Goal: Information Seeking & Learning: Check status

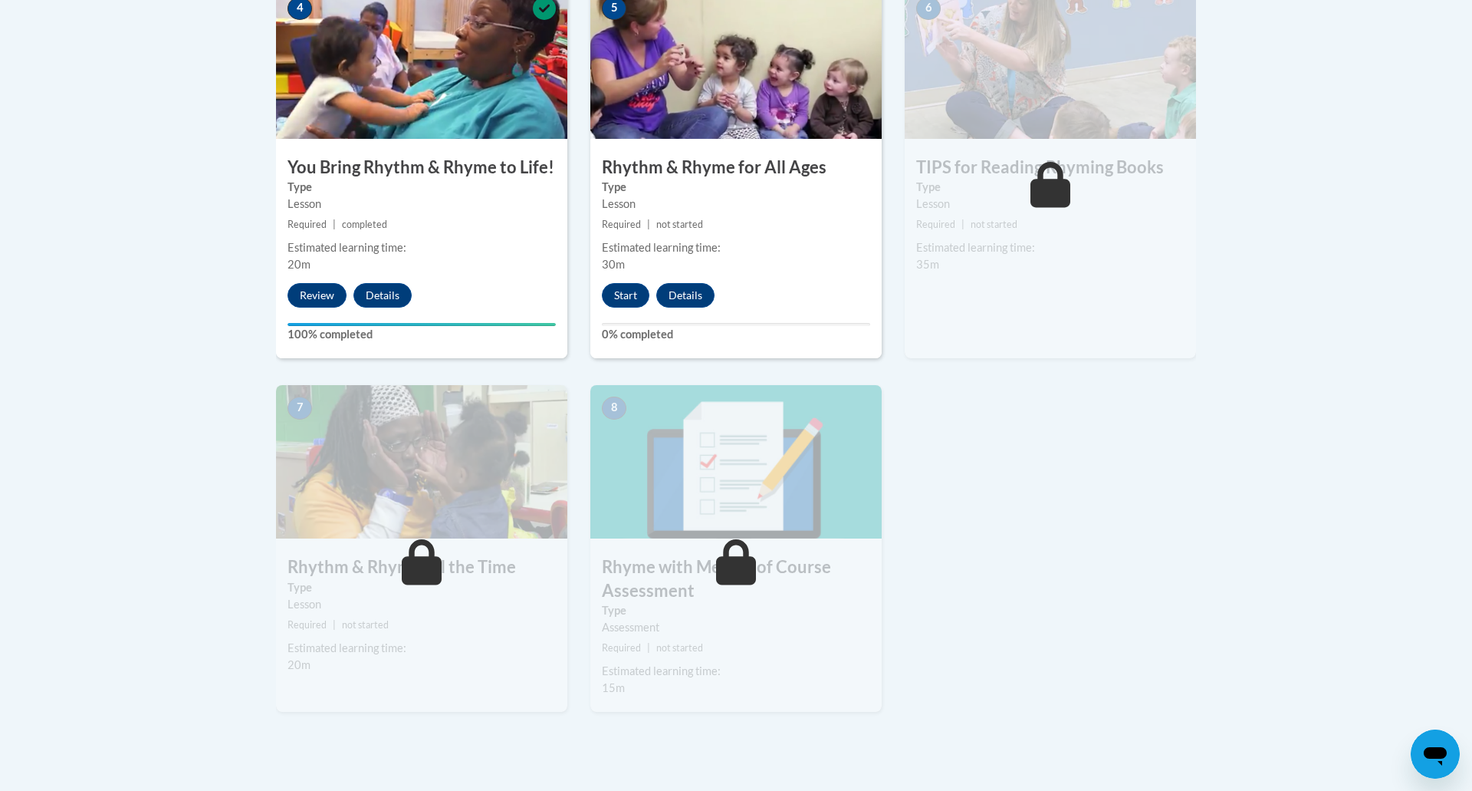
scroll to position [990, 0]
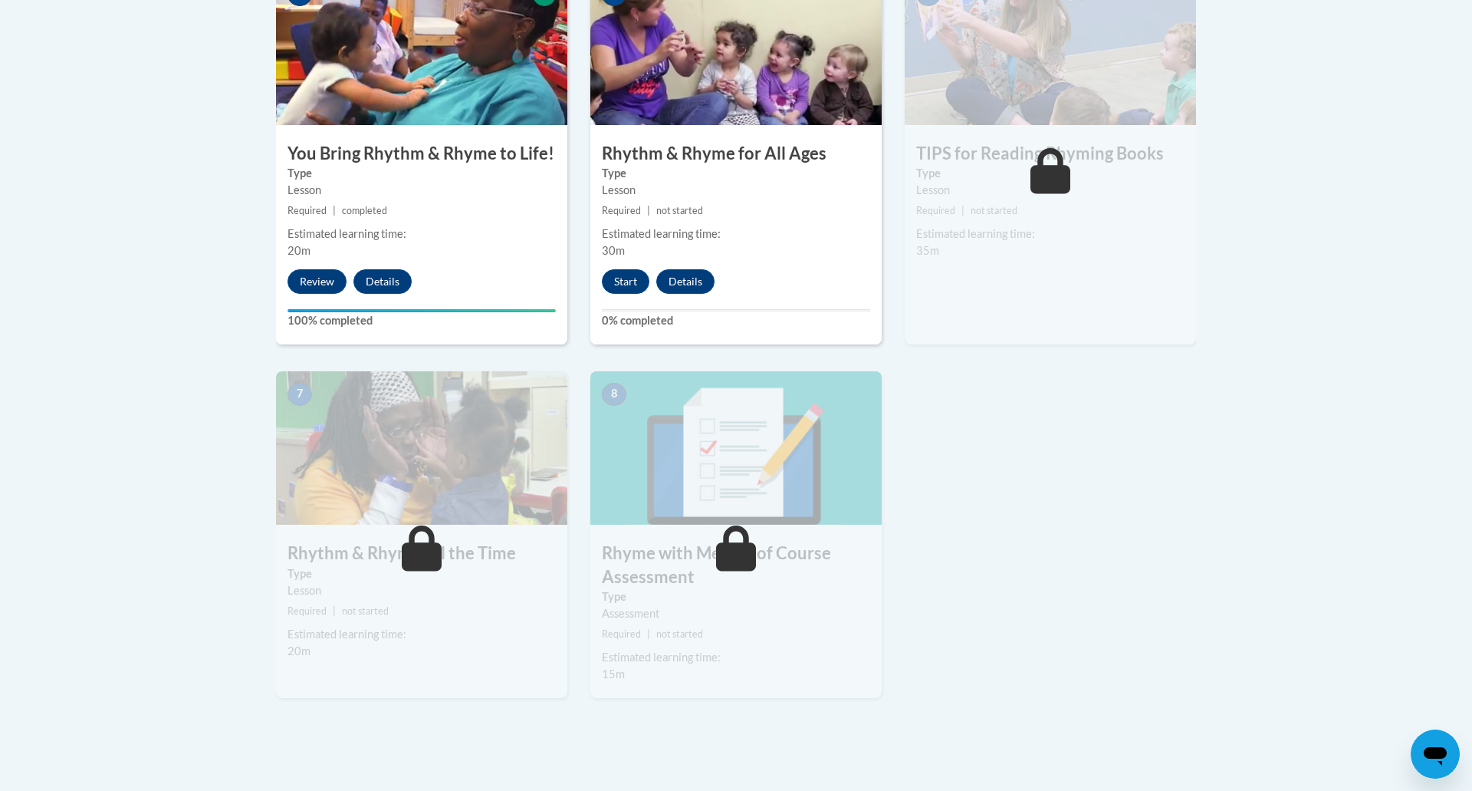
click at [1132, 587] on div "1 Pre-Course Survey for Rhyme with Me Type Pre-Course Survey Required | complet…" at bounding box center [736, 136] width 943 height 1177
click at [698, 196] on div "Lesson" at bounding box center [736, 190] width 268 height 17
click at [612, 288] on button "Start" at bounding box center [626, 281] width 48 height 25
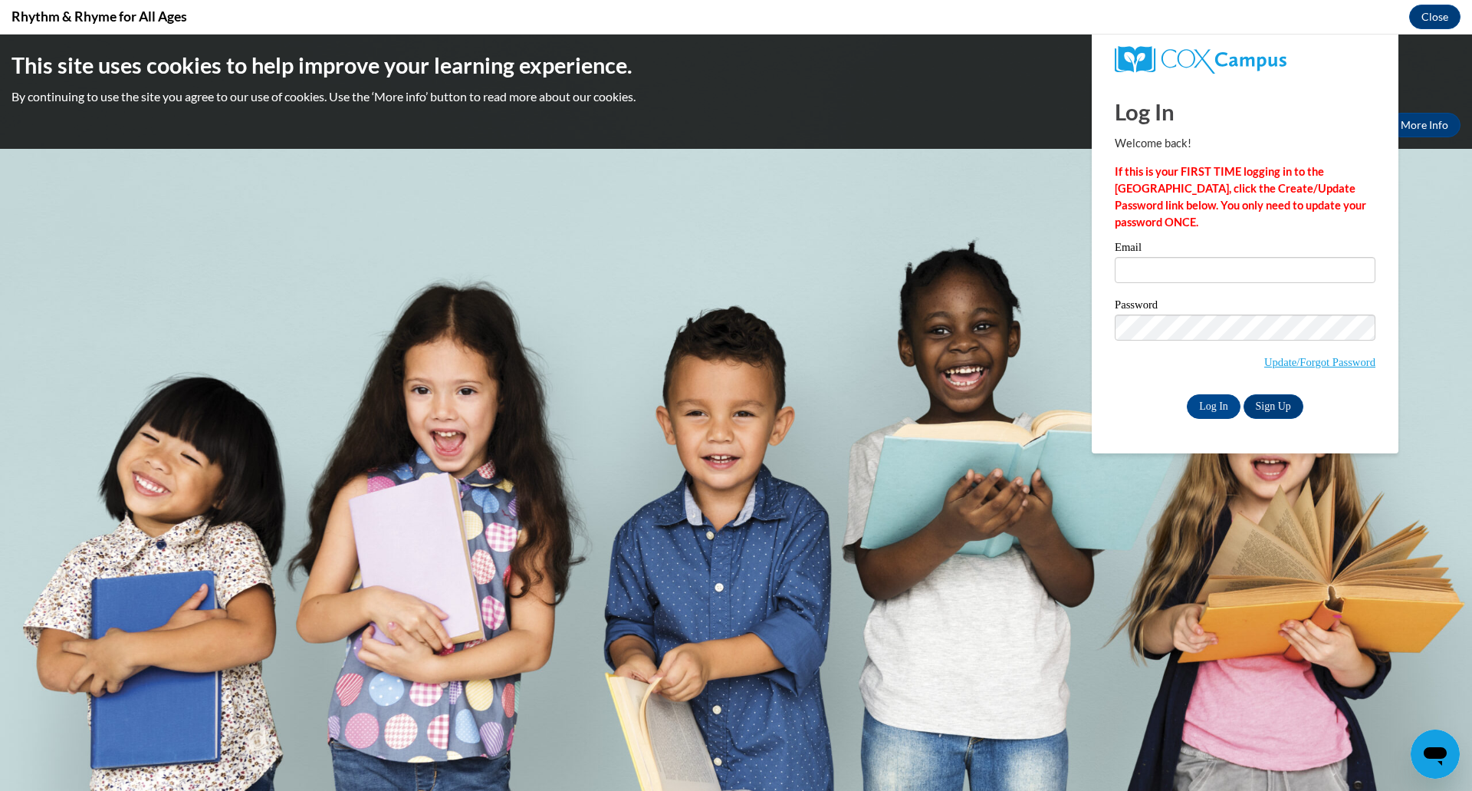
scroll to position [0, 0]
type input "Lindseymorgan22@gmail.com"
click at [1202, 404] on input "Log In" at bounding box center [1214, 406] width 54 height 25
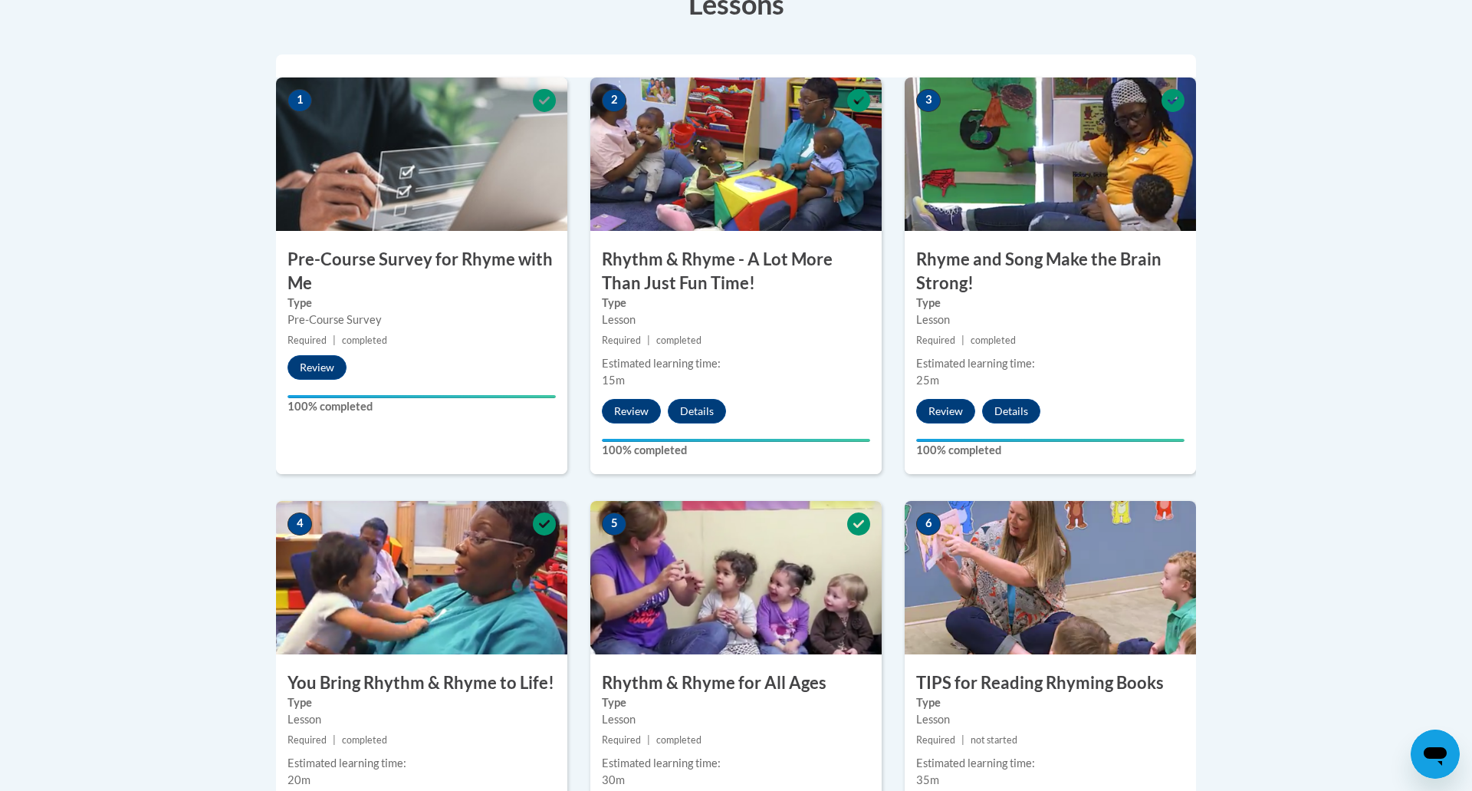
scroll to position [630, 0]
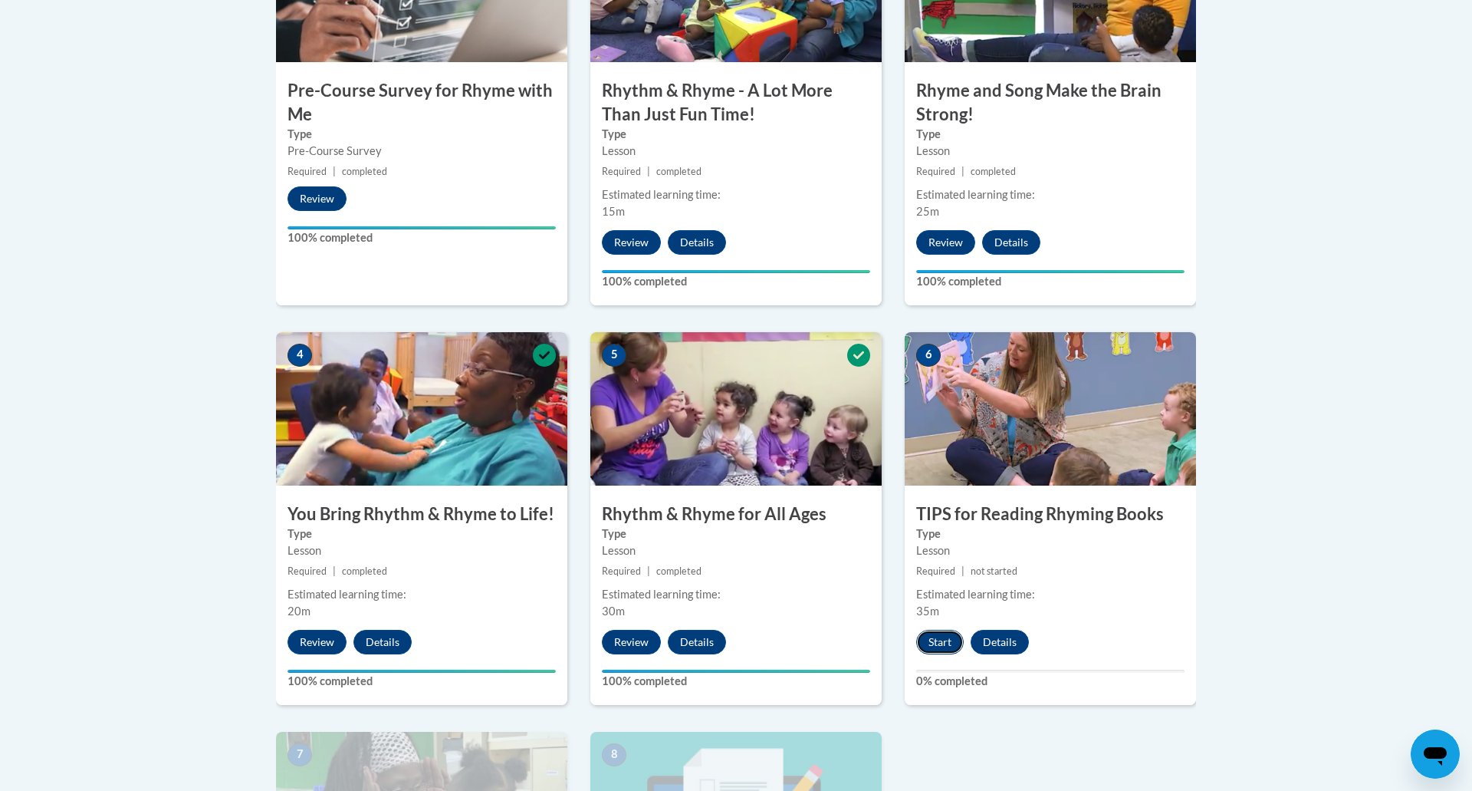
click at [949, 645] on button "Start" at bounding box center [940, 642] width 48 height 25
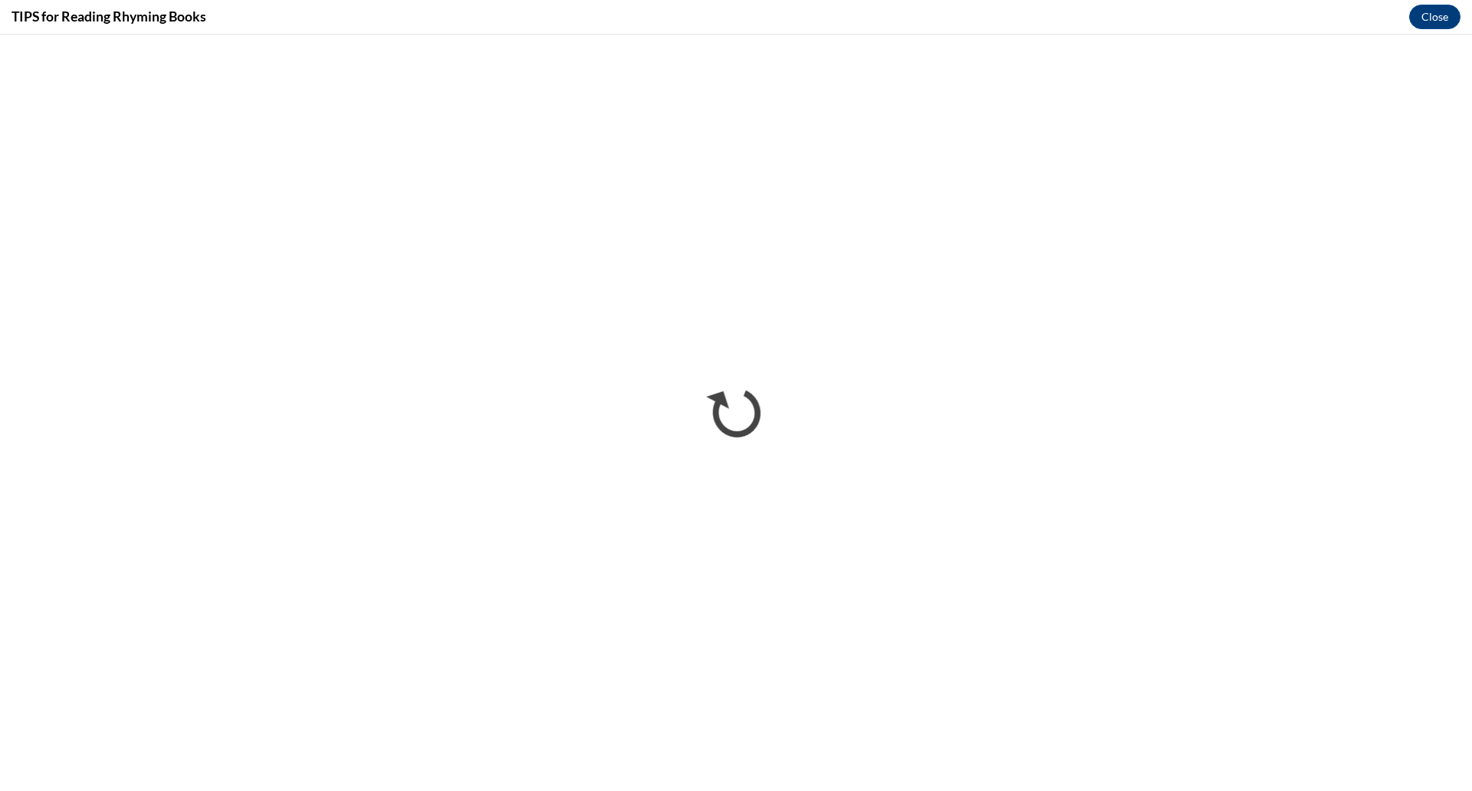
scroll to position [0, 0]
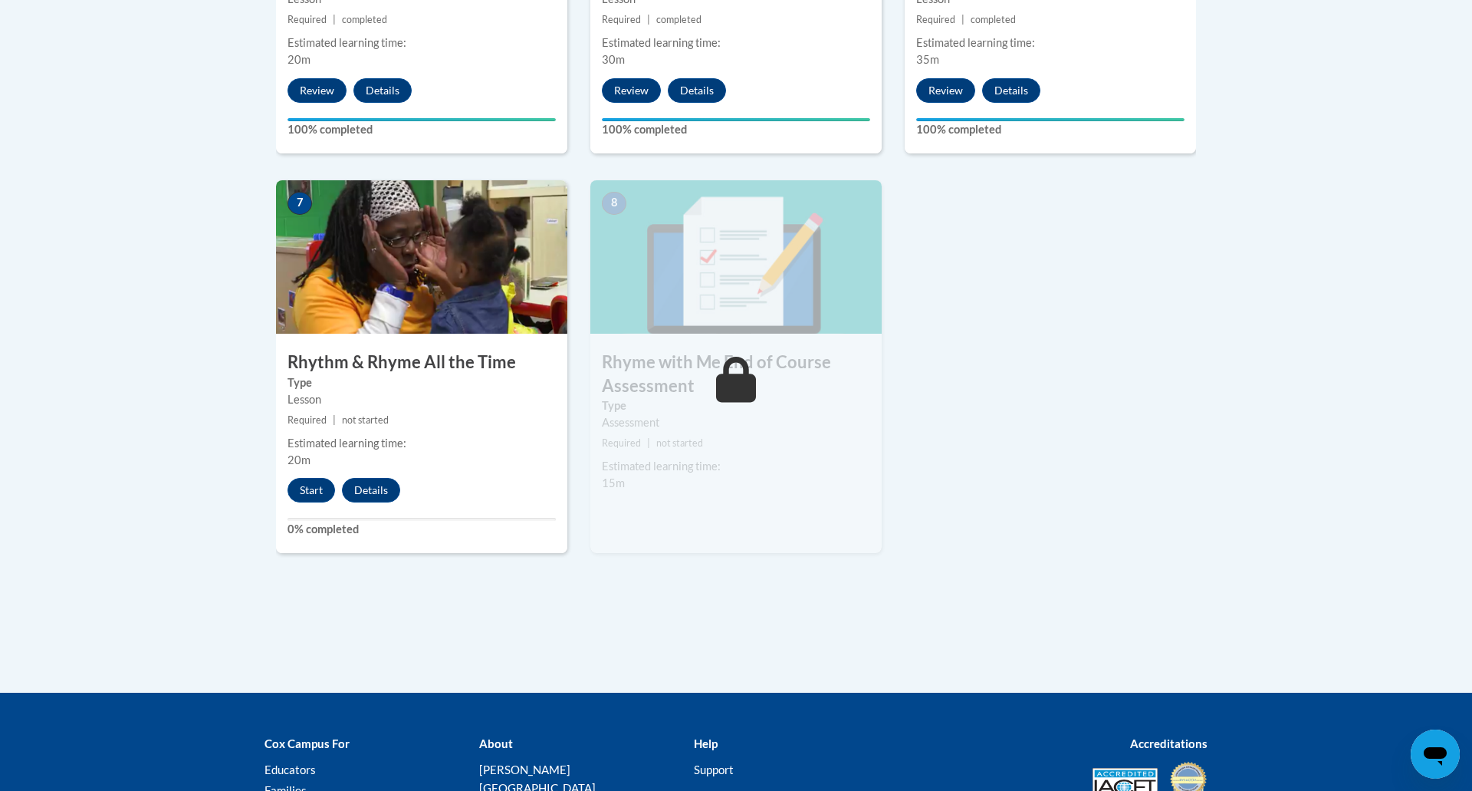
scroll to position [1186, 0]
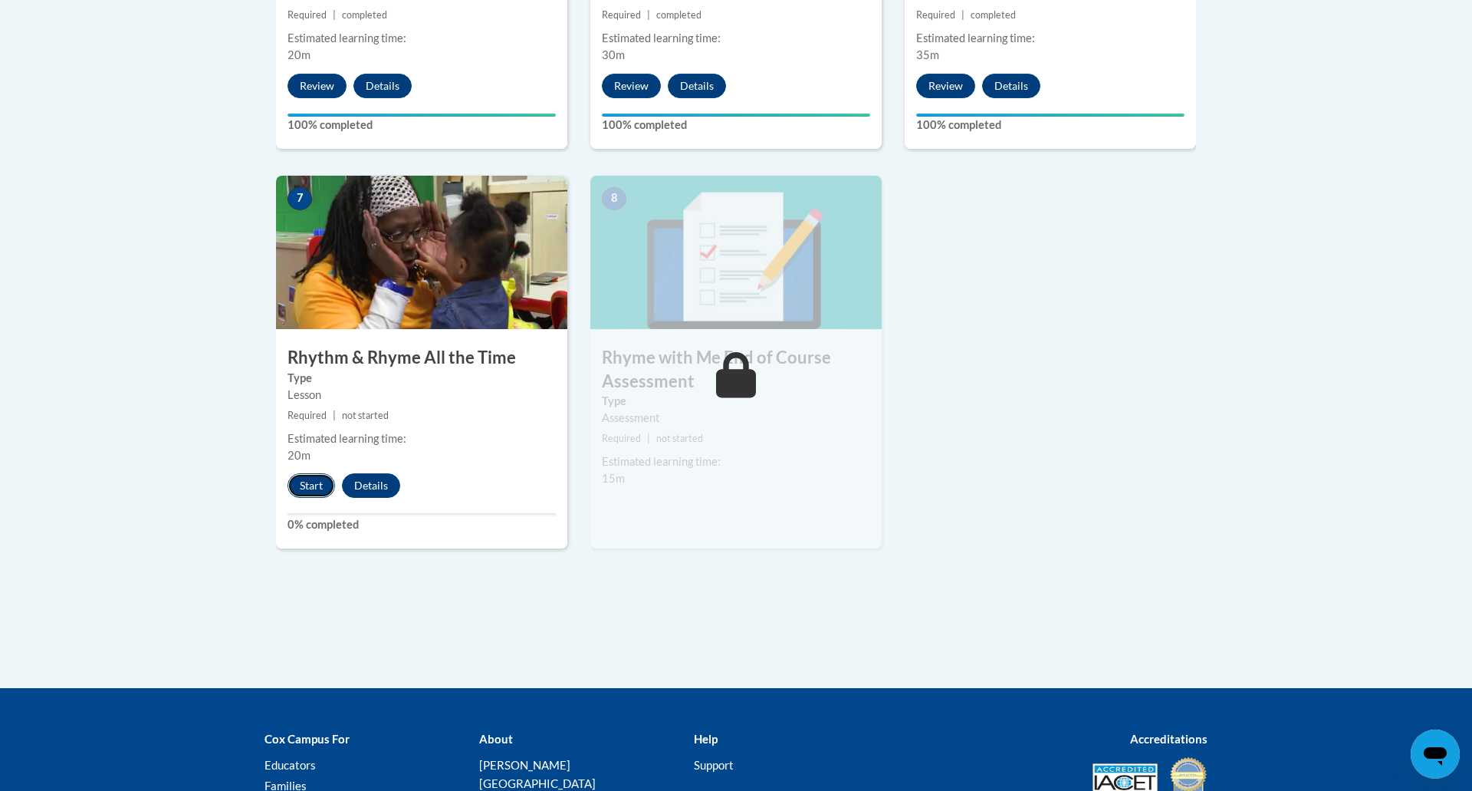
click at [310, 485] on button "Start" at bounding box center [312, 485] width 48 height 25
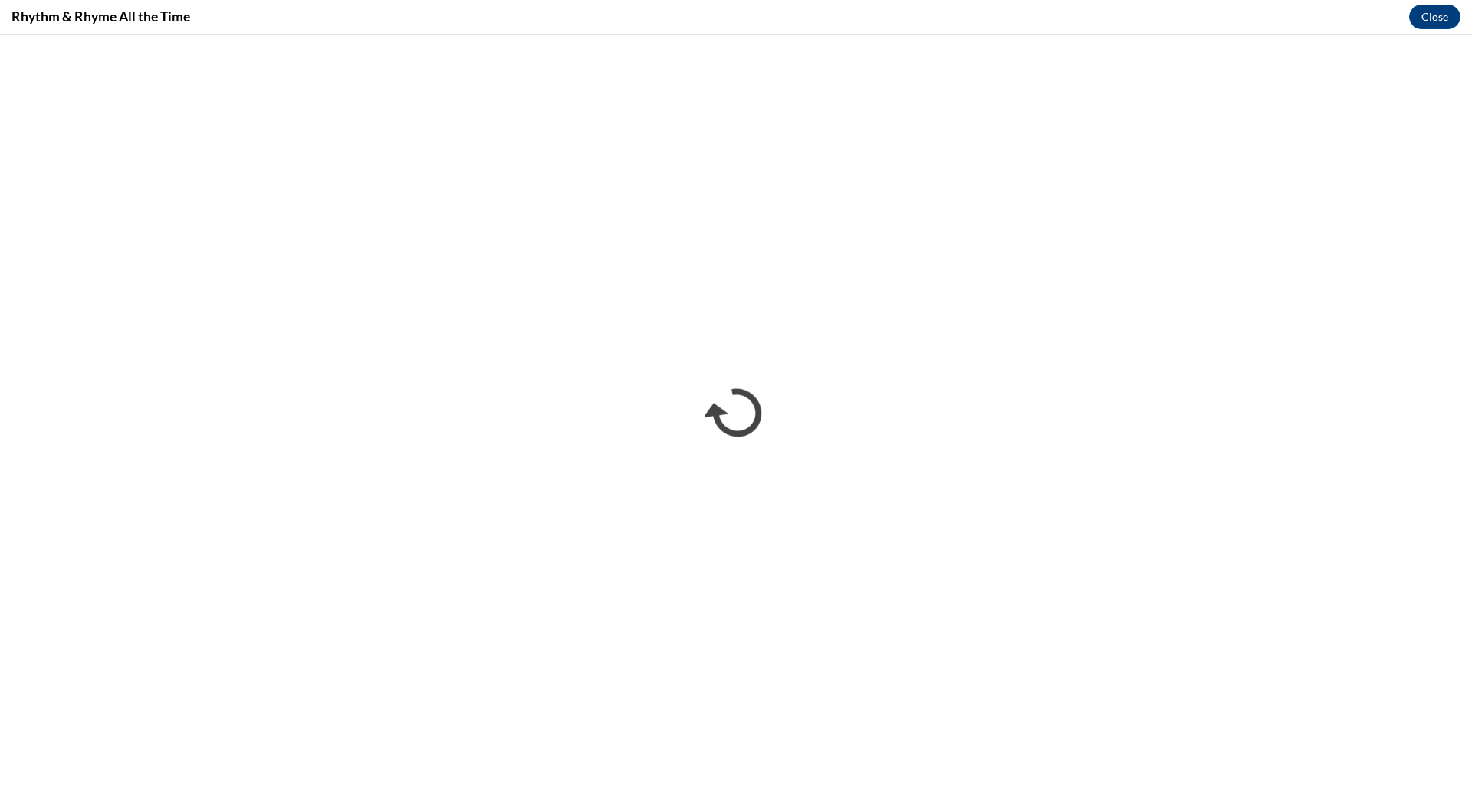
scroll to position [0, 0]
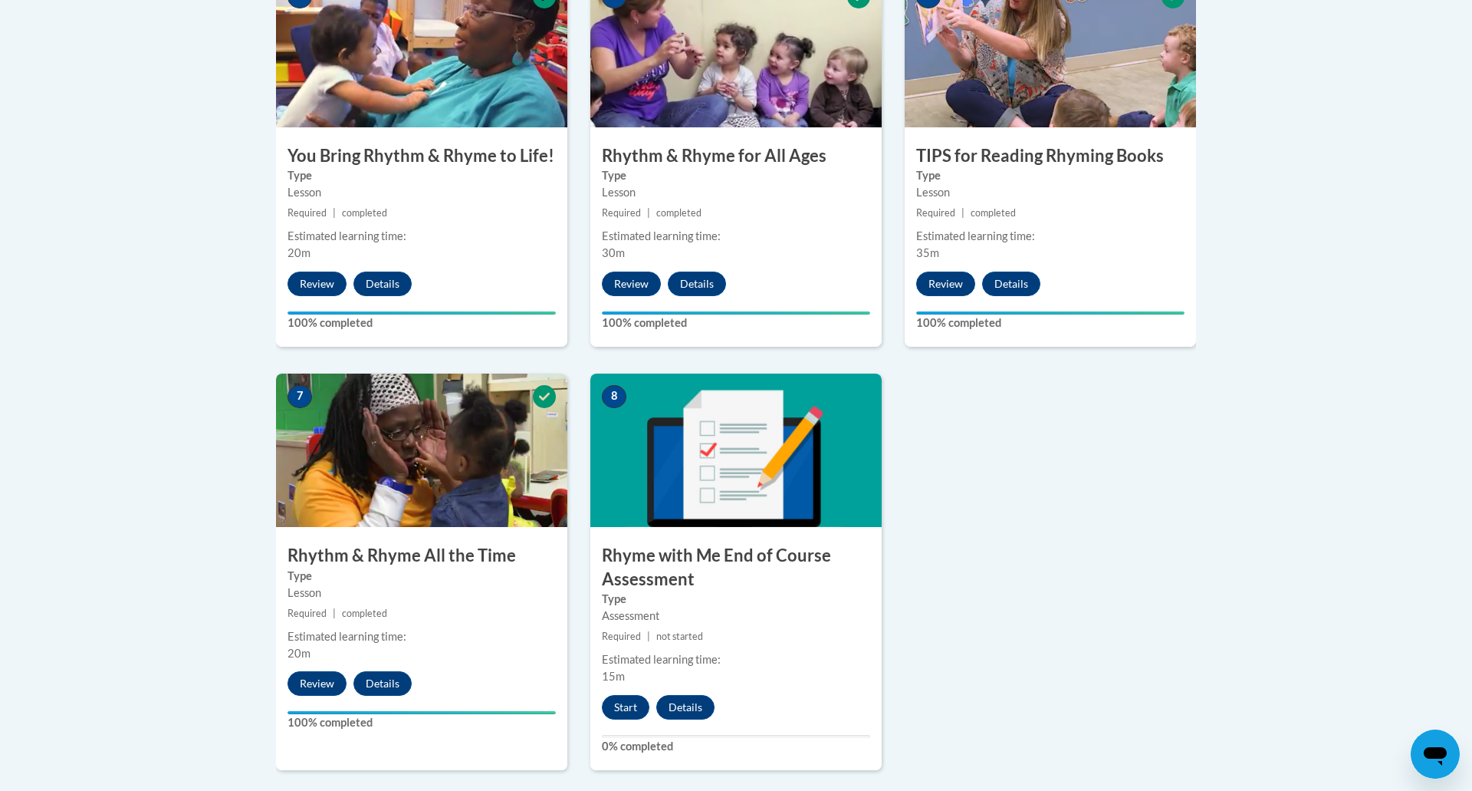
scroll to position [992, 0]
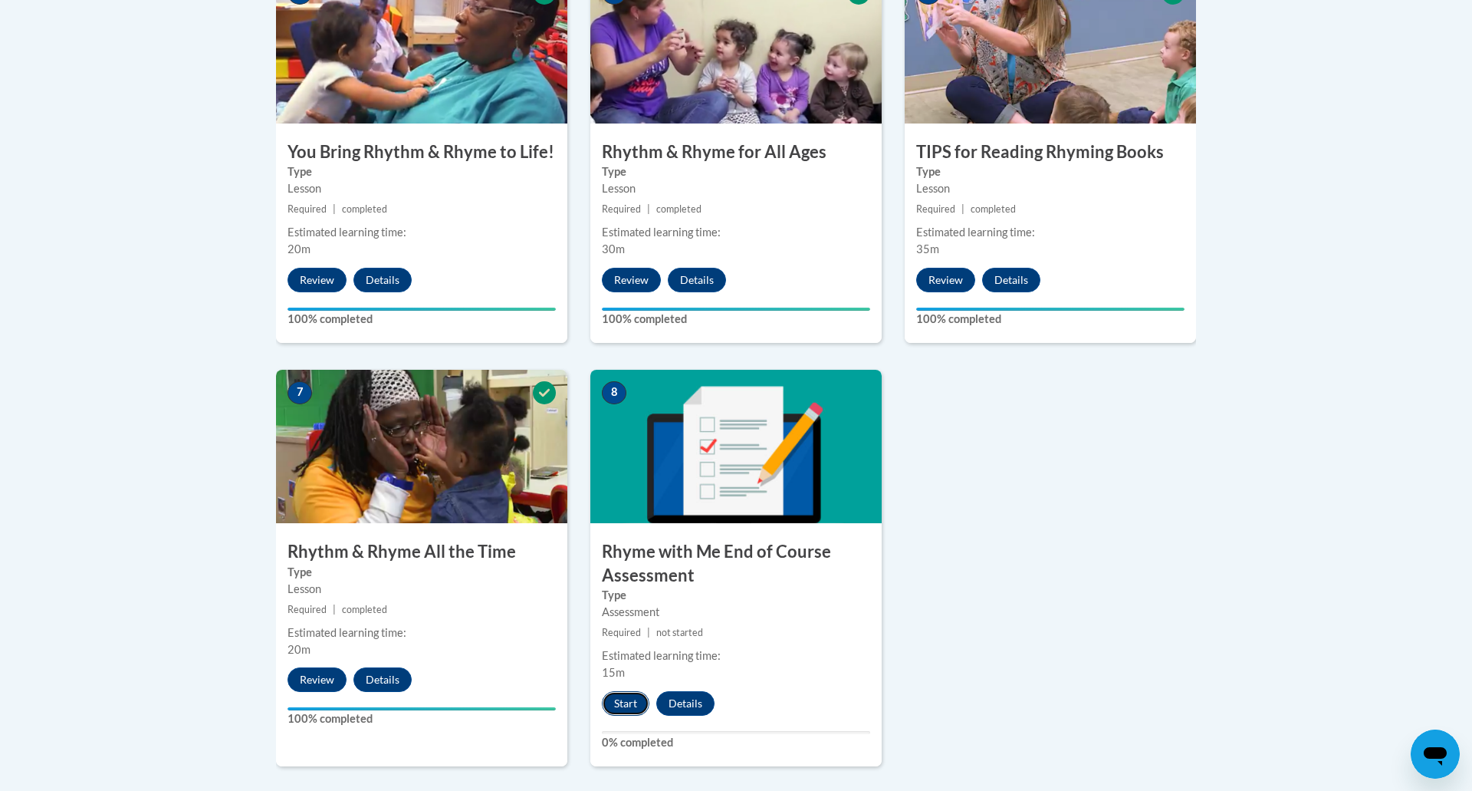
click at [620, 702] on button "Start" at bounding box center [626, 703] width 48 height 25
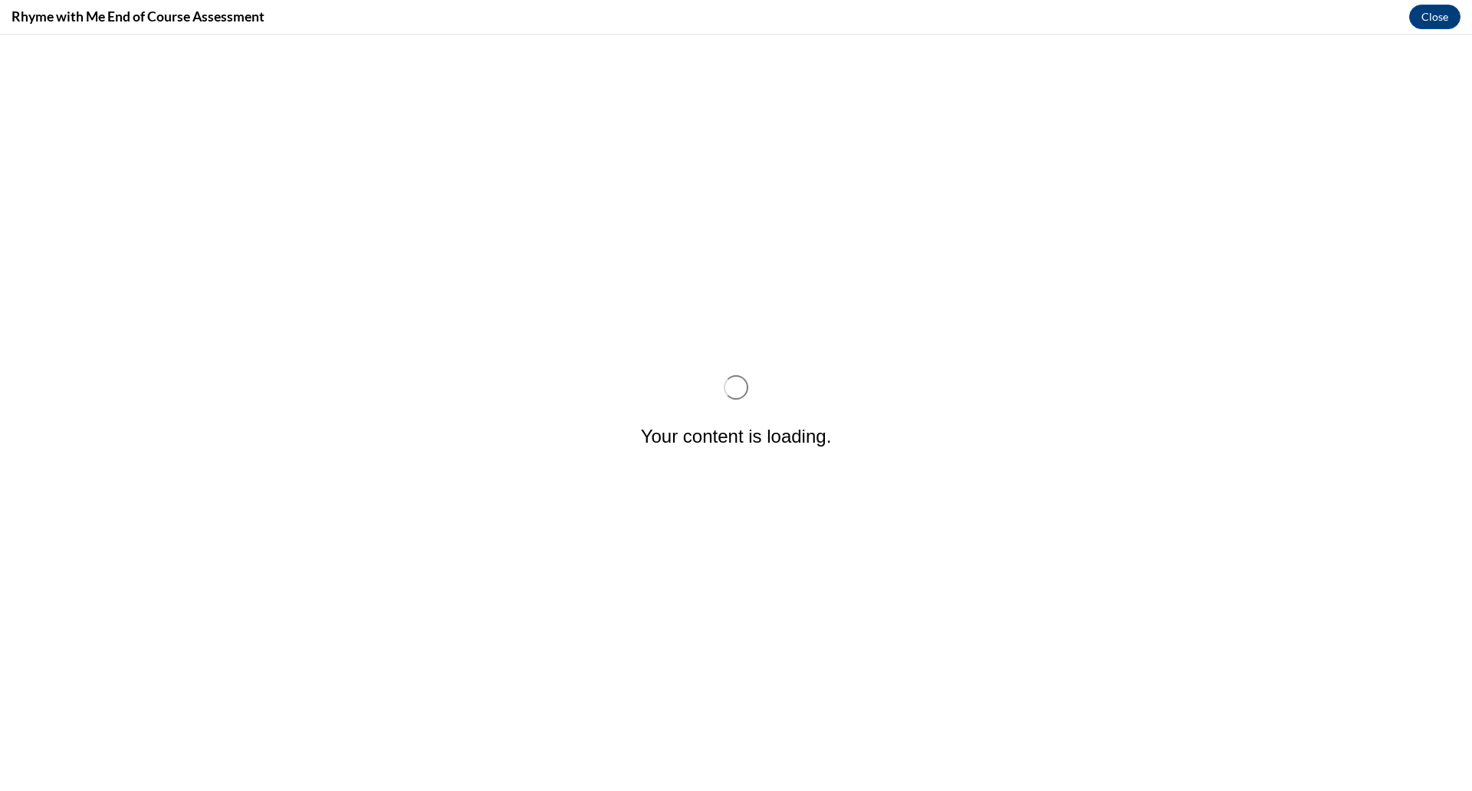
scroll to position [0, 0]
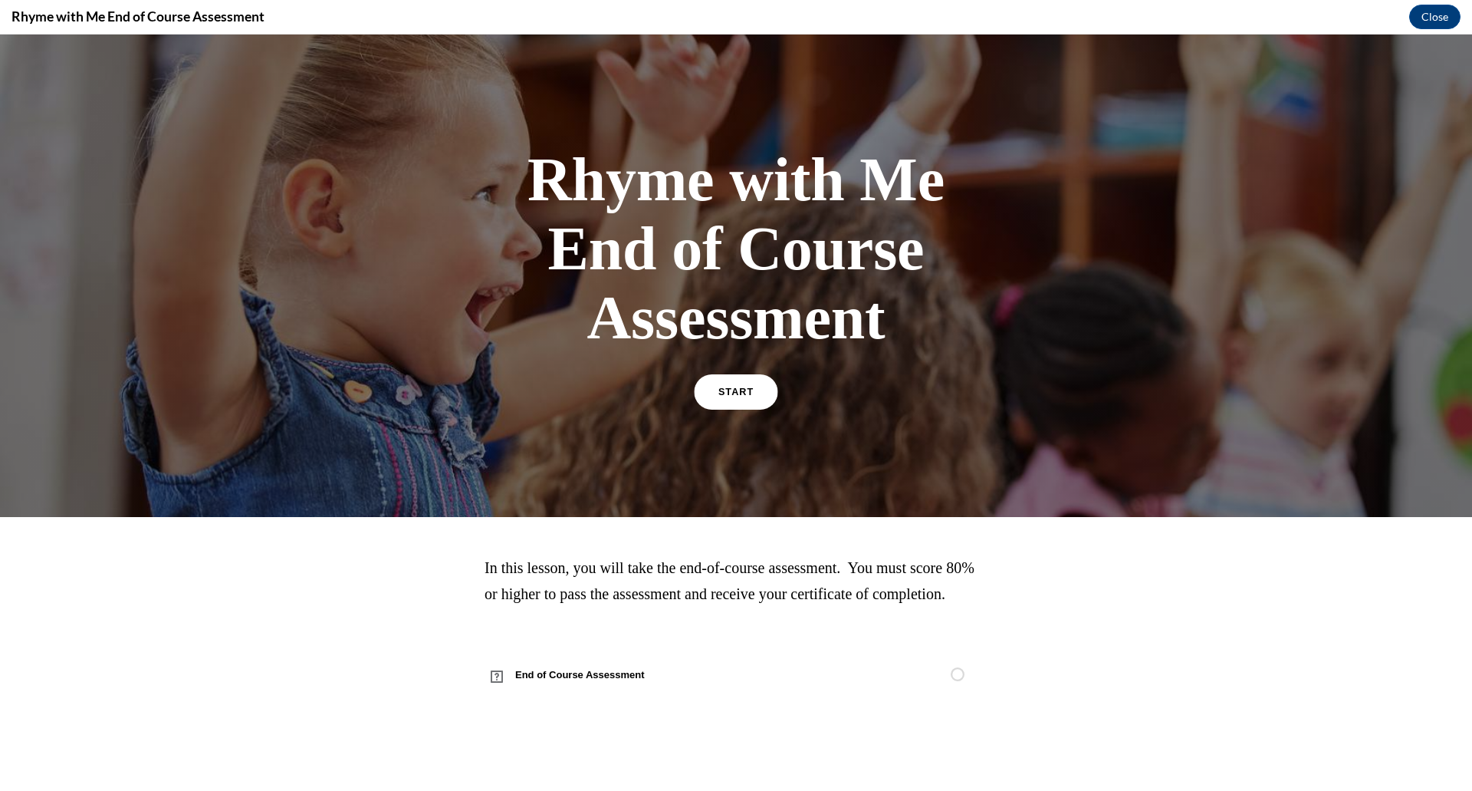
click at [718, 393] on link "START" at bounding box center [736, 391] width 84 height 35
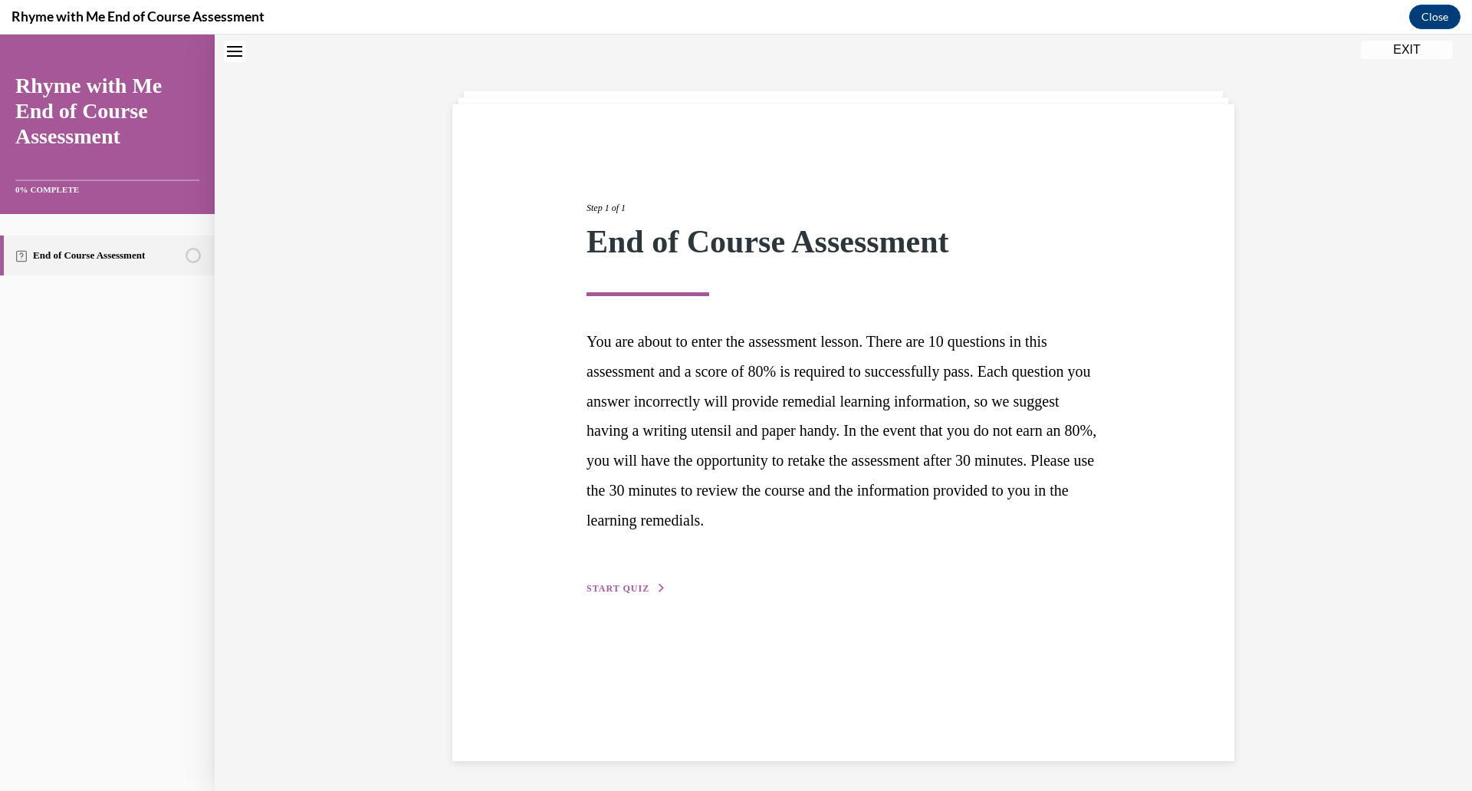
scroll to position [48, 0]
click at [609, 590] on span "START QUIZ" at bounding box center [618, 587] width 63 height 11
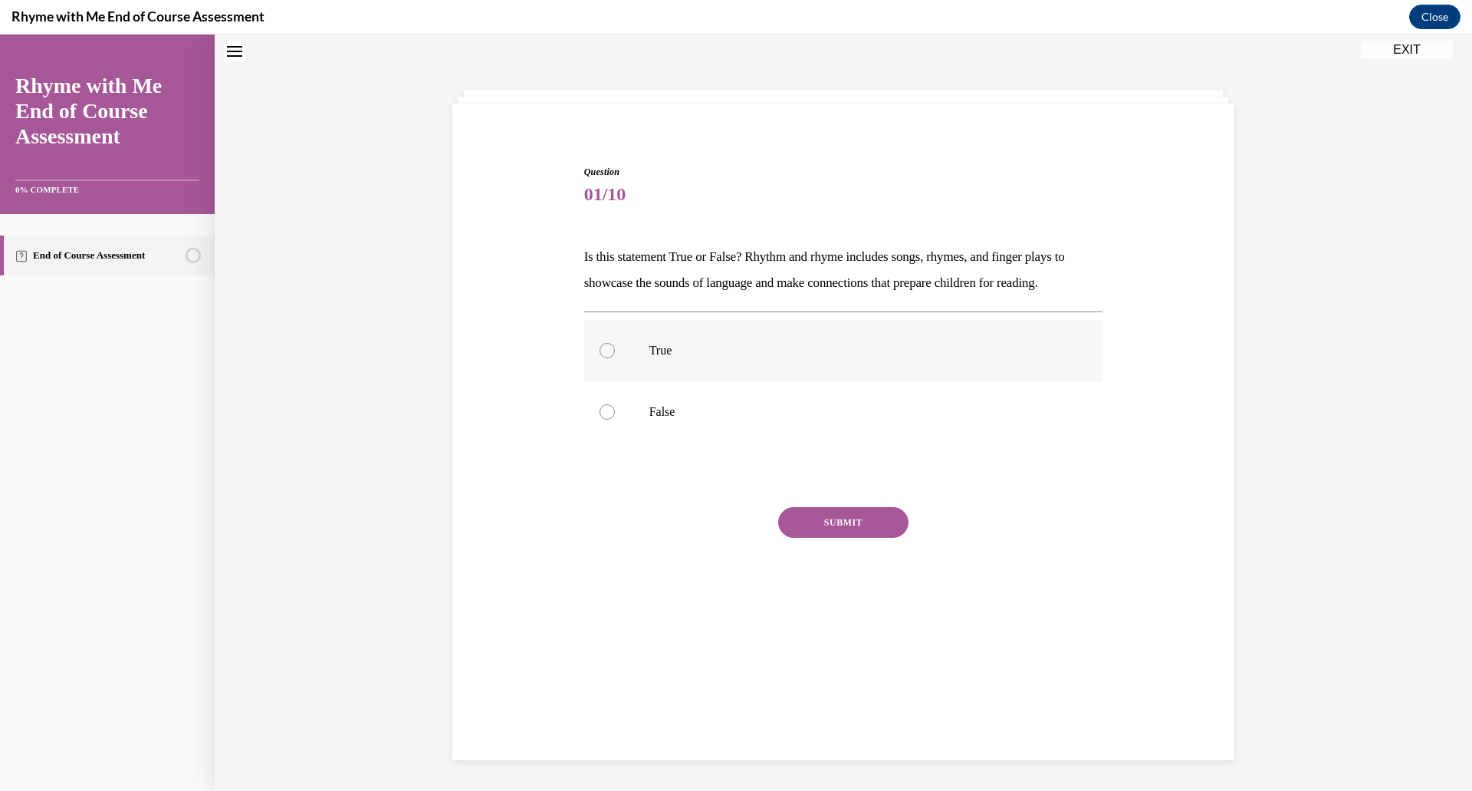
click at [684, 351] on p "True" at bounding box center [858, 350] width 416 height 15
click at [615, 351] on input "True" at bounding box center [607, 350] width 15 height 15
radio input "true"
click at [820, 524] on button "SUBMIT" at bounding box center [843, 522] width 130 height 31
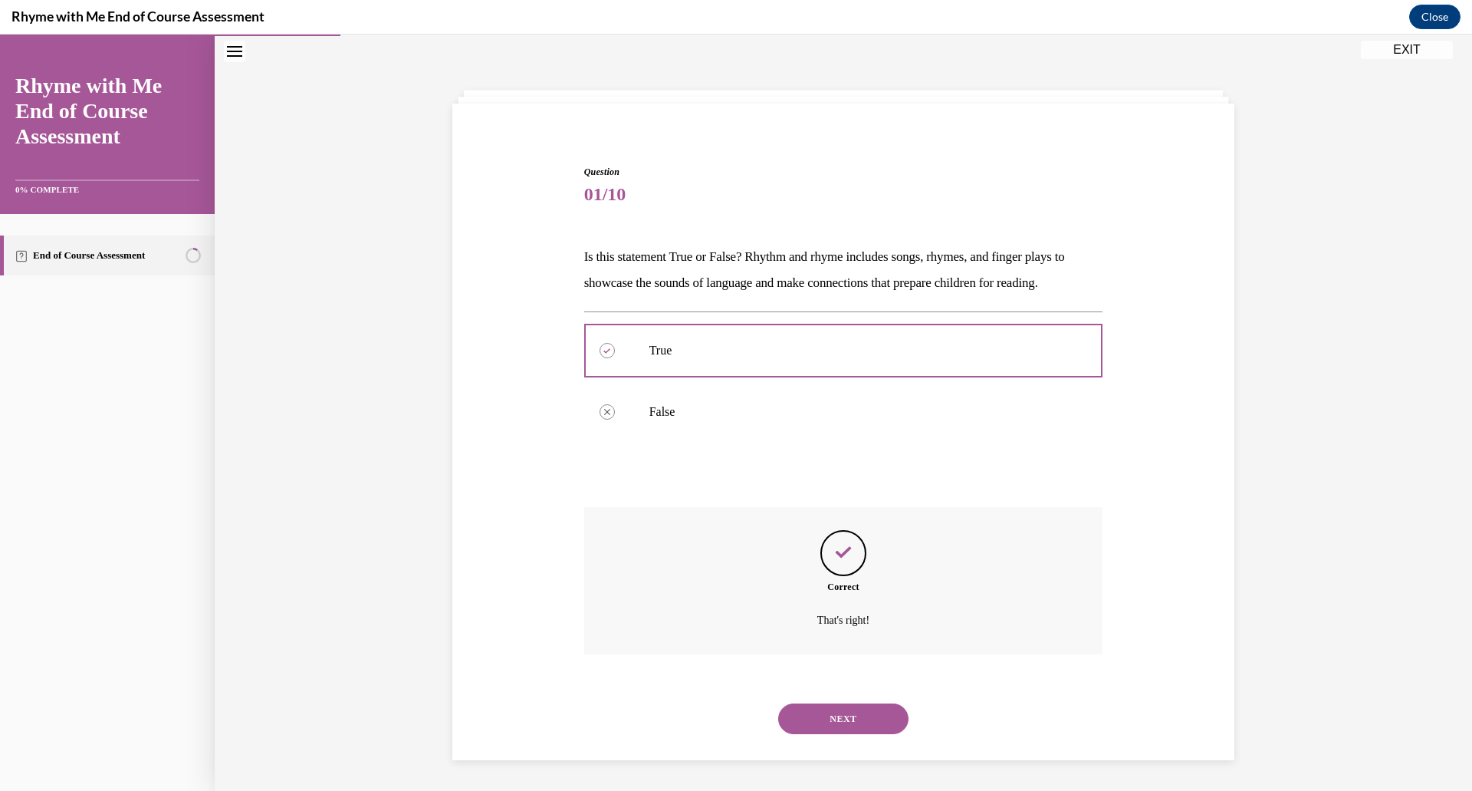
click at [832, 726] on button "NEXT" at bounding box center [843, 718] width 130 height 31
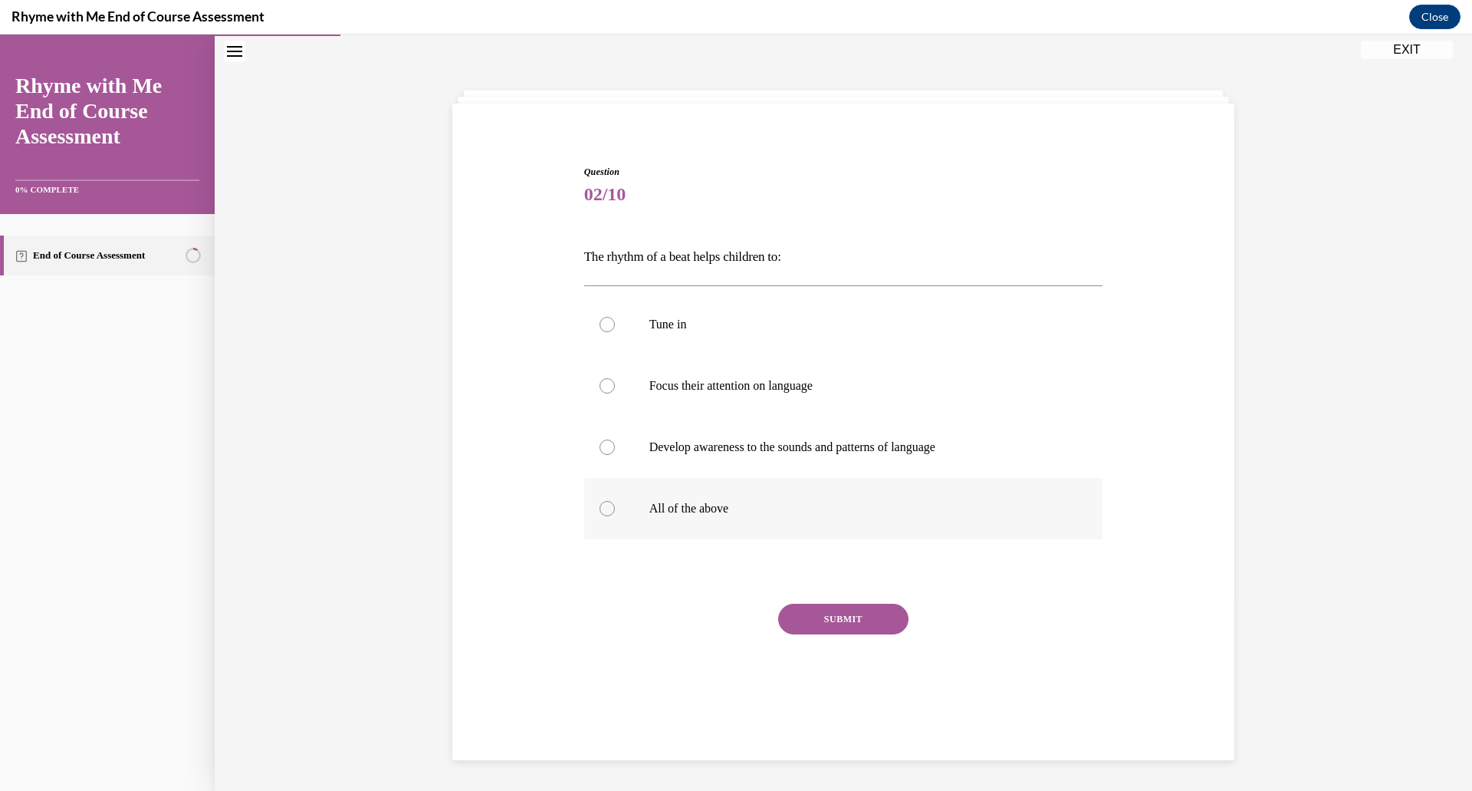
click at [601, 511] on div at bounding box center [607, 508] width 15 height 15
click at [601, 511] on input "All of the above" at bounding box center [607, 508] width 15 height 15
radio input "true"
click at [844, 622] on button "SUBMIT" at bounding box center [843, 618] width 130 height 31
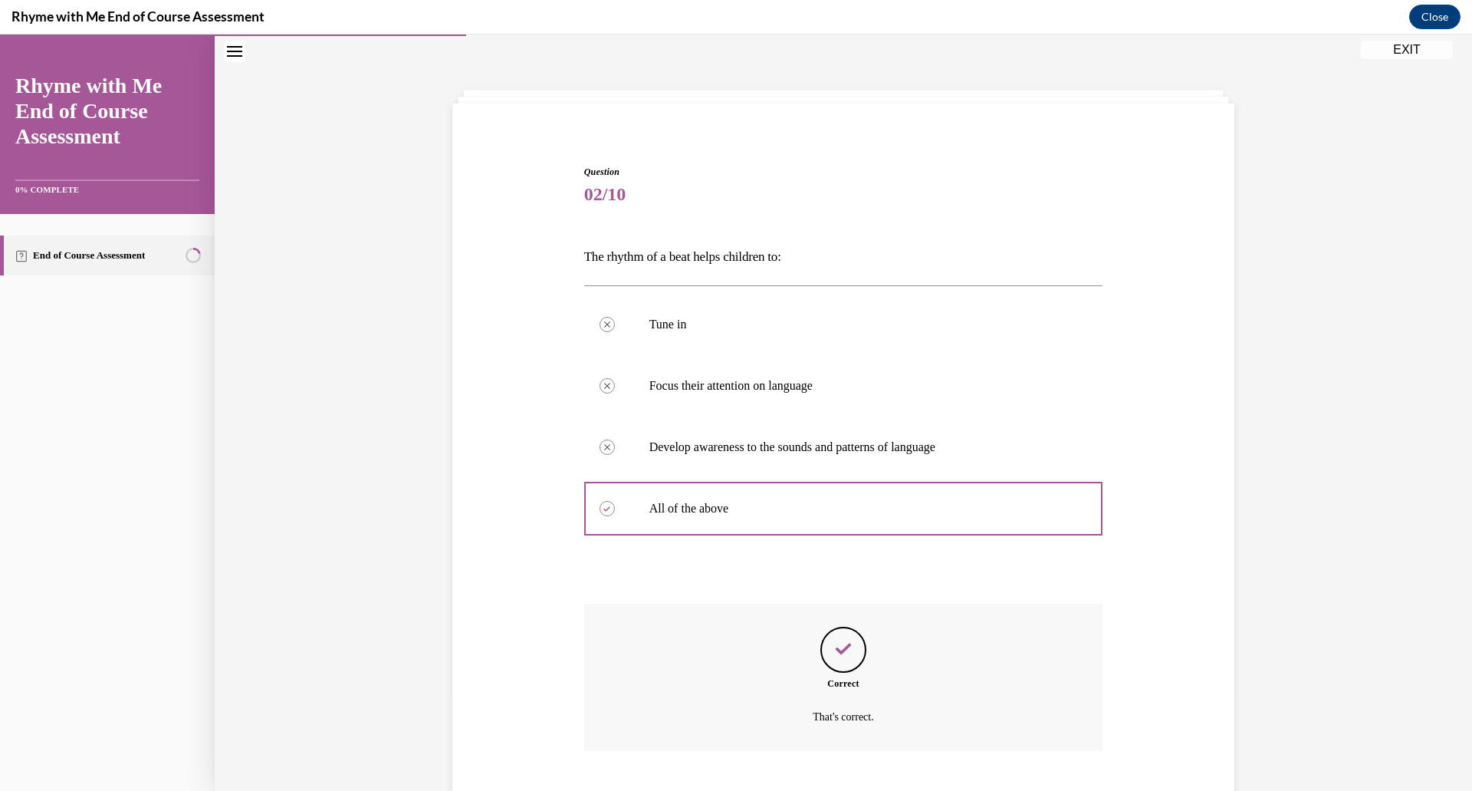
scroll to position [142, 0]
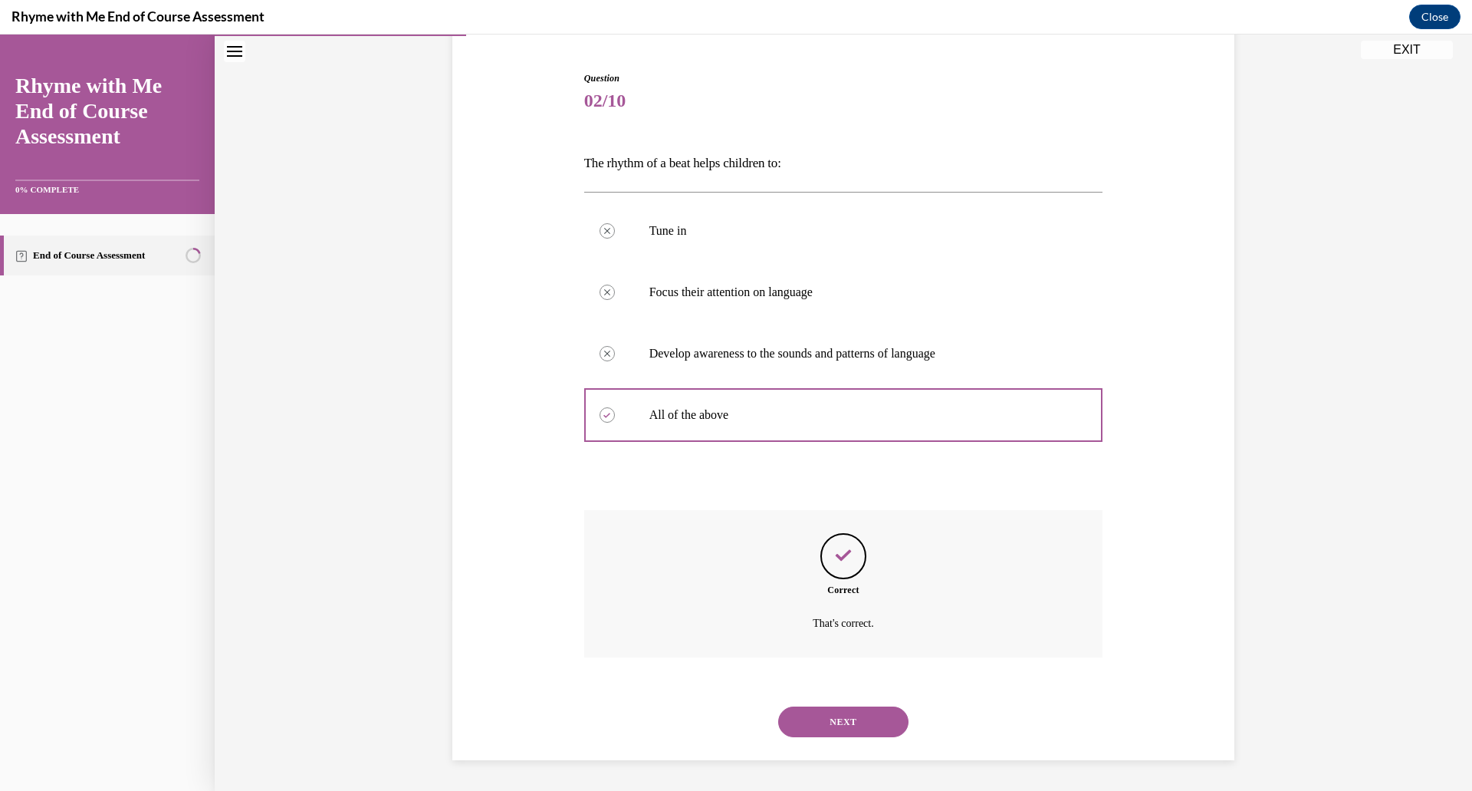
click at [848, 726] on button "NEXT" at bounding box center [843, 721] width 130 height 31
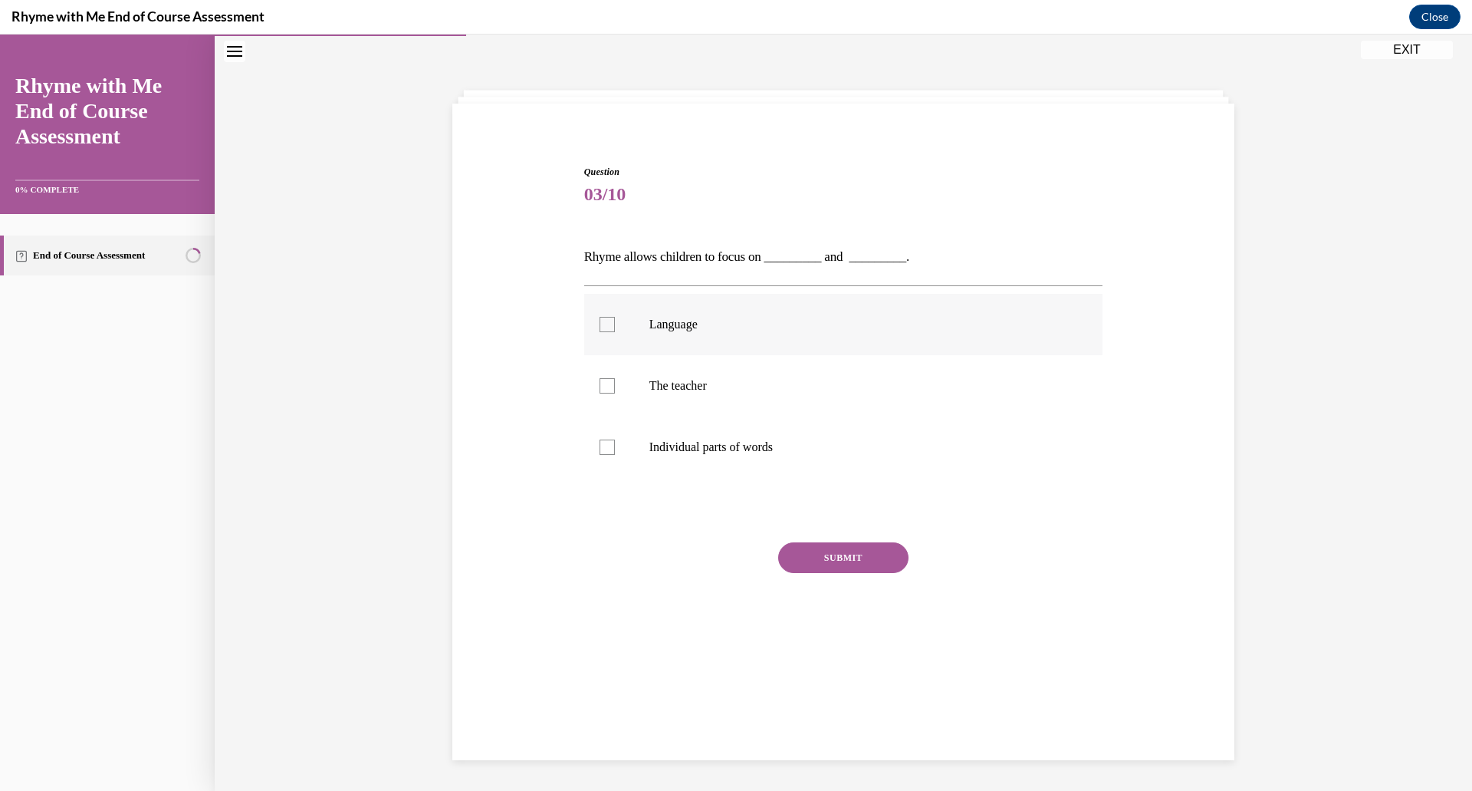
click at [606, 334] on label "Language" at bounding box center [843, 324] width 519 height 61
click at [606, 332] on input "Language" at bounding box center [607, 324] width 15 height 15
checkbox input "true"
click at [607, 387] on div at bounding box center [607, 385] width 15 height 15
click at [607, 387] on input "The teacher" at bounding box center [607, 385] width 15 height 15
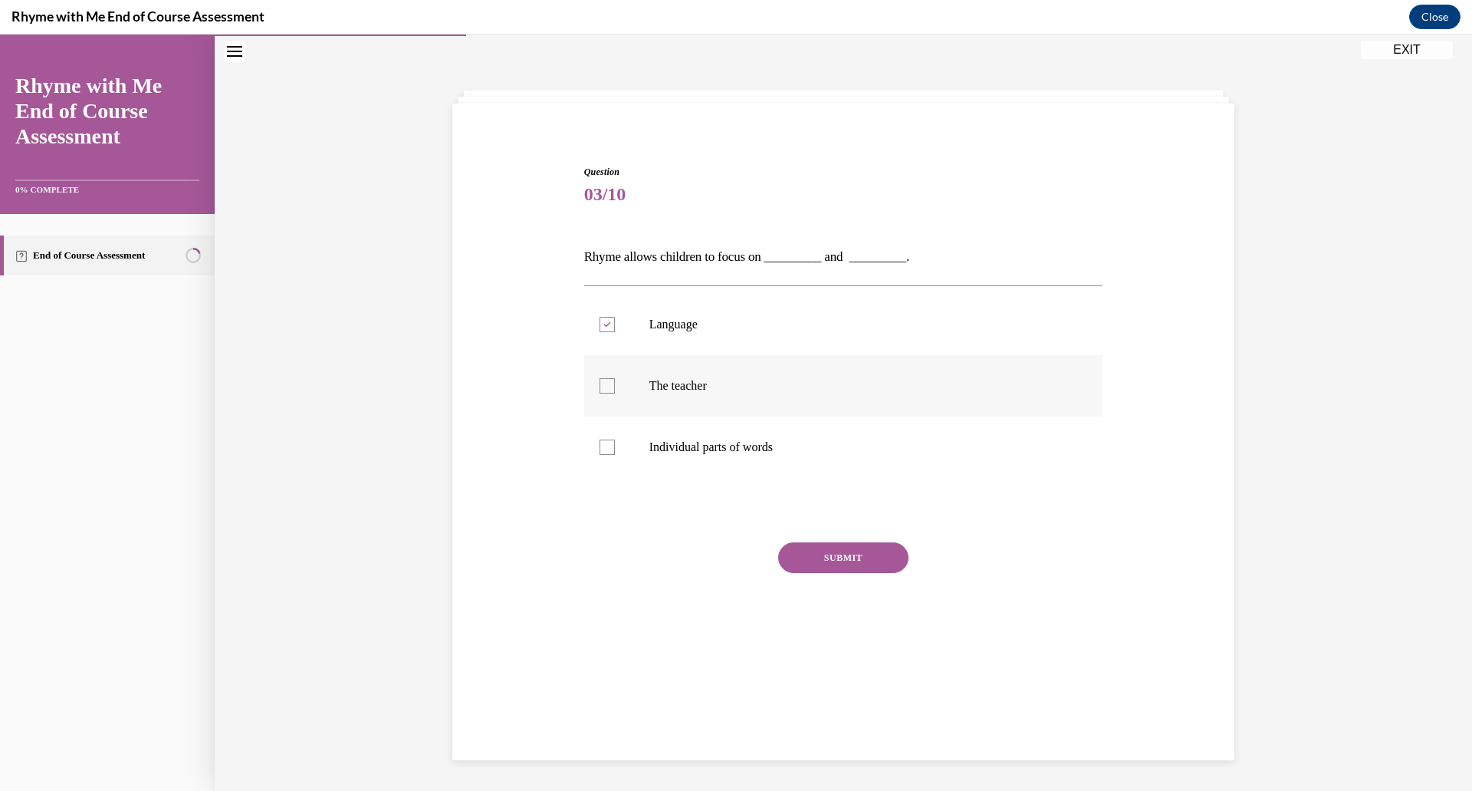
checkbox input "true"
click at [852, 554] on button "SUBMIT" at bounding box center [843, 557] width 130 height 31
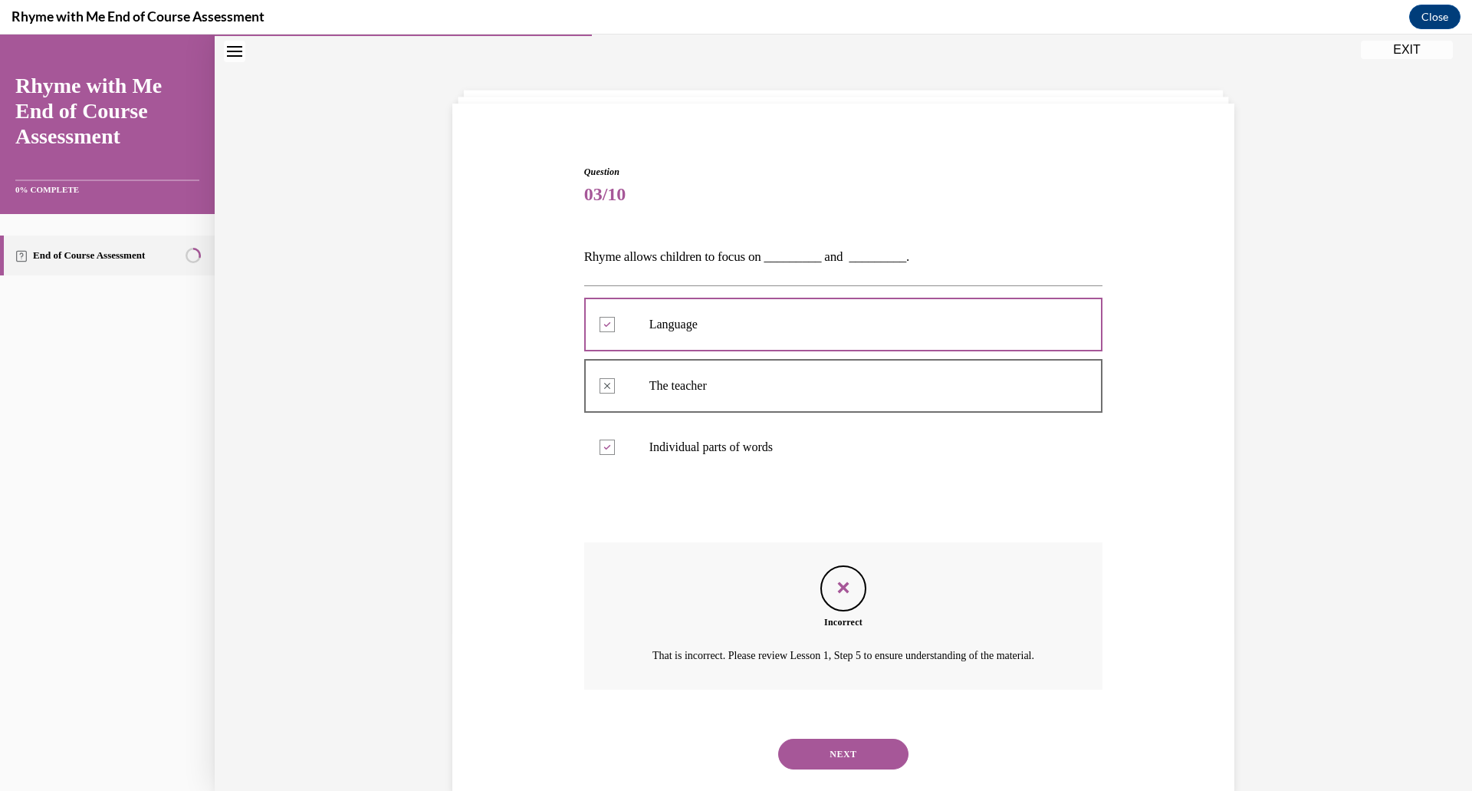
scroll to position [99, 0]
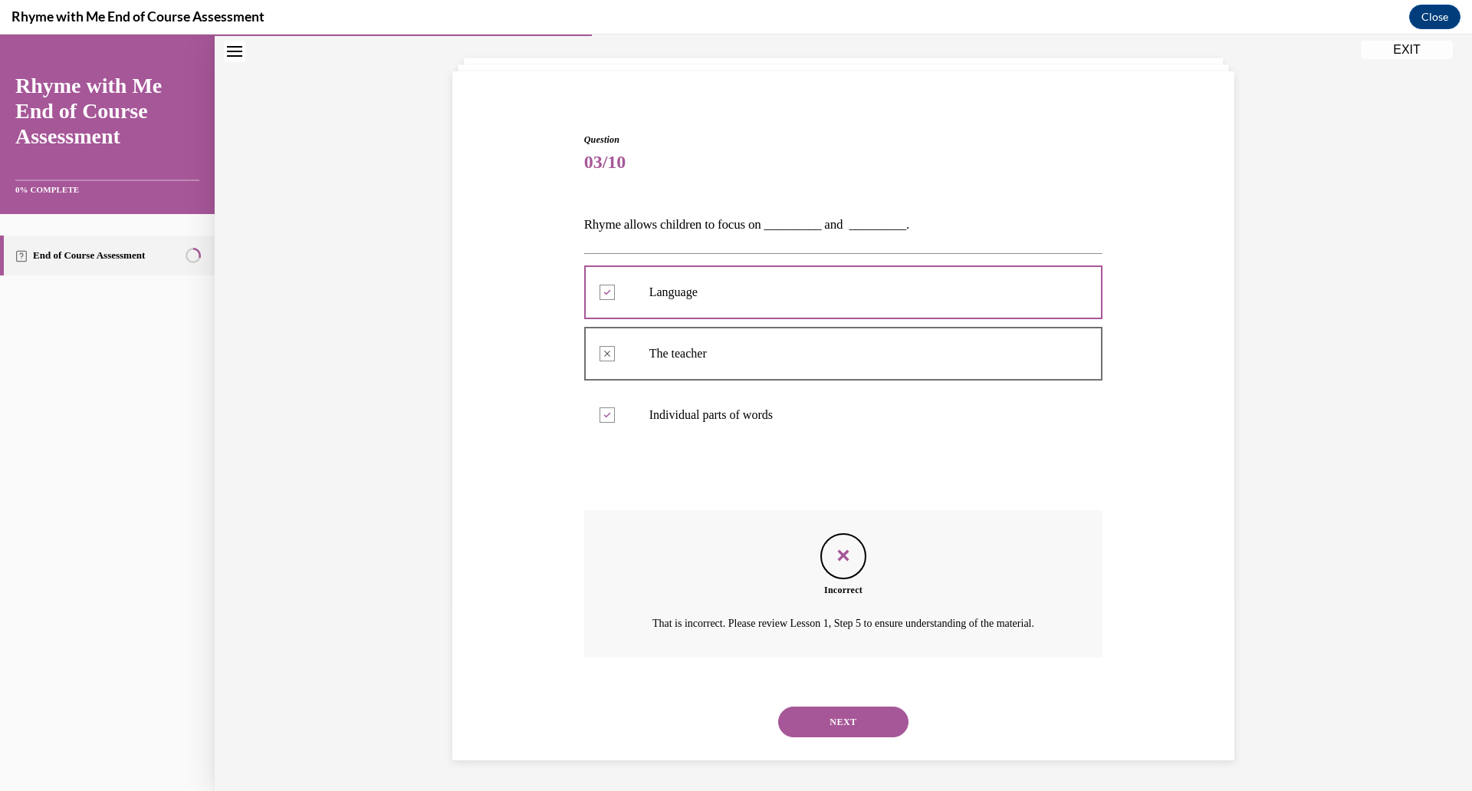
click at [605, 407] on div at bounding box center [607, 414] width 15 height 15
click at [834, 725] on button "NEXT" at bounding box center [843, 721] width 130 height 31
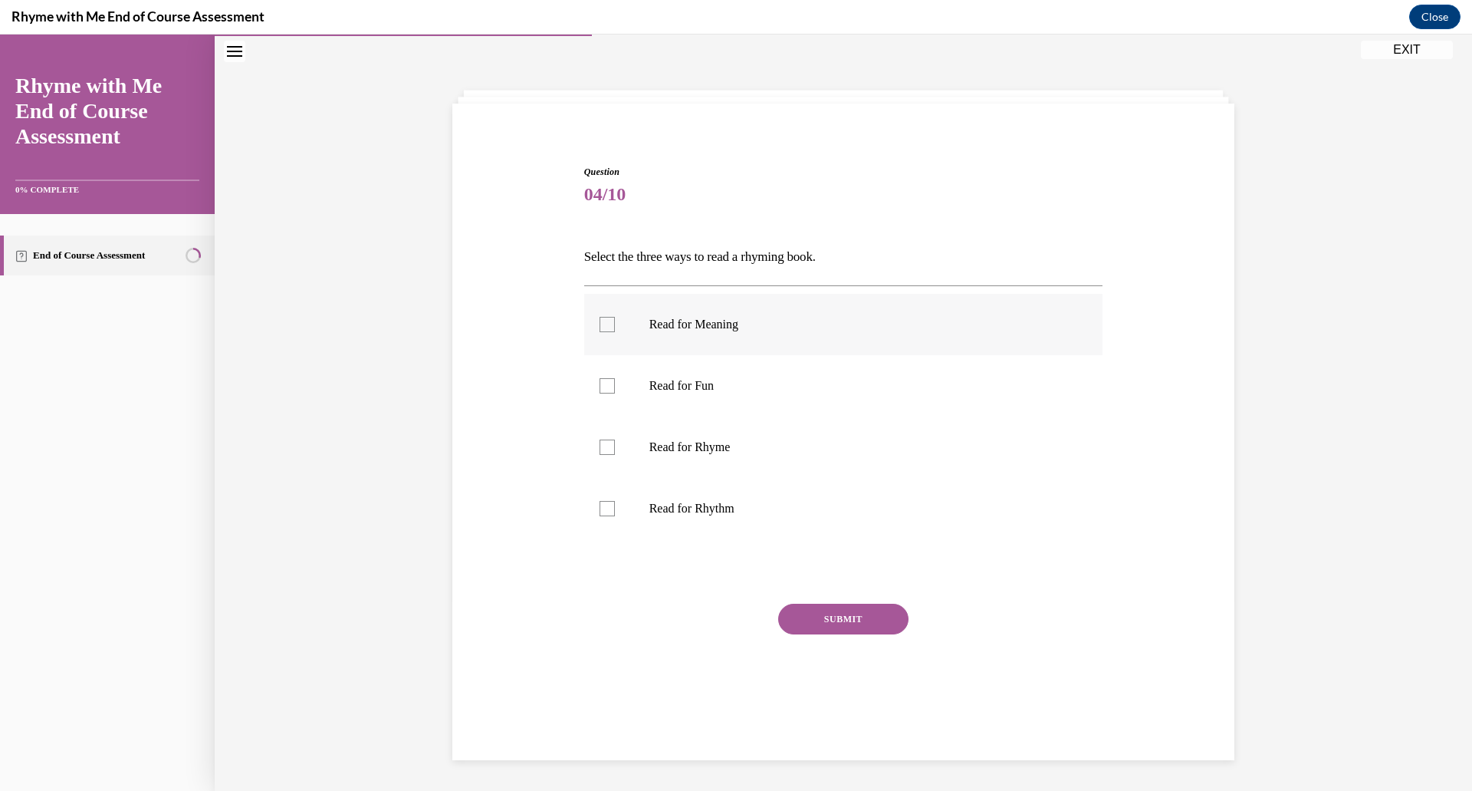
click at [700, 327] on p "Read for Meaning" at bounding box center [858, 324] width 416 height 15
click at [615, 327] on input "Read for Meaning" at bounding box center [607, 324] width 15 height 15
checkbox input "true"
click at [707, 451] on p "Read for Rhyme" at bounding box center [858, 446] width 416 height 15
click at [615, 451] on input "Read for Rhyme" at bounding box center [607, 446] width 15 height 15
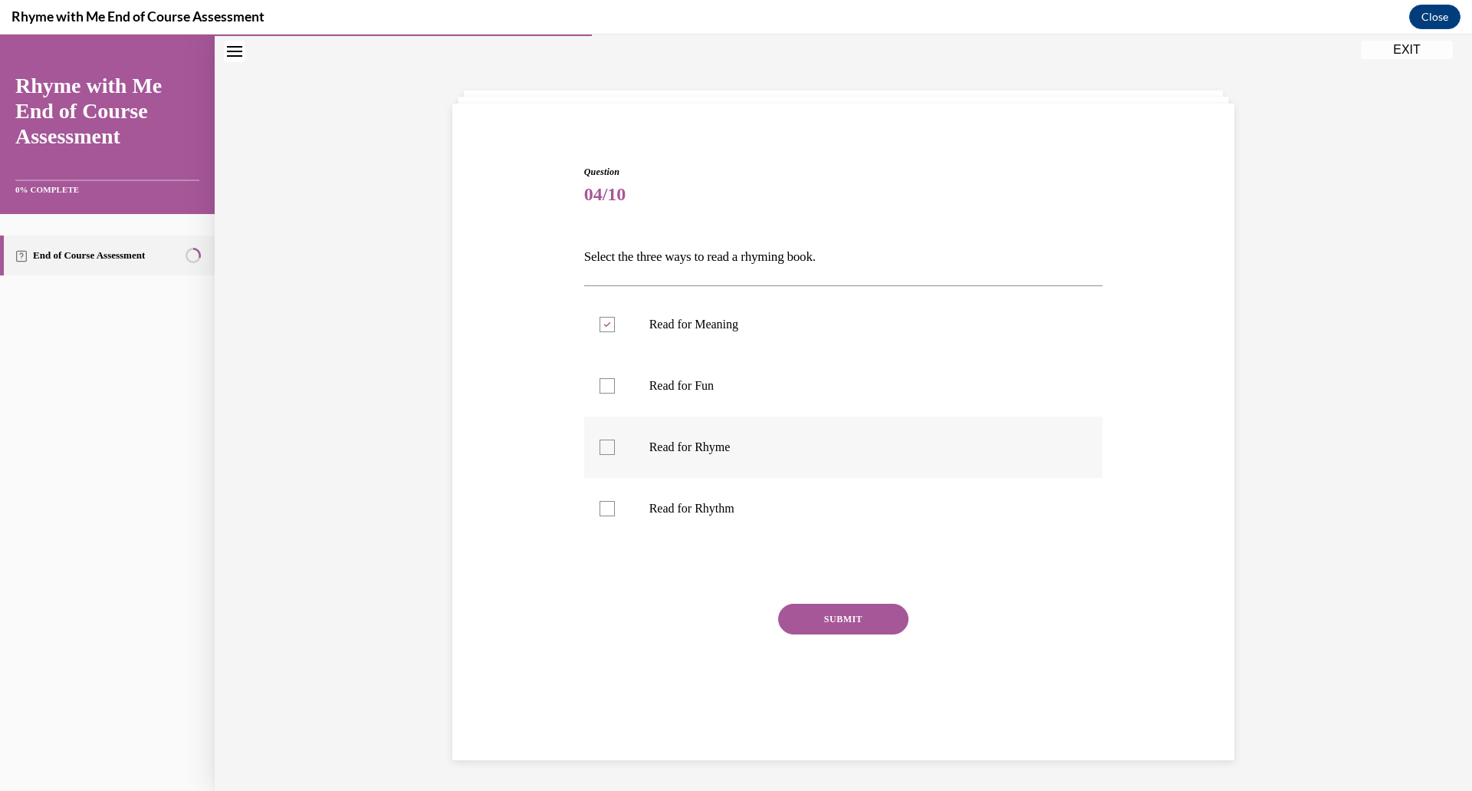
checkbox input "true"
click at [679, 521] on label "Read for Rhythm" at bounding box center [843, 508] width 519 height 61
click at [615, 516] on input "Read for Rhythm" at bounding box center [607, 508] width 15 height 15
checkbox input "true"
click at [822, 626] on button "SUBMIT" at bounding box center [843, 618] width 130 height 31
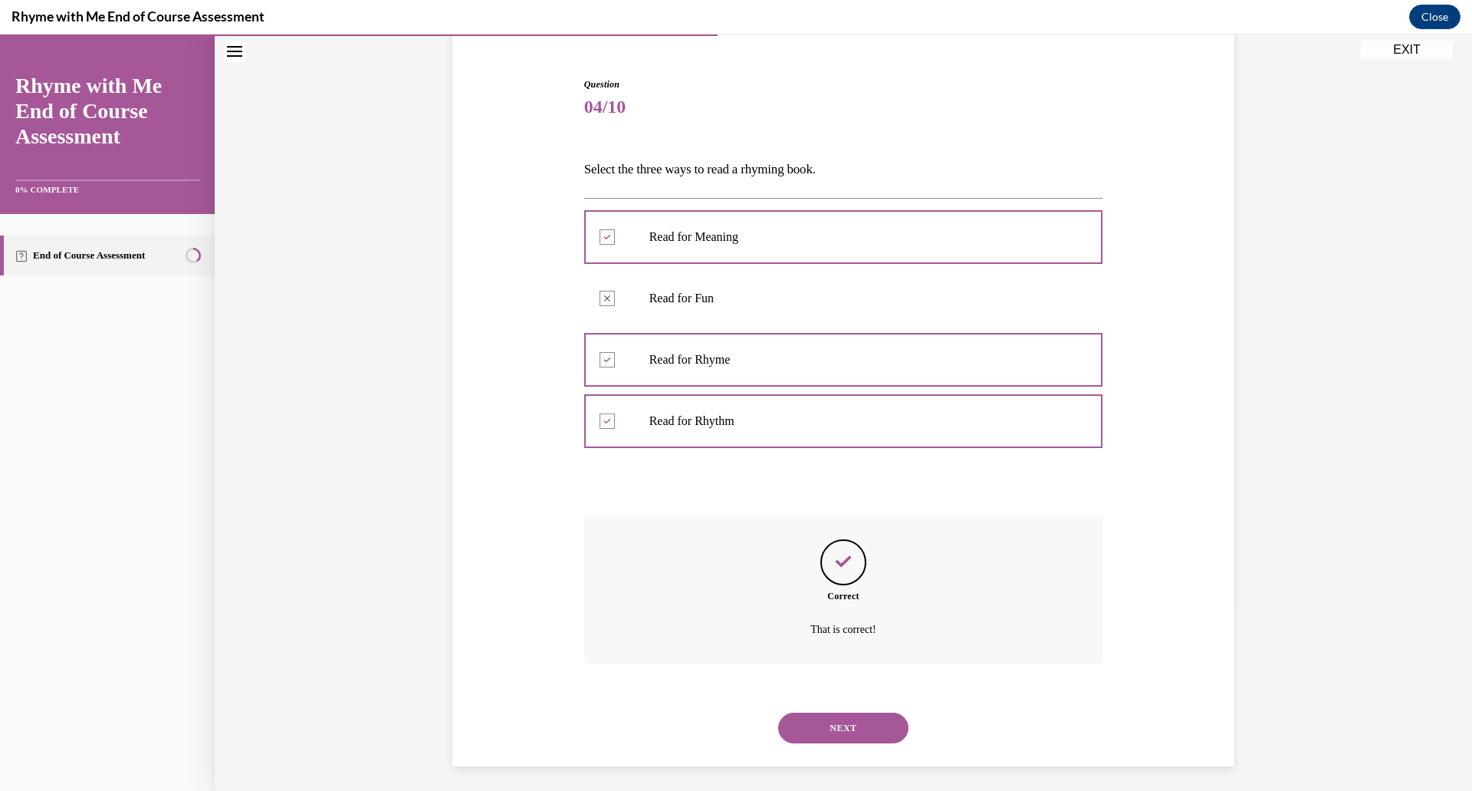
scroll to position [142, 0]
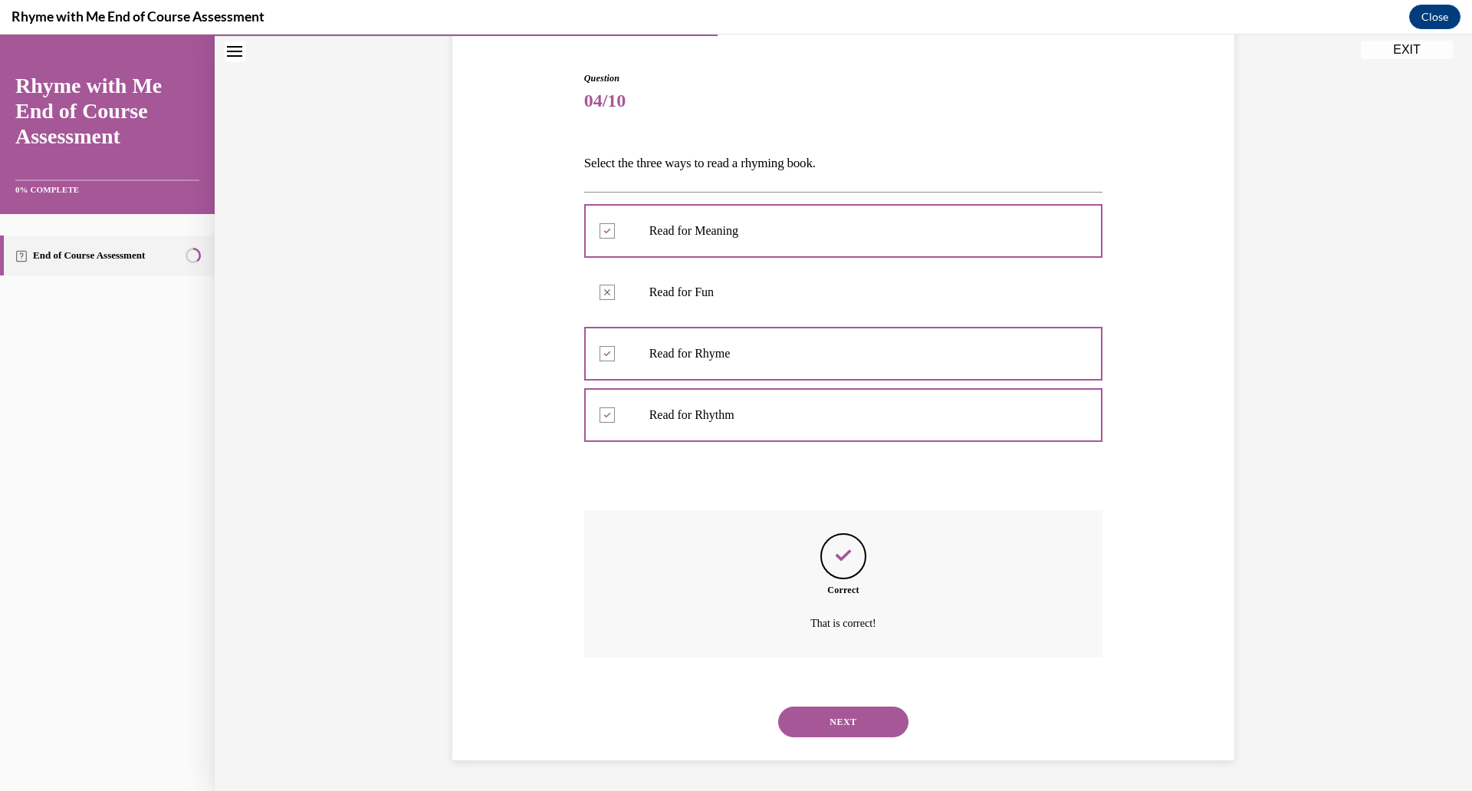
click at [850, 723] on button "NEXT" at bounding box center [843, 721] width 130 height 31
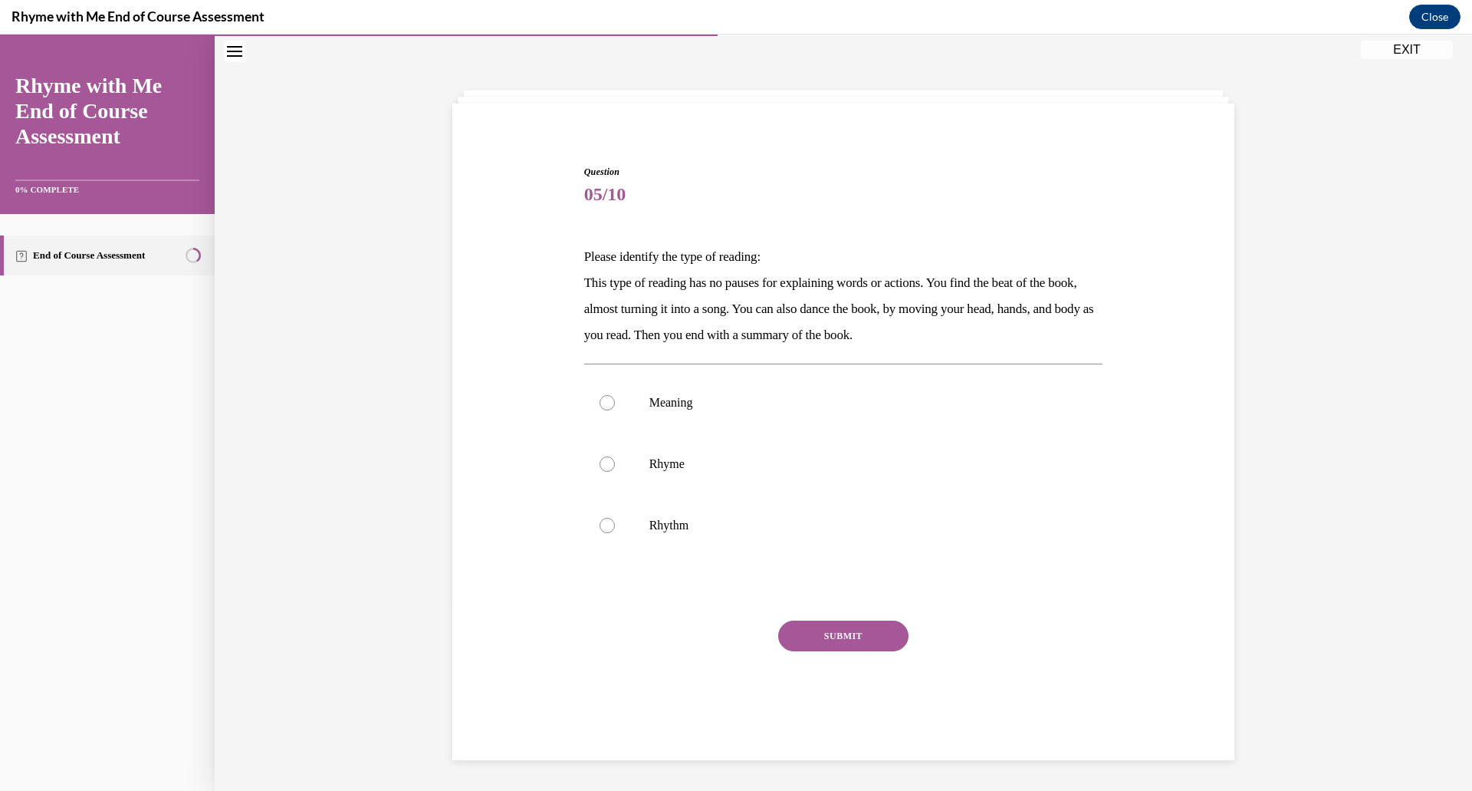
scroll to position [48, 0]
click at [655, 516] on label "Rhythm" at bounding box center [843, 525] width 519 height 61
click at [615, 518] on input "Rhythm" at bounding box center [607, 525] width 15 height 15
radio input "true"
click at [830, 643] on button "SUBMIT" at bounding box center [843, 635] width 130 height 31
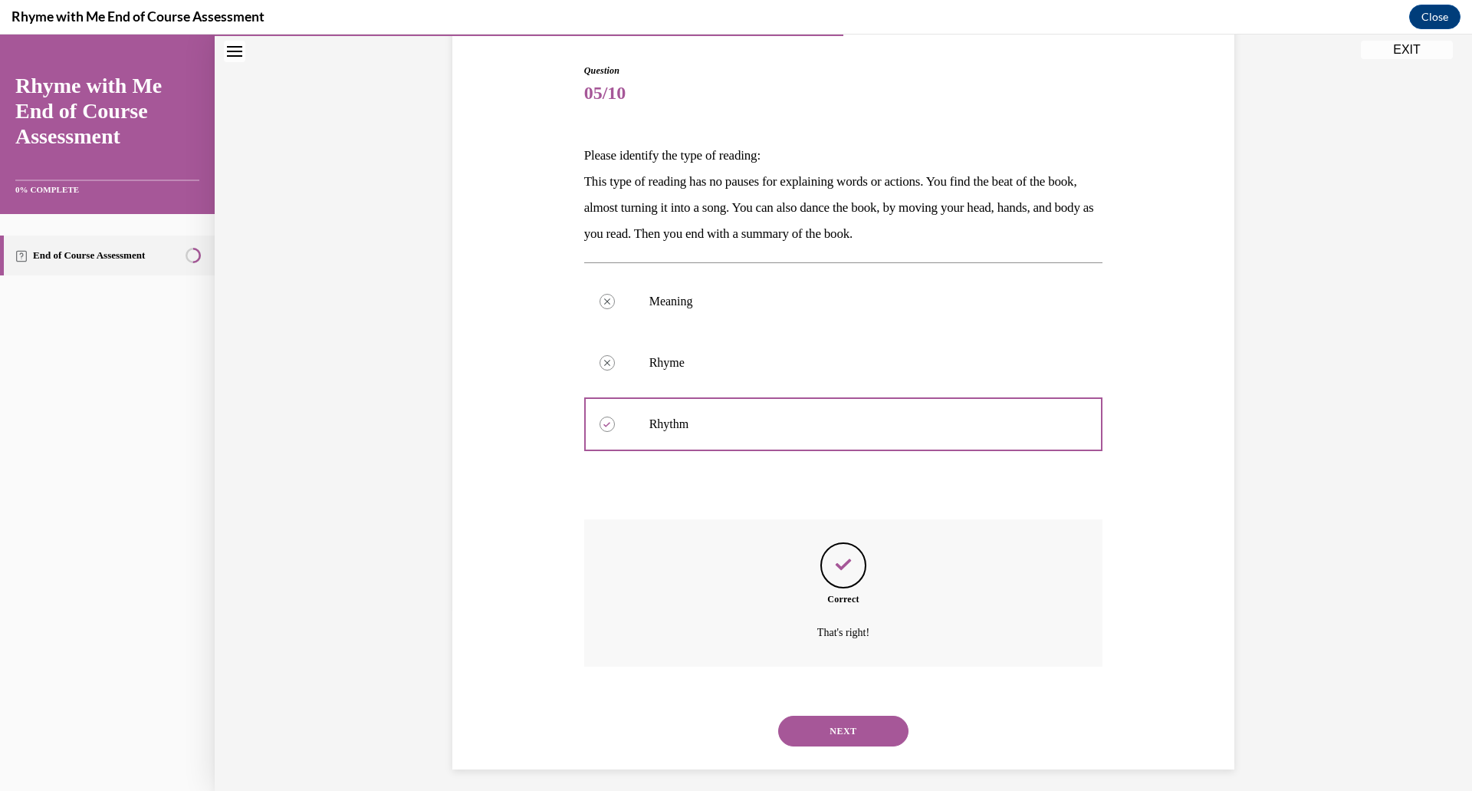
scroll to position [159, 0]
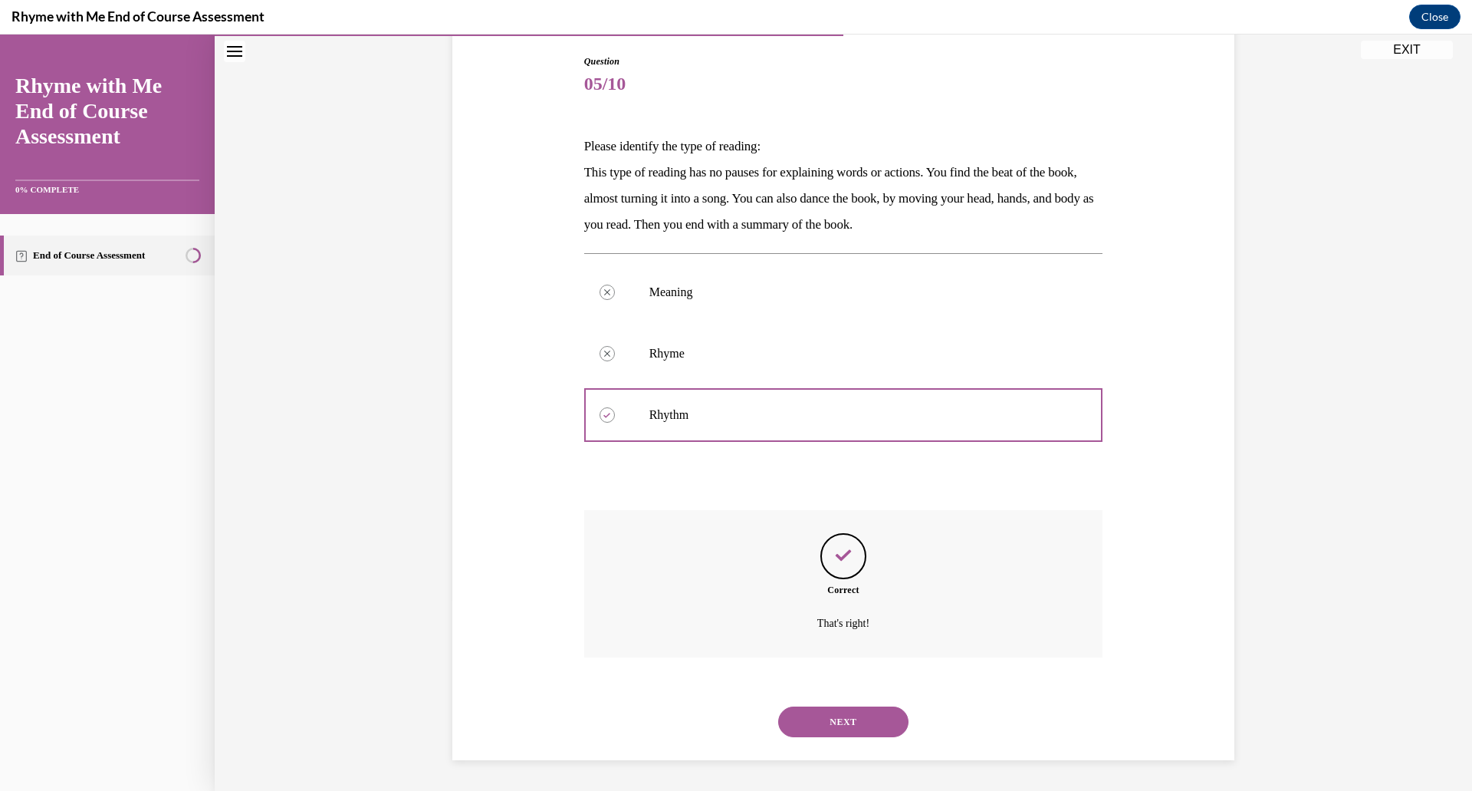
click at [881, 715] on button "NEXT" at bounding box center [843, 721] width 130 height 31
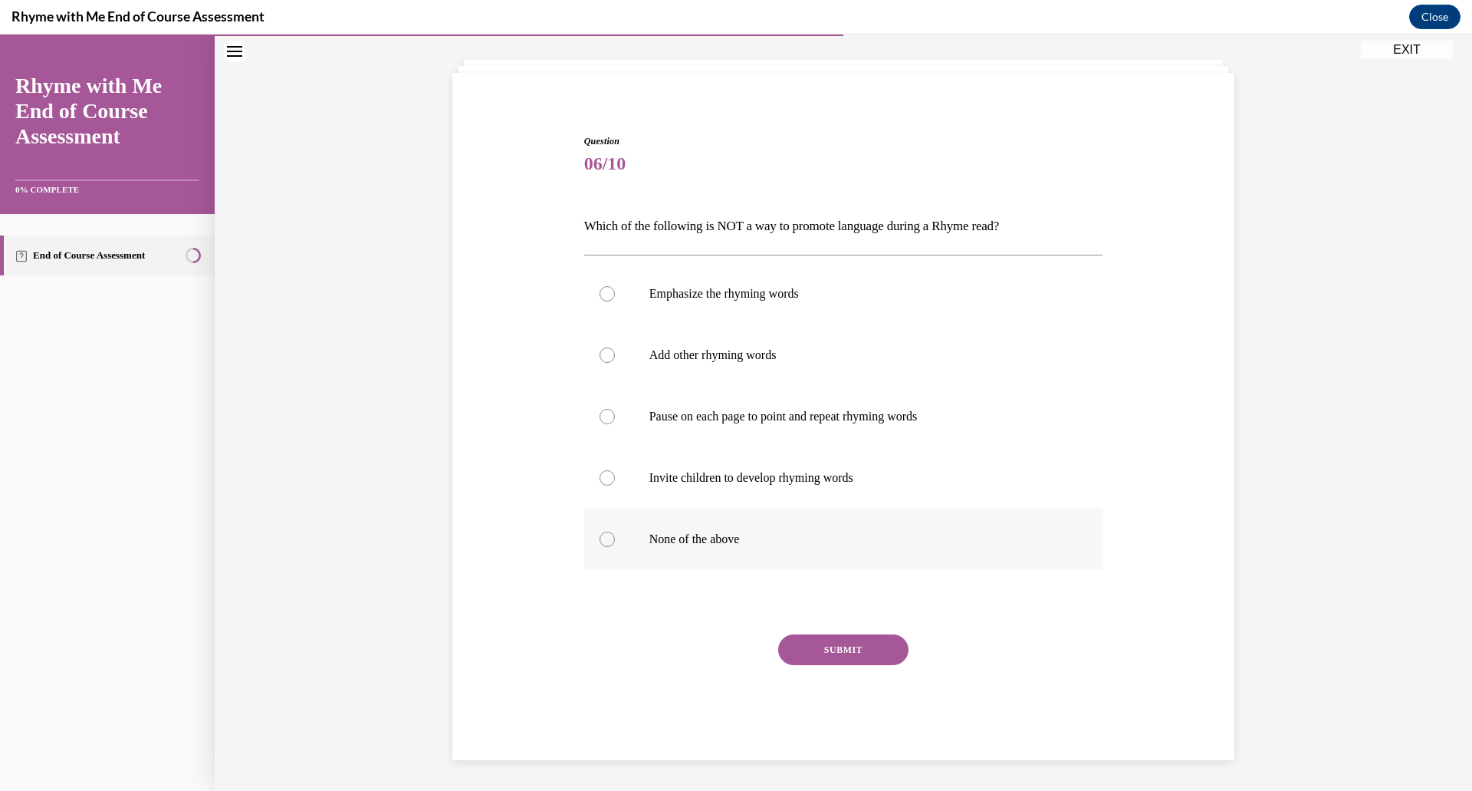
click at [686, 544] on p "None of the above" at bounding box center [858, 538] width 416 height 15
click at [615, 544] on input "None of the above" at bounding box center [607, 538] width 15 height 15
radio input "true"
click at [824, 652] on button "SUBMIT" at bounding box center [843, 649] width 130 height 31
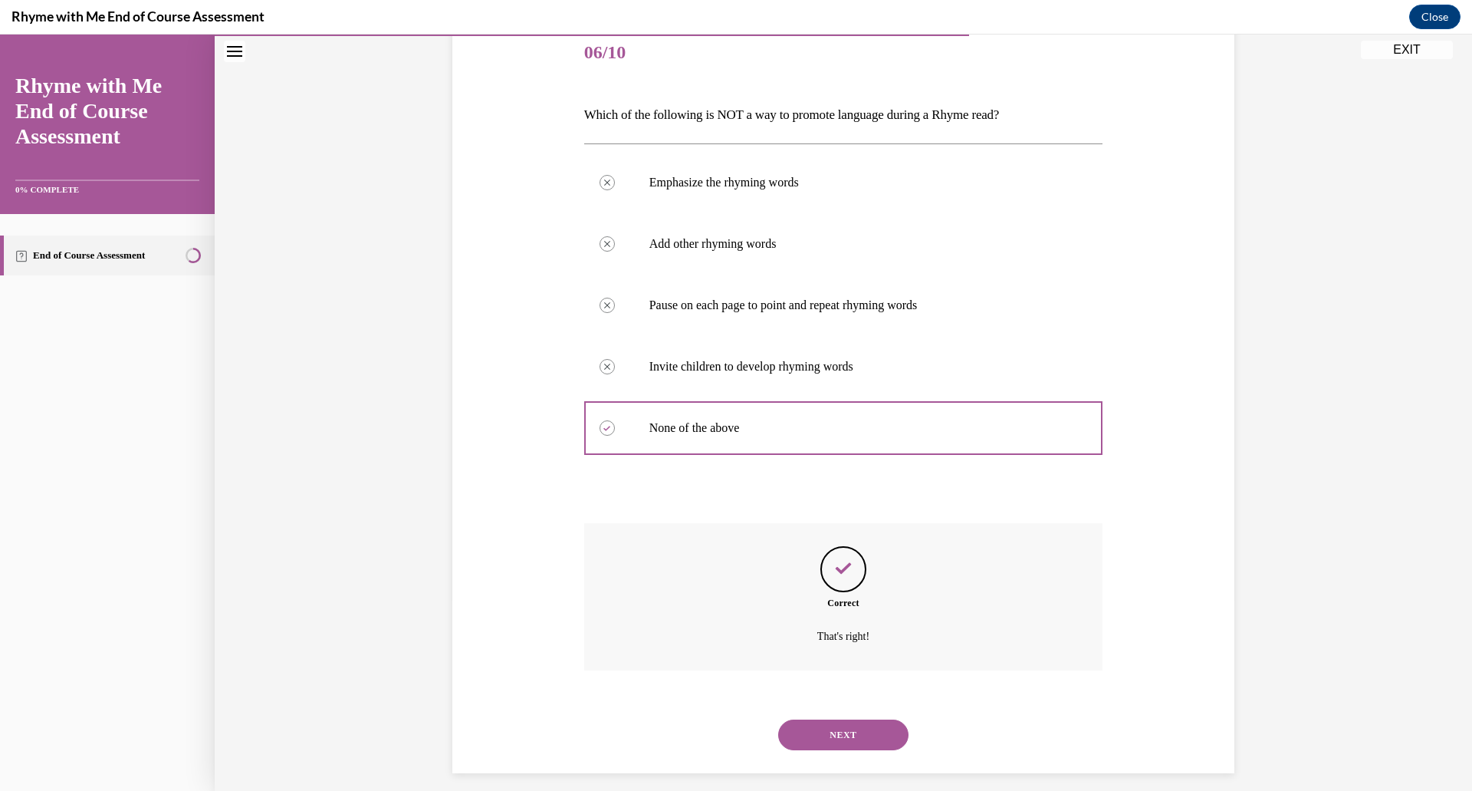
scroll to position [203, 0]
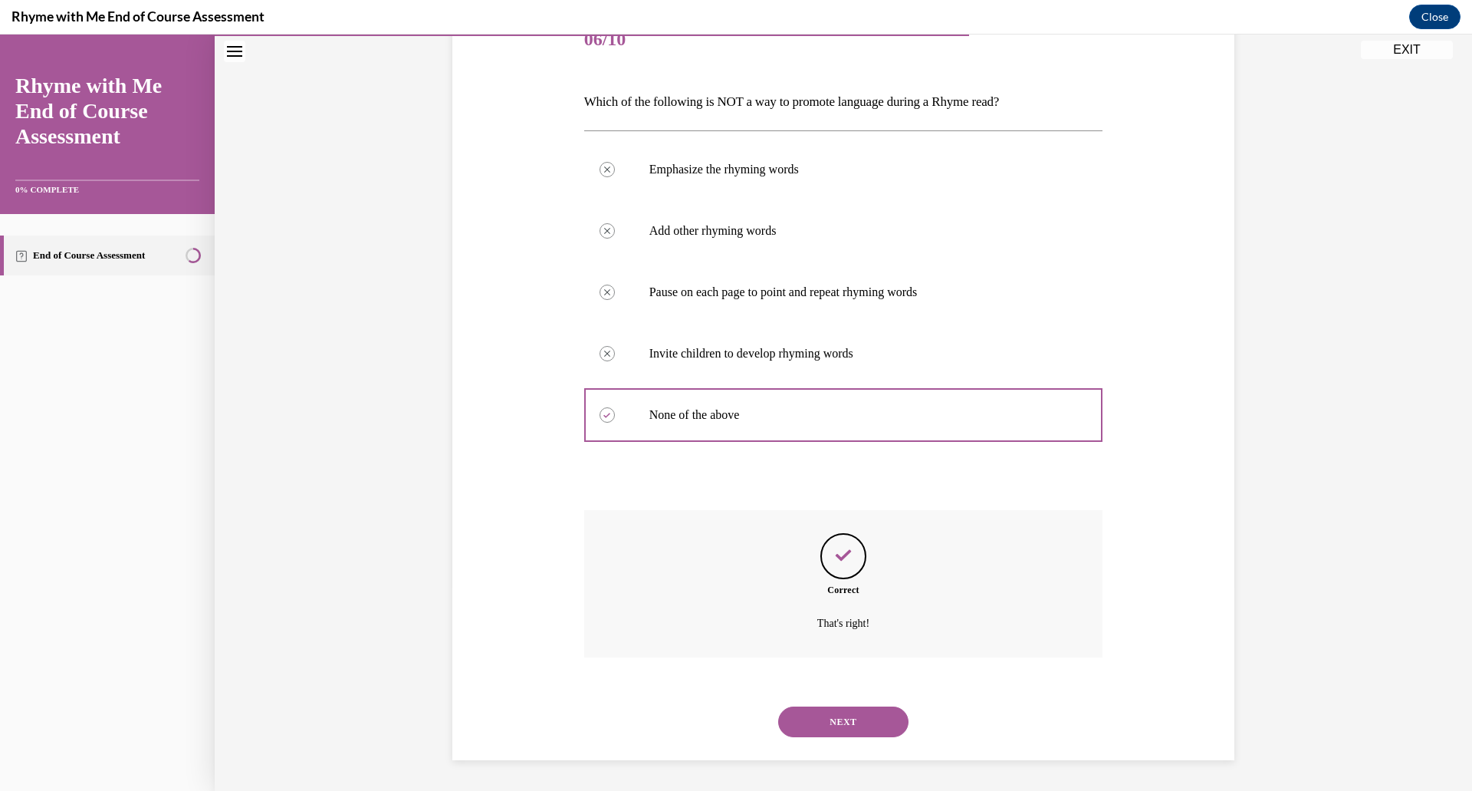
click at [880, 720] on button "NEXT" at bounding box center [843, 721] width 130 height 31
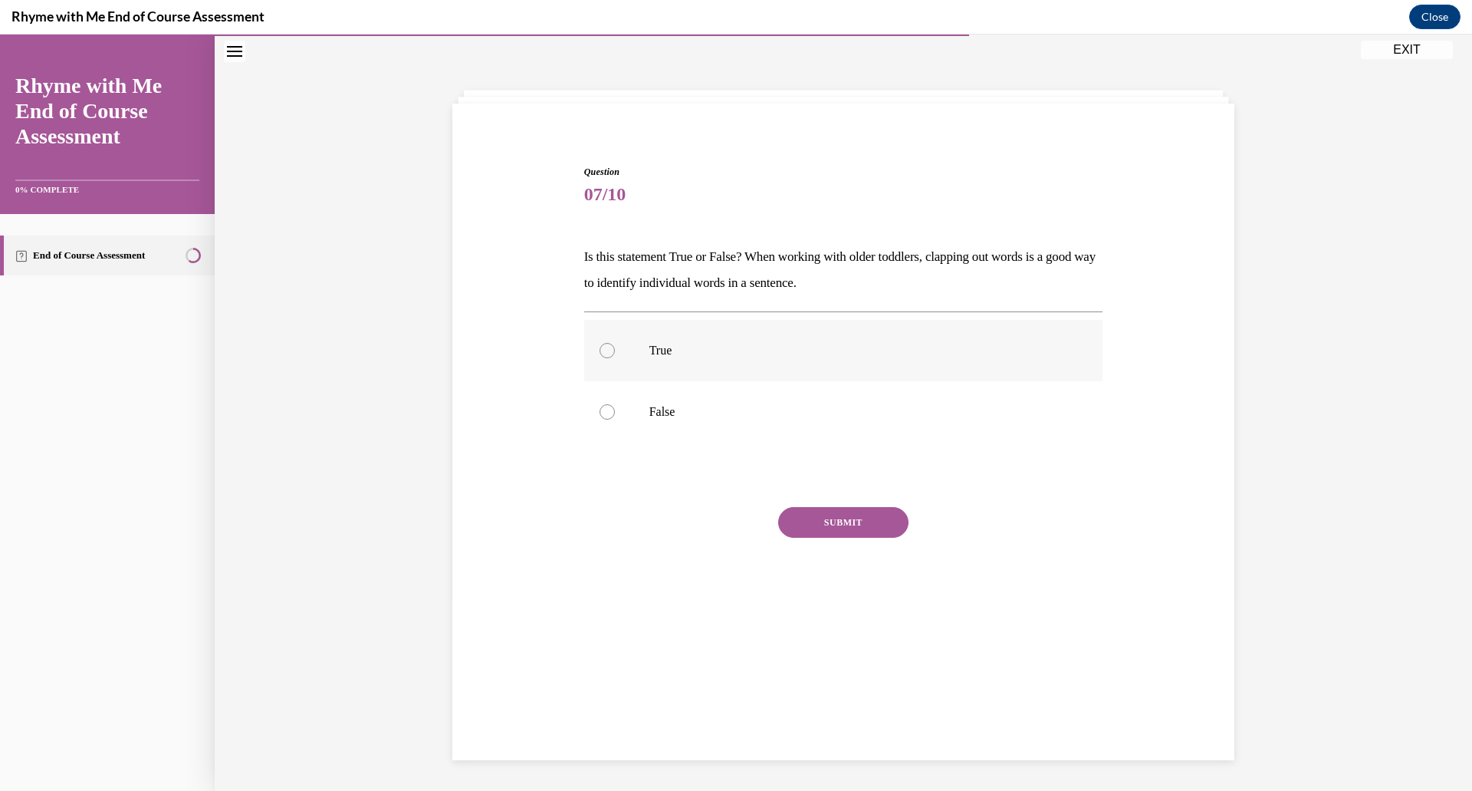
click at [610, 351] on div at bounding box center [607, 350] width 15 height 15
click at [610, 351] on input "True" at bounding box center [607, 350] width 15 height 15
radio input "true"
click at [811, 518] on button "SUBMIT" at bounding box center [843, 522] width 130 height 31
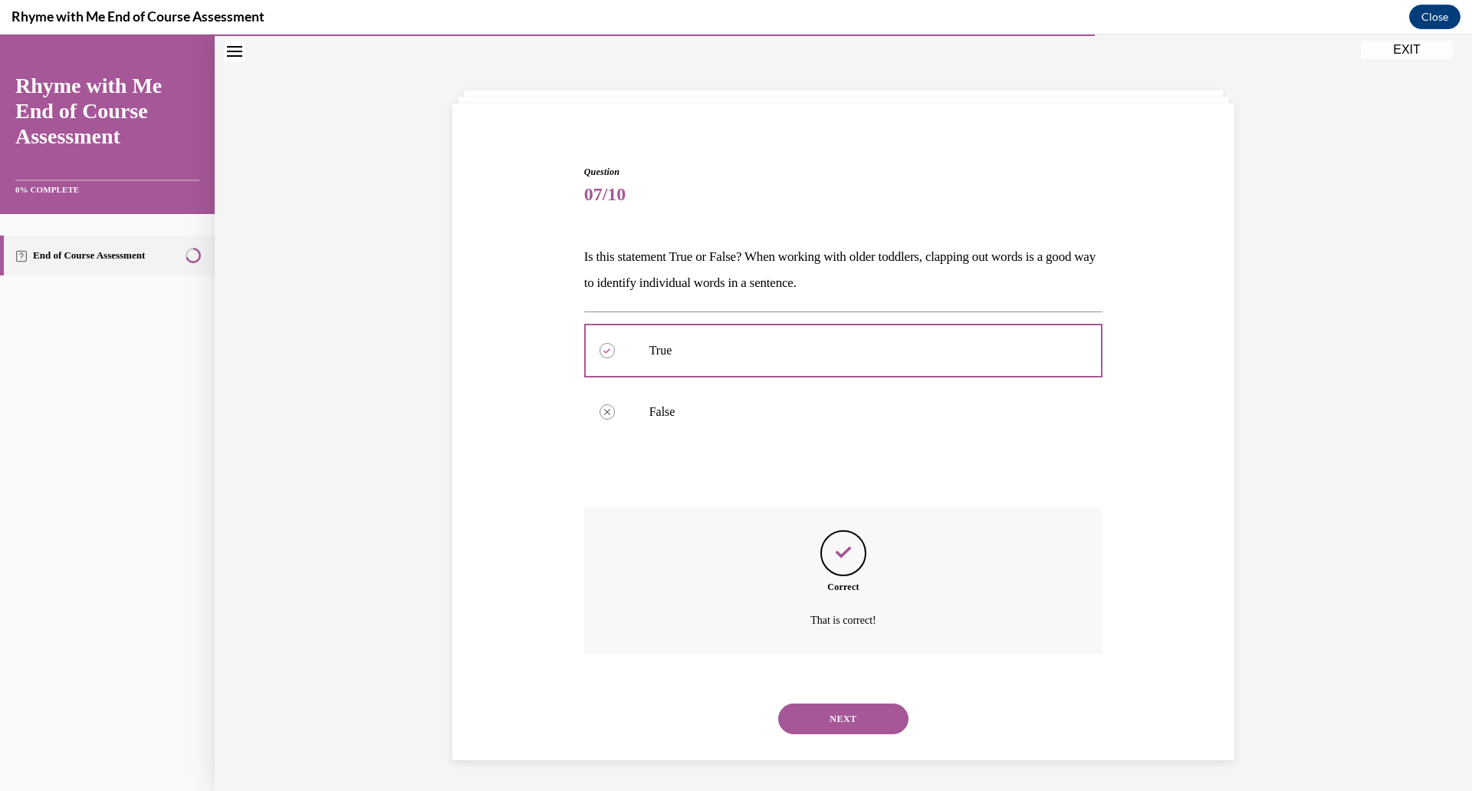
click at [837, 719] on button "NEXT" at bounding box center [843, 718] width 130 height 31
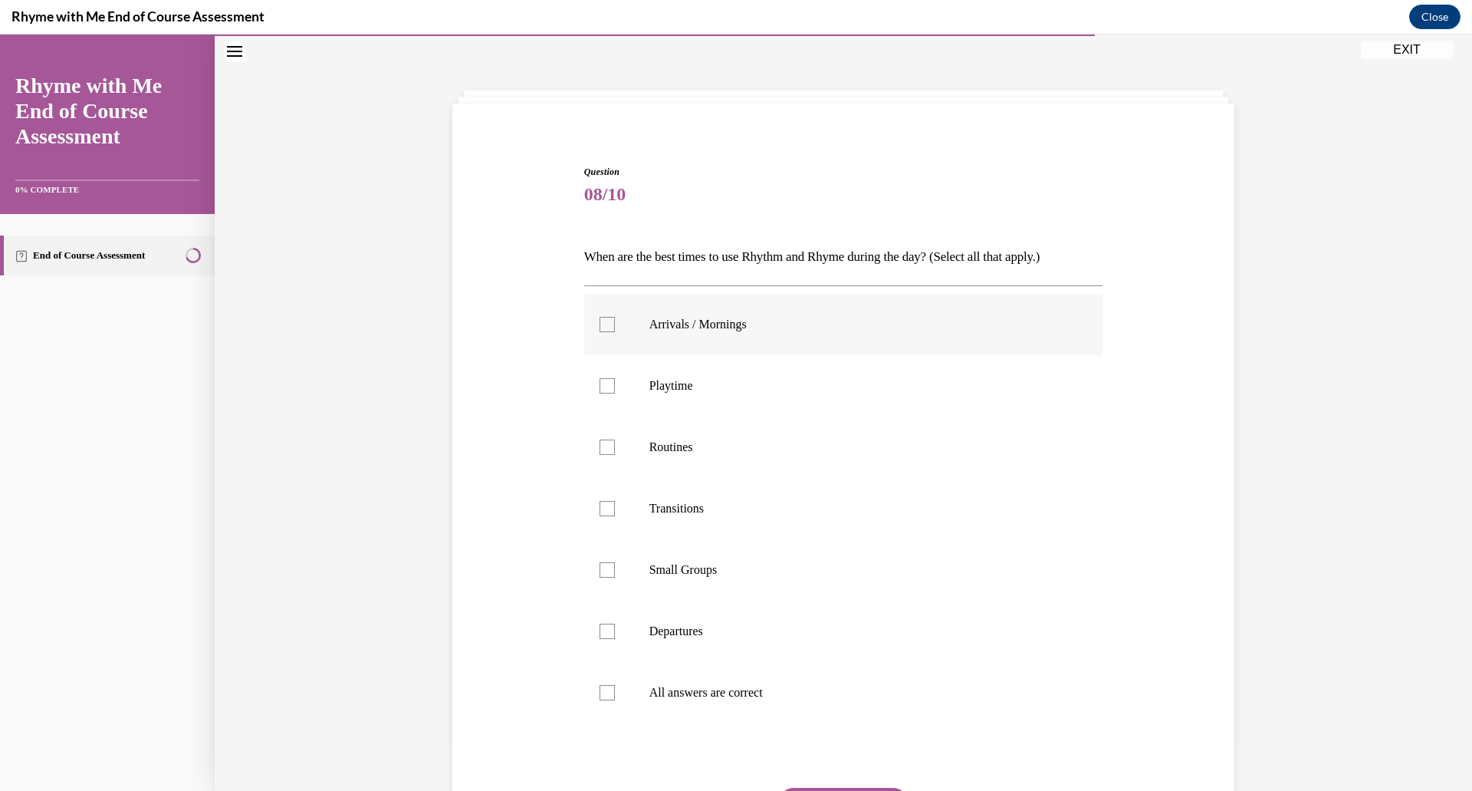
click at [602, 324] on div at bounding box center [607, 324] width 15 height 15
click at [602, 324] on input "Arrivals / Mornings" at bounding box center [607, 324] width 15 height 15
checkbox input "true"
click at [607, 696] on div at bounding box center [607, 692] width 15 height 15
click at [607, 696] on input "All answers are correct" at bounding box center [607, 692] width 15 height 15
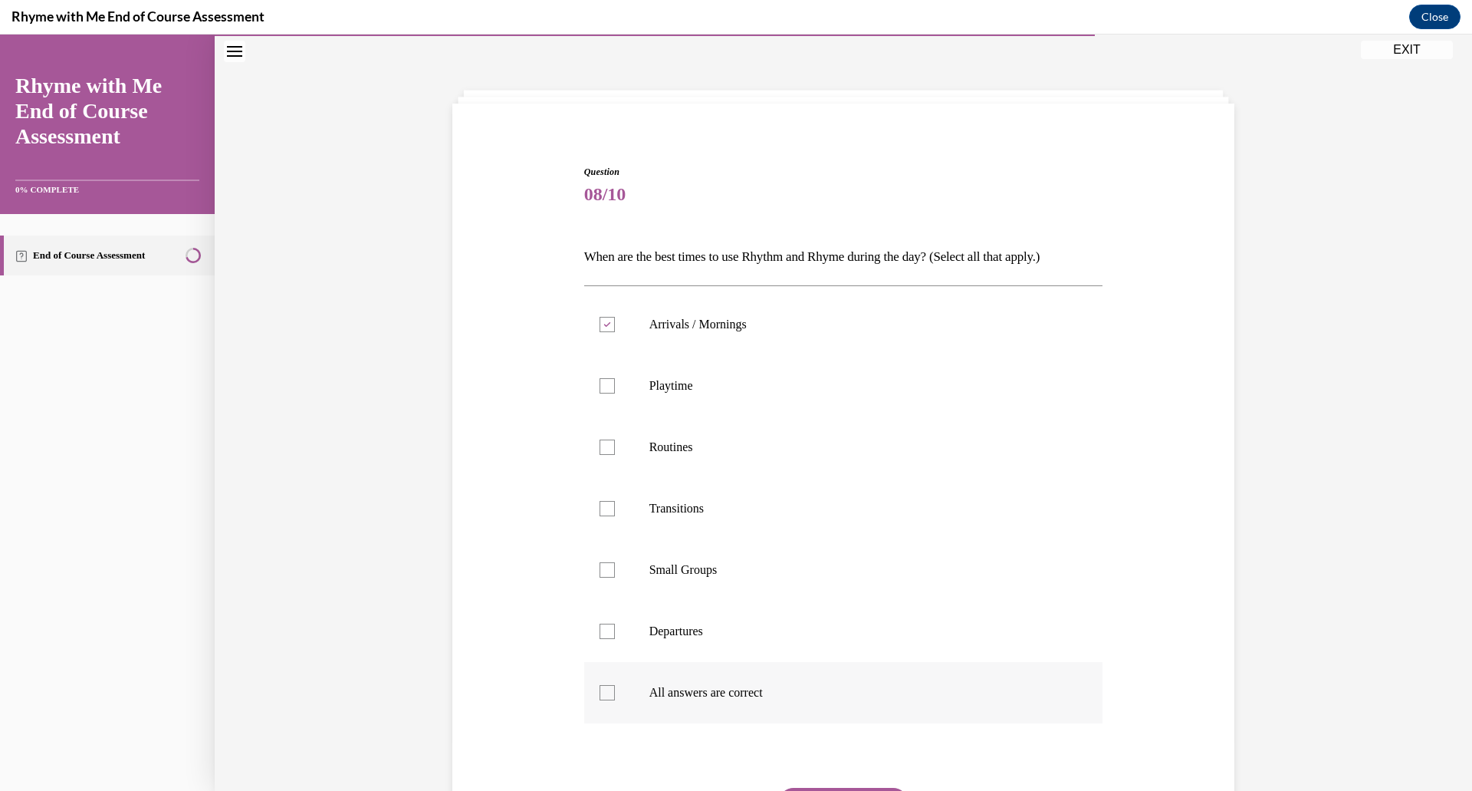
checkbox input "true"
click at [605, 324] on icon at bounding box center [606, 324] width 7 height 5
click at [605, 324] on input "Arrivals / Mornings" at bounding box center [607, 324] width 15 height 15
checkbox input "false"
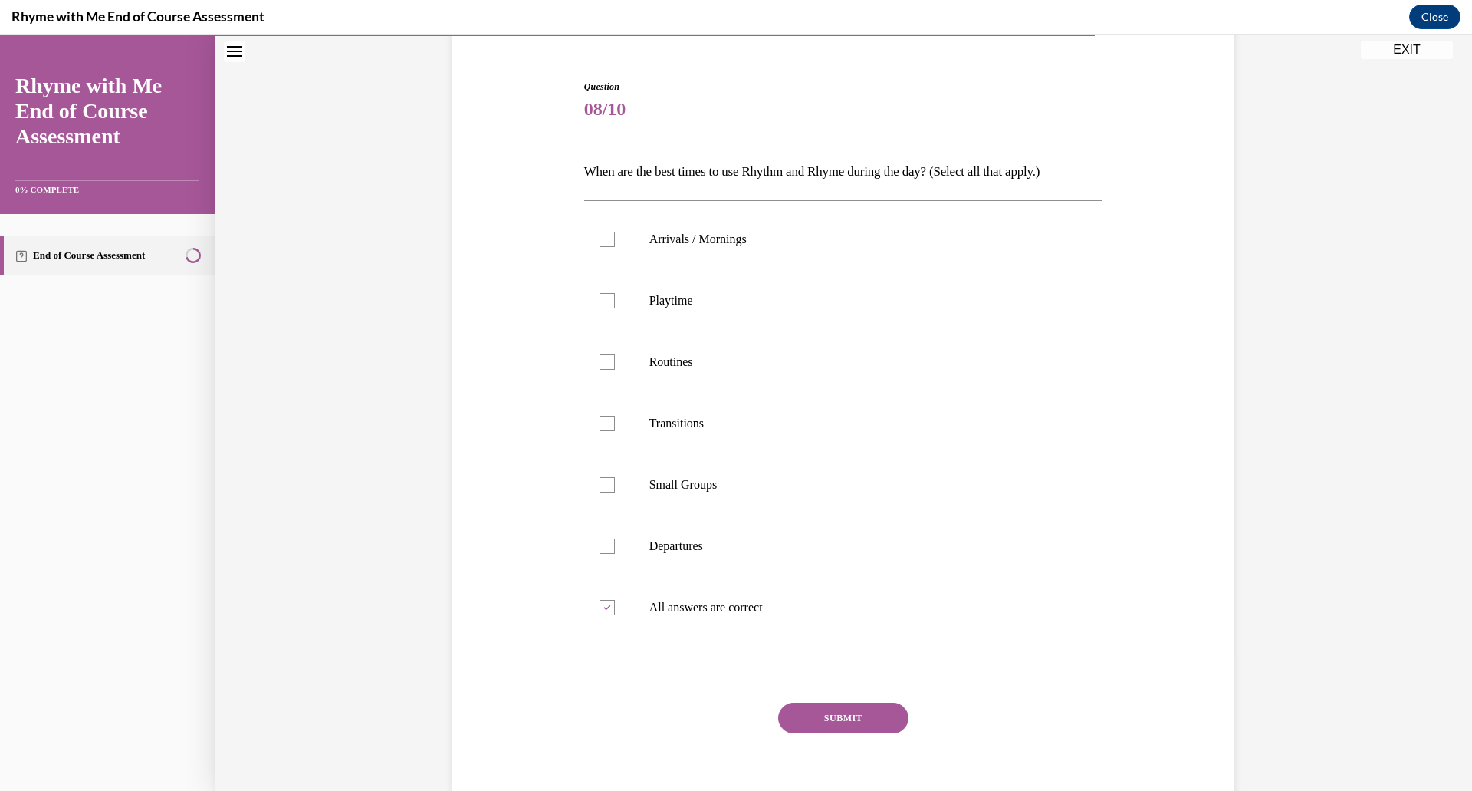
scroll to position [135, 0]
click at [811, 725] on button "SUBMIT" at bounding box center [843, 716] width 130 height 31
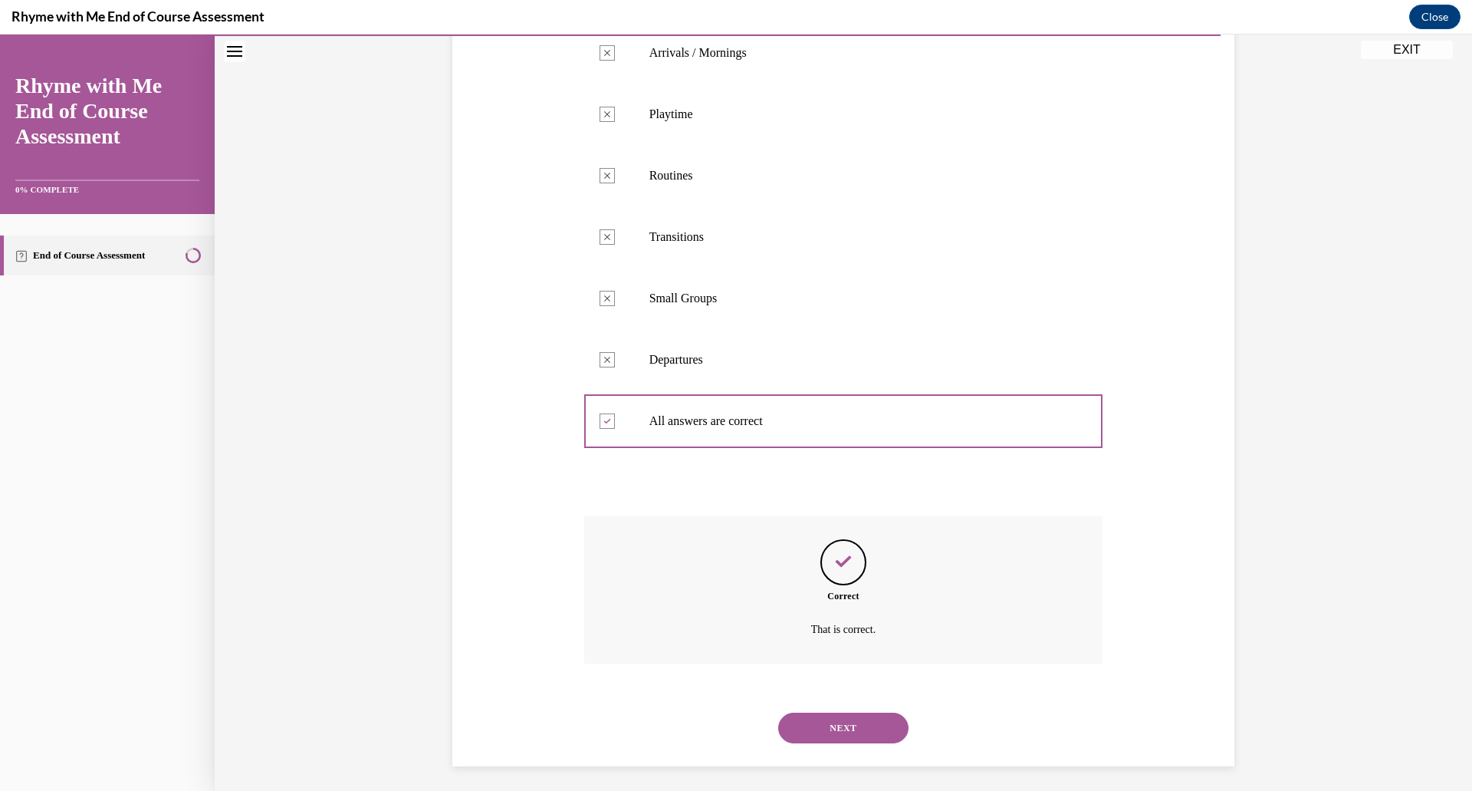
scroll to position [326, 0]
click at [844, 730] on button "NEXT" at bounding box center [843, 721] width 130 height 31
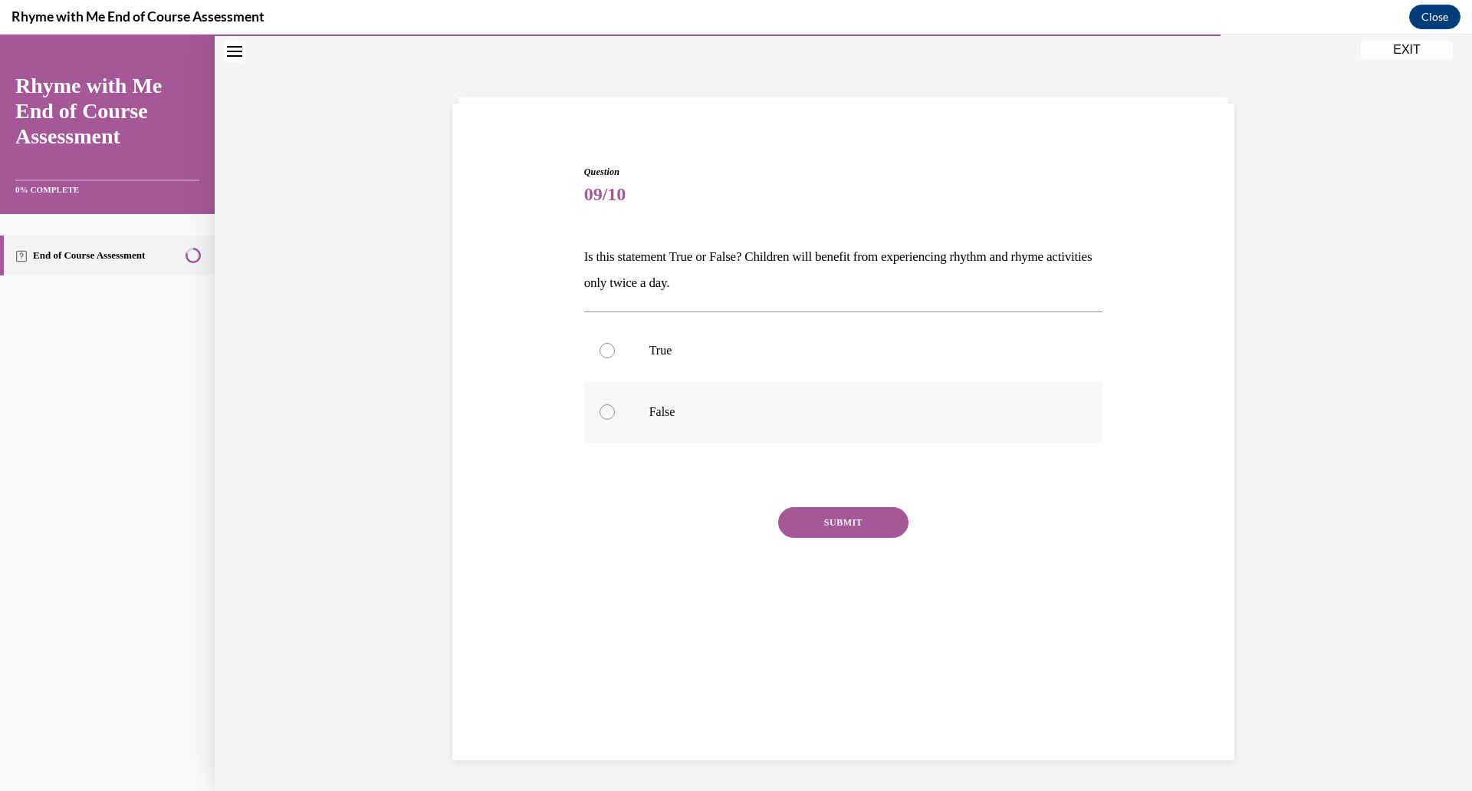
click at [645, 422] on label "False" at bounding box center [843, 411] width 519 height 61
click at [615, 419] on input "False" at bounding box center [607, 411] width 15 height 15
radio input "true"
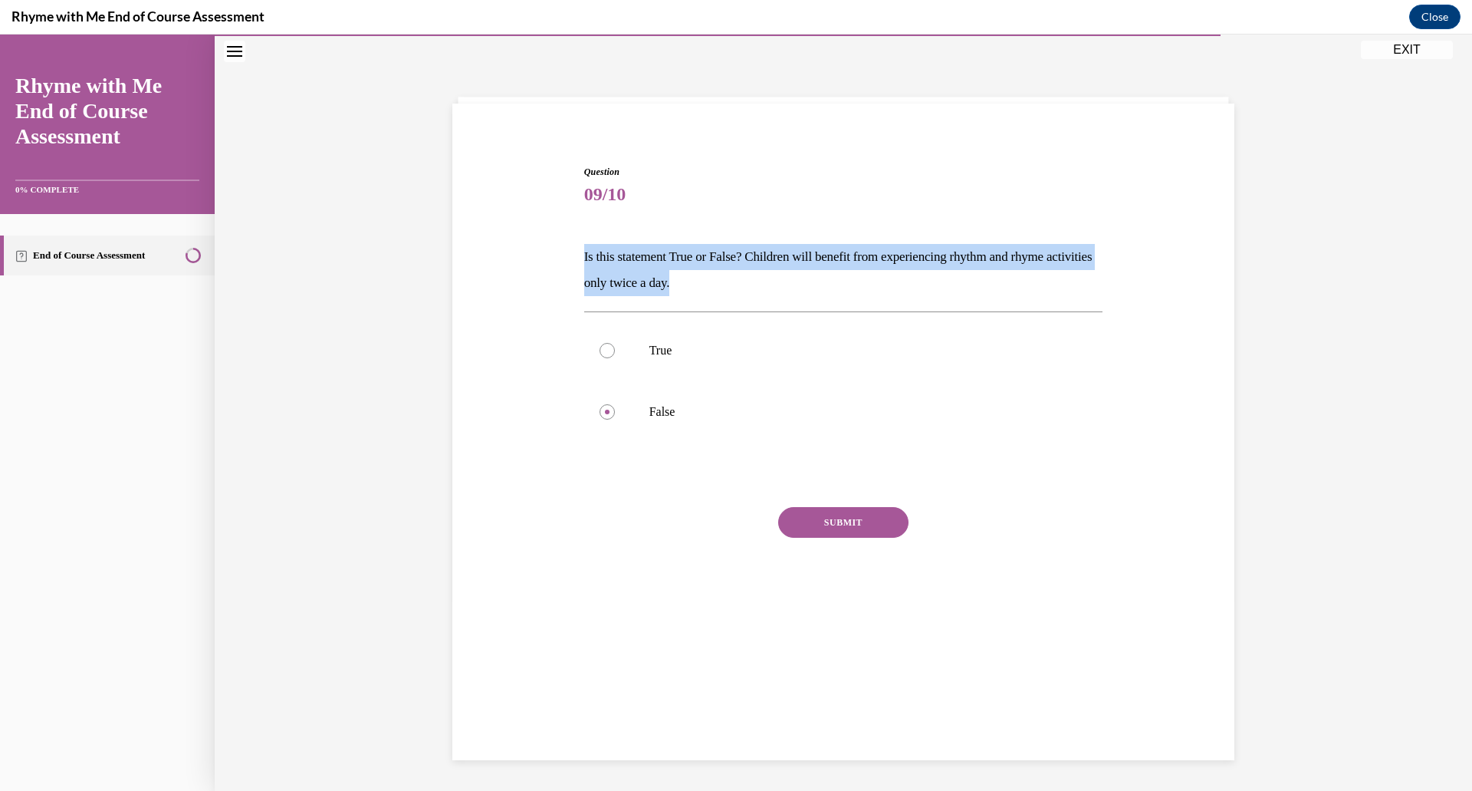
drag, startPoint x: 574, startPoint y: 250, endPoint x: 768, endPoint y: 276, distance: 195.8
click at [768, 276] on div "Question 09/10 Is this statement True or False? Children will benefit from expe…" at bounding box center [844, 376] width 790 height 514
click at [837, 277] on p "Is this statement True or False? Children will benefit from experiencing rhythm…" at bounding box center [843, 270] width 519 height 52
drag, startPoint x: 804, startPoint y: 242, endPoint x: 787, endPoint y: 209, distance: 37.4
click at [803, 241] on div "Question 09/10 Is this statement True or False? Children will benefit from expe…" at bounding box center [843, 399] width 519 height 468
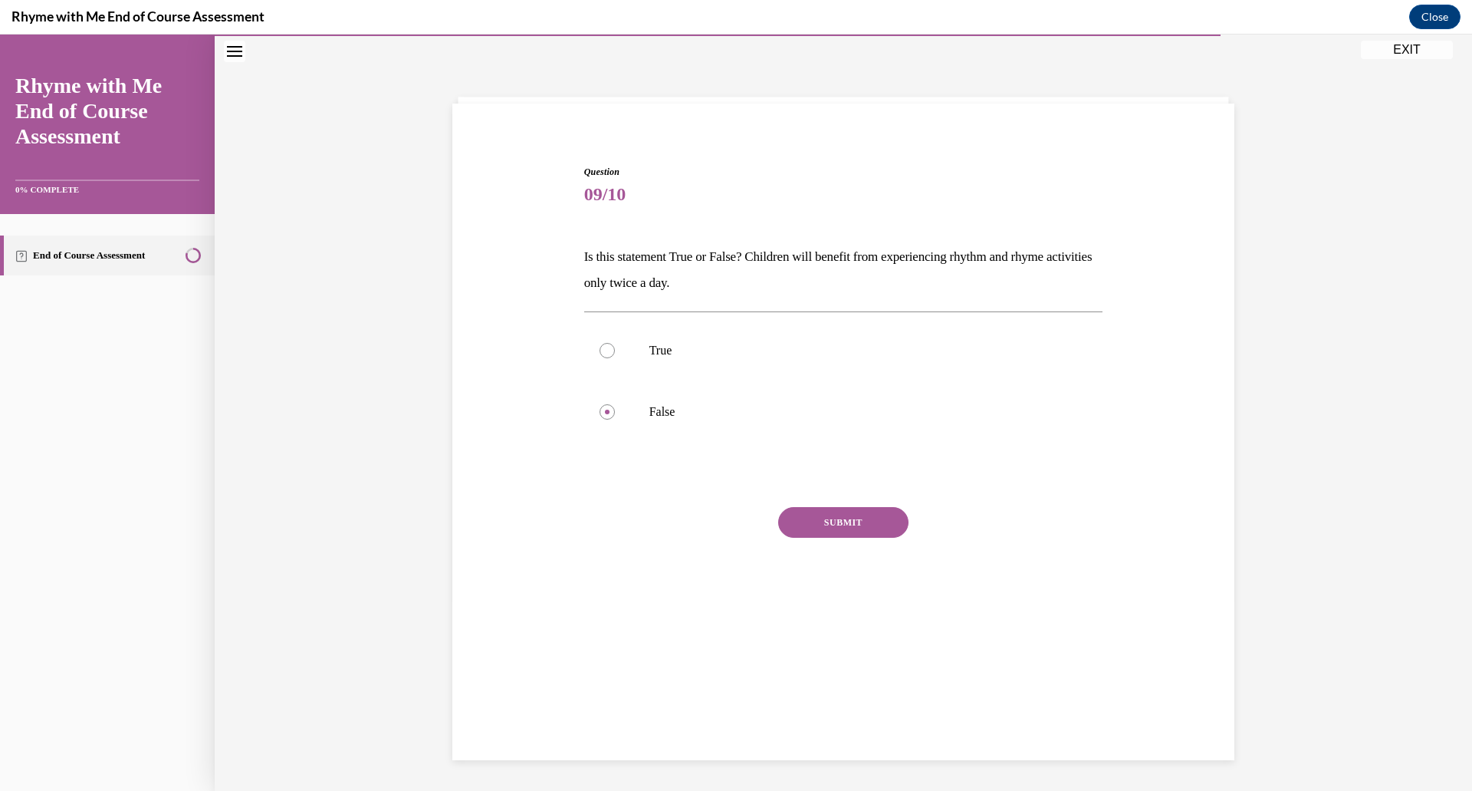
click at [776, 166] on span "Question" at bounding box center [843, 172] width 519 height 14
drag, startPoint x: 758, startPoint y: 259, endPoint x: 781, endPoint y: 275, distance: 28.1
click at [781, 275] on p "Is this statement True or False? Children will benefit from experiencing rhythm…" at bounding box center [843, 270] width 519 height 52
copy p "Children will benefit from experiencing rhythm and rhyme activities only twice …"
click at [822, 526] on button "SUBMIT" at bounding box center [843, 522] width 130 height 31
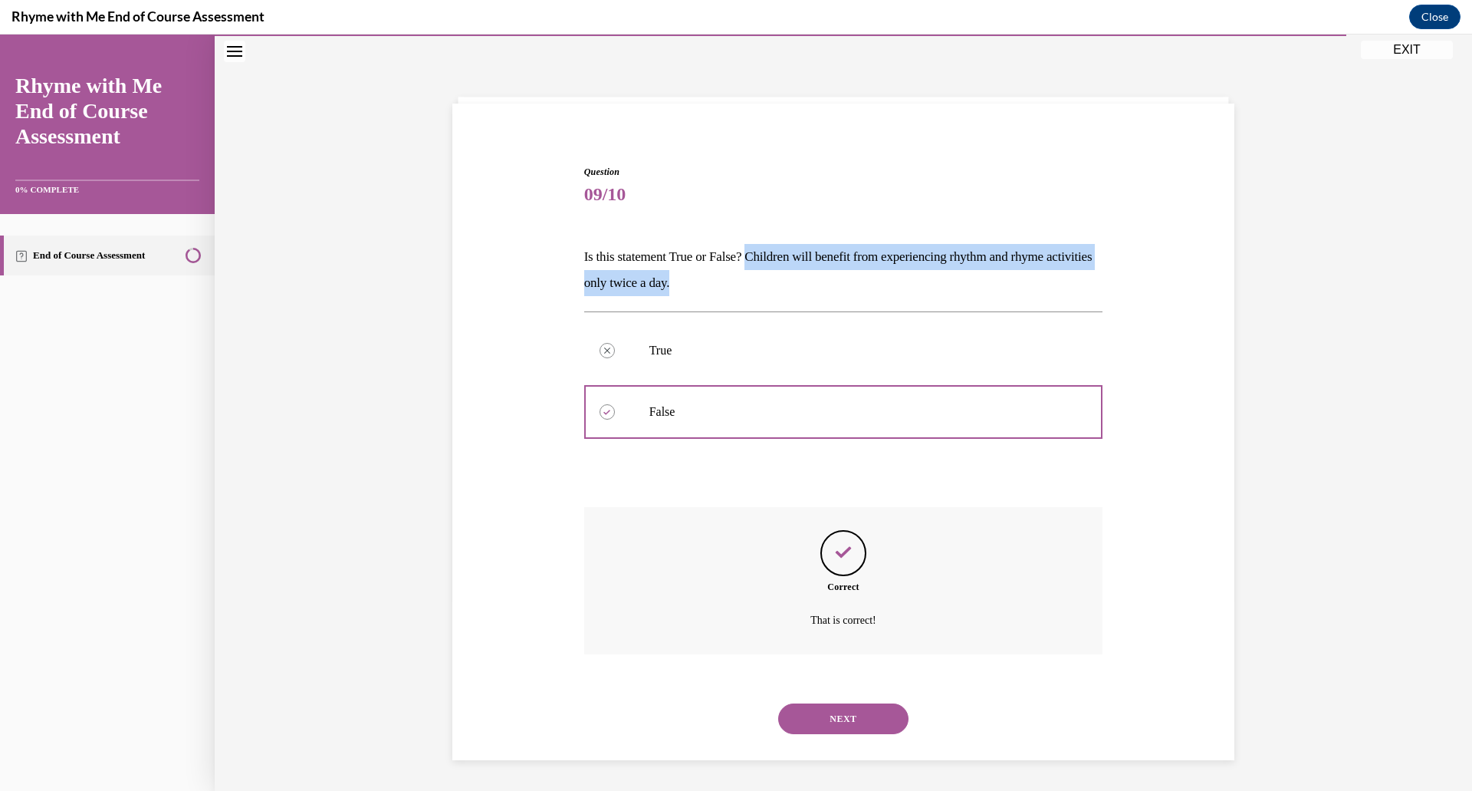
click at [858, 726] on button "NEXT" at bounding box center [843, 718] width 130 height 31
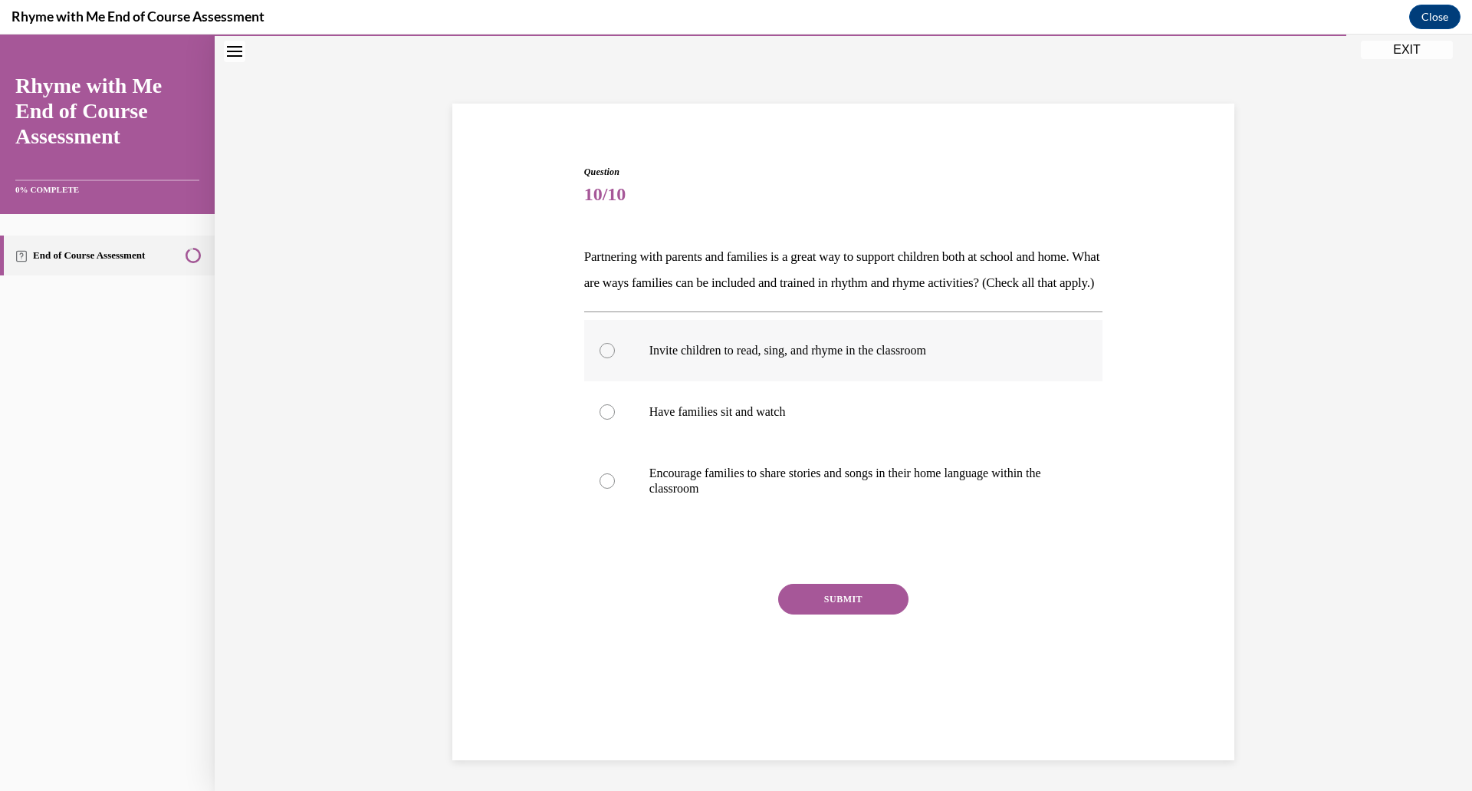
click at [614, 381] on label "Invite children to read, sing, and rhyme in the classroom" at bounding box center [843, 350] width 519 height 61
click at [614, 358] on input "Invite children to read, sing, and rhyme in the classroom" at bounding box center [607, 350] width 15 height 15
radio input "true"
click at [598, 442] on label "Have families sit and watch" at bounding box center [843, 411] width 519 height 61
click at [600, 419] on input "Have families sit and watch" at bounding box center [607, 411] width 15 height 15
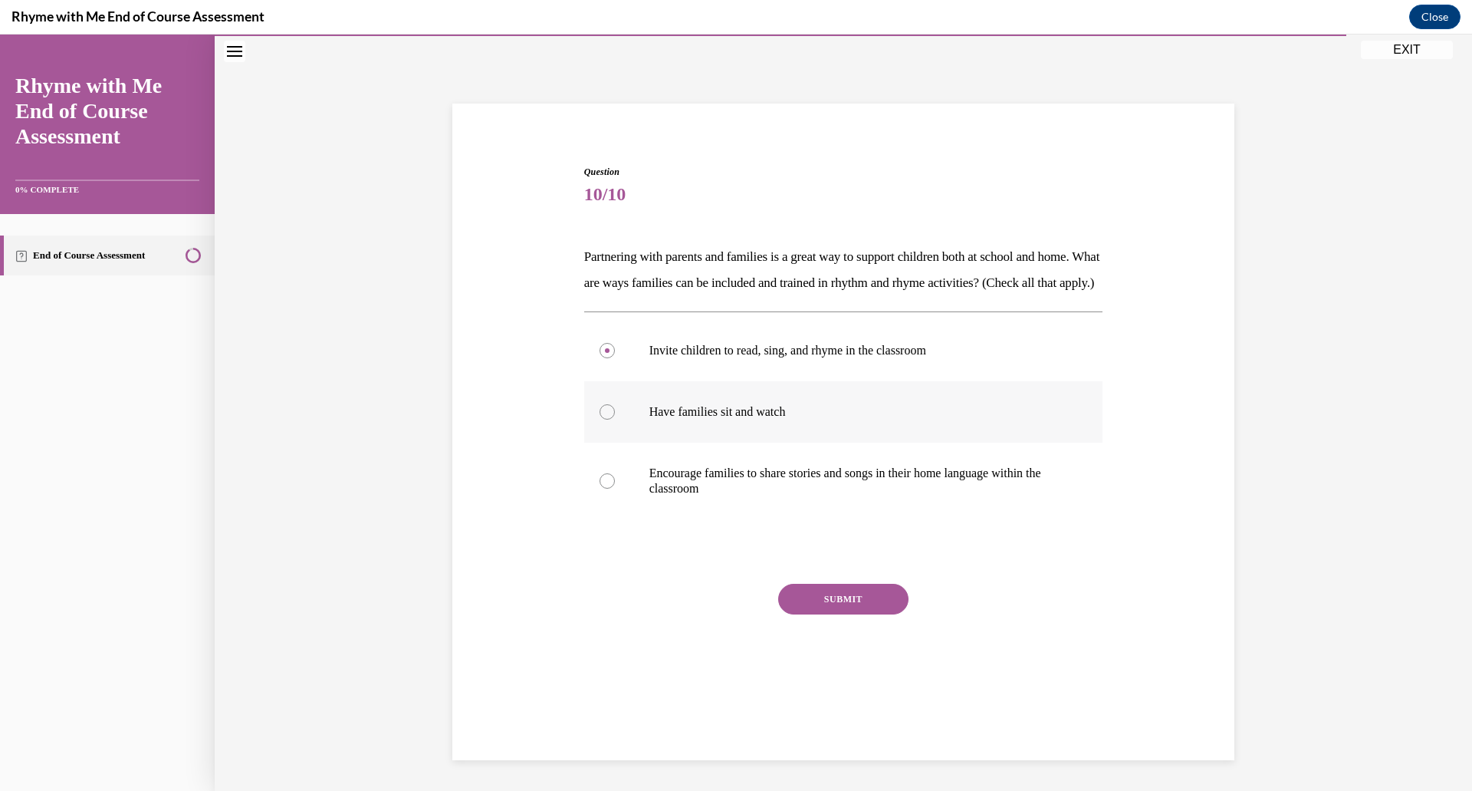
radio input "true"
click at [609, 488] on div at bounding box center [607, 480] width 15 height 15
click at [609, 488] on input "Encourage families to share stories and songs in their home language within the…" at bounding box center [607, 480] width 15 height 15
radio input "true"
click at [876, 614] on button "SUBMIT" at bounding box center [843, 599] width 130 height 31
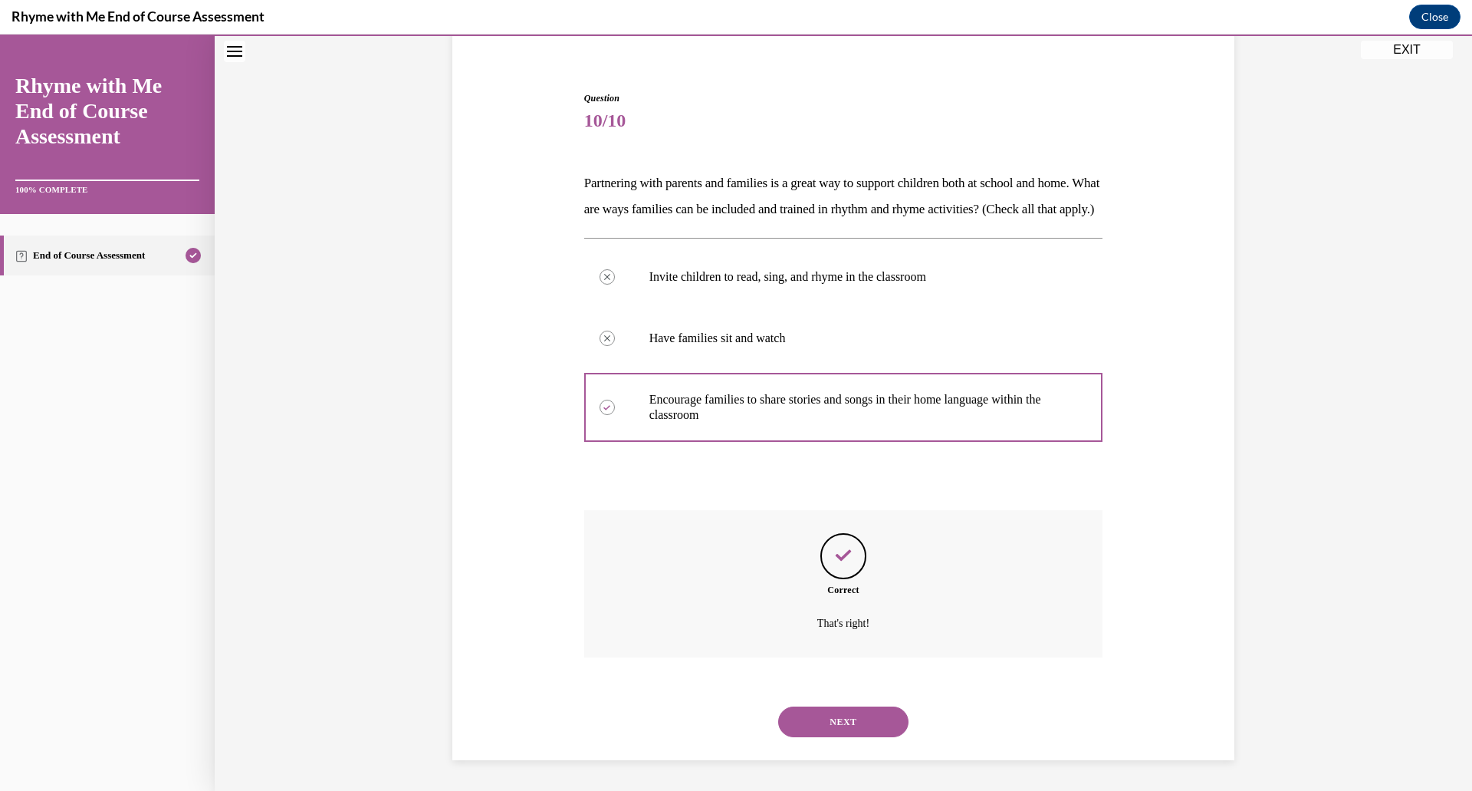
scroll to position [148, 0]
click at [833, 716] on button "NEXT" at bounding box center [843, 721] width 130 height 31
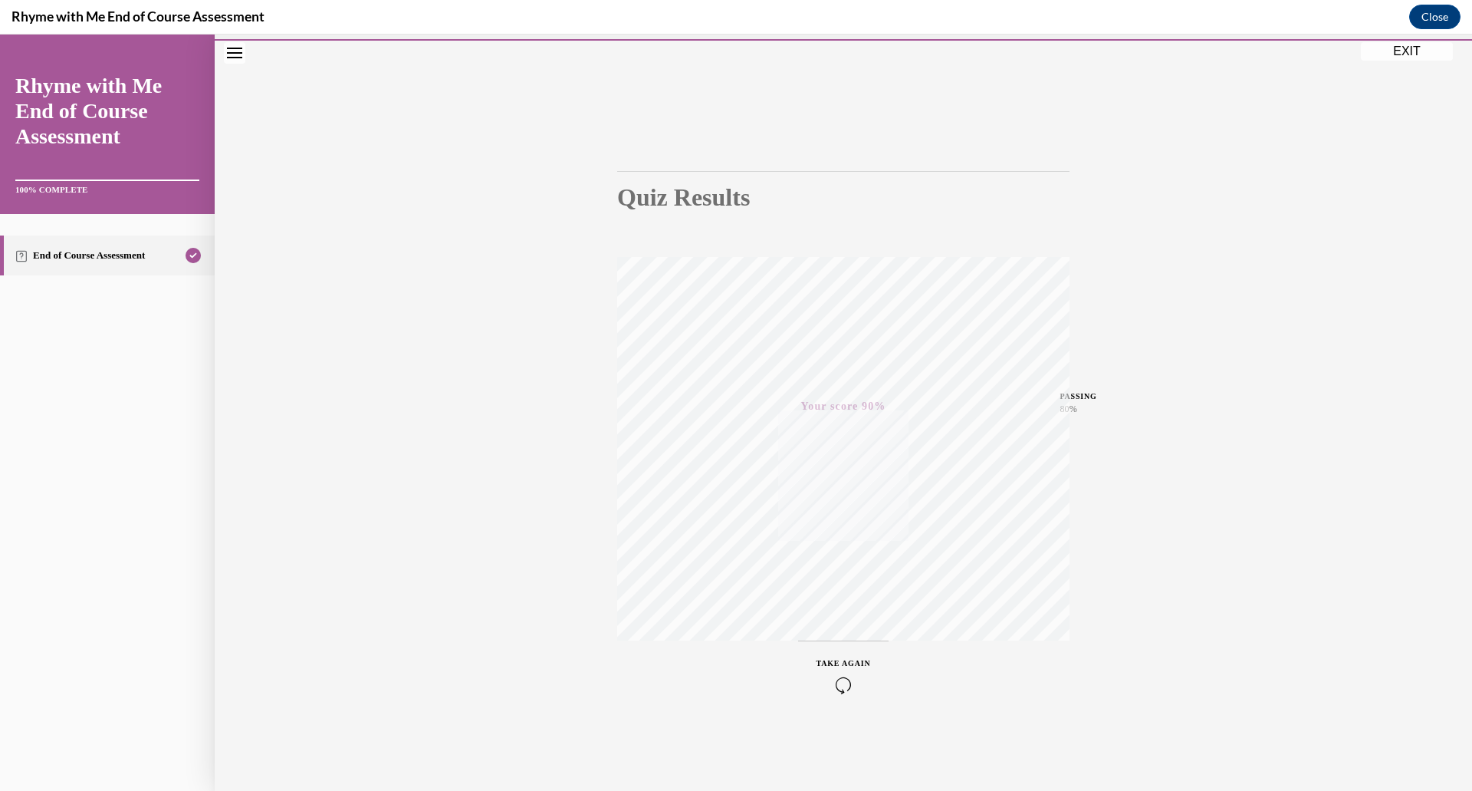
scroll to position [48, 0]
click at [843, 684] on icon "button" at bounding box center [844, 678] width 54 height 17
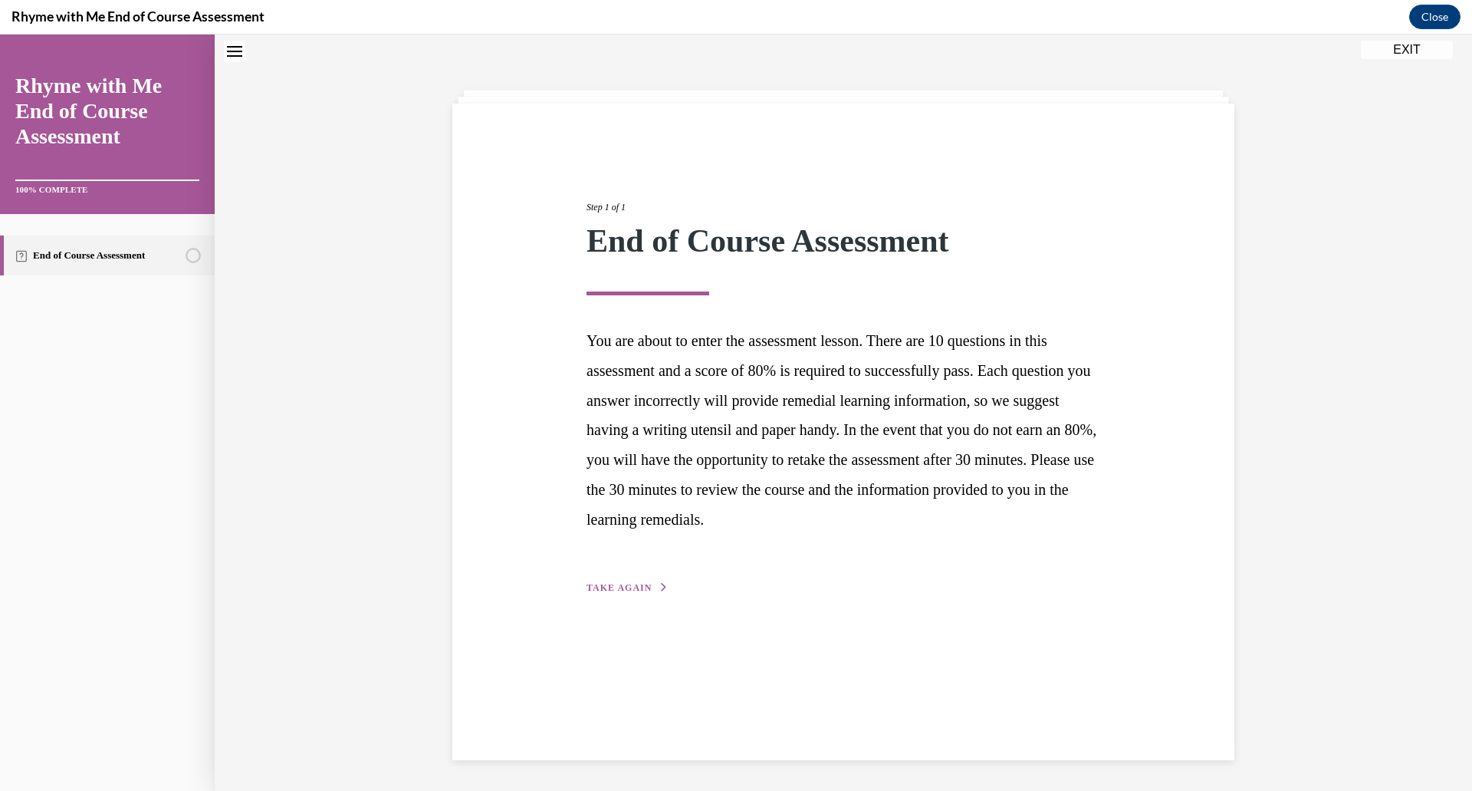
click at [637, 587] on span "TAKE AGAIN" at bounding box center [619, 587] width 65 height 11
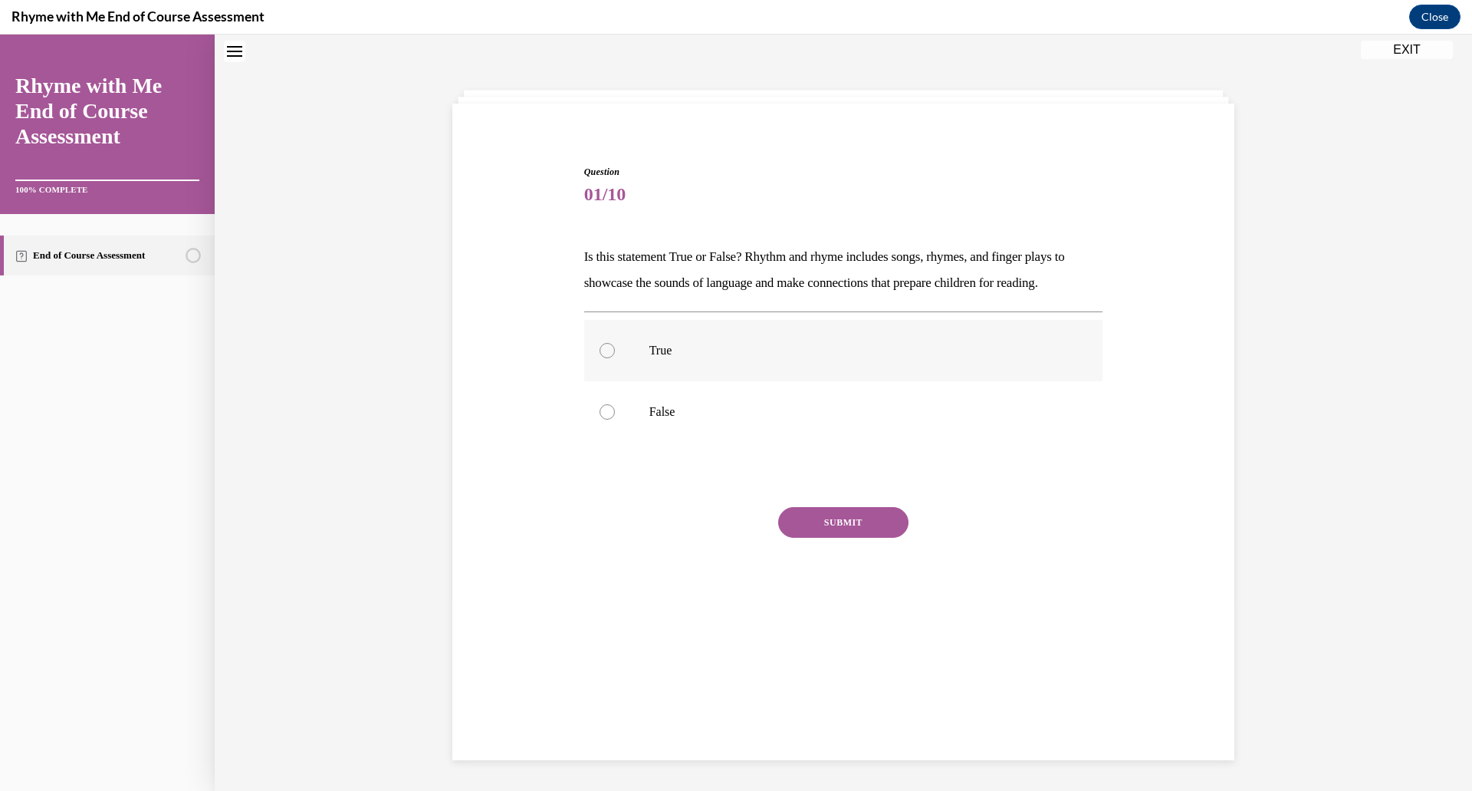
click at [656, 350] on p "True" at bounding box center [858, 350] width 416 height 15
click at [615, 350] on input "True" at bounding box center [607, 350] width 15 height 15
radio input "true"
click at [822, 522] on button "SUBMIT" at bounding box center [843, 522] width 130 height 31
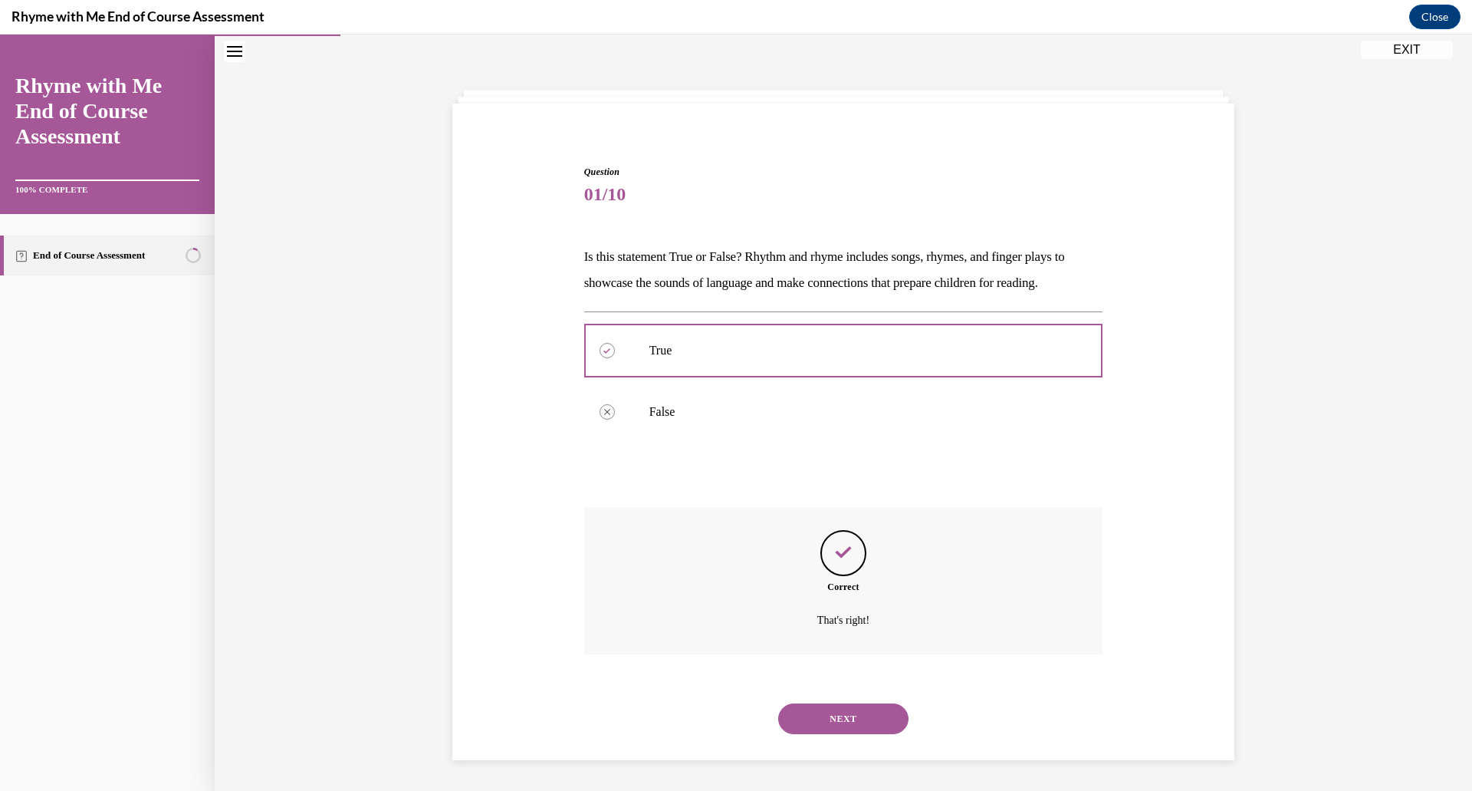
click at [865, 724] on button "NEXT" at bounding box center [843, 718] width 130 height 31
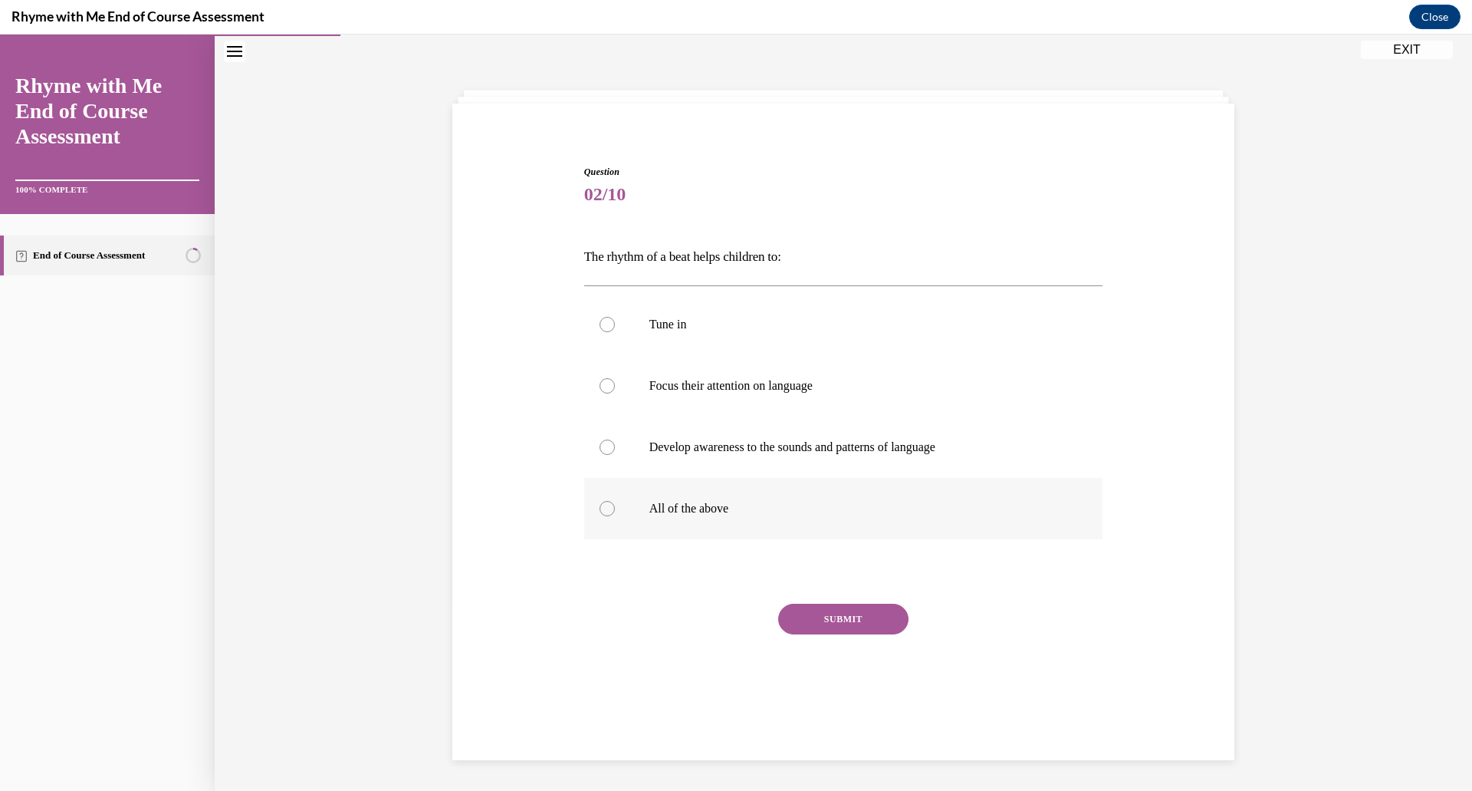
click at [673, 511] on p "All of the above" at bounding box center [858, 508] width 416 height 15
click at [615, 511] on input "All of the above" at bounding box center [607, 508] width 15 height 15
radio input "true"
click at [837, 620] on button "SUBMIT" at bounding box center [843, 618] width 130 height 31
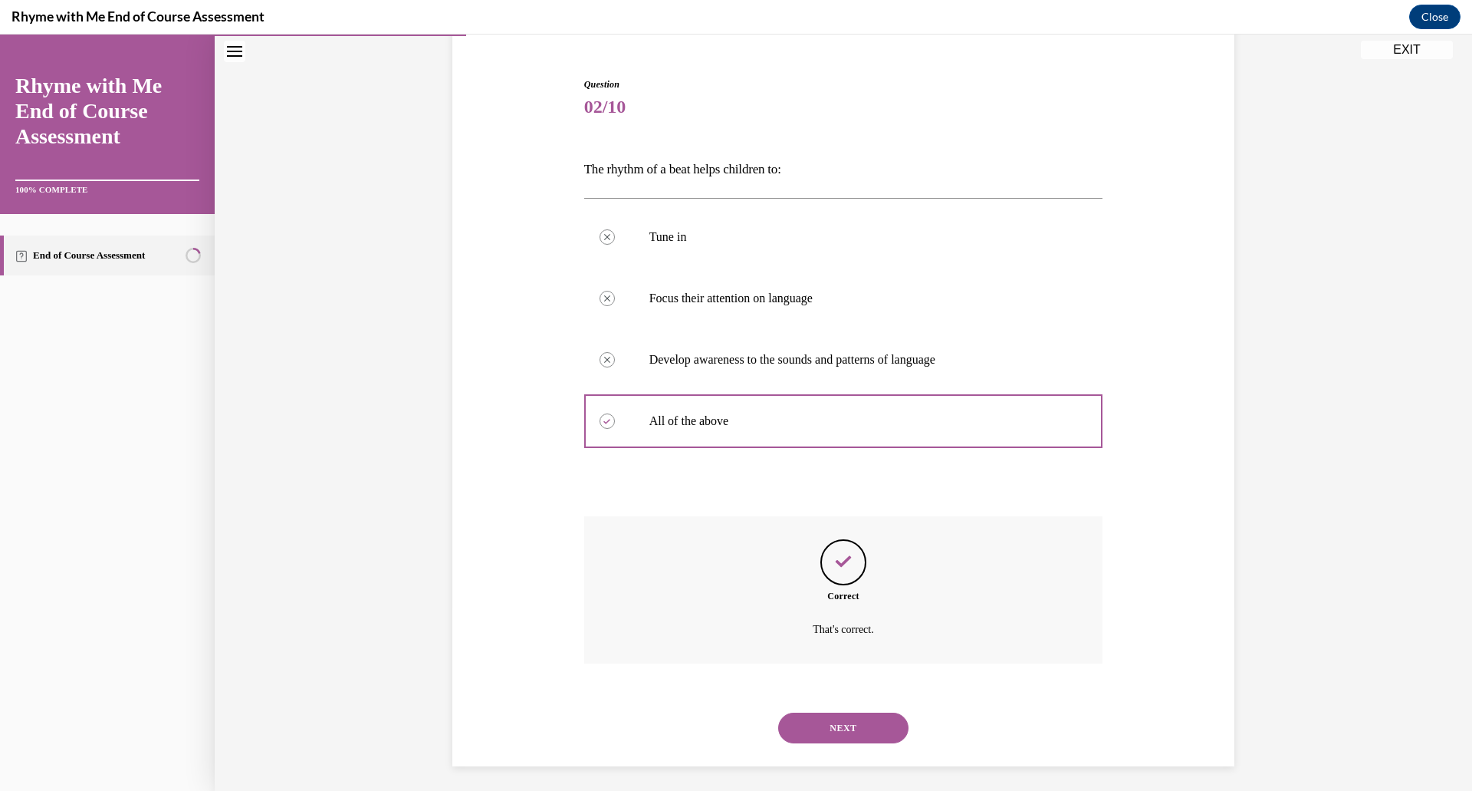
scroll to position [142, 0]
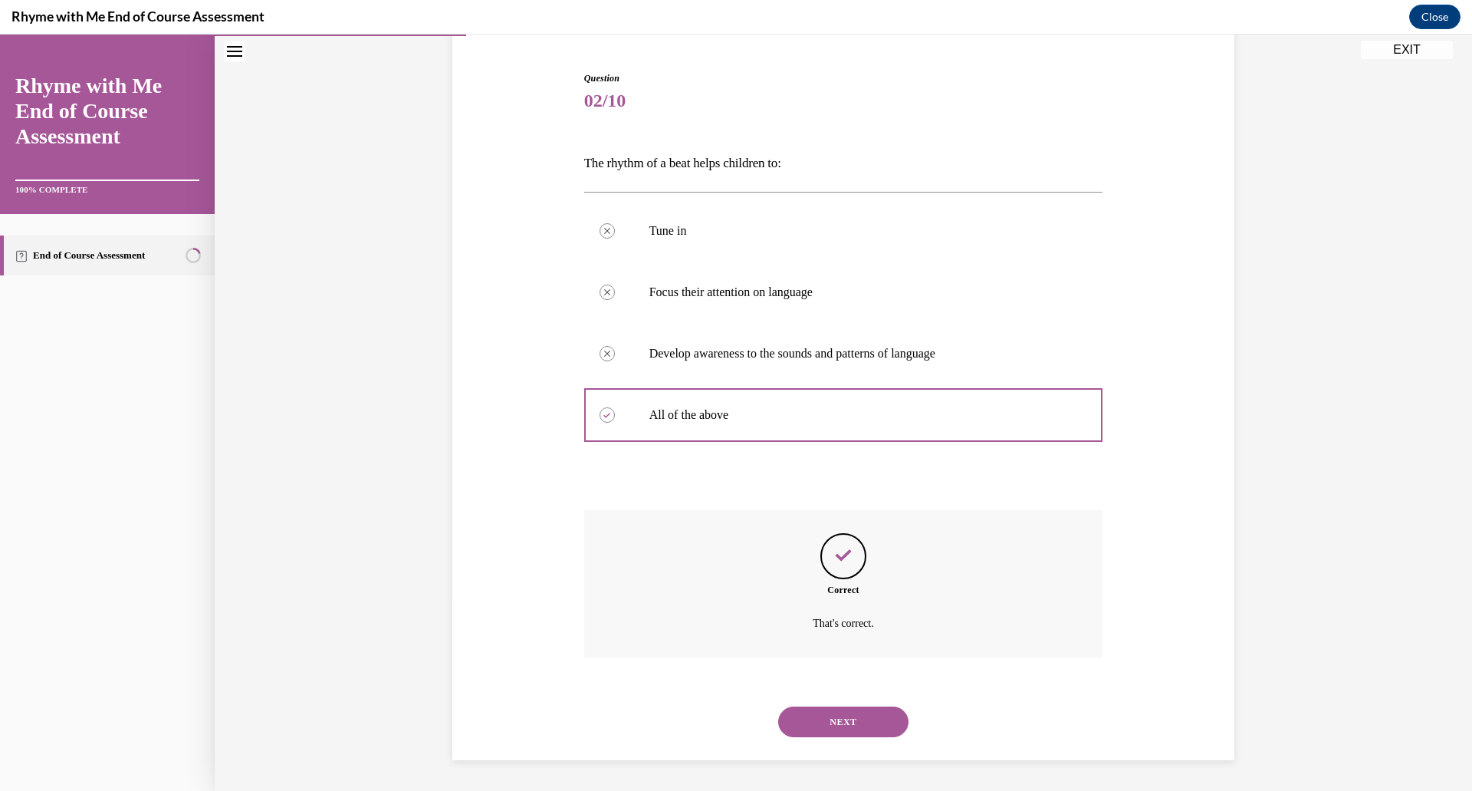
click at [860, 714] on button "NEXT" at bounding box center [843, 721] width 130 height 31
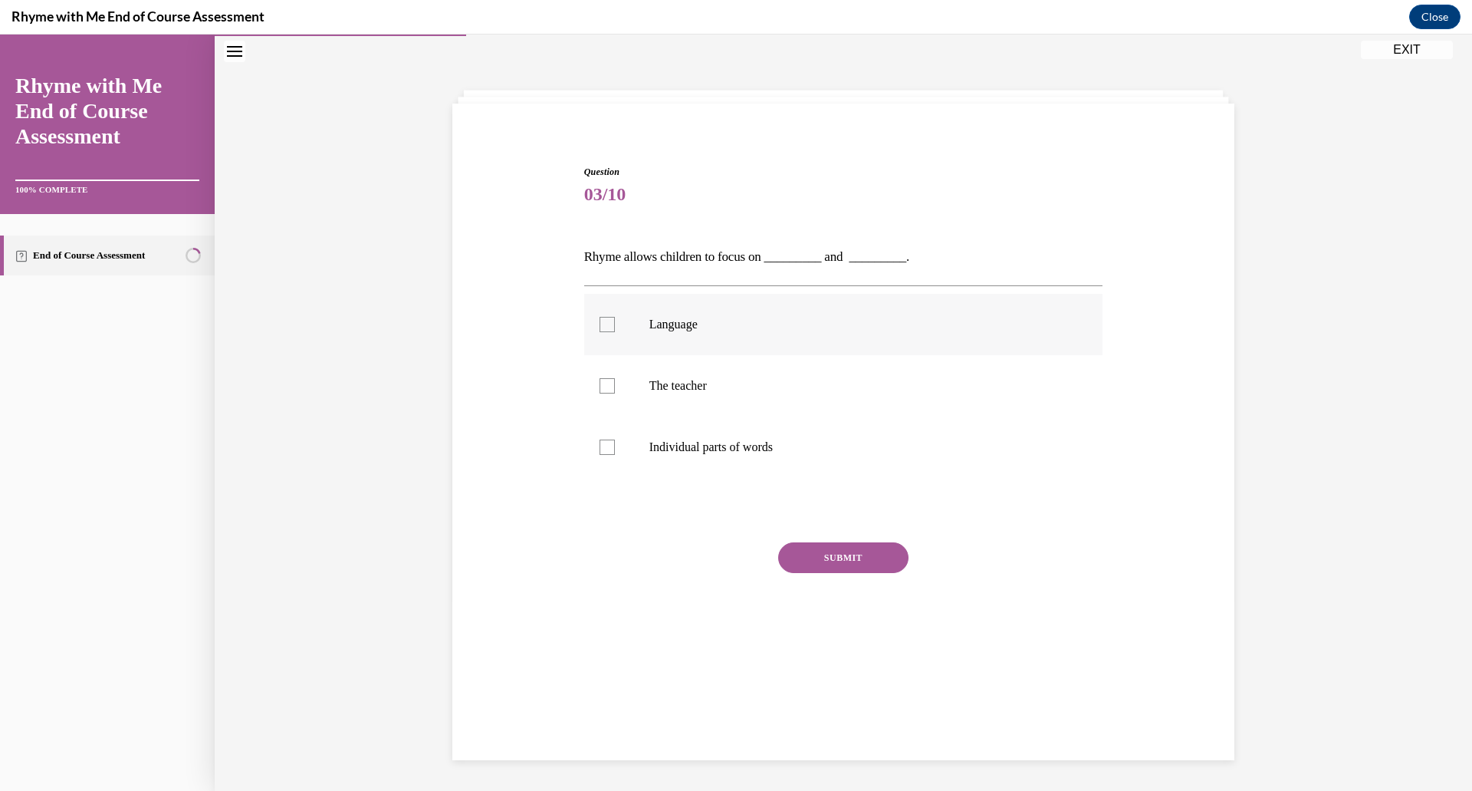
click at [666, 330] on p "Language" at bounding box center [858, 324] width 416 height 15
click at [615, 330] on input "Language" at bounding box center [607, 324] width 15 height 15
checkbox input "true"
click at [610, 382] on div at bounding box center [607, 385] width 15 height 15
click at [610, 382] on input "The teacher" at bounding box center [607, 385] width 15 height 15
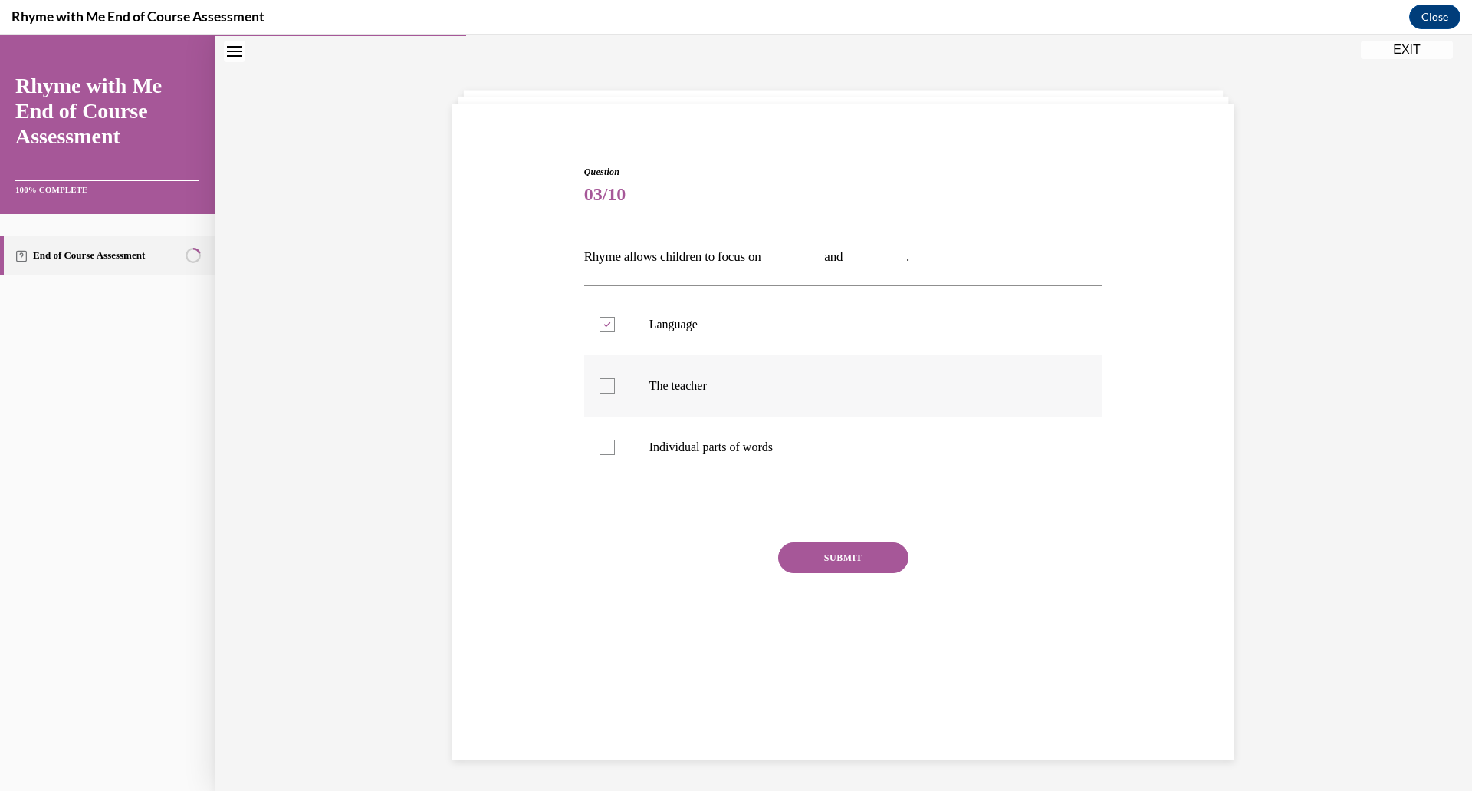
checkbox input "true"
drag, startPoint x: 610, startPoint y: 451, endPoint x: 628, endPoint y: 524, distance: 75.0
click at [610, 455] on label "Individual parts of words" at bounding box center [843, 446] width 519 height 61
click at [610, 455] on input "Individual parts of words" at bounding box center [607, 446] width 15 height 15
checkbox input "true"
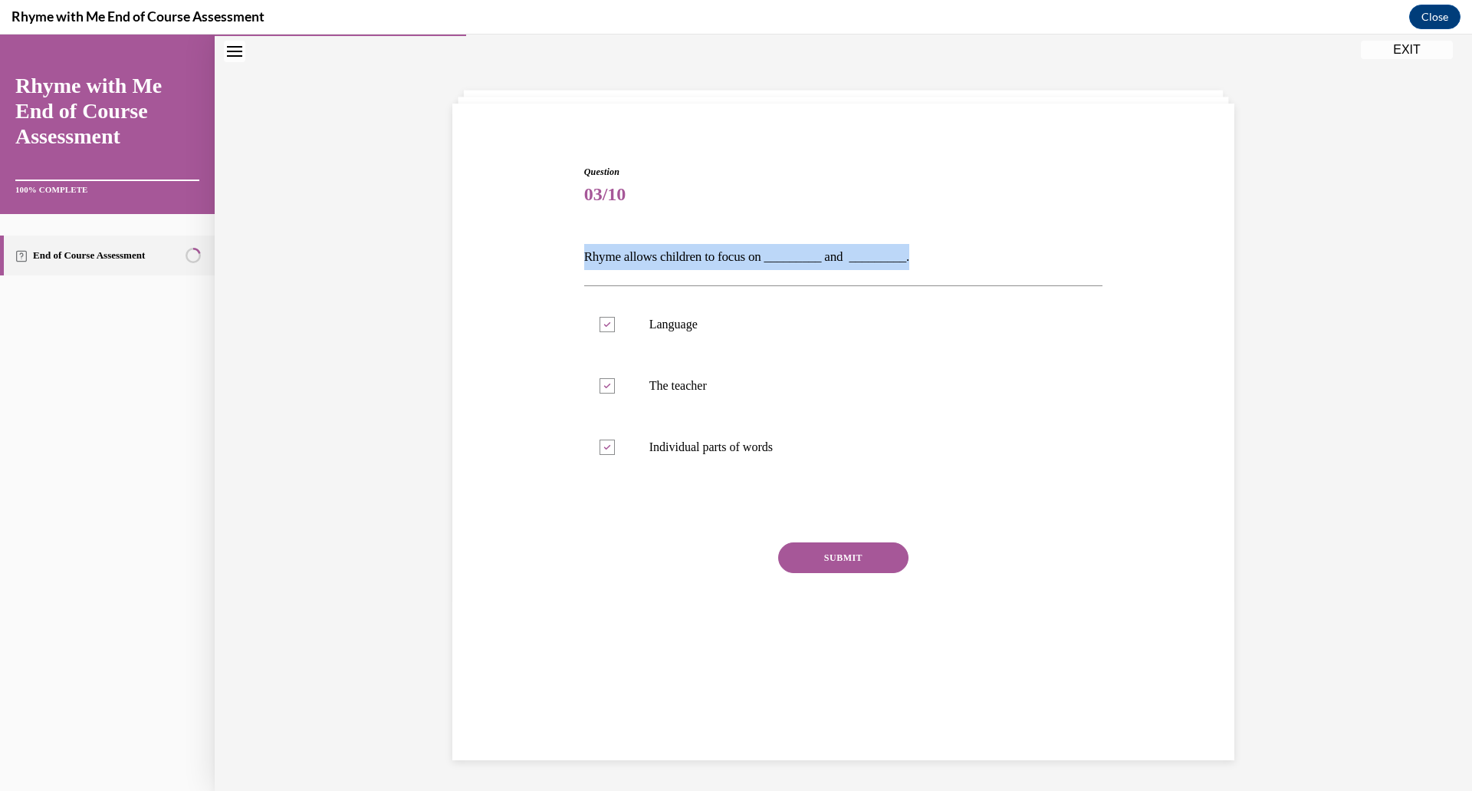
drag, startPoint x: 578, startPoint y: 257, endPoint x: 919, endPoint y: 249, distance: 340.6
click at [919, 249] on div "Question 03/10 Rhyme allows children to focus on _________ and _________. Langu…" at bounding box center [844, 393] width 790 height 549
click at [604, 388] on div at bounding box center [607, 385] width 15 height 15
click at [604, 388] on input "The teacher" at bounding box center [607, 385] width 15 height 15
checkbox input "false"
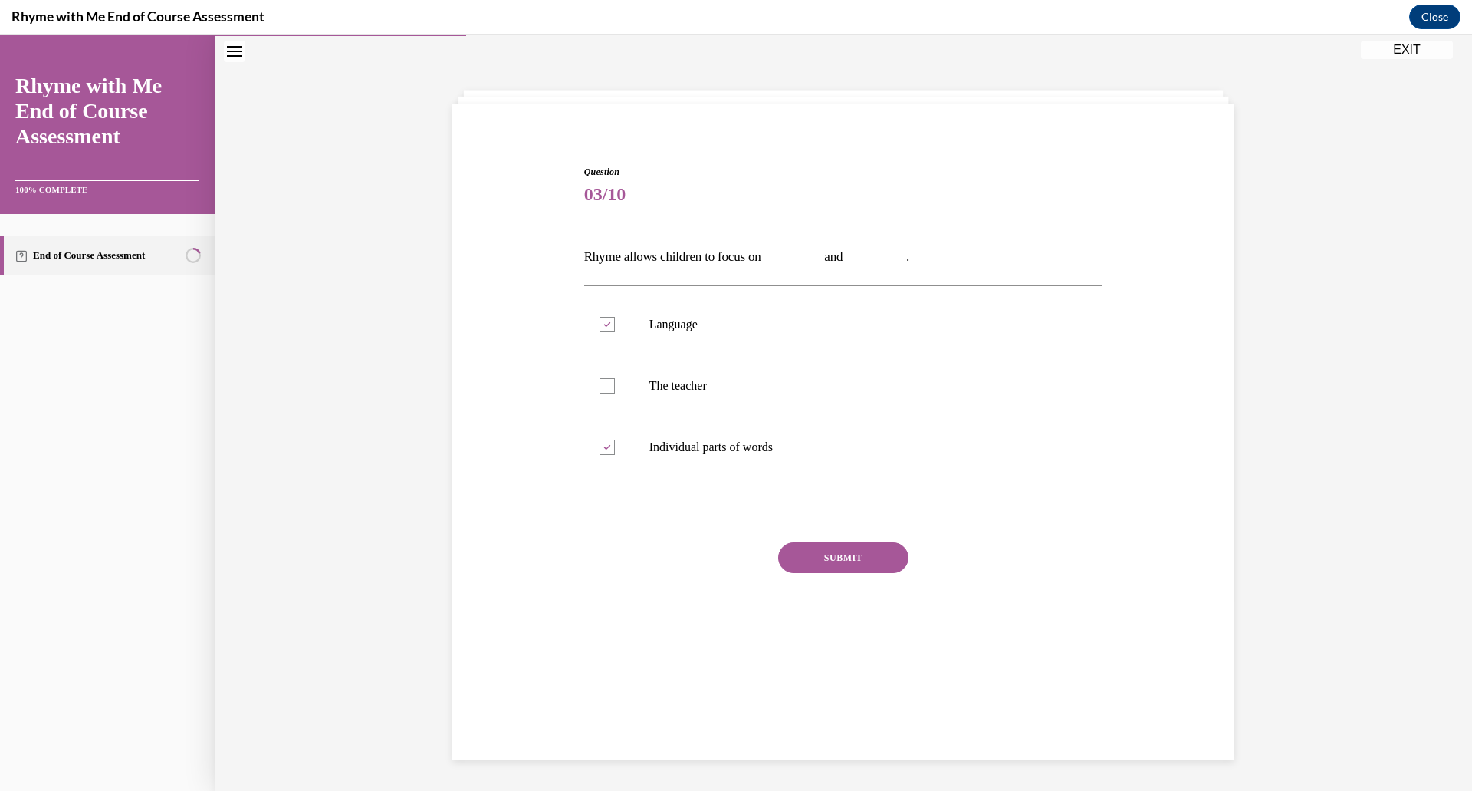
click at [814, 554] on button "SUBMIT" at bounding box center [843, 557] width 130 height 31
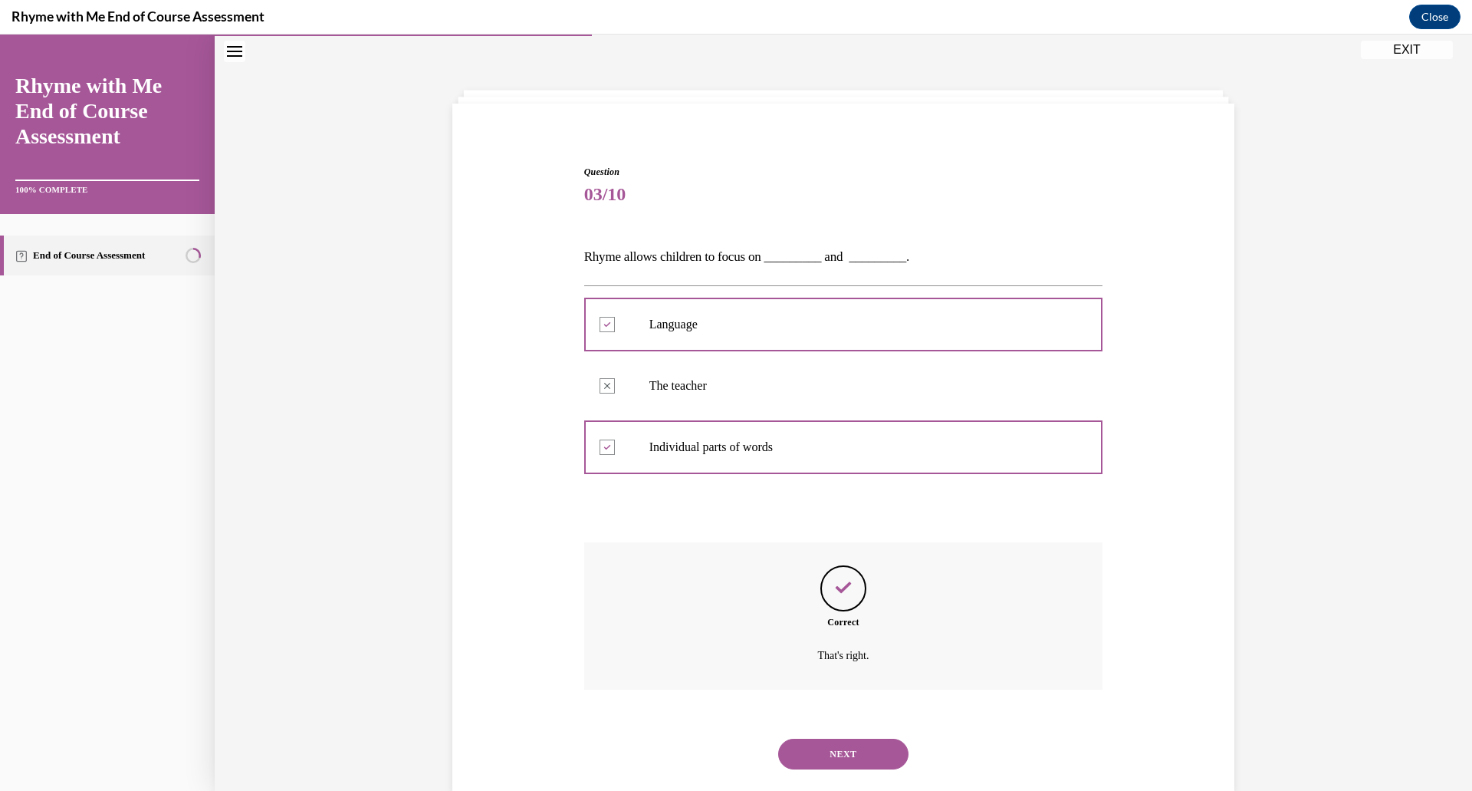
scroll to position [81, 0]
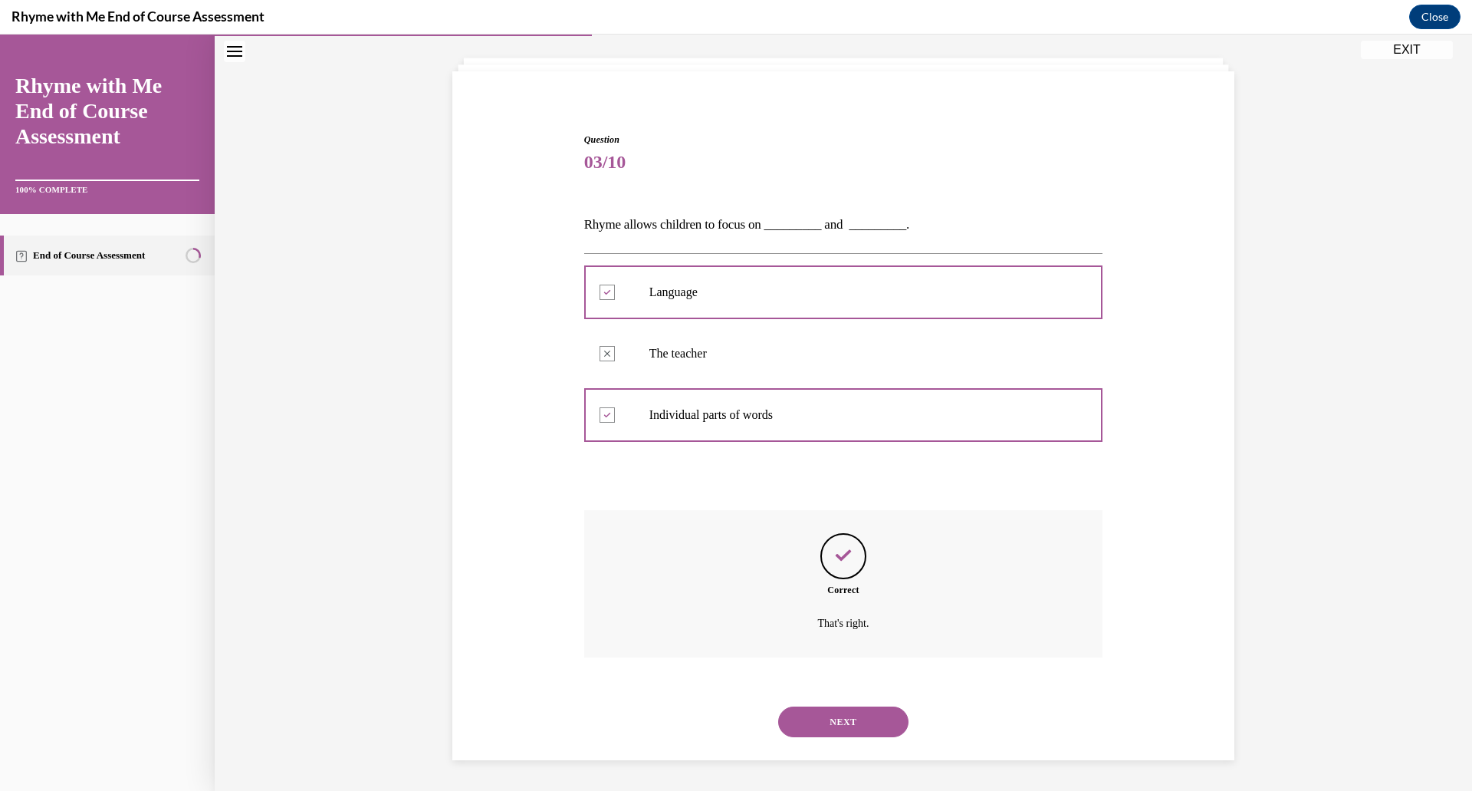
click at [840, 718] on button "NEXT" at bounding box center [843, 721] width 130 height 31
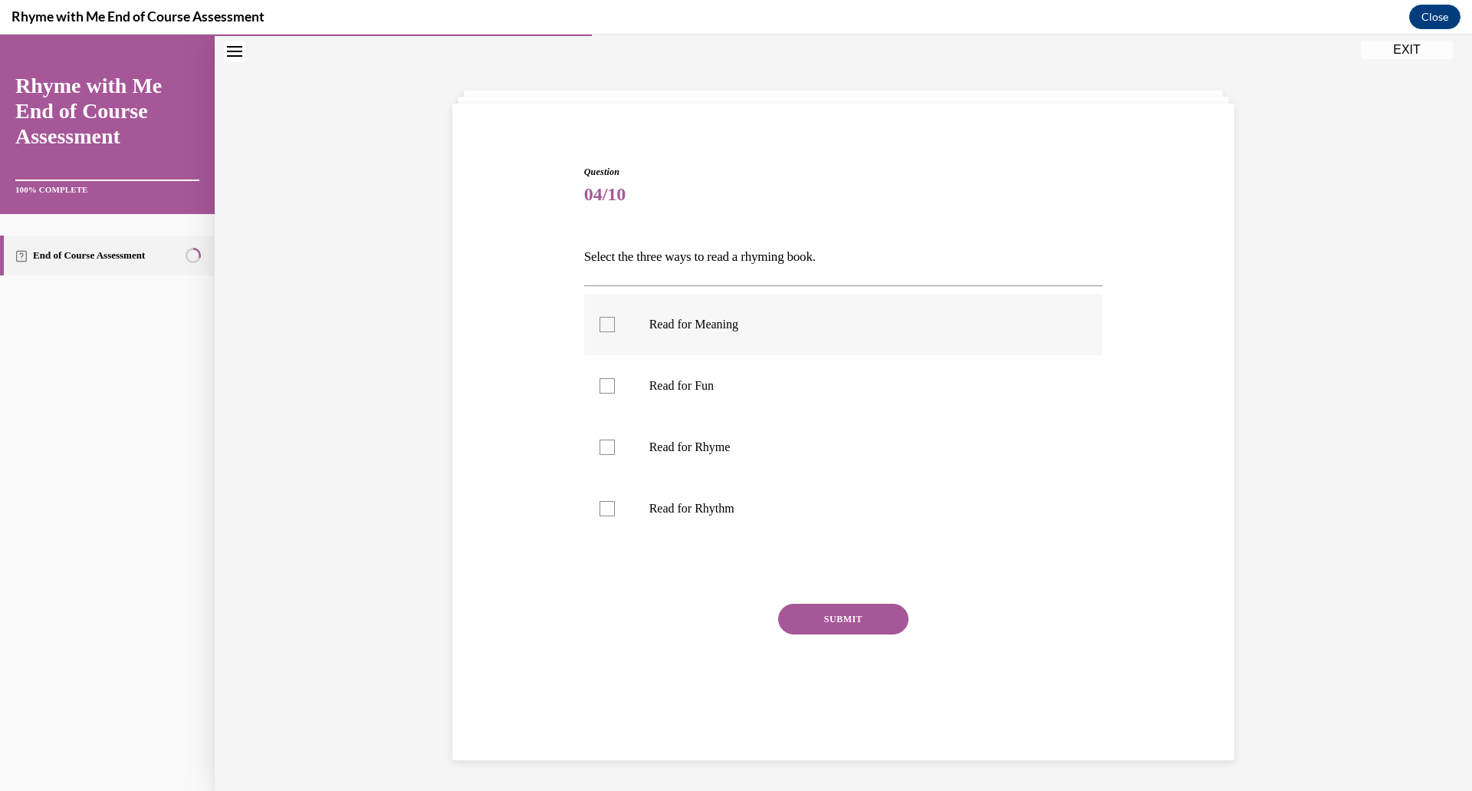
click at [700, 320] on p "Read for Meaning" at bounding box center [858, 324] width 416 height 15
click at [615, 320] on input "Read for Meaning" at bounding box center [607, 324] width 15 height 15
checkbox input "true"
click at [703, 449] on p "Read for Rhyme" at bounding box center [858, 446] width 416 height 15
click at [615, 449] on input "Read for Rhyme" at bounding box center [607, 446] width 15 height 15
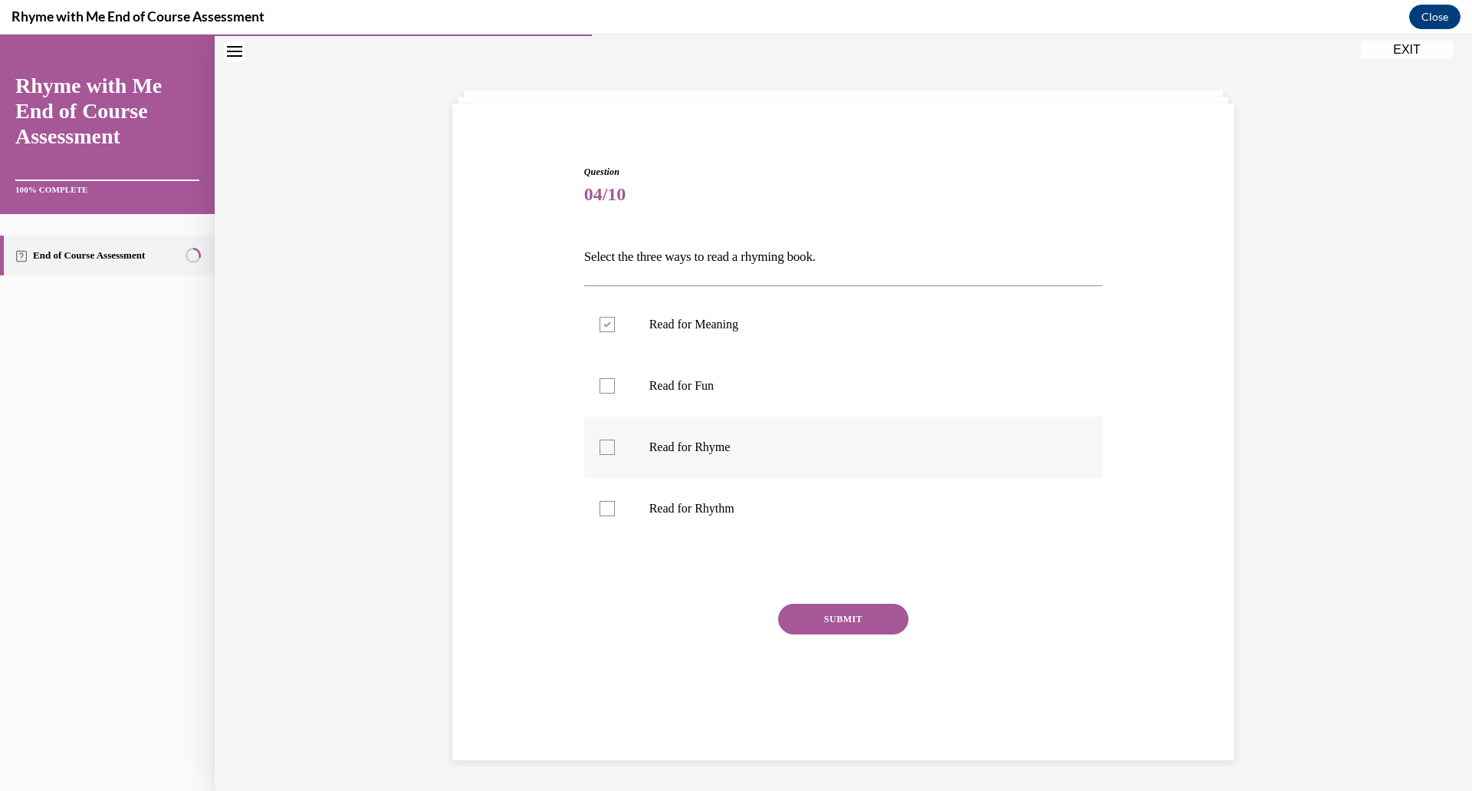
checkbox input "true"
click at [683, 511] on p "Read for Rhythm" at bounding box center [858, 508] width 416 height 15
click at [615, 511] on input "Read for Rhythm" at bounding box center [607, 508] width 15 height 15
checkbox input "true"
click at [832, 627] on button "SUBMIT" at bounding box center [843, 618] width 130 height 31
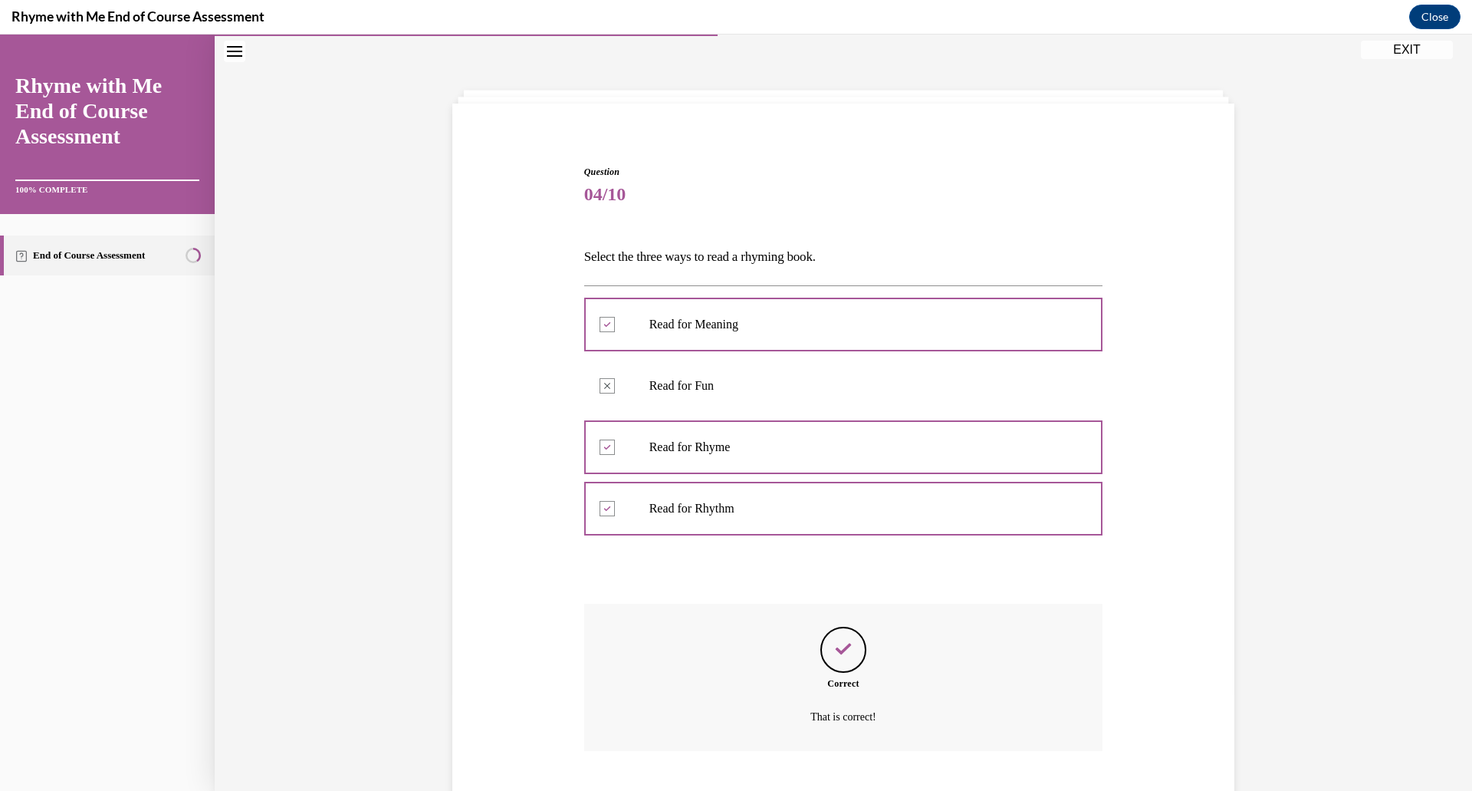
scroll to position [142, 0]
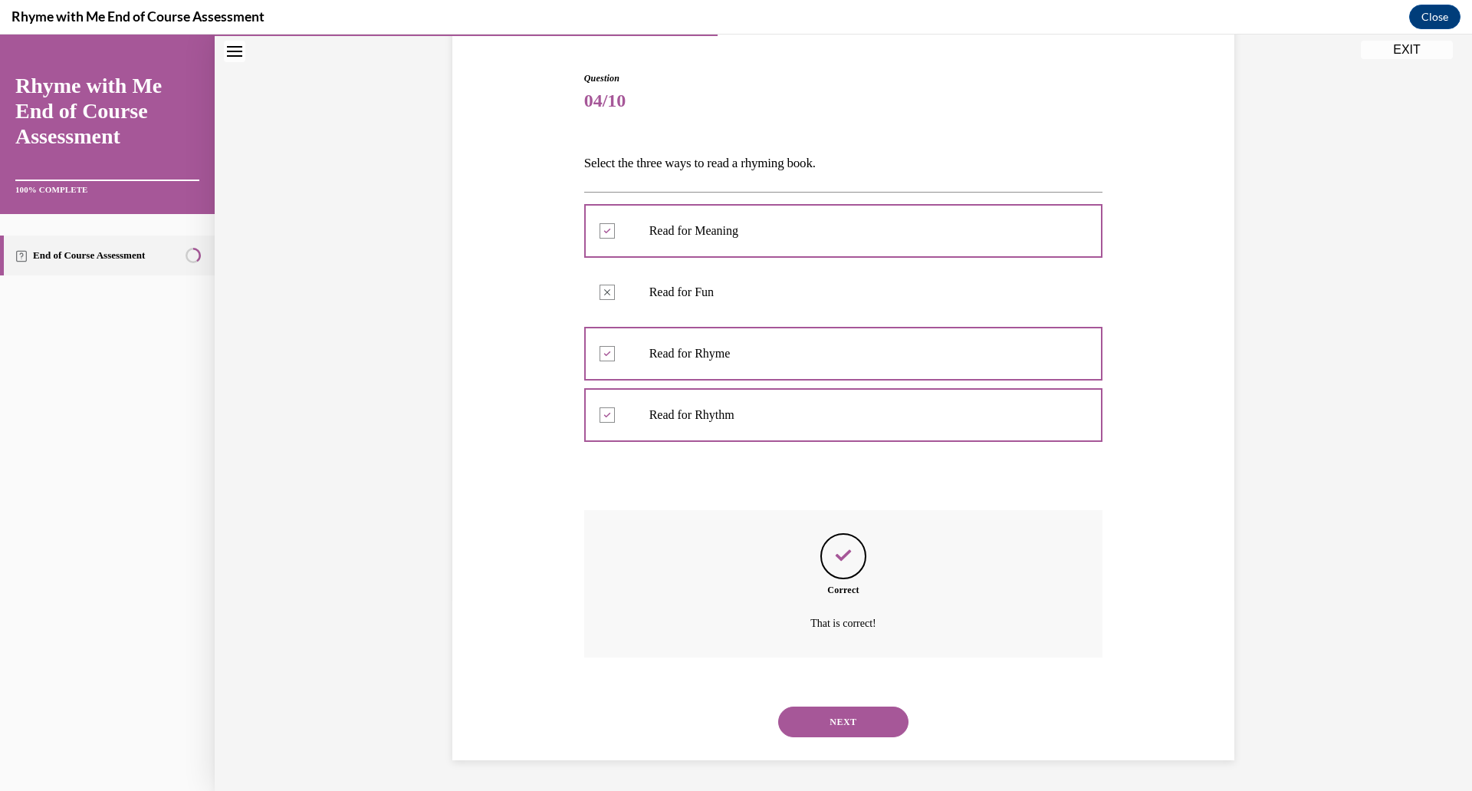
click at [829, 722] on button "NEXT" at bounding box center [843, 721] width 130 height 31
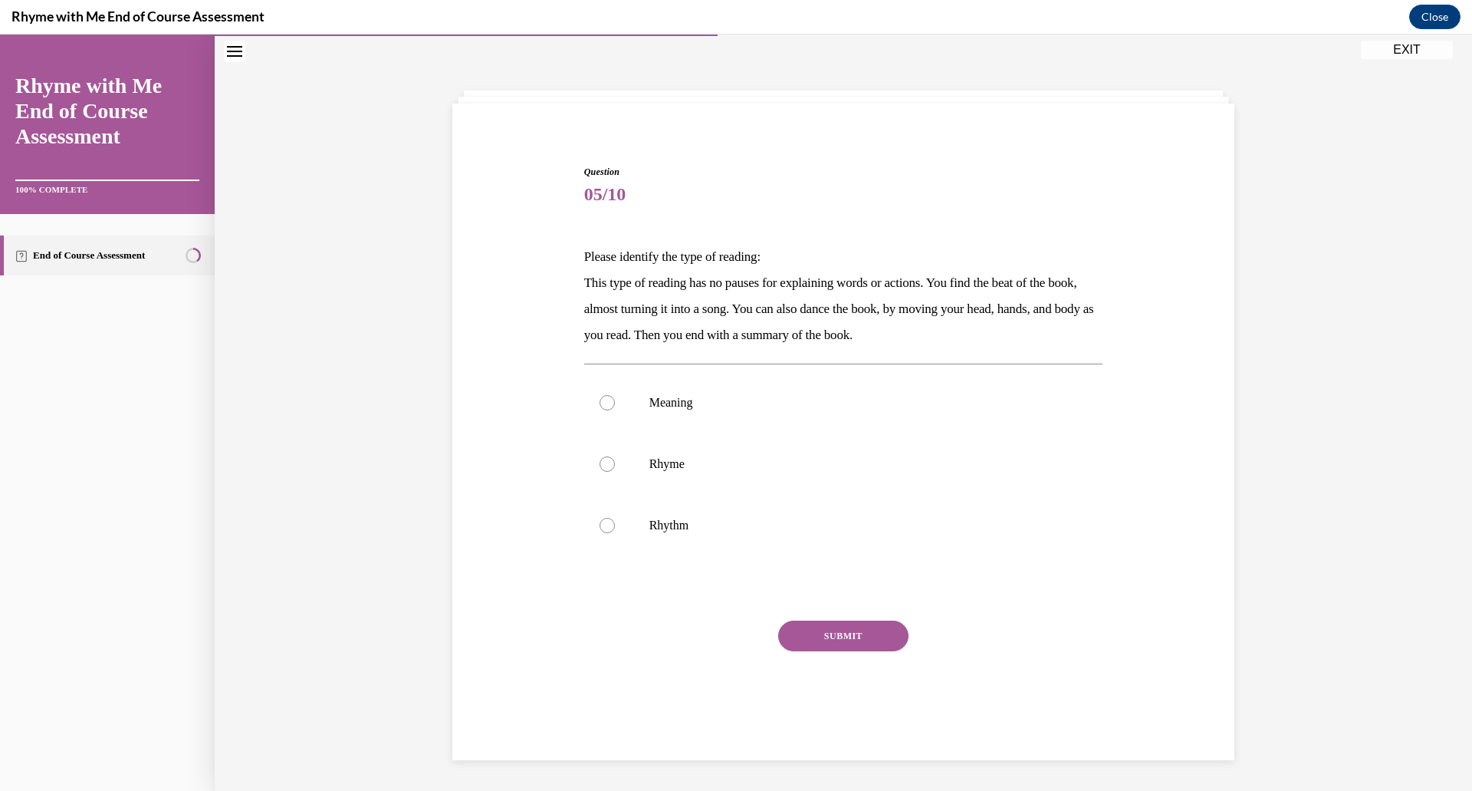
scroll to position [48, 0]
click at [678, 525] on p "Rhythm" at bounding box center [858, 525] width 416 height 15
click at [615, 525] on input "Rhythm" at bounding box center [607, 525] width 15 height 15
radio input "true"
click at [834, 643] on button "SUBMIT" at bounding box center [843, 635] width 130 height 31
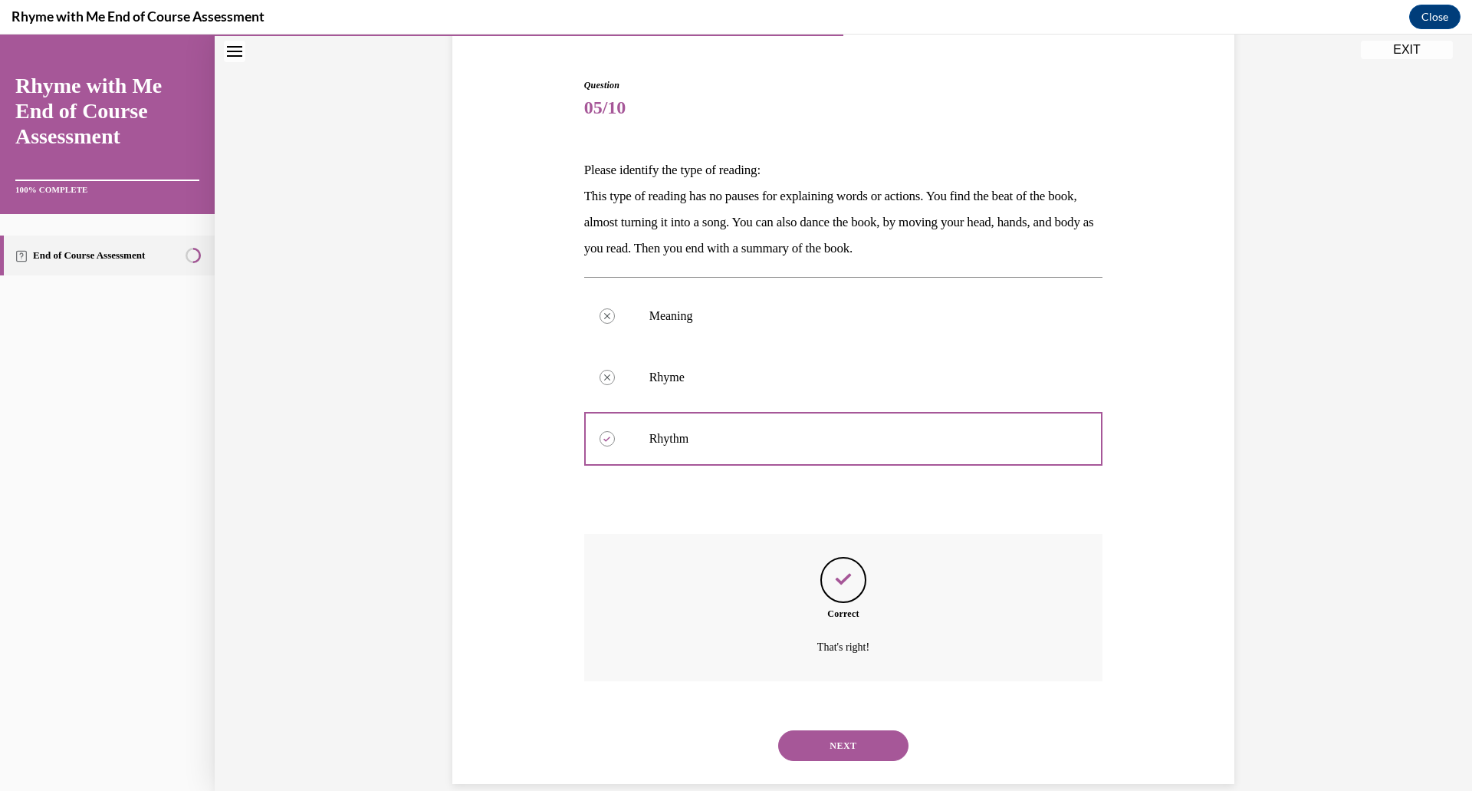
scroll to position [159, 0]
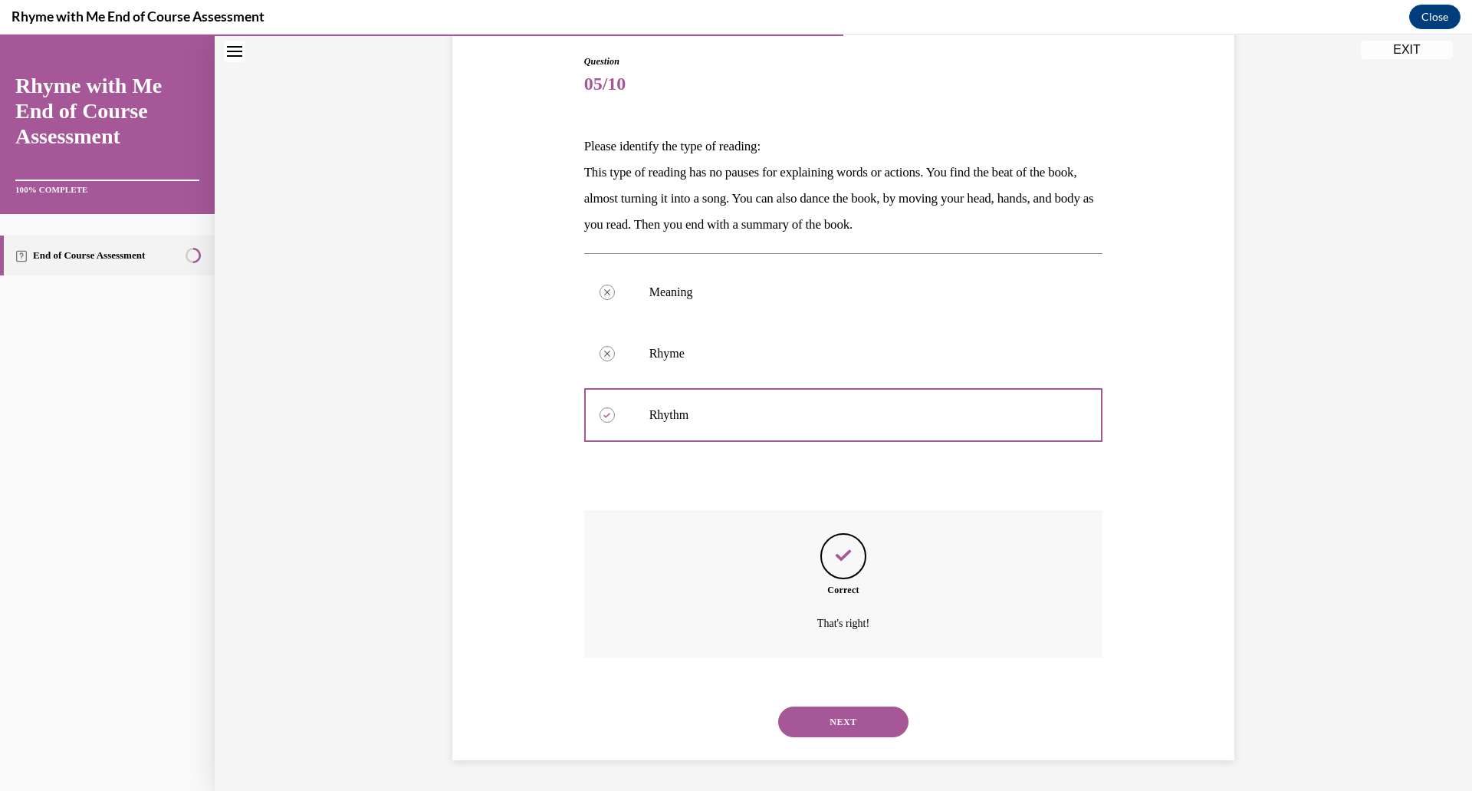
click at [822, 728] on button "NEXT" at bounding box center [843, 721] width 130 height 31
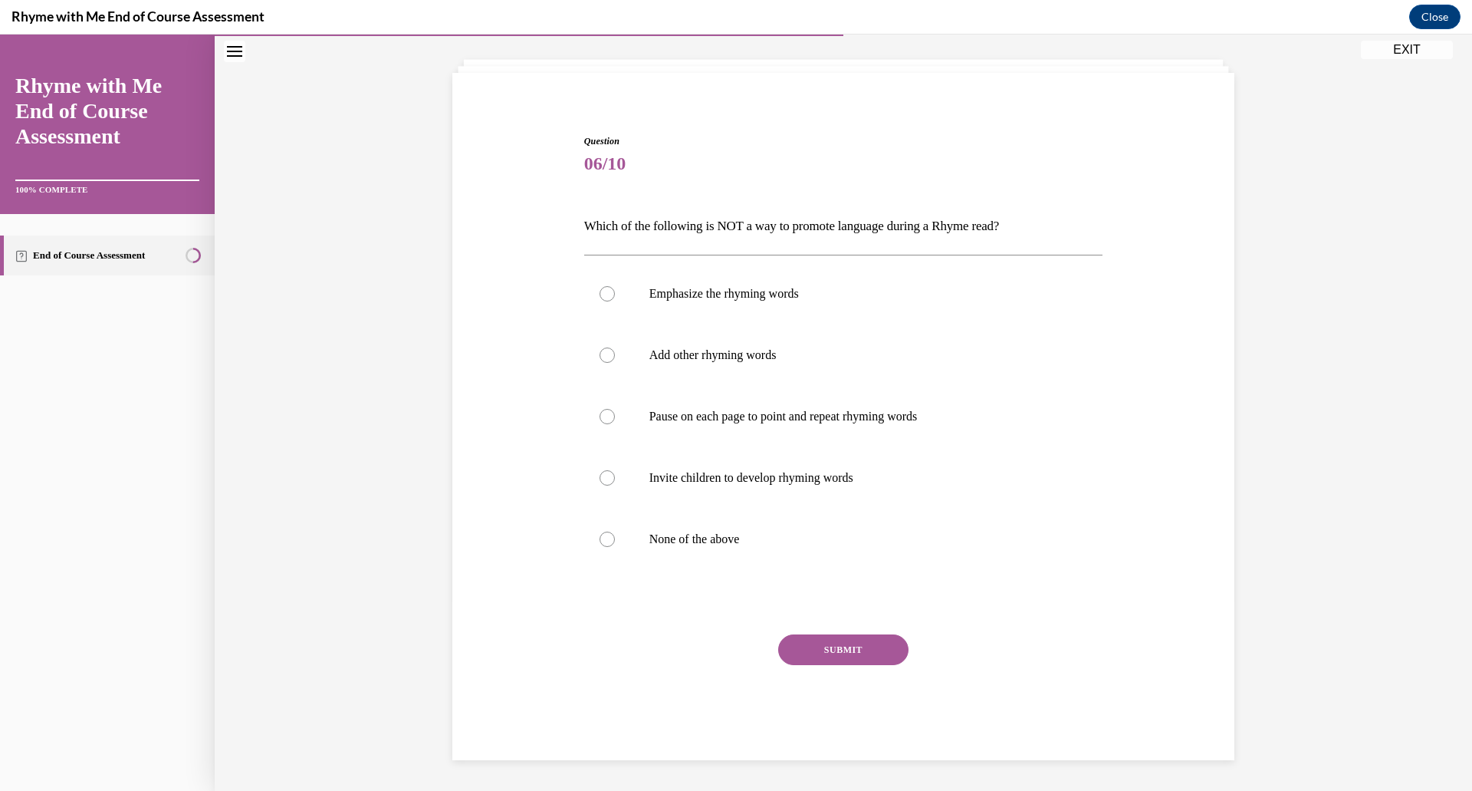
scroll to position [79, 0]
click at [679, 544] on p "None of the above" at bounding box center [858, 538] width 416 height 15
click at [615, 544] on input "None of the above" at bounding box center [607, 538] width 15 height 15
radio input "true"
click at [827, 652] on button "SUBMIT" at bounding box center [843, 649] width 130 height 31
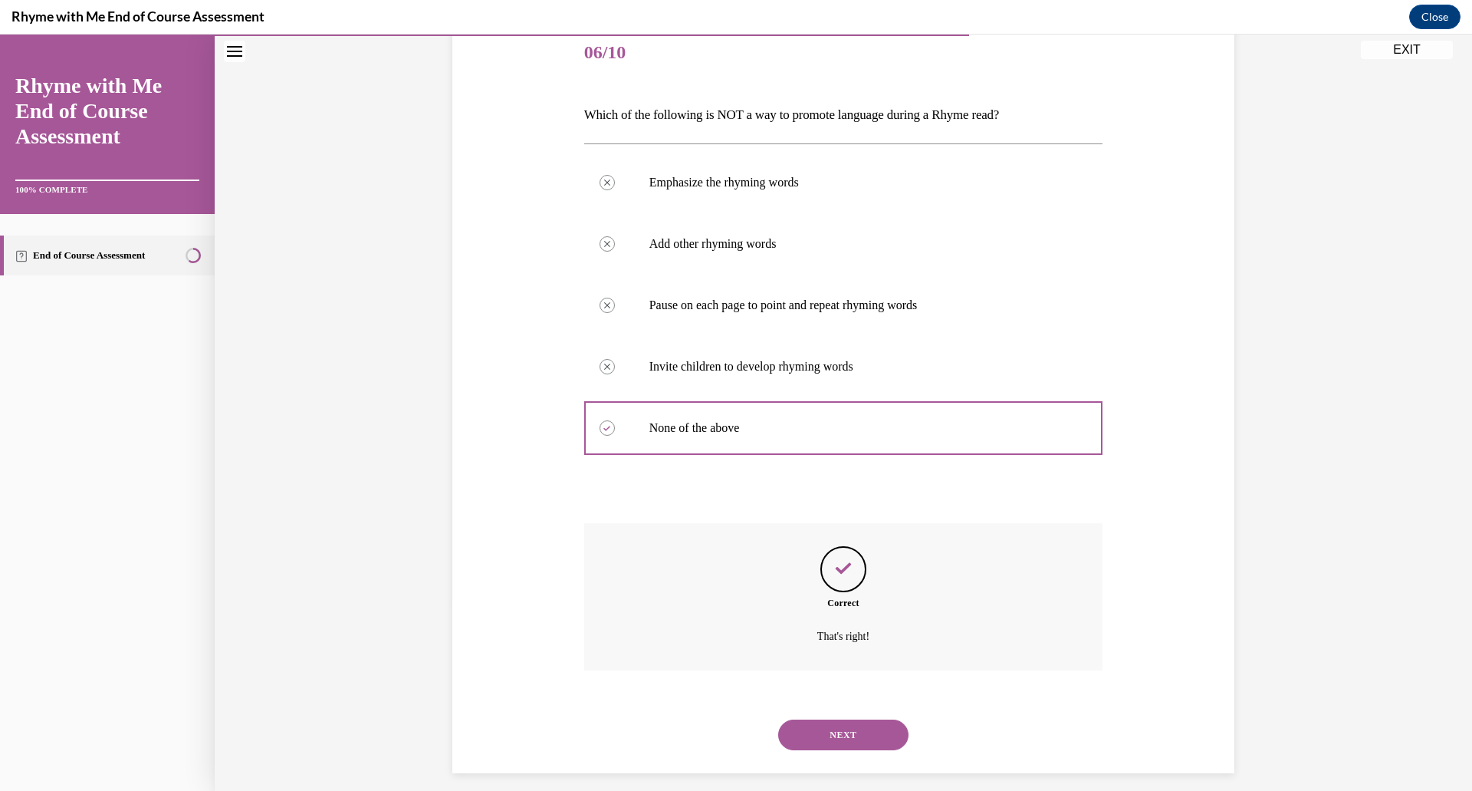
scroll to position [203, 0]
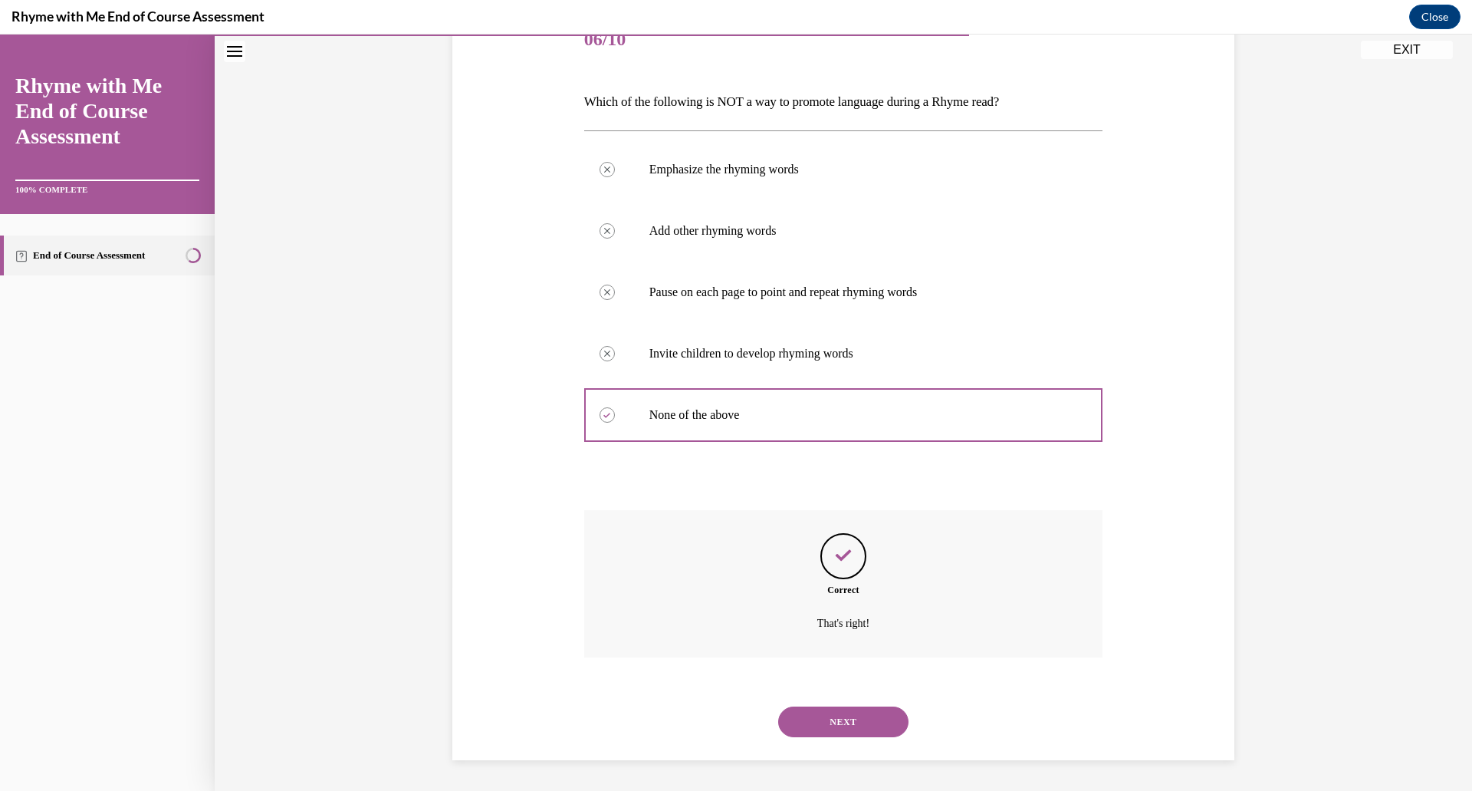
click at [858, 732] on button "NEXT" at bounding box center [843, 721] width 130 height 31
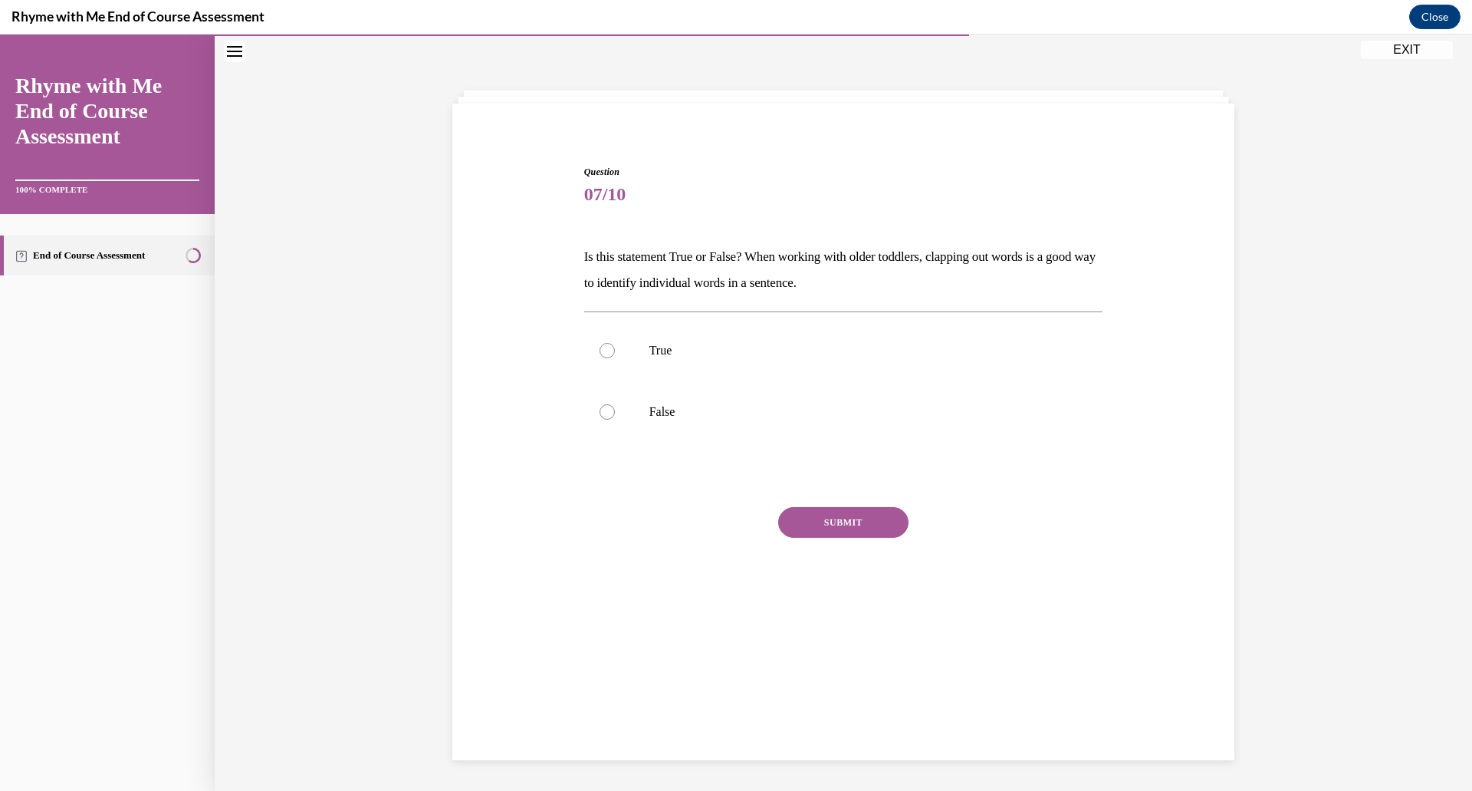
scroll to position [48, 0]
click at [654, 345] on p "True" at bounding box center [858, 350] width 416 height 15
click at [615, 345] on input "True" at bounding box center [607, 350] width 15 height 15
radio input "true"
click at [800, 524] on button "SUBMIT" at bounding box center [843, 522] width 130 height 31
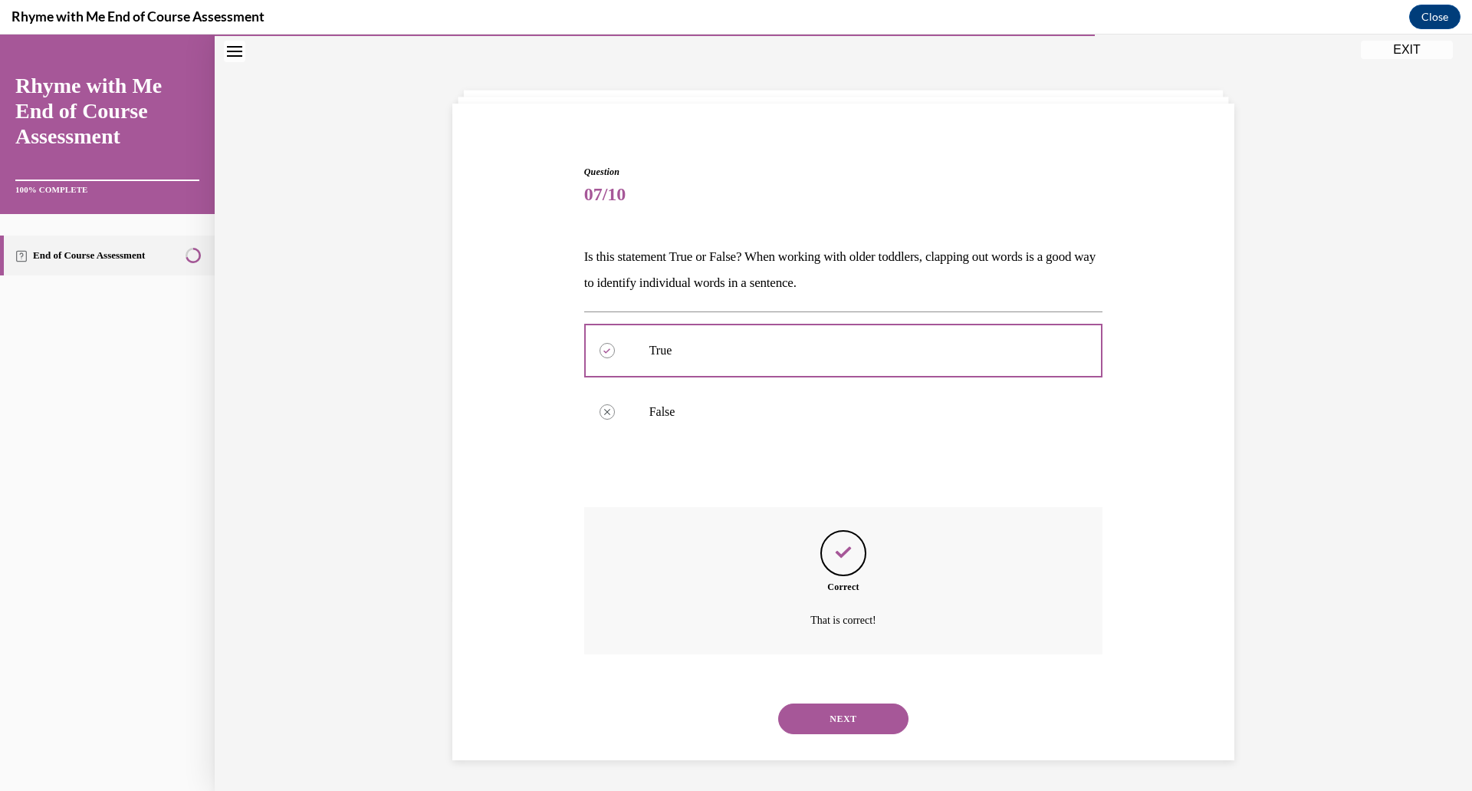
click at [826, 725] on button "NEXT" at bounding box center [843, 718] width 130 height 31
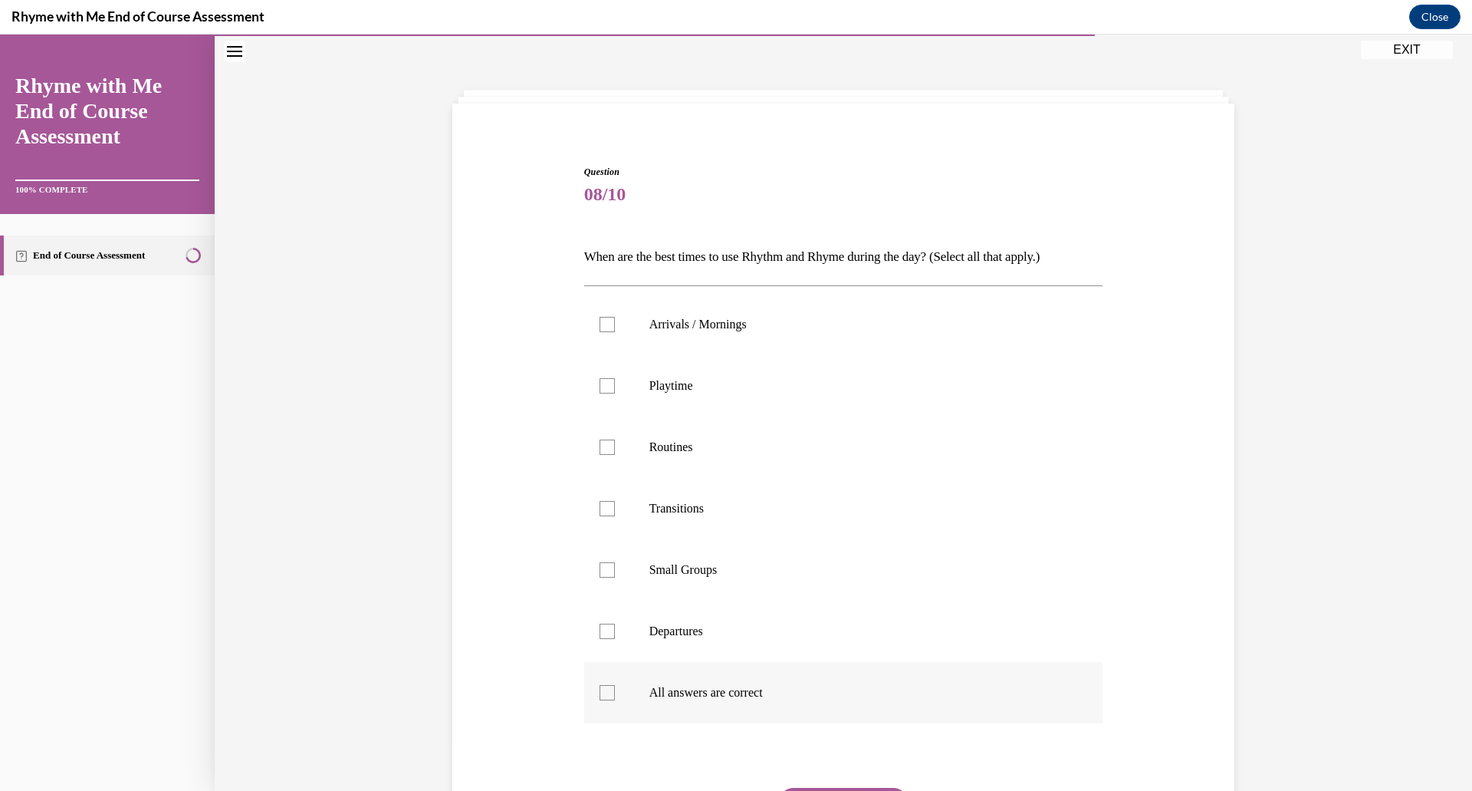
click at [636, 704] on label "All answers are correct" at bounding box center [843, 692] width 519 height 61
click at [615, 700] on input "All answers are correct" at bounding box center [607, 692] width 15 height 15
checkbox input "true"
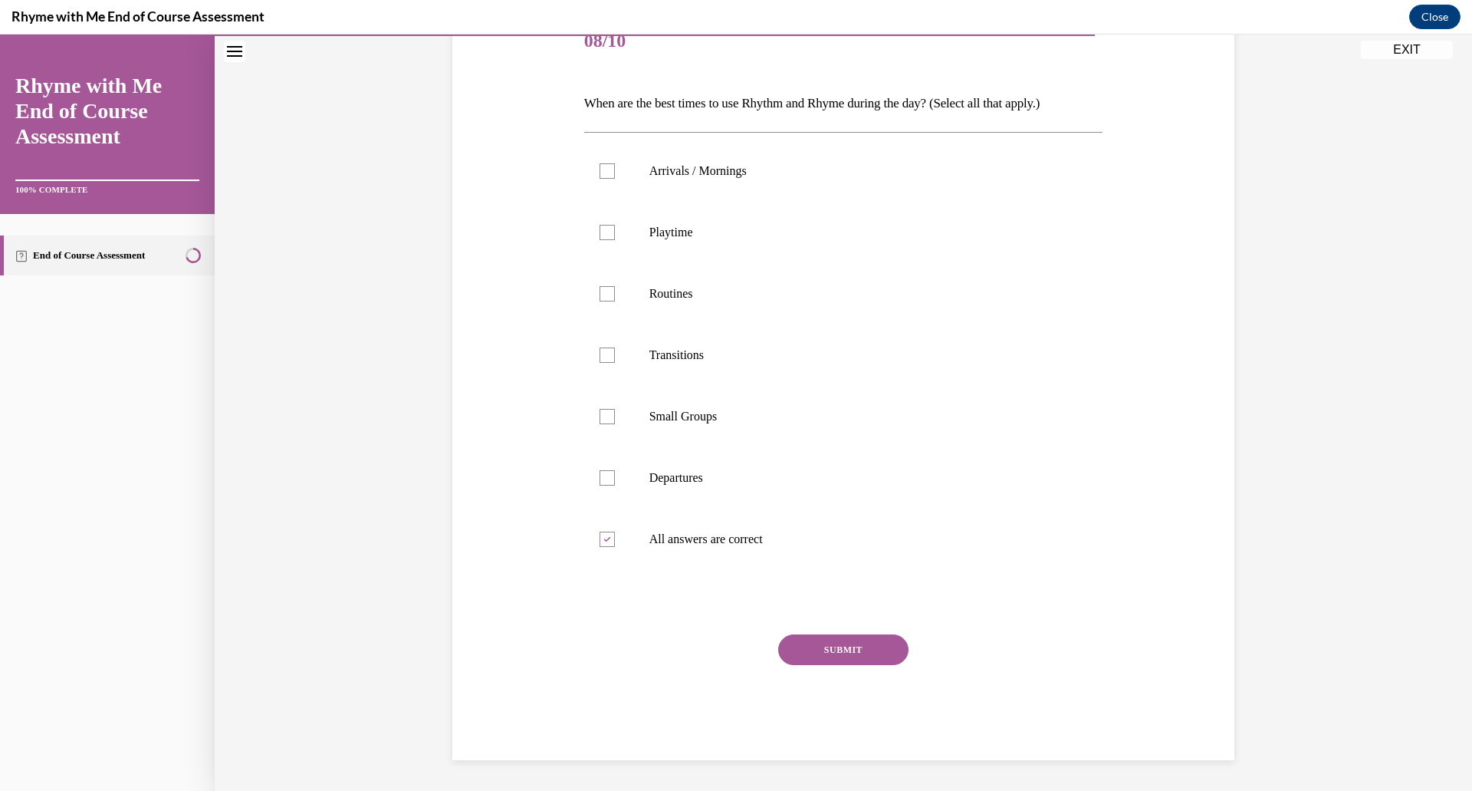
click at [841, 640] on button "SUBMIT" at bounding box center [843, 649] width 130 height 31
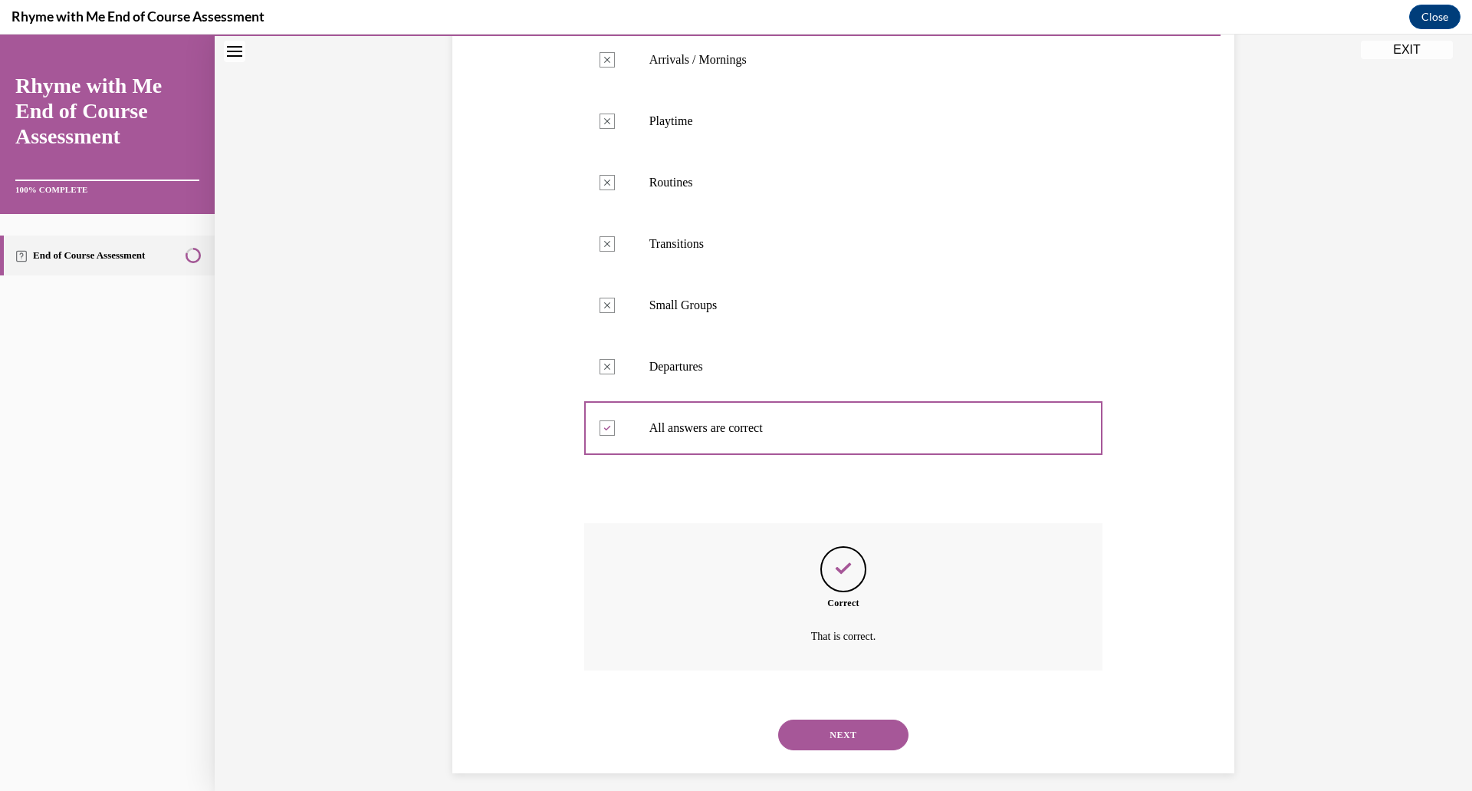
scroll to position [326, 0]
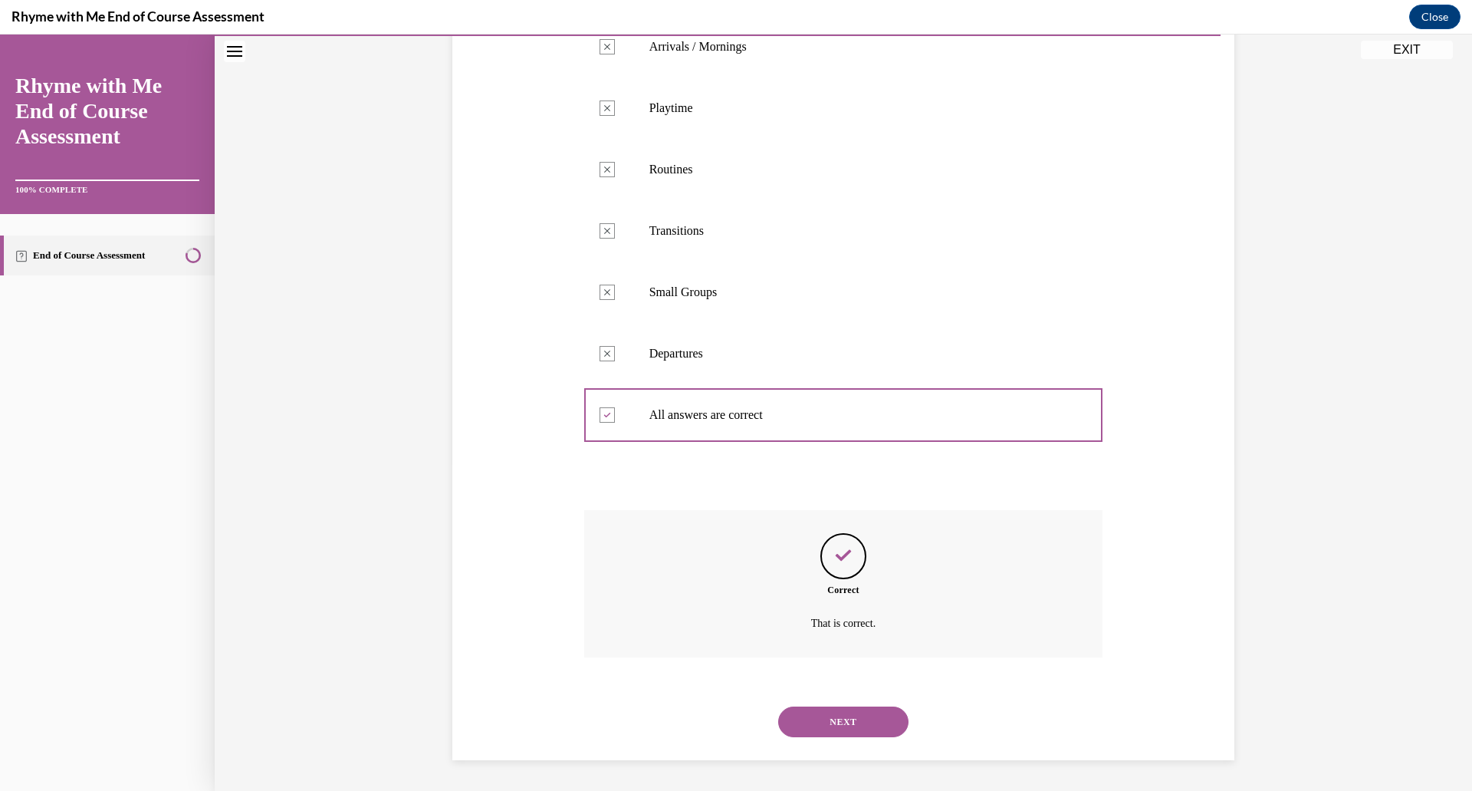
click at [821, 717] on button "NEXT" at bounding box center [843, 721] width 130 height 31
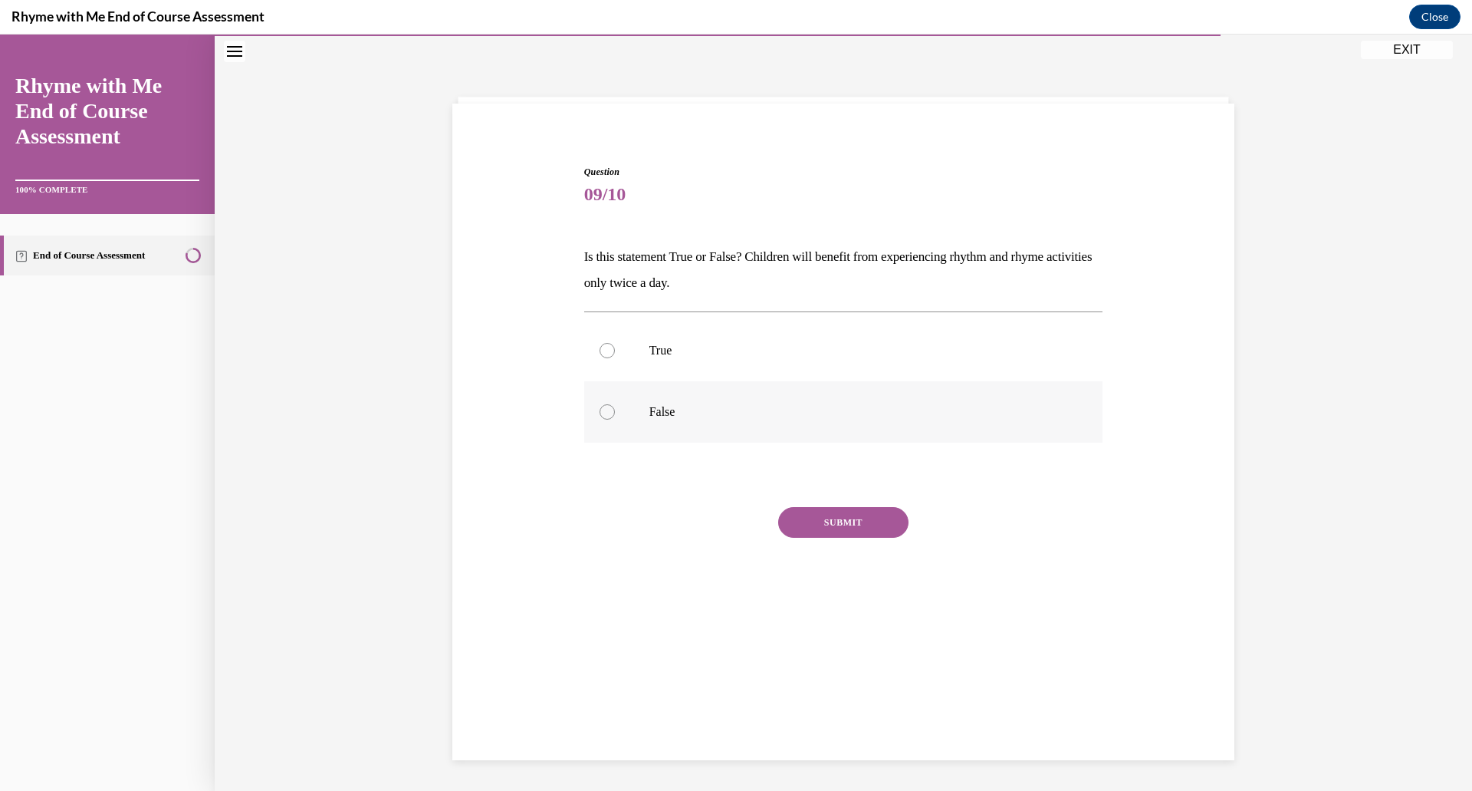
click at [645, 420] on label "False" at bounding box center [843, 411] width 519 height 61
click at [615, 419] on input "False" at bounding box center [607, 411] width 15 height 15
radio input "true"
click at [869, 530] on button "SUBMIT" at bounding box center [843, 522] width 130 height 31
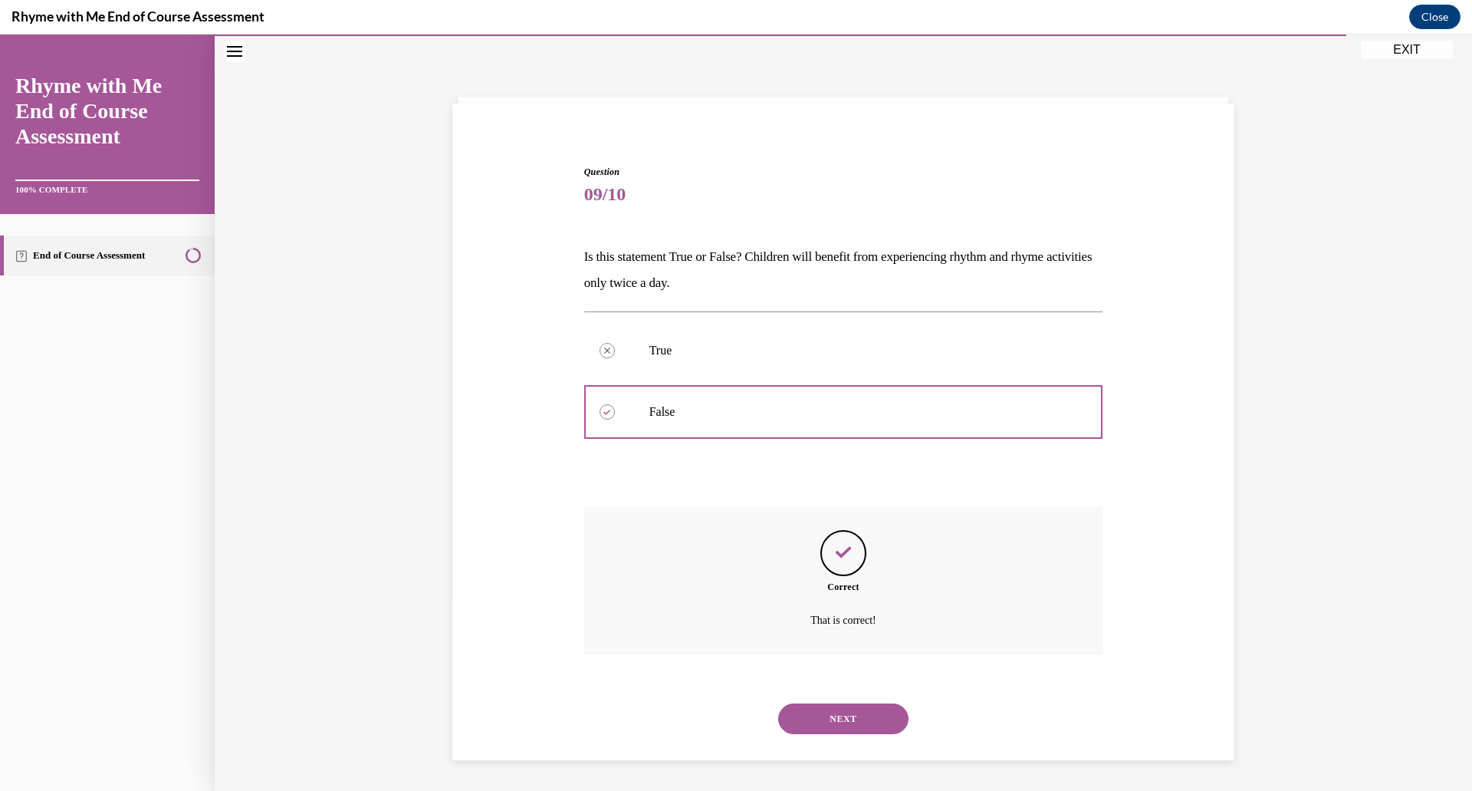
click at [846, 728] on button "NEXT" at bounding box center [843, 718] width 130 height 31
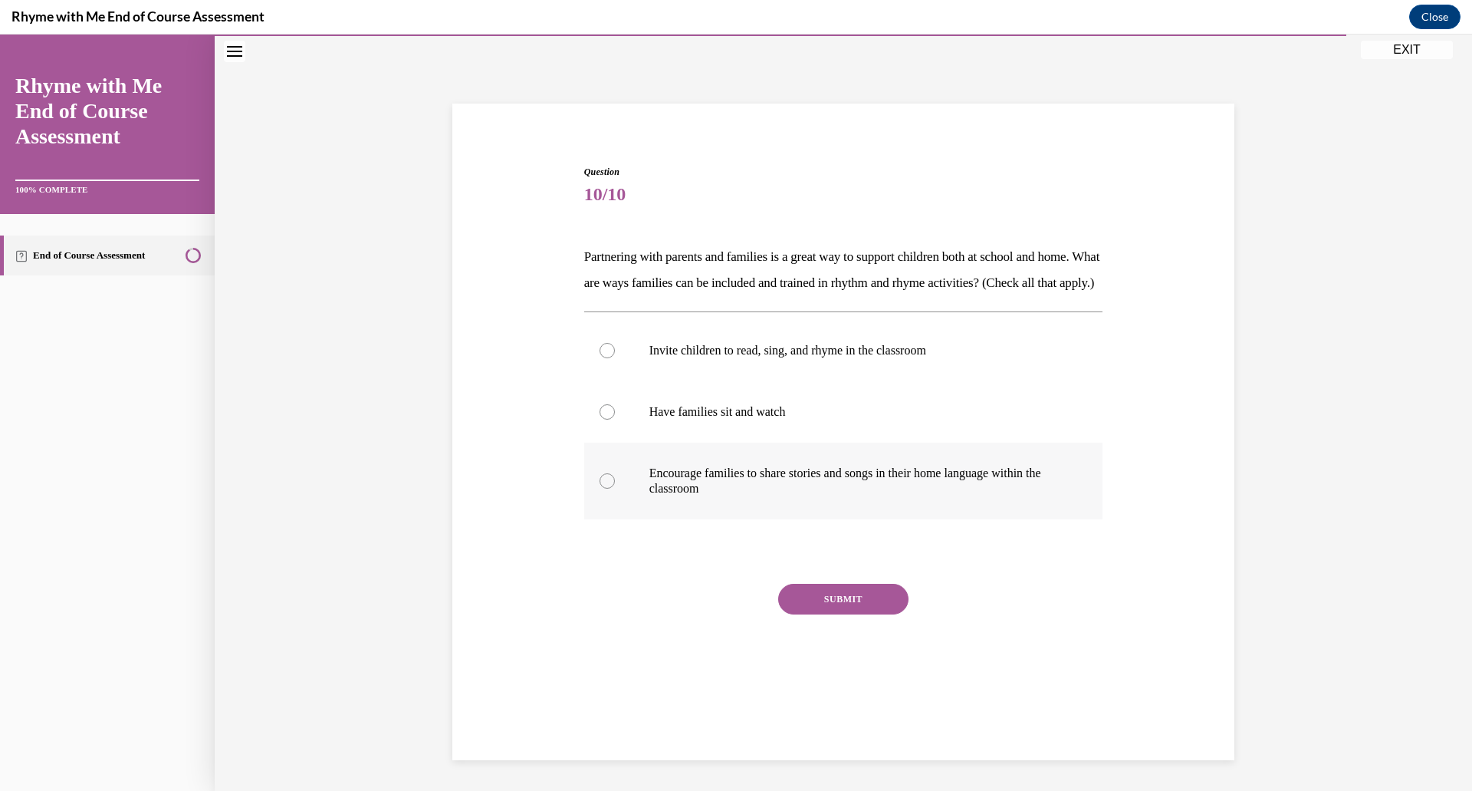
click at [689, 496] on p "Encourage families to share stories and songs in their home language within the…" at bounding box center [858, 480] width 416 height 31
click at [615, 488] on input "Encourage families to share stories and songs in their home language within the…" at bounding box center [607, 480] width 15 height 15
radio input "true"
click at [844, 614] on button "SUBMIT" at bounding box center [843, 599] width 130 height 31
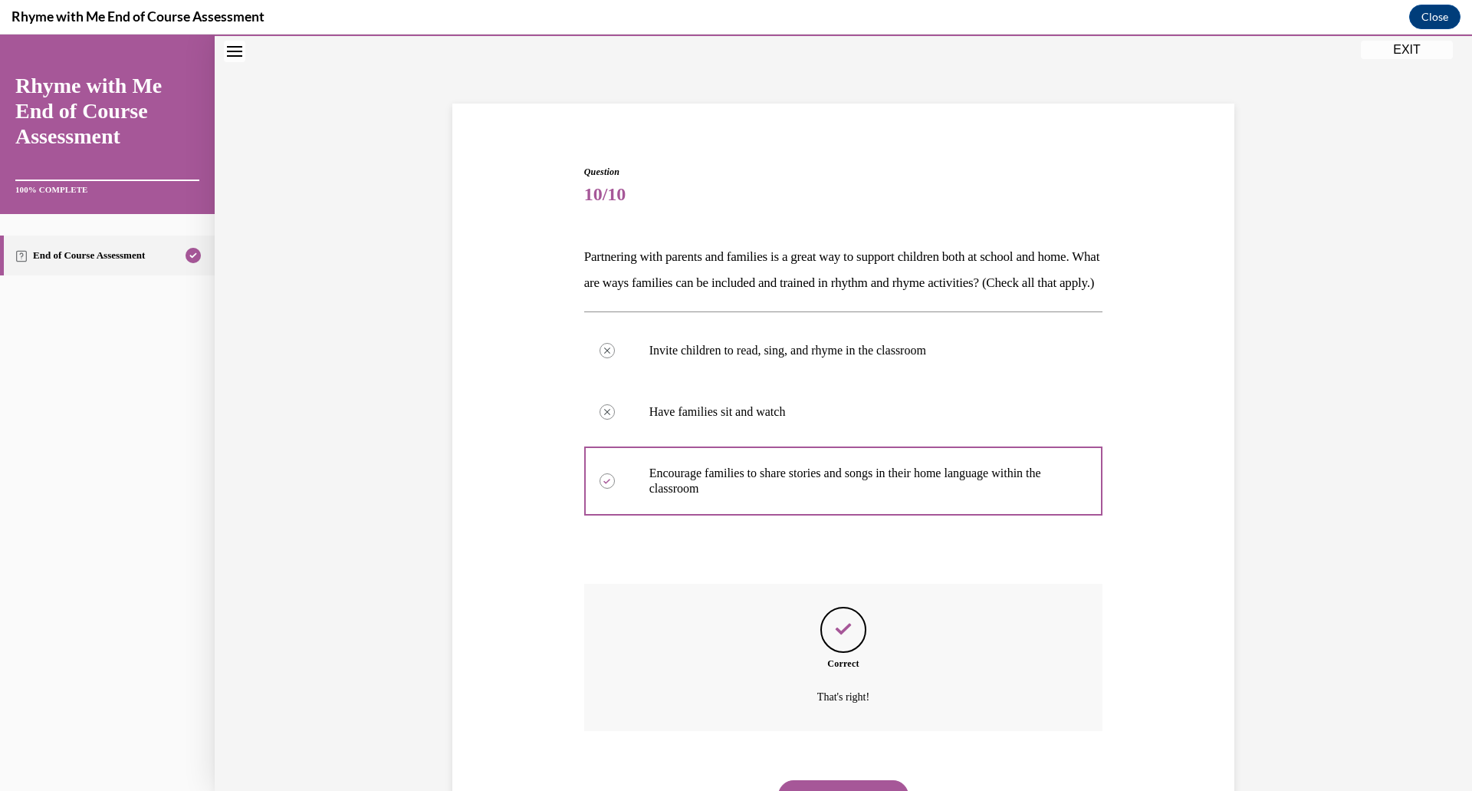
scroll to position [148, 0]
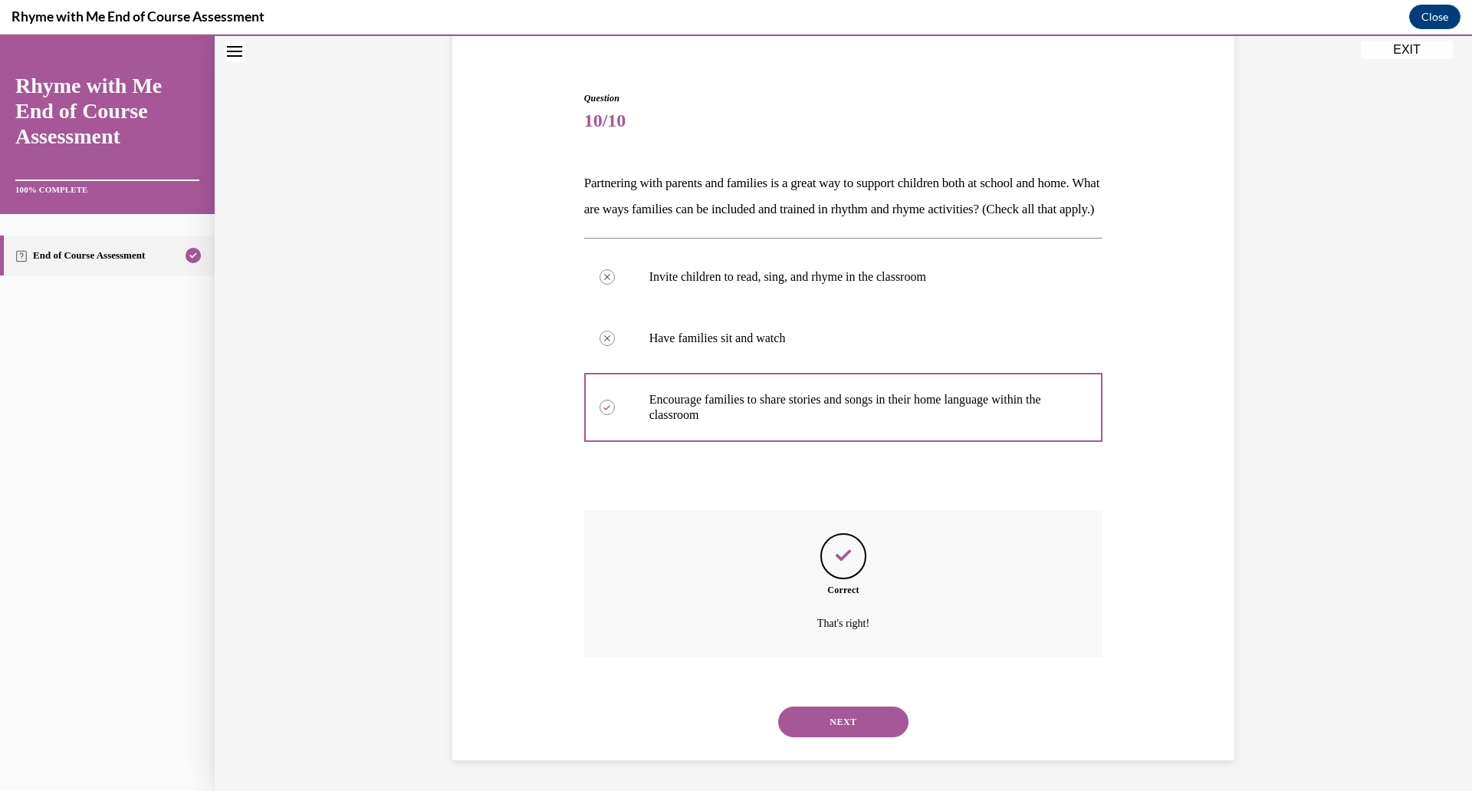
click at [838, 727] on button "NEXT" at bounding box center [843, 721] width 130 height 31
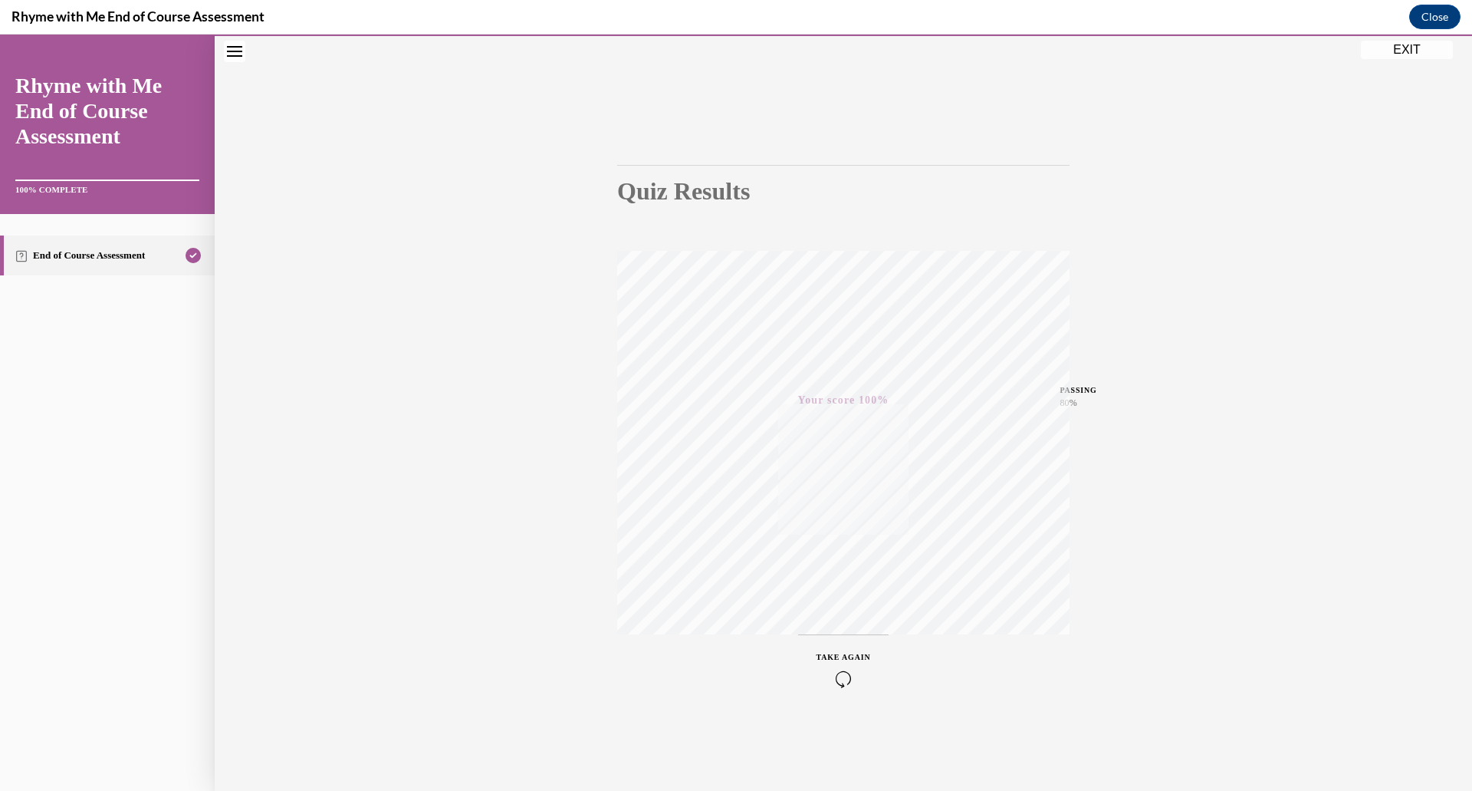
click at [1403, 52] on button "EXIT" at bounding box center [1407, 50] width 92 height 18
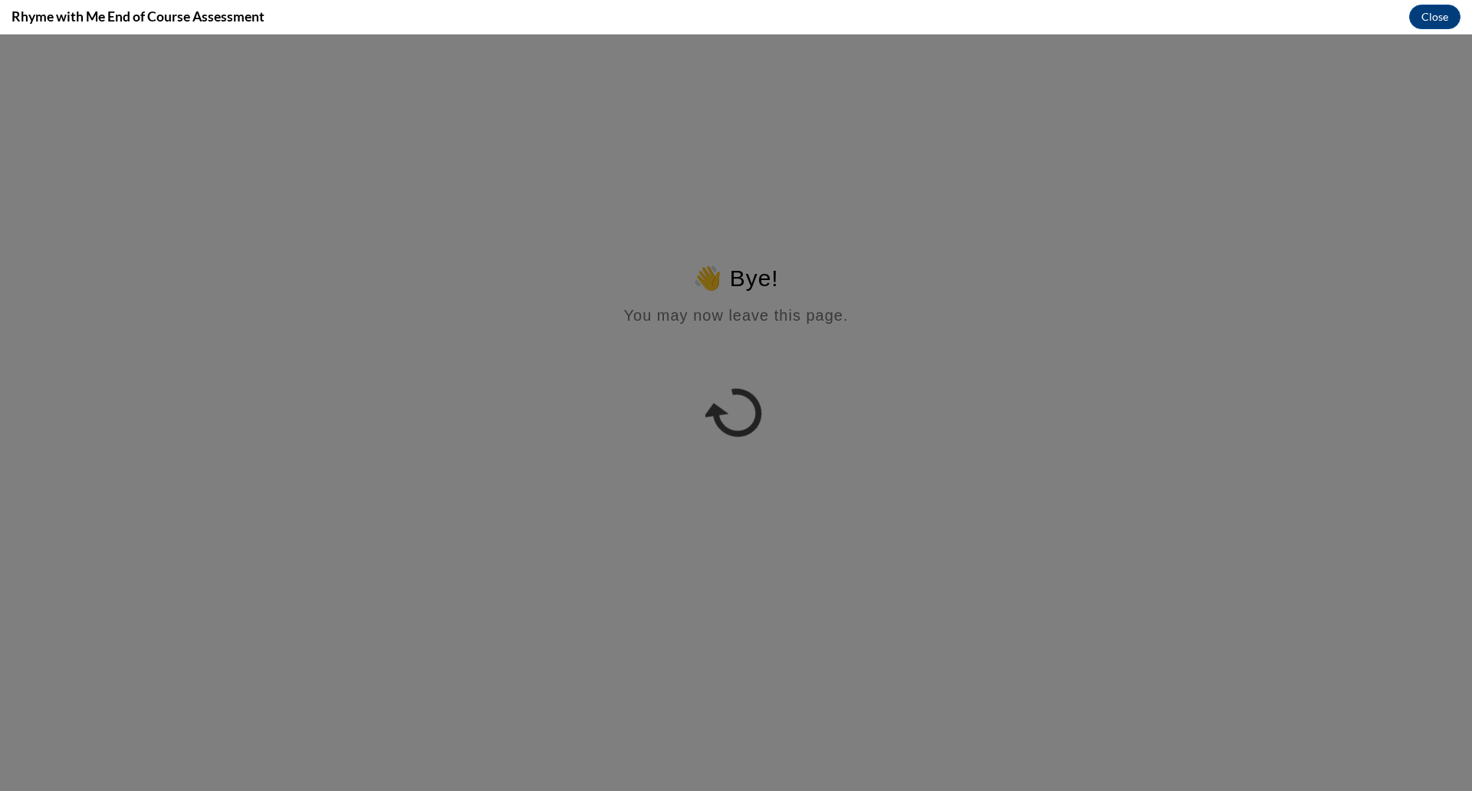
scroll to position [0, 0]
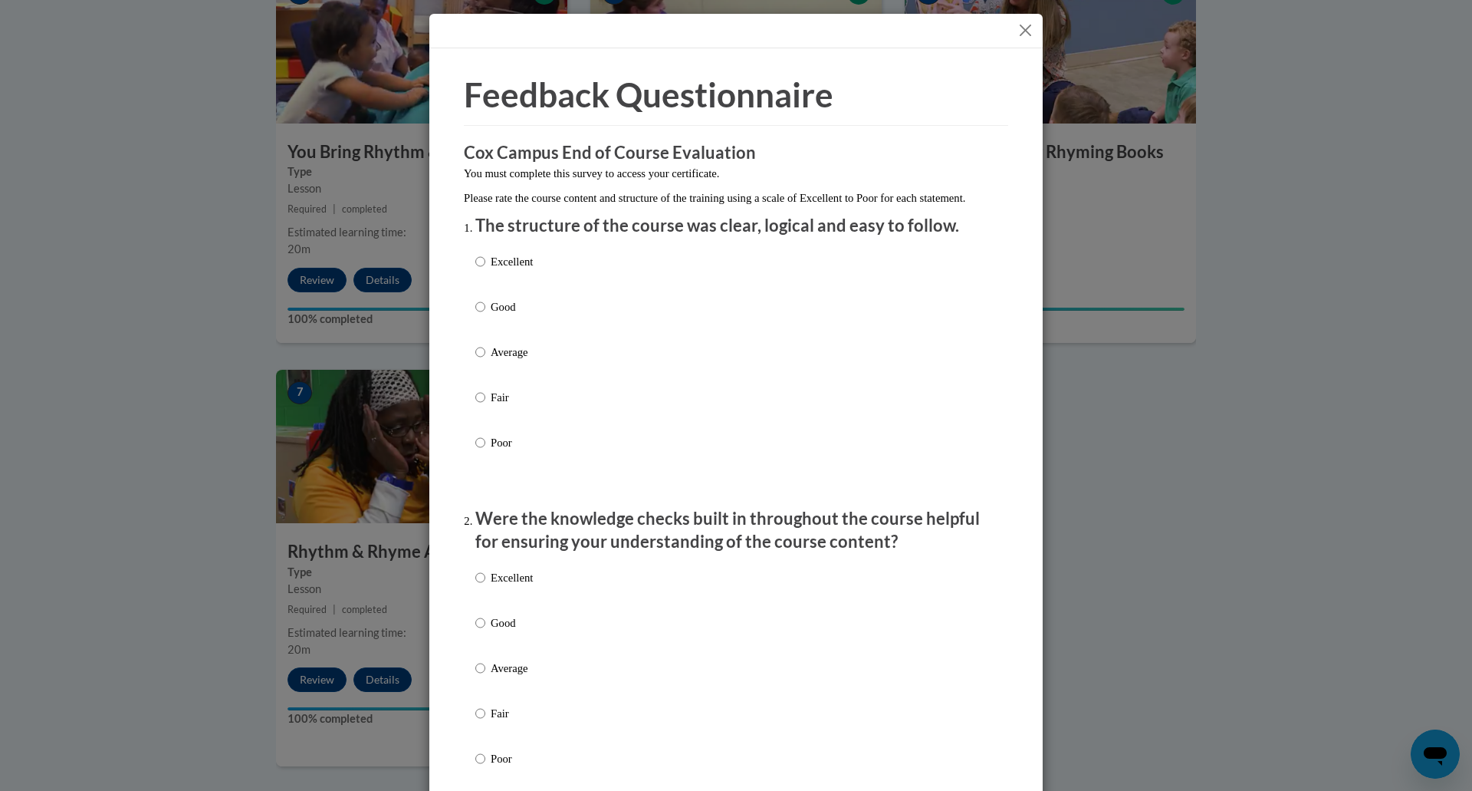
click at [487, 283] on label "Excellent" at bounding box center [504, 273] width 58 height 41
click at [485, 270] on input "Excellent" at bounding box center [480, 261] width 10 height 17
radio input "true"
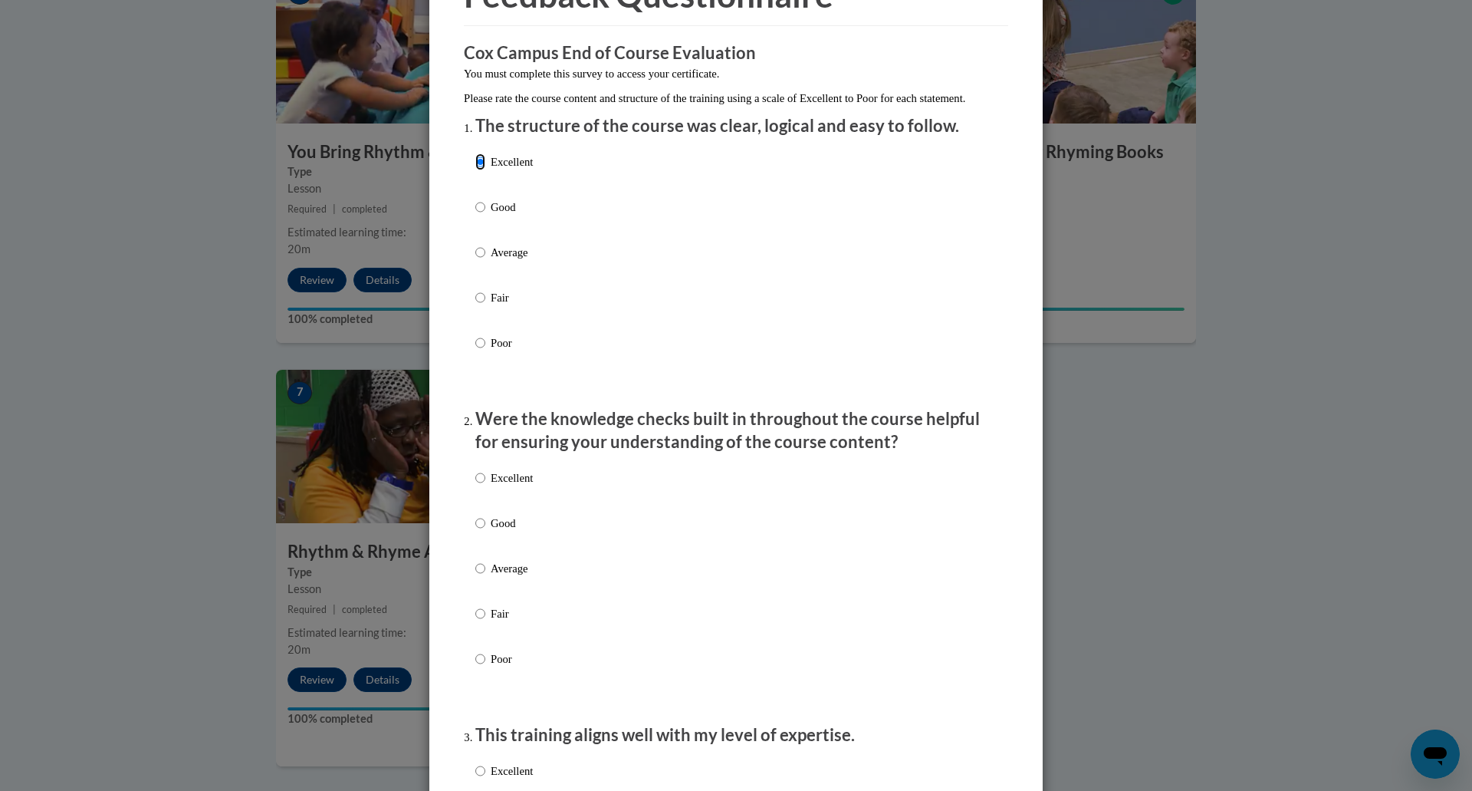
scroll to position [146, 0]
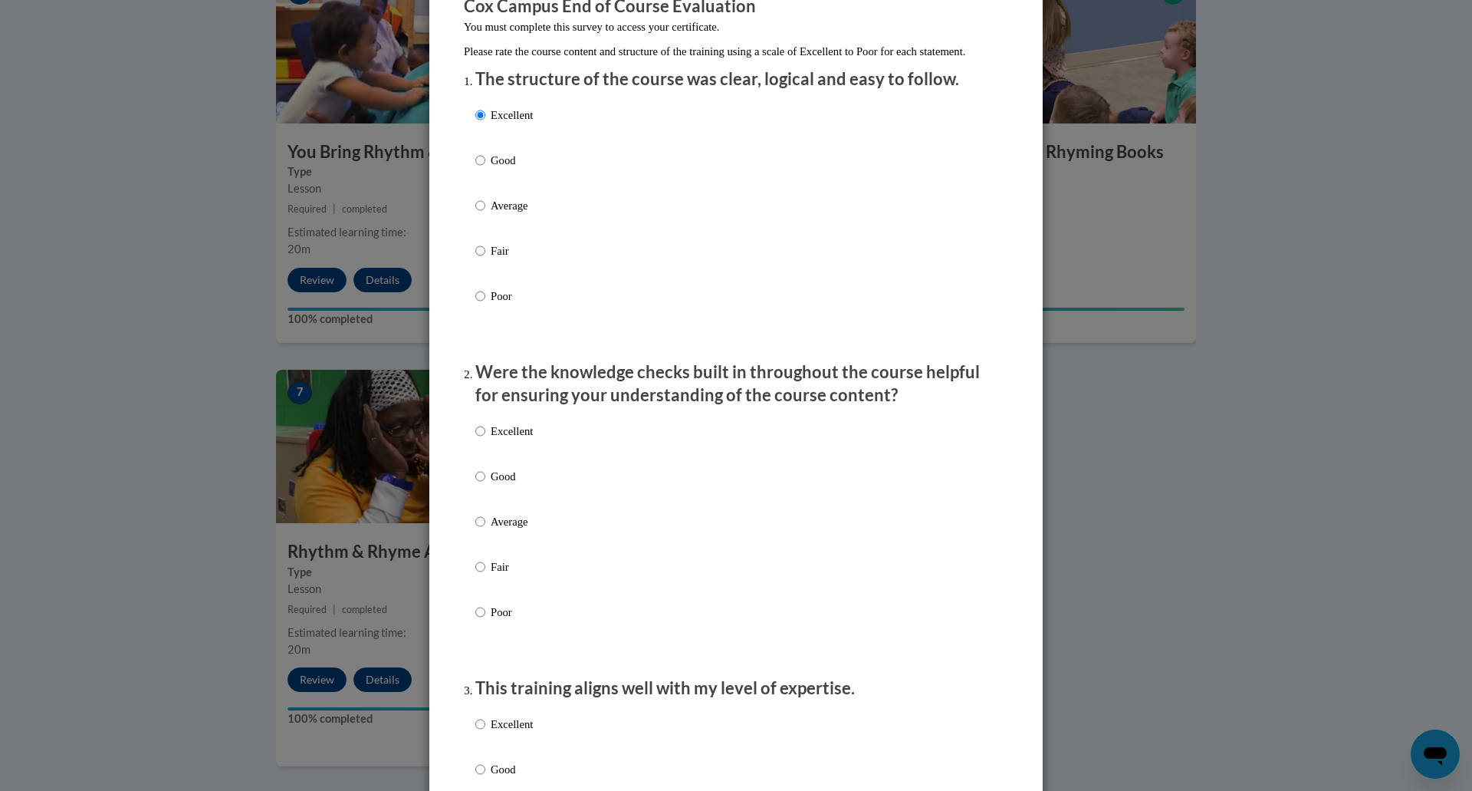
click at [502, 439] on p "Excellent" at bounding box center [512, 431] width 42 height 17
click at [485, 439] on input "Excellent" at bounding box center [480, 431] width 10 height 17
radio input "true"
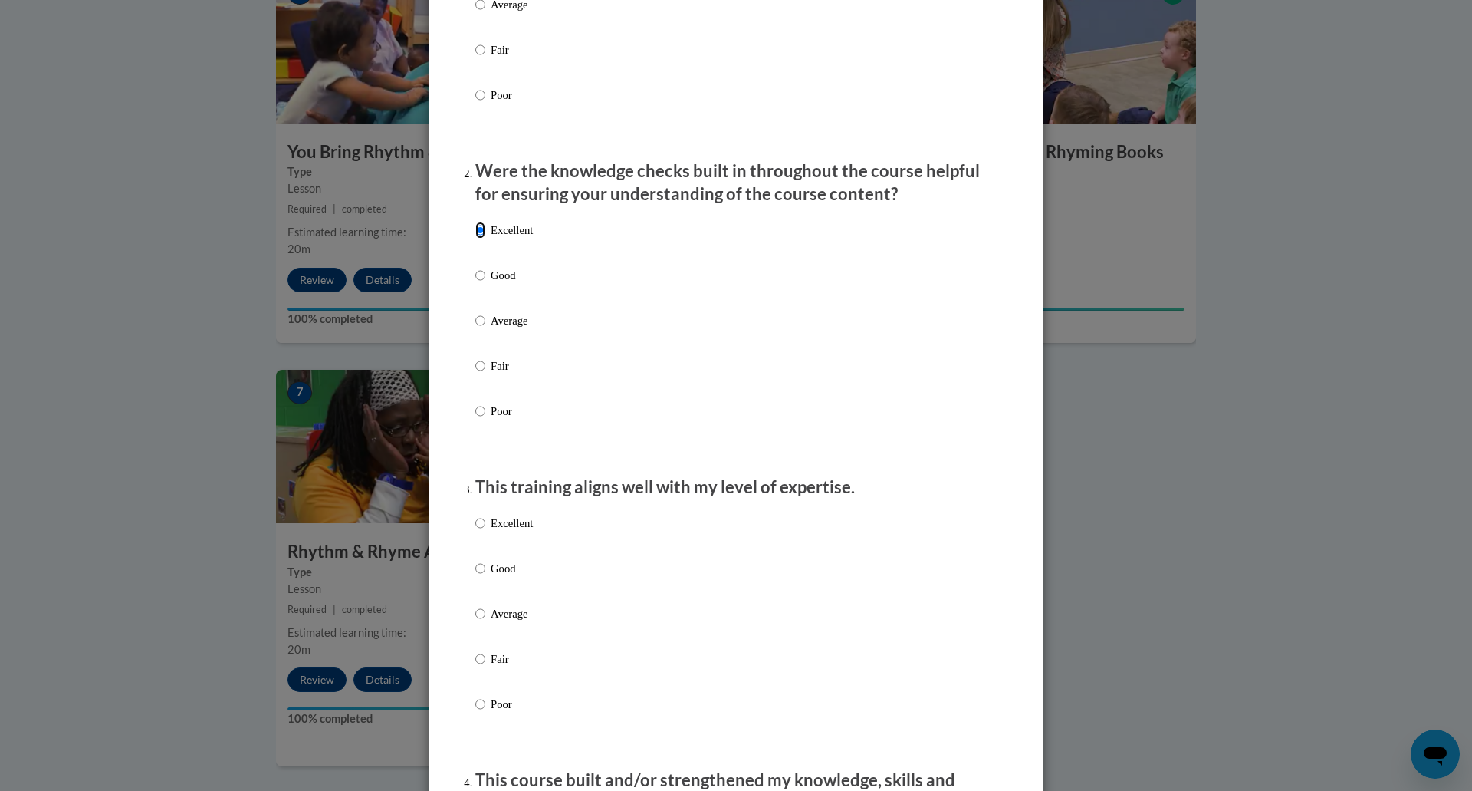
scroll to position [382, 0]
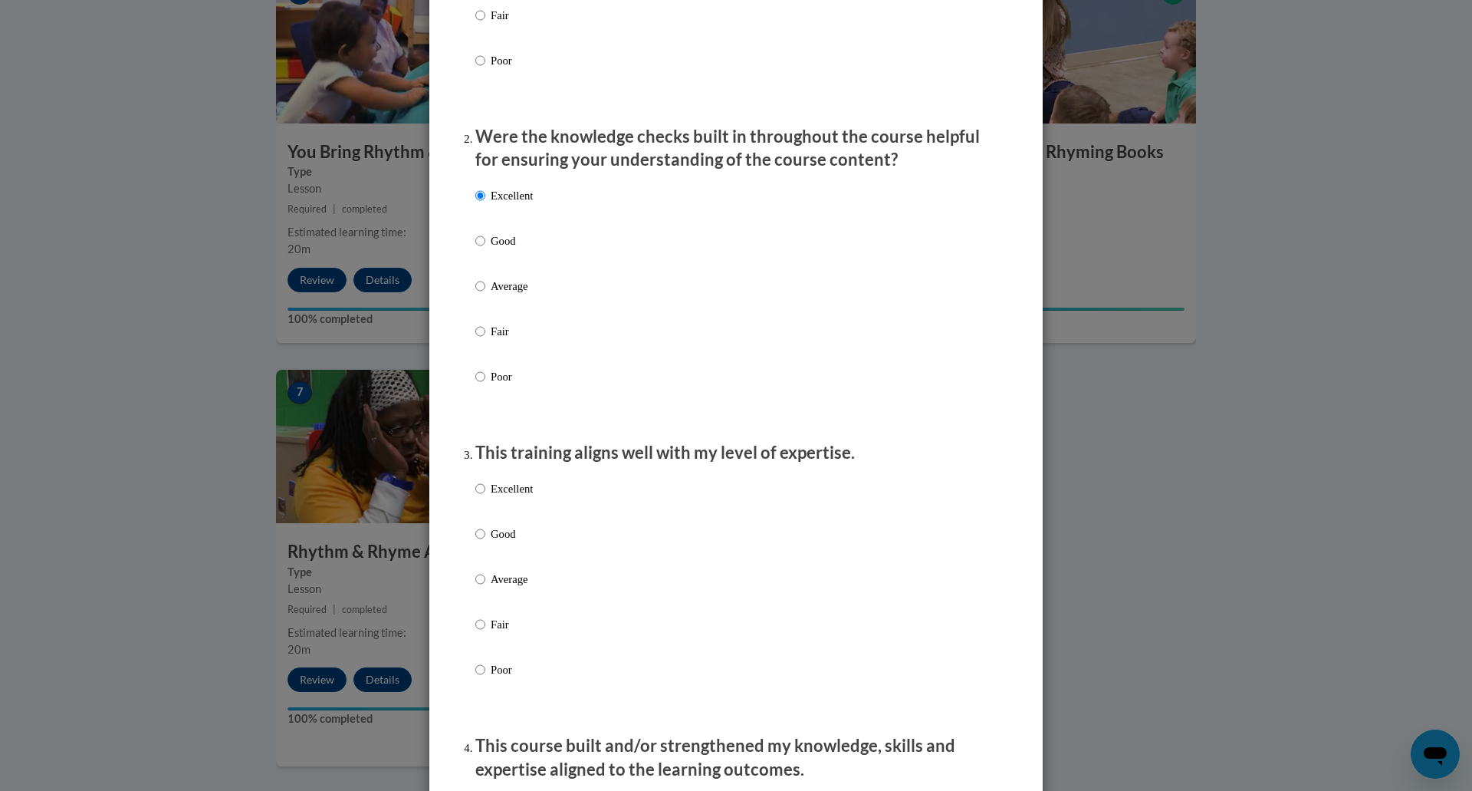
click at [507, 497] on p "Excellent" at bounding box center [512, 488] width 42 height 17
click at [485, 497] on input "Excellent" at bounding box center [480, 488] width 10 height 17
radio input "true"
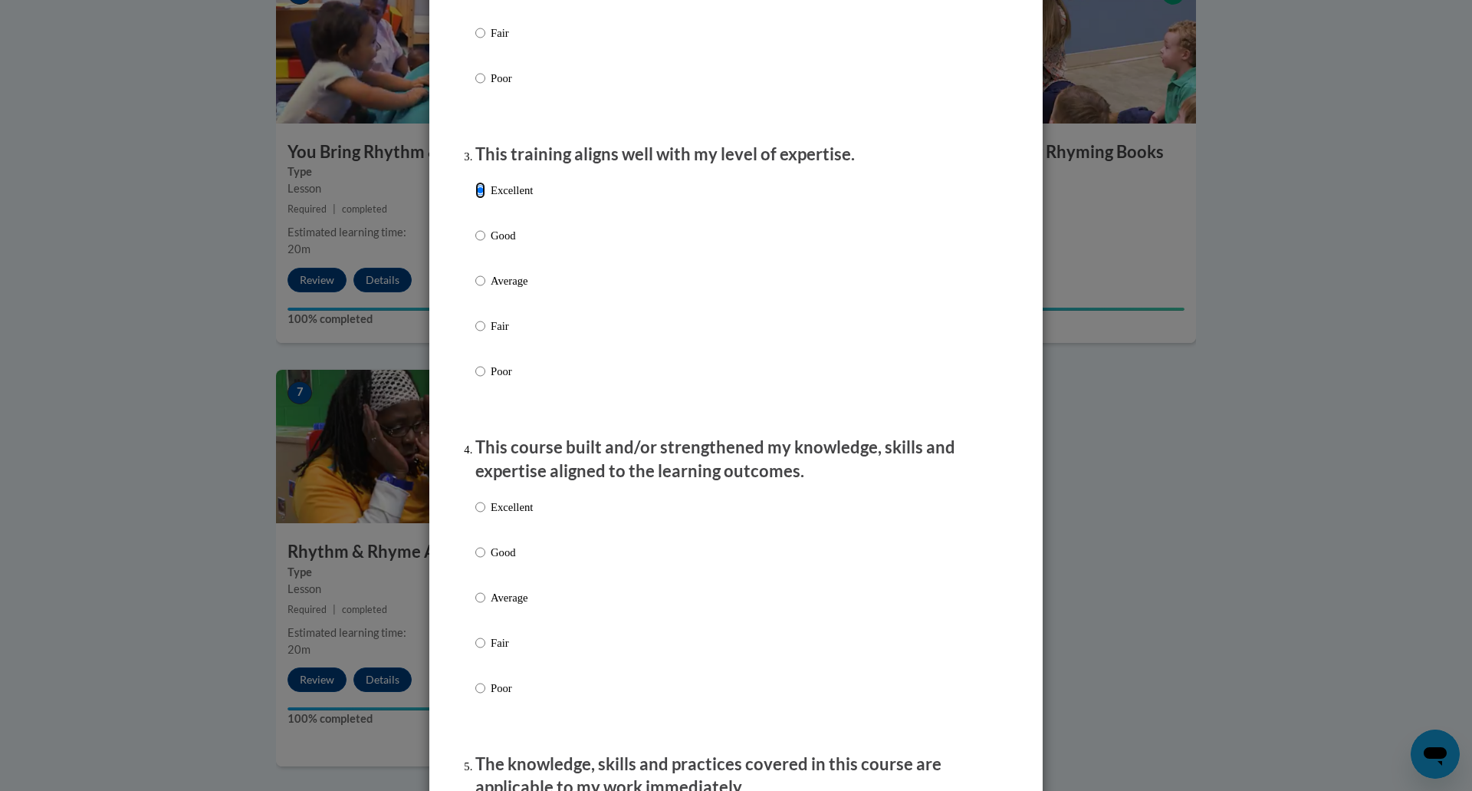
scroll to position [689, 0]
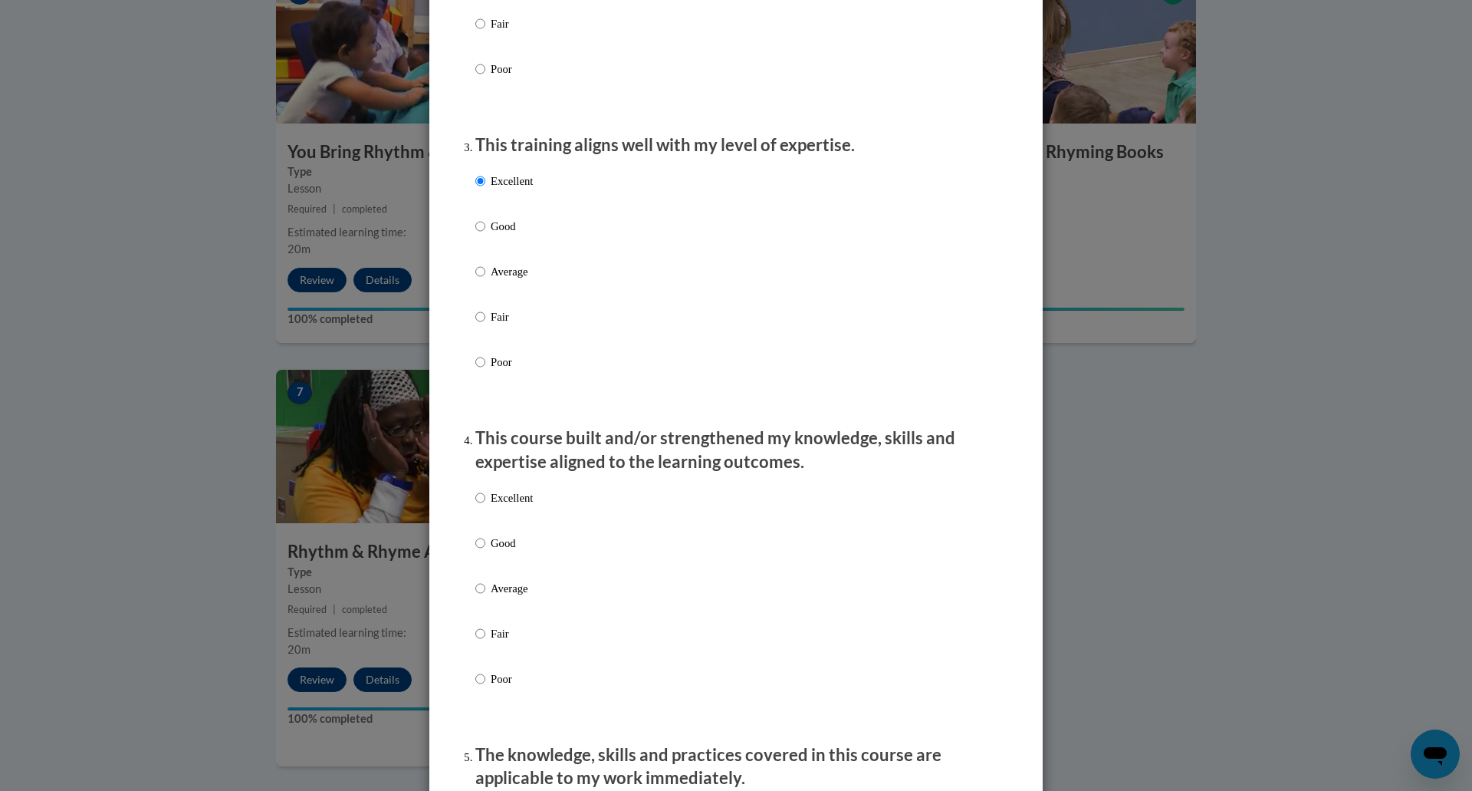
click at [508, 506] on p "Excellent" at bounding box center [512, 497] width 42 height 17
click at [485, 506] on input "Excellent" at bounding box center [480, 497] width 10 height 17
radio input "true"
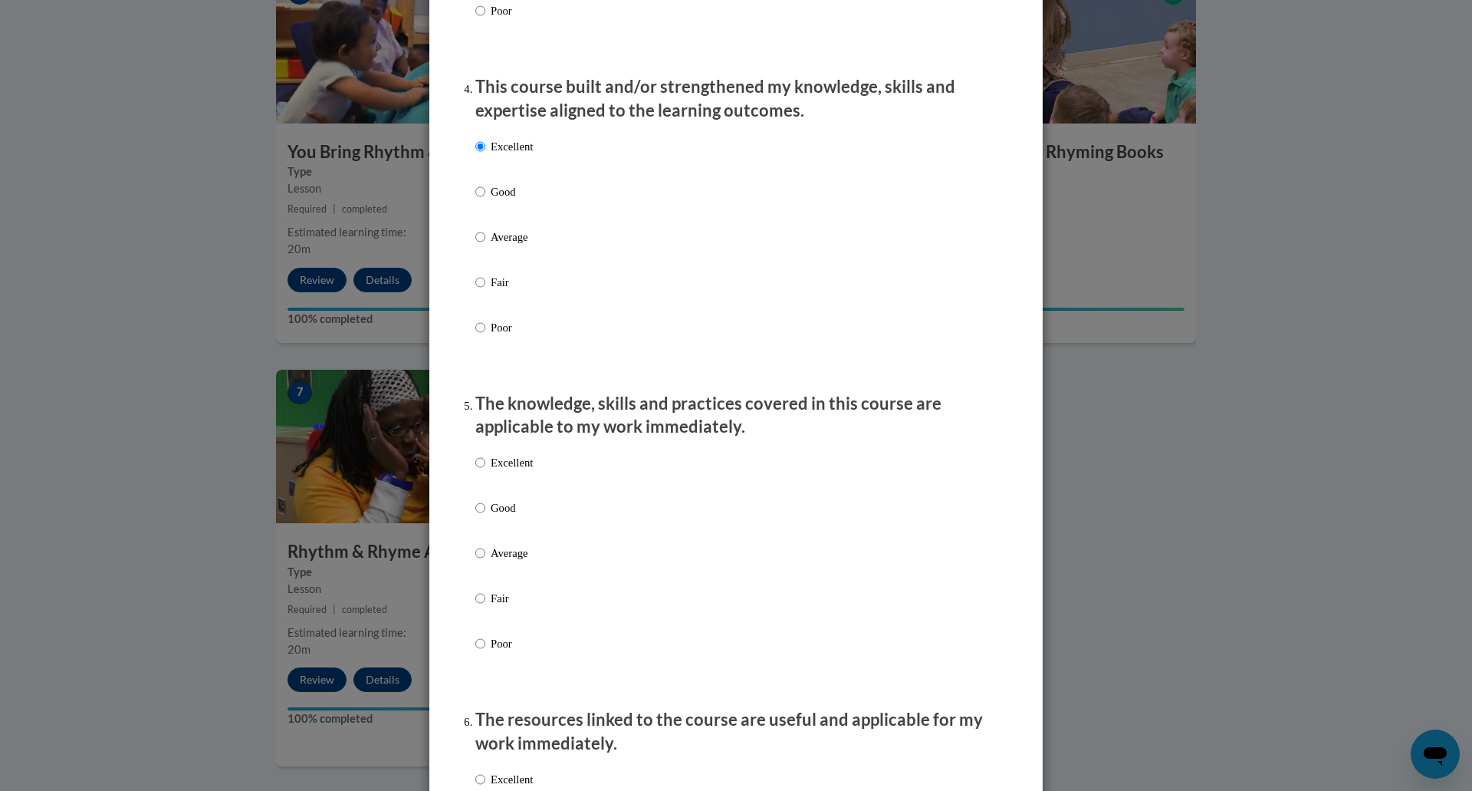
click at [496, 471] on p "Excellent" at bounding box center [512, 462] width 42 height 17
click at [485, 471] on input "Excellent" at bounding box center [480, 462] width 10 height 17
radio input "true"
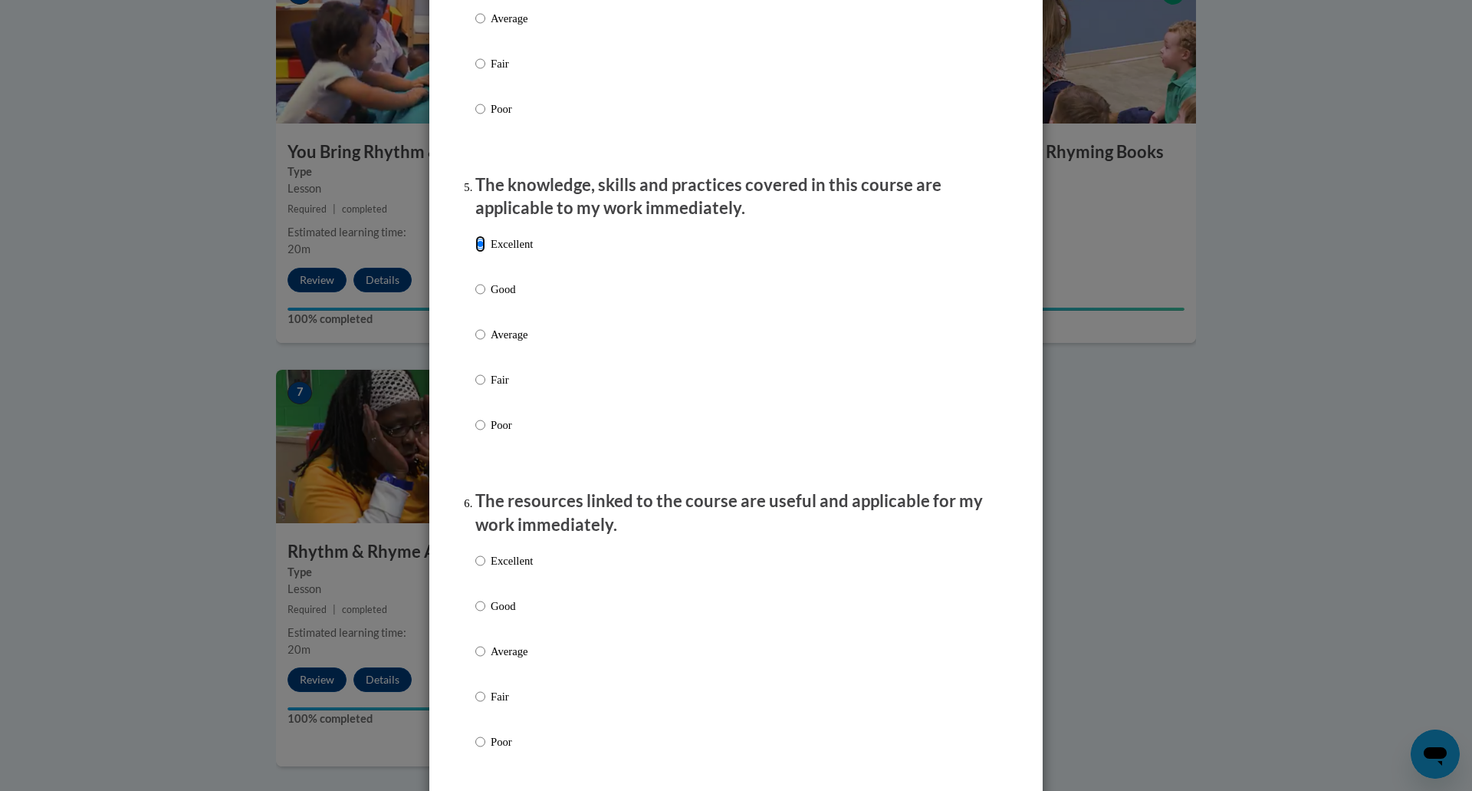
scroll to position [1287, 0]
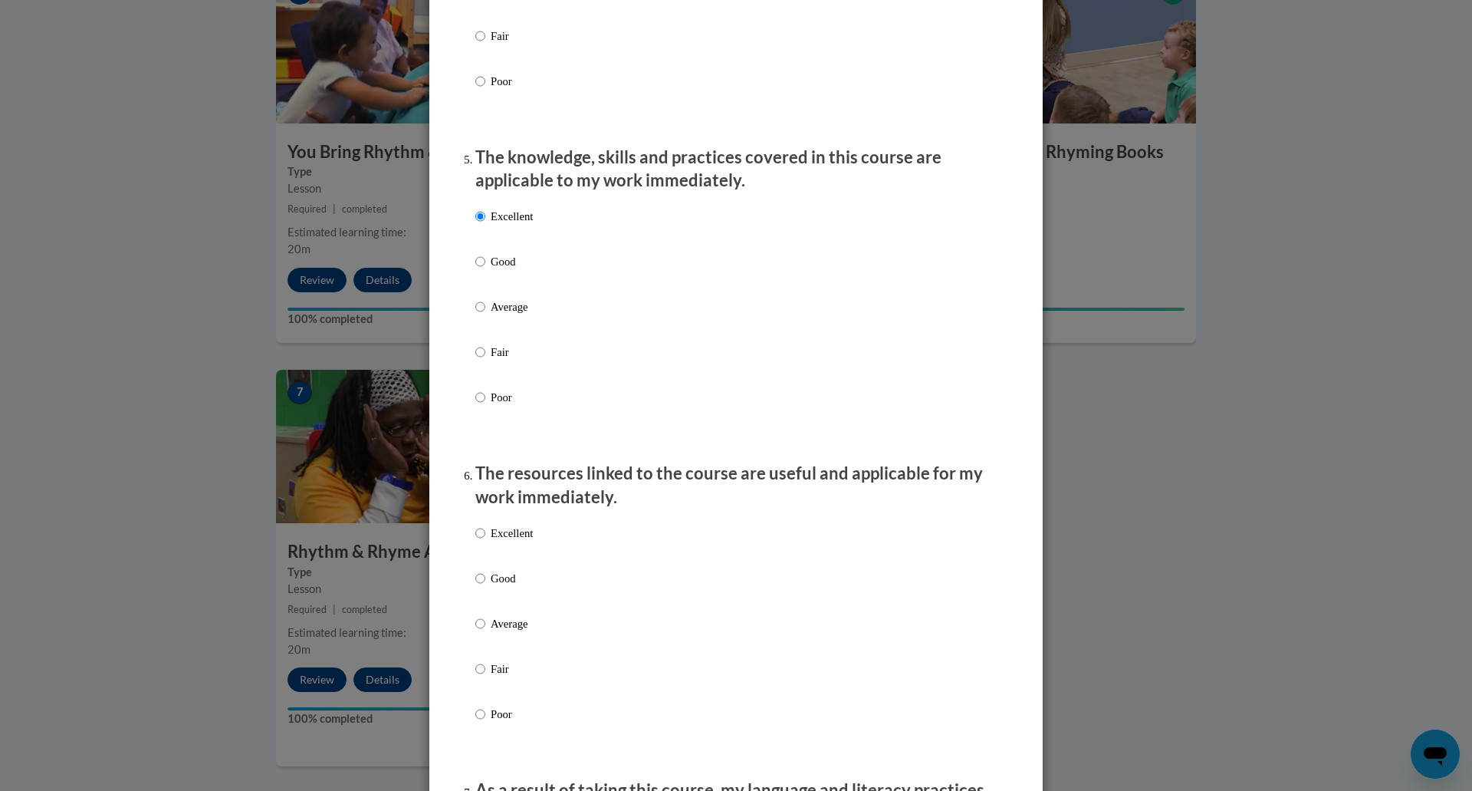
click at [528, 541] on p "Excellent" at bounding box center [512, 533] width 42 height 17
click at [485, 541] on input "Excellent" at bounding box center [480, 533] width 10 height 17
radio input "true"
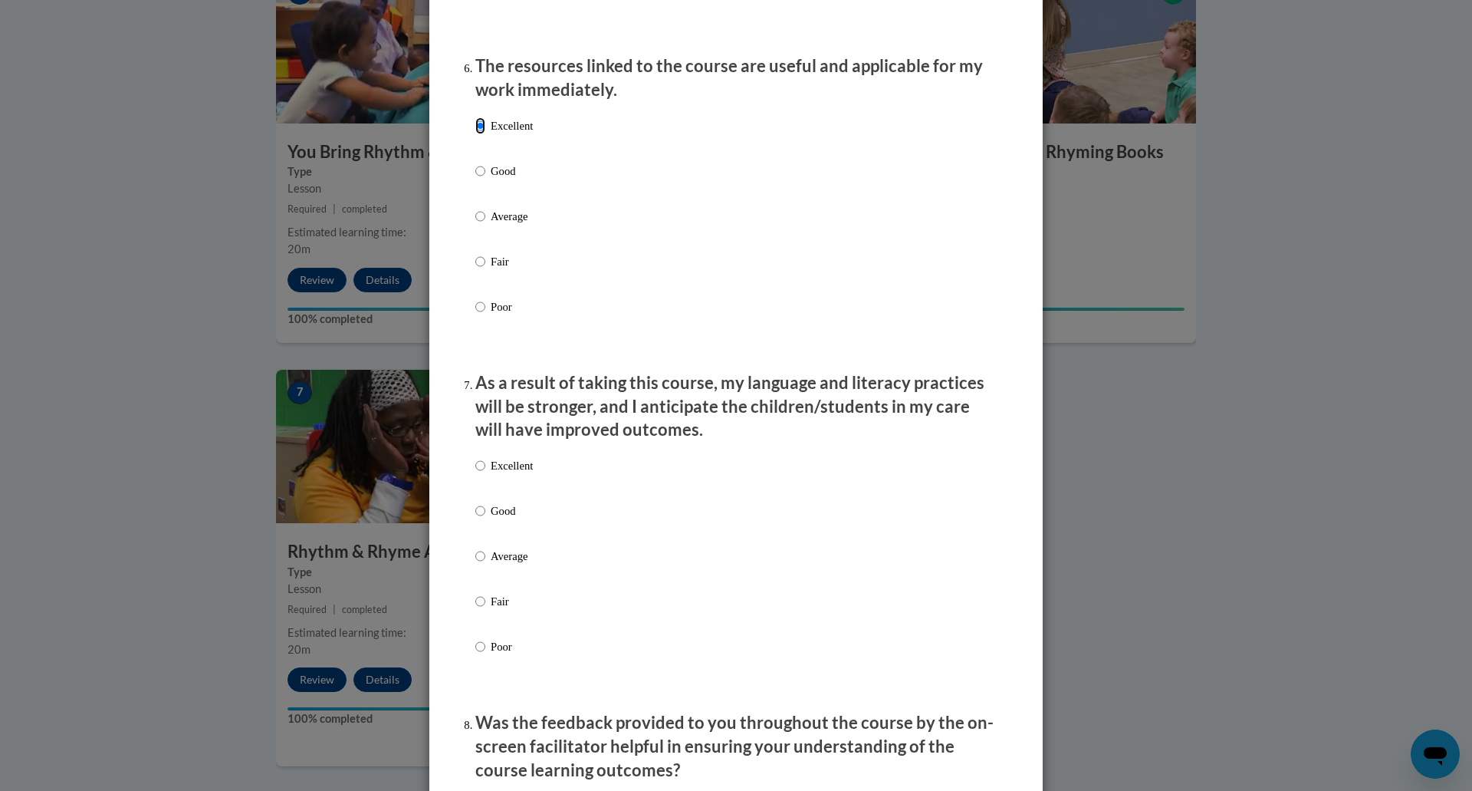
scroll to position [1771, 0]
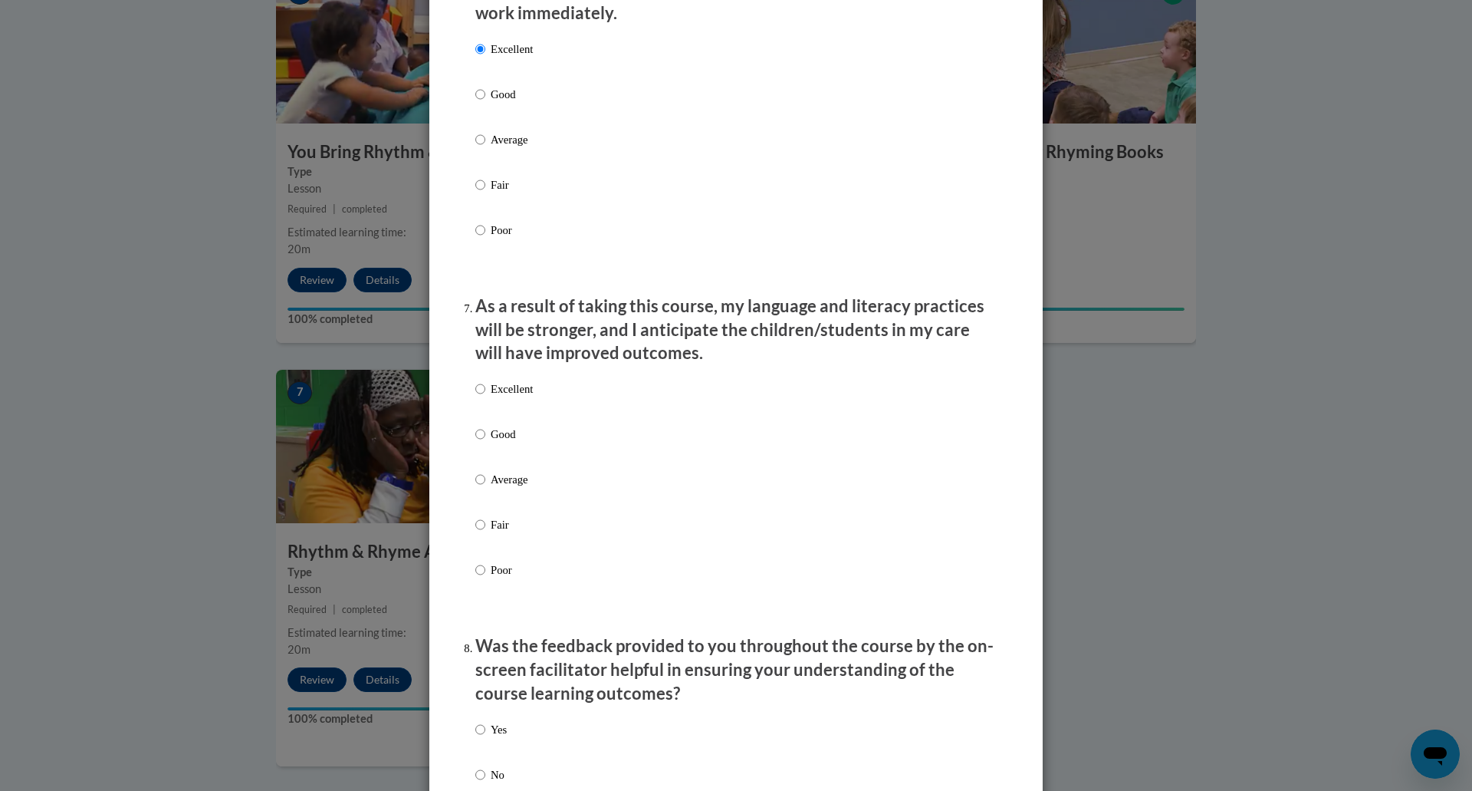
click at [505, 397] on p "Excellent" at bounding box center [512, 388] width 42 height 17
click at [485, 397] on input "Excellent" at bounding box center [480, 388] width 10 height 17
radio input "true"
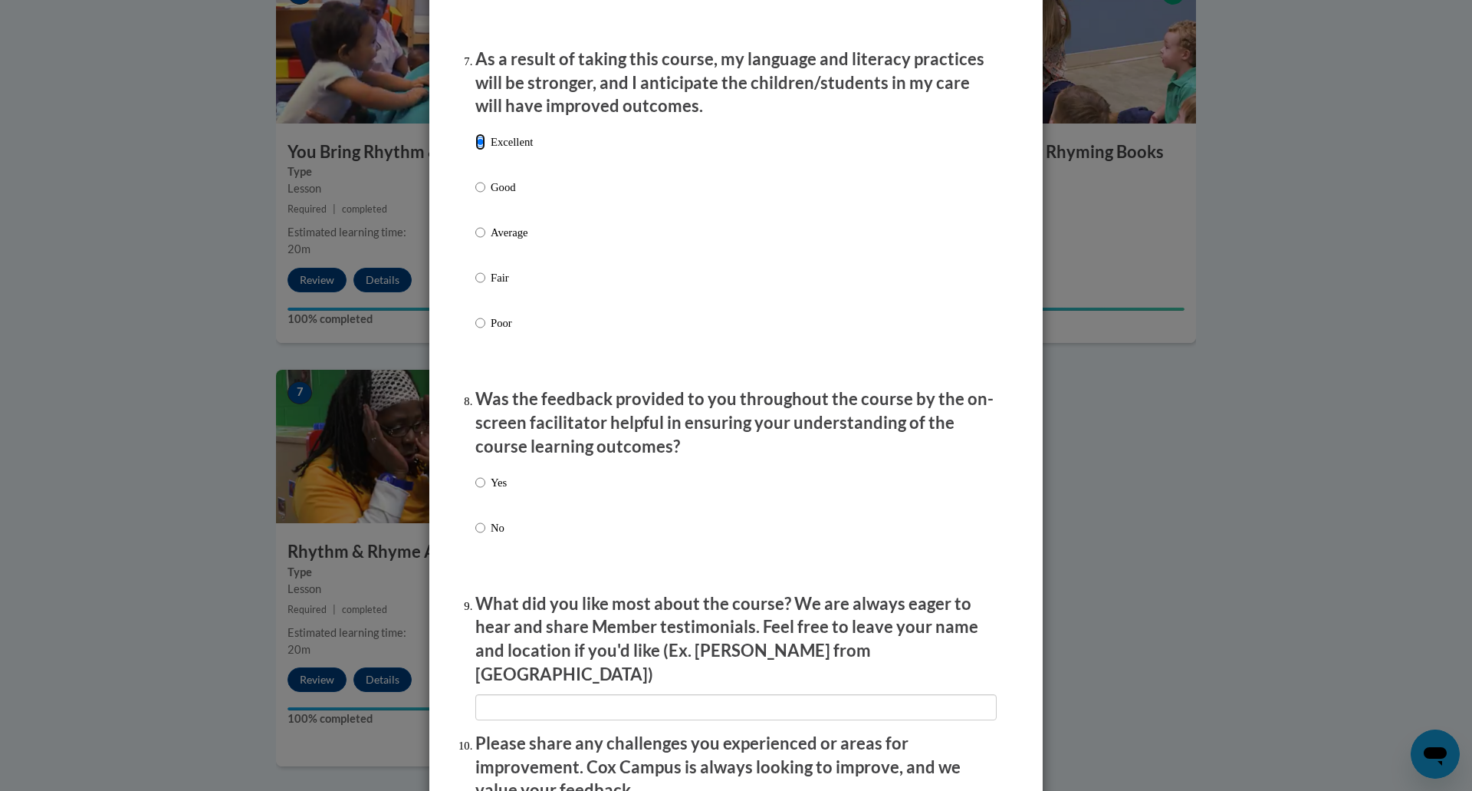
scroll to position [2030, 0]
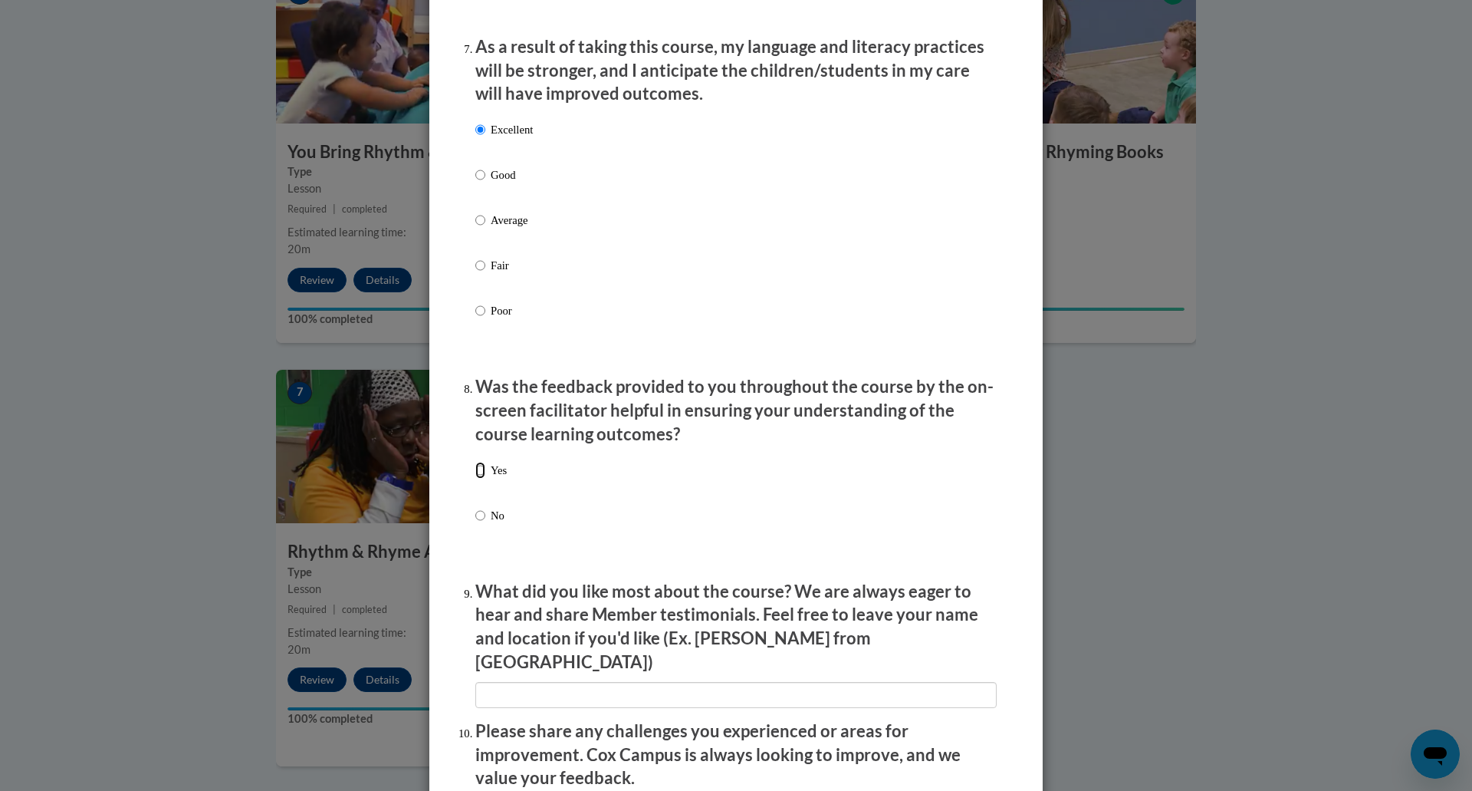
click at [482, 479] on input "Yes" at bounding box center [480, 470] width 10 height 17
radio input "true"
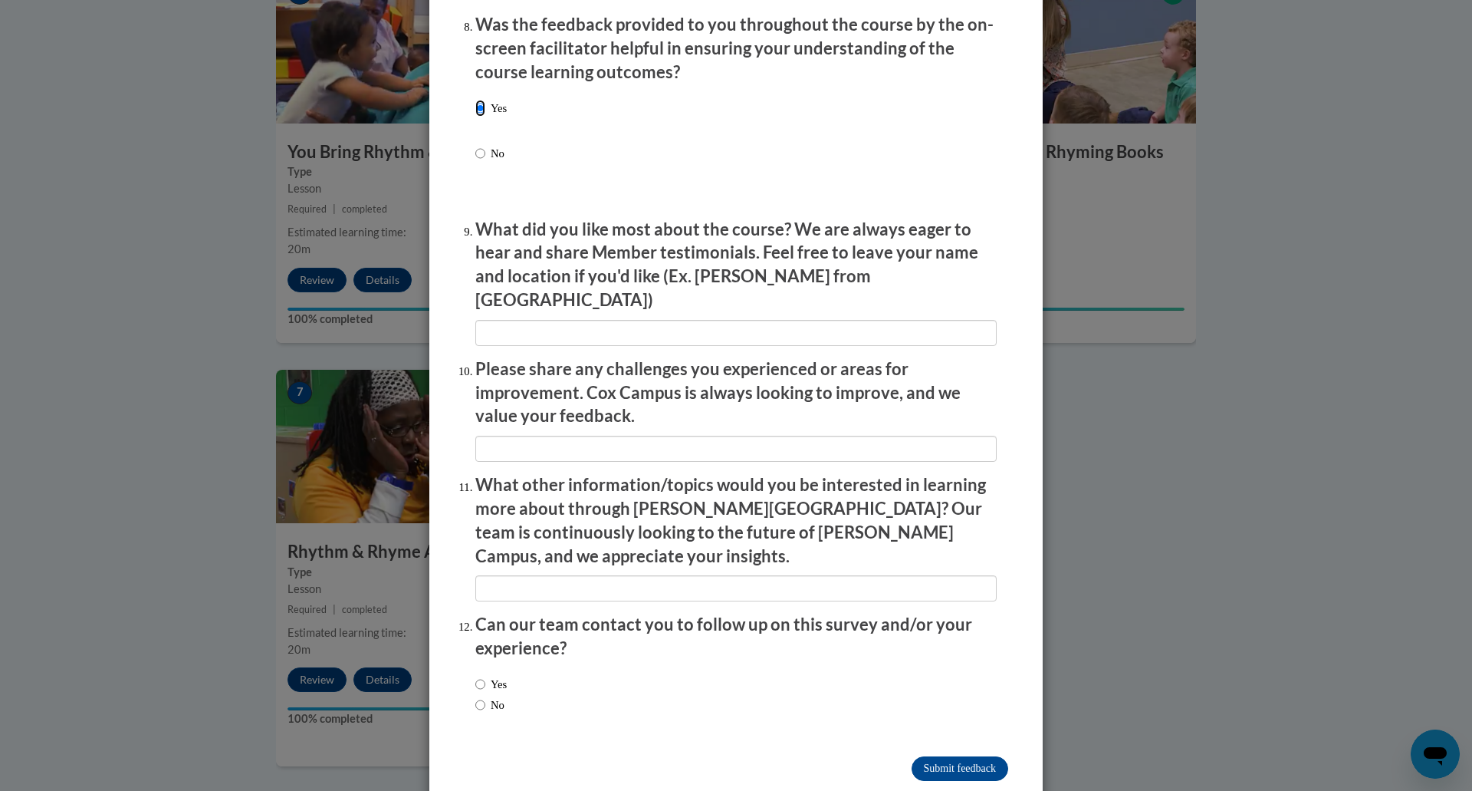
scroll to position [2396, 0]
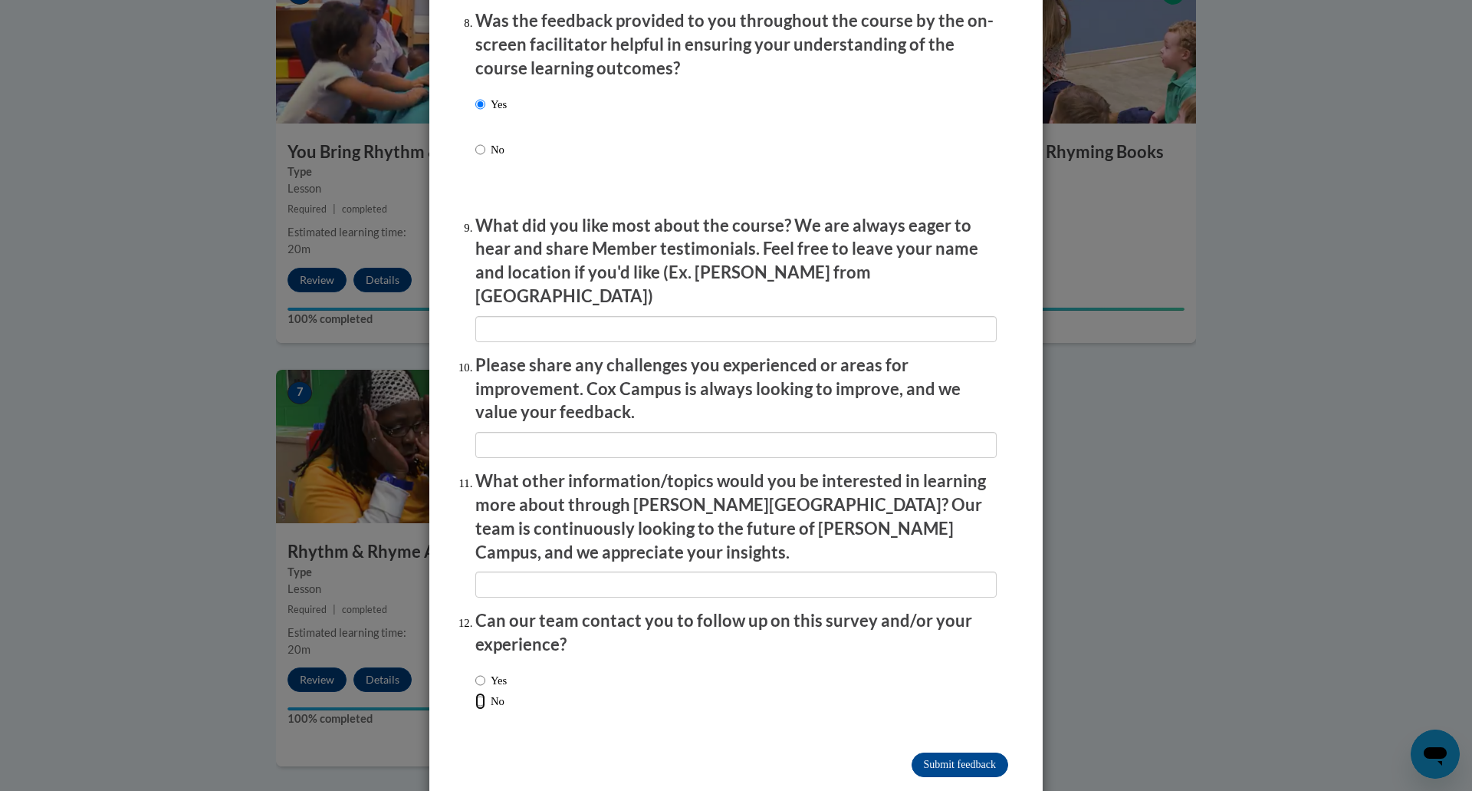
click at [477, 692] on input "No" at bounding box center [480, 700] width 10 height 17
radio input "true"
click at [981, 752] on input "Submit feedback" at bounding box center [960, 764] width 97 height 25
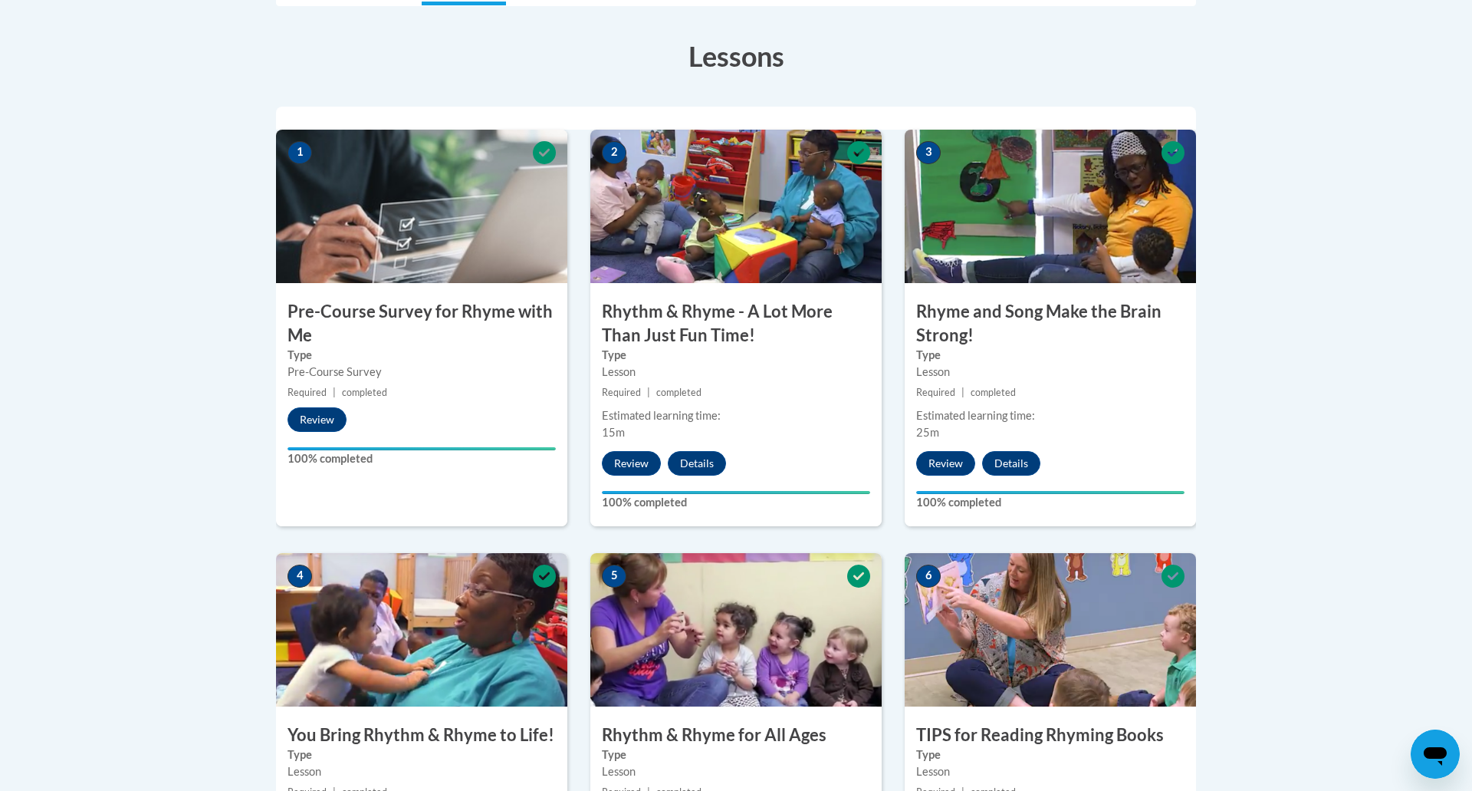
scroll to position [81, 0]
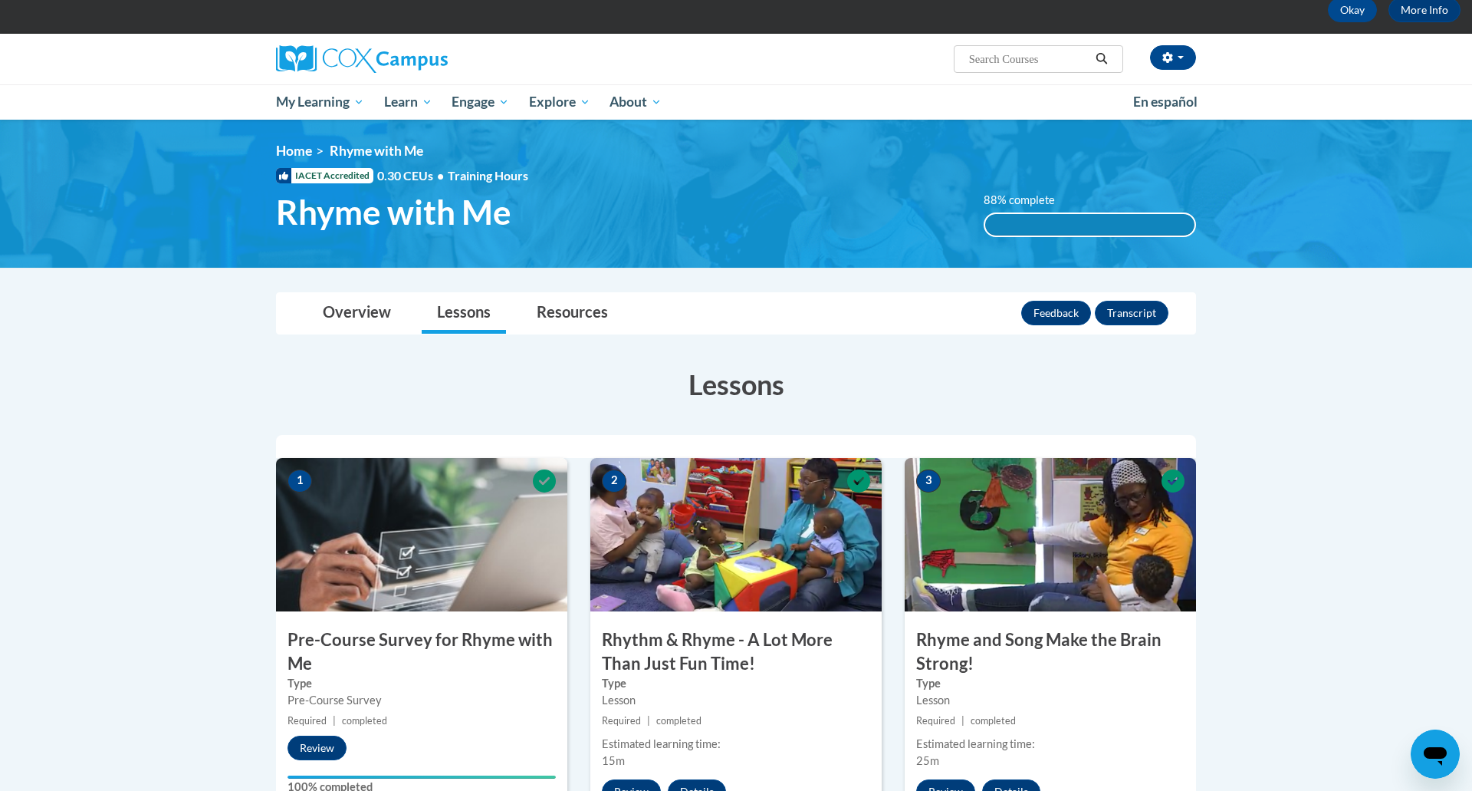
click at [1064, 212] on div "88% complete 0.001%" at bounding box center [1090, 224] width 213 height 25
click at [1064, 221] on div "88% complete" at bounding box center [1090, 224] width 210 height 21
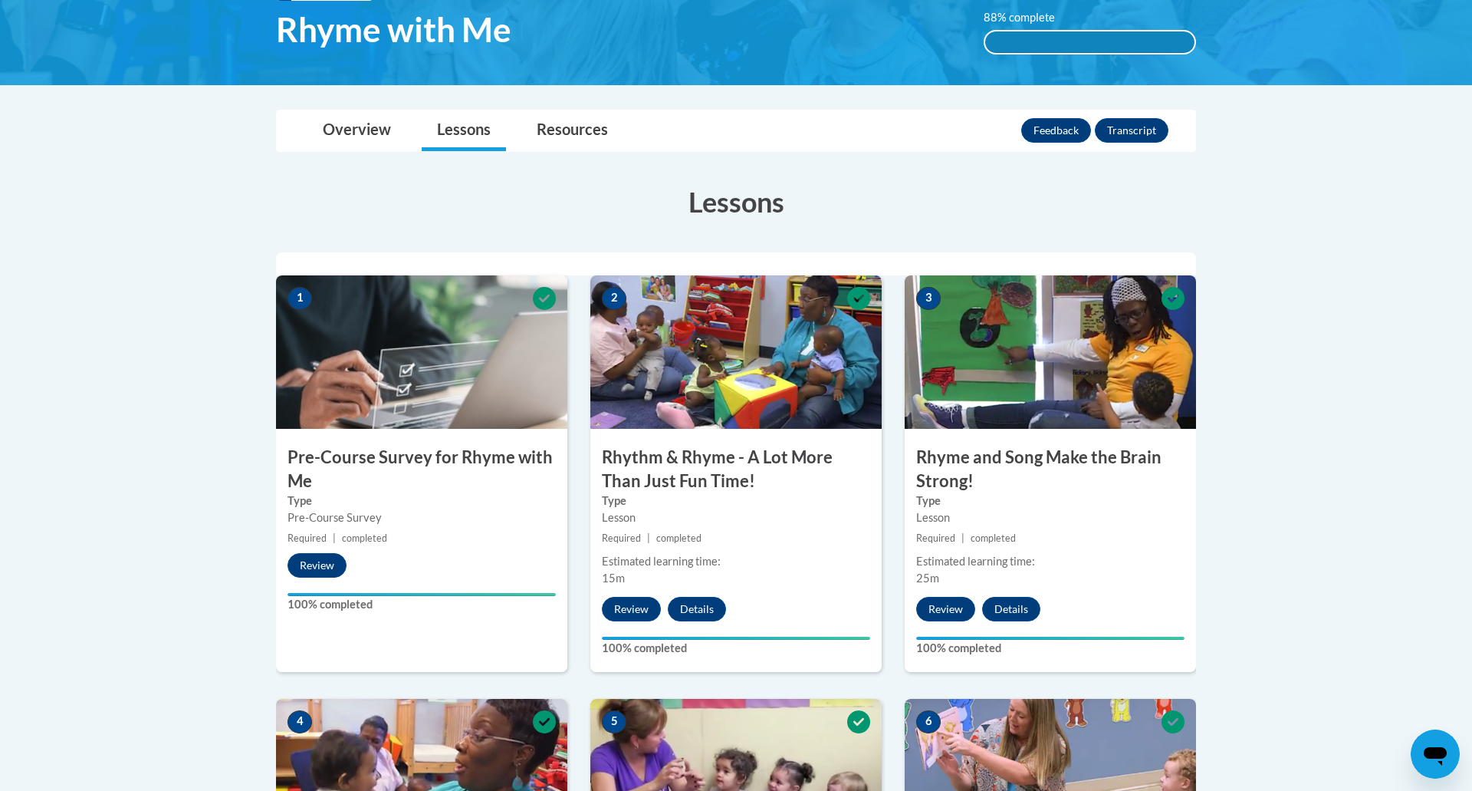
scroll to position [0, 0]
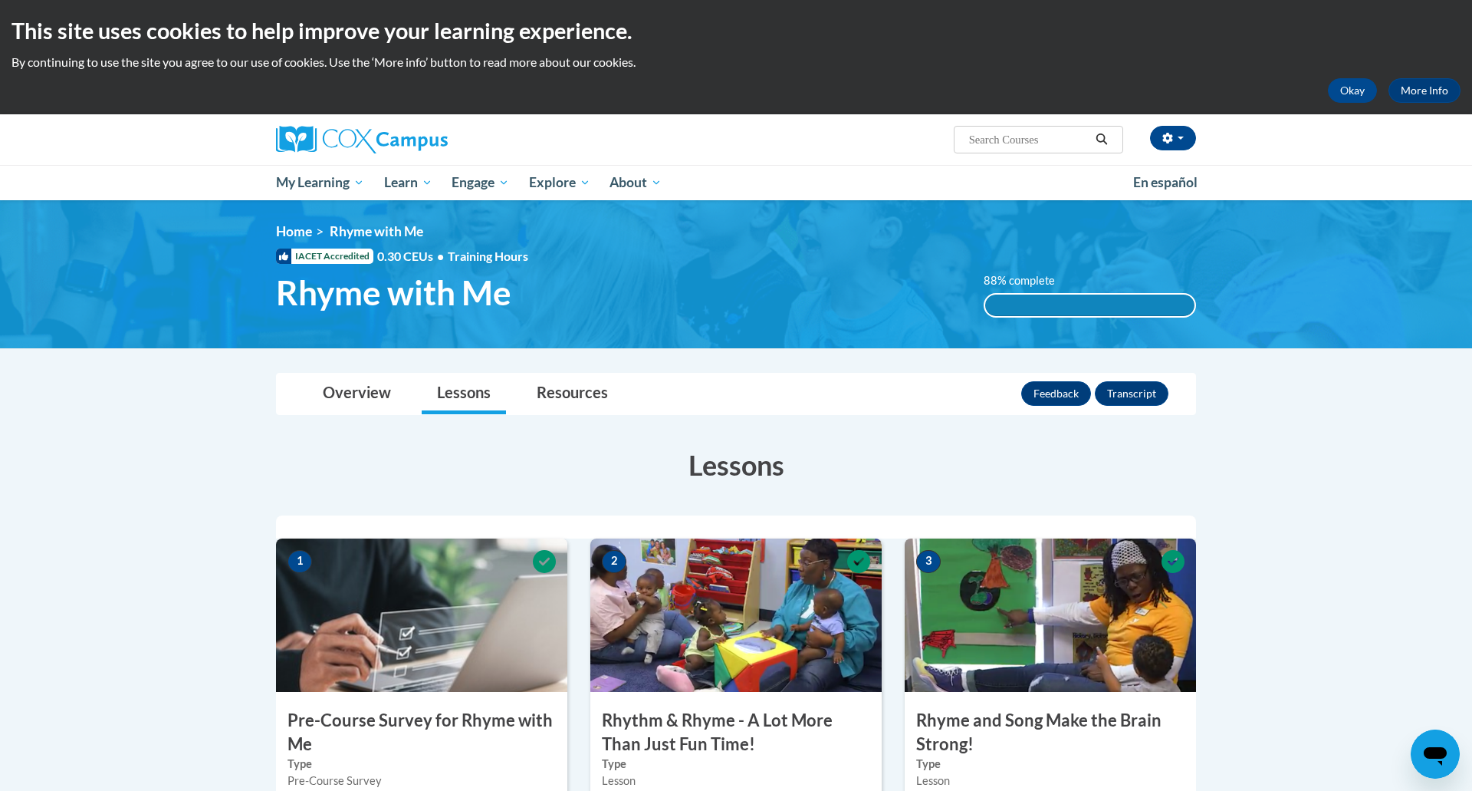
click at [1107, 293] on div "88% complete 0.001%" at bounding box center [1090, 305] width 213 height 25
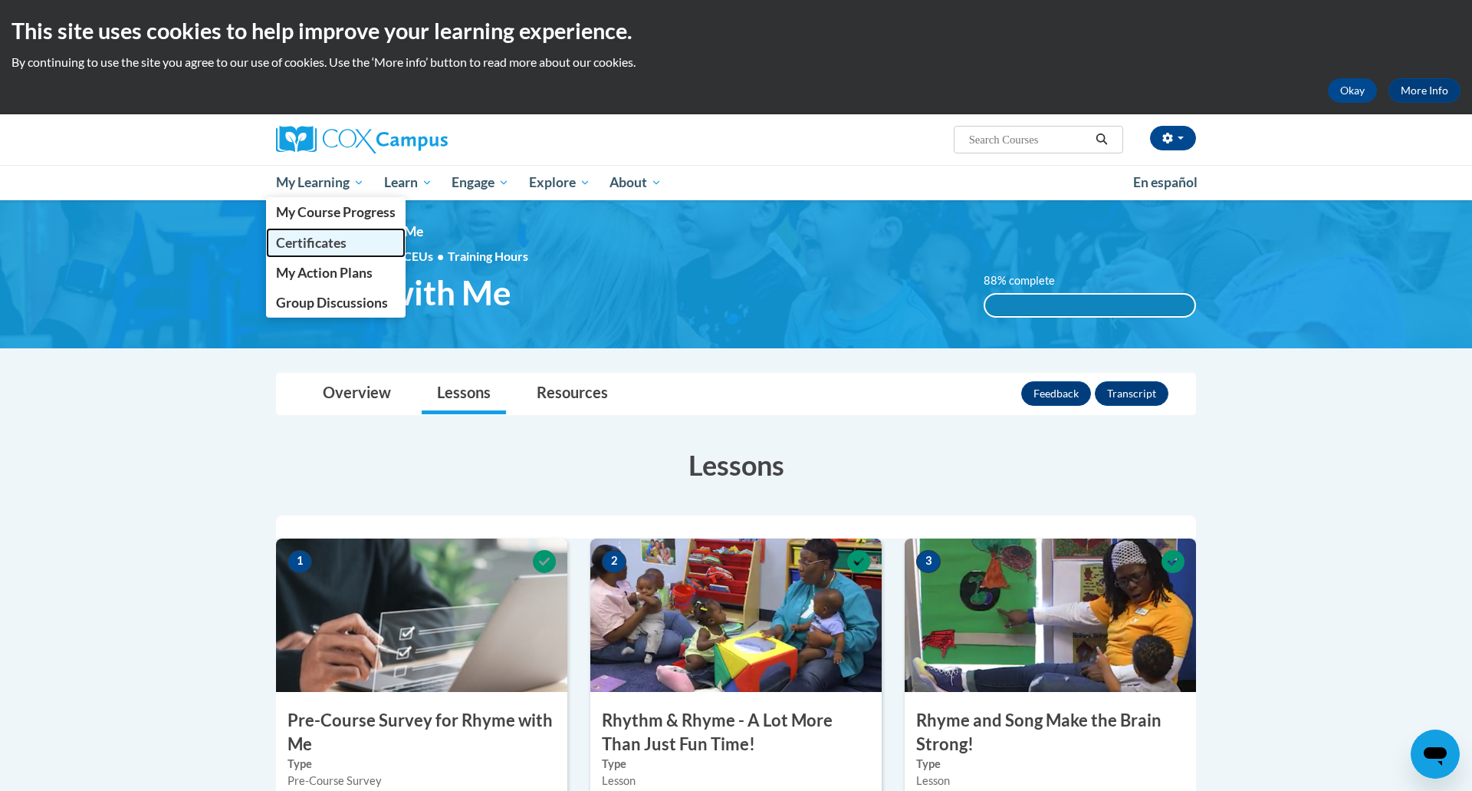
click at [323, 245] on span "Certificates" at bounding box center [311, 243] width 71 height 16
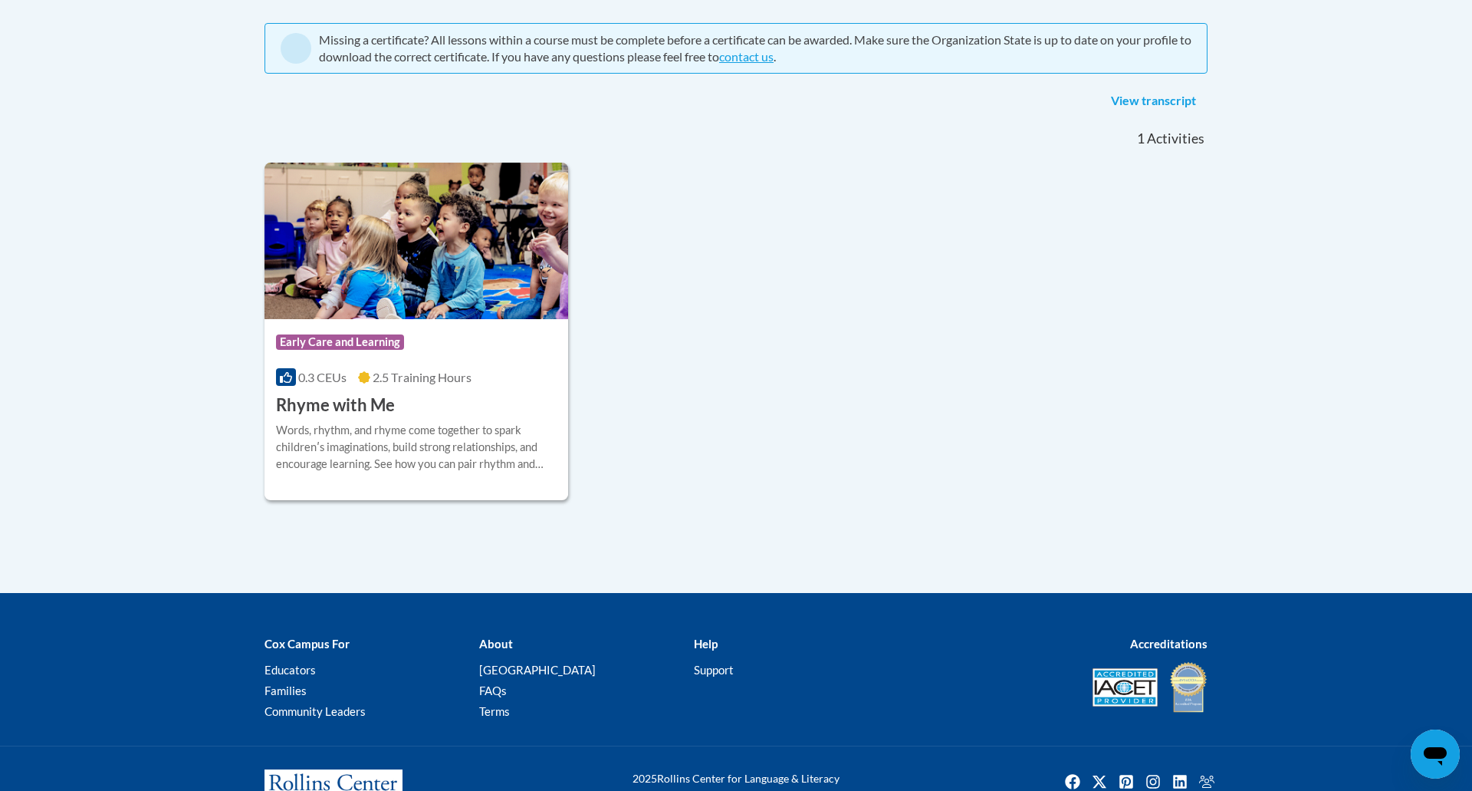
scroll to position [320, 0]
click at [315, 376] on span "0.3 CEUs" at bounding box center [322, 377] width 48 height 15
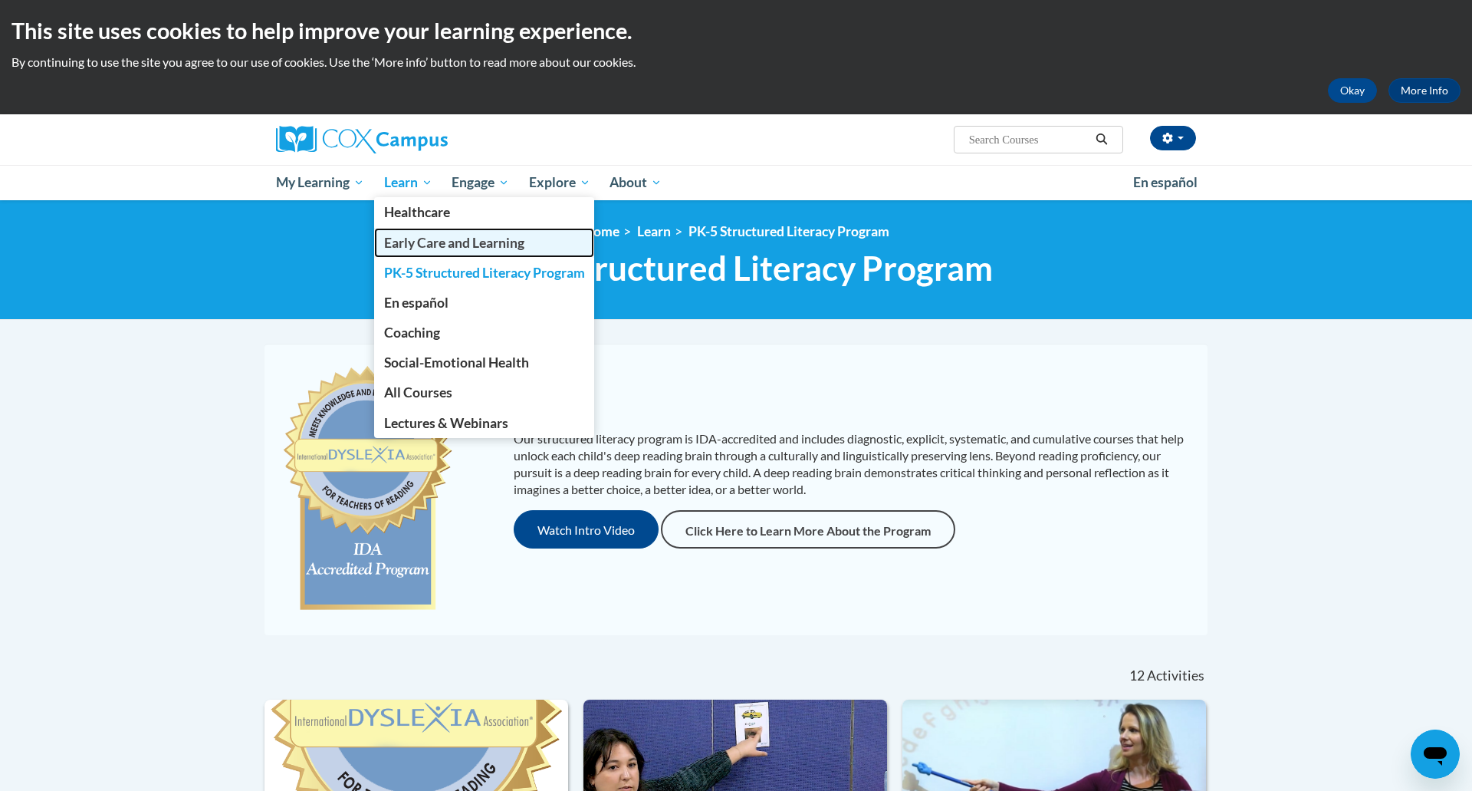
click at [444, 248] on span "Early Care and Learning" at bounding box center [454, 243] width 140 height 16
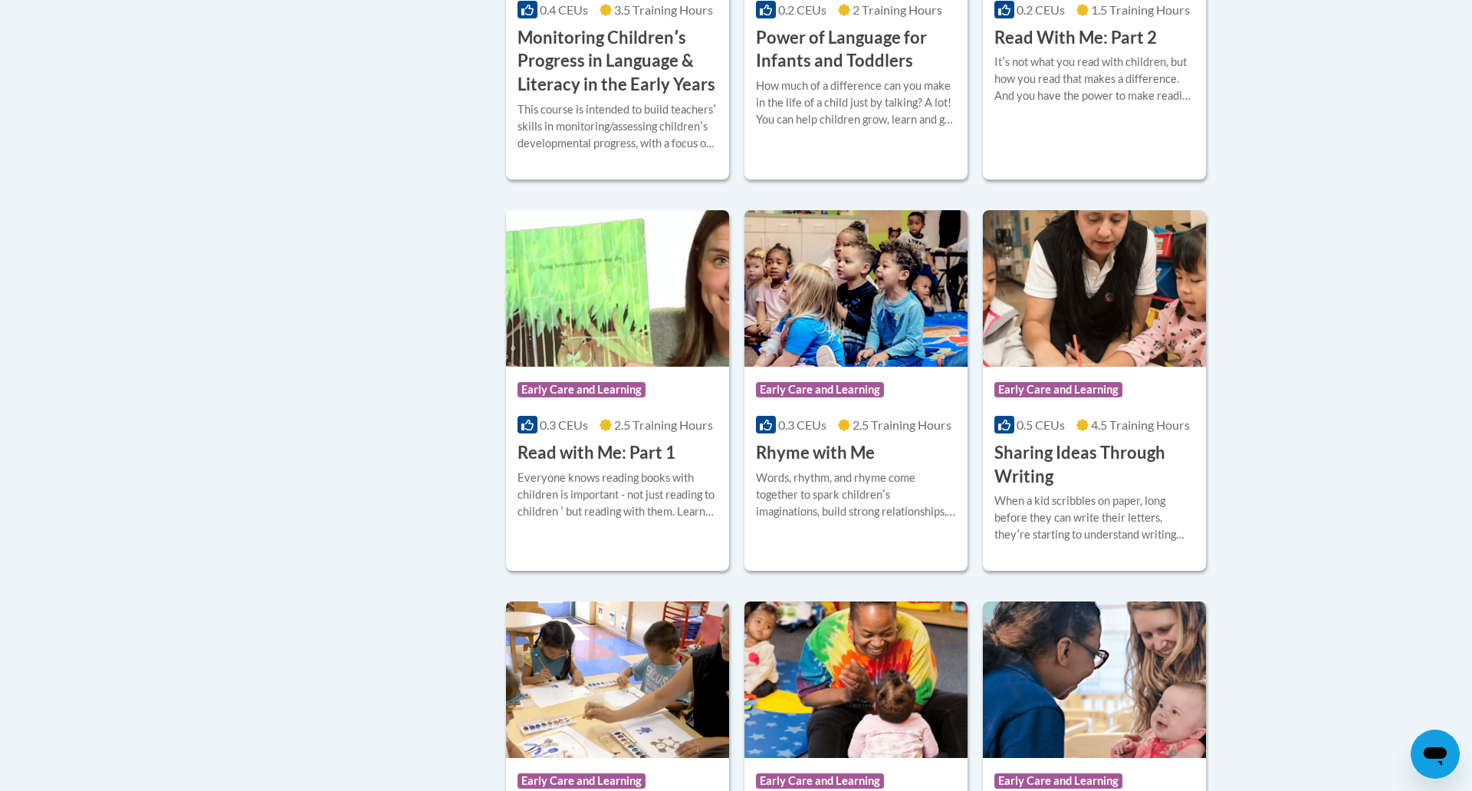
scroll to position [1735, 0]
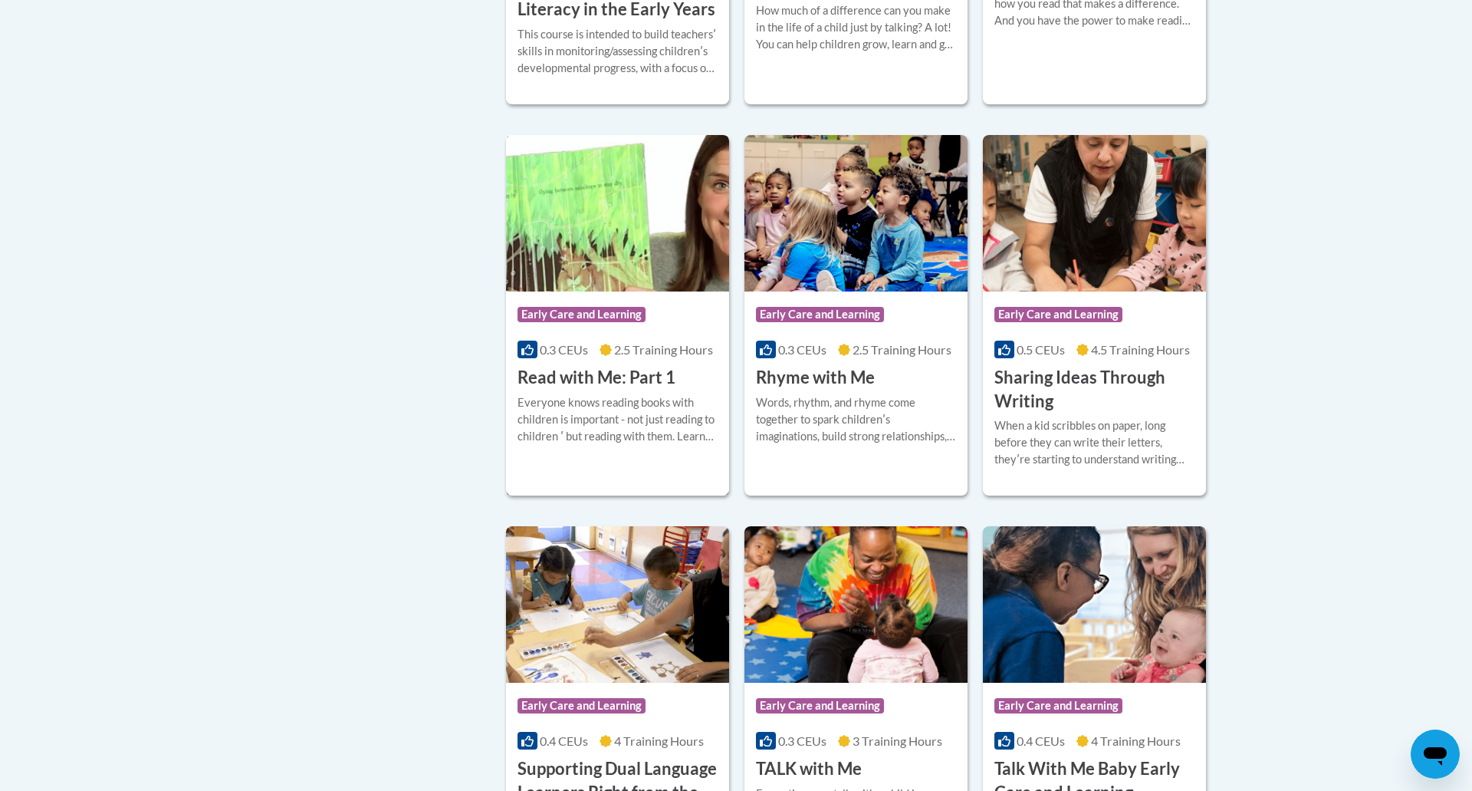
click at [634, 435] on div "Everyone knows reading books with children is important - not just reading to c…" at bounding box center [618, 419] width 200 height 51
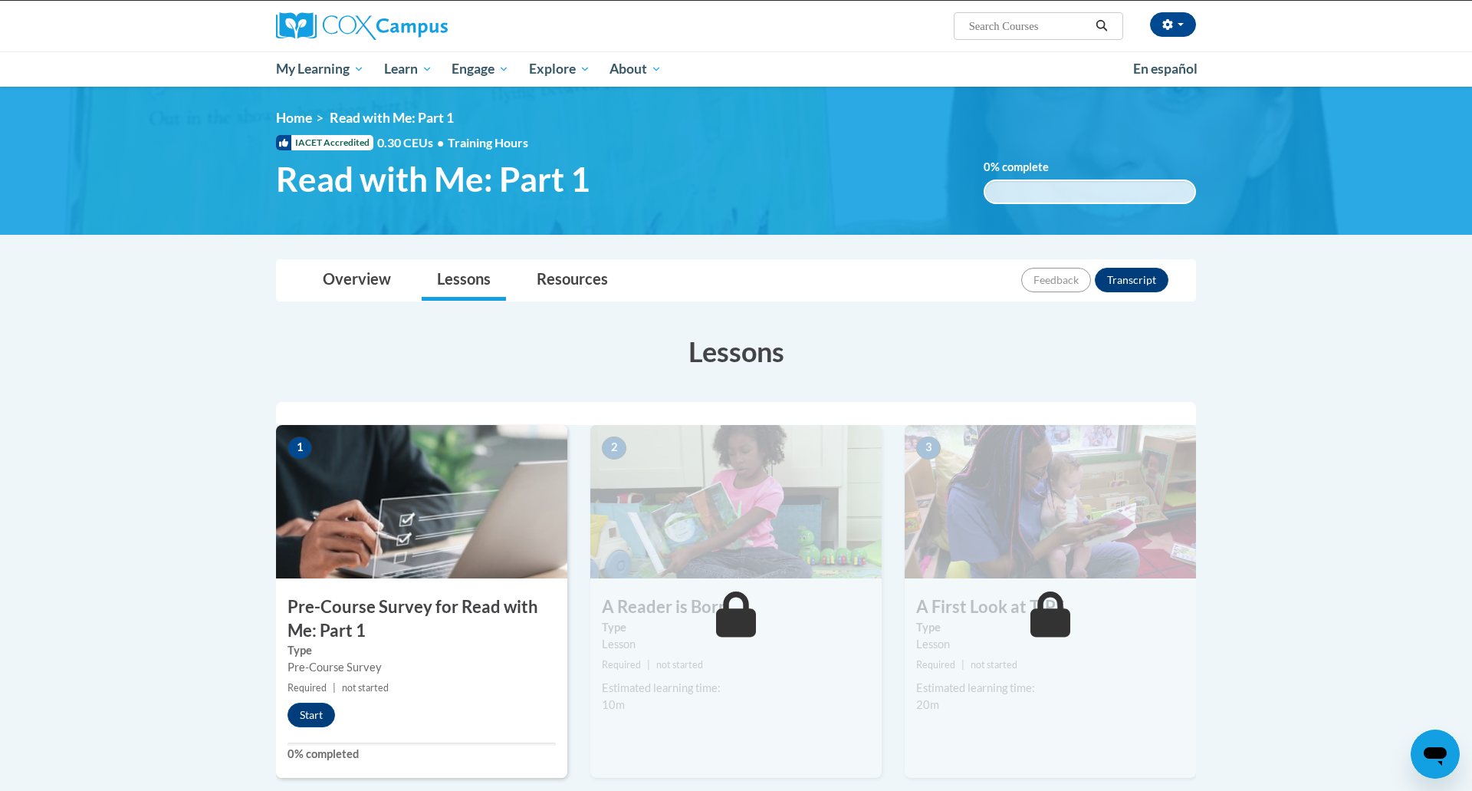
scroll to position [324, 0]
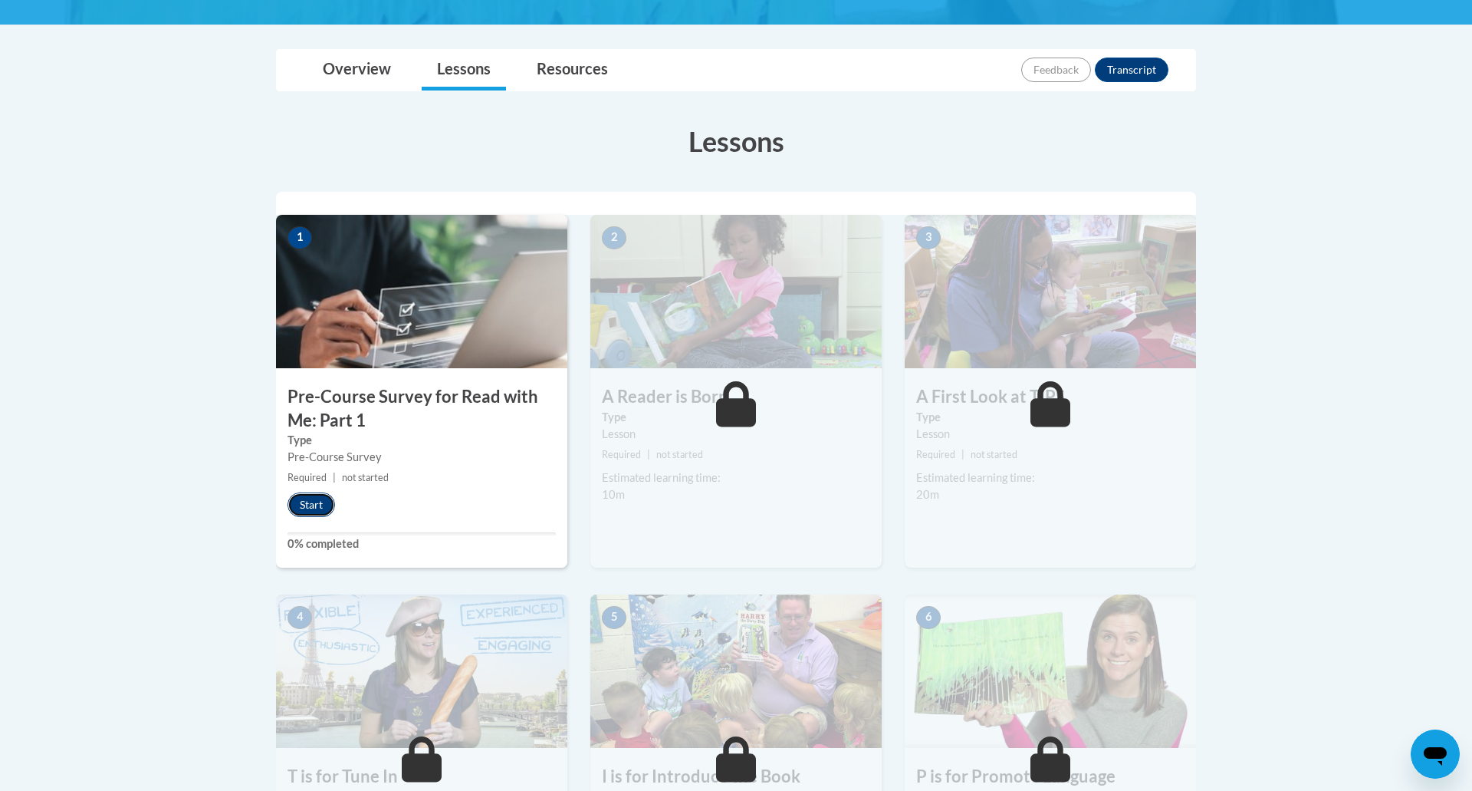
click at [309, 505] on button "Start" at bounding box center [312, 504] width 48 height 25
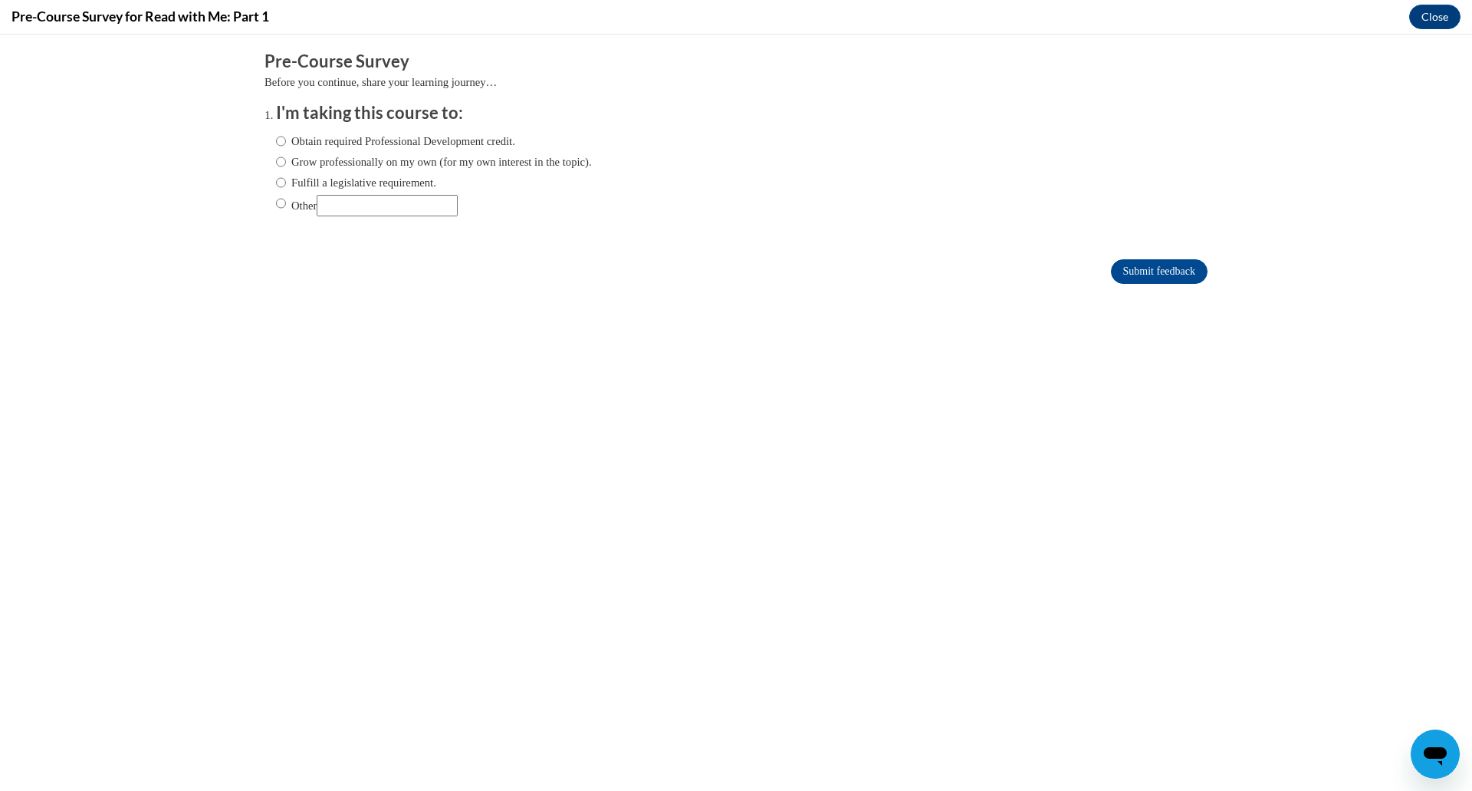
scroll to position [0, 0]
click at [298, 137] on label "Obtain required Professional Development credit." at bounding box center [395, 141] width 239 height 17
click at [286, 137] on input "Obtain required Professional Development credit." at bounding box center [281, 141] width 10 height 17
radio input "true"
drag, startPoint x: 1155, startPoint y: 275, endPoint x: 1169, endPoint y: 327, distance: 54.1
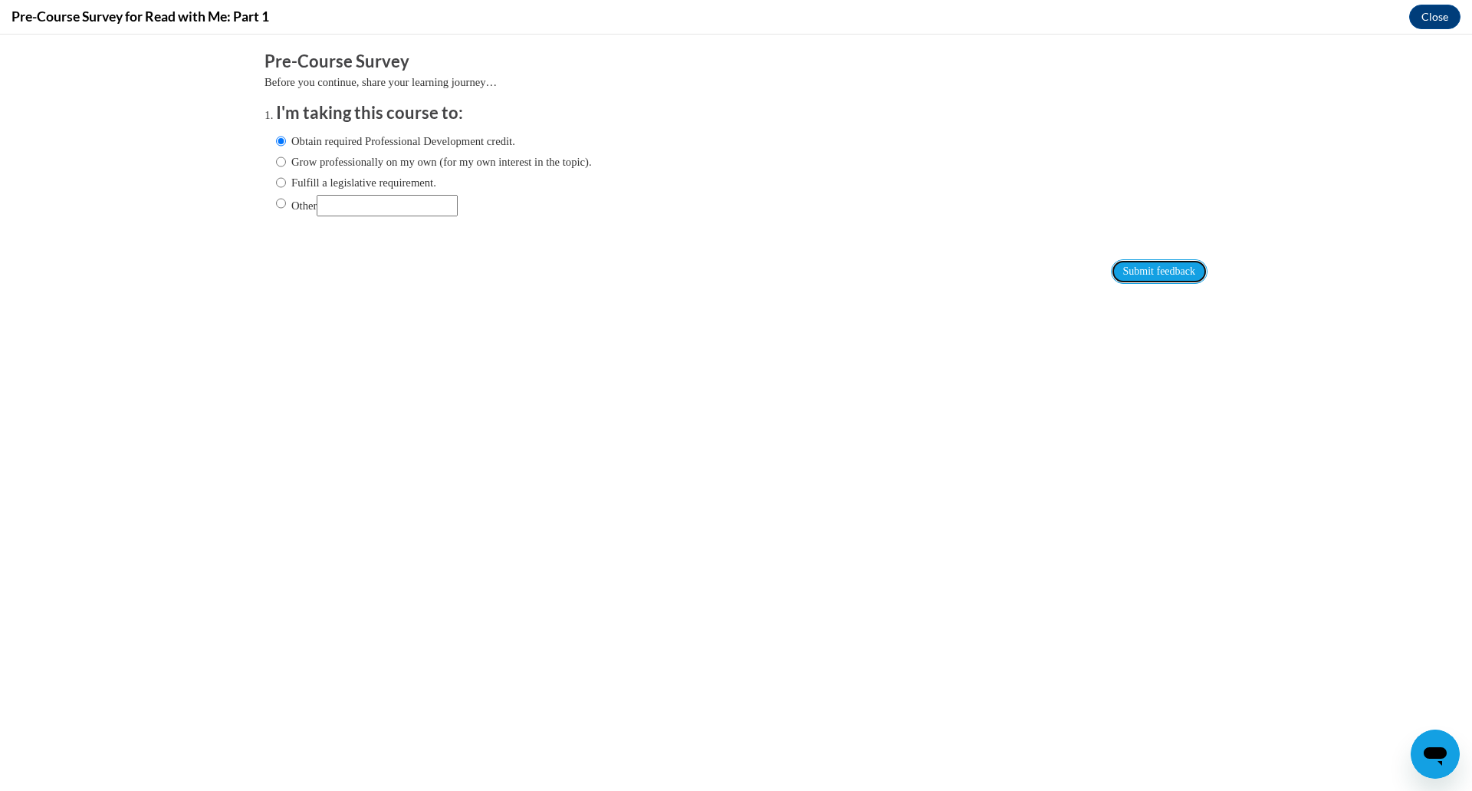
click at [1155, 275] on input "Submit feedback" at bounding box center [1159, 271] width 97 height 25
click at [345, 164] on label "Grow professionally on my own (for my own interest in the topic)." at bounding box center [434, 161] width 316 height 17
click at [286, 164] on input "Grow professionally on my own (for my own interest in the topic)." at bounding box center [281, 161] width 10 height 17
radio input "true"
click at [312, 141] on label "Obtain required Professional Development credit." at bounding box center [395, 141] width 239 height 17
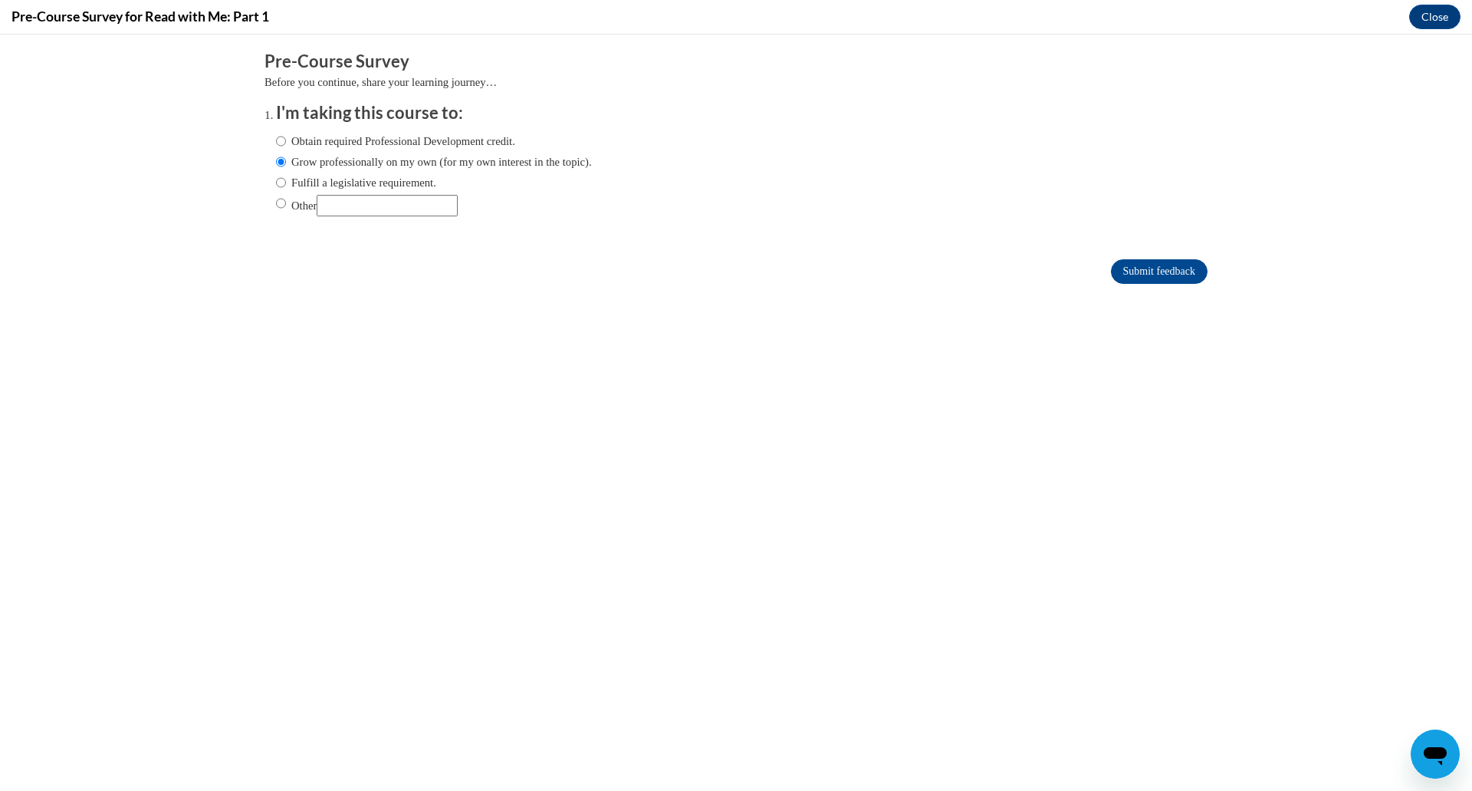
click at [286, 141] on input "Obtain required Professional Development credit." at bounding box center [281, 141] width 10 height 17
radio input "true"
click at [1126, 268] on input "Submit feedback" at bounding box center [1159, 271] width 97 height 25
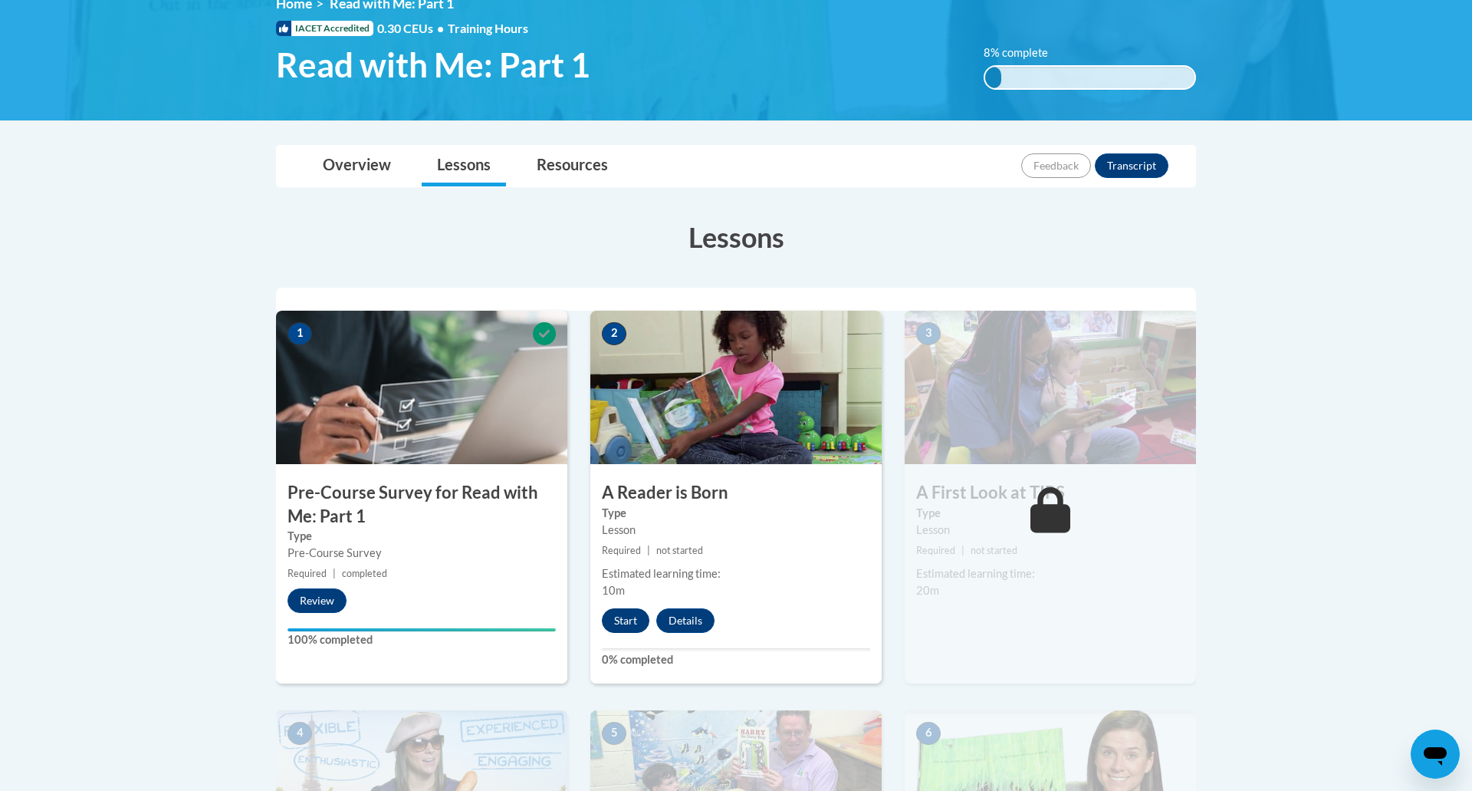
click at [633, 629] on button "Start" at bounding box center [626, 620] width 48 height 25
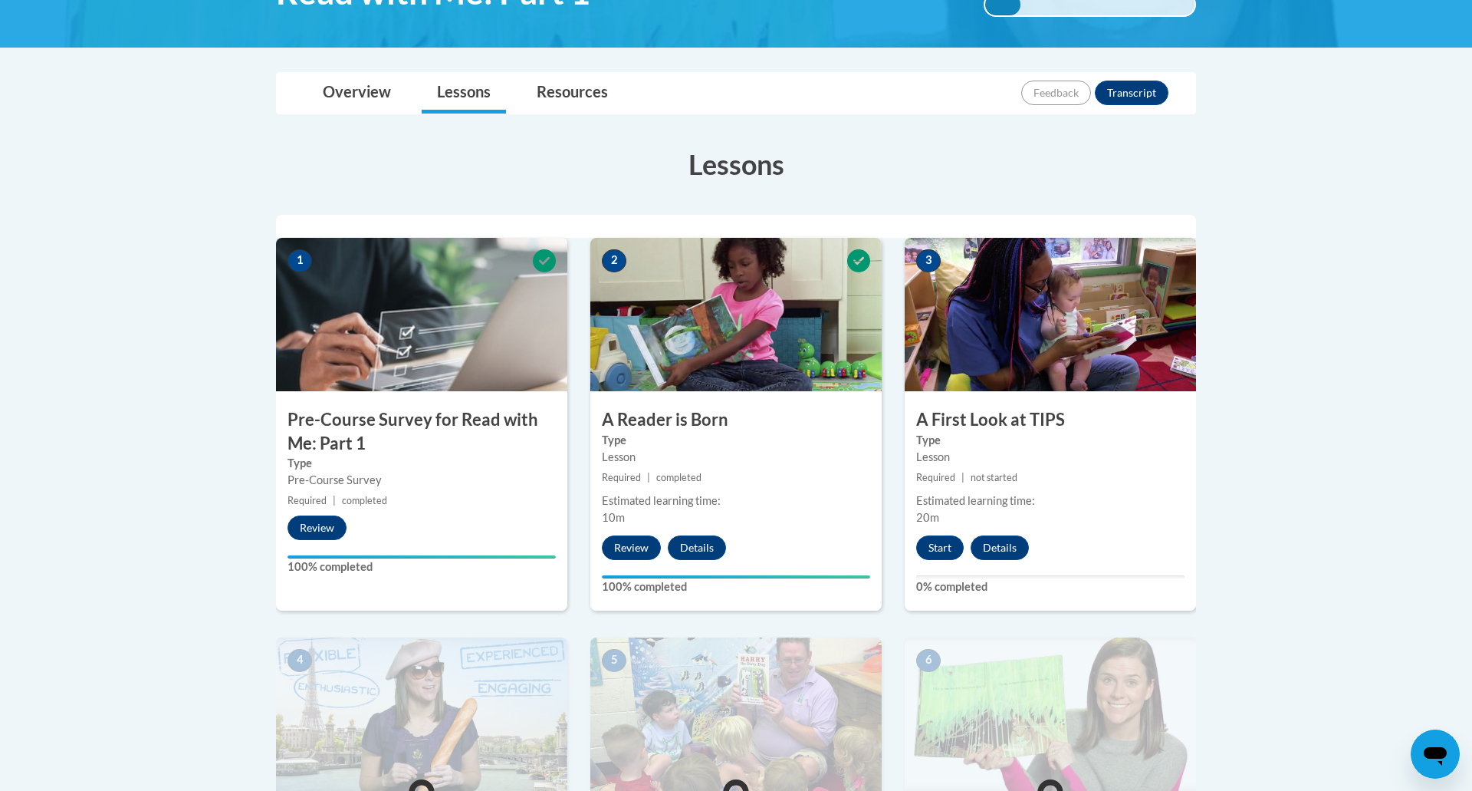
scroll to position [304, 0]
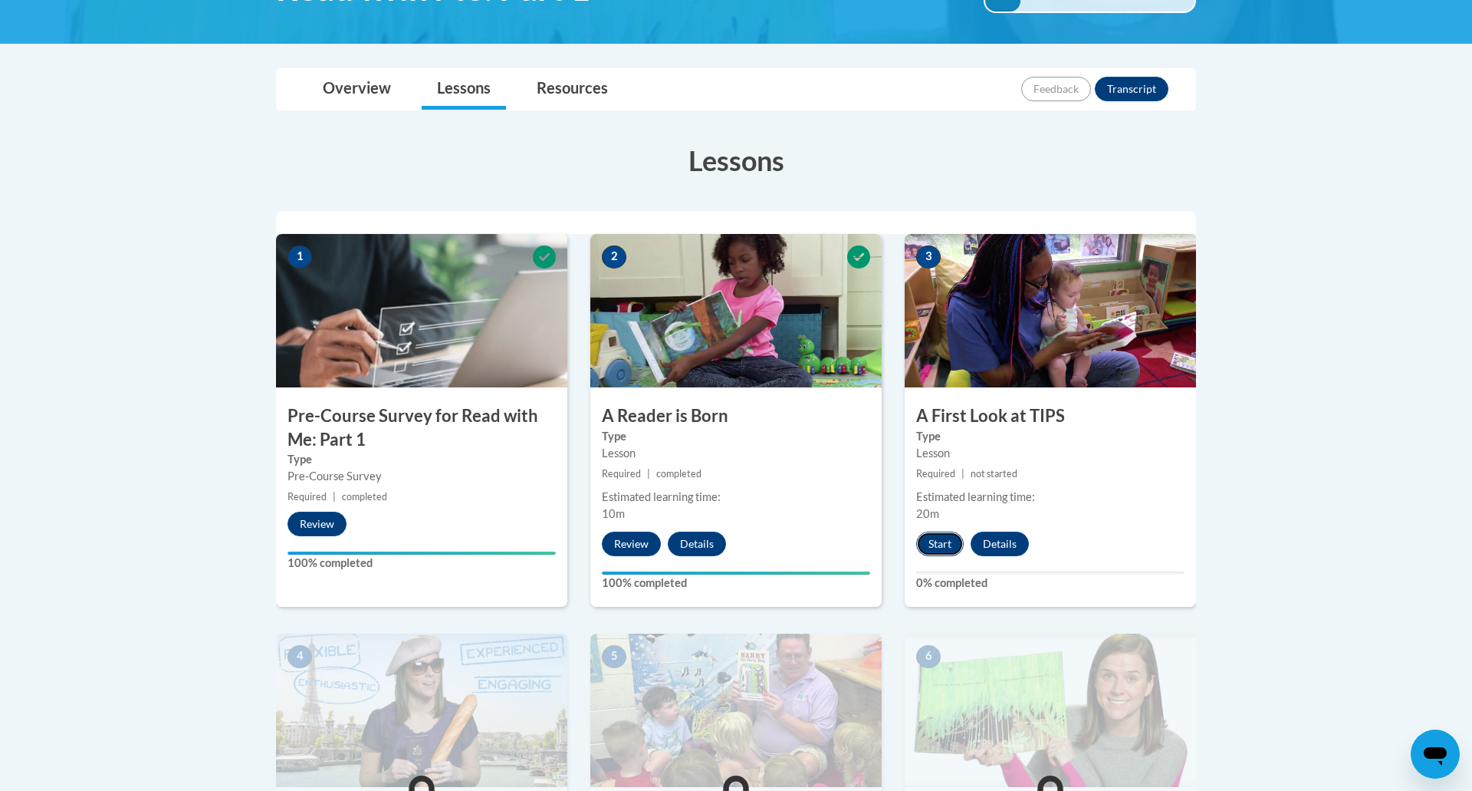
click at [950, 539] on button "Start" at bounding box center [940, 543] width 48 height 25
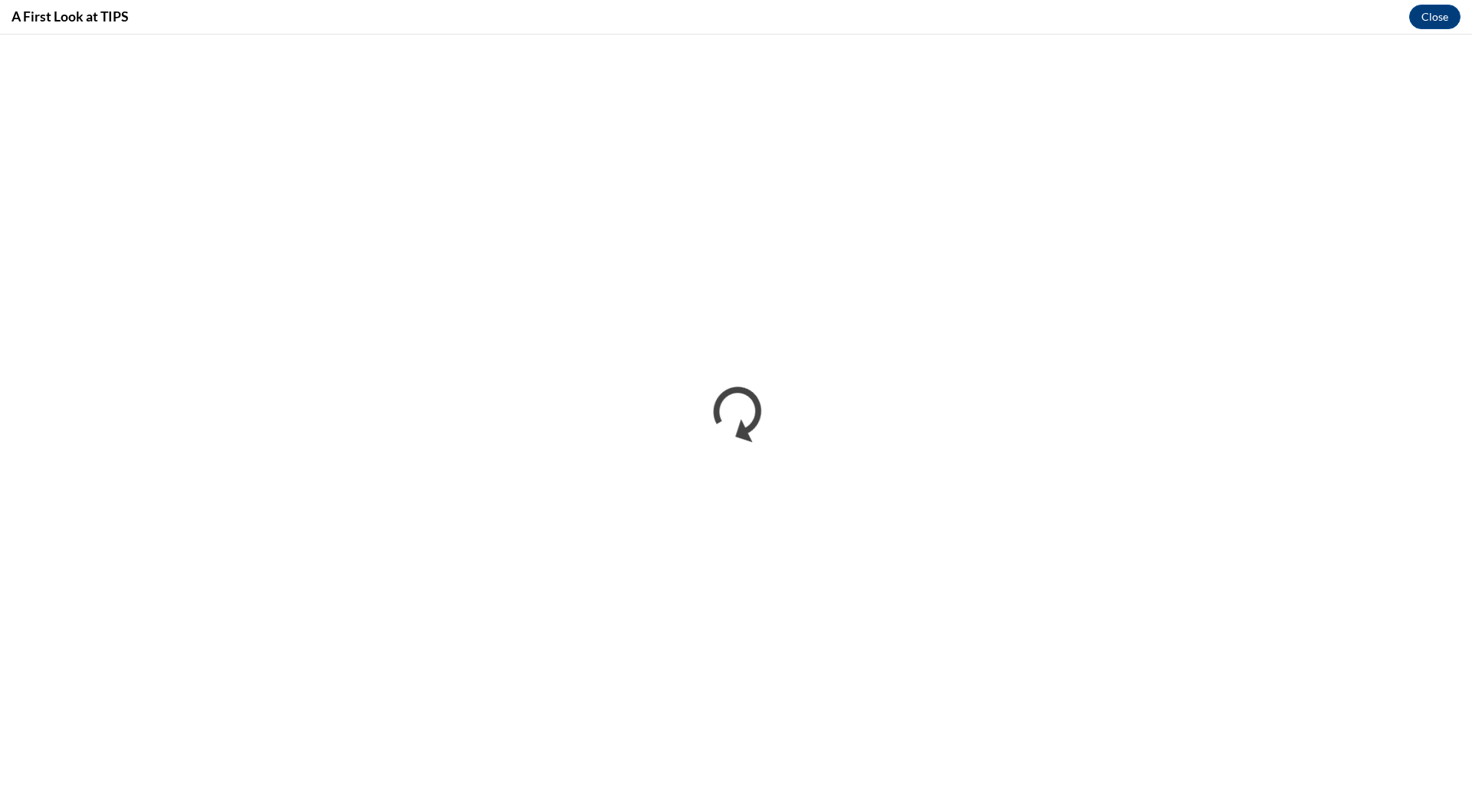
scroll to position [0, 0]
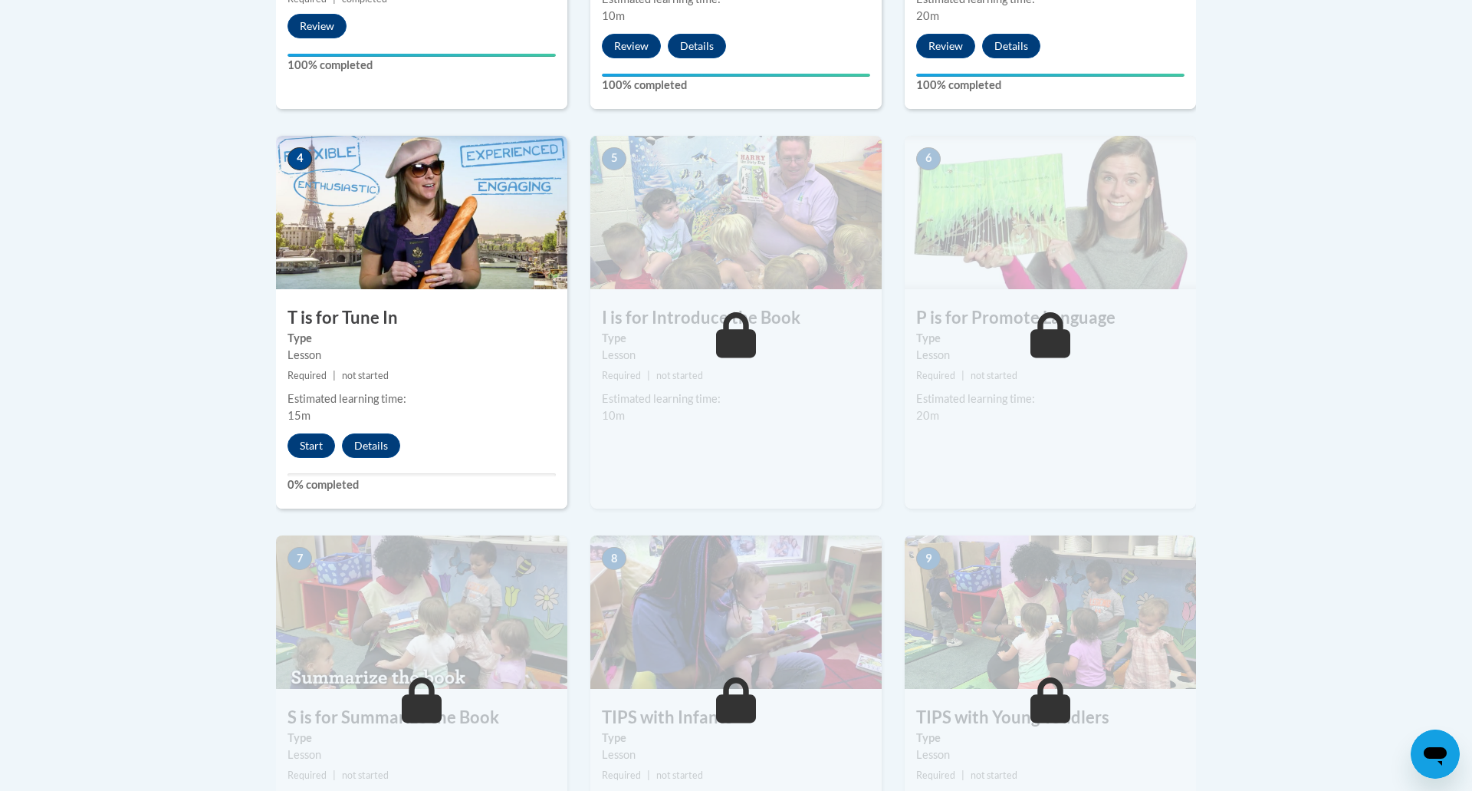
scroll to position [805, 0]
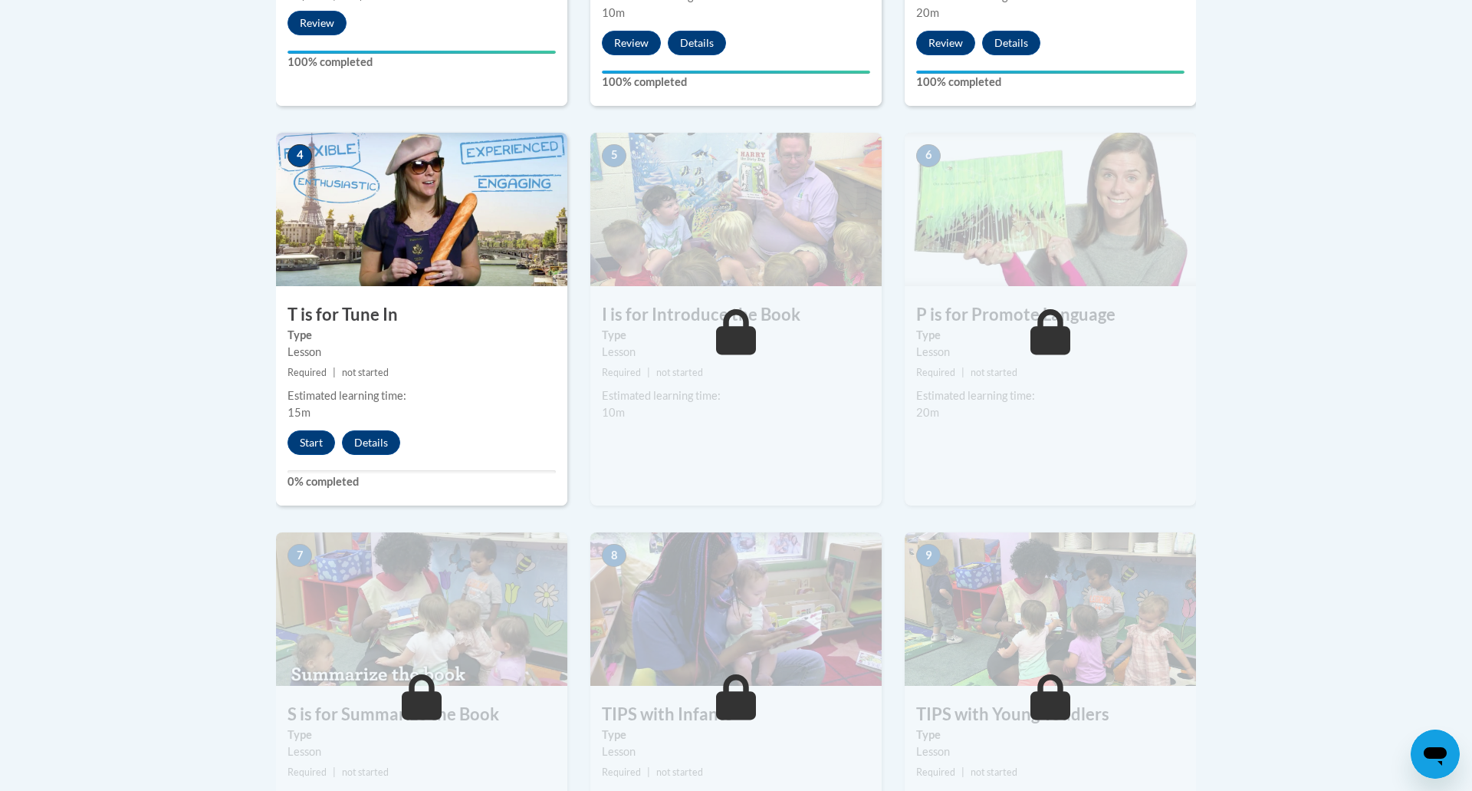
click at [342, 245] on img at bounding box center [421, 209] width 291 height 153
click at [308, 446] on button "Start" at bounding box center [312, 442] width 48 height 25
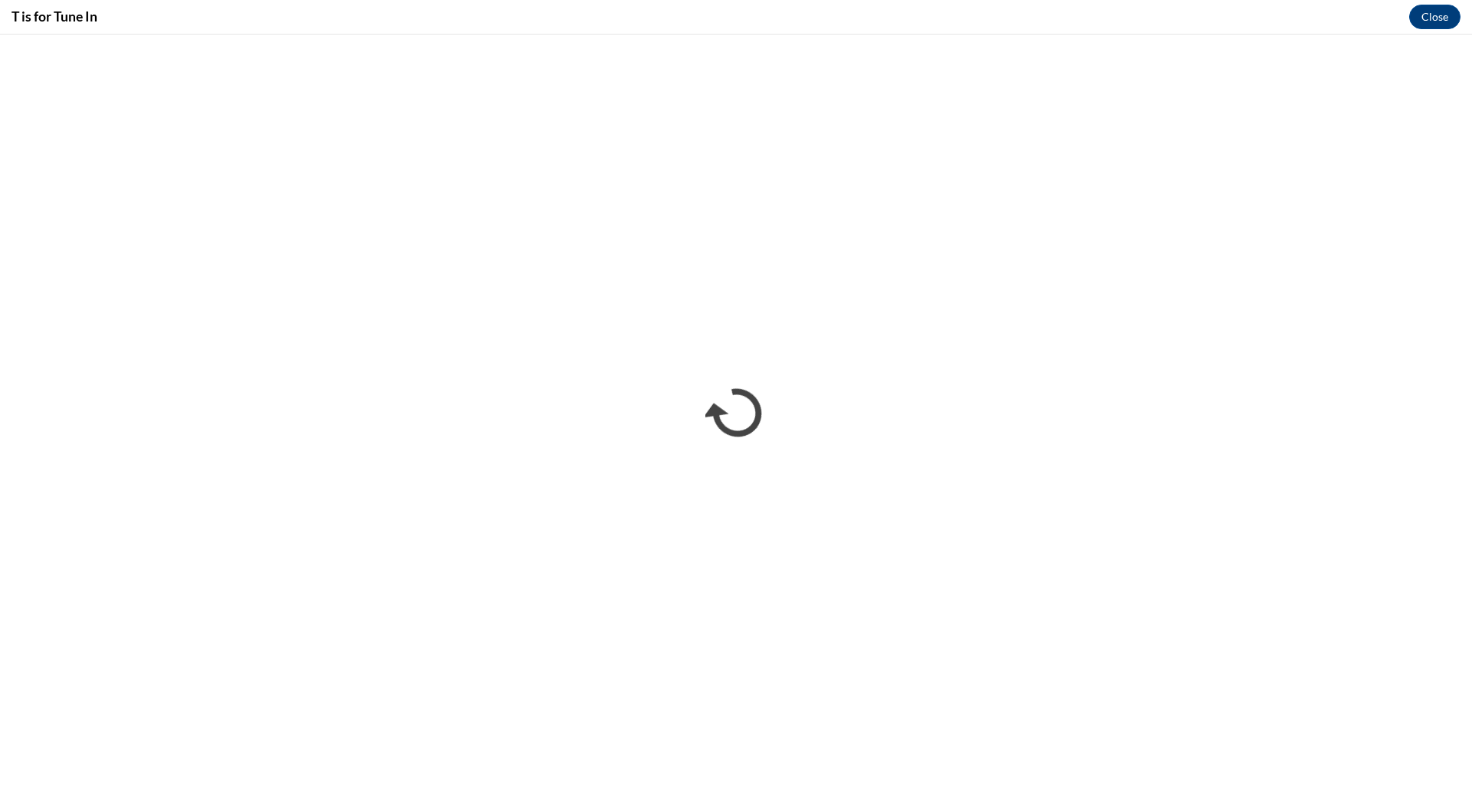
scroll to position [0, 0]
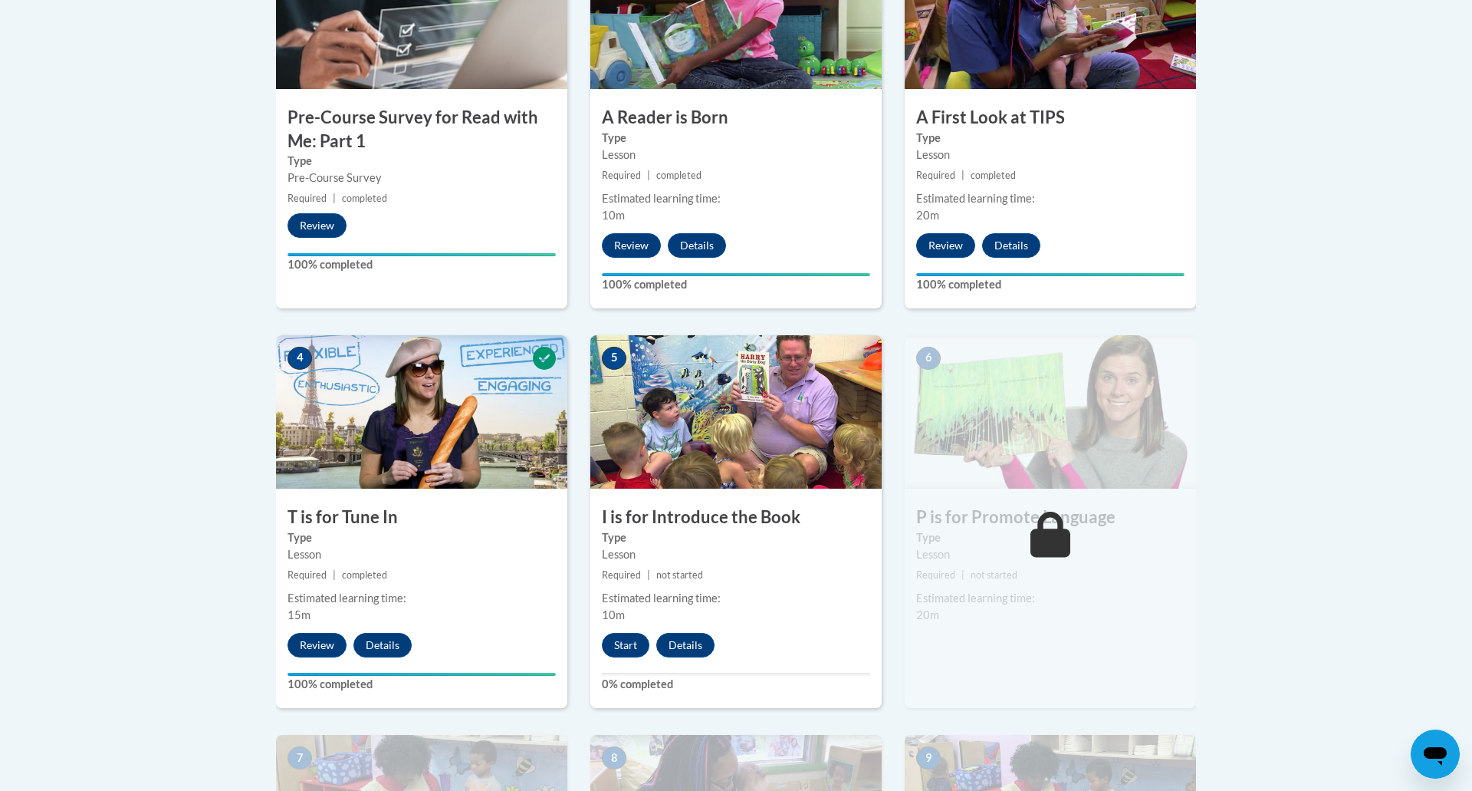
scroll to position [608, 0]
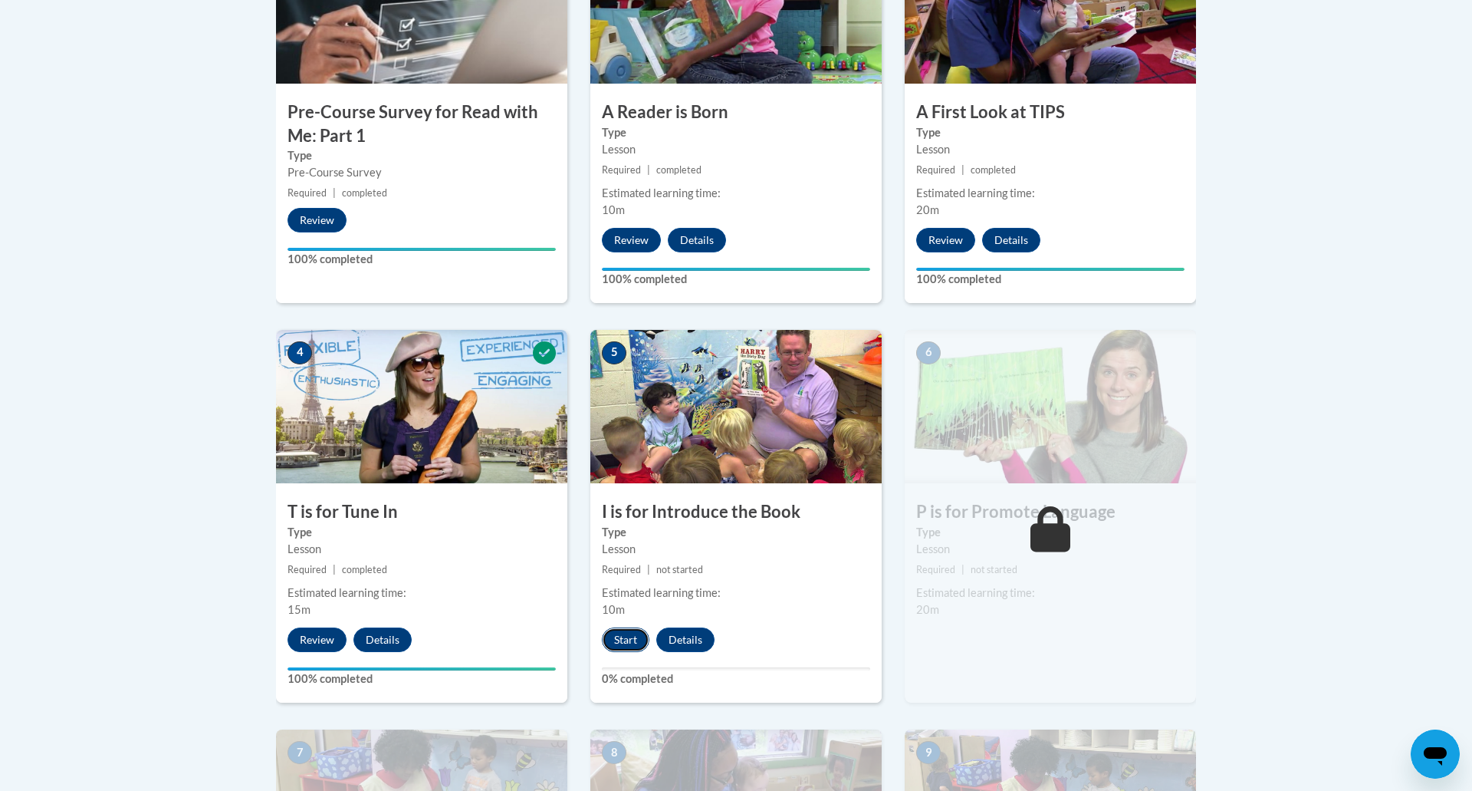
click at [640, 641] on button "Start" at bounding box center [626, 639] width 48 height 25
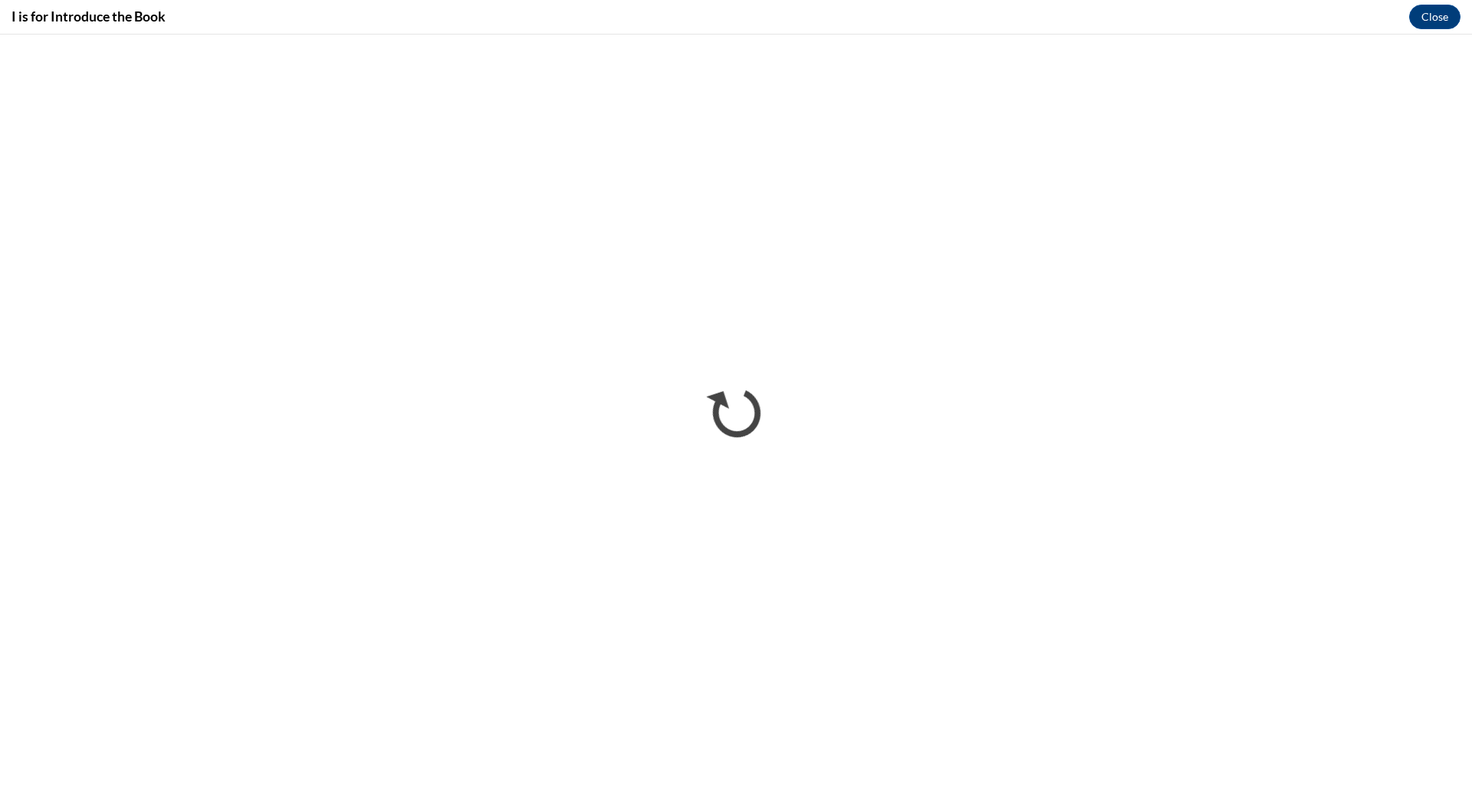
scroll to position [0, 0]
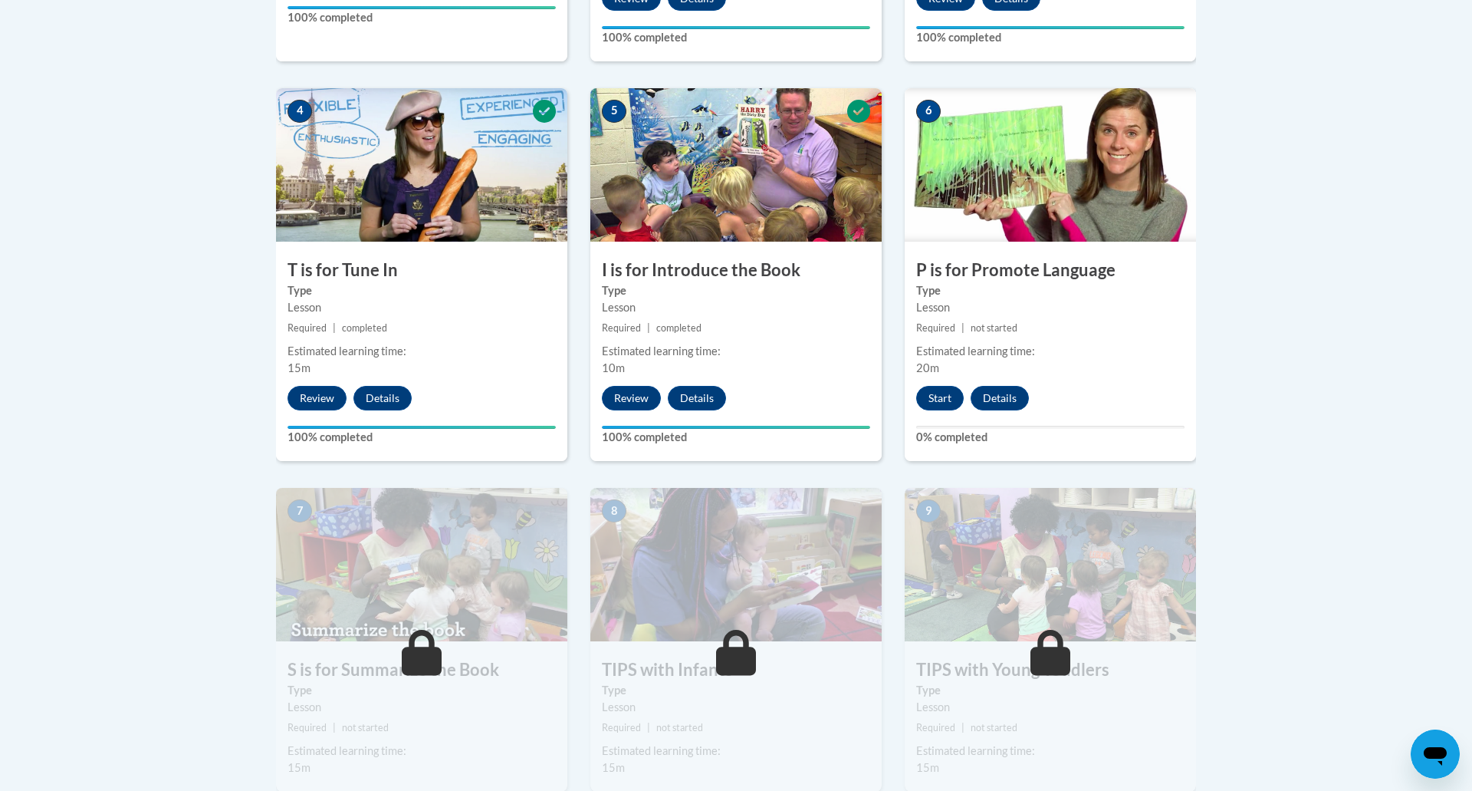
scroll to position [839, 0]
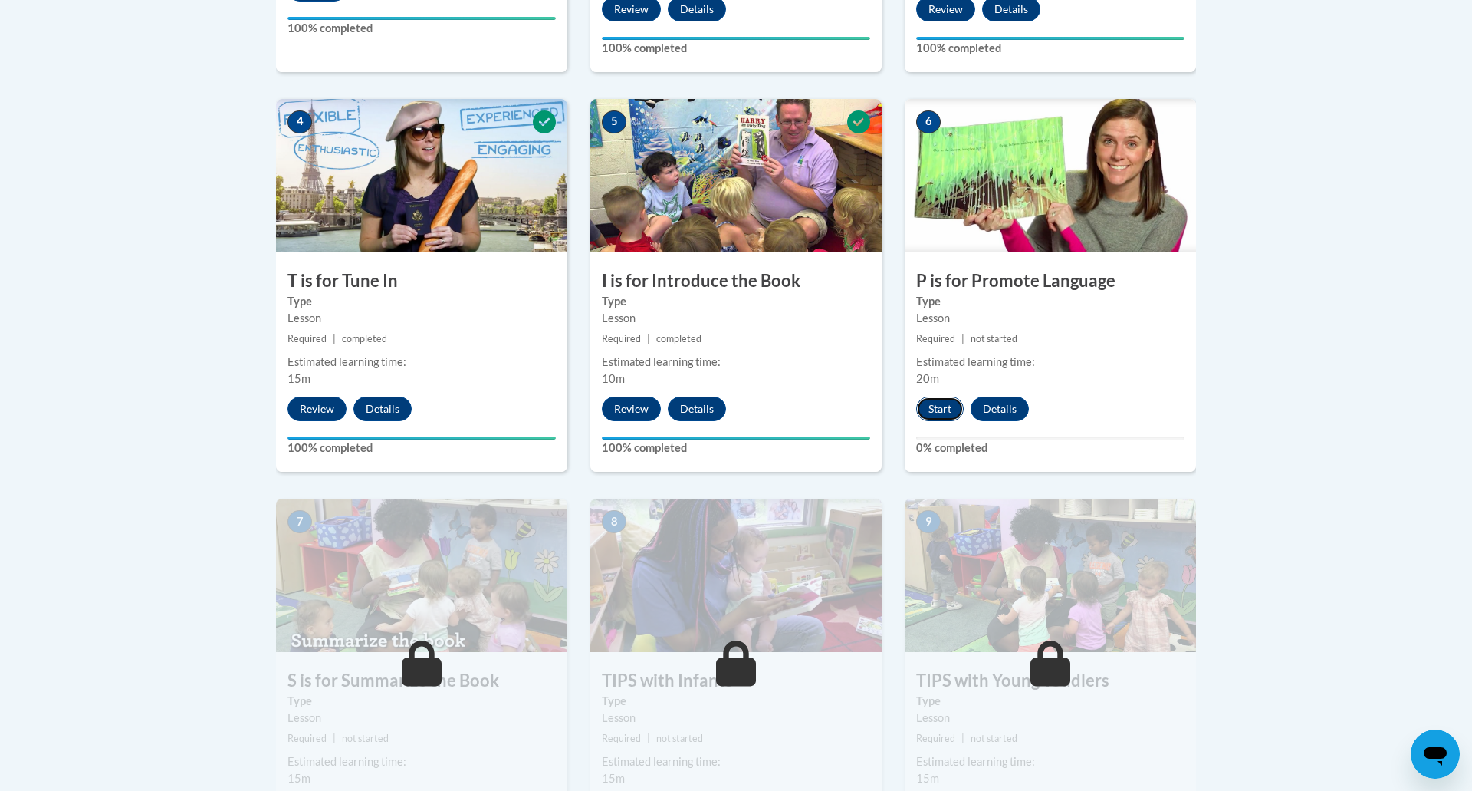
click at [934, 403] on button "Start" at bounding box center [940, 408] width 48 height 25
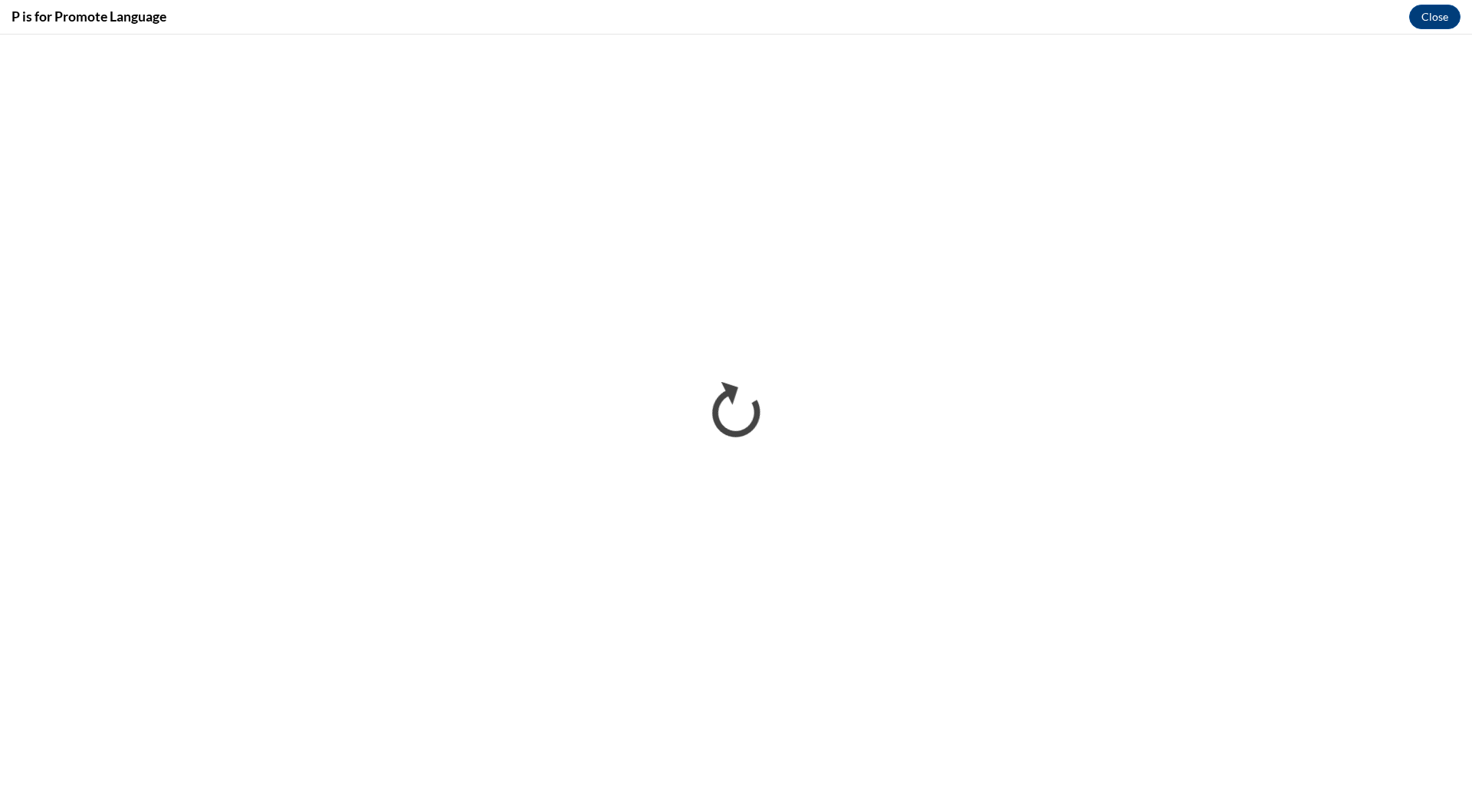
scroll to position [0, 0]
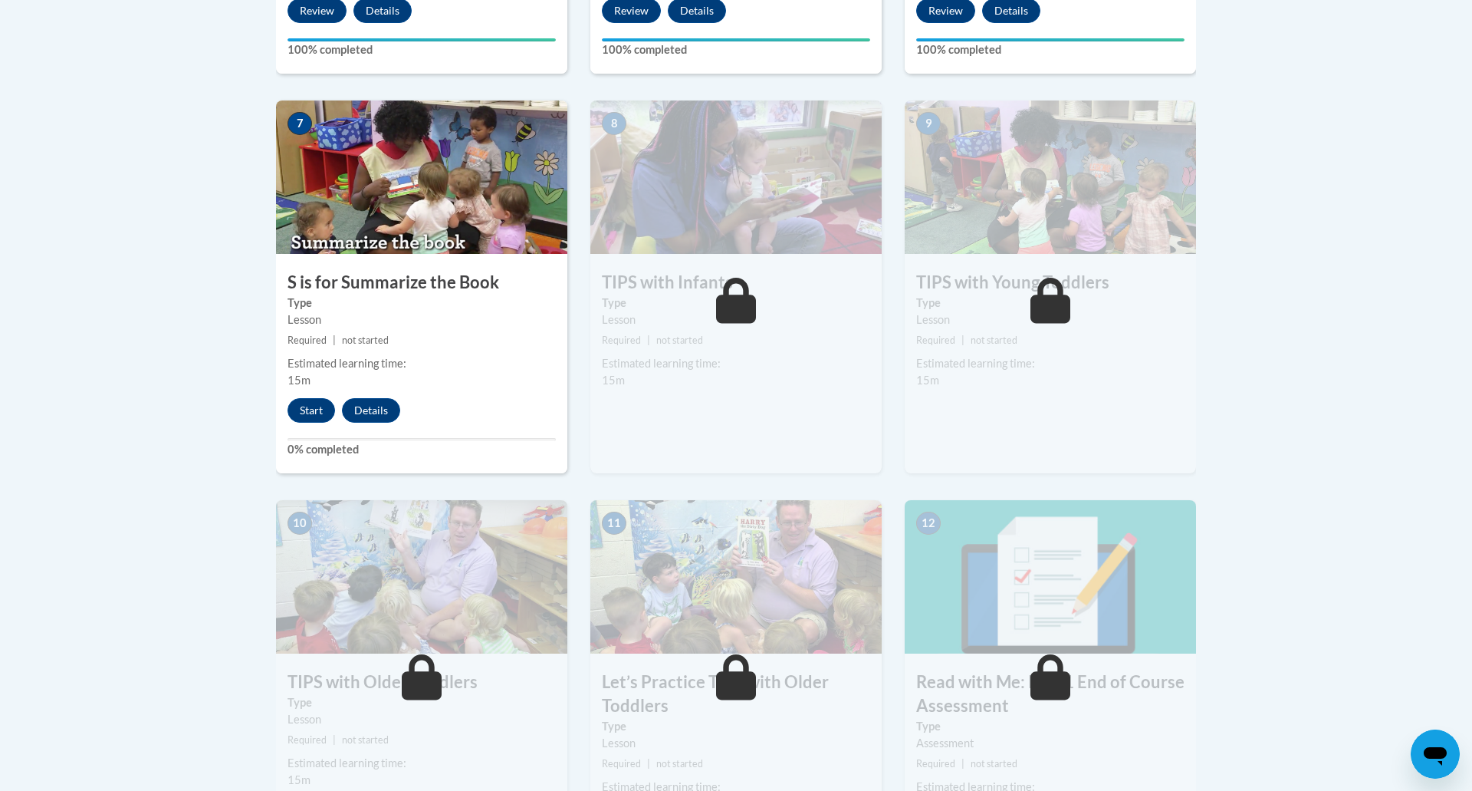
scroll to position [1254, 0]
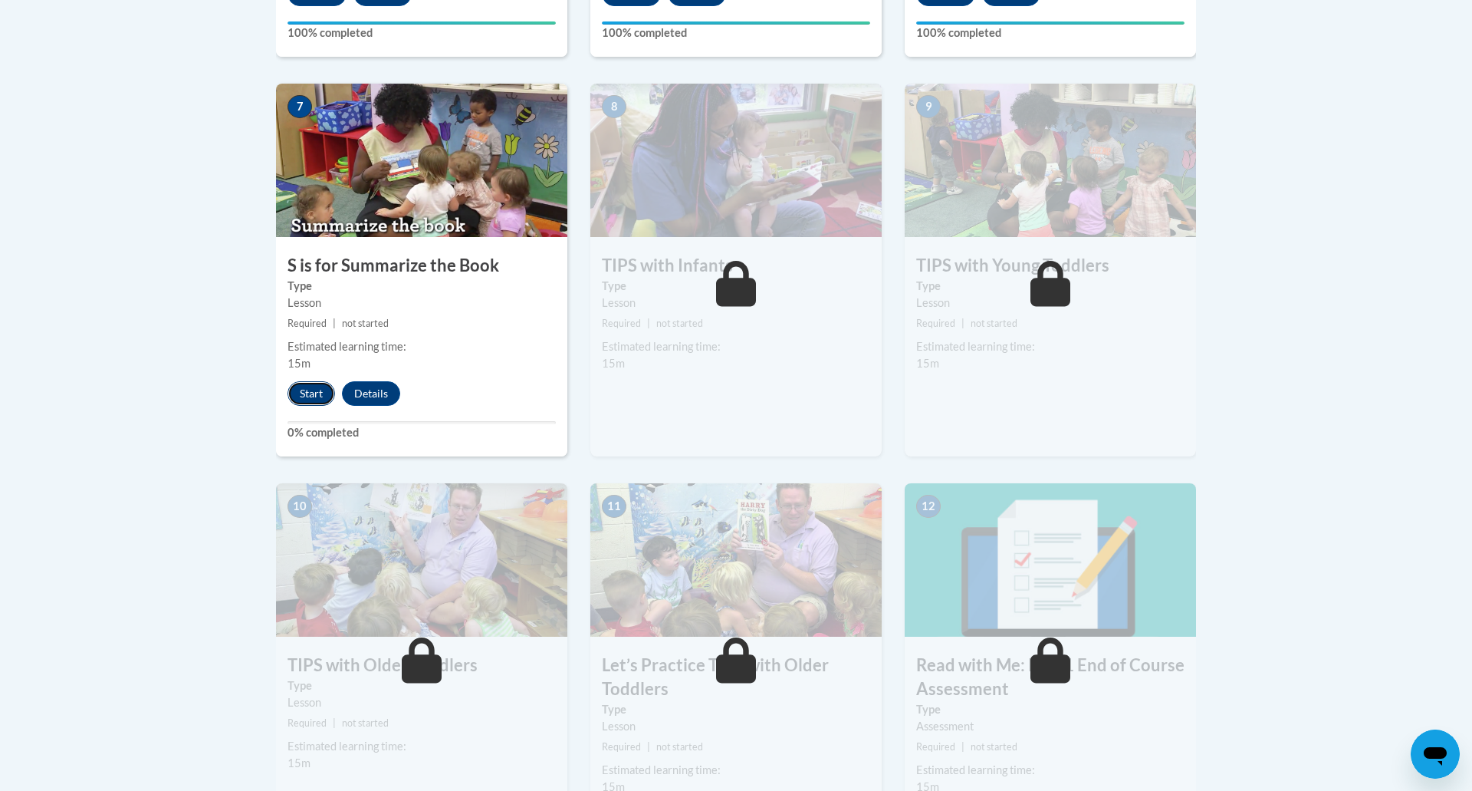
click at [307, 392] on button "Start" at bounding box center [312, 393] width 48 height 25
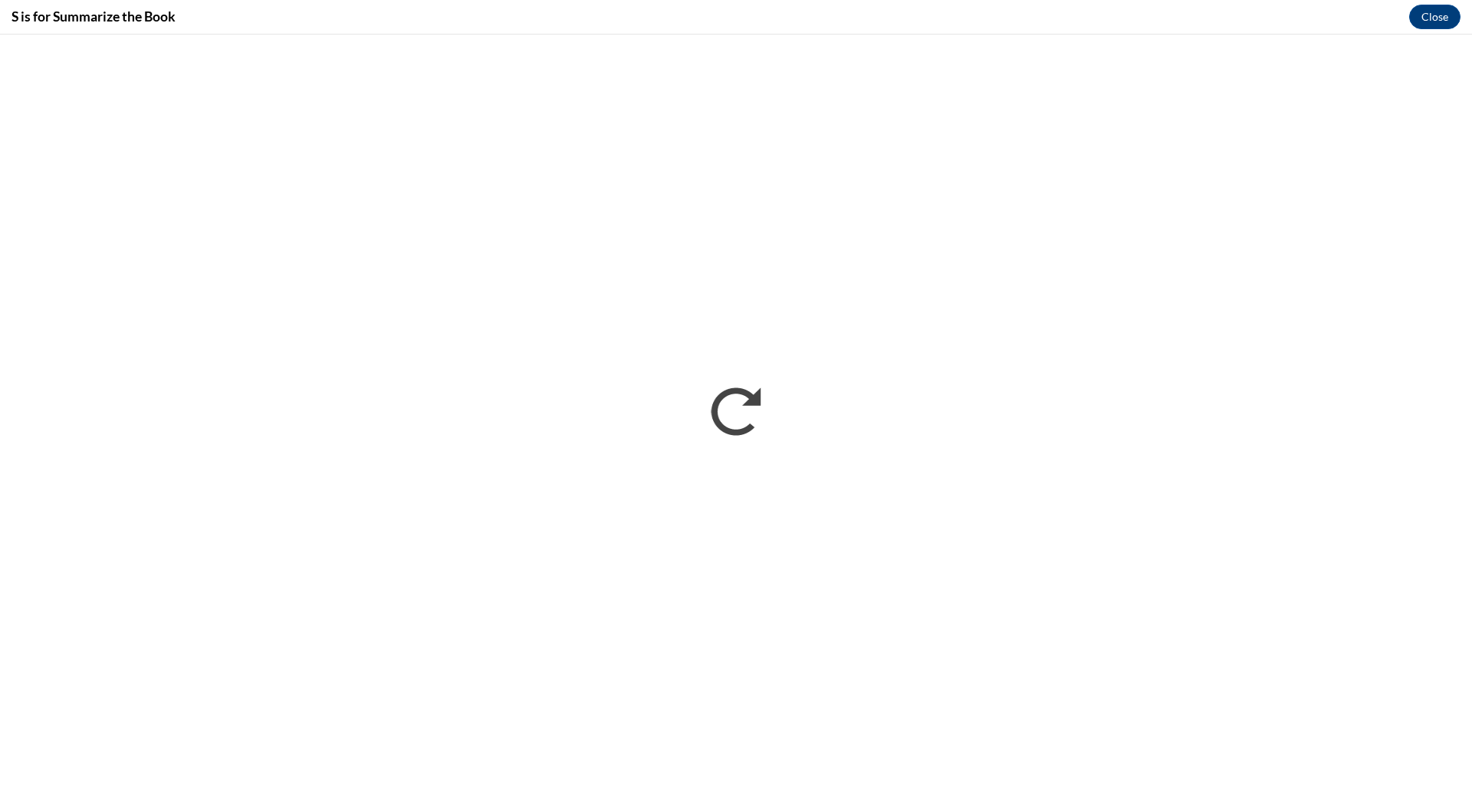
scroll to position [0, 0]
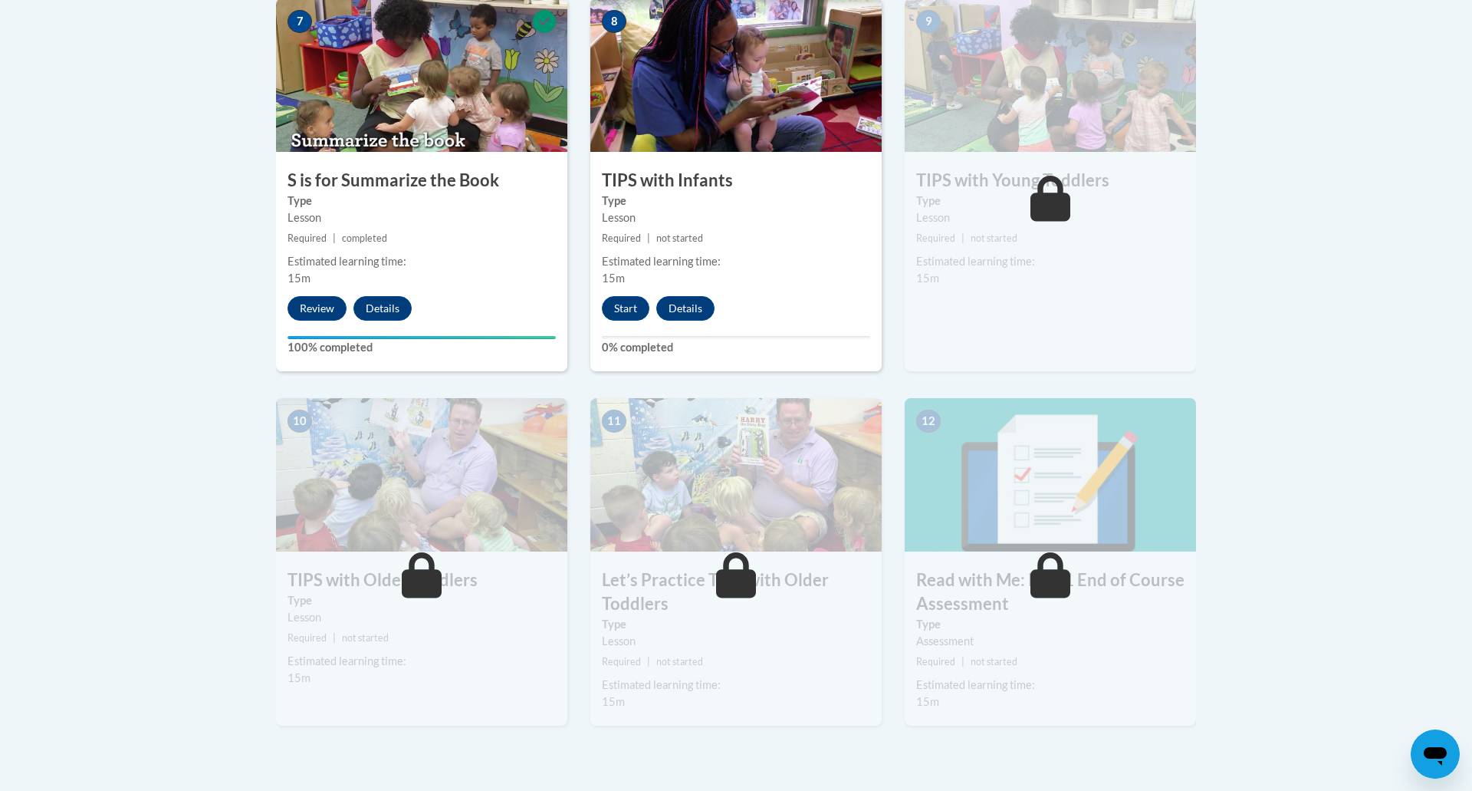
scroll to position [1330, 0]
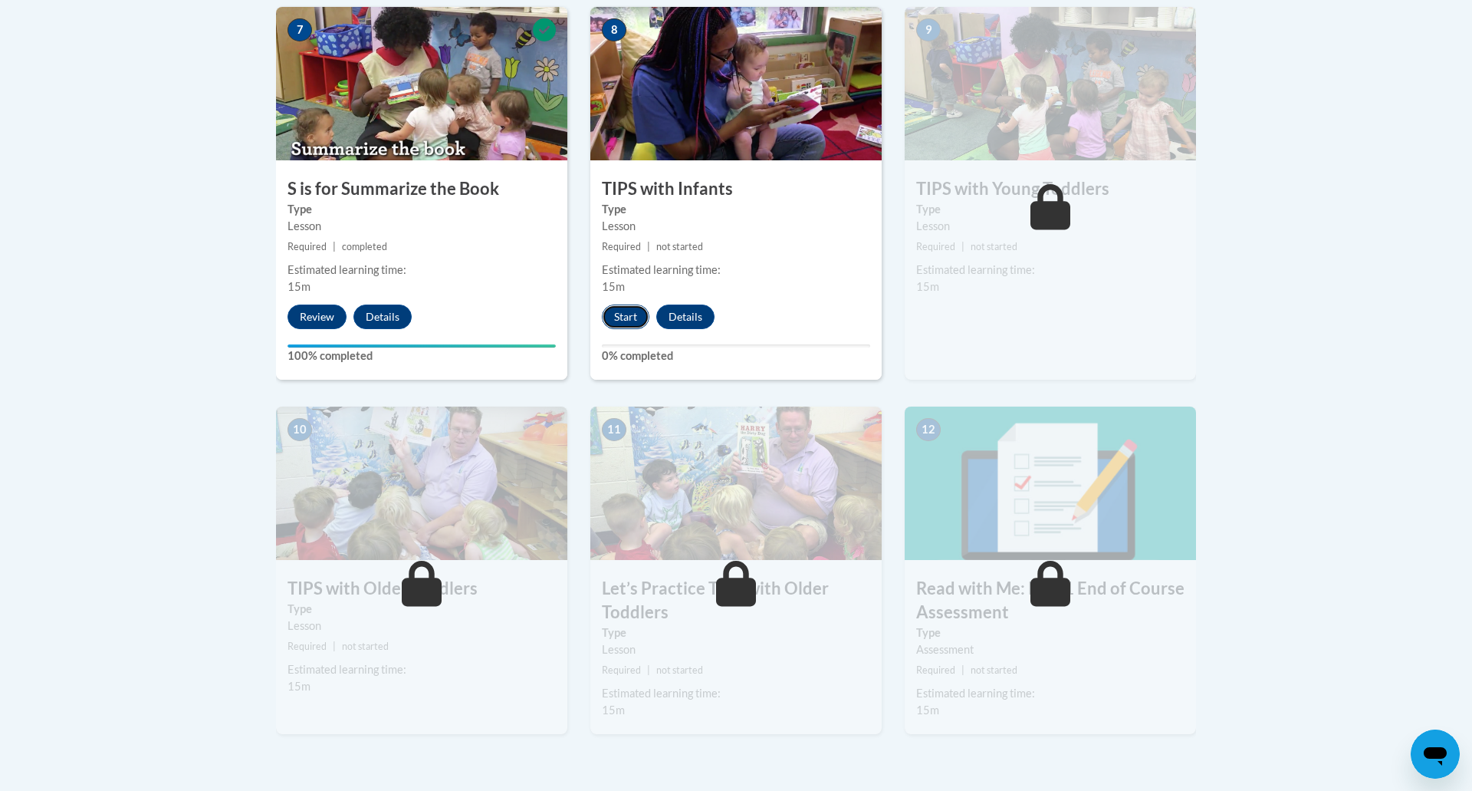
click at [627, 309] on button "Start" at bounding box center [626, 316] width 48 height 25
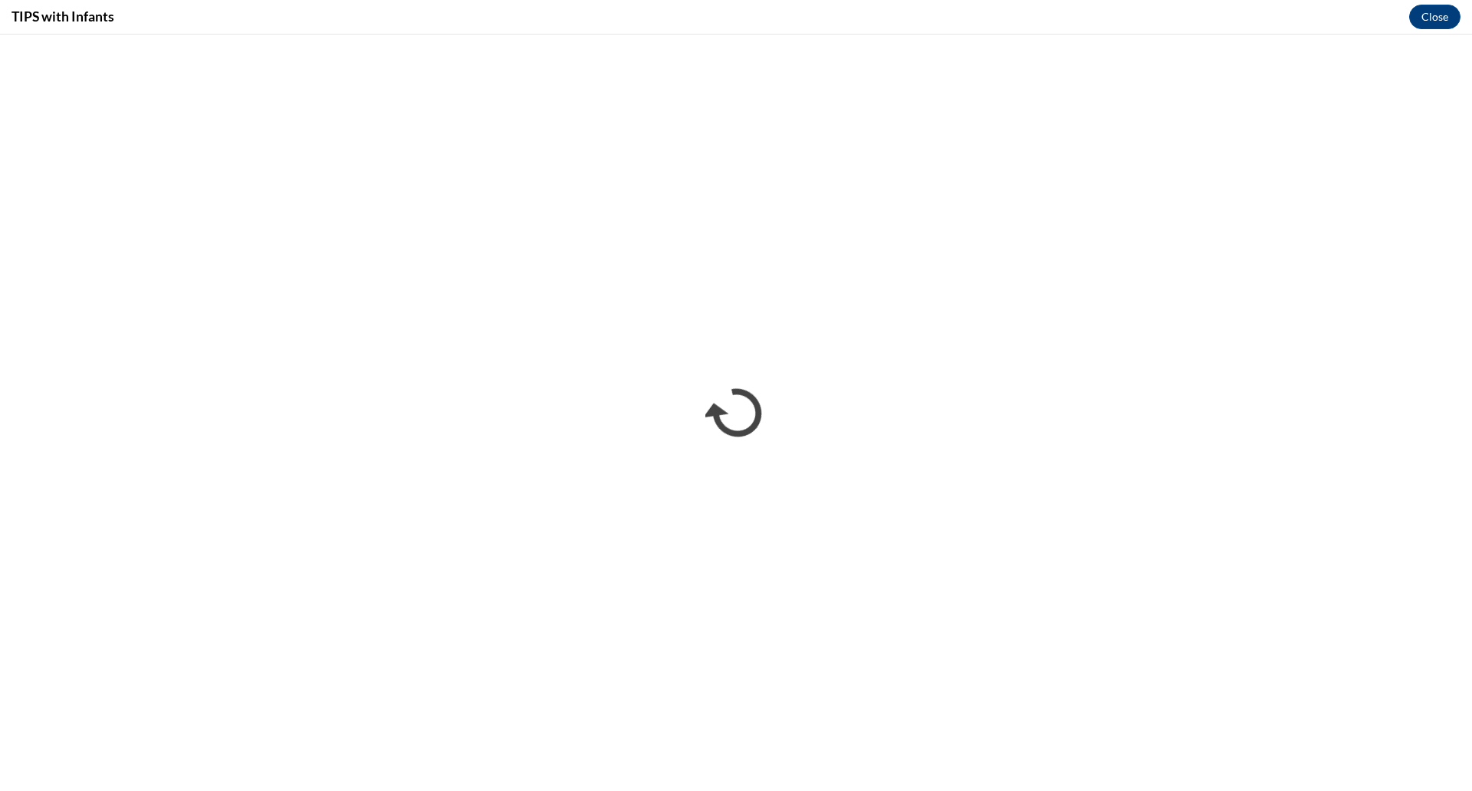
scroll to position [0, 0]
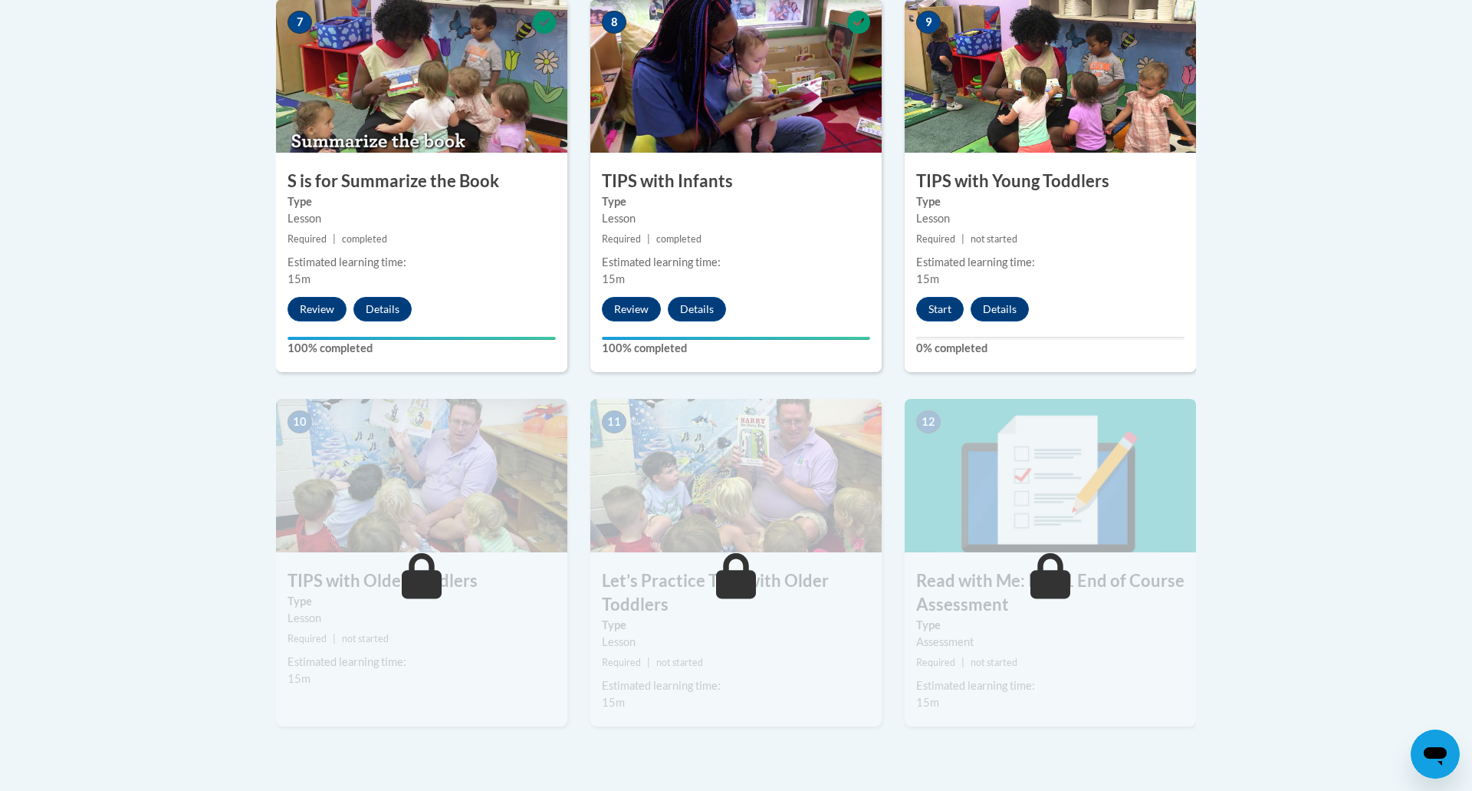
scroll to position [1353, 0]
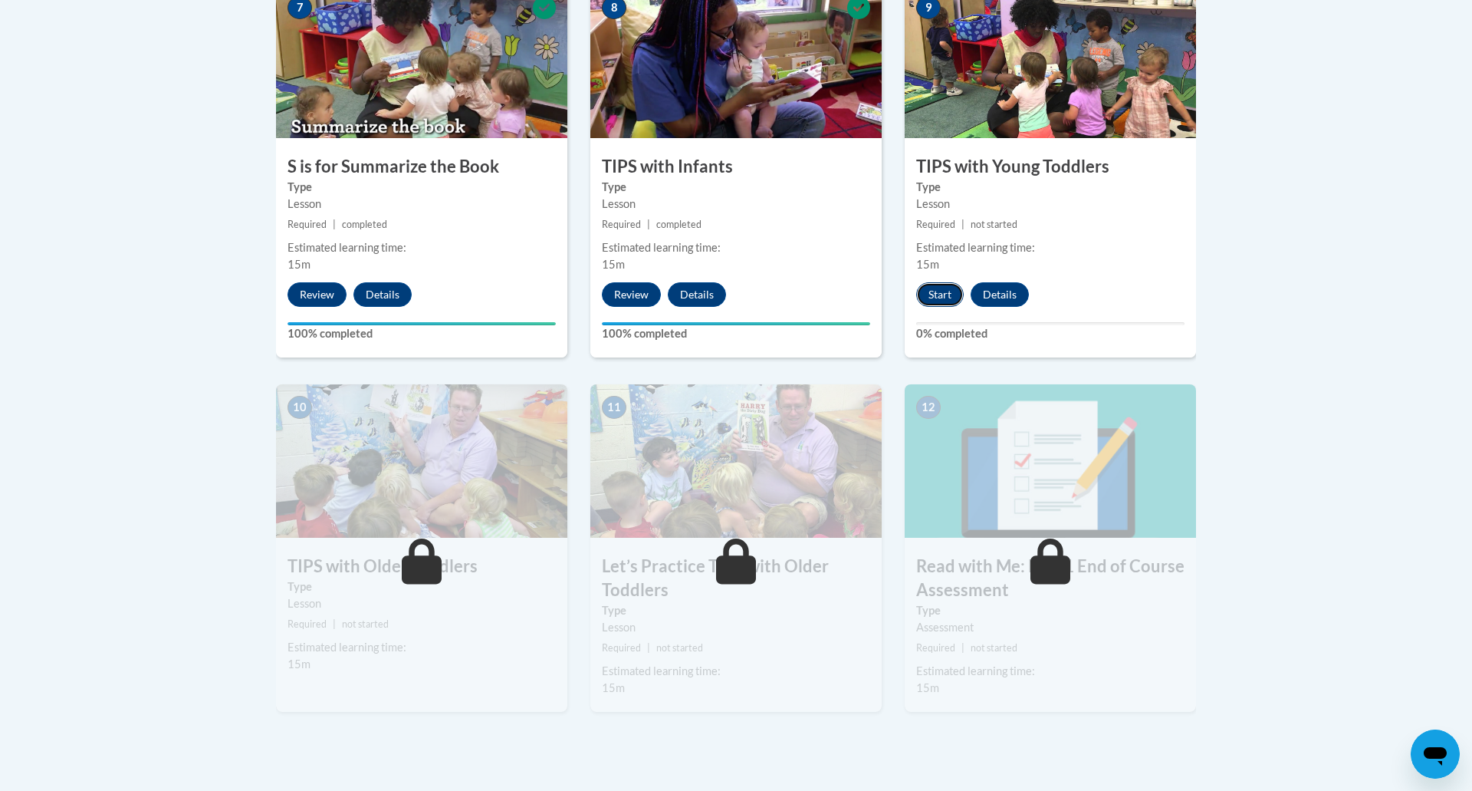
click at [941, 298] on button "Start" at bounding box center [940, 294] width 48 height 25
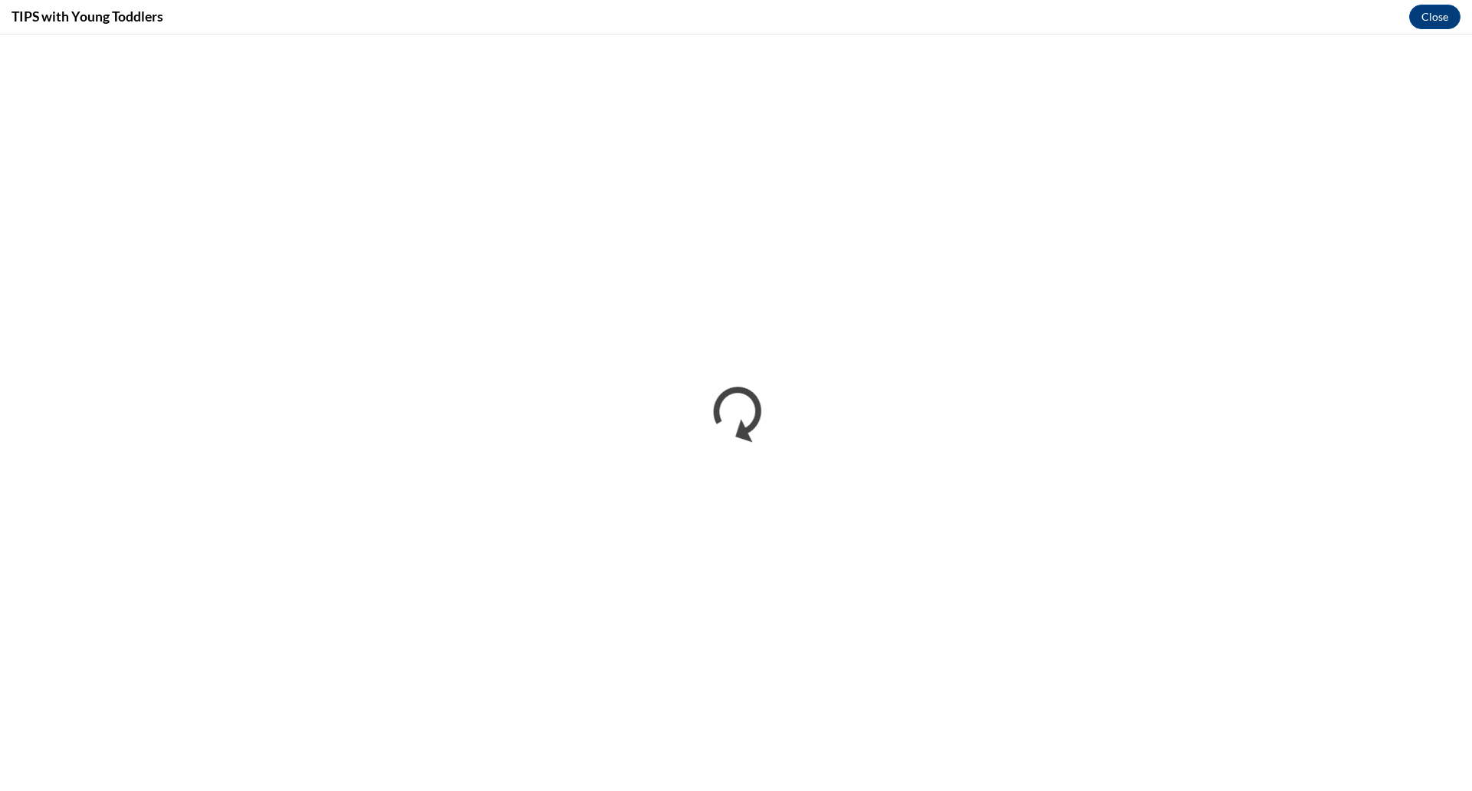
scroll to position [0, 0]
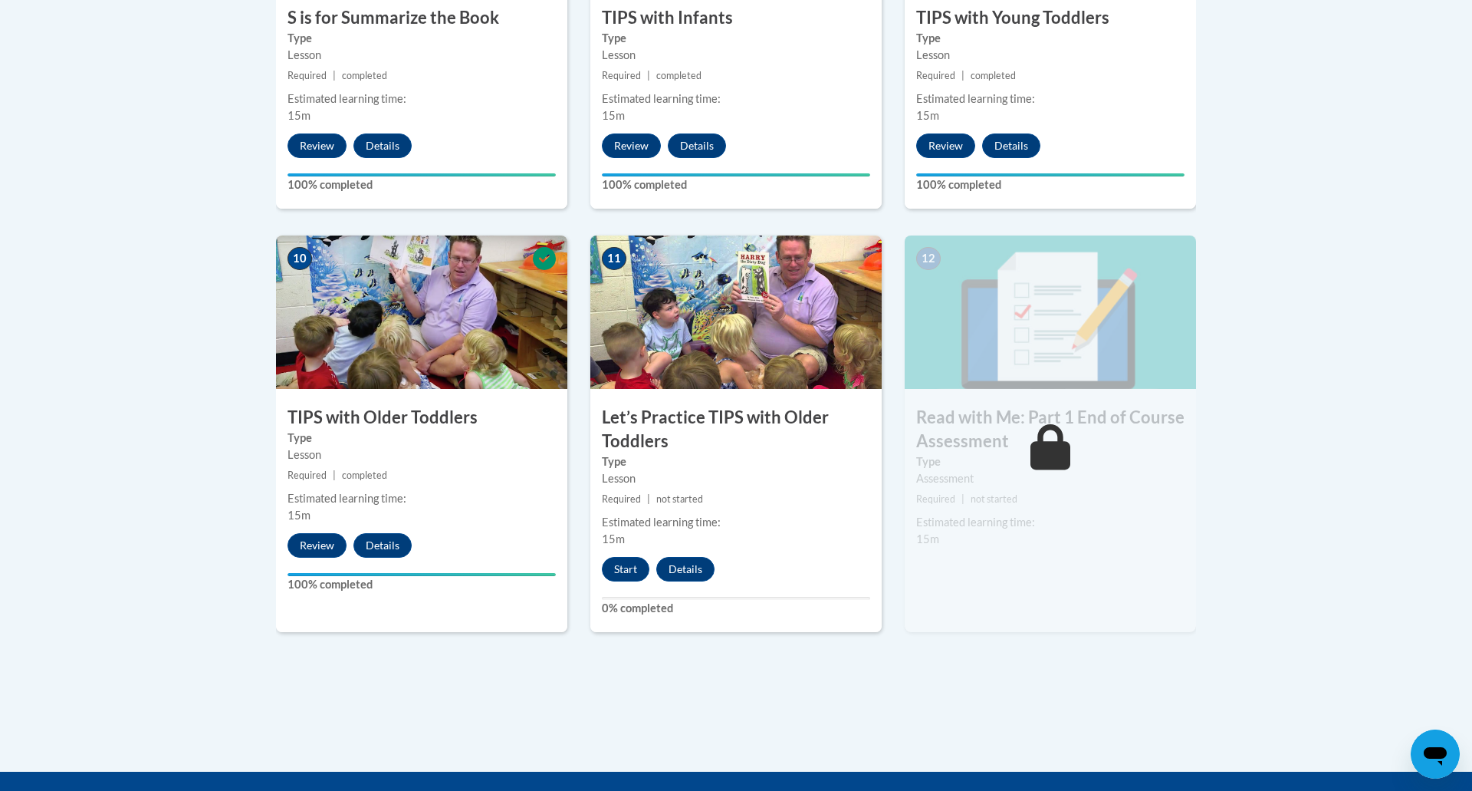
scroll to position [1511, 0]
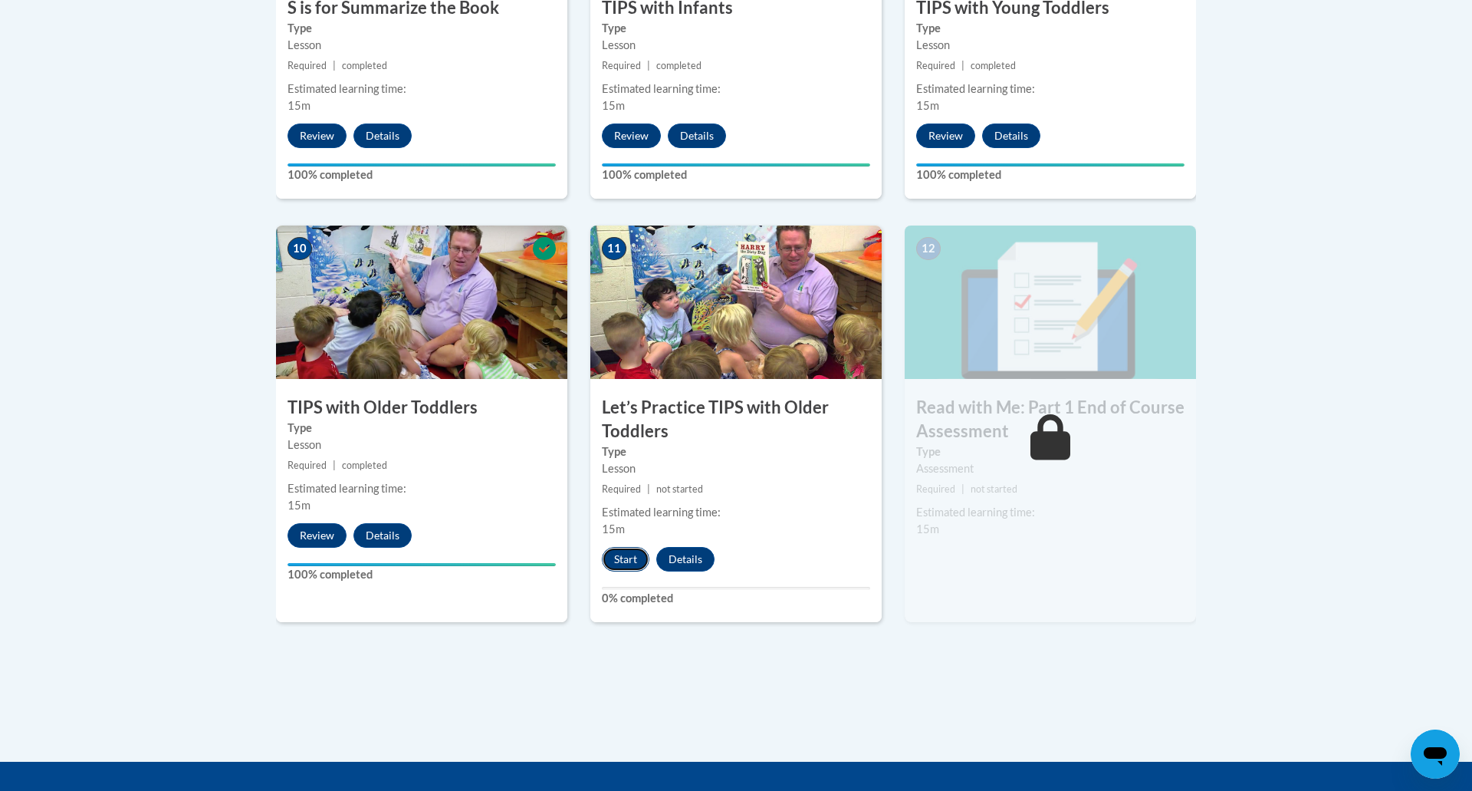
click at [638, 562] on button "Start" at bounding box center [626, 559] width 48 height 25
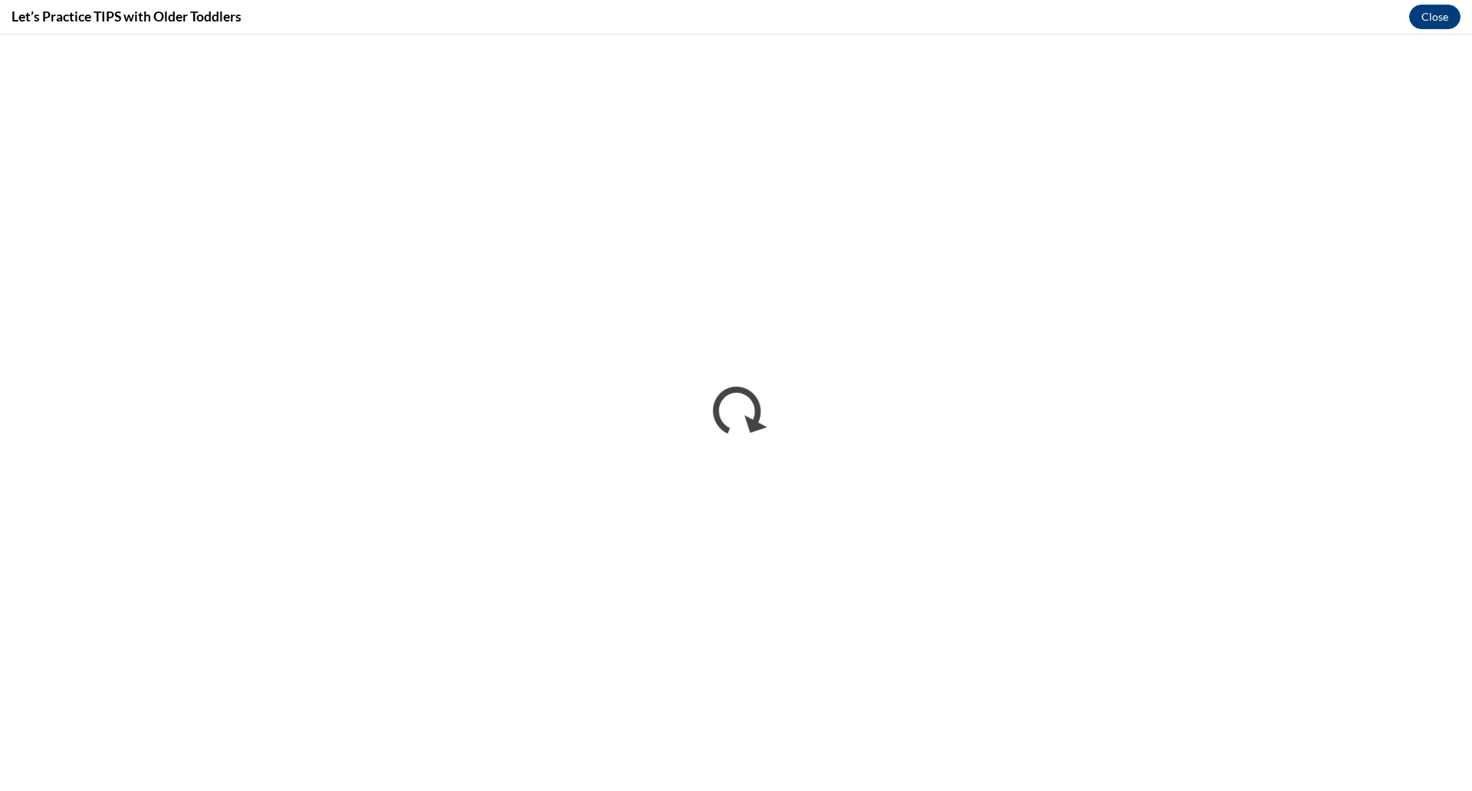
scroll to position [0, 0]
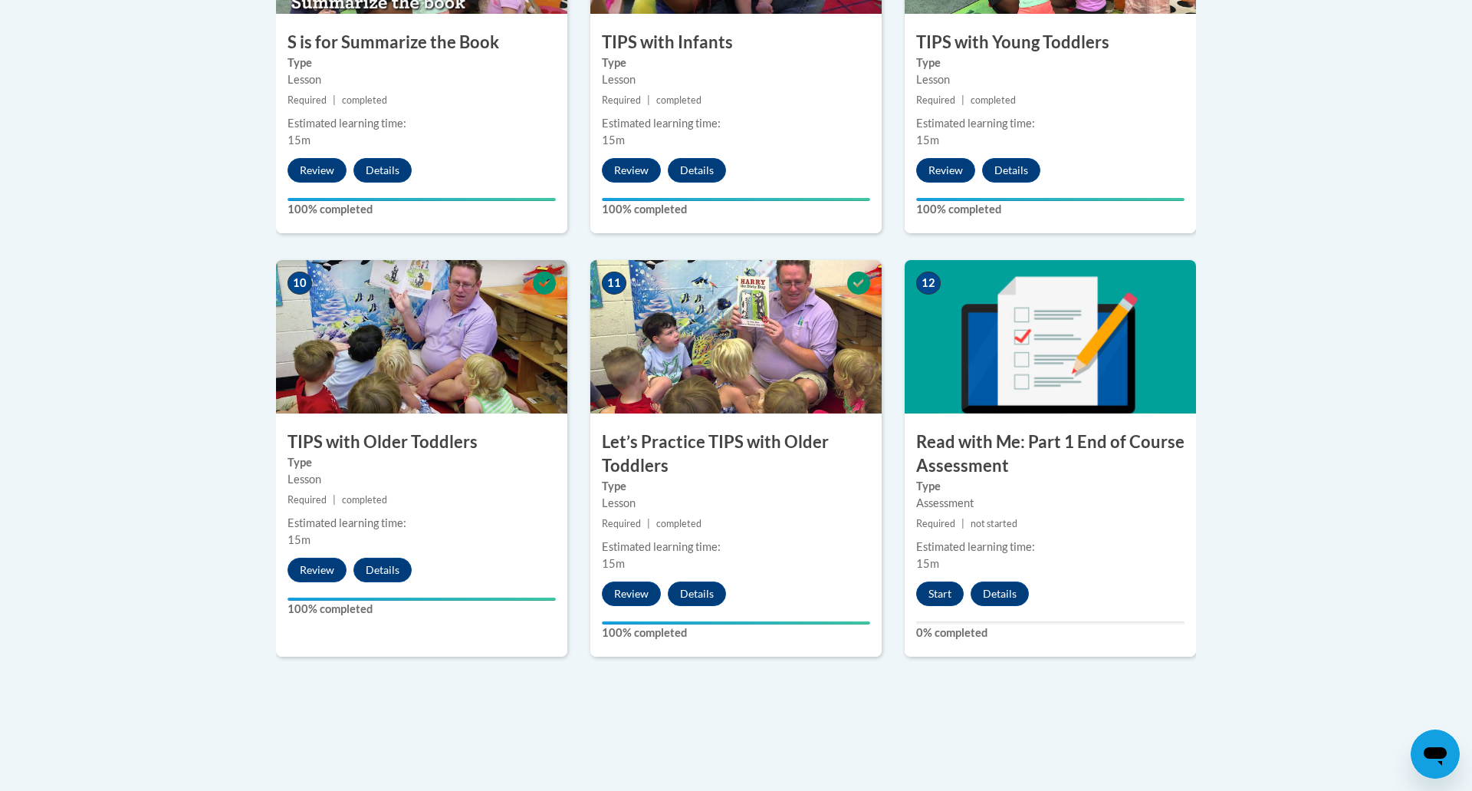
scroll to position [1523, 0]
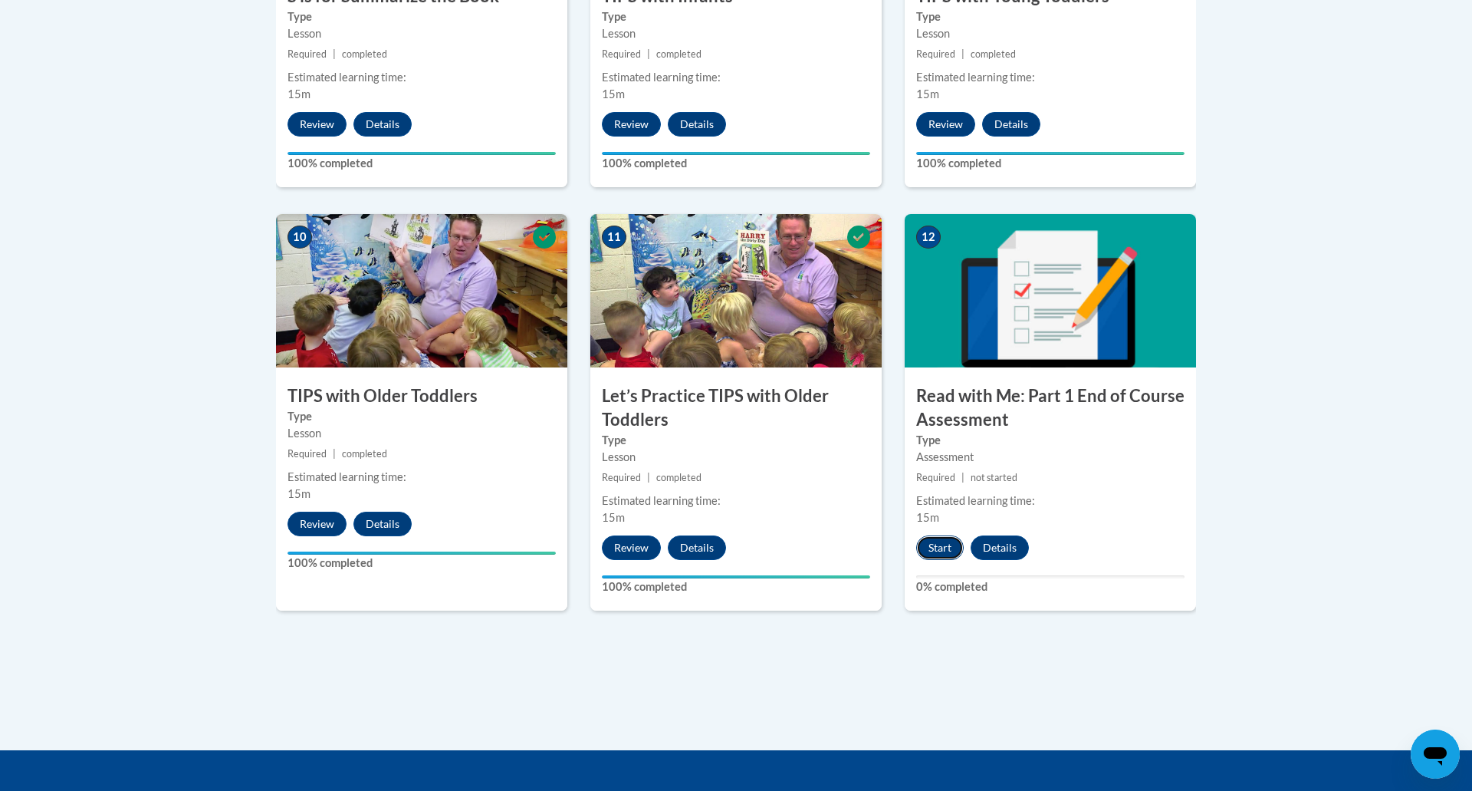
click at [932, 546] on button "Start" at bounding box center [940, 547] width 48 height 25
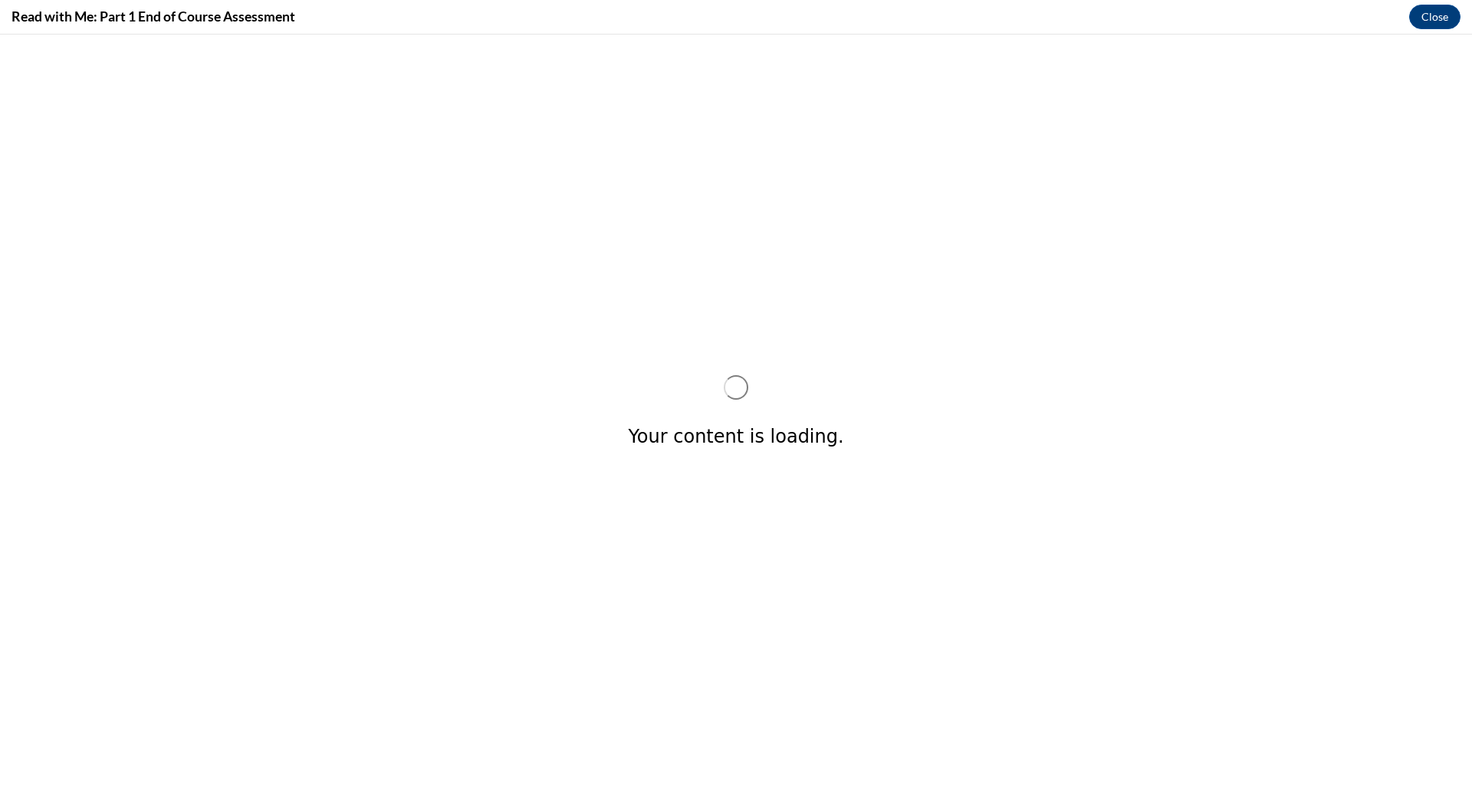
scroll to position [0, 0]
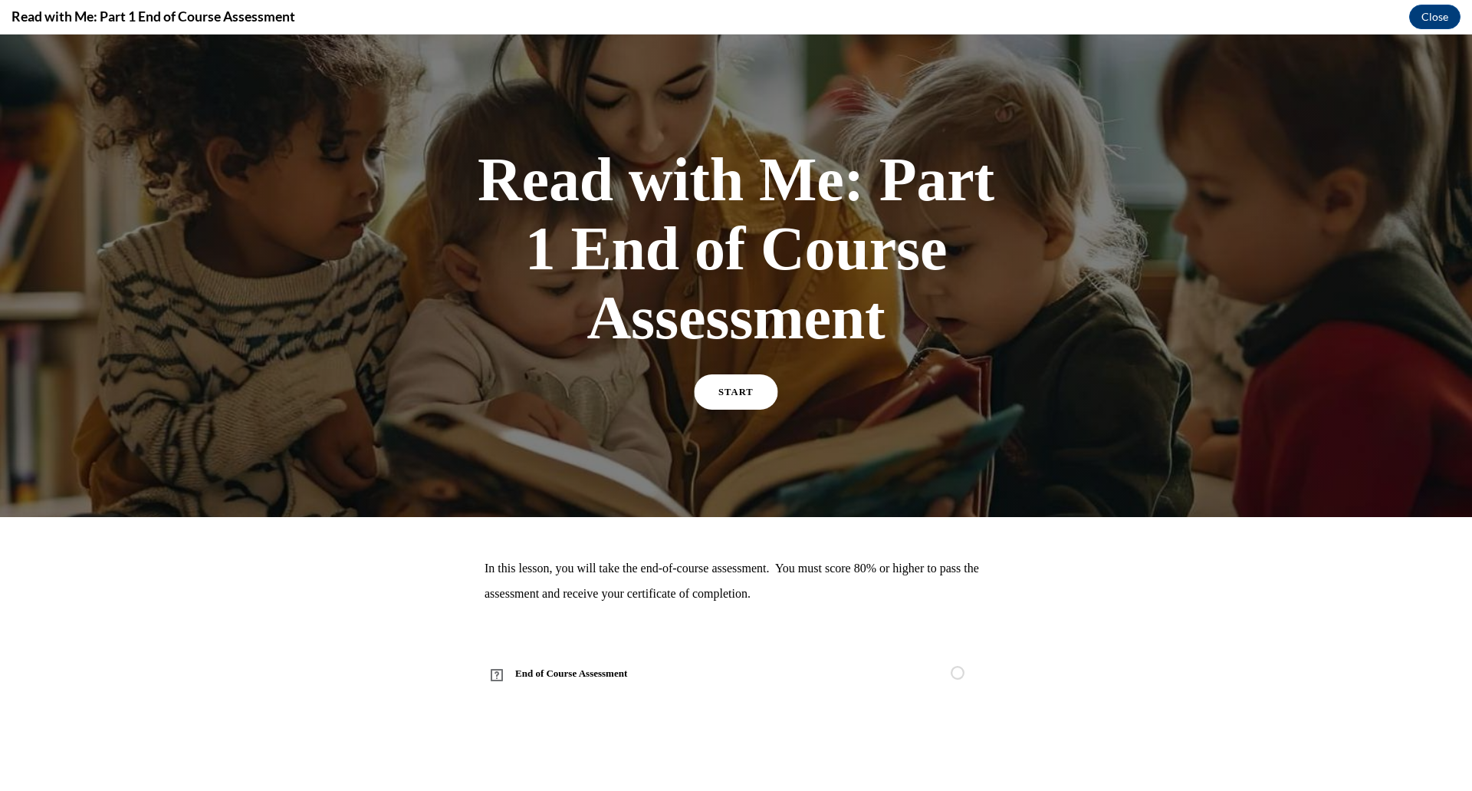
click at [742, 394] on span "START" at bounding box center [736, 392] width 35 height 12
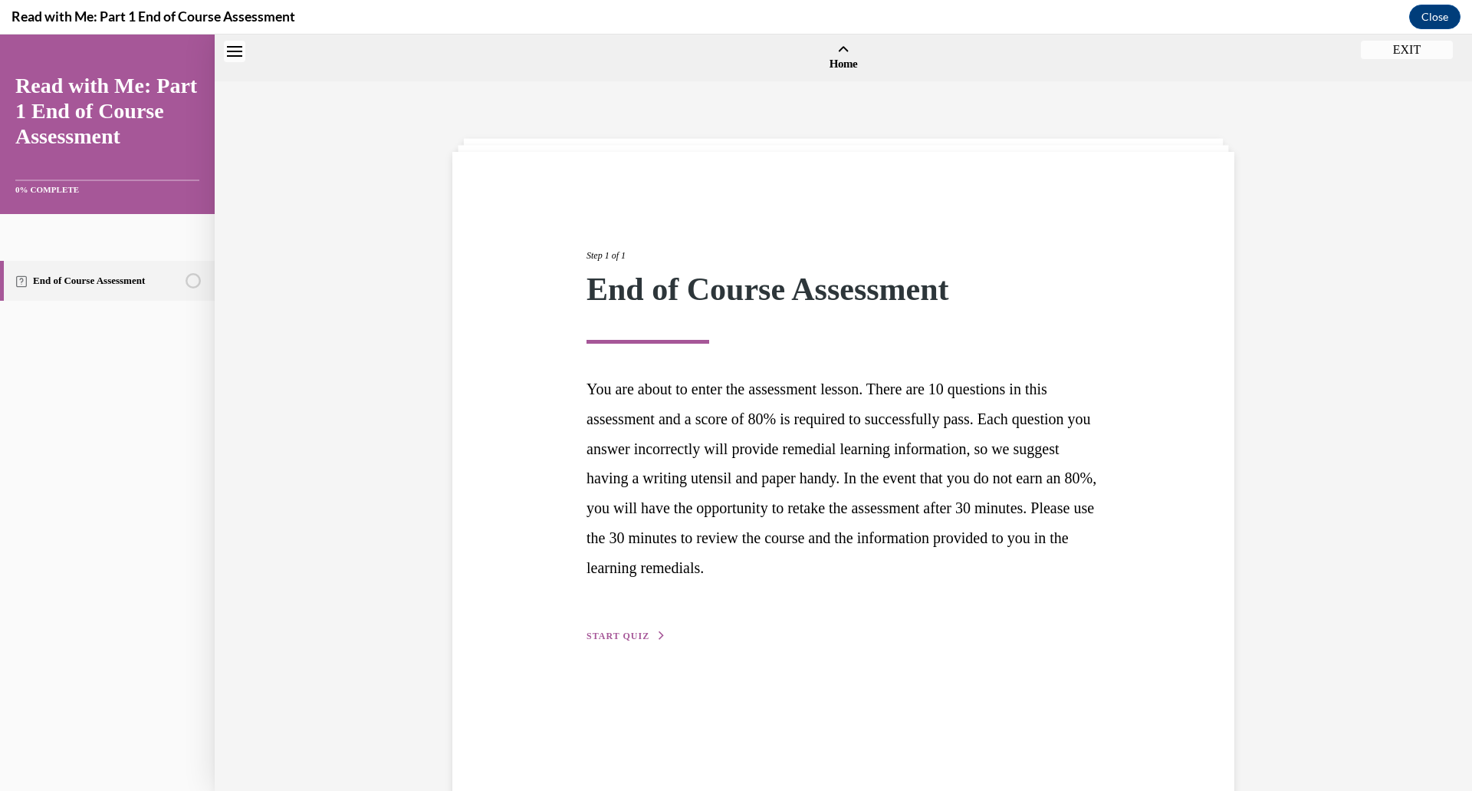
scroll to position [48, 0]
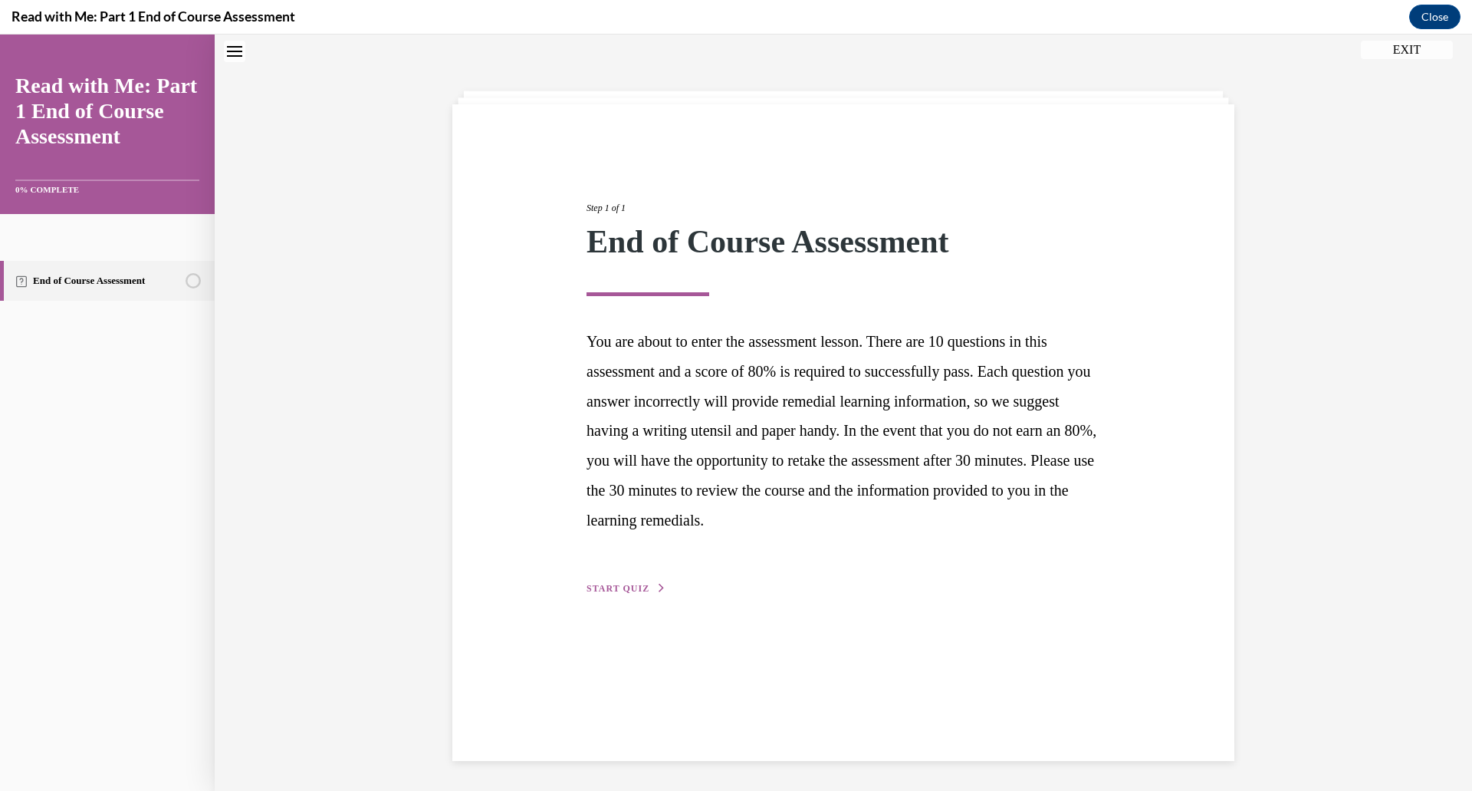
click at [617, 584] on span "START QUIZ" at bounding box center [618, 588] width 63 height 11
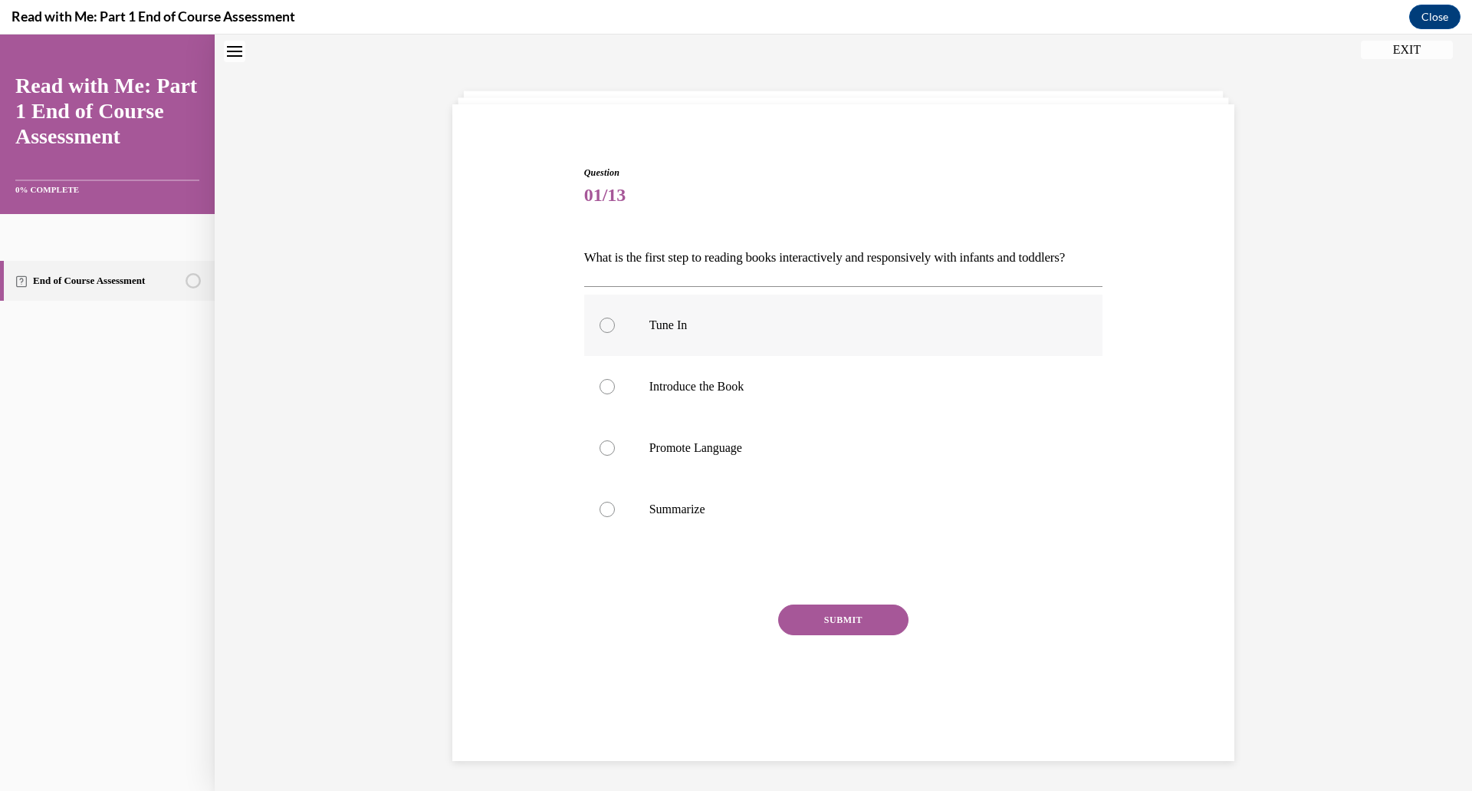
click at [665, 333] on p "Tune In" at bounding box center [858, 324] width 416 height 15
click at [615, 333] on input "Tune In" at bounding box center [607, 324] width 15 height 15
radio input "true"
click at [841, 635] on button "SUBMIT" at bounding box center [843, 619] width 130 height 31
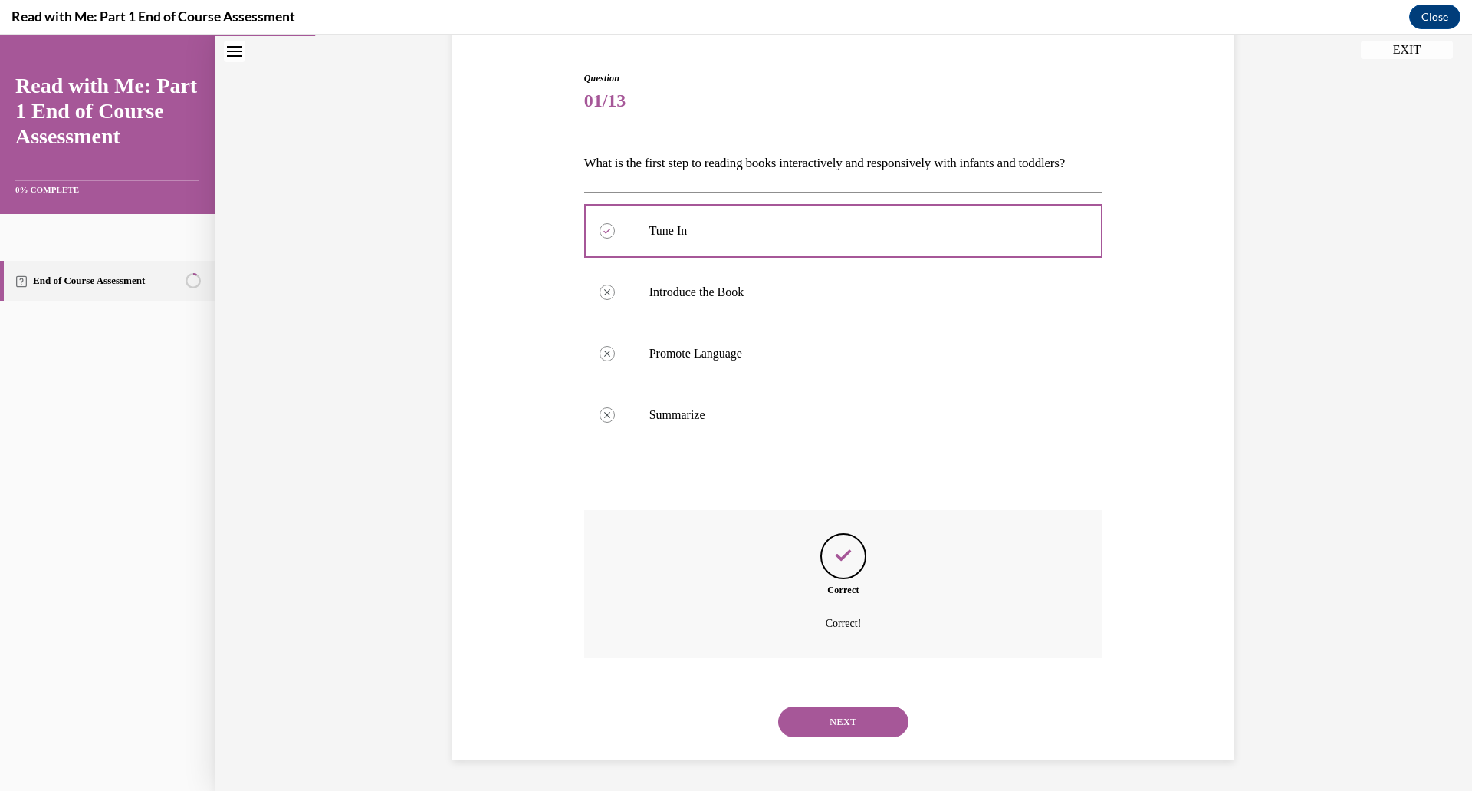
scroll to position [168, 0]
click at [850, 715] on button "NEXT" at bounding box center [843, 721] width 130 height 31
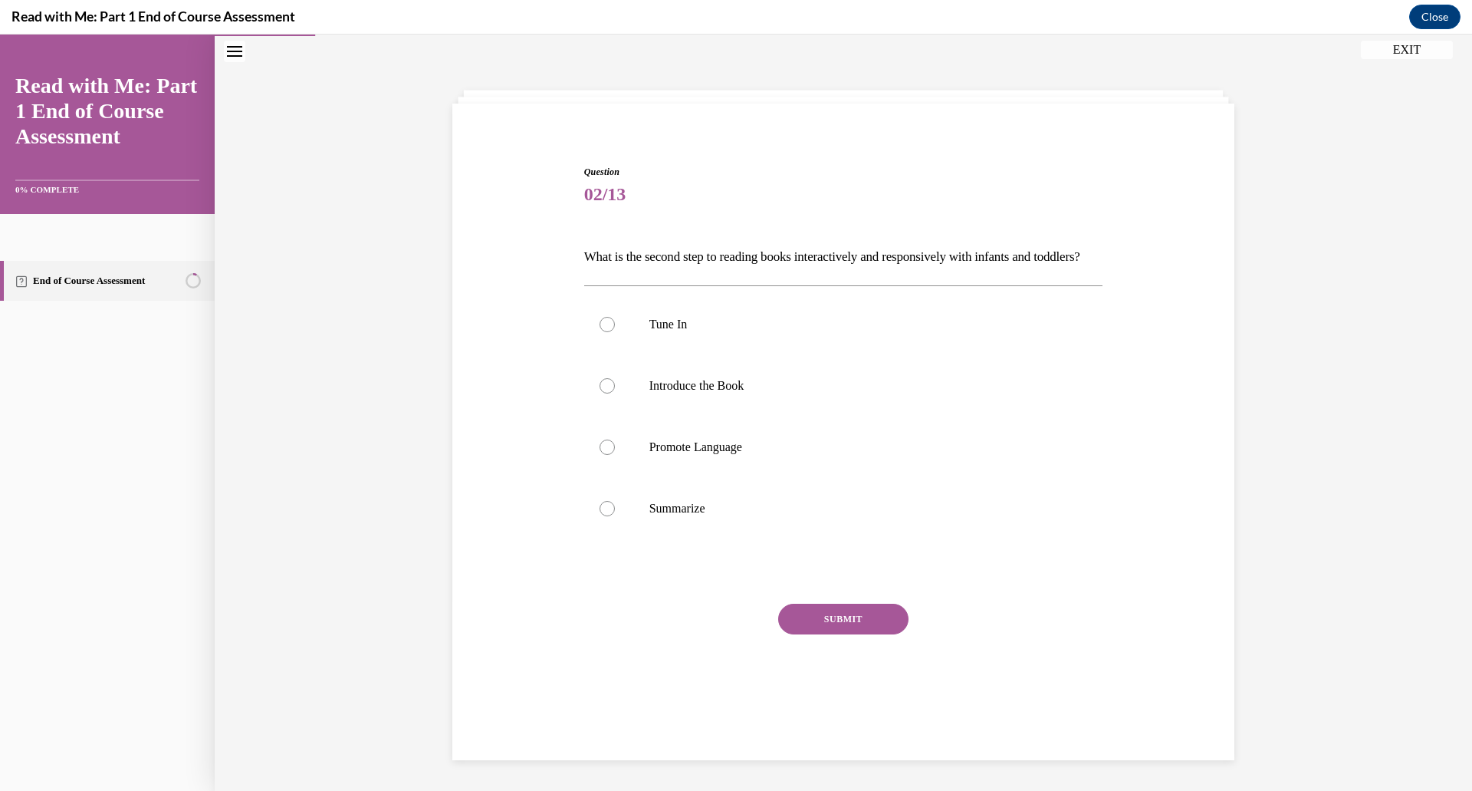
scroll to position [48, 0]
click at [728, 393] on p "Introduce the Book" at bounding box center [858, 385] width 416 height 15
click at [615, 393] on input "Introduce the Book" at bounding box center [607, 385] width 15 height 15
radio input "true"
click at [864, 634] on button "SUBMIT" at bounding box center [843, 618] width 130 height 31
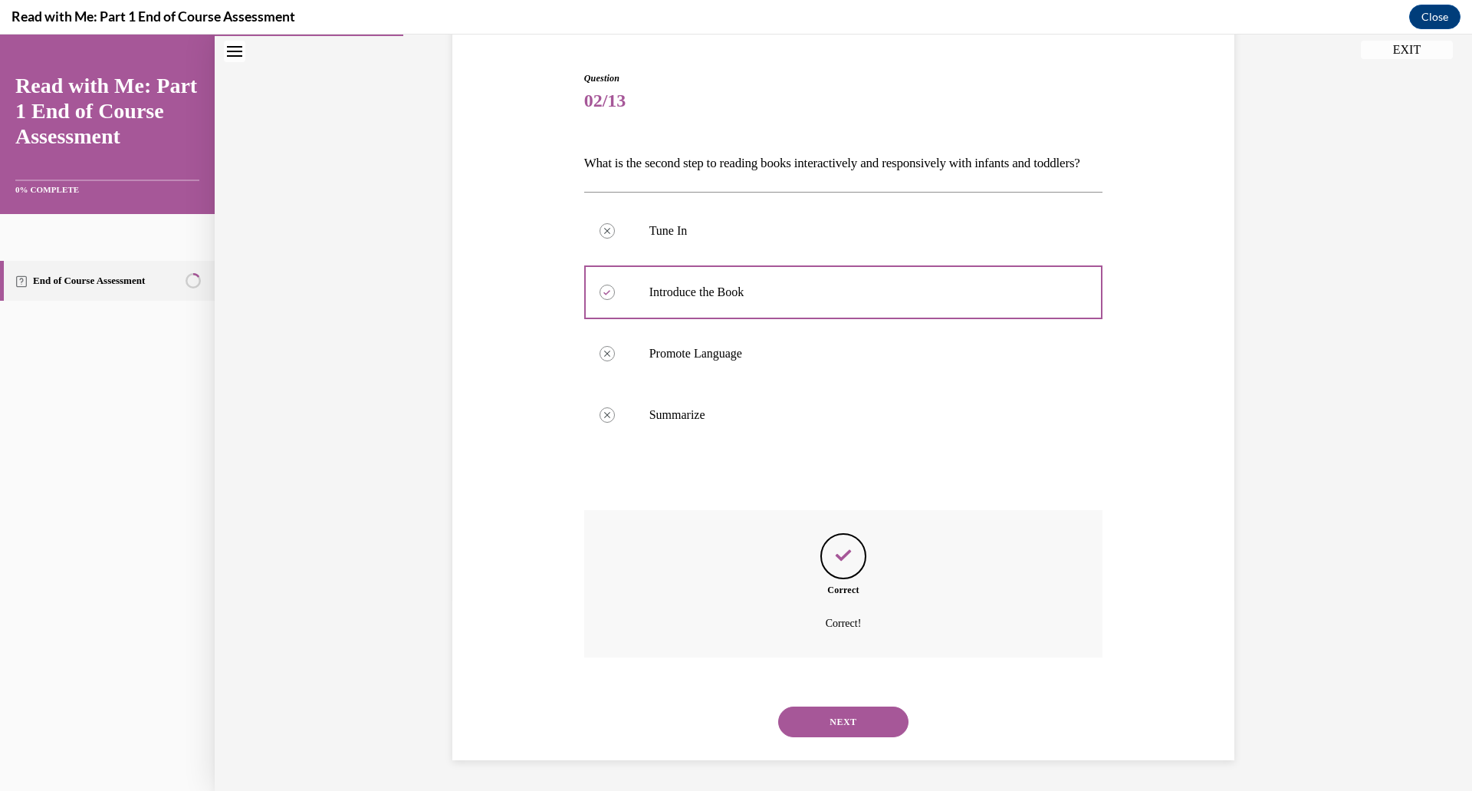
scroll to position [168, 0]
click at [852, 736] on div "NEXT" at bounding box center [843, 721] width 519 height 61
click at [838, 716] on button "NEXT" at bounding box center [843, 721] width 130 height 31
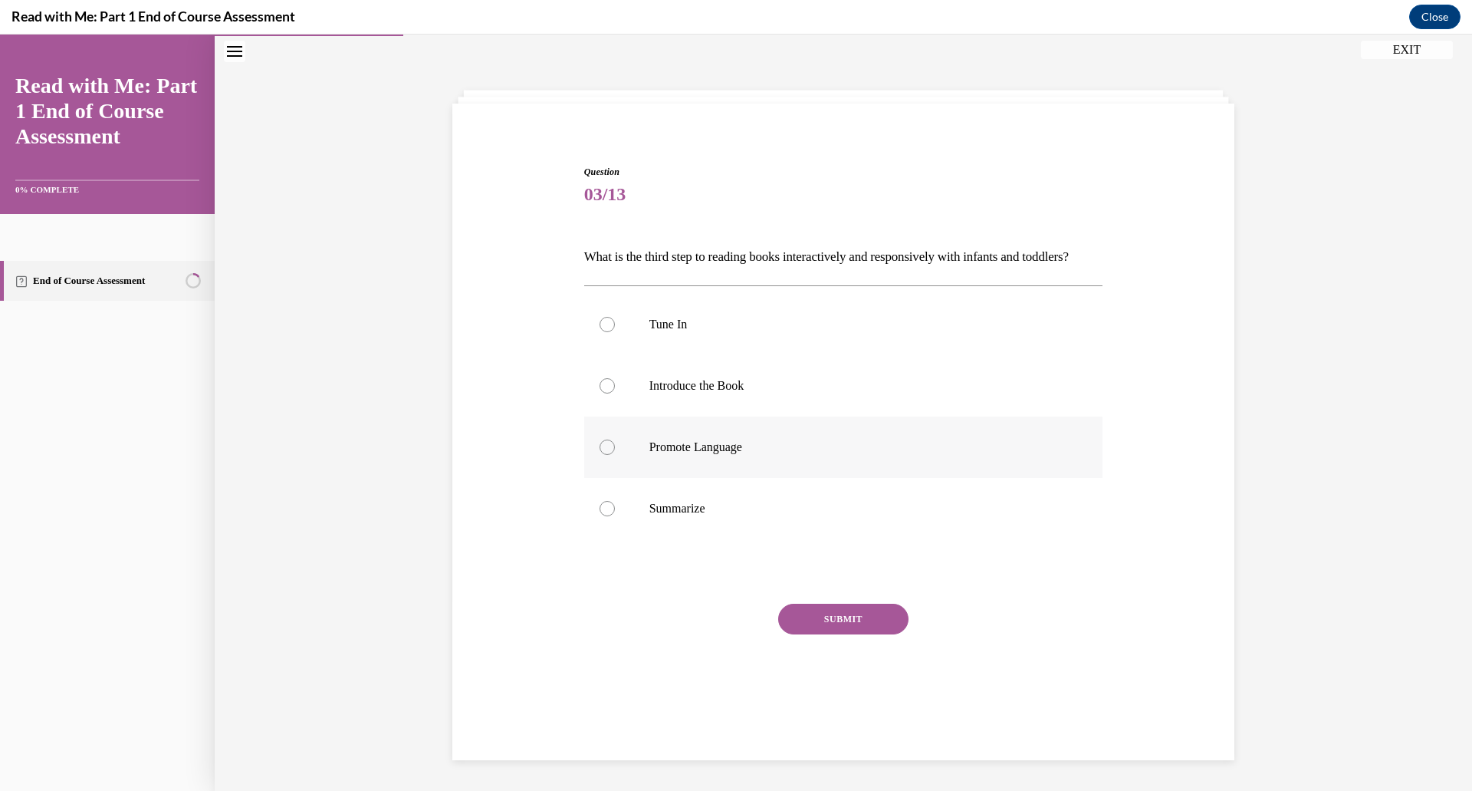
click at [716, 478] on label "Promote Language" at bounding box center [843, 446] width 519 height 61
click at [615, 455] on input "Promote Language" at bounding box center [607, 446] width 15 height 15
radio input "true"
click at [820, 634] on button "SUBMIT" at bounding box center [843, 618] width 130 height 31
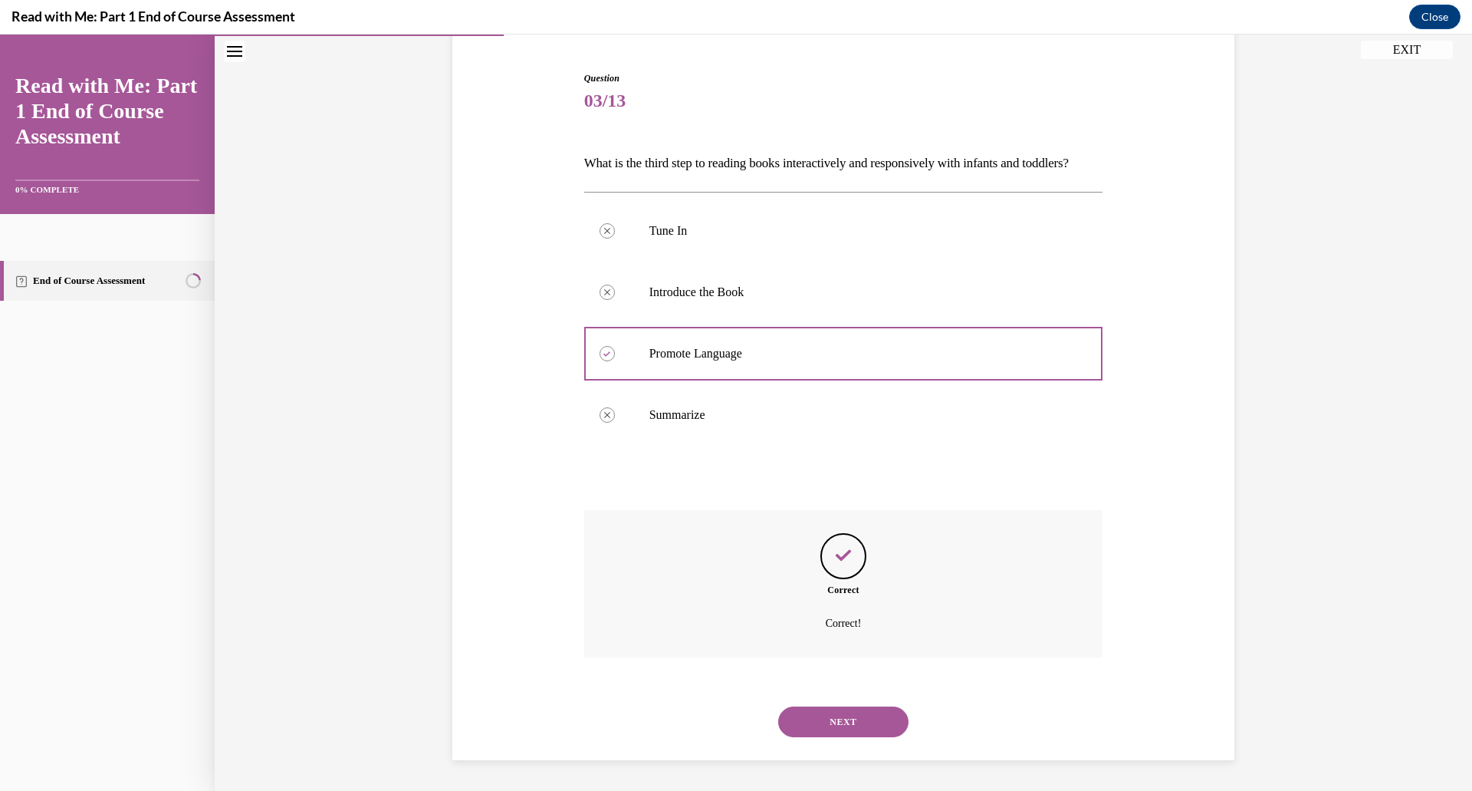
scroll to position [168, 0]
click at [857, 730] on button "NEXT" at bounding box center [843, 721] width 130 height 31
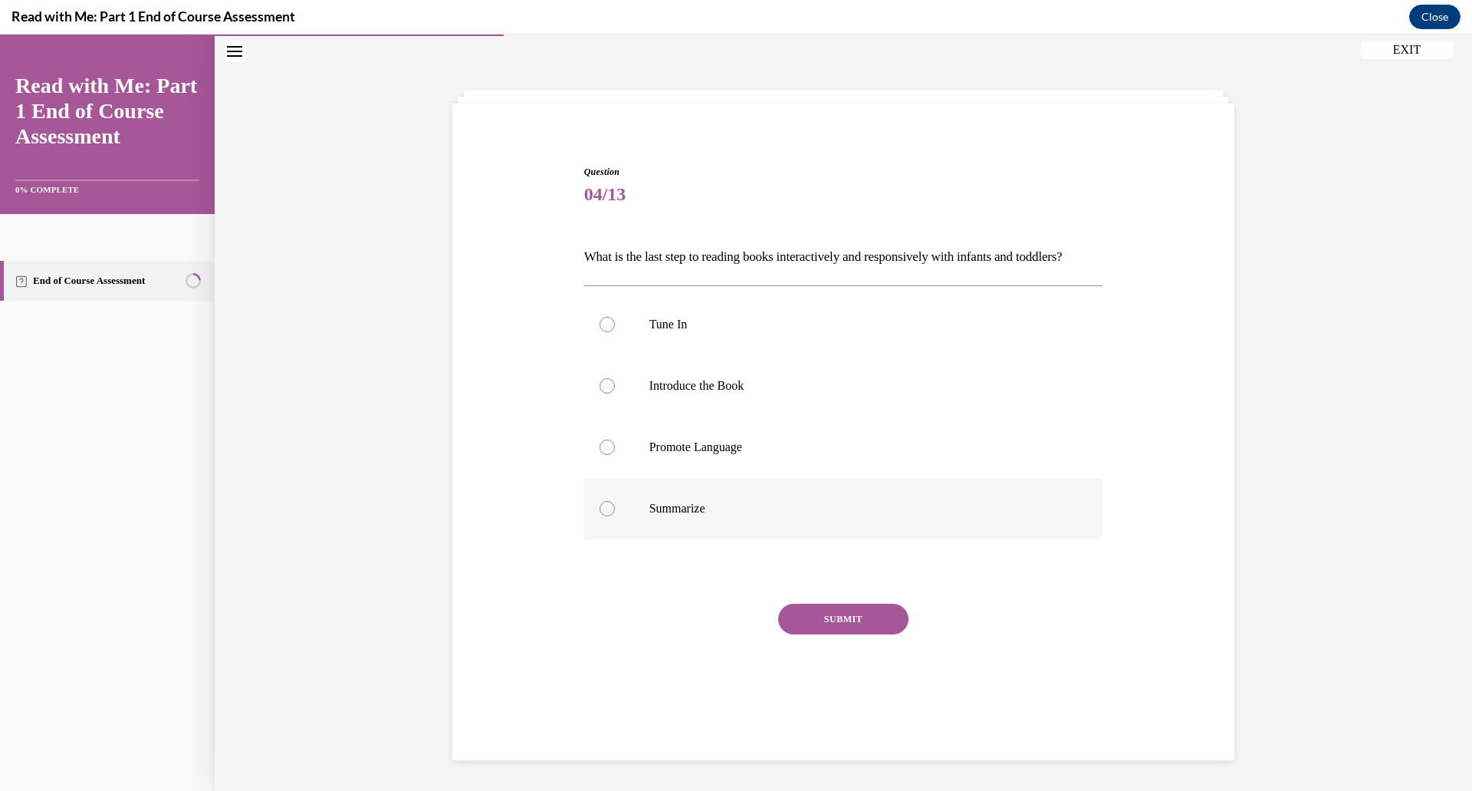
click at [653, 516] on p "Summarize" at bounding box center [858, 508] width 416 height 15
click at [615, 516] on input "Summarize" at bounding box center [607, 508] width 15 height 15
radio input "true"
click at [844, 634] on button "SUBMIT" at bounding box center [843, 618] width 130 height 31
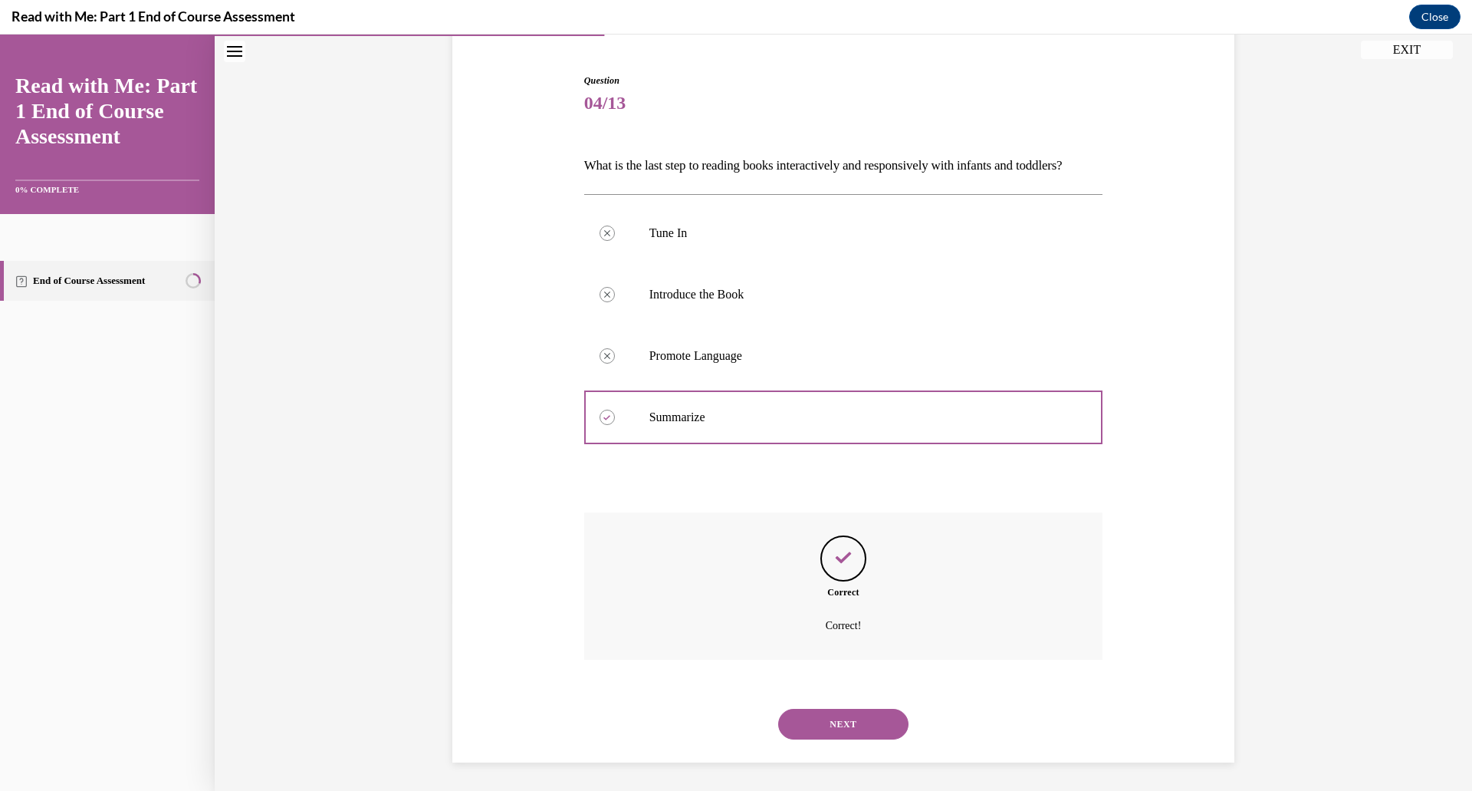
scroll to position [168, 0]
click at [853, 720] on button "NEXT" at bounding box center [843, 721] width 130 height 31
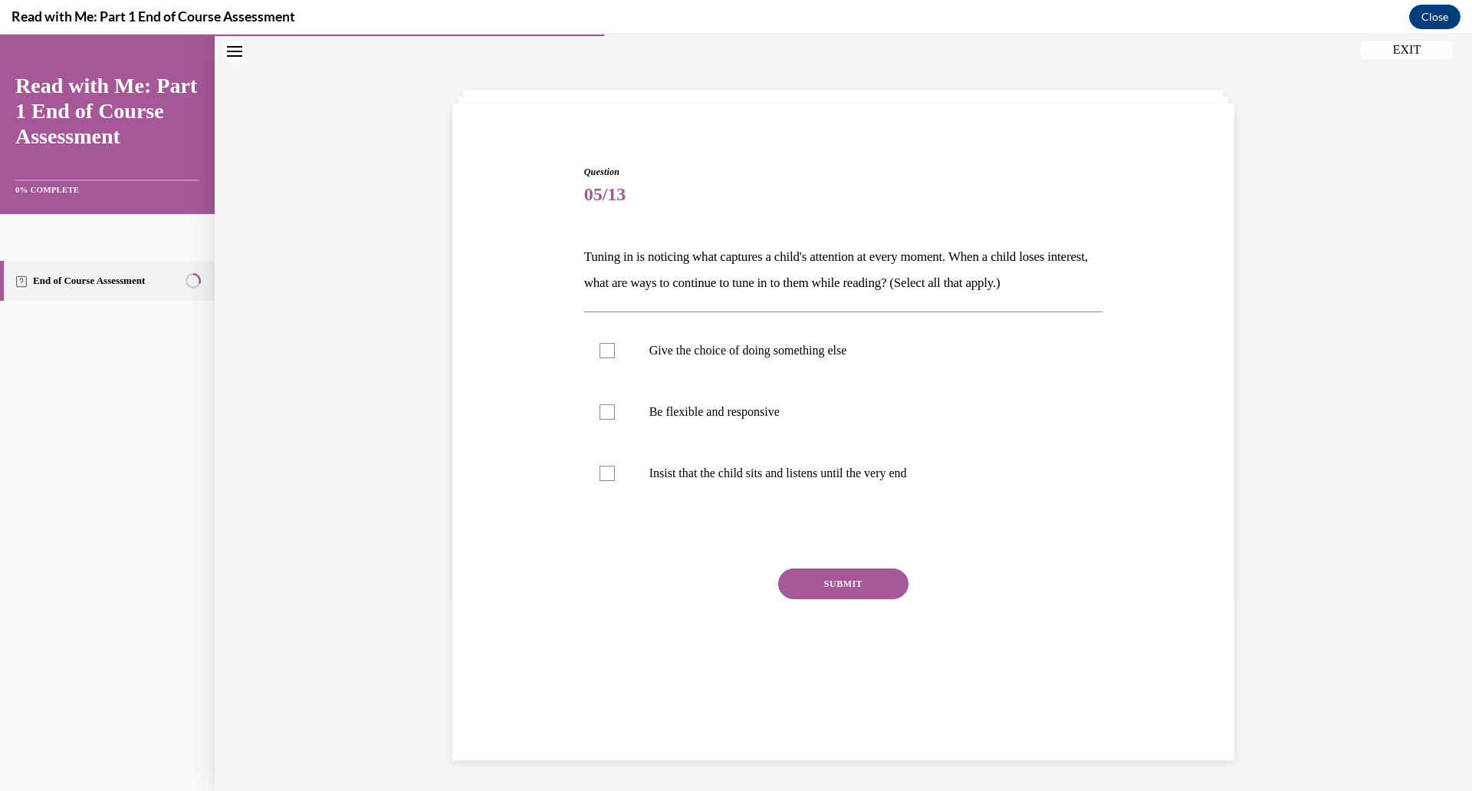
scroll to position [48, 0]
click at [675, 349] on p "Give the choice of doing something else" at bounding box center [858, 350] width 416 height 15
click at [615, 349] on input "Give the choice of doing something else" at bounding box center [607, 350] width 15 height 15
checkbox input "true"
click at [608, 411] on div at bounding box center [607, 411] width 15 height 15
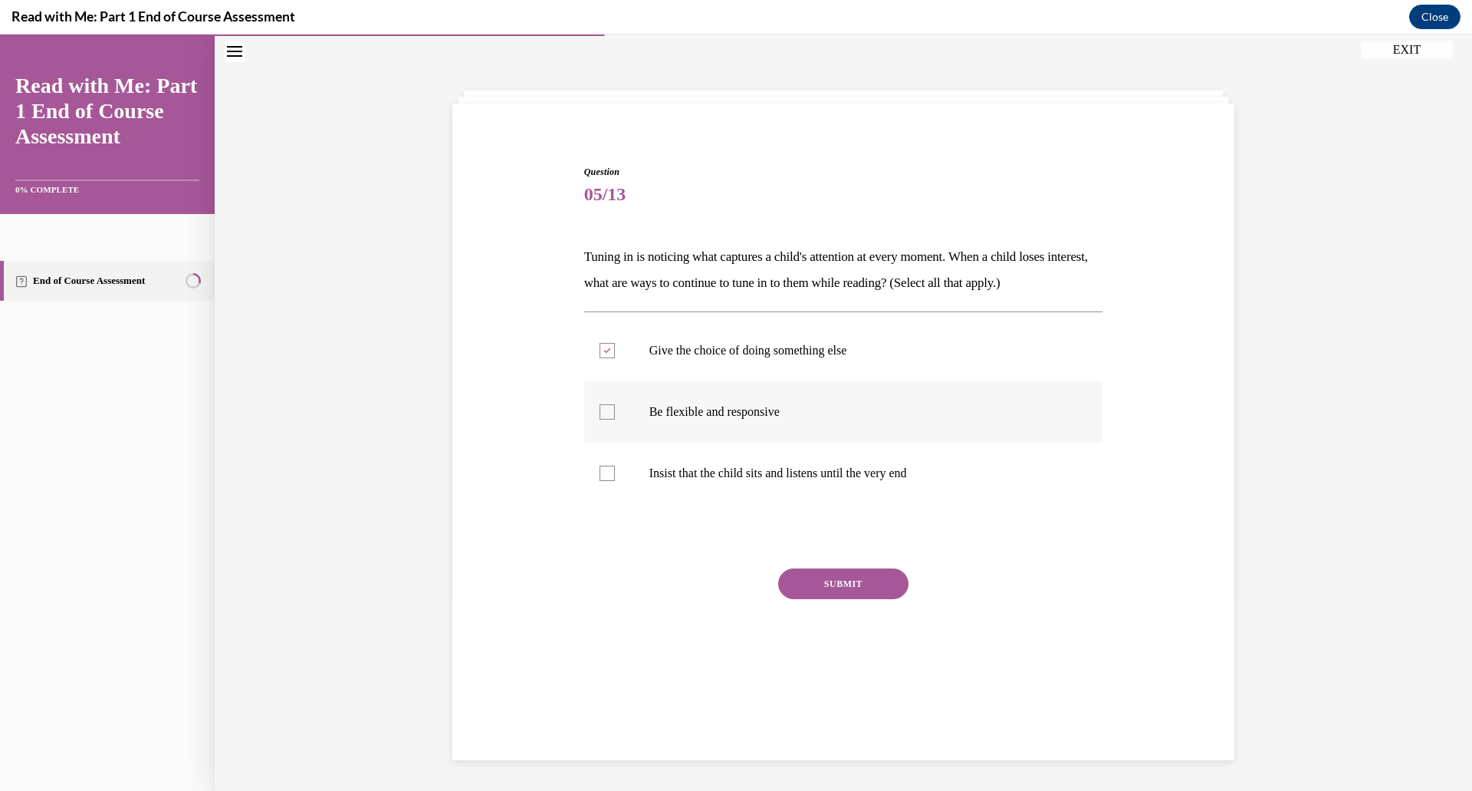
click at [608, 411] on input "Be flexible and responsive" at bounding box center [607, 411] width 15 height 15
checkbox input "true"
click at [823, 588] on button "SUBMIT" at bounding box center [843, 583] width 130 height 31
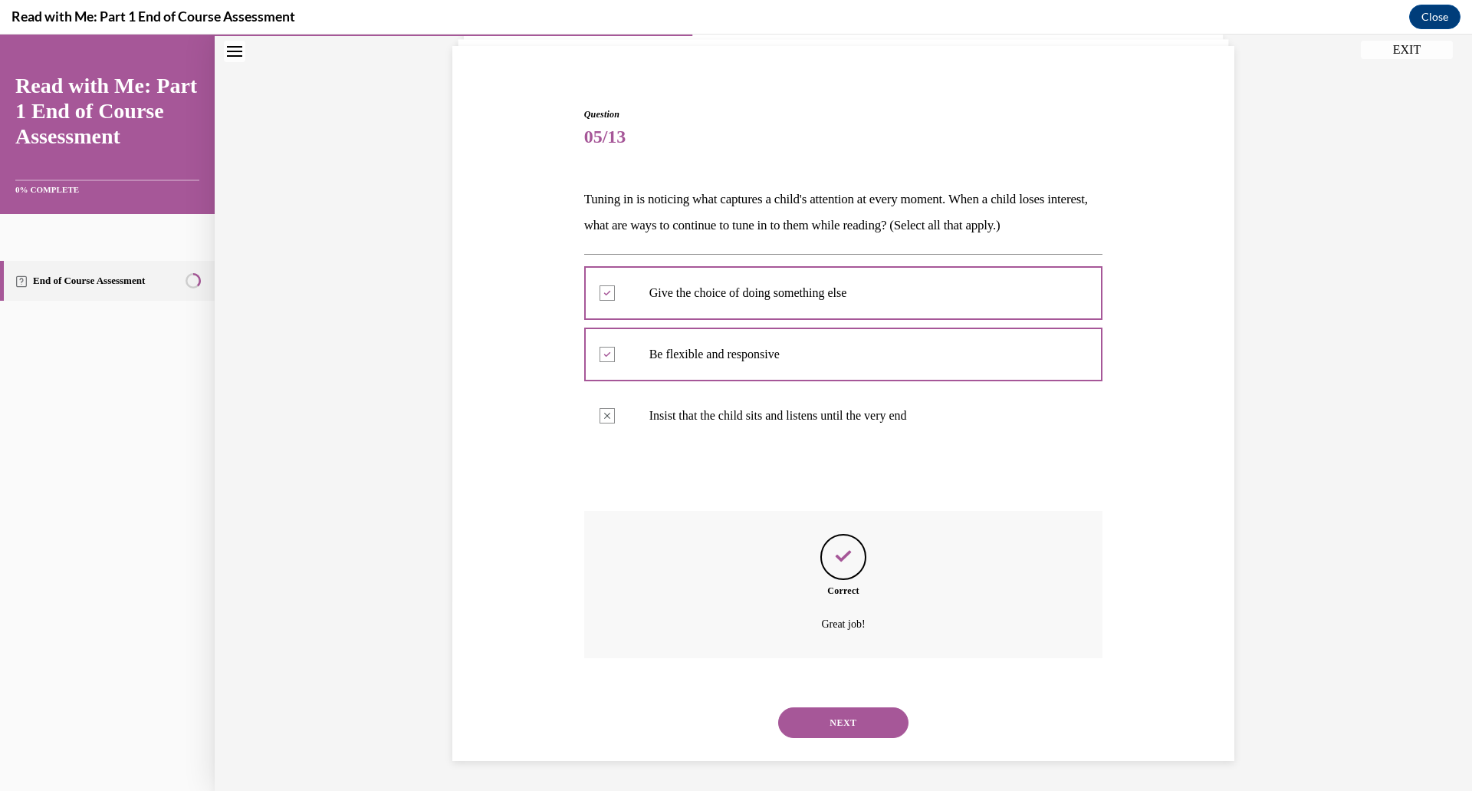
scroll to position [107, 0]
click at [850, 724] on button "NEXT" at bounding box center [843, 721] width 130 height 31
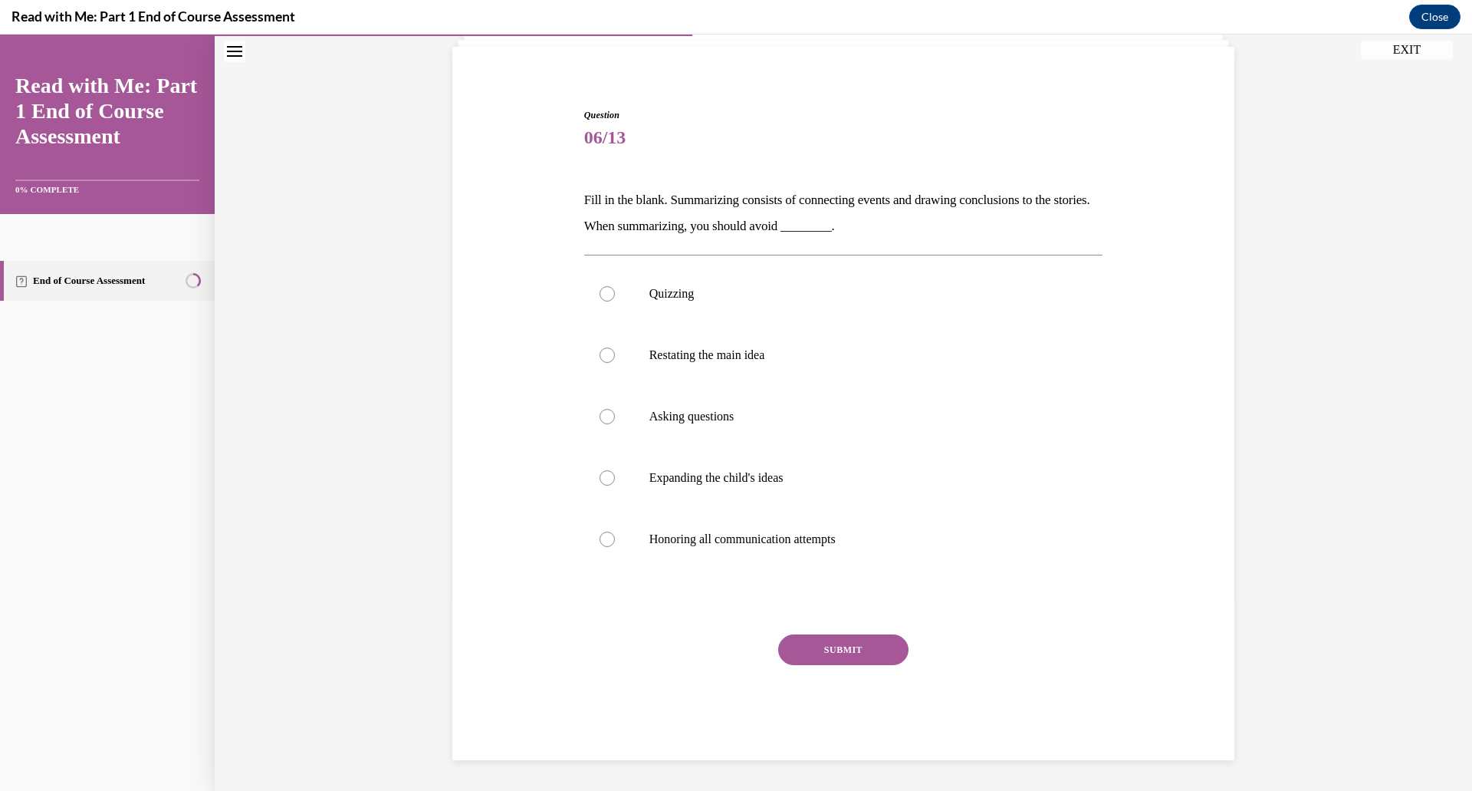
scroll to position [79, 0]
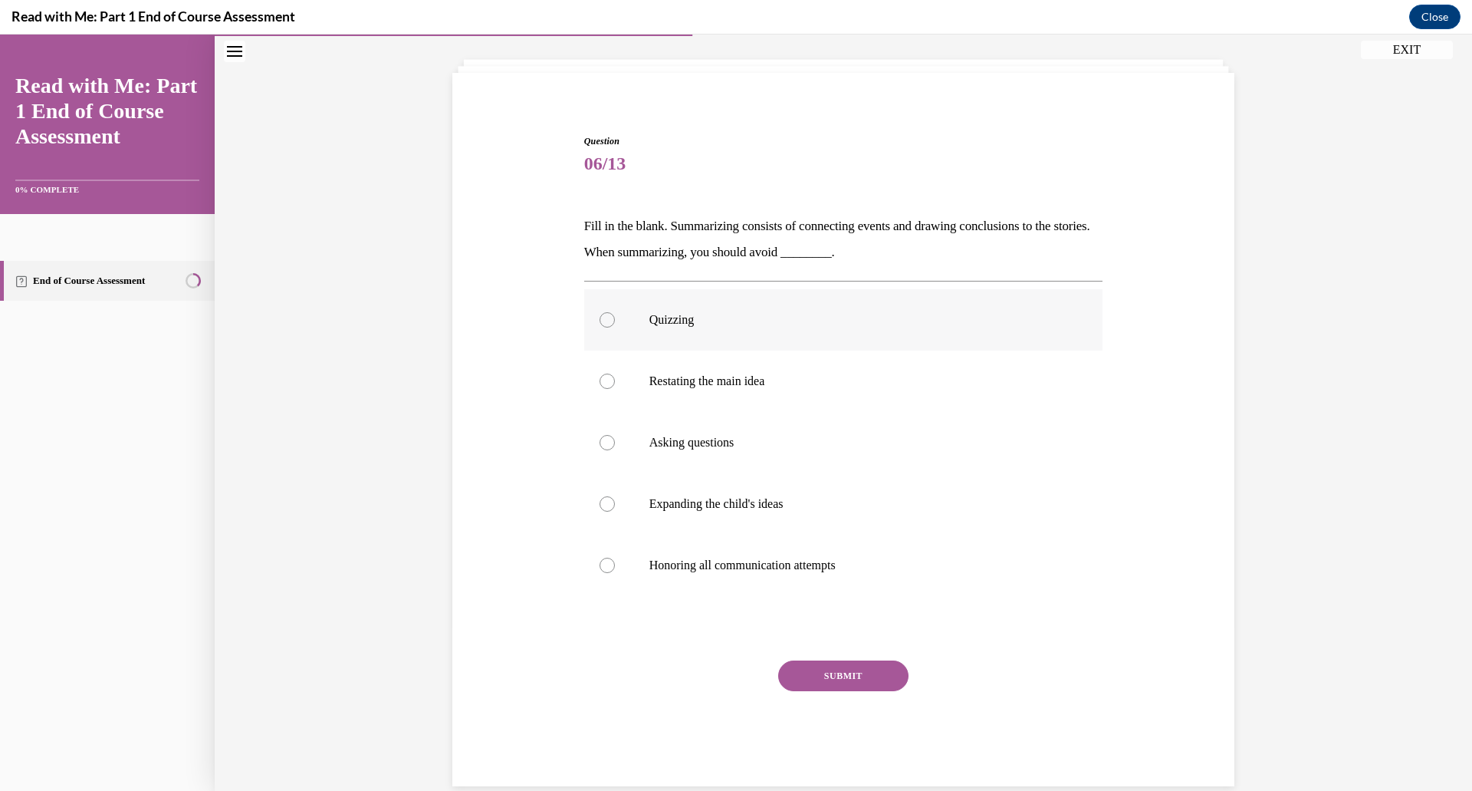
drag, startPoint x: 605, startPoint y: 322, endPoint x: 597, endPoint y: 330, distance: 10.8
click at [605, 322] on div at bounding box center [607, 319] width 15 height 15
click at [605, 322] on input "Quizzing" at bounding box center [607, 319] width 15 height 15
radio input "true"
click at [605, 450] on label "Asking questions" at bounding box center [843, 442] width 519 height 61
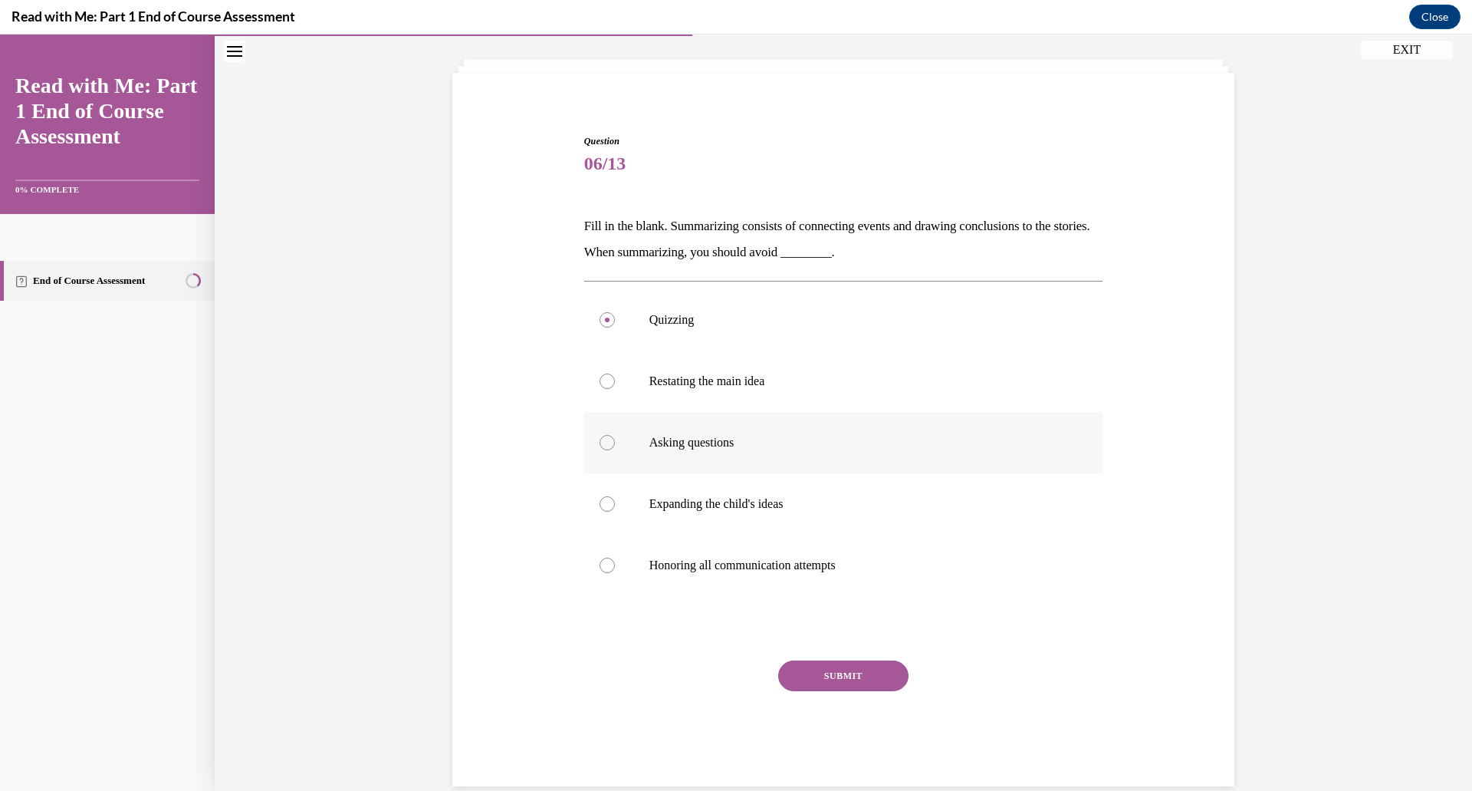
click at [605, 450] on input "Asking questions" at bounding box center [607, 442] width 15 height 15
radio input "true"
click at [600, 324] on div at bounding box center [607, 319] width 15 height 15
click at [600, 324] on input "Quizzing" at bounding box center [607, 319] width 15 height 15
radio input "true"
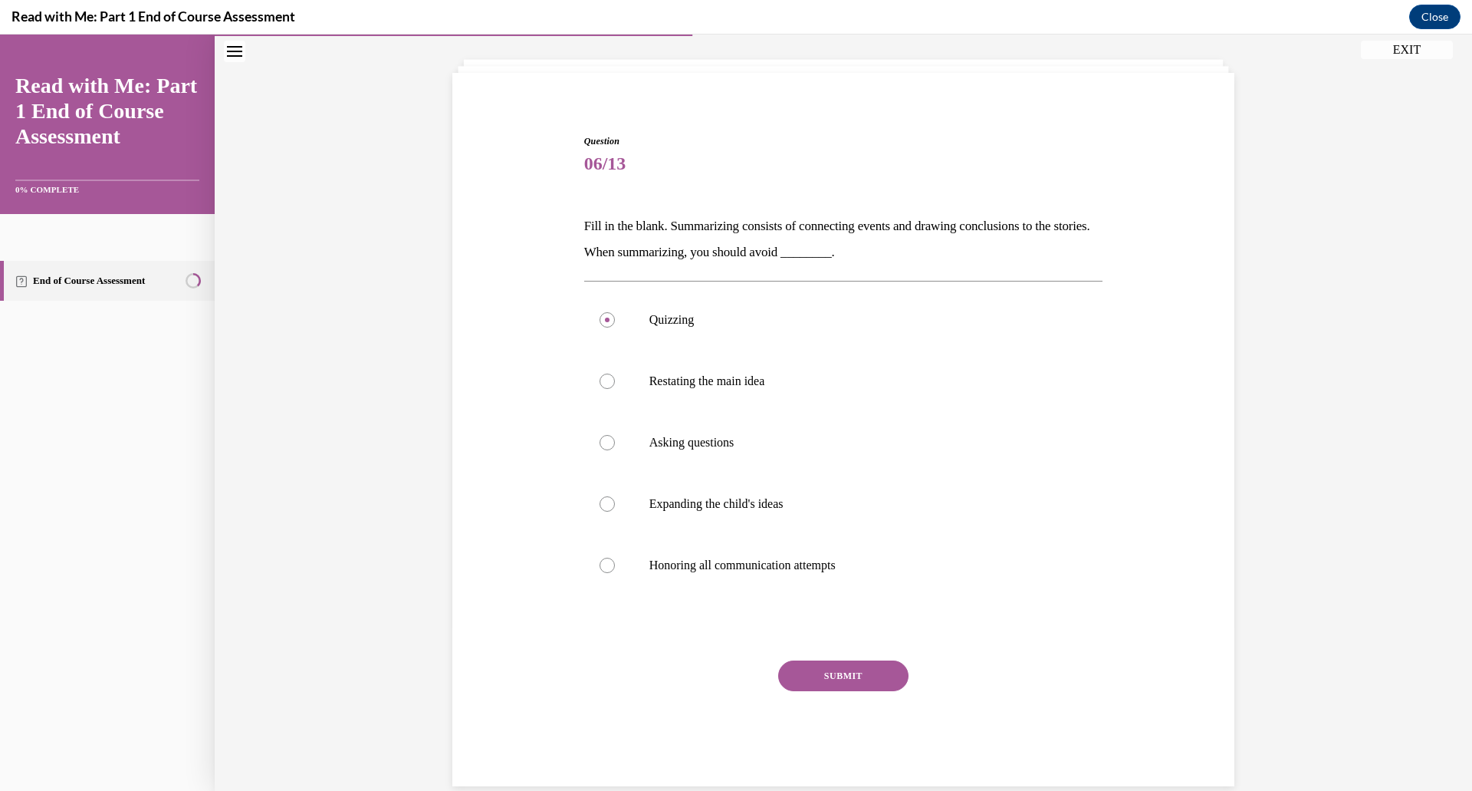
click at [836, 670] on button "SUBMIT" at bounding box center [843, 675] width 130 height 31
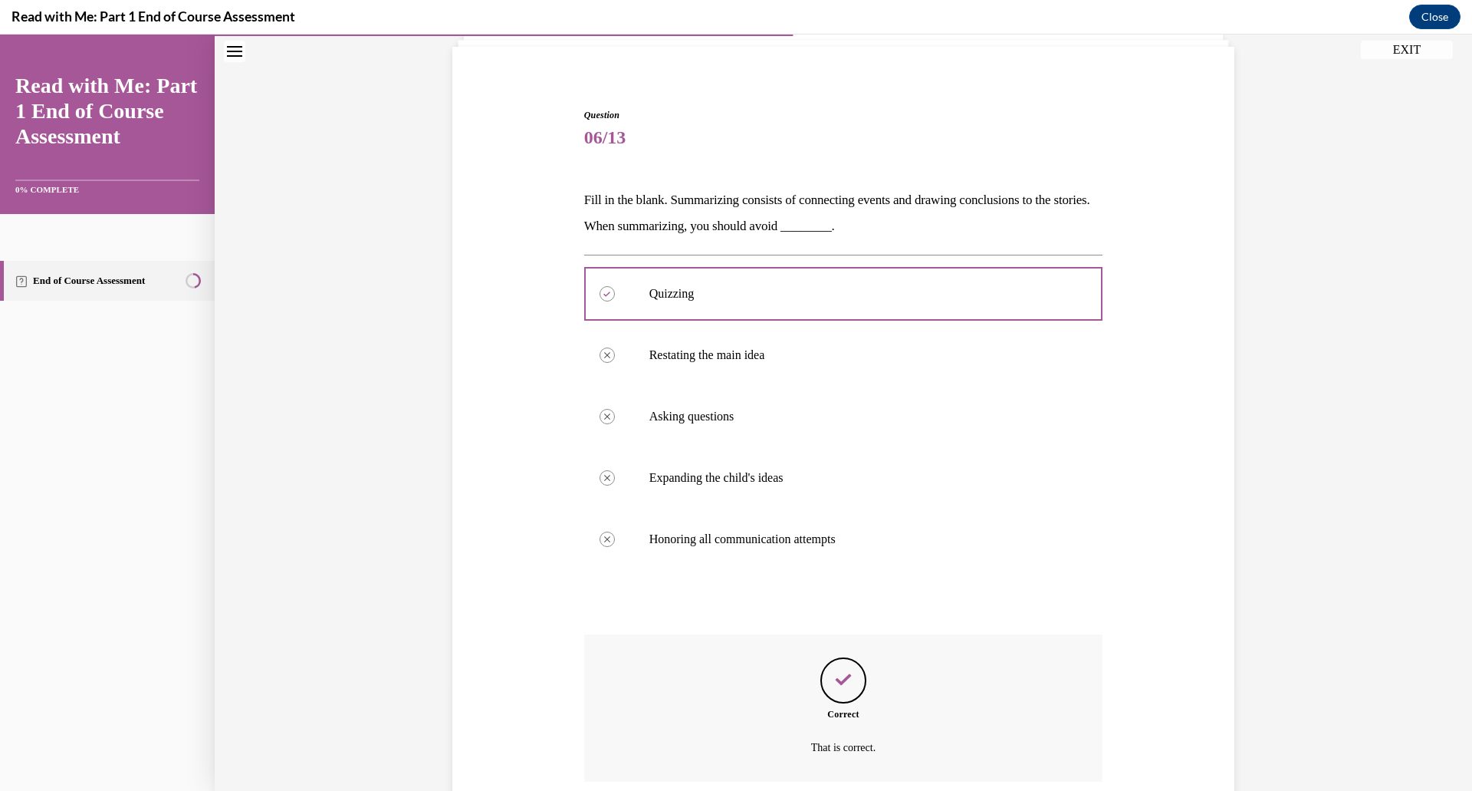
scroll to position [229, 0]
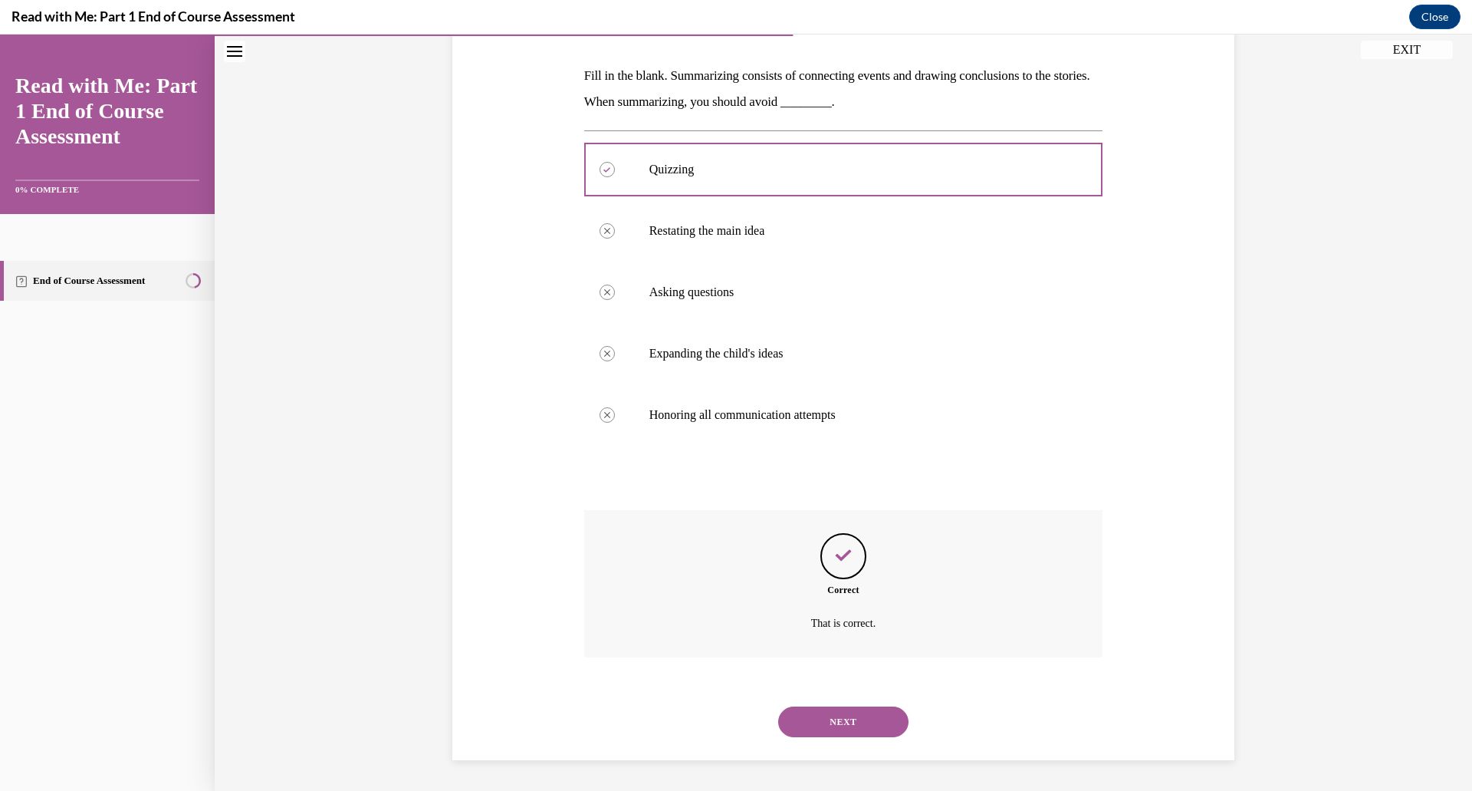
click at [835, 723] on button "NEXT" at bounding box center [843, 721] width 130 height 31
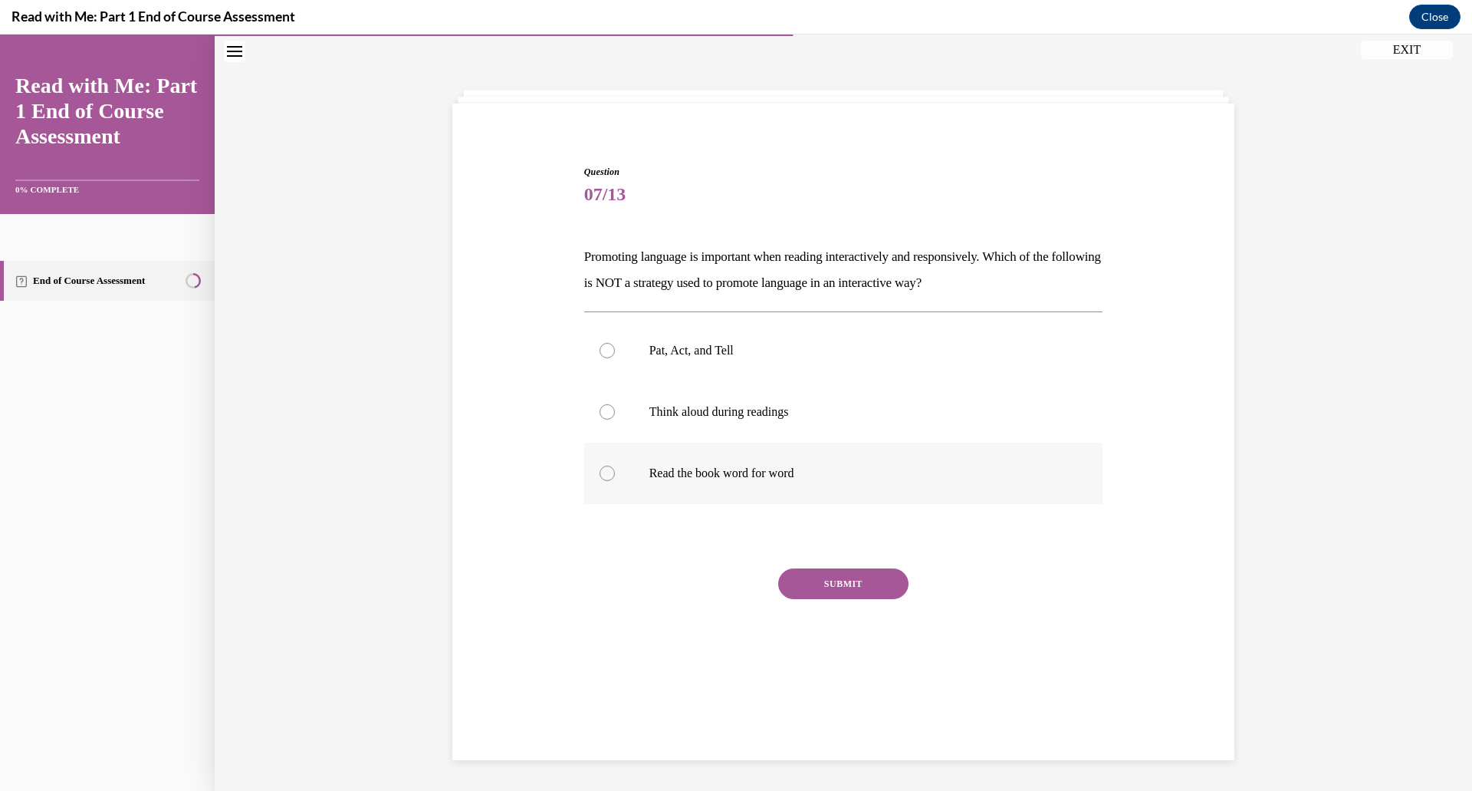
click at [778, 472] on p "Read the book word for word" at bounding box center [858, 472] width 416 height 15
click at [615, 472] on input "Read the book word for word" at bounding box center [607, 472] width 15 height 15
radio input "true"
click at [817, 594] on button "SUBMIT" at bounding box center [843, 583] width 130 height 31
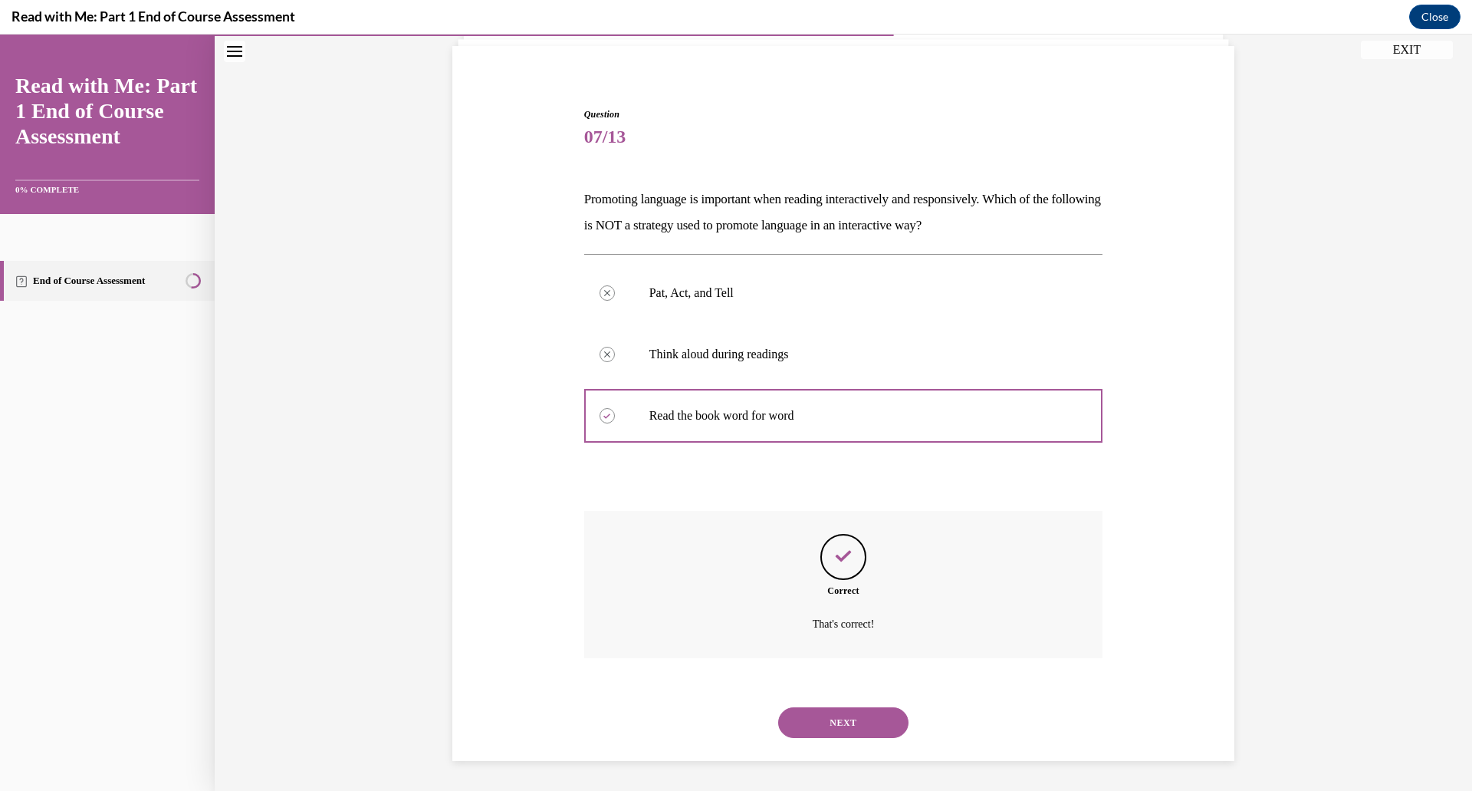
scroll to position [107, 0]
drag, startPoint x: 837, startPoint y: 723, endPoint x: 827, endPoint y: 715, distance: 12.5
click at [828, 715] on button "NEXT" at bounding box center [843, 721] width 130 height 31
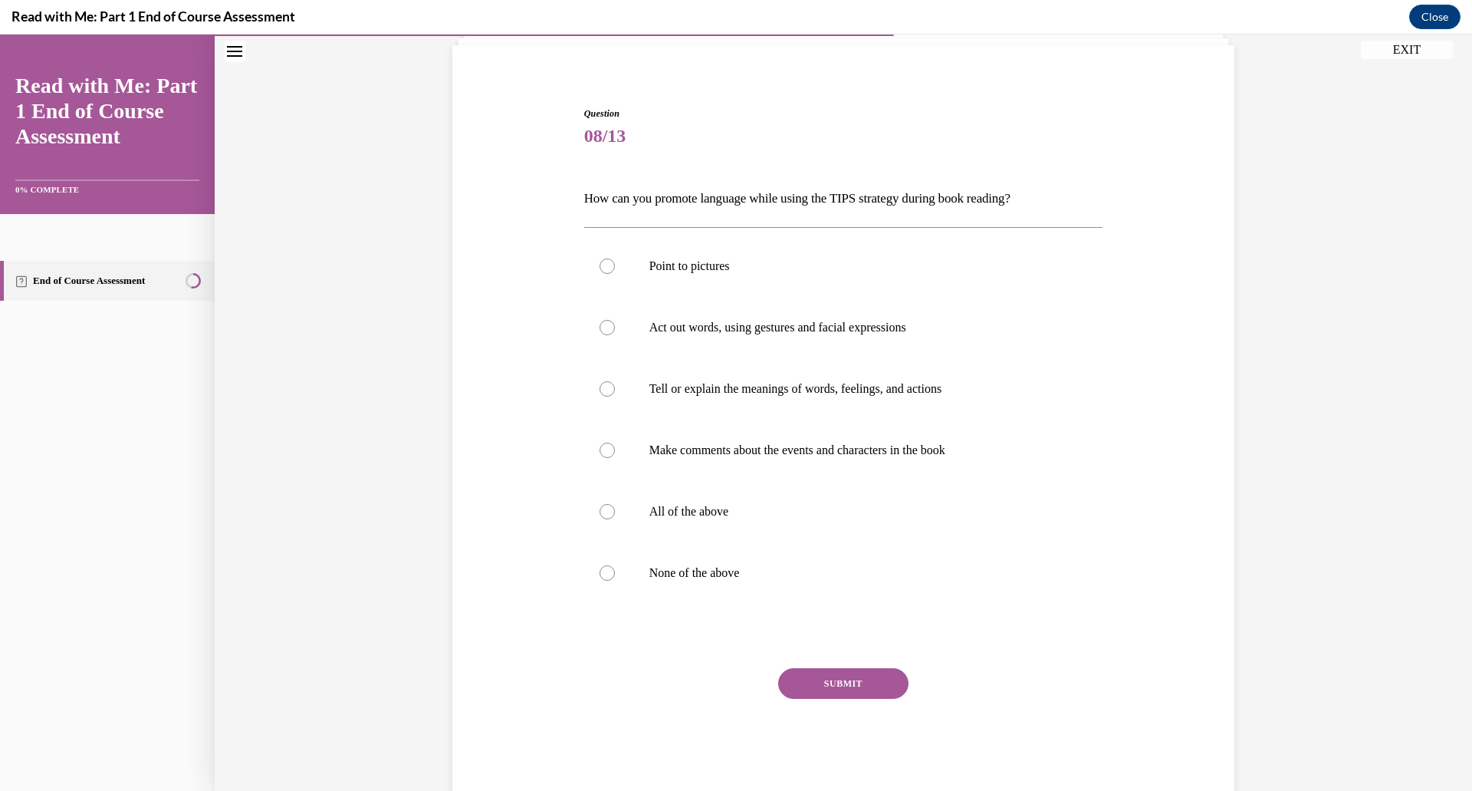
scroll to position [81, 0]
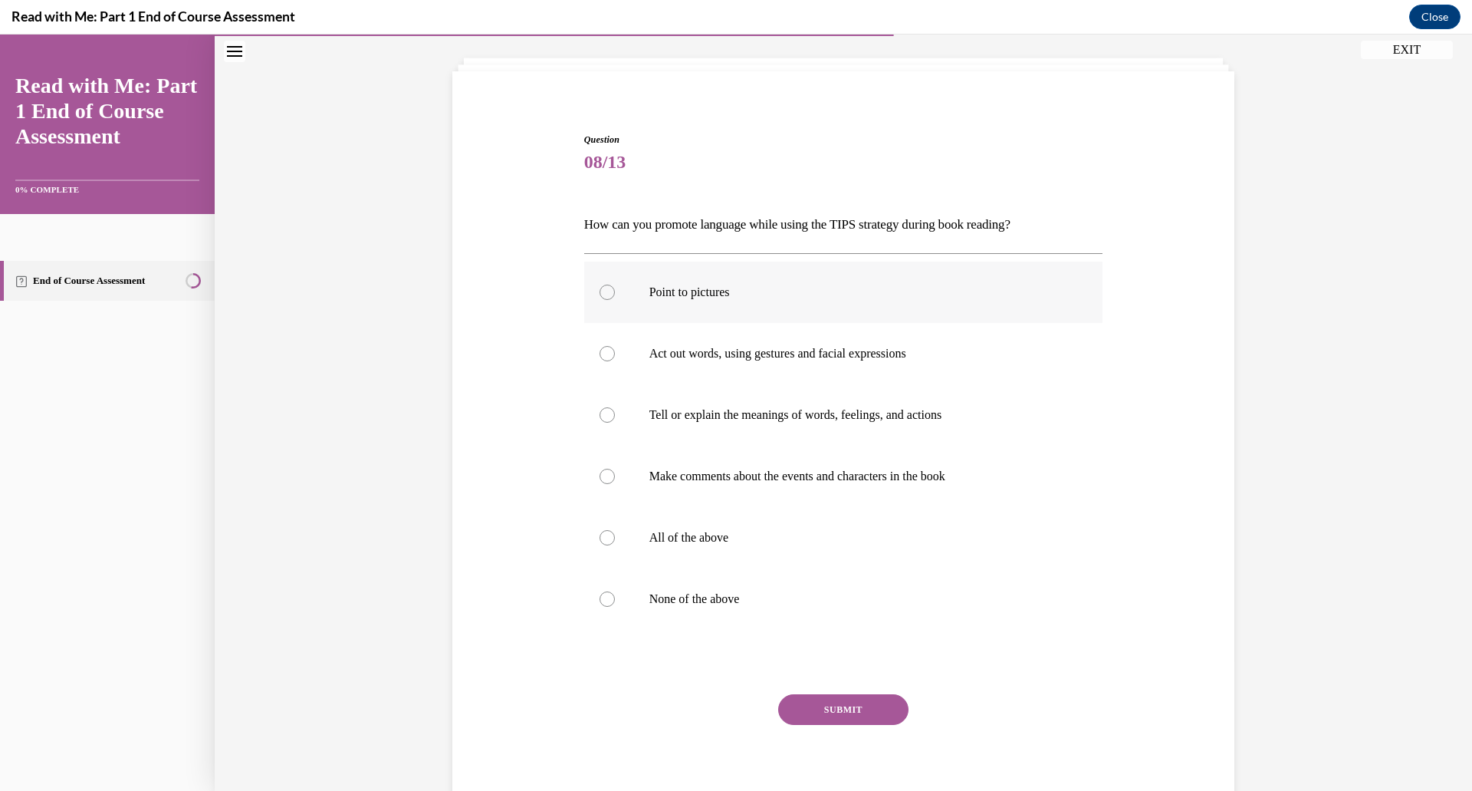
click at [607, 289] on div at bounding box center [607, 291] width 15 height 15
click at [607, 289] on input "Point to pictures" at bounding box center [607, 291] width 15 height 15
radio input "true"
click at [611, 353] on div at bounding box center [607, 353] width 15 height 15
click at [611, 353] on input "Act out words, using gestures and facial expressions" at bounding box center [607, 353] width 15 height 15
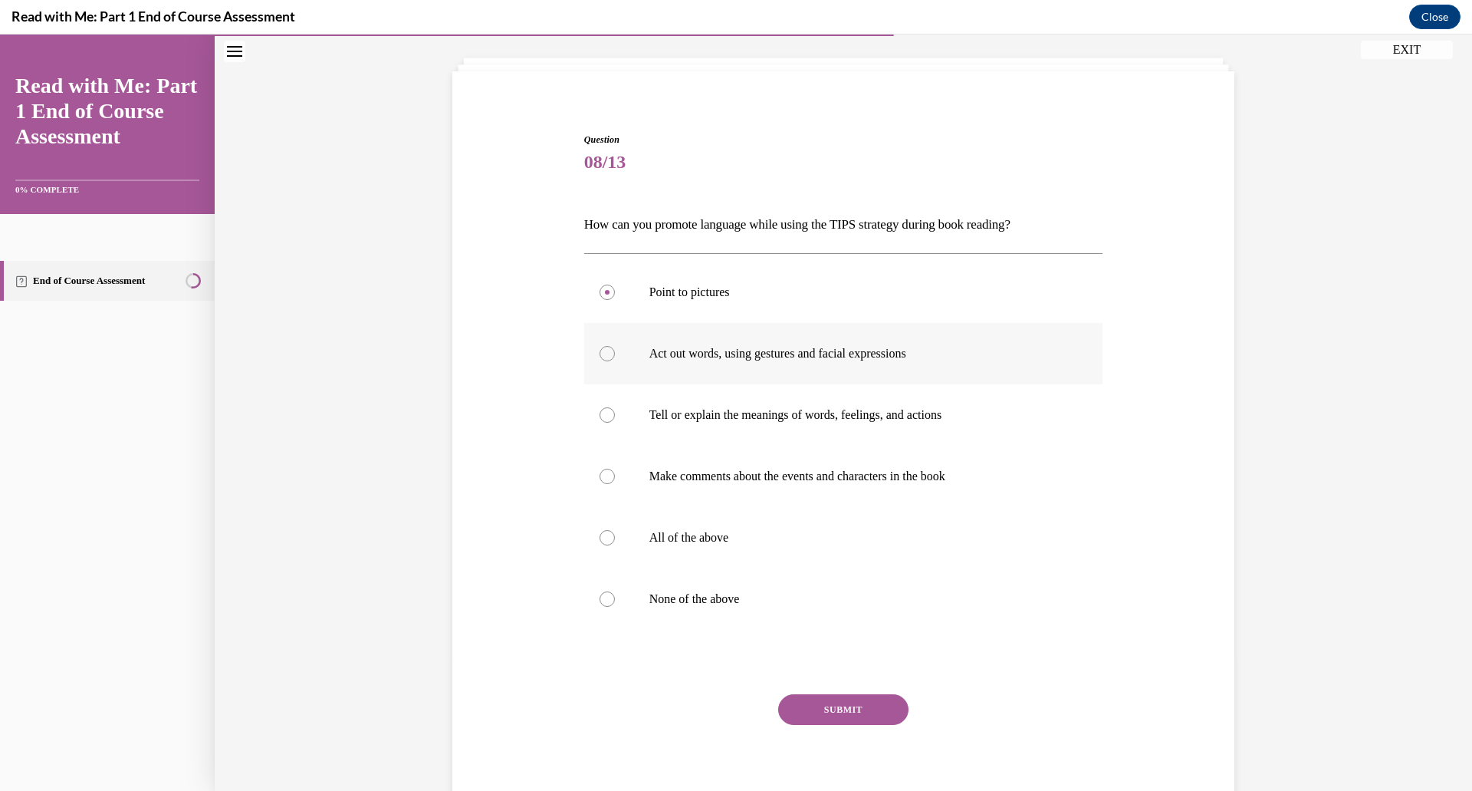
radio input "true"
click at [607, 536] on div at bounding box center [607, 537] width 15 height 15
click at [607, 536] on input "All of the above" at bounding box center [607, 537] width 15 height 15
radio input "true"
click at [863, 705] on button "SUBMIT" at bounding box center [843, 709] width 130 height 31
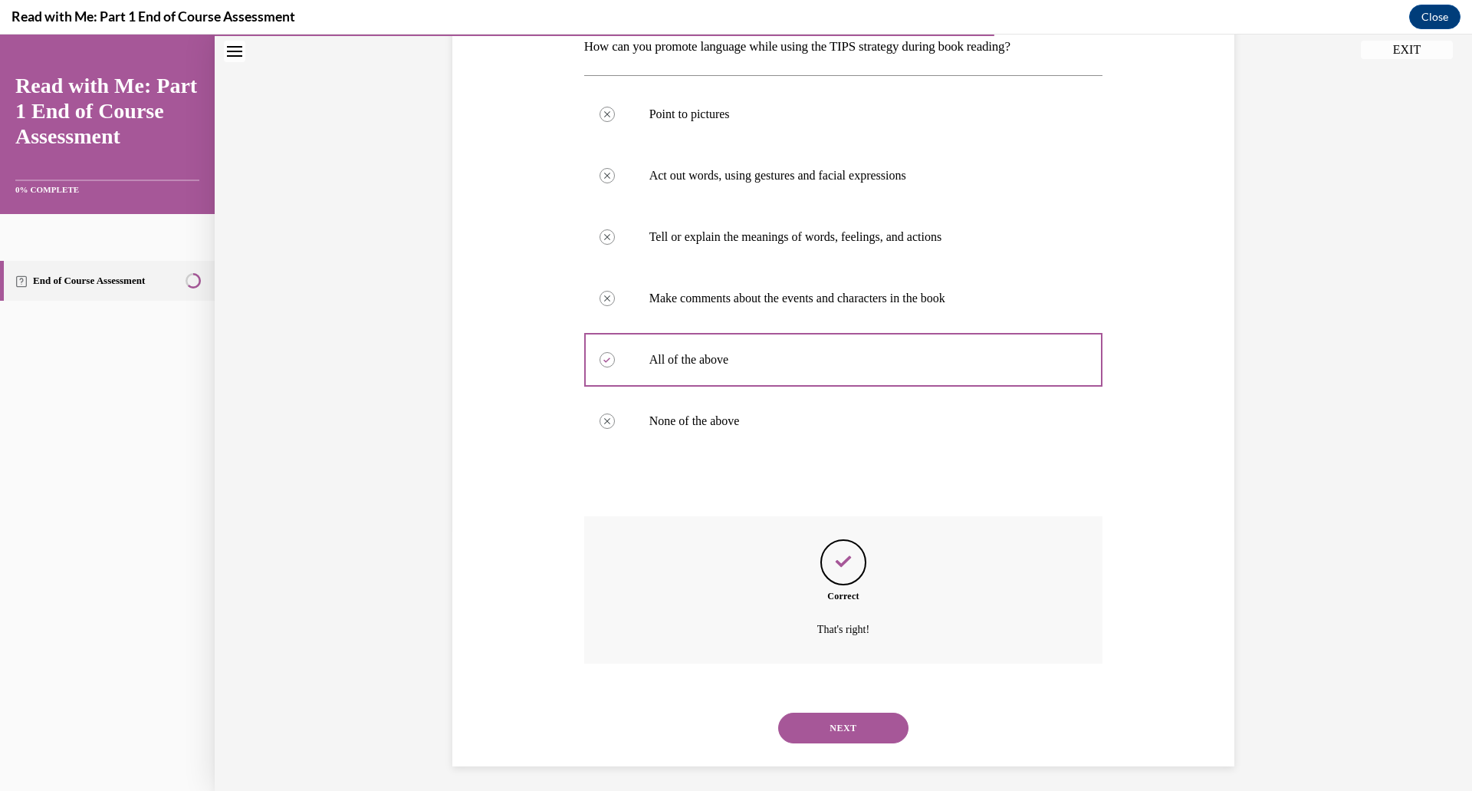
scroll to position [265, 0]
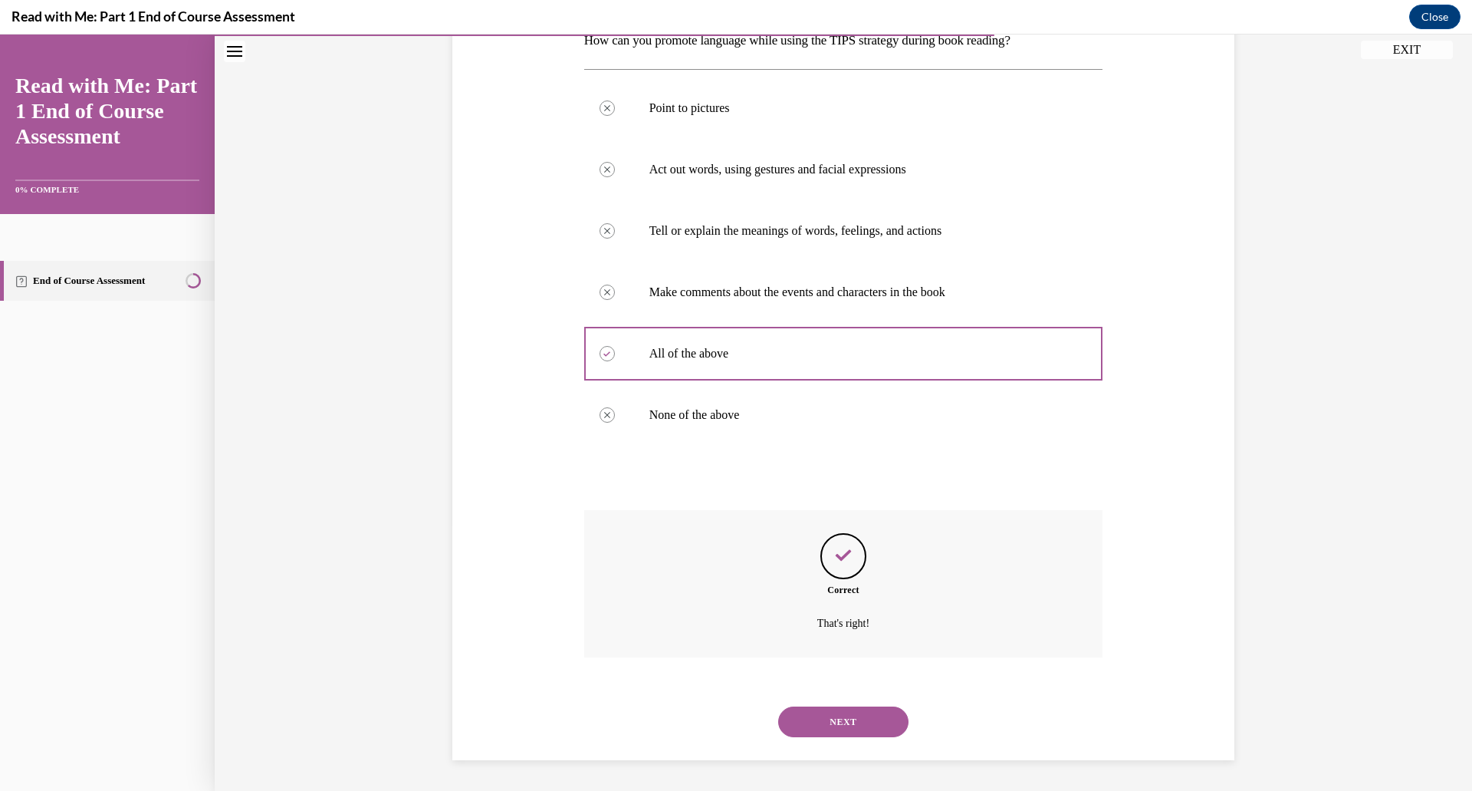
click at [824, 725] on button "NEXT" at bounding box center [843, 721] width 130 height 31
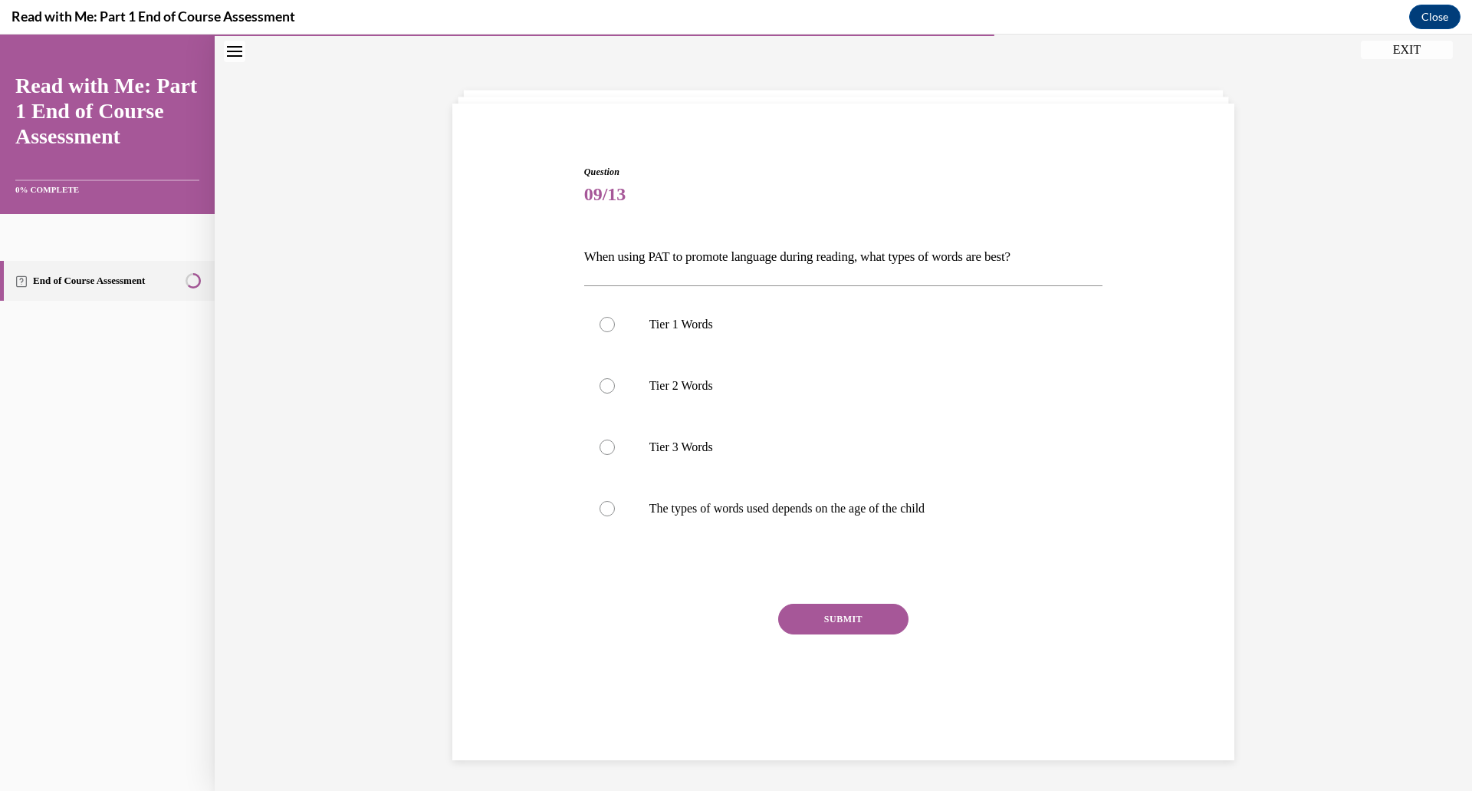
scroll to position [48, 0]
click at [611, 508] on div at bounding box center [607, 508] width 15 height 15
click at [611, 508] on input "The types of words used depends on the age of the child" at bounding box center [607, 508] width 15 height 15
radio input "true"
click at [610, 323] on div at bounding box center [607, 324] width 15 height 15
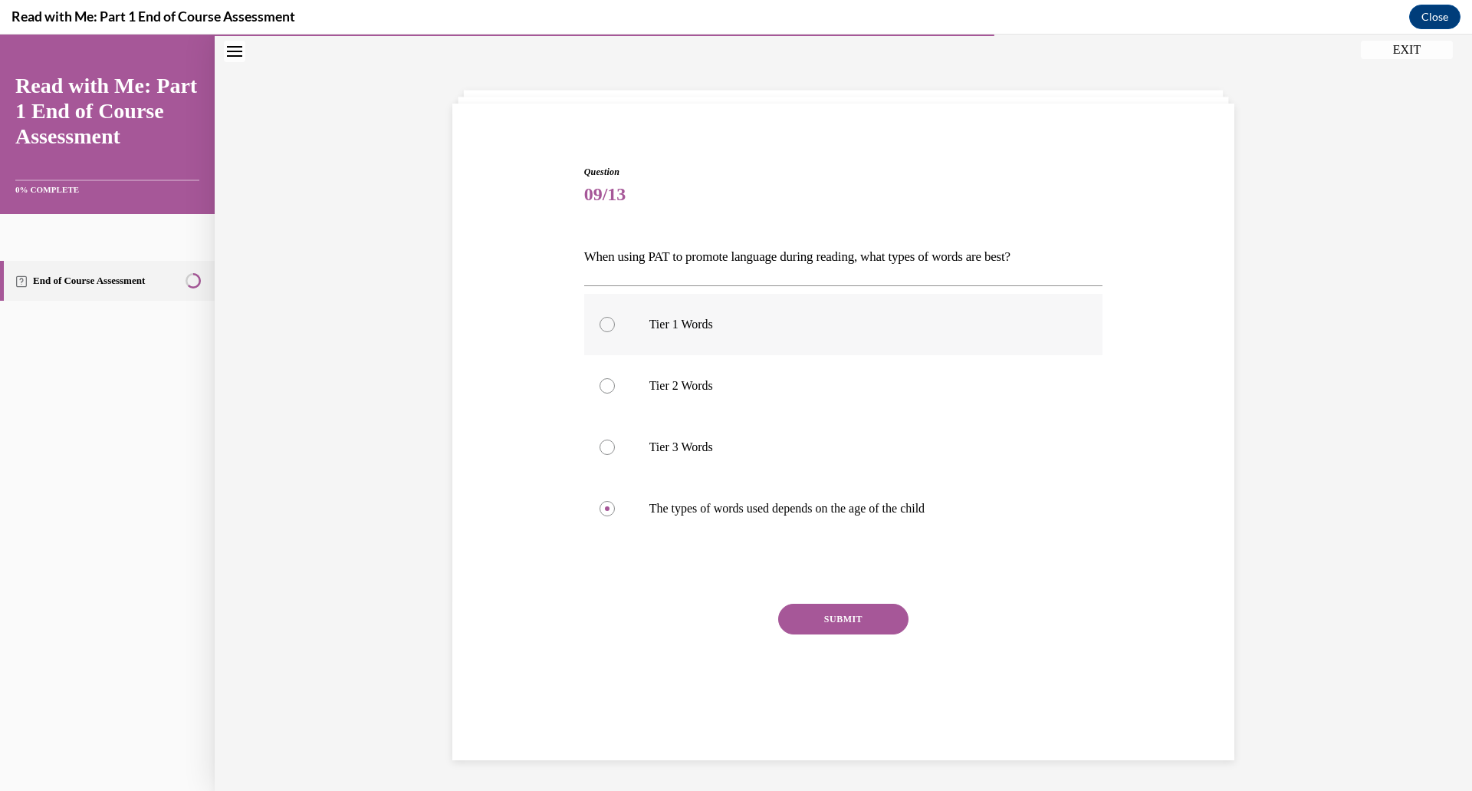
click at [610, 323] on input "Tier 1 Words" at bounding box center [607, 324] width 15 height 15
radio input "true"
click at [606, 511] on div at bounding box center [607, 508] width 15 height 15
click at [606, 511] on input "The types of words used depends on the age of the child" at bounding box center [607, 508] width 15 height 15
radio input "true"
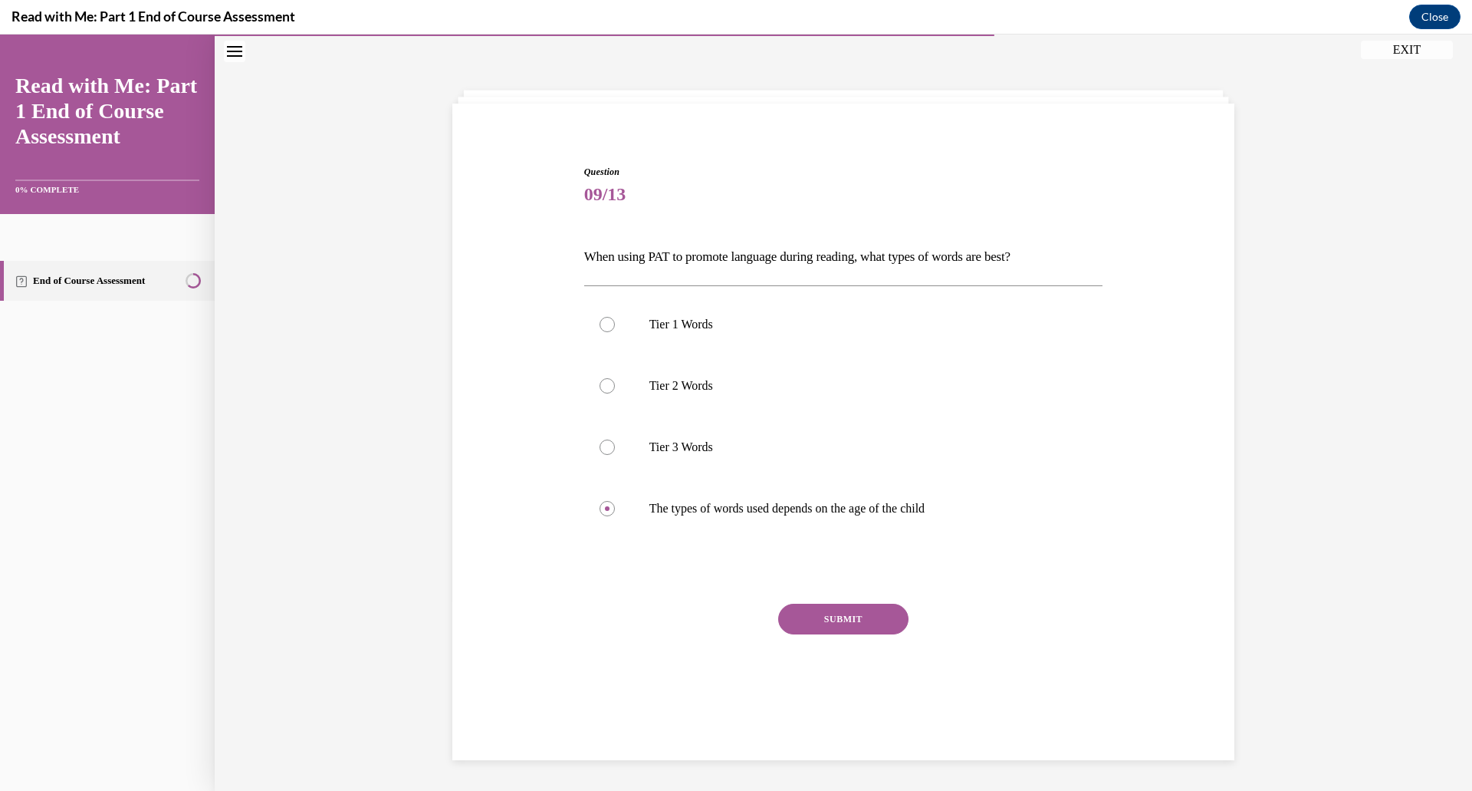
click at [805, 623] on button "SUBMIT" at bounding box center [843, 618] width 130 height 31
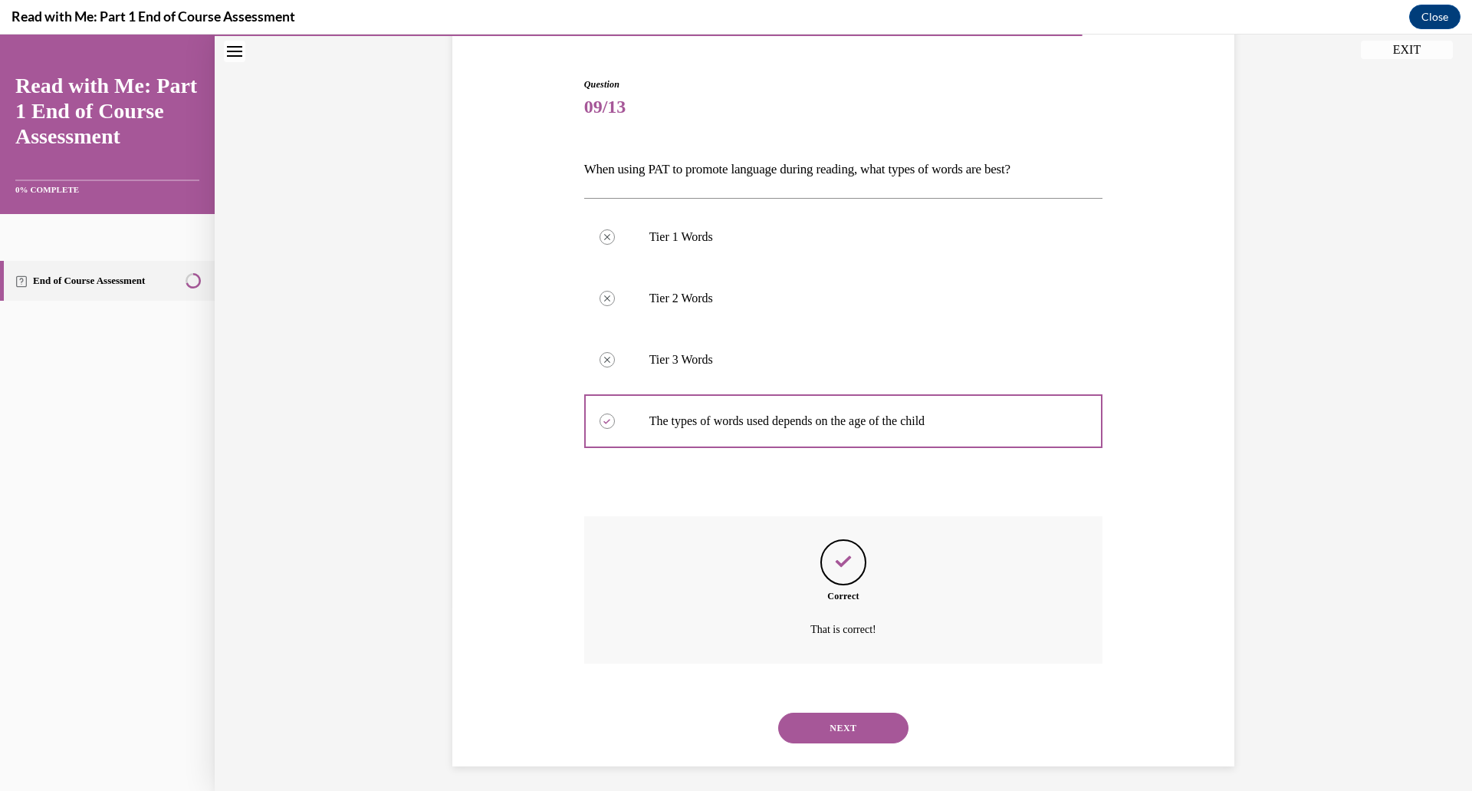
scroll to position [142, 0]
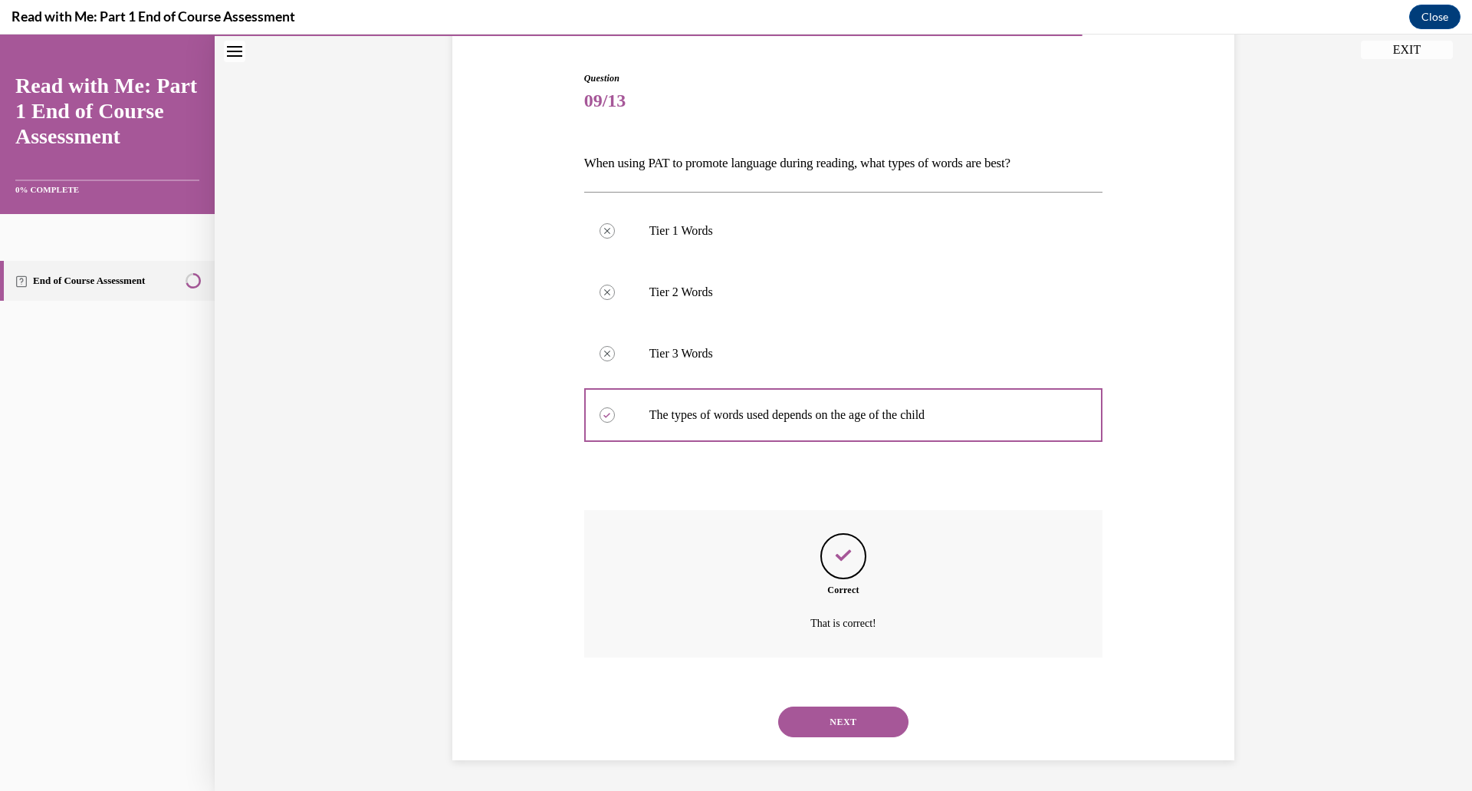
click at [847, 722] on button "NEXT" at bounding box center [843, 721] width 130 height 31
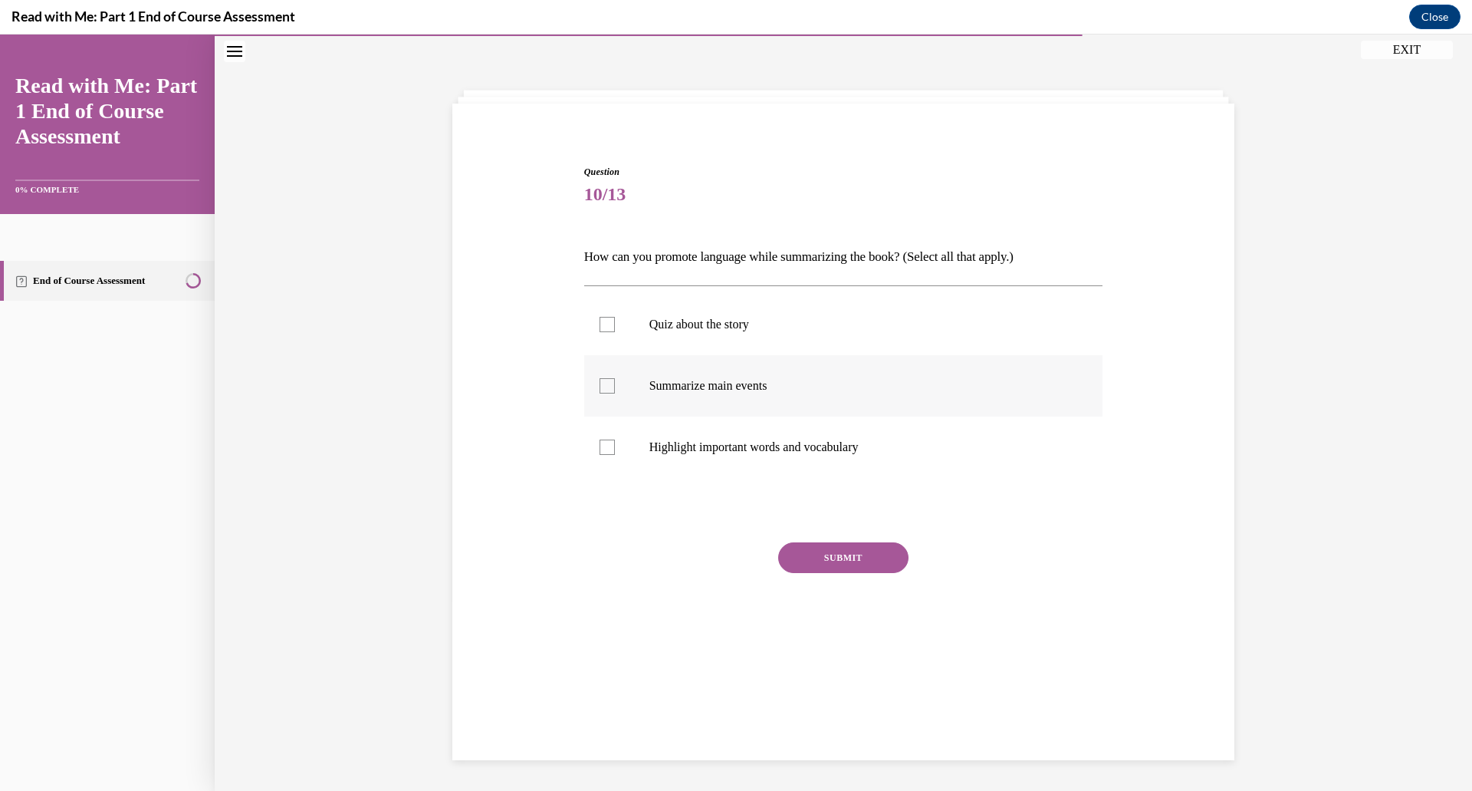
click at [668, 398] on label "Summarize main events" at bounding box center [843, 385] width 519 height 61
click at [615, 393] on input "Summarize main events" at bounding box center [607, 385] width 15 height 15
checkbox input "true"
click at [652, 443] on p "Highlight important words and vocabulary" at bounding box center [858, 446] width 416 height 15
click at [615, 443] on input "Highlight important words and vocabulary" at bounding box center [607, 446] width 15 height 15
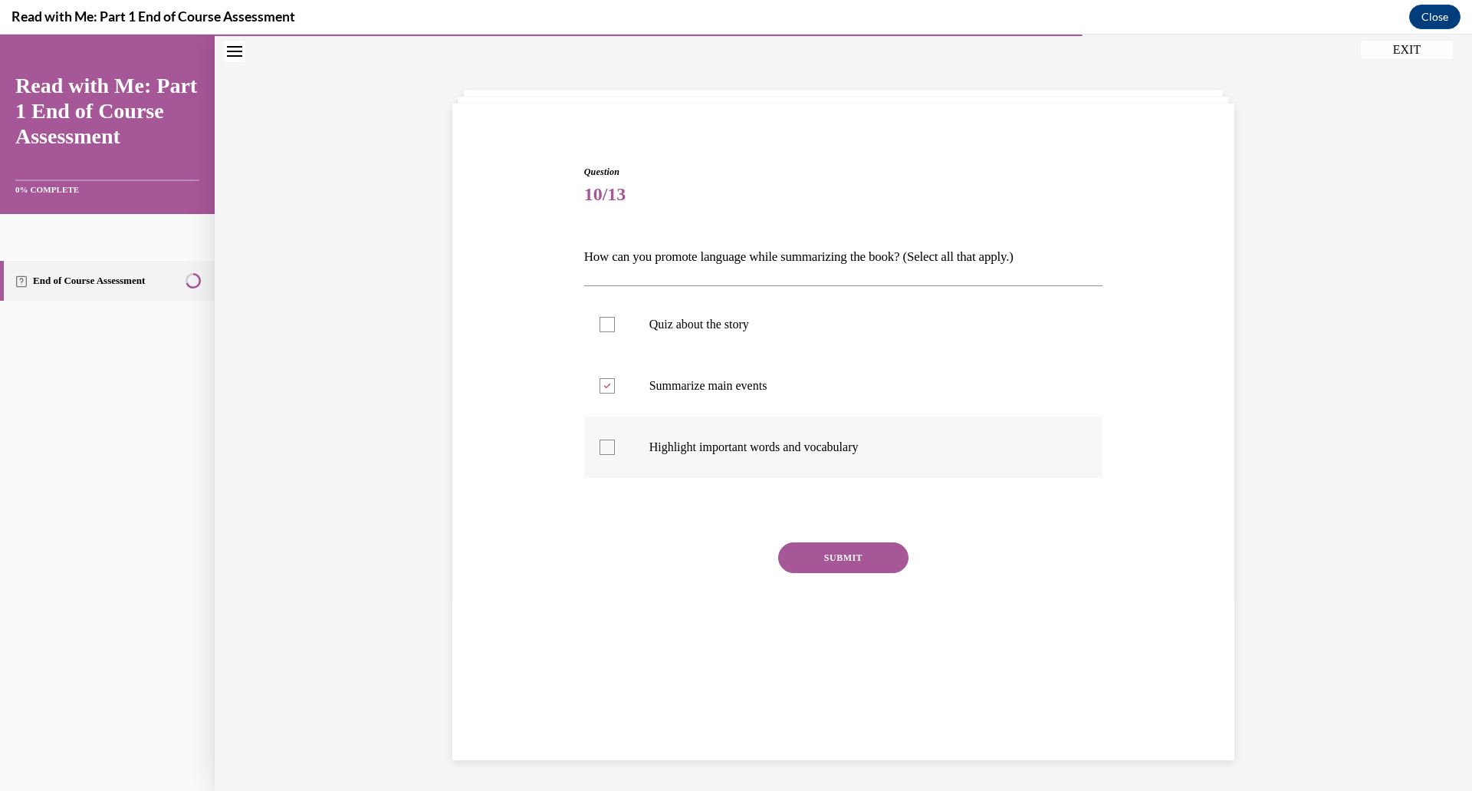
checkbox input "true"
click at [844, 561] on button "SUBMIT" at bounding box center [843, 557] width 130 height 31
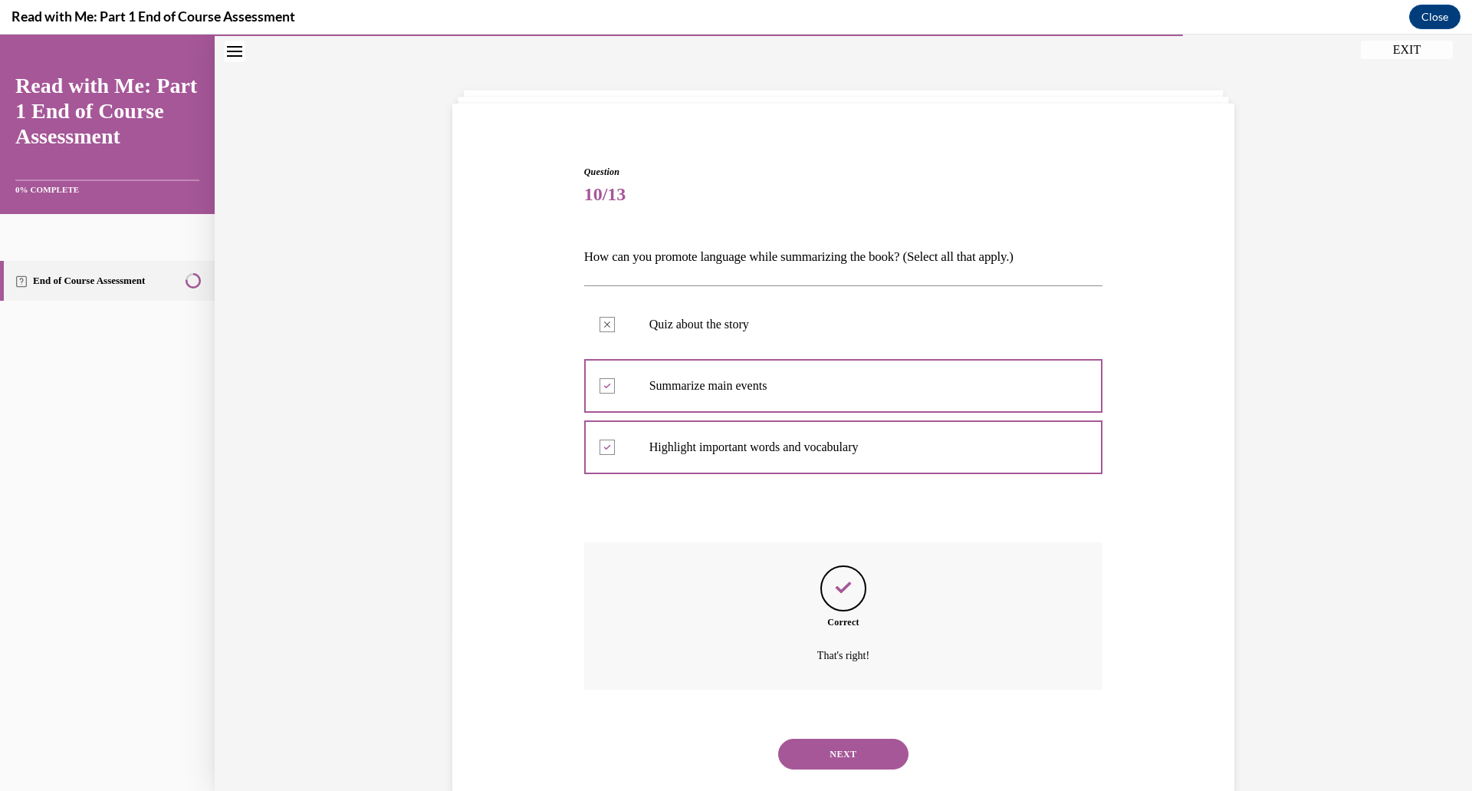
scroll to position [81, 0]
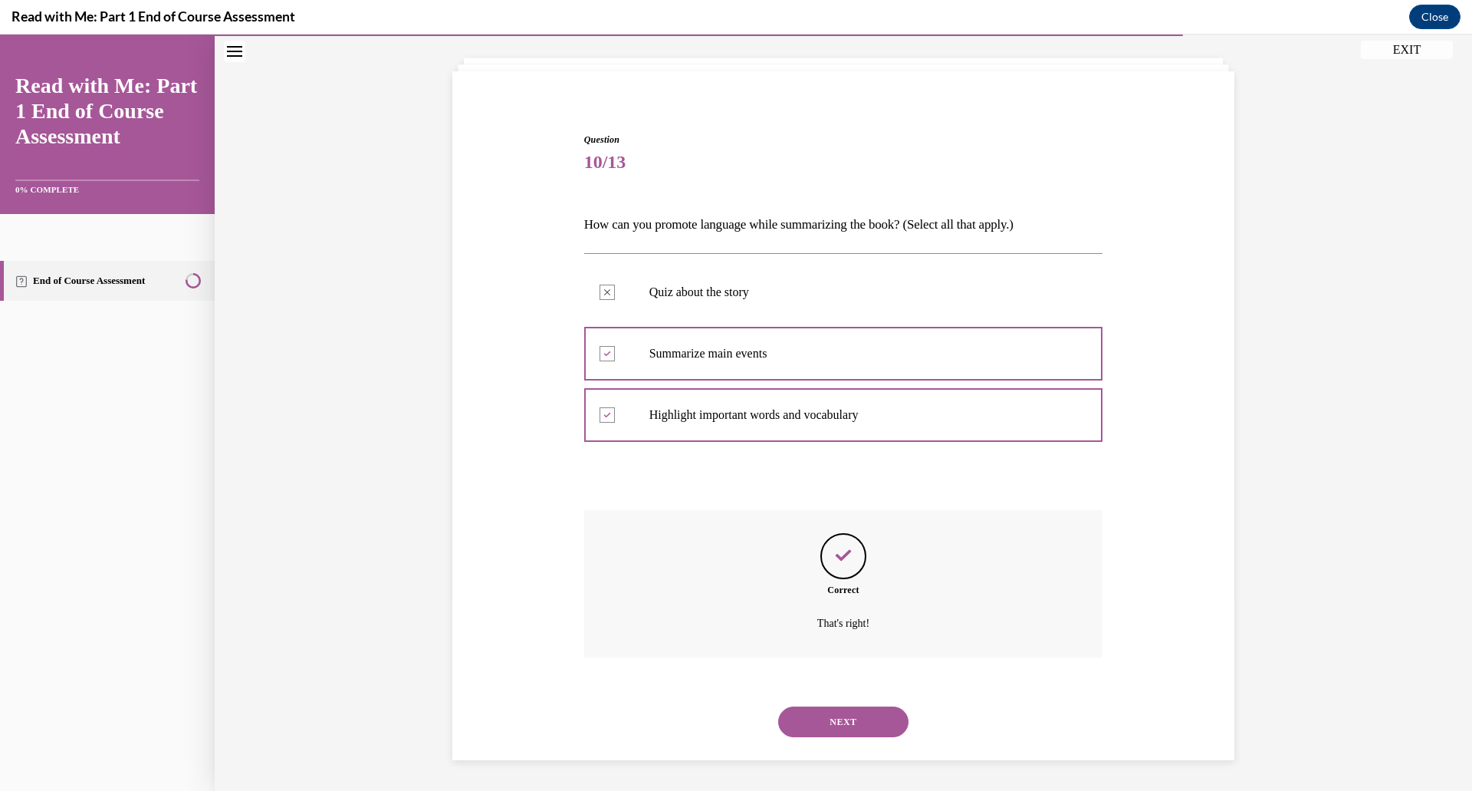
click at [881, 725] on button "NEXT" at bounding box center [843, 721] width 130 height 31
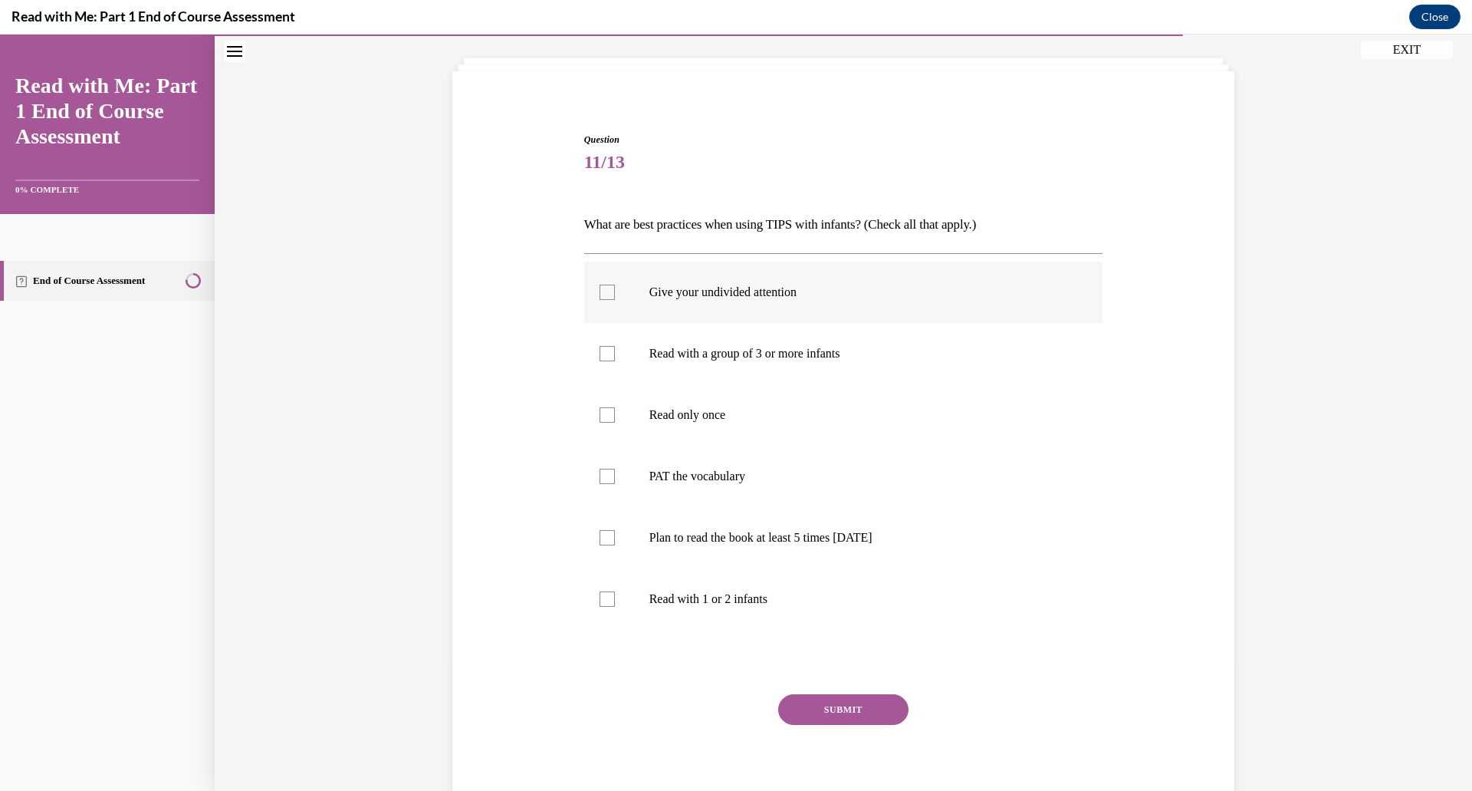
click at [608, 289] on div at bounding box center [607, 291] width 15 height 15
click at [608, 289] on input "Give your undivided attention" at bounding box center [607, 291] width 15 height 15
checkbox input "true"
click at [613, 475] on div at bounding box center [607, 476] width 15 height 15
click at [613, 475] on input "PAT the vocabulary" at bounding box center [607, 476] width 15 height 15
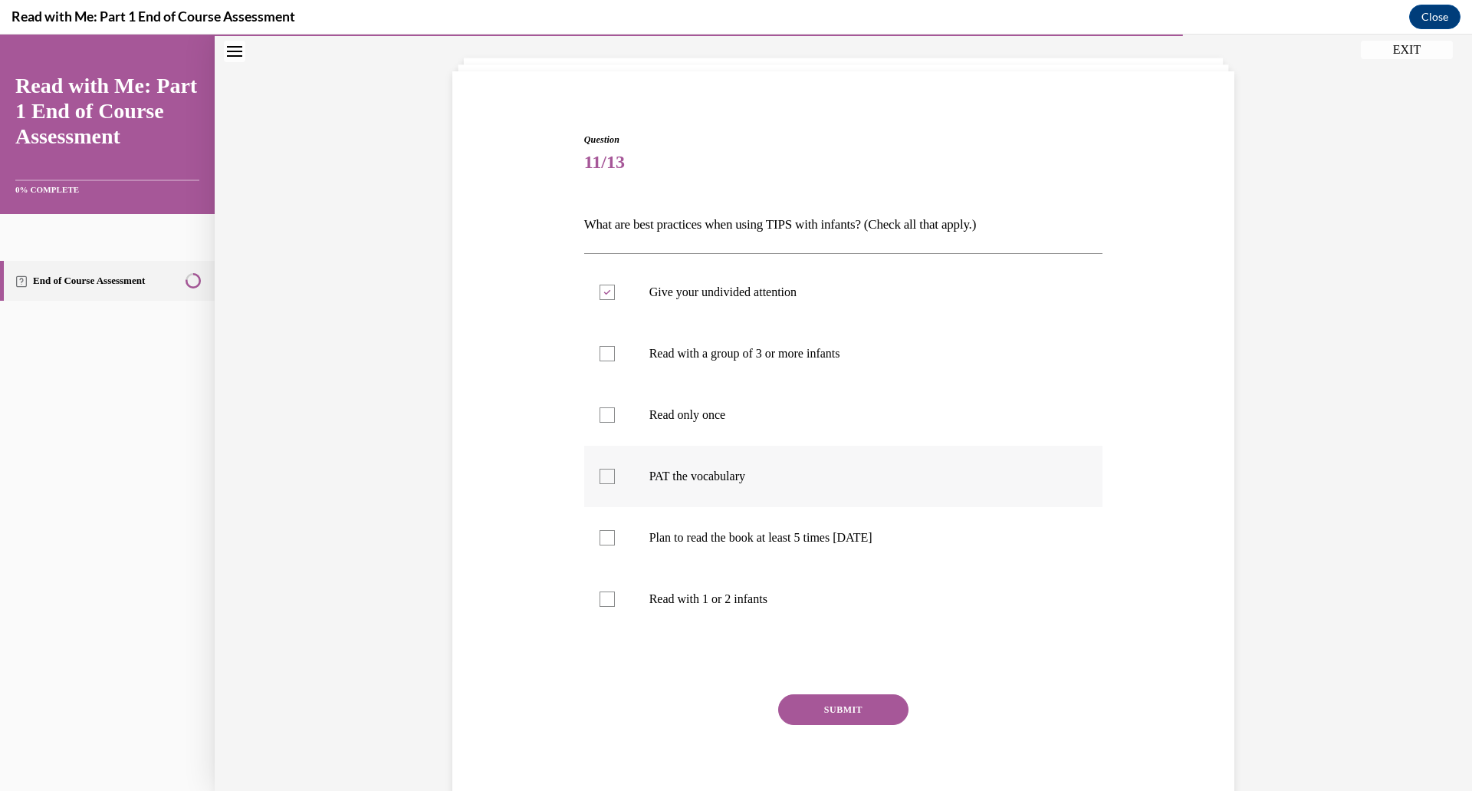
checkbox input "true"
click at [745, 546] on label "Plan to read the book at least 5 times in 2 weeks" at bounding box center [843, 537] width 519 height 61
click at [615, 545] on input "Plan to read the book at least 5 times in 2 weeks" at bounding box center [607, 537] width 15 height 15
checkbox input "true"
click at [626, 597] on label "Read with 1 or 2 infants" at bounding box center [843, 598] width 519 height 61
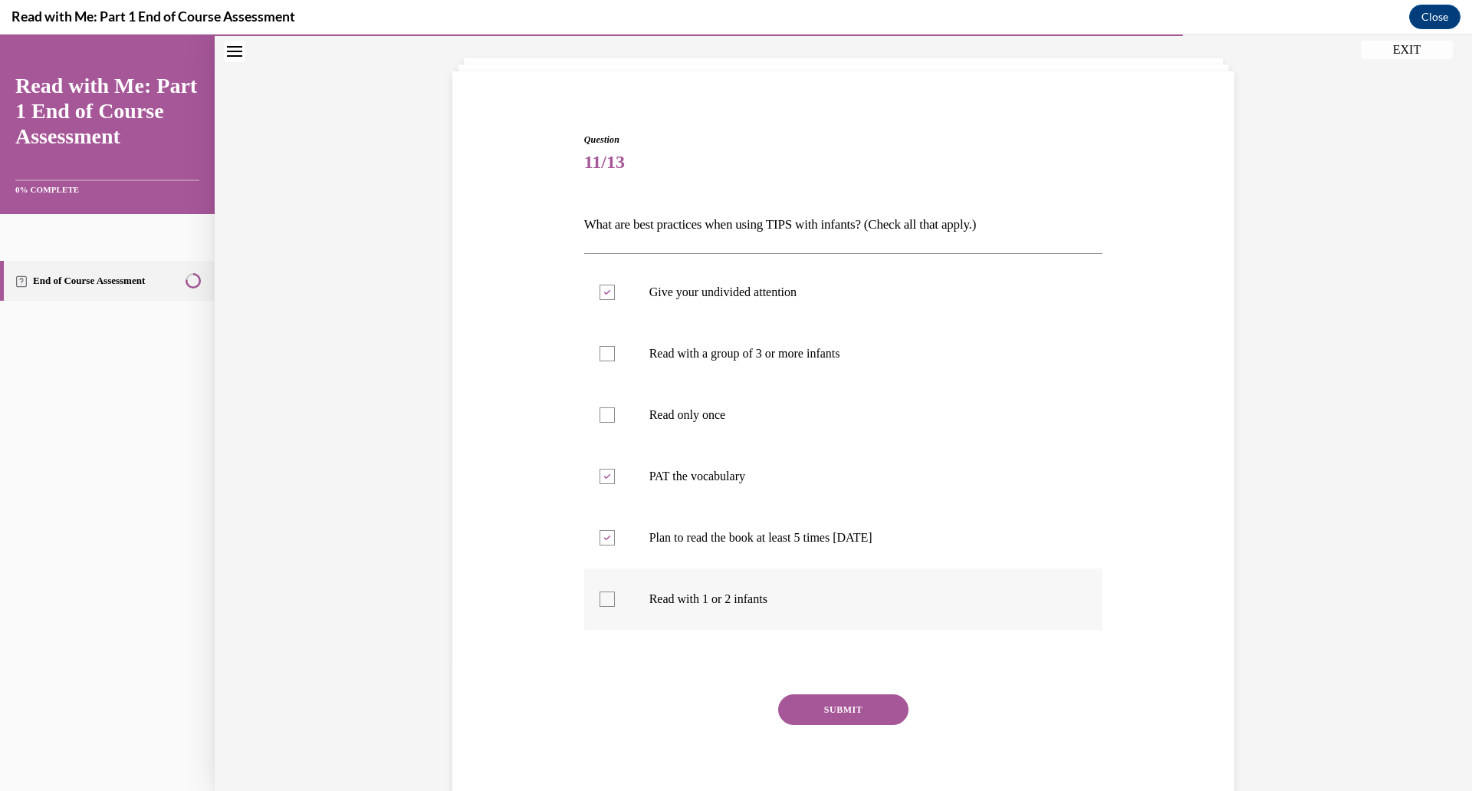
click at [615, 597] on input "Read with 1 or 2 infants" at bounding box center [607, 598] width 15 height 15
checkbox input "true"
click at [833, 712] on button "SUBMIT" at bounding box center [843, 709] width 130 height 31
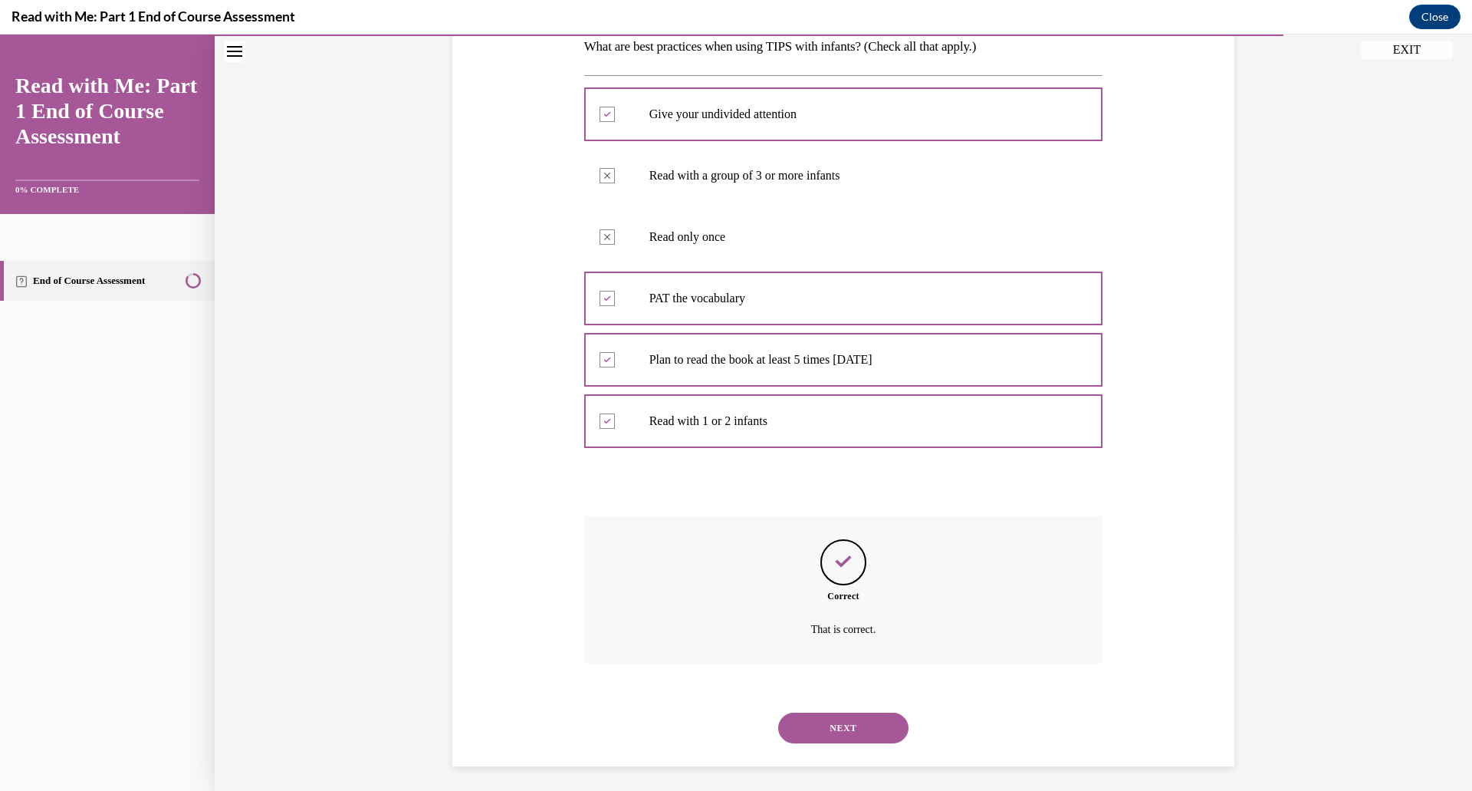
scroll to position [265, 0]
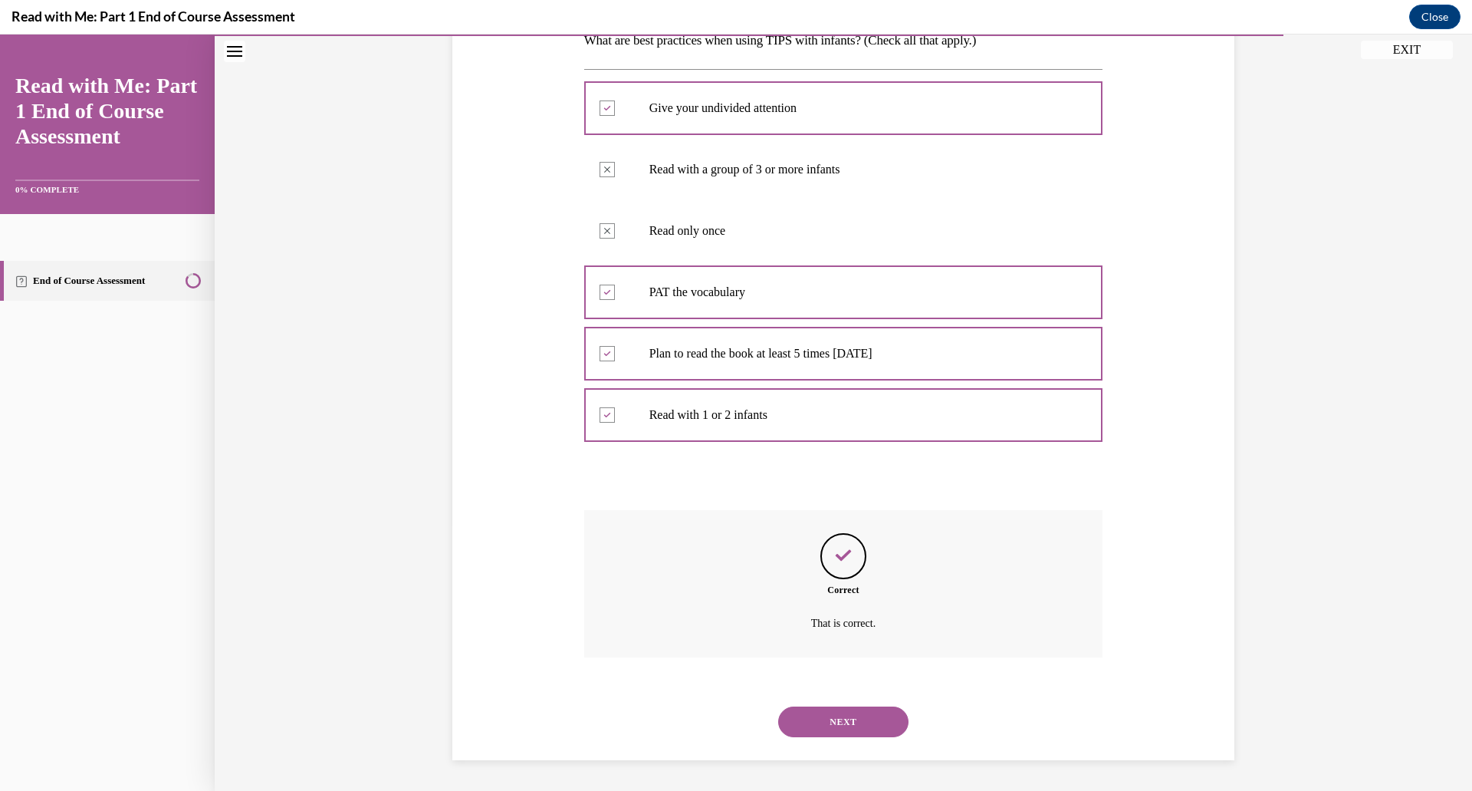
click at [837, 720] on button "NEXT" at bounding box center [843, 721] width 130 height 31
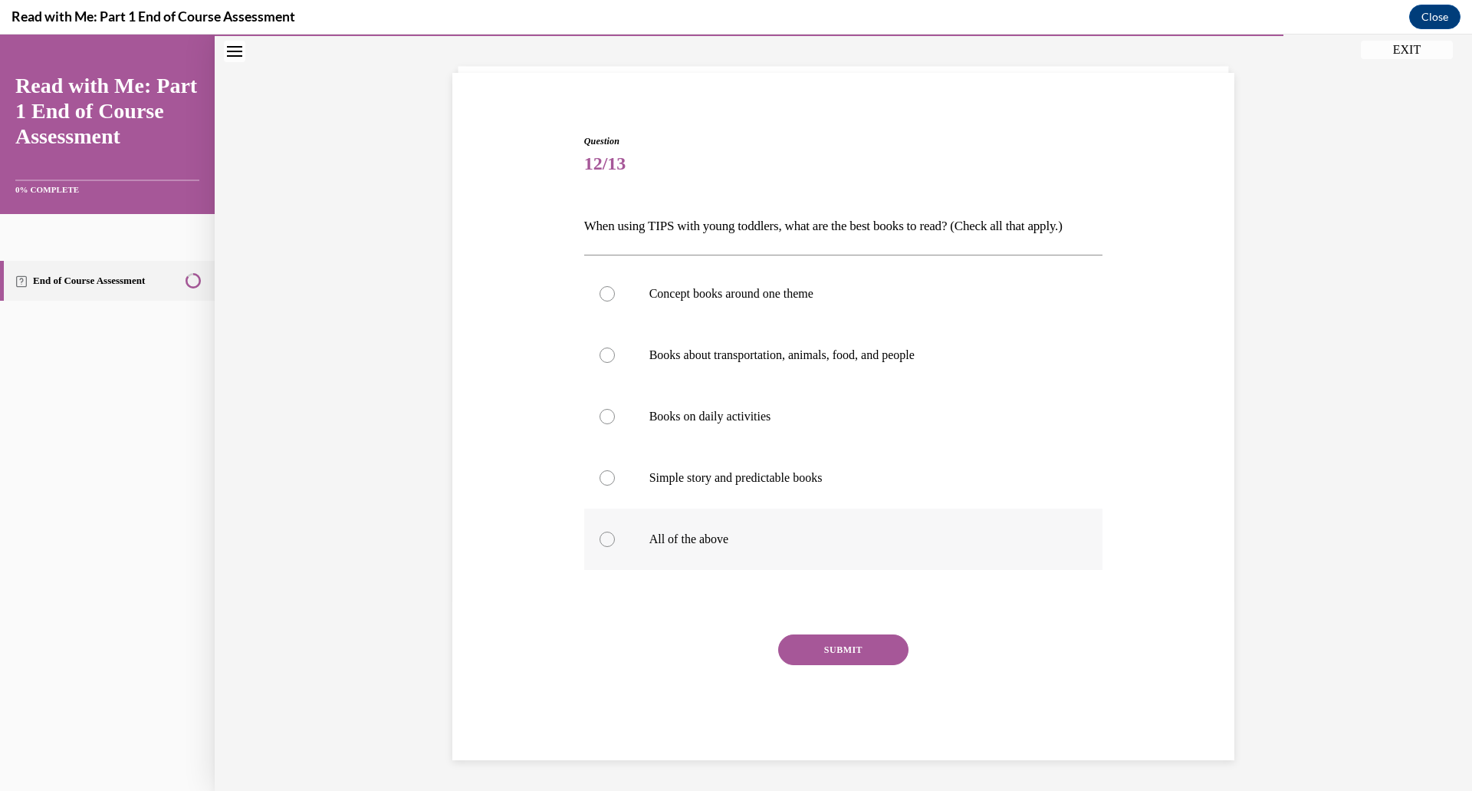
click at [607, 541] on div at bounding box center [607, 538] width 15 height 15
click at [607, 541] on input "All of the above" at bounding box center [607, 538] width 15 height 15
radio input "true"
click at [840, 659] on button "SUBMIT" at bounding box center [843, 649] width 130 height 31
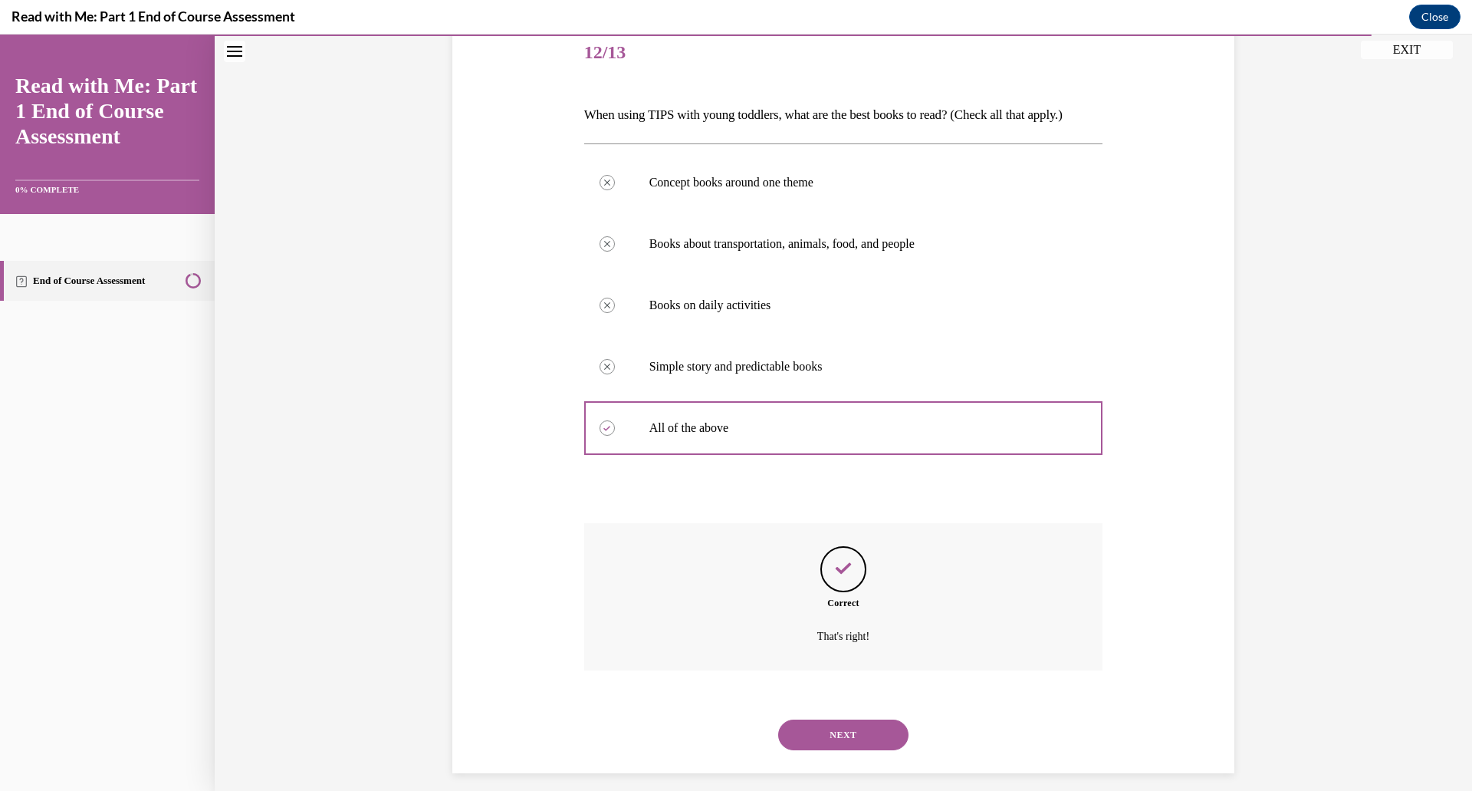
scroll to position [203, 0]
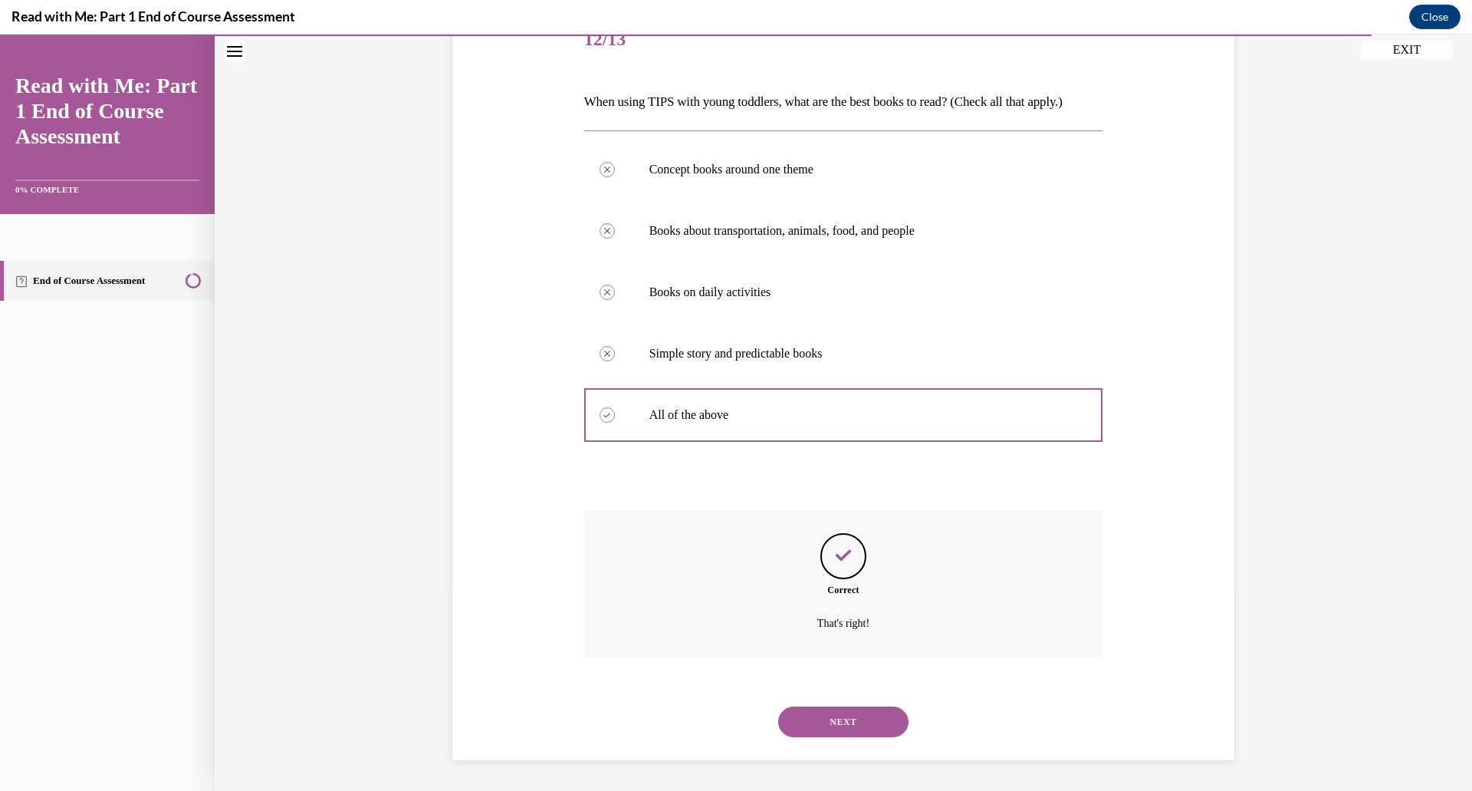
click at [848, 722] on button "NEXT" at bounding box center [843, 721] width 130 height 31
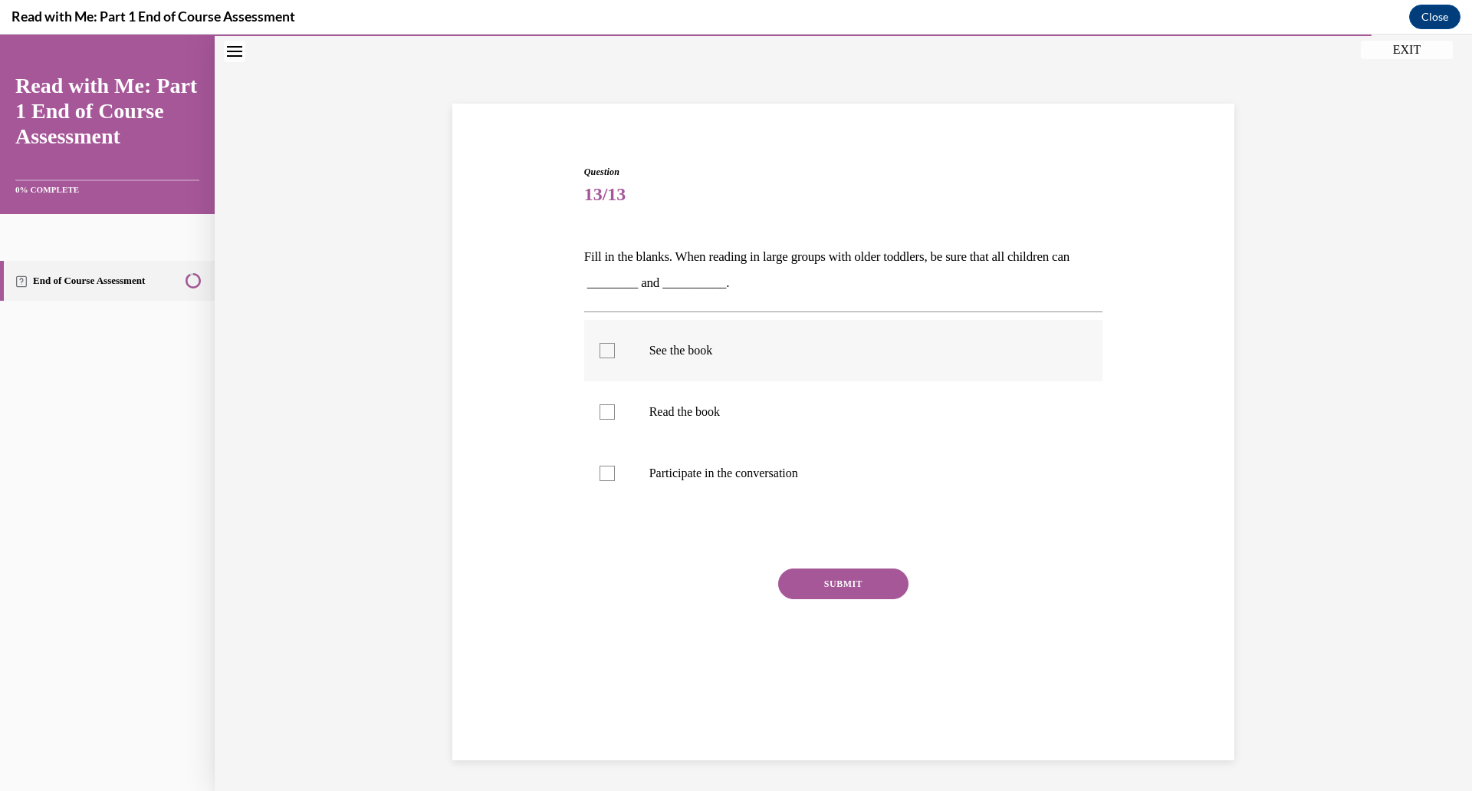
click at [610, 355] on div at bounding box center [607, 350] width 15 height 15
click at [610, 355] on input "See the book" at bounding box center [607, 350] width 15 height 15
checkbox input "true"
click at [829, 583] on button "SUBMIT" at bounding box center [843, 583] width 130 height 31
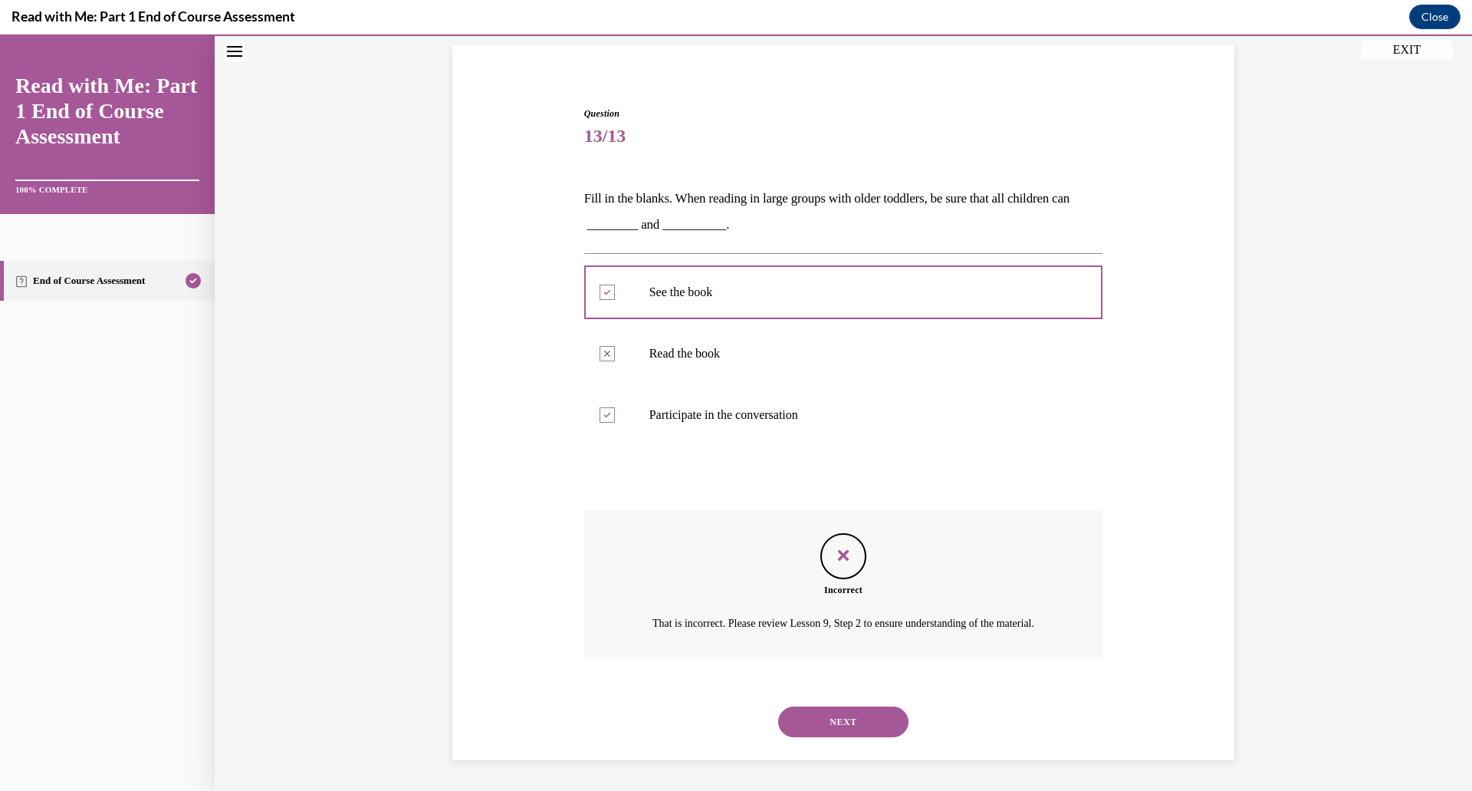
scroll to position [125, 0]
click at [609, 407] on div at bounding box center [607, 414] width 15 height 15
click at [857, 724] on button "NEXT" at bounding box center [843, 721] width 130 height 31
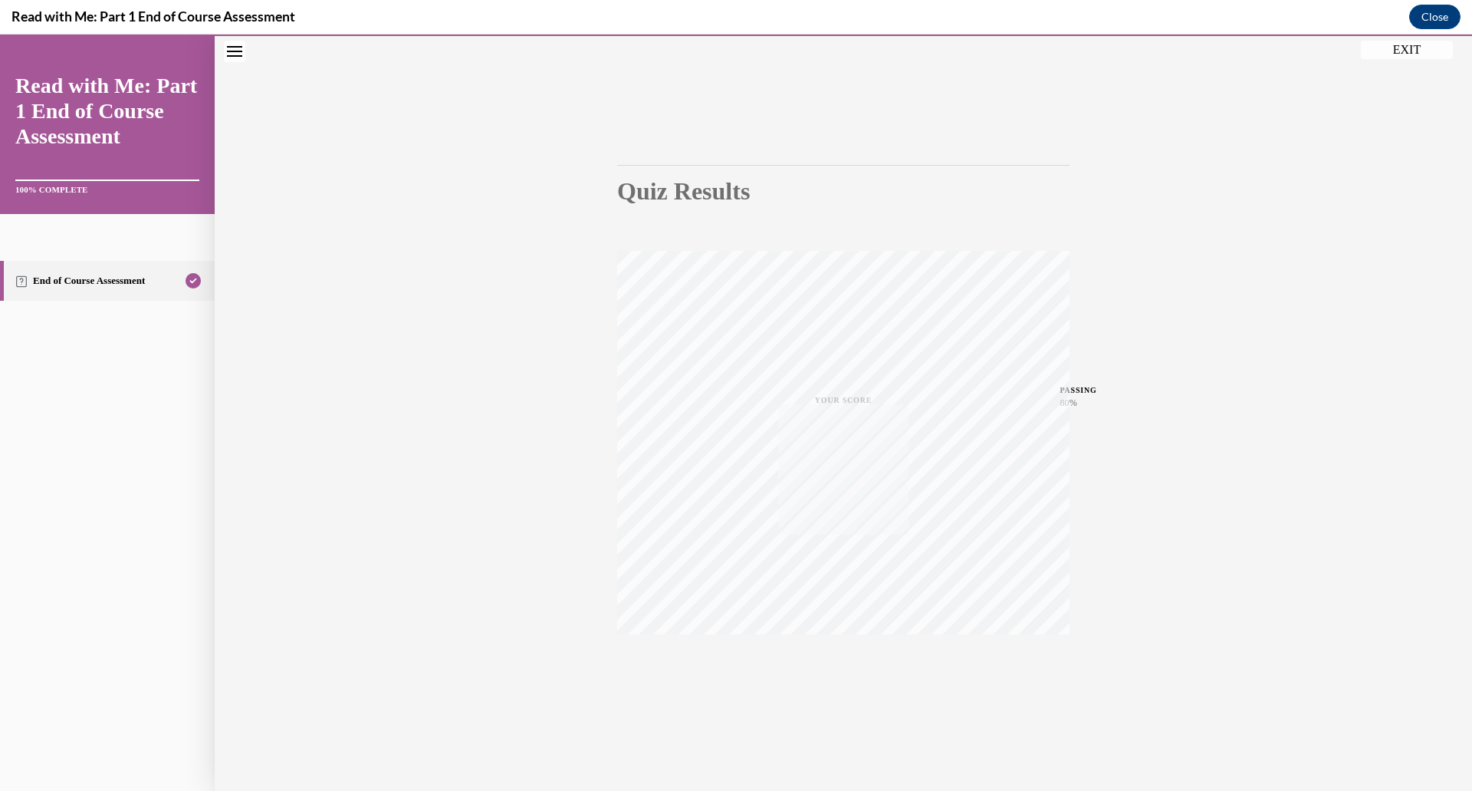
scroll to position [48, 0]
click at [850, 676] on icon "button" at bounding box center [844, 678] width 54 height 17
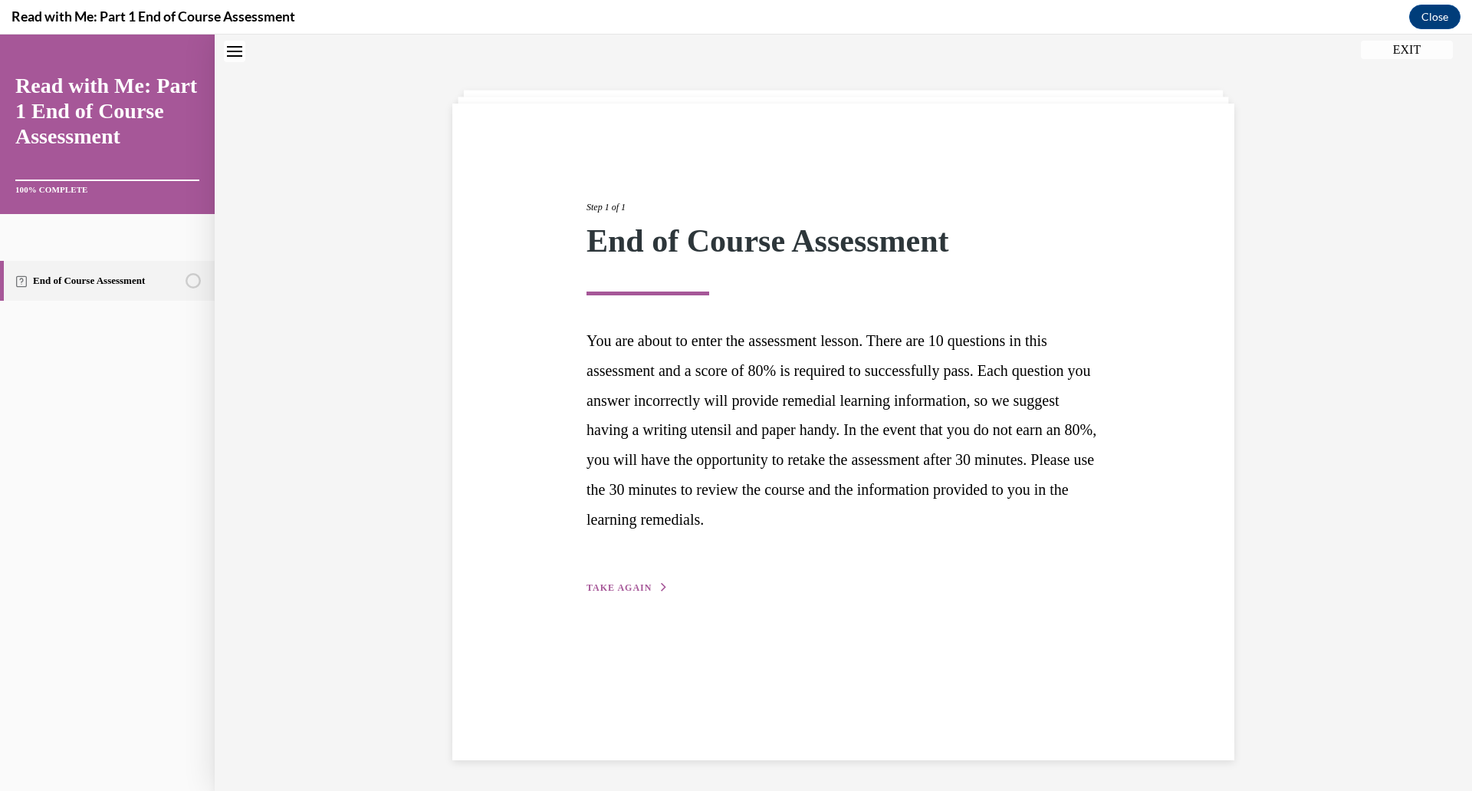
click at [621, 580] on button "TAKE AGAIN" at bounding box center [628, 587] width 82 height 14
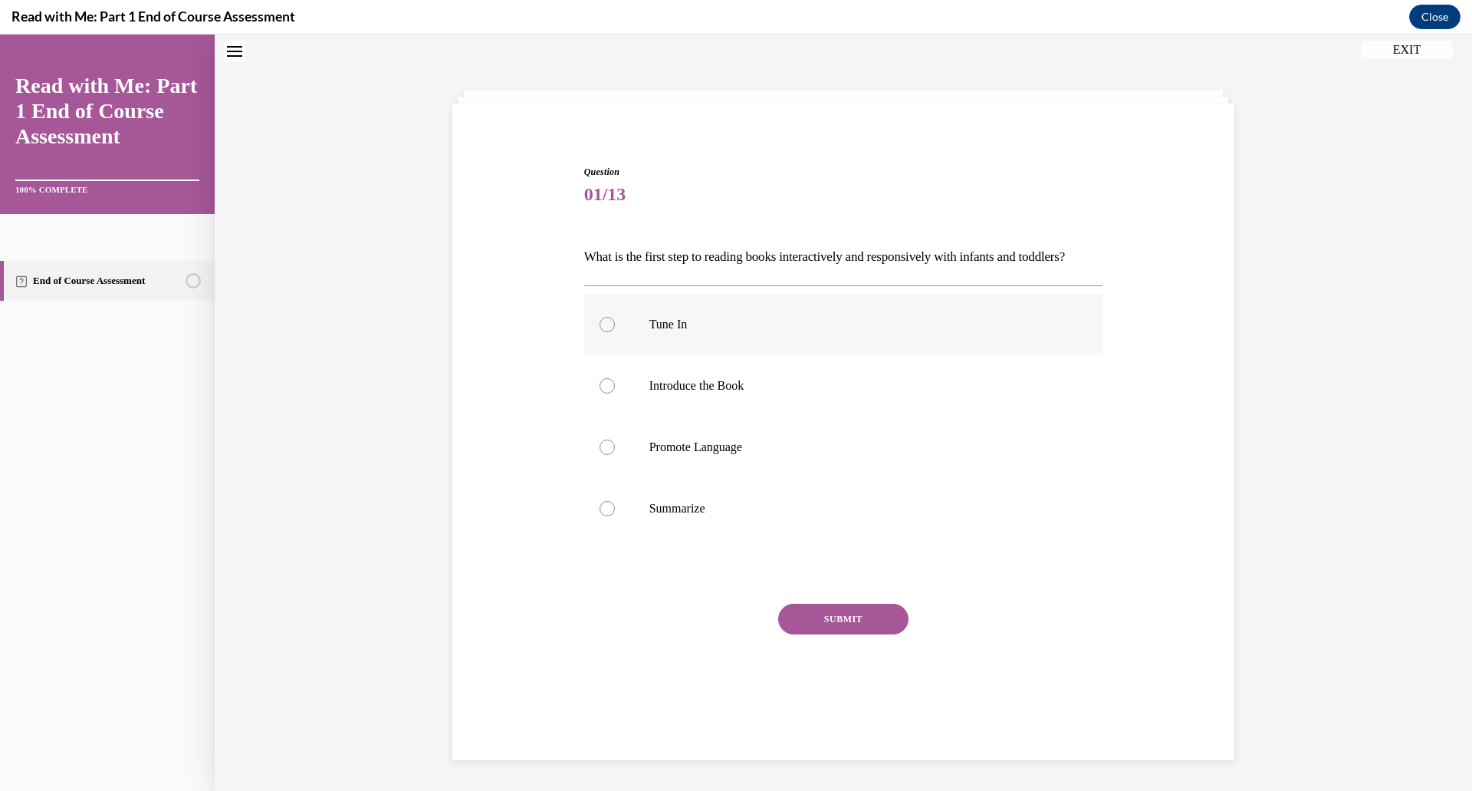
click at [636, 344] on label "Tune In" at bounding box center [843, 324] width 519 height 61
click at [615, 332] on input "Tune In" at bounding box center [607, 324] width 15 height 15
radio input "true"
click at [847, 634] on button "SUBMIT" at bounding box center [843, 618] width 130 height 31
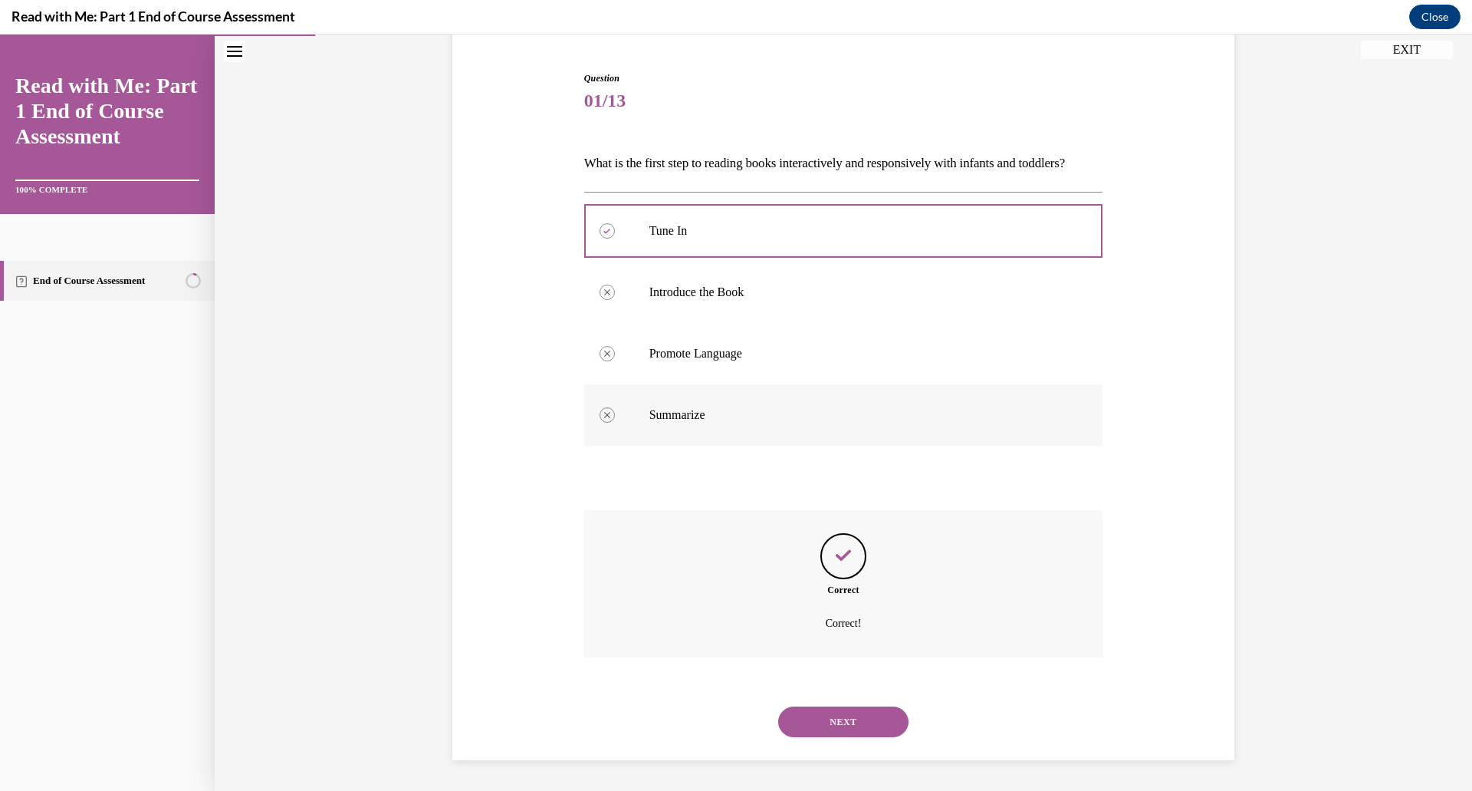
scroll to position [168, 0]
click at [867, 715] on button "NEXT" at bounding box center [843, 721] width 130 height 31
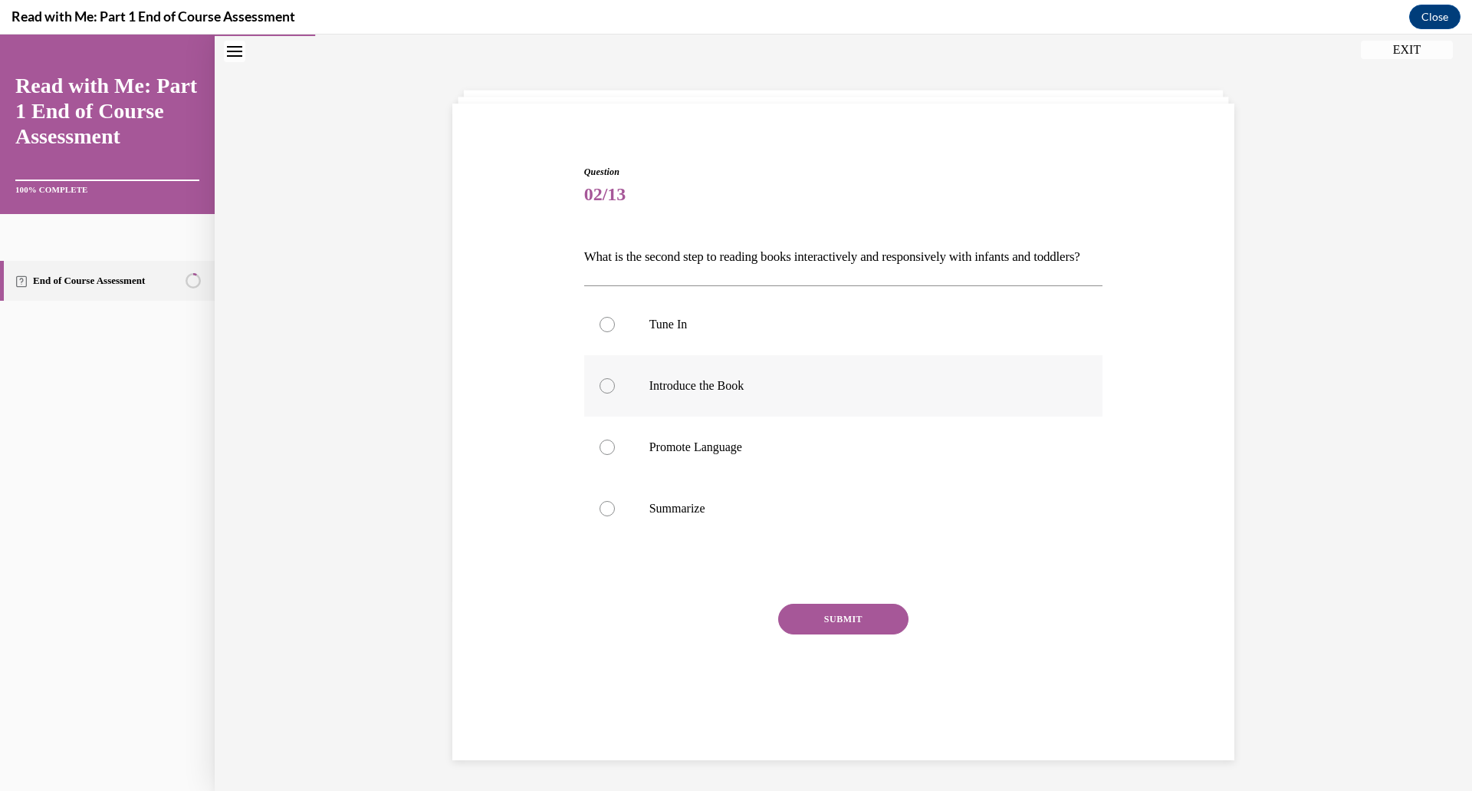
click at [650, 393] on p "Introduce the Book" at bounding box center [858, 385] width 416 height 15
click at [615, 393] on input "Introduce the Book" at bounding box center [607, 385] width 15 height 15
radio input "true"
click at [837, 634] on button "SUBMIT" at bounding box center [843, 618] width 130 height 31
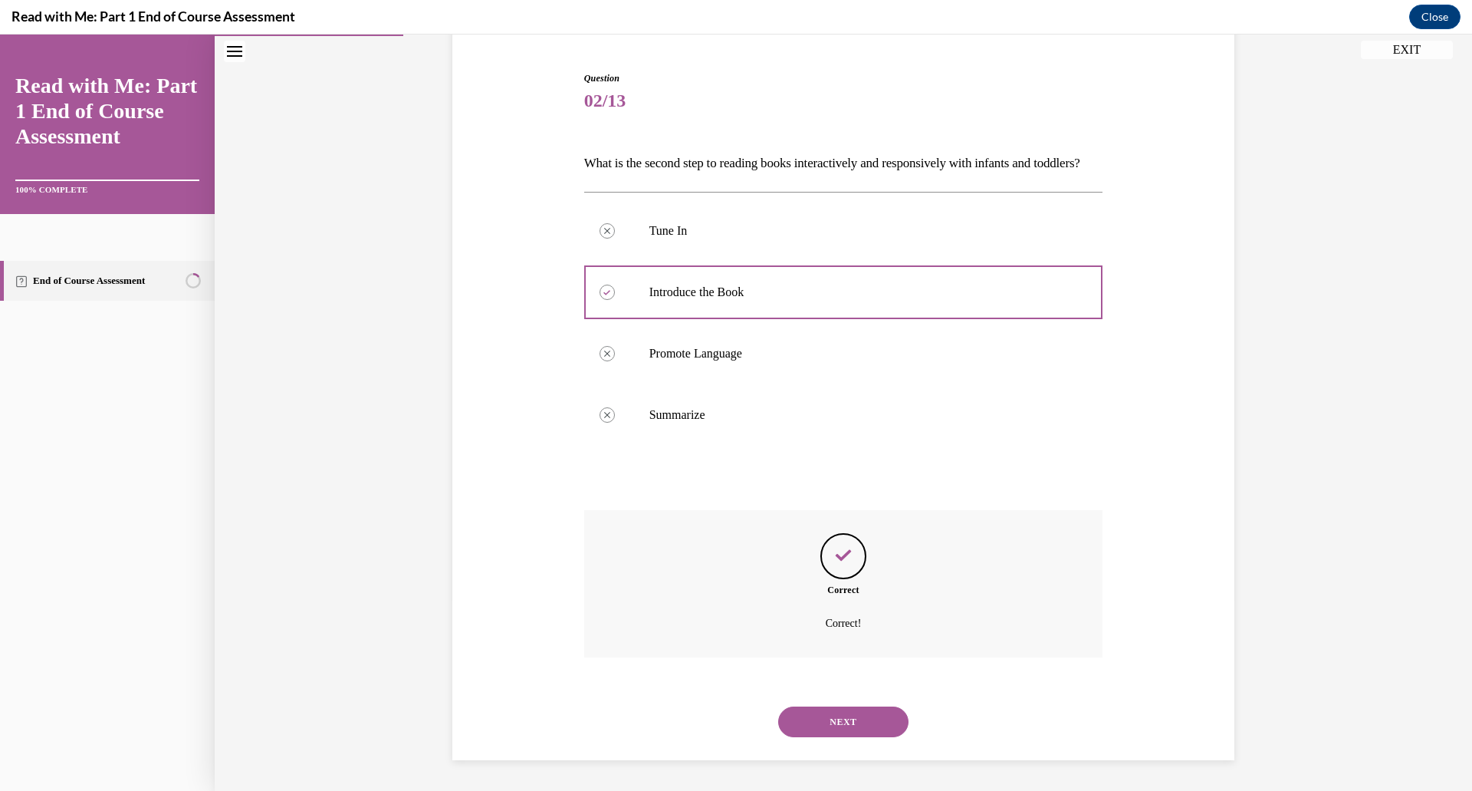
scroll to position [168, 0]
click at [846, 720] on button "NEXT" at bounding box center [843, 721] width 130 height 31
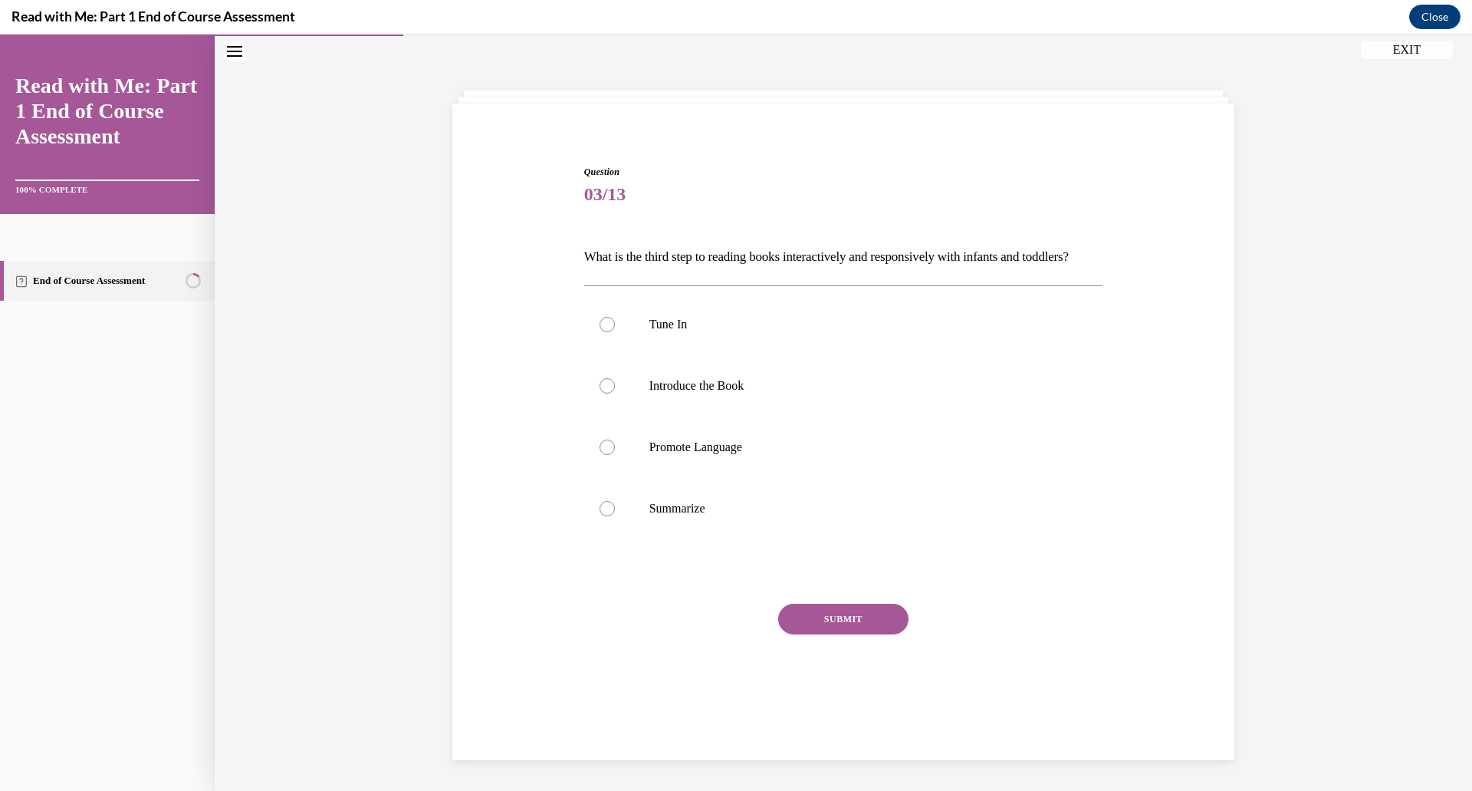
scroll to position [48, 0]
click at [627, 469] on label "Promote Language" at bounding box center [843, 446] width 519 height 61
click at [615, 455] on input "Promote Language" at bounding box center [607, 446] width 15 height 15
radio input "true"
click at [845, 634] on button "SUBMIT" at bounding box center [843, 618] width 130 height 31
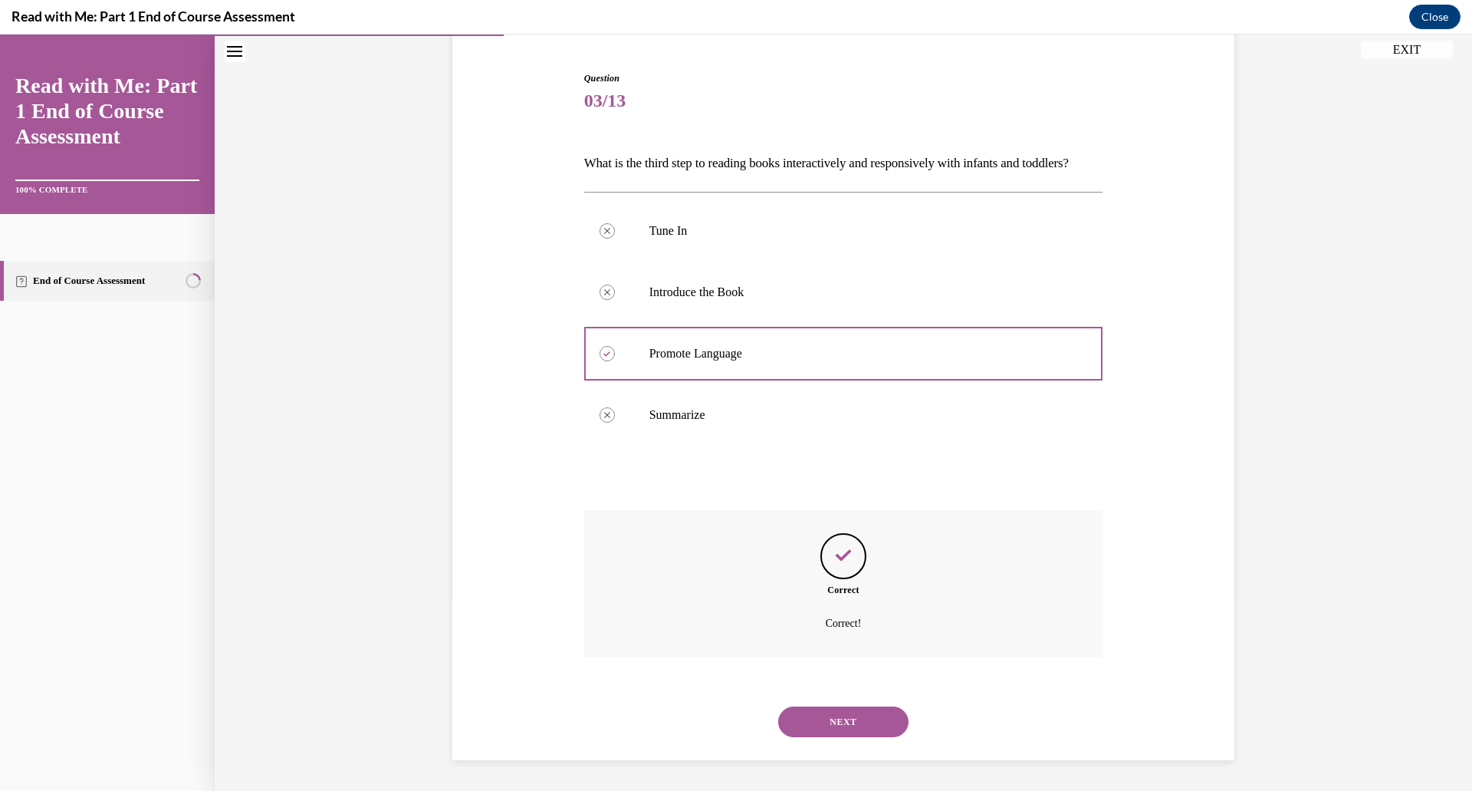
scroll to position [168, 0]
click at [847, 715] on button "NEXT" at bounding box center [843, 721] width 130 height 31
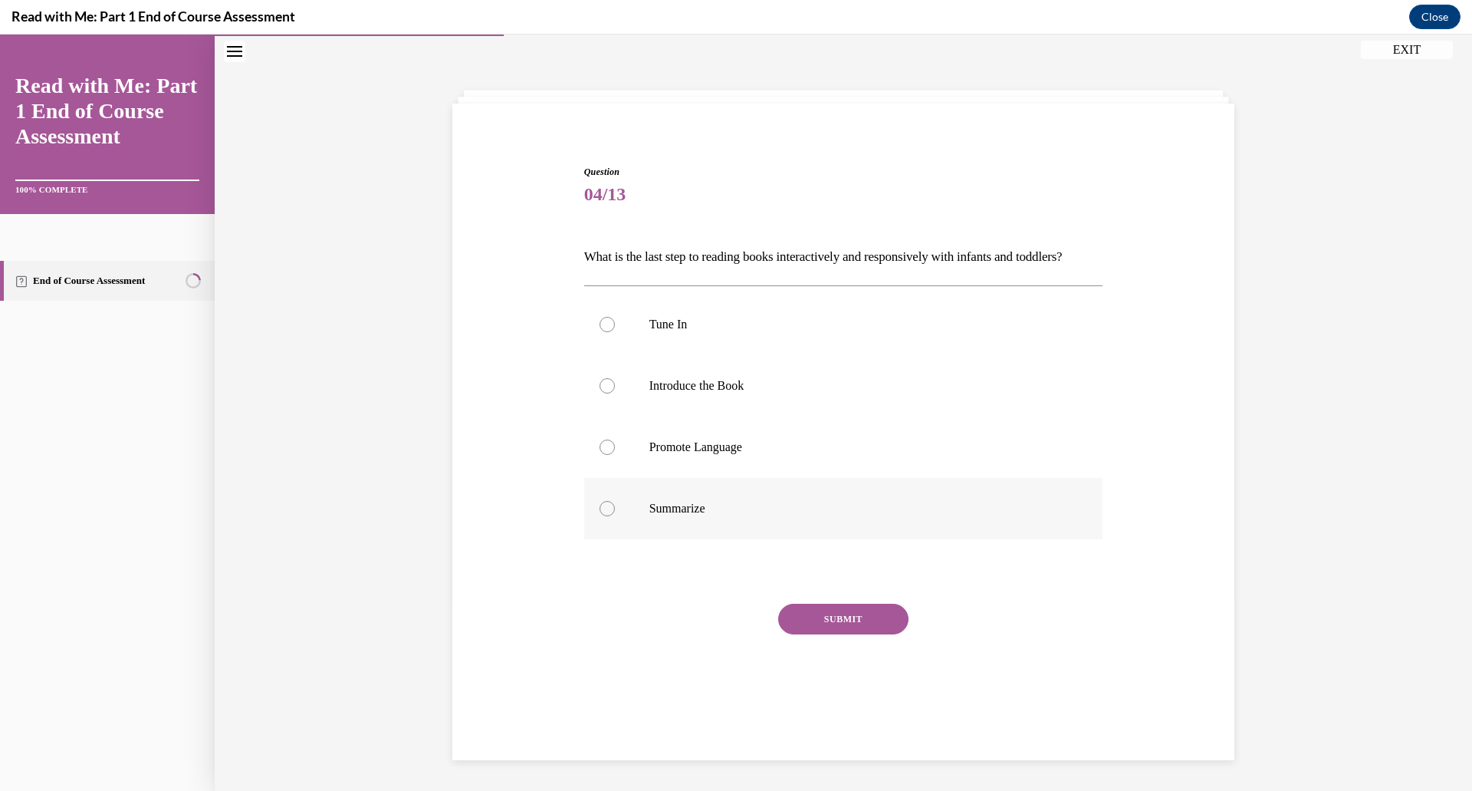
click at [617, 539] on label "Summarize" at bounding box center [843, 508] width 519 height 61
click at [615, 516] on input "Summarize" at bounding box center [607, 508] width 15 height 15
radio input "true"
click at [828, 634] on button "SUBMIT" at bounding box center [843, 618] width 130 height 31
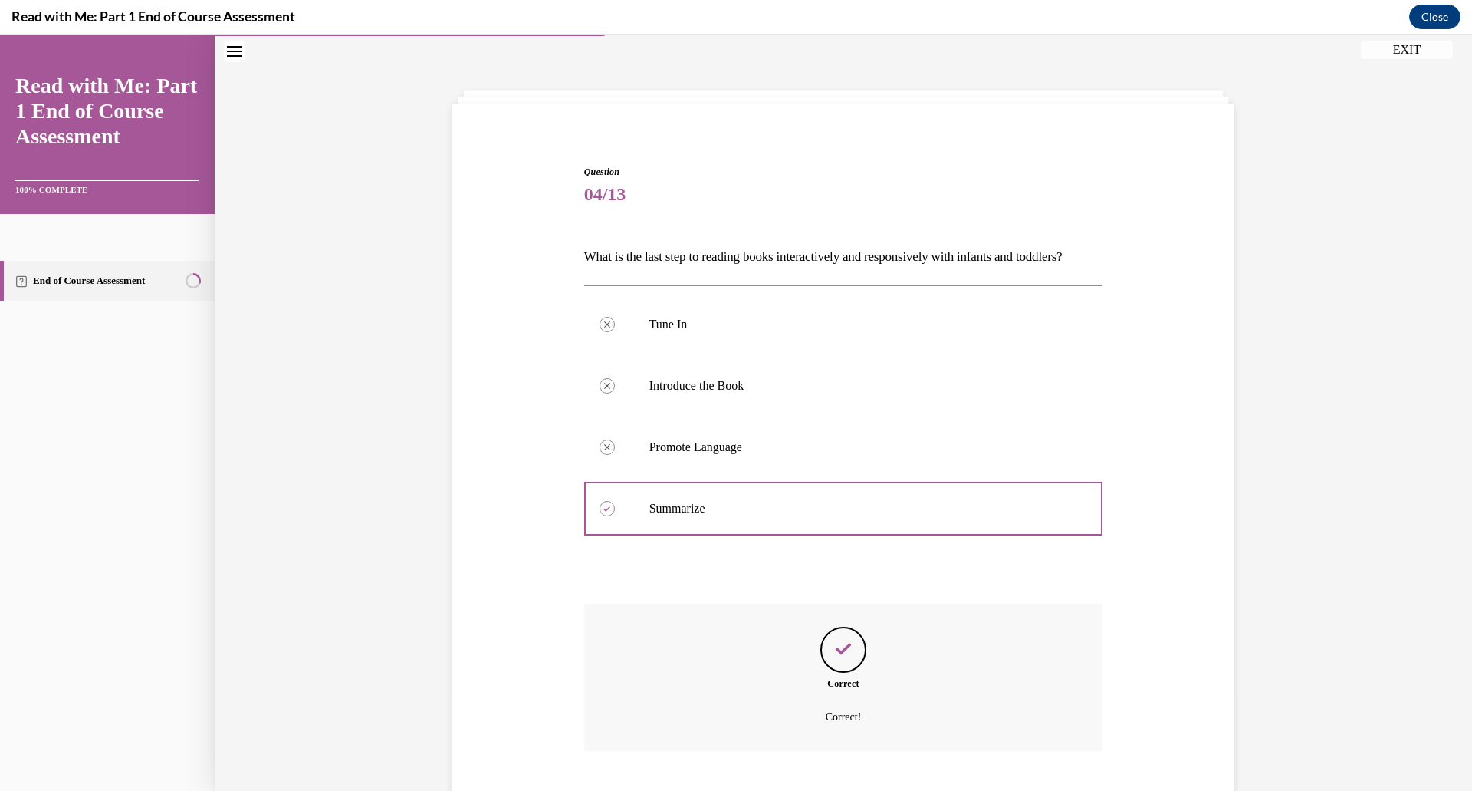
scroll to position [168, 0]
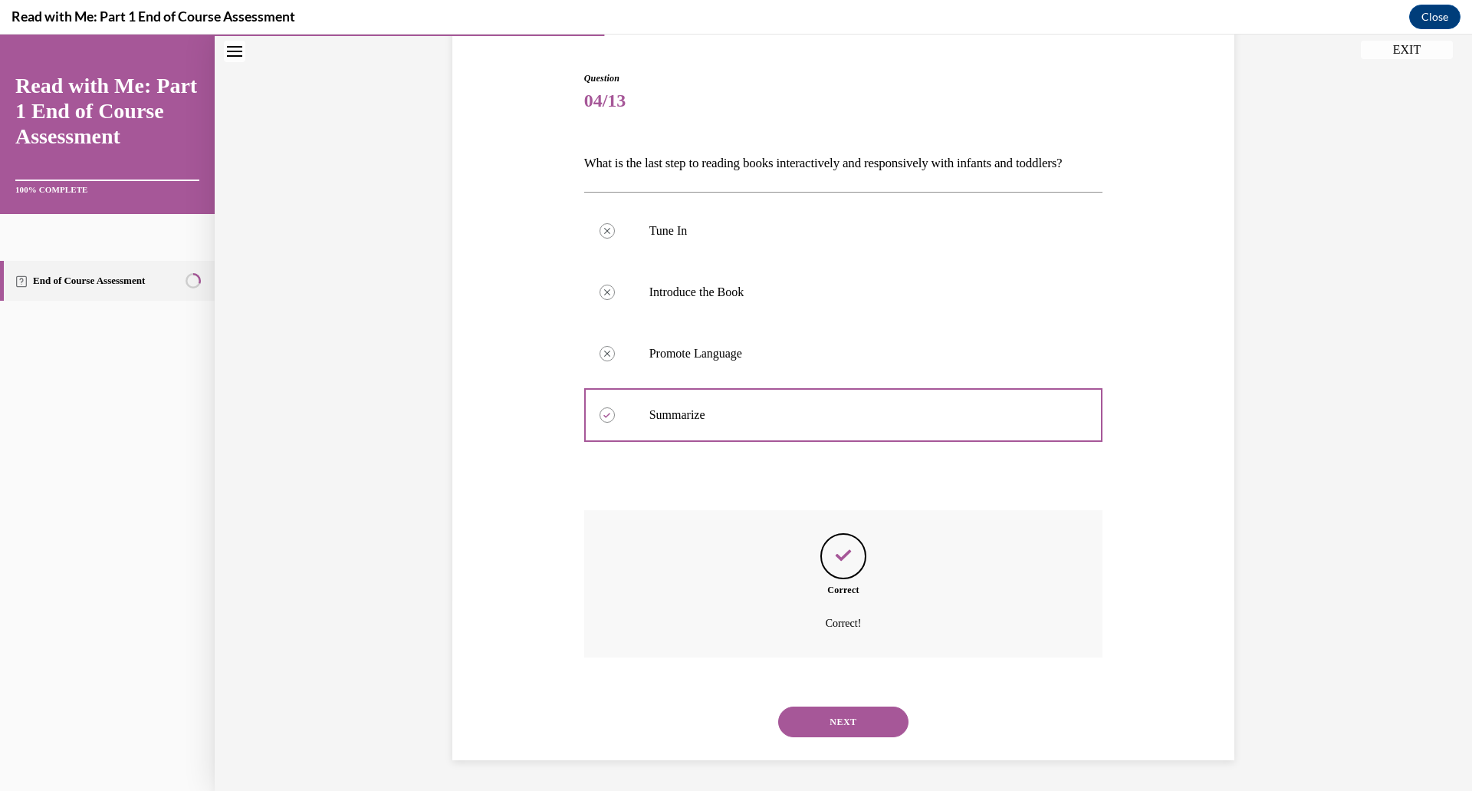
click at [852, 722] on button "NEXT" at bounding box center [843, 721] width 130 height 31
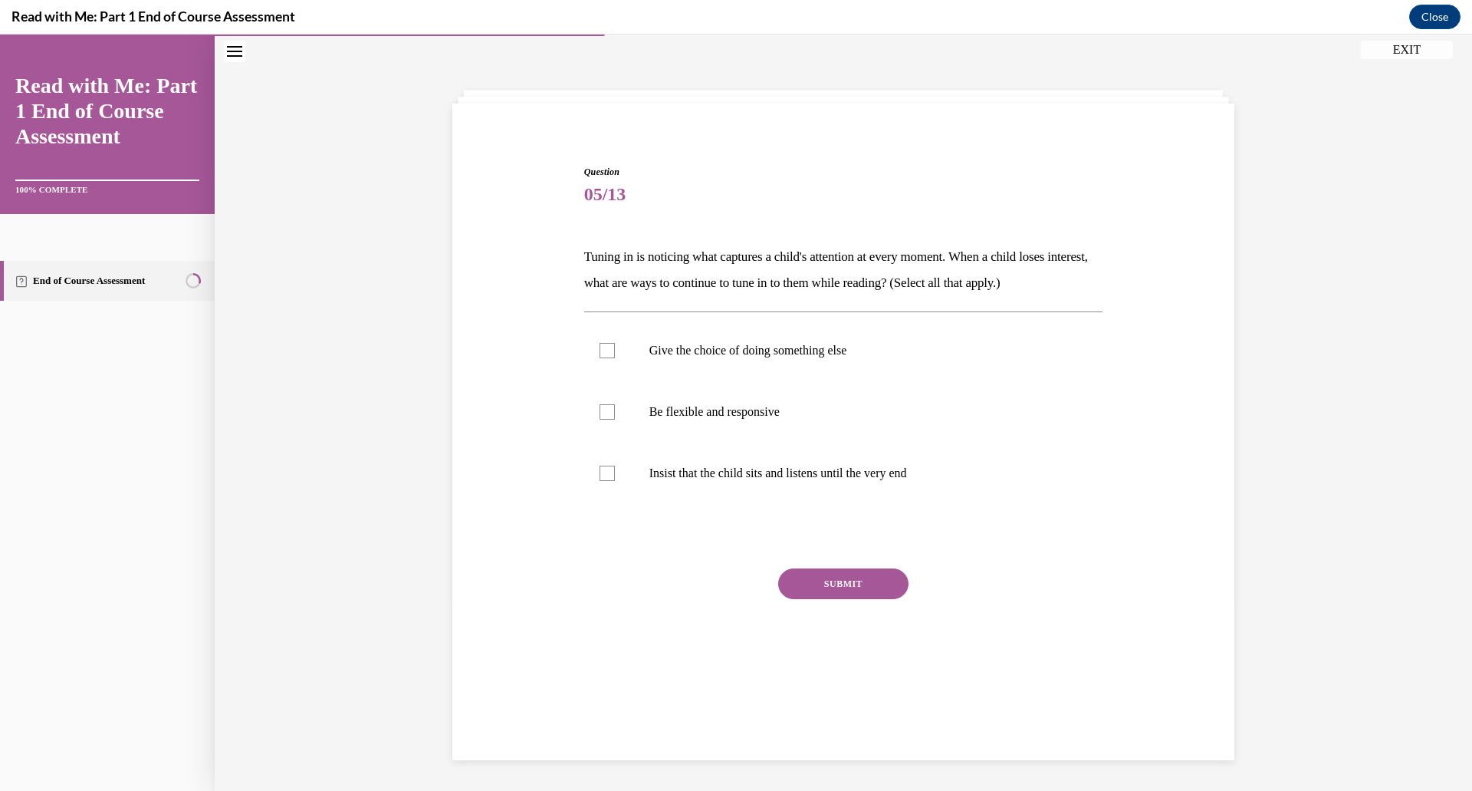
scroll to position [48, 0]
click at [691, 362] on label "Give the choice of doing something else" at bounding box center [843, 350] width 519 height 61
click at [615, 358] on input "Give the choice of doing something else" at bounding box center [607, 350] width 15 height 15
checkbox input "true"
drag, startPoint x: 691, startPoint y: 409, endPoint x: 701, endPoint y: 441, distance: 33.7
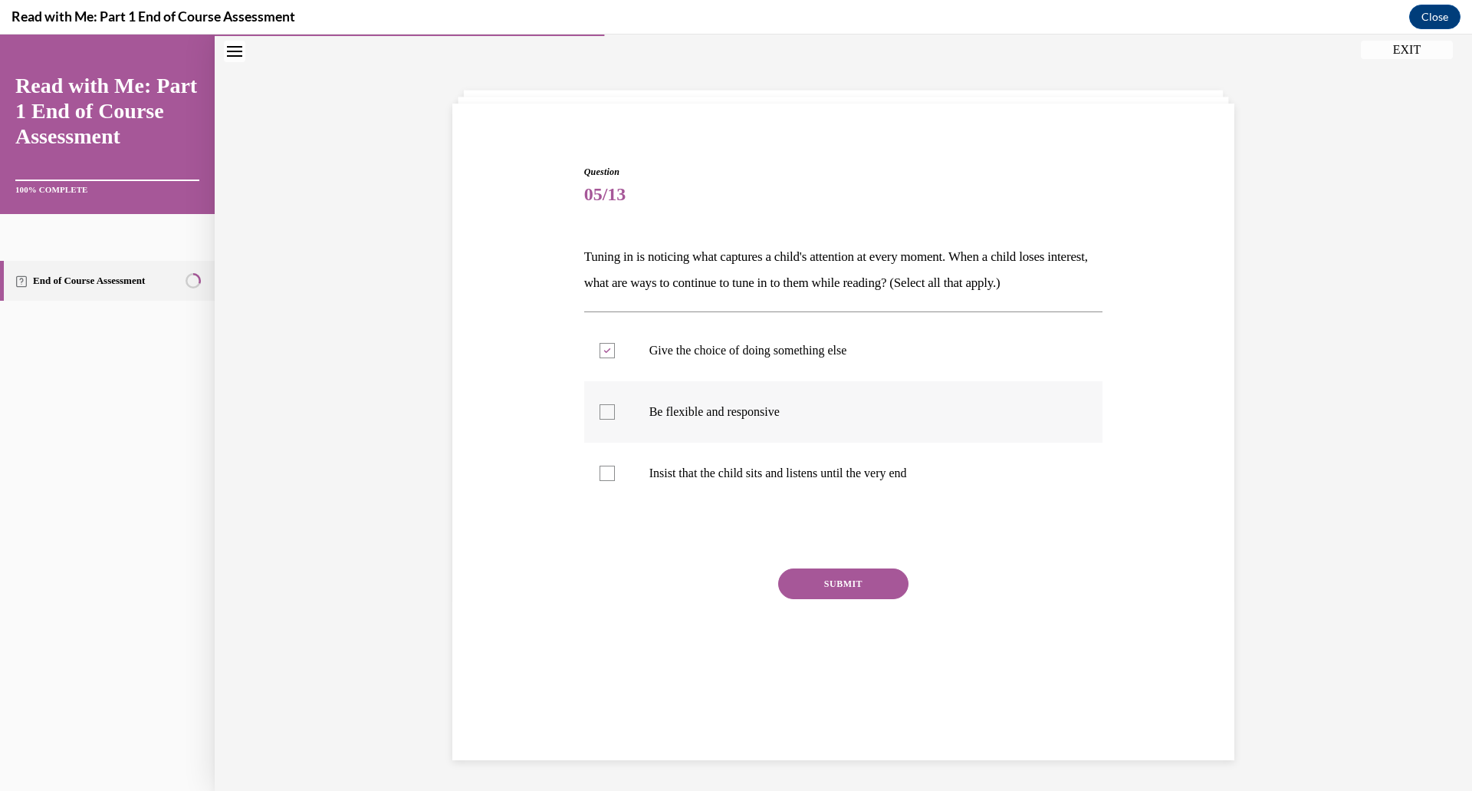
click at [691, 410] on p "Be flexible and responsive" at bounding box center [858, 411] width 416 height 15
click at [615, 410] on input "Be flexible and responsive" at bounding box center [607, 411] width 15 height 15
checkbox input "true"
click at [837, 589] on button "SUBMIT" at bounding box center [843, 583] width 130 height 31
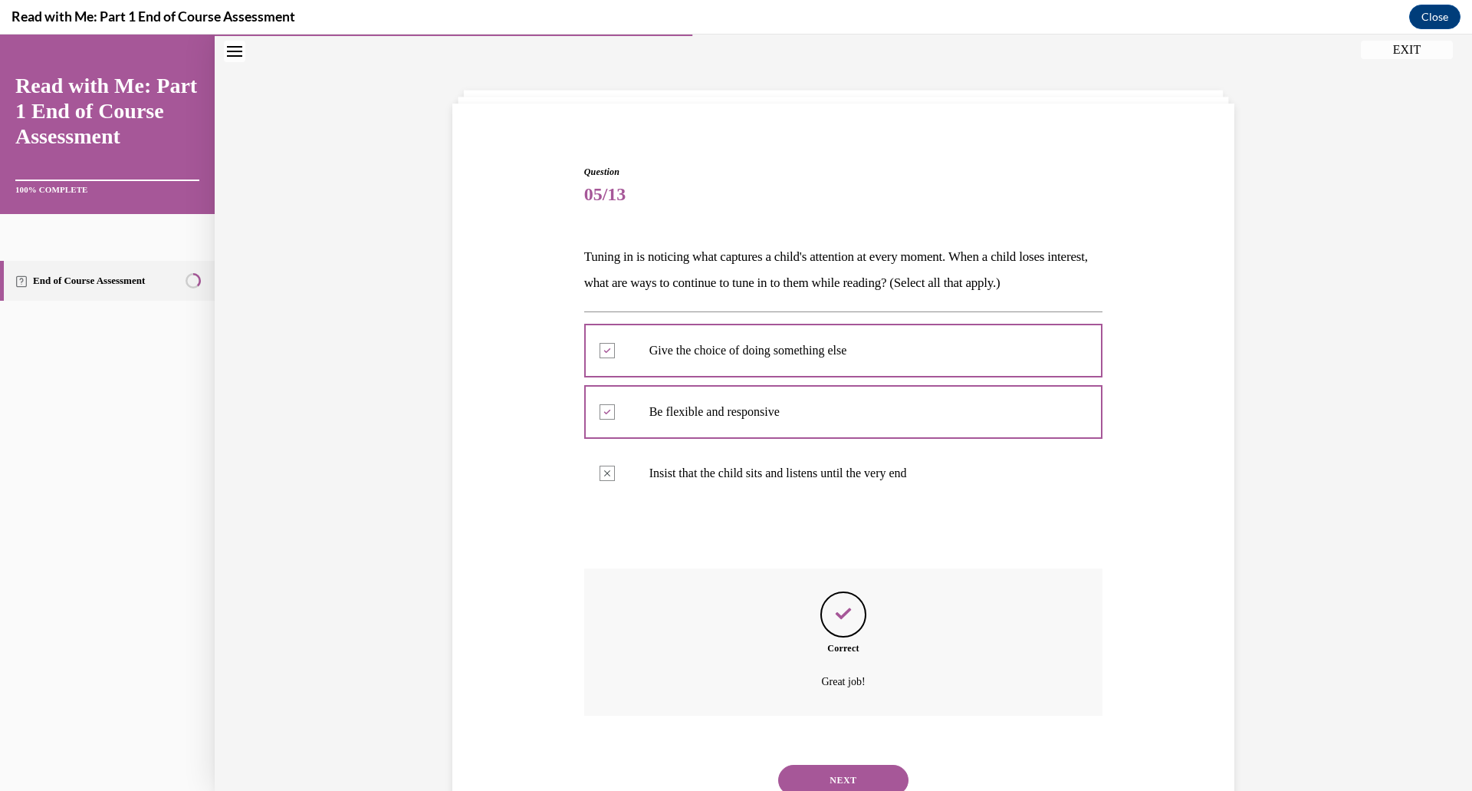
scroll to position [107, 0]
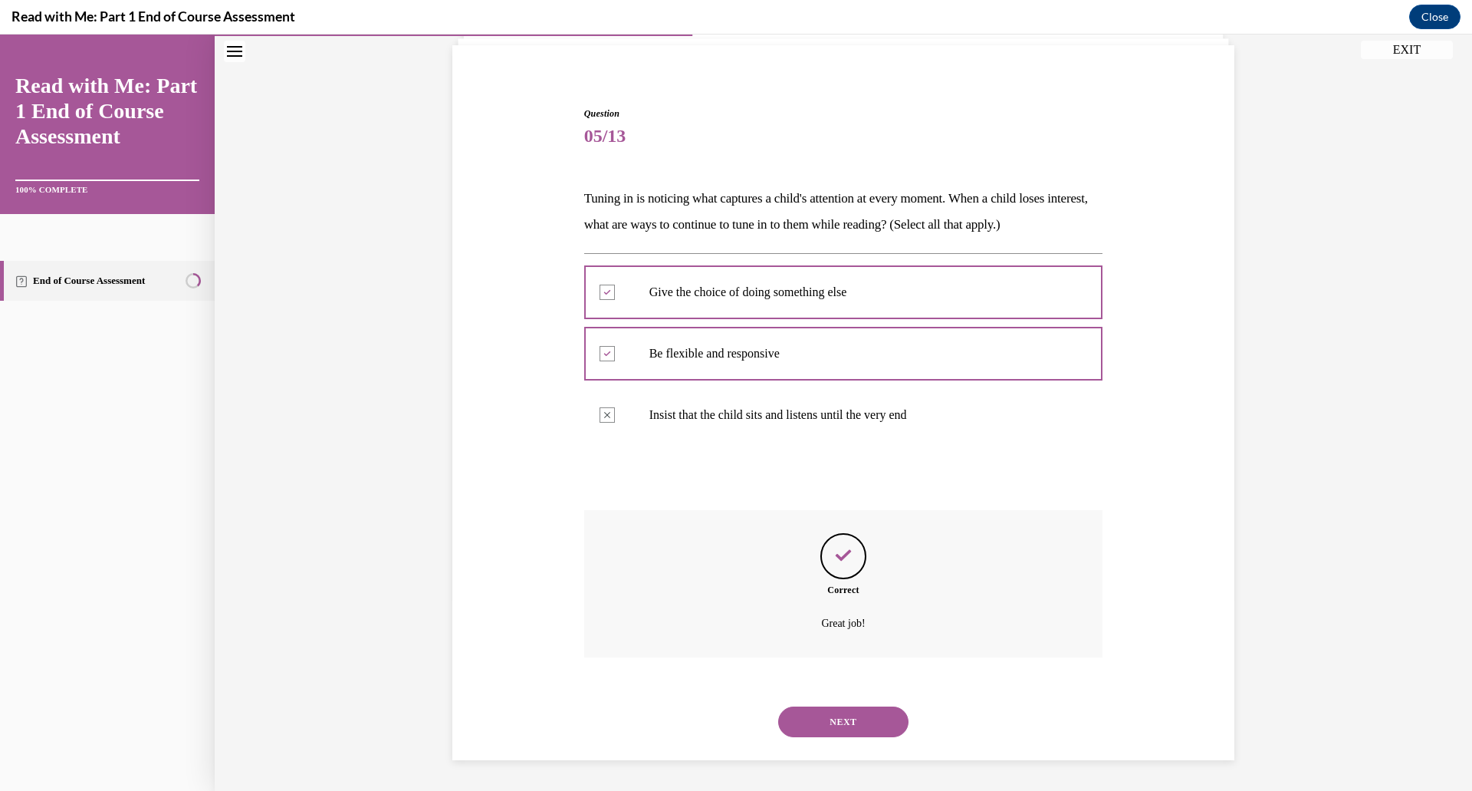
click at [834, 735] on button "NEXT" at bounding box center [843, 721] width 130 height 31
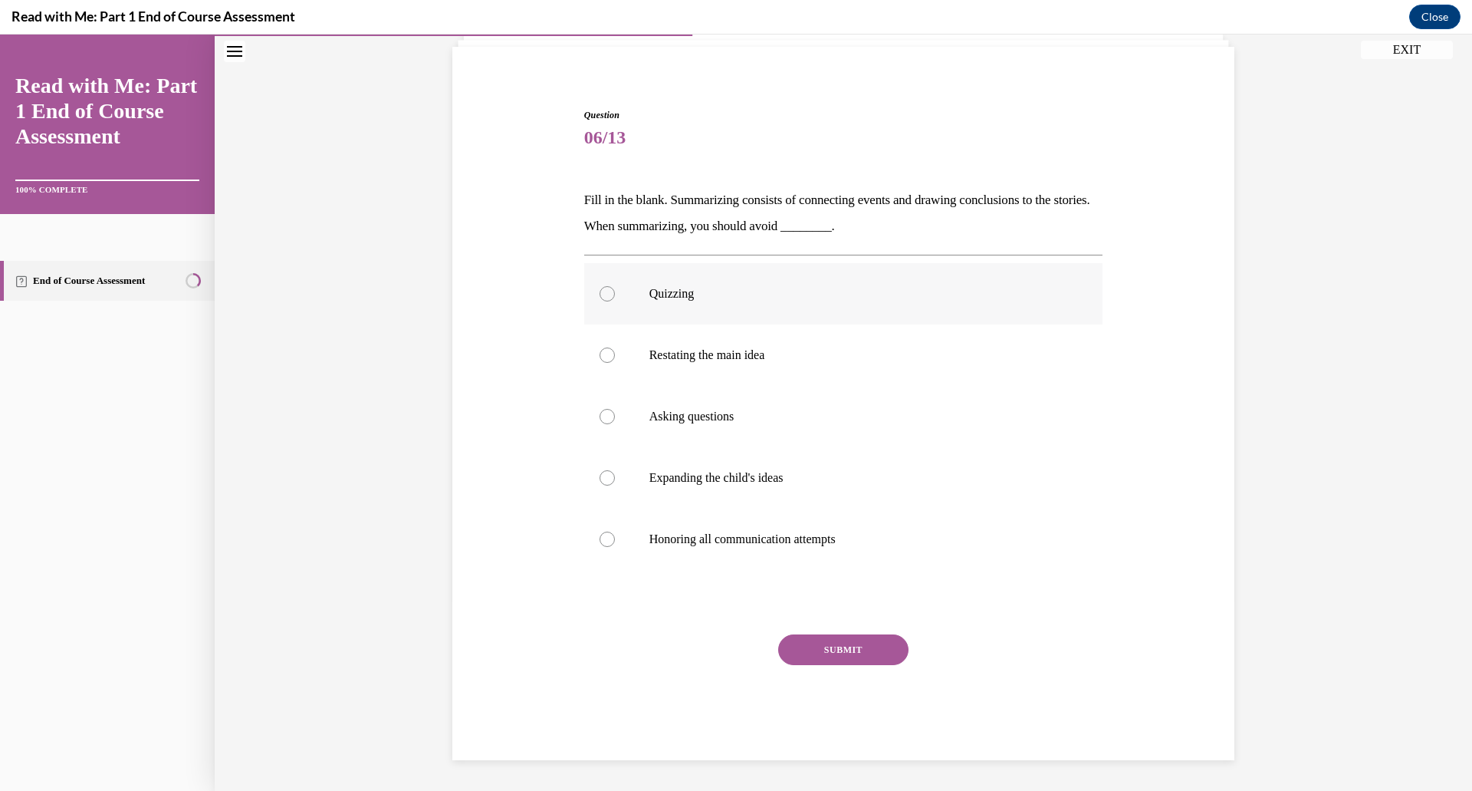
scroll to position [79, 0]
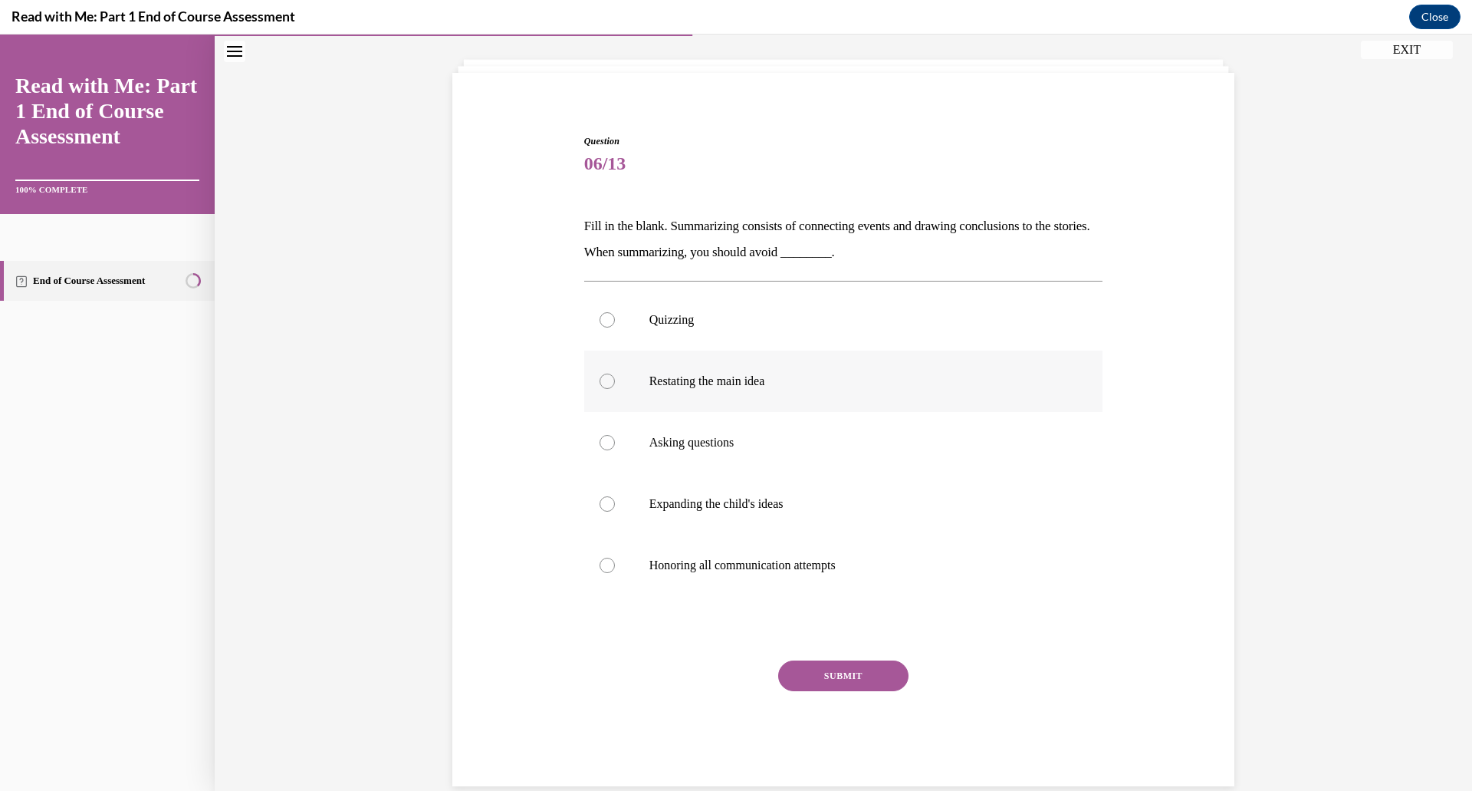
drag, startPoint x: 667, startPoint y: 318, endPoint x: 688, endPoint y: 384, distance: 69.1
click at [667, 320] on p "Quizzing" at bounding box center [858, 319] width 416 height 15
click at [615, 320] on input "Quizzing" at bounding box center [607, 319] width 15 height 15
radio input "true"
click at [875, 686] on button "SUBMIT" at bounding box center [843, 675] width 130 height 31
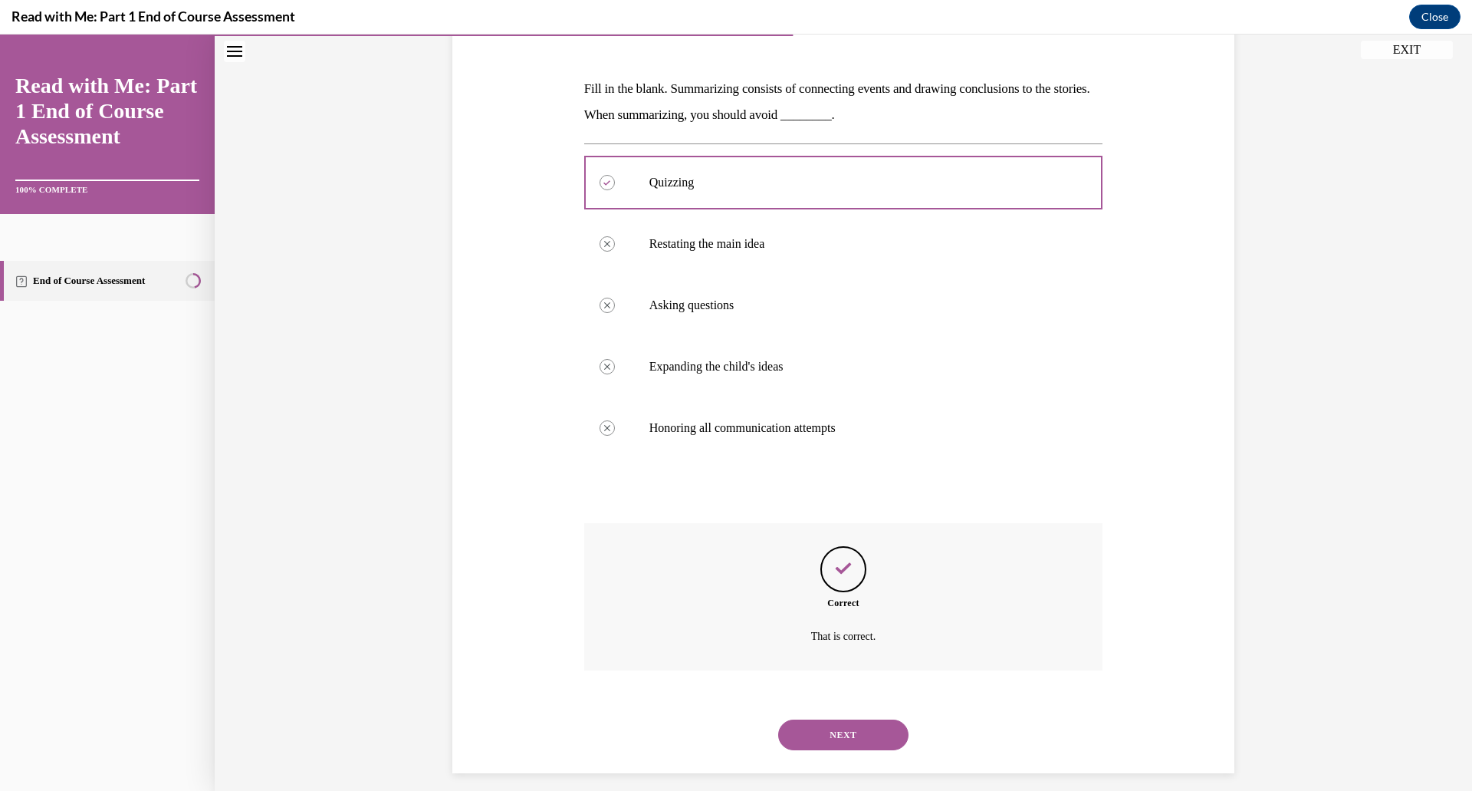
scroll to position [229, 0]
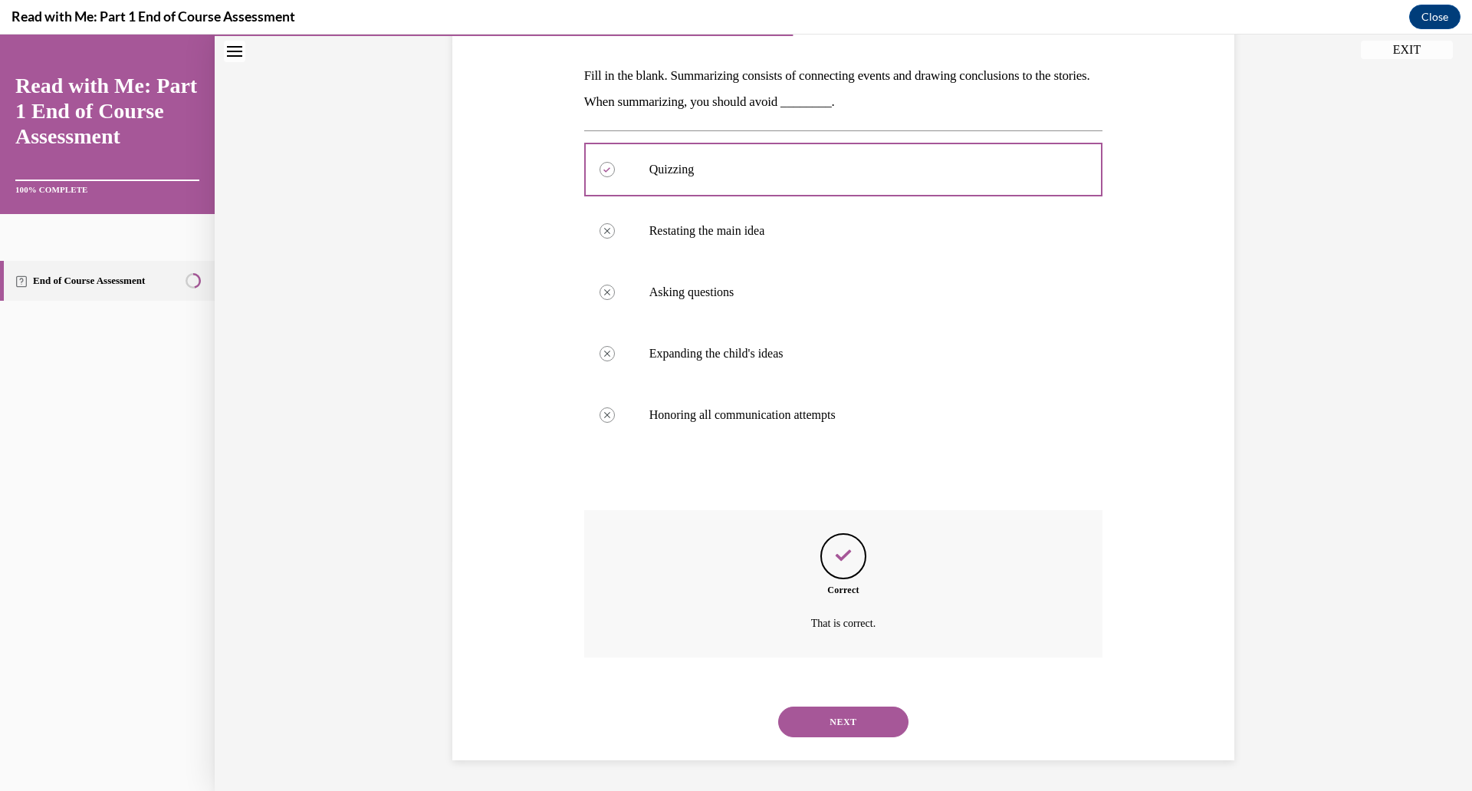
click at [817, 728] on button "NEXT" at bounding box center [843, 721] width 130 height 31
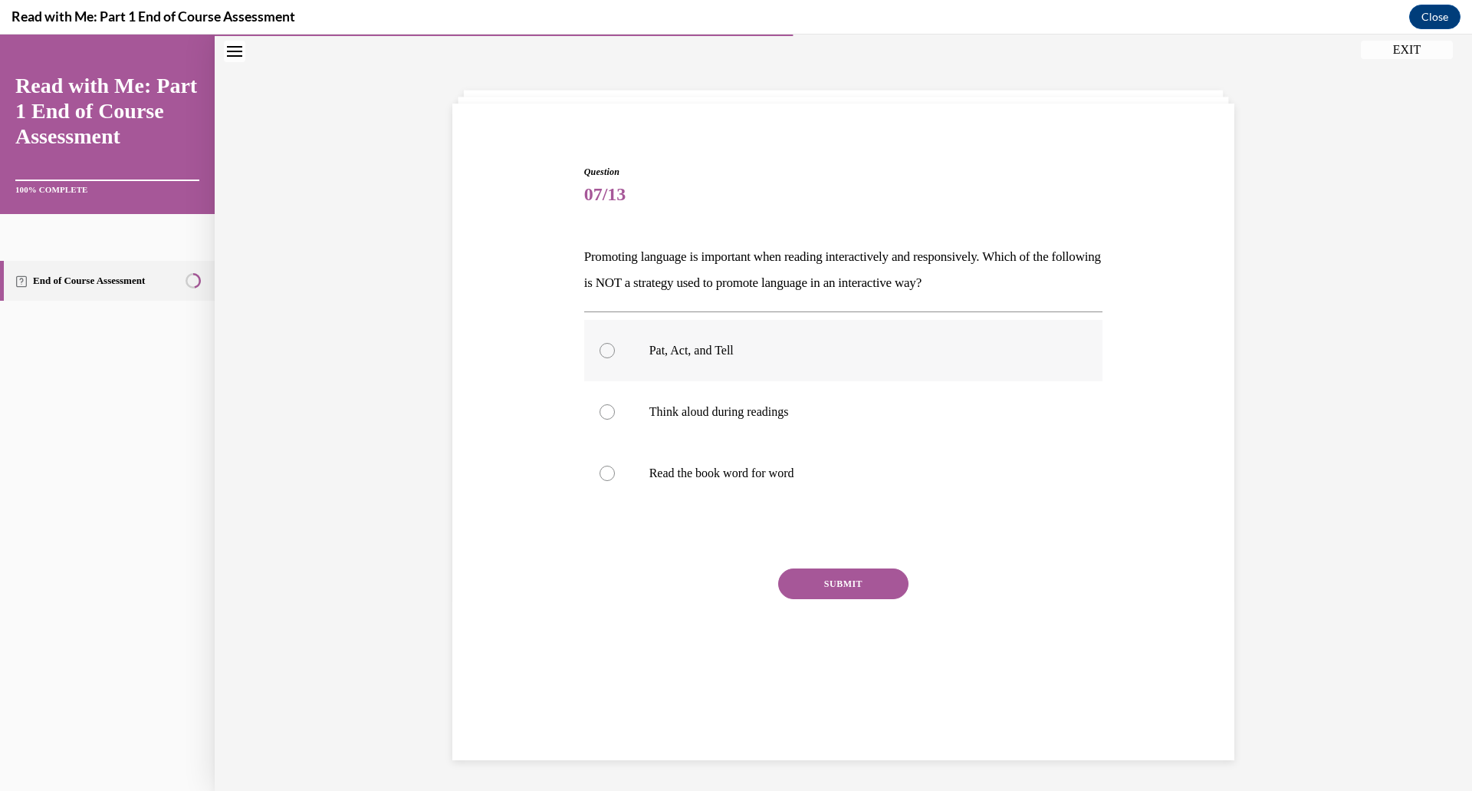
drag, startPoint x: 617, startPoint y: 352, endPoint x: 627, endPoint y: 372, distance: 22.3
click at [617, 353] on label "Pat, Act, and Tell" at bounding box center [843, 350] width 519 height 61
click at [615, 353] on input "Pat, Act, and Tell" at bounding box center [607, 350] width 15 height 15
radio input "true"
click at [643, 412] on label "Think aloud during readings" at bounding box center [843, 411] width 519 height 61
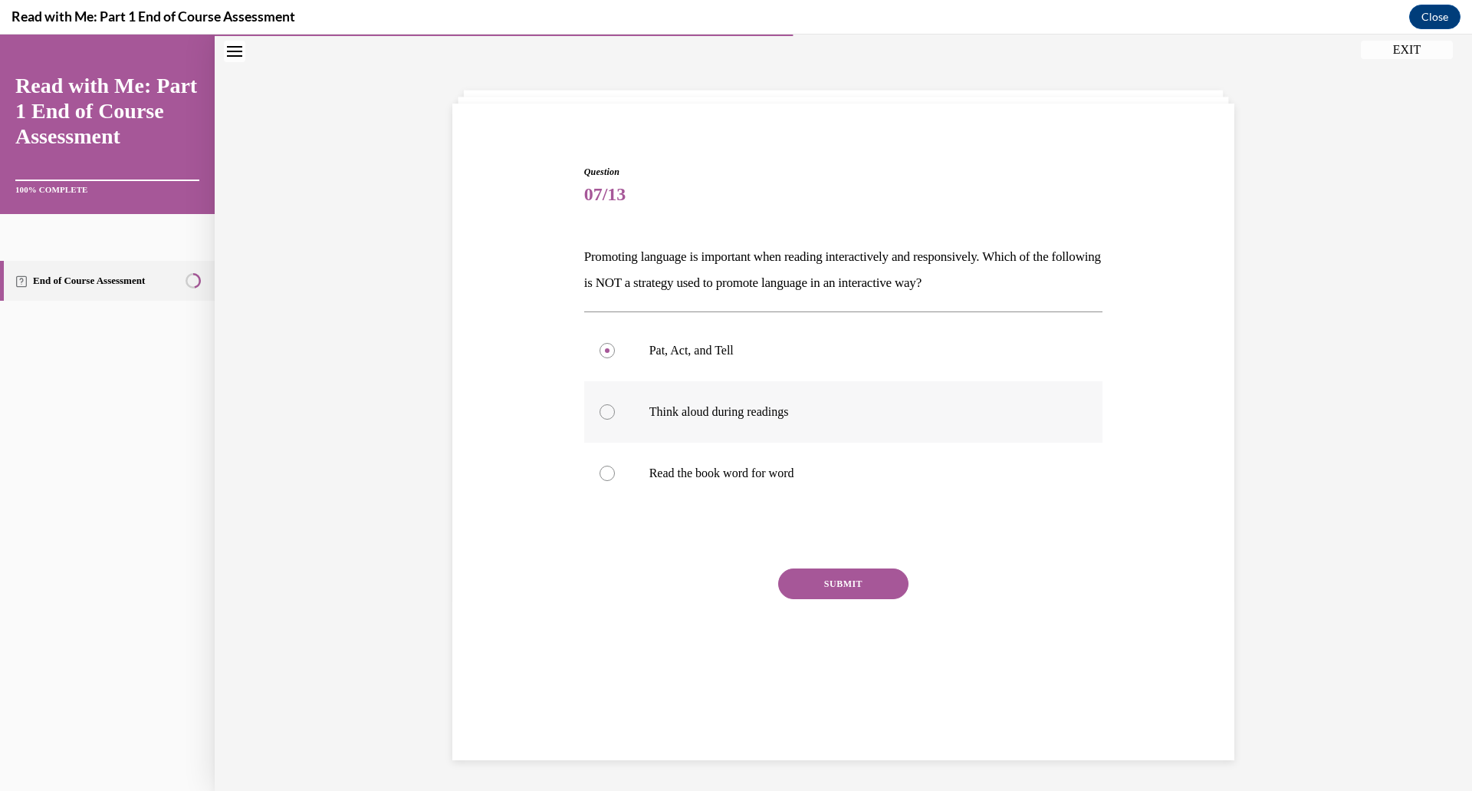
click at [615, 412] on input "Think aloud during readings" at bounding box center [607, 411] width 15 height 15
radio input "true"
click at [620, 479] on label "Read the book word for word" at bounding box center [843, 472] width 519 height 61
click at [615, 479] on input "Read the book word for word" at bounding box center [607, 472] width 15 height 15
radio input "true"
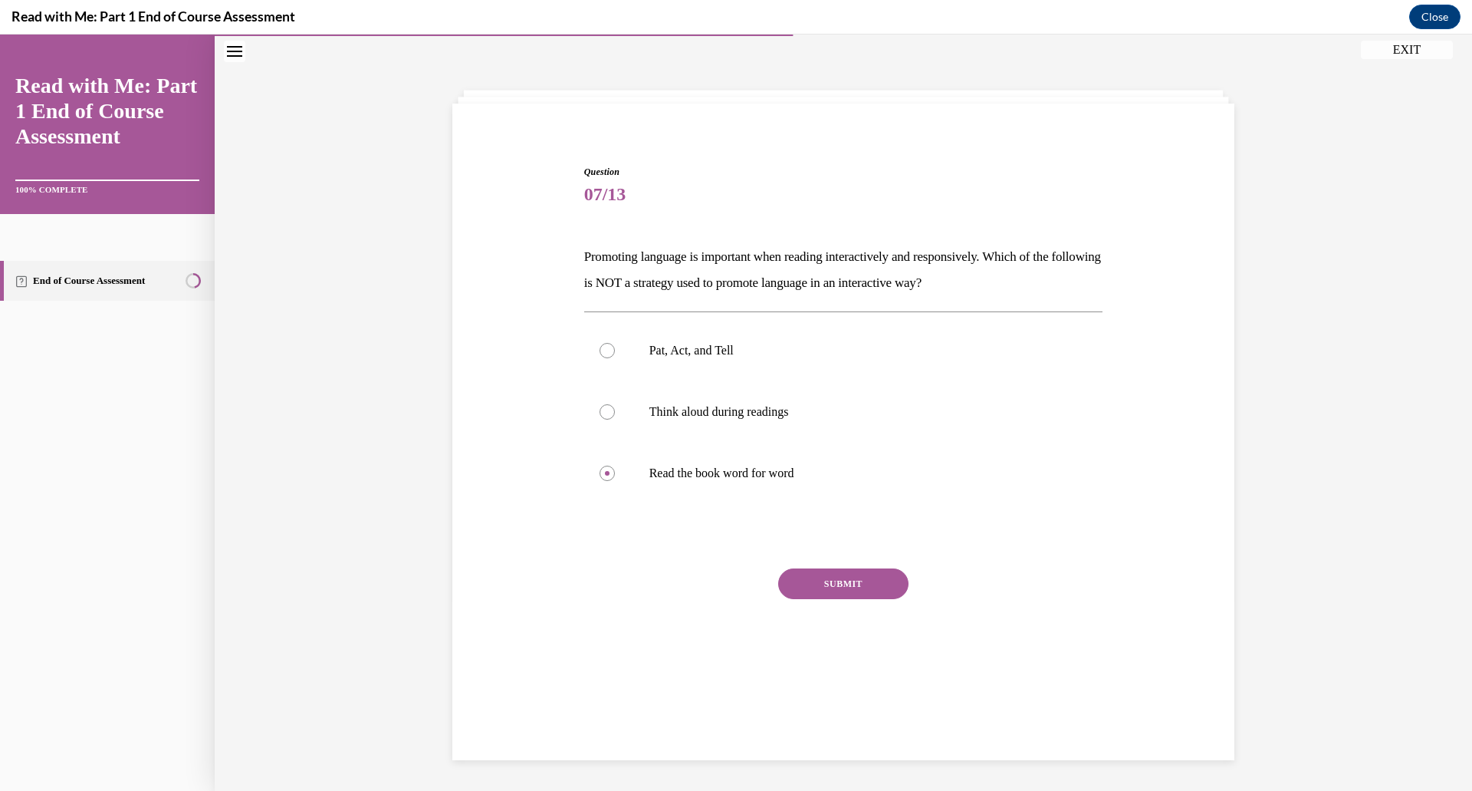
click at [830, 597] on button "SUBMIT" at bounding box center [843, 583] width 130 height 31
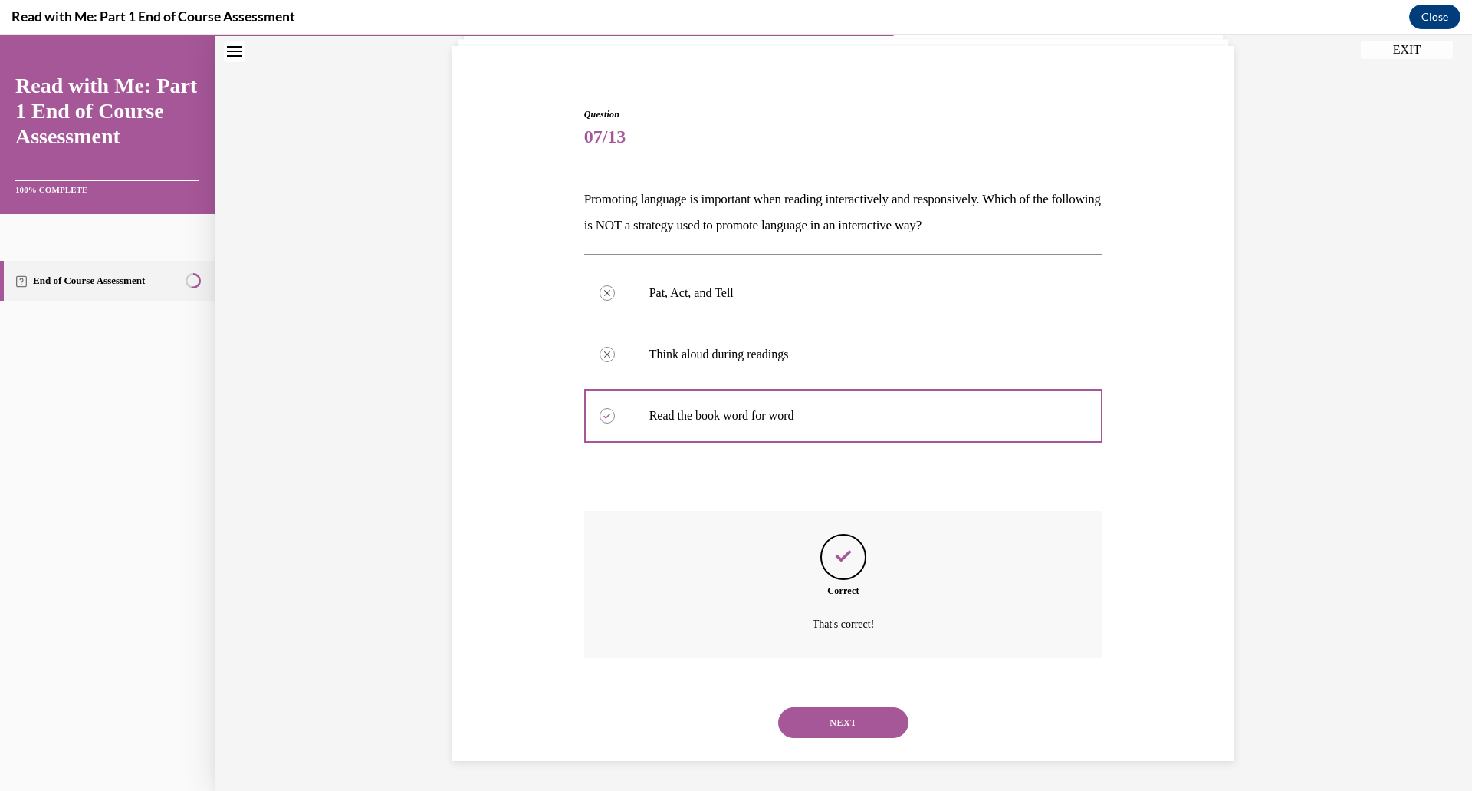
scroll to position [107, 0]
click at [837, 731] on button "NEXT" at bounding box center [843, 721] width 130 height 31
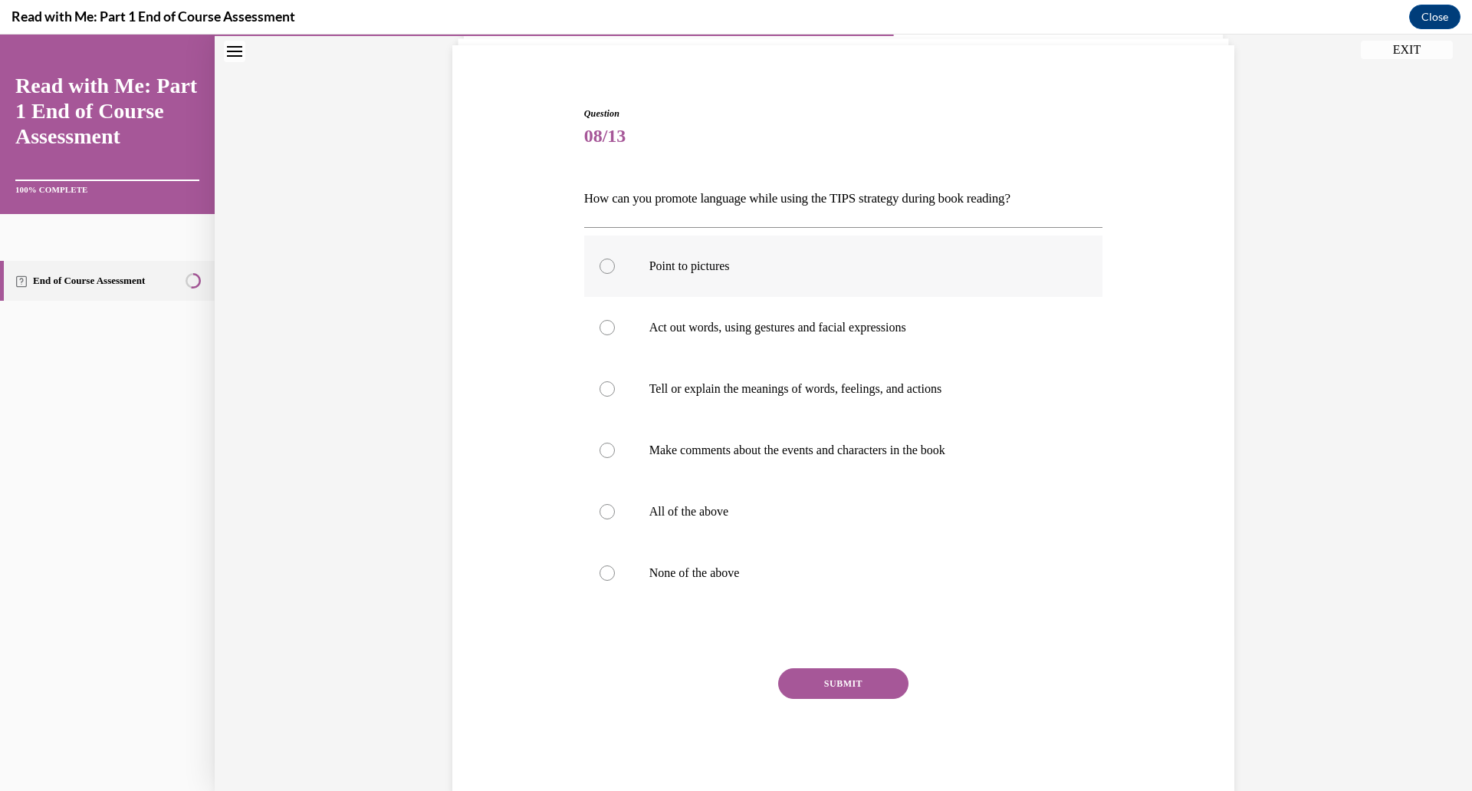
scroll to position [81, 0]
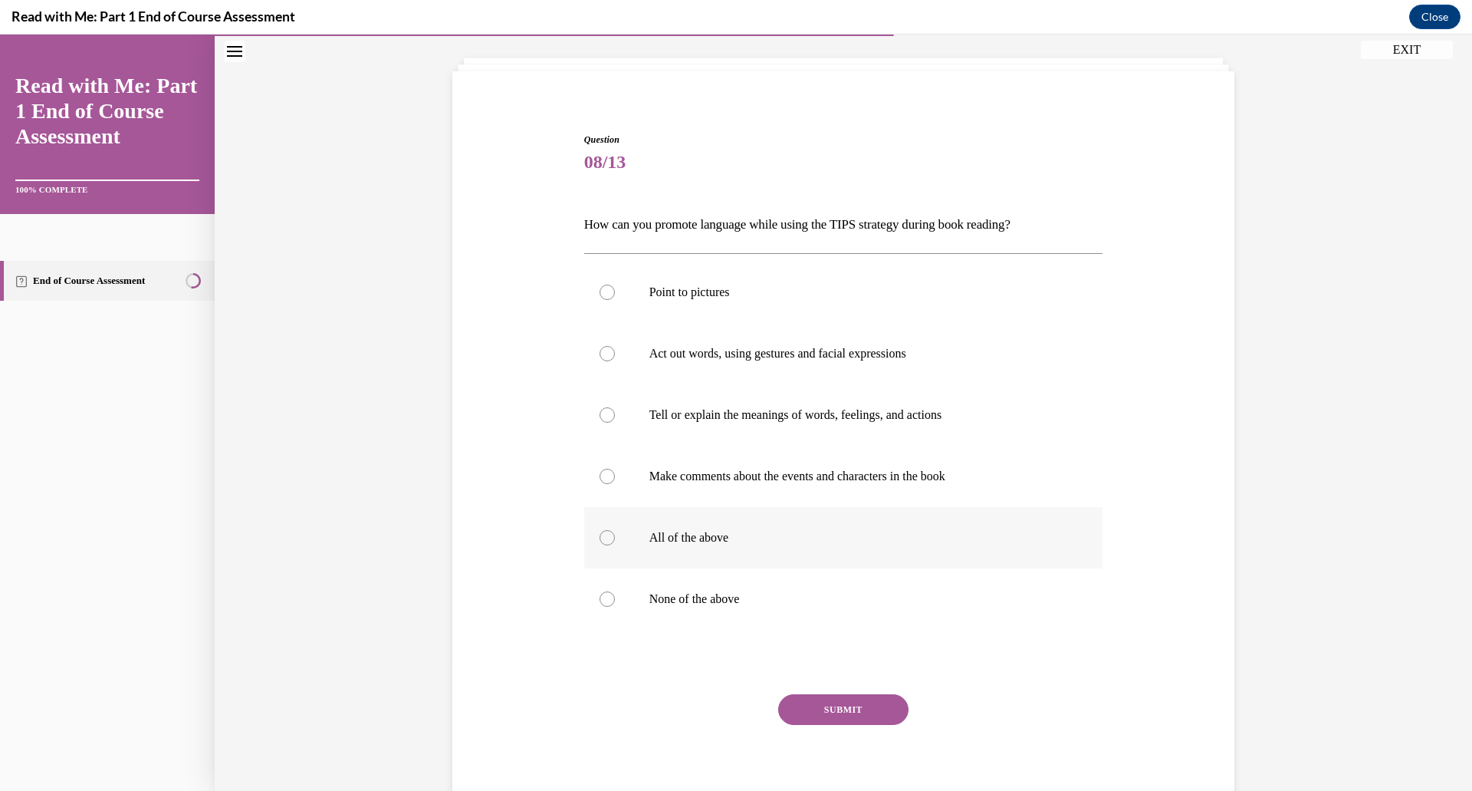
click at [702, 532] on p "All of the above" at bounding box center [858, 537] width 416 height 15
click at [615, 532] on input "All of the above" at bounding box center [607, 537] width 15 height 15
radio input "true"
click at [820, 692] on div "Question 08/13 How can you promote language while using the TIPS strategy durin…" at bounding box center [843, 476] width 519 height 687
click at [825, 709] on button "SUBMIT" at bounding box center [843, 709] width 130 height 31
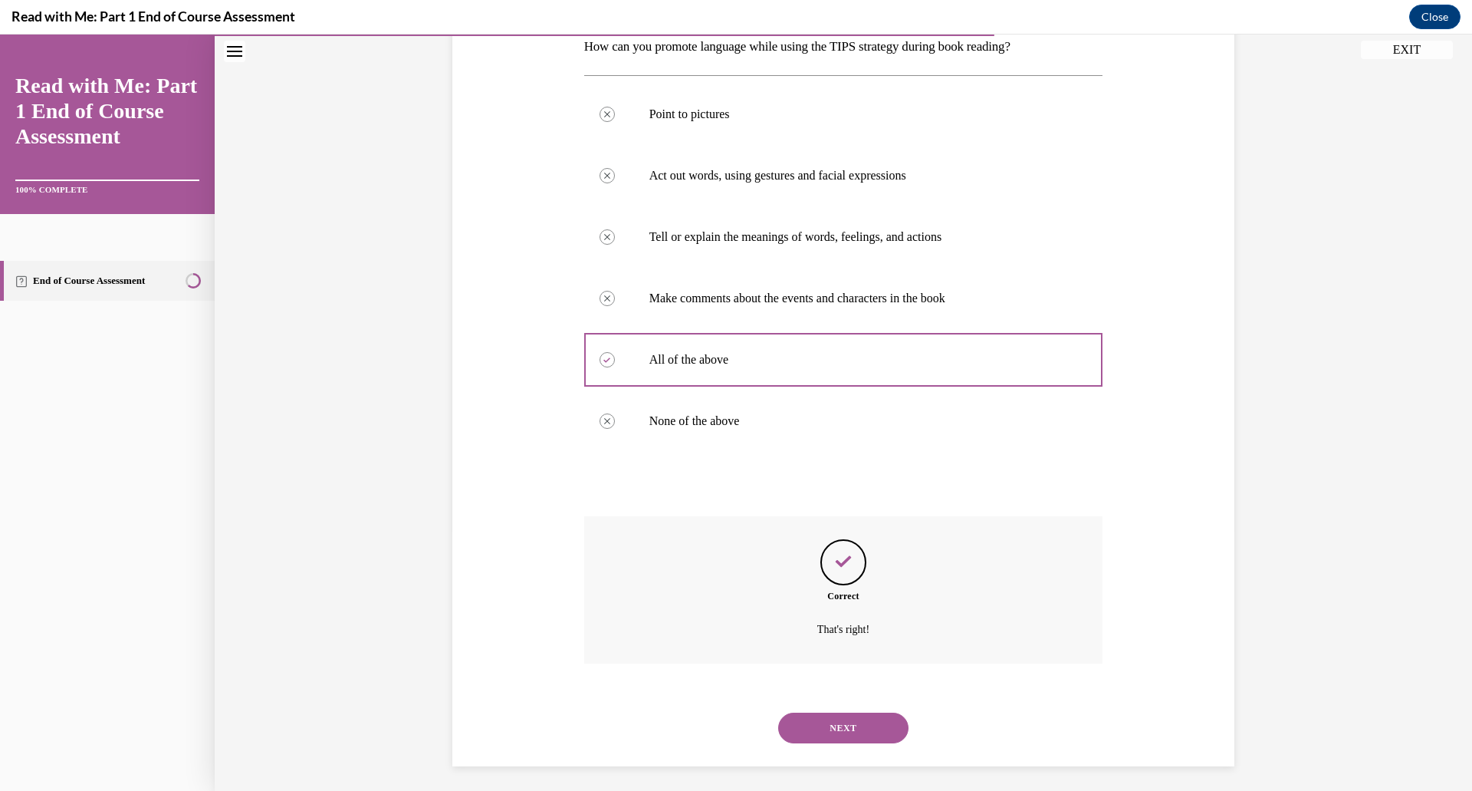
scroll to position [265, 0]
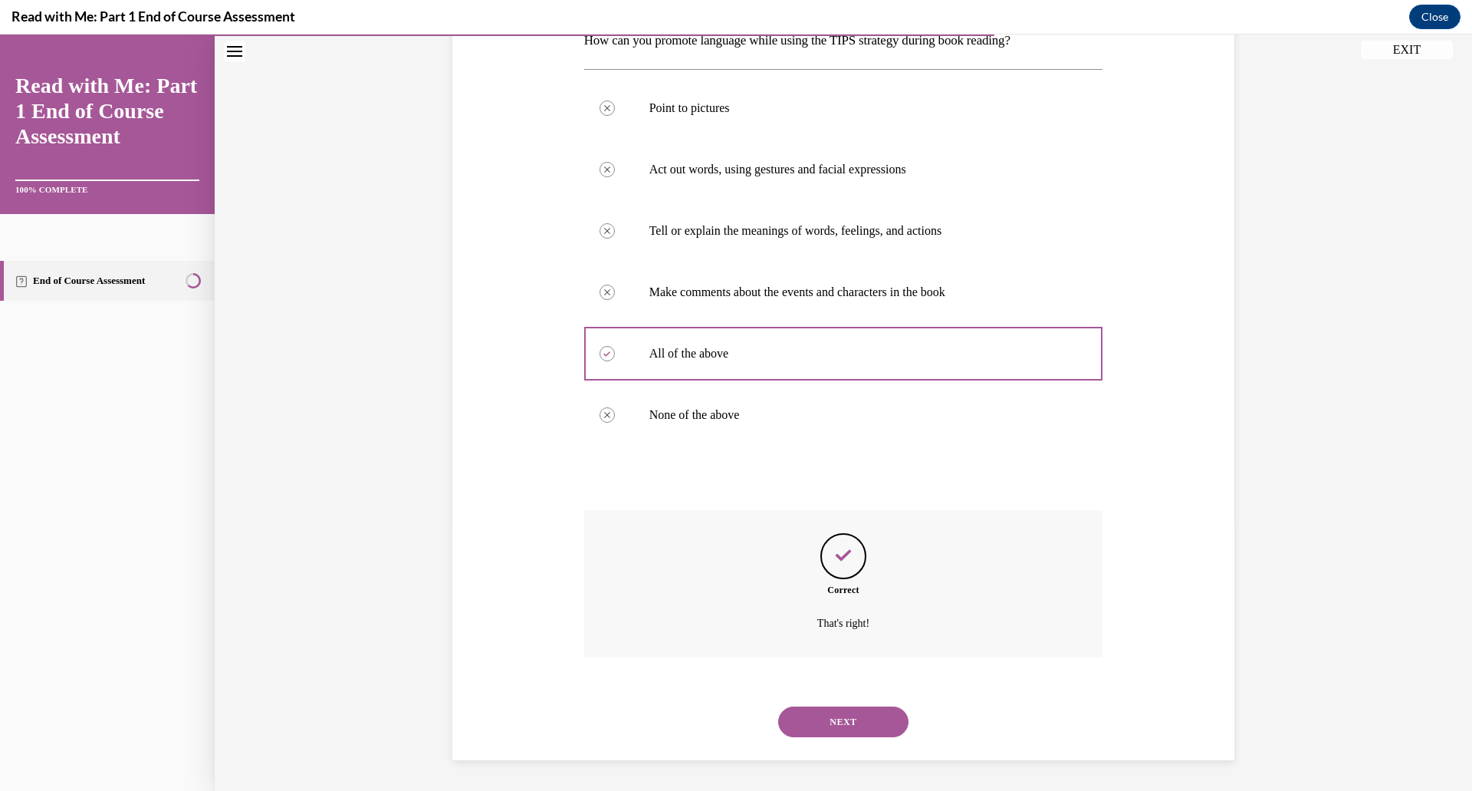
click at [817, 720] on button "NEXT" at bounding box center [843, 721] width 130 height 31
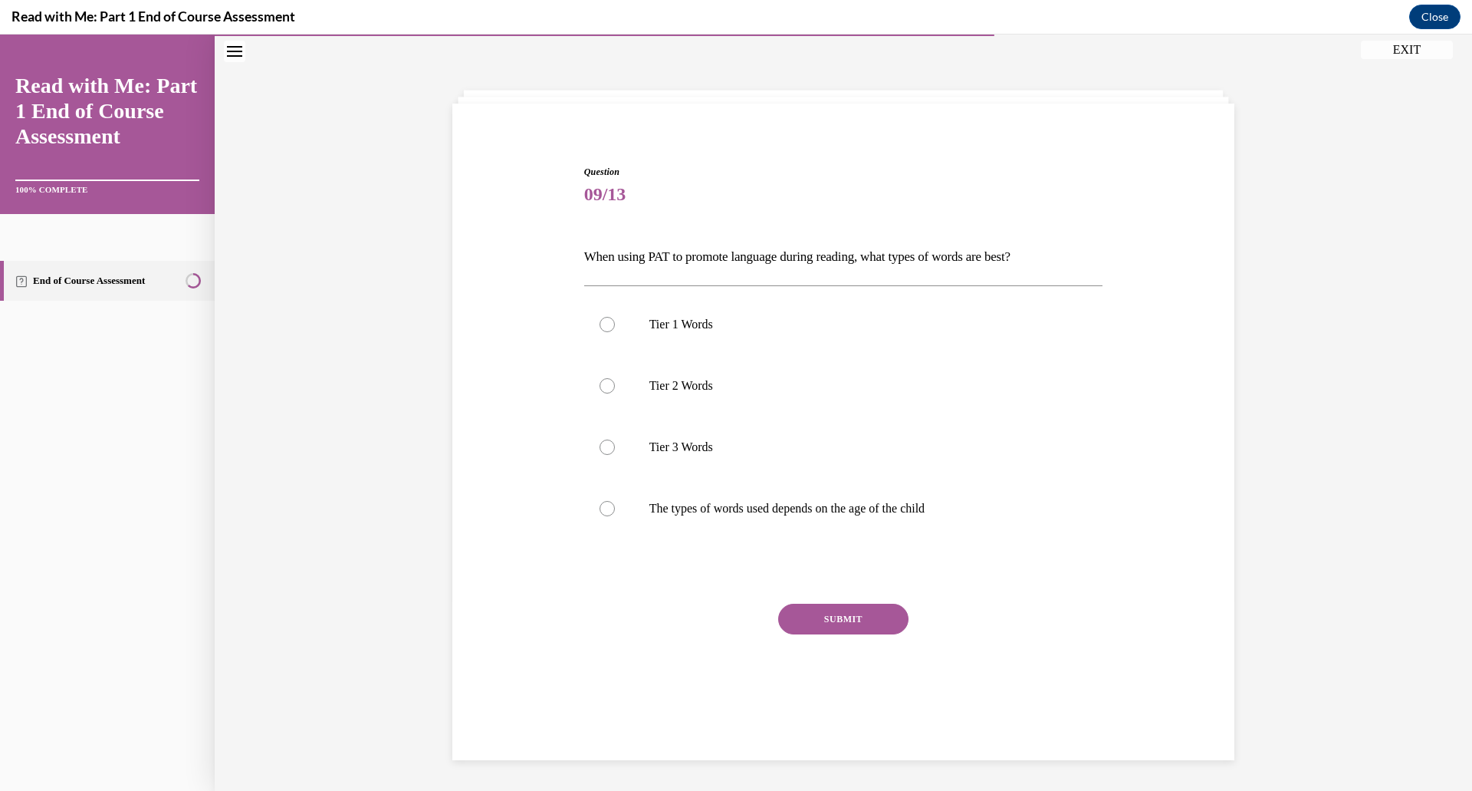
scroll to position [48, 0]
click at [761, 515] on p "The types of words used depends on the age of the child" at bounding box center [858, 508] width 416 height 15
click at [615, 515] on input "The types of words used depends on the age of the child" at bounding box center [607, 508] width 15 height 15
radio input "true"
click at [806, 610] on button "SUBMIT" at bounding box center [843, 618] width 130 height 31
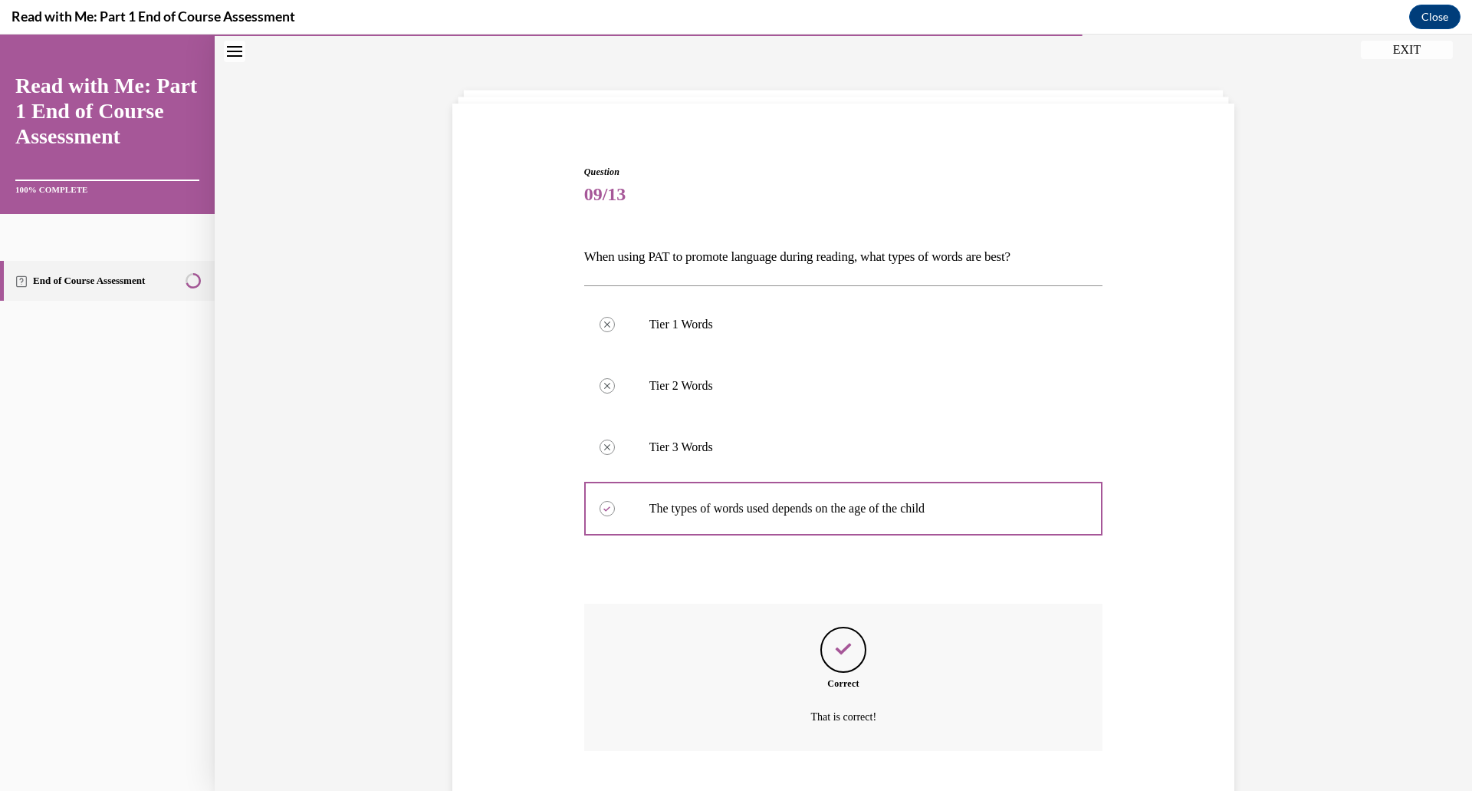
scroll to position [142, 0]
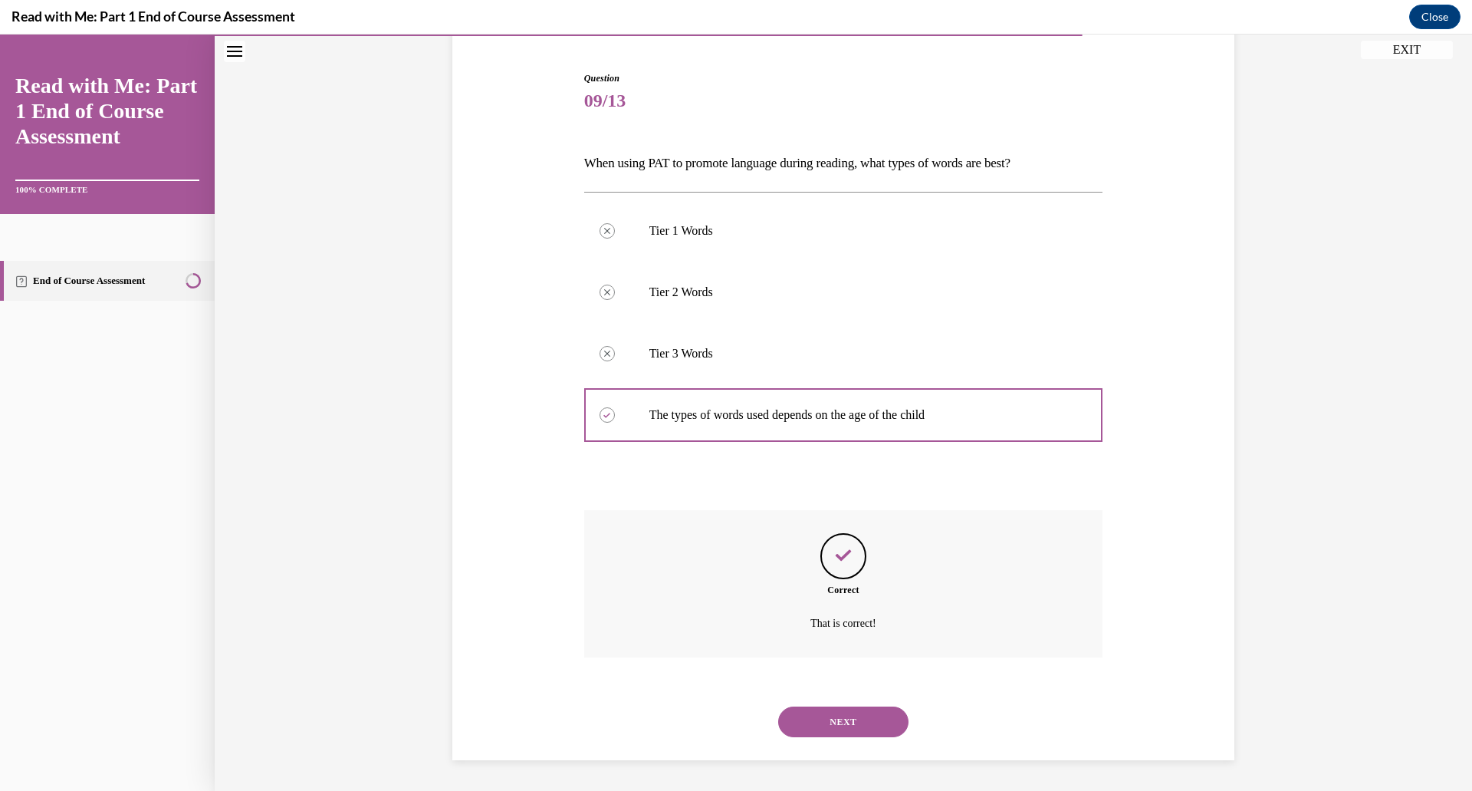
click at [804, 717] on button "NEXT" at bounding box center [843, 721] width 130 height 31
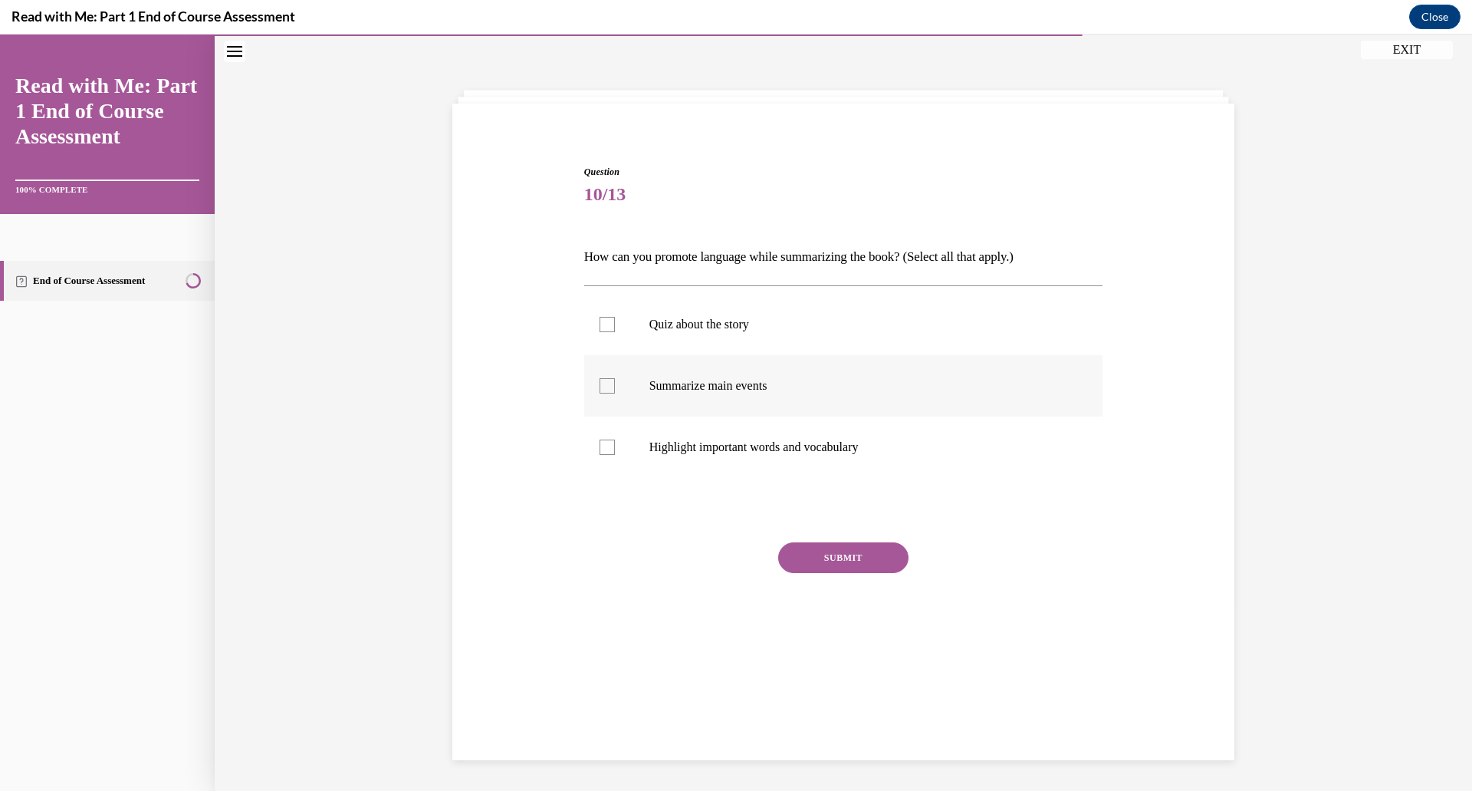
click at [689, 386] on p "Summarize main events" at bounding box center [858, 385] width 416 height 15
click at [615, 386] on input "Summarize main events" at bounding box center [607, 385] width 15 height 15
checkbox input "true"
click at [666, 448] on p "Highlight important words and vocabulary" at bounding box center [858, 446] width 416 height 15
click at [615, 448] on input "Highlight important words and vocabulary" at bounding box center [607, 446] width 15 height 15
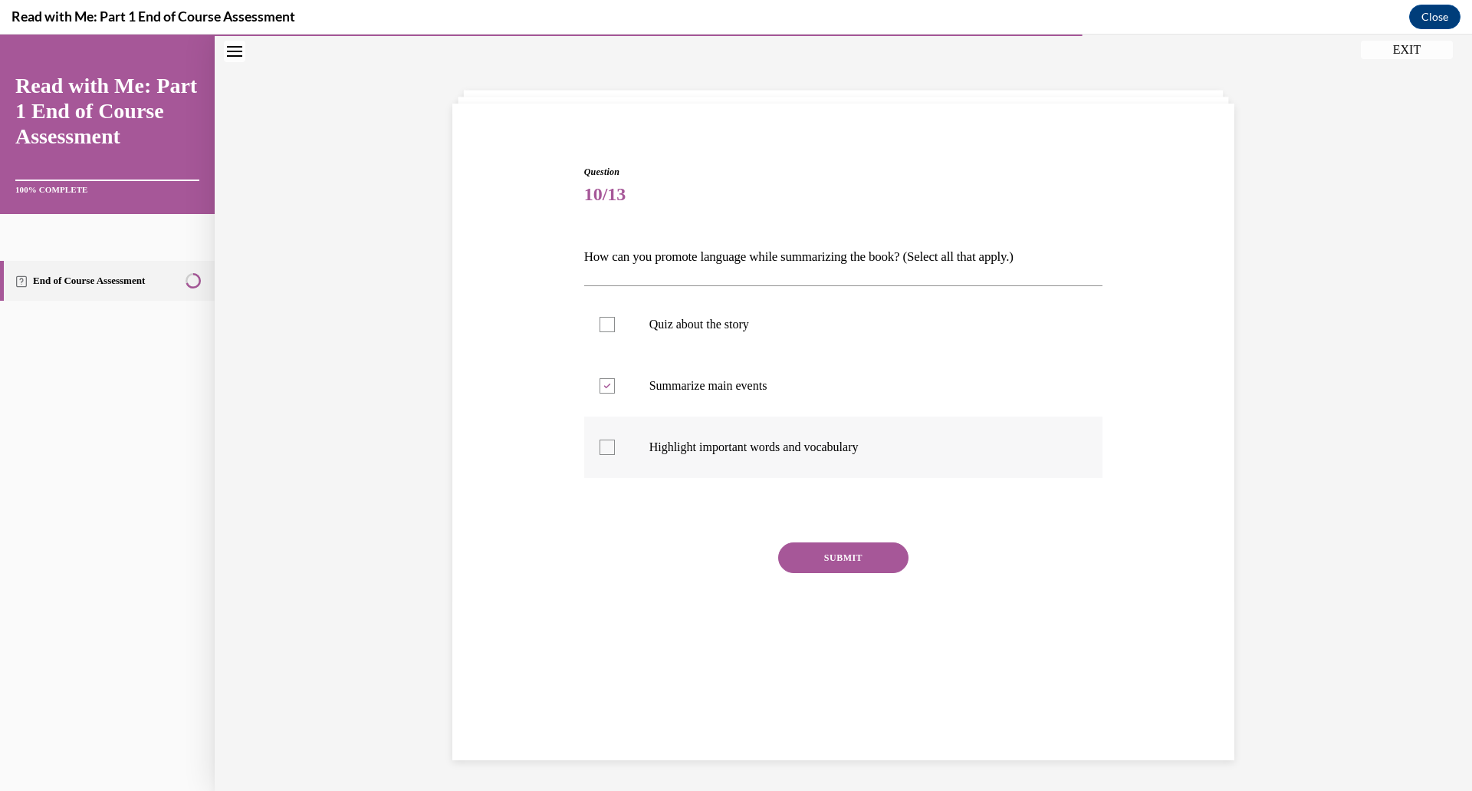
checkbox input "true"
click at [827, 571] on button "SUBMIT" at bounding box center [843, 557] width 130 height 31
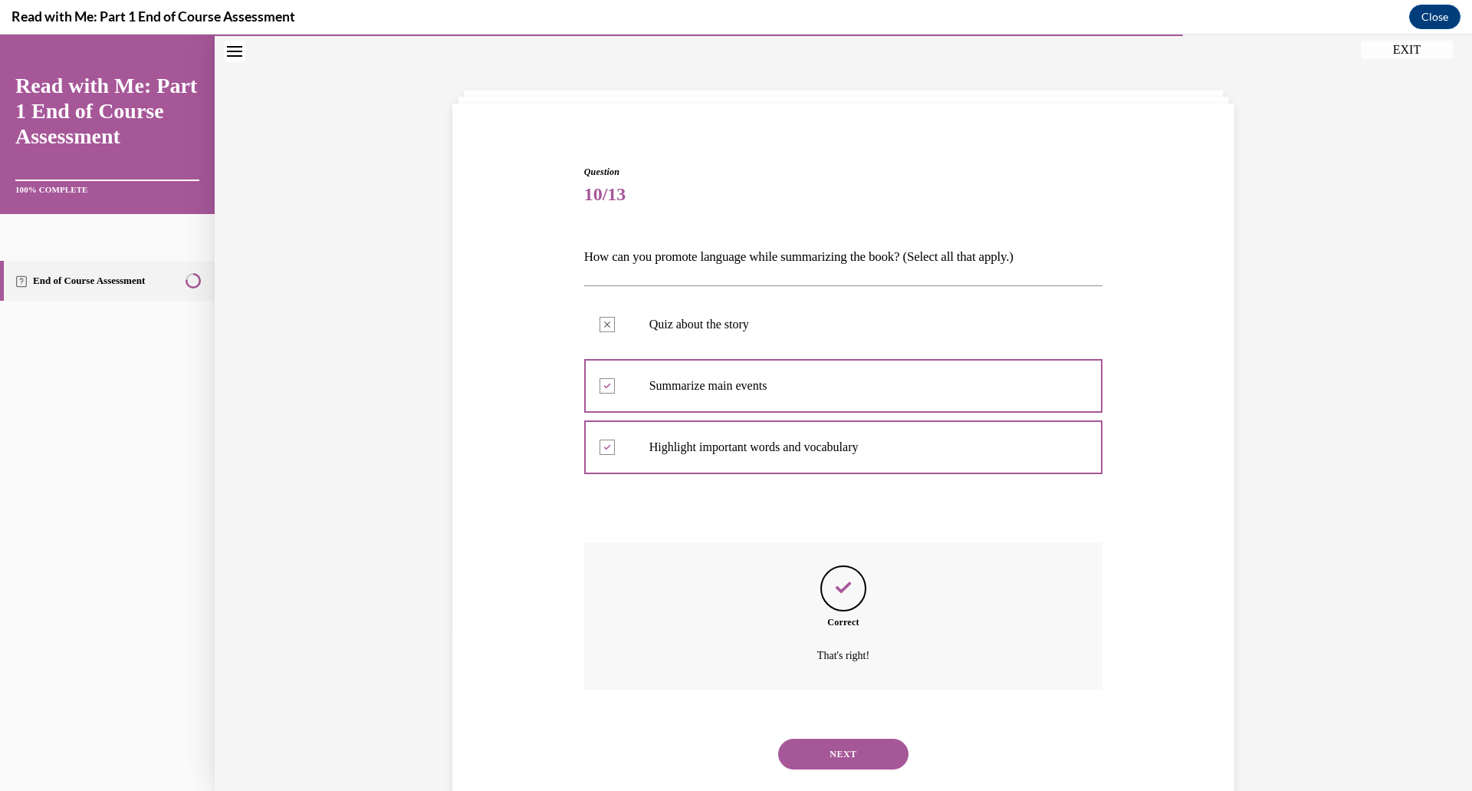
scroll to position [81, 0]
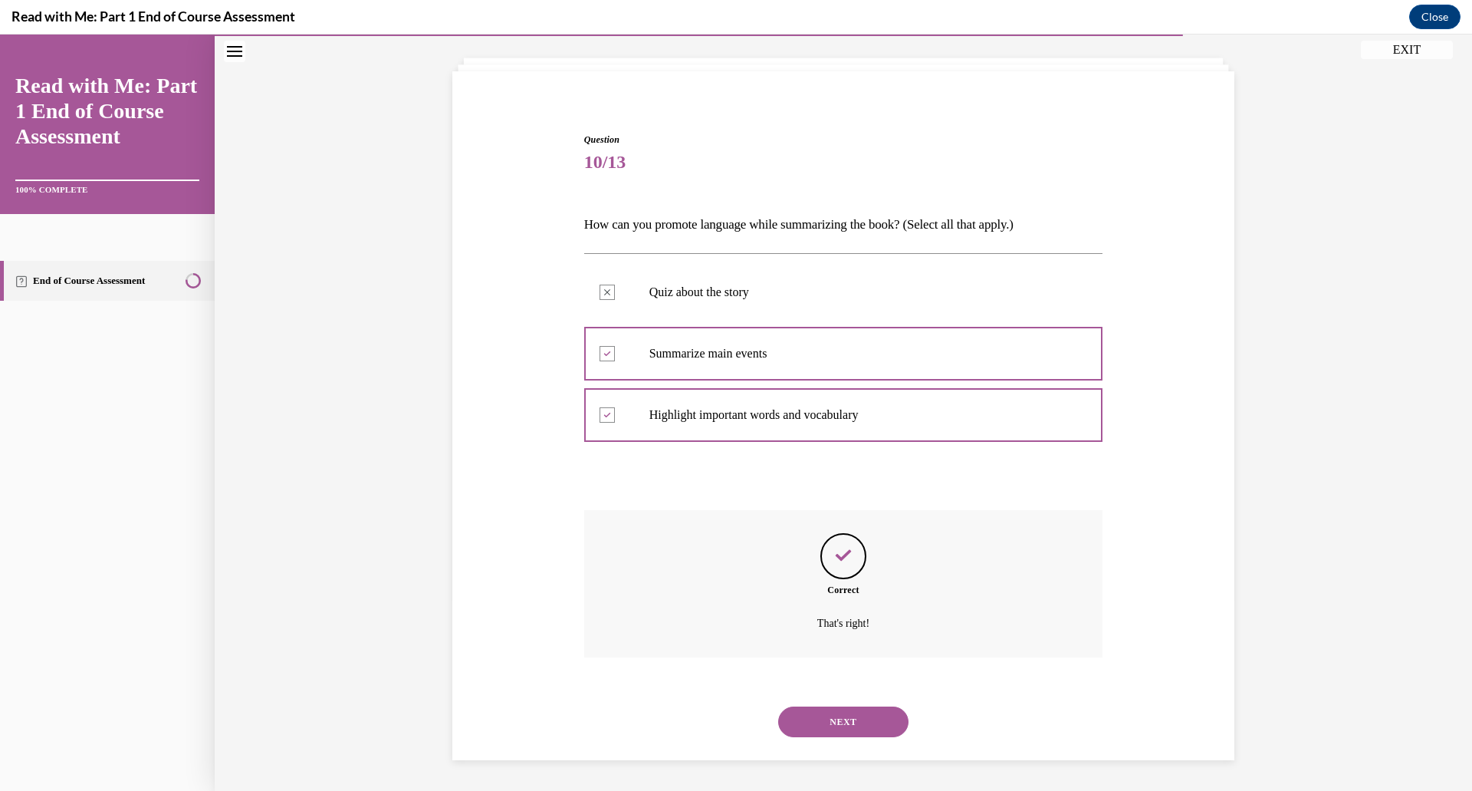
click at [841, 712] on button "NEXT" at bounding box center [843, 721] width 130 height 31
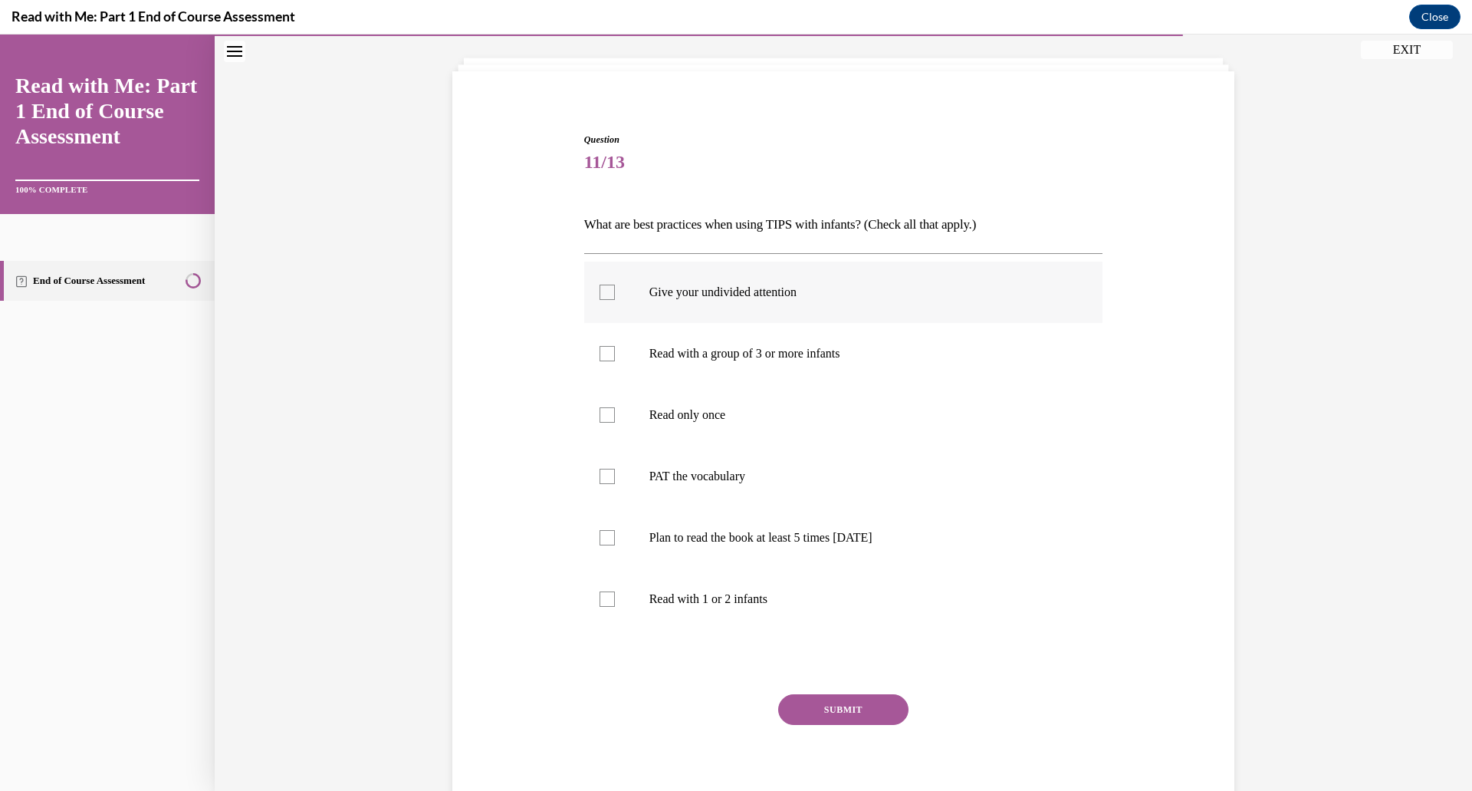
click at [686, 284] on p "Give your undivided attention" at bounding box center [858, 291] width 416 height 15
click at [615, 284] on input "Give your undivided attention" at bounding box center [607, 291] width 15 height 15
checkbox input "true"
drag, startPoint x: 663, startPoint y: 488, endPoint x: 669, endPoint y: 501, distance: 14.8
click at [663, 488] on label "PAT the vocabulary" at bounding box center [843, 476] width 519 height 61
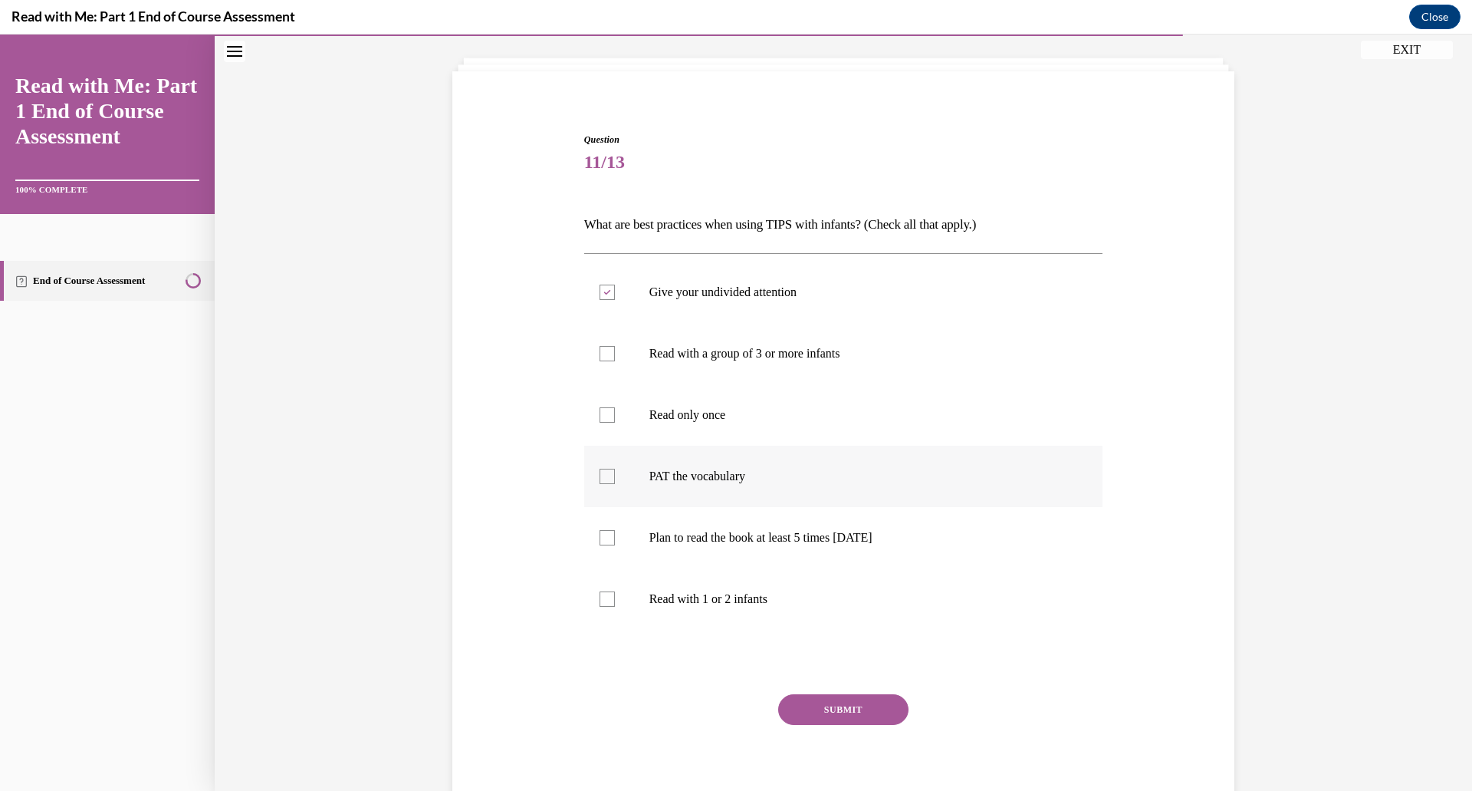
click at [615, 484] on input "PAT the vocabulary" at bounding box center [607, 476] width 15 height 15
checkbox input "true"
click at [679, 548] on label "Plan to read the book at least 5 times in 2 weeks" at bounding box center [843, 537] width 519 height 61
click at [615, 545] on input "Plan to read the book at least 5 times in 2 weeks" at bounding box center [607, 537] width 15 height 15
checkbox input "true"
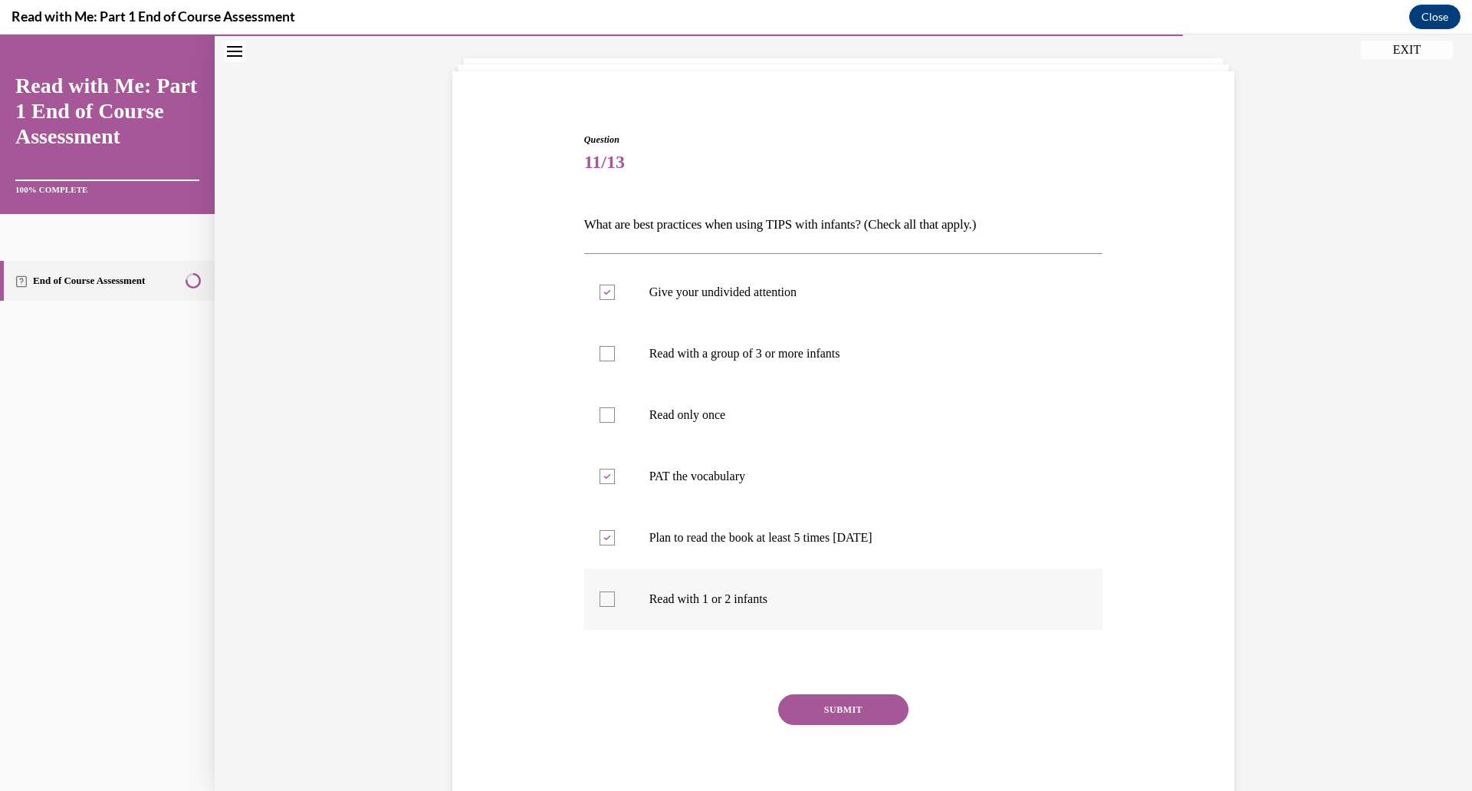
click at [628, 600] on label "Read with 1 or 2 infants" at bounding box center [843, 598] width 519 height 61
click at [615, 600] on input "Read with 1 or 2 infants" at bounding box center [607, 598] width 15 height 15
checkbox input "true"
click at [821, 705] on button "SUBMIT" at bounding box center [843, 709] width 130 height 31
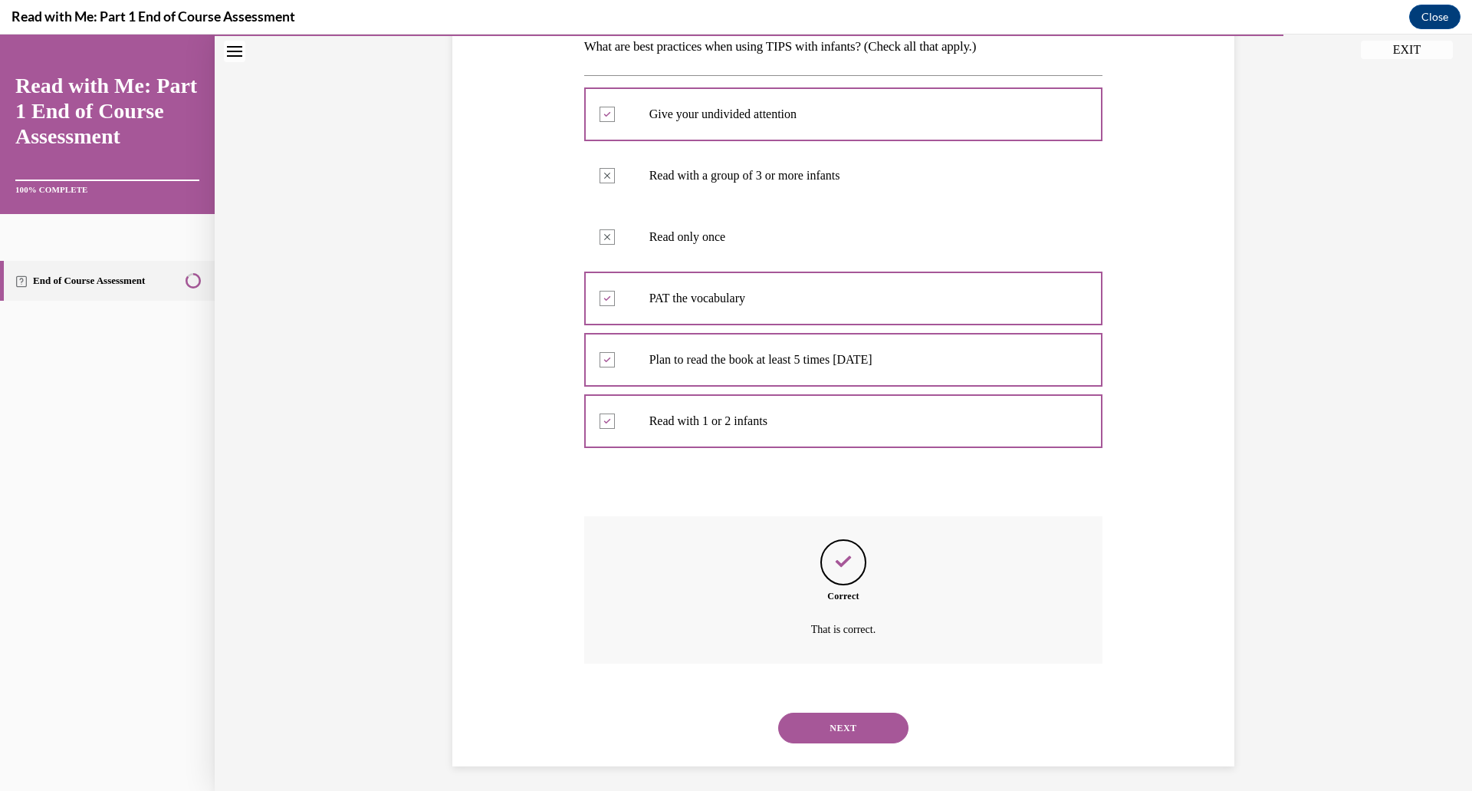
scroll to position [265, 0]
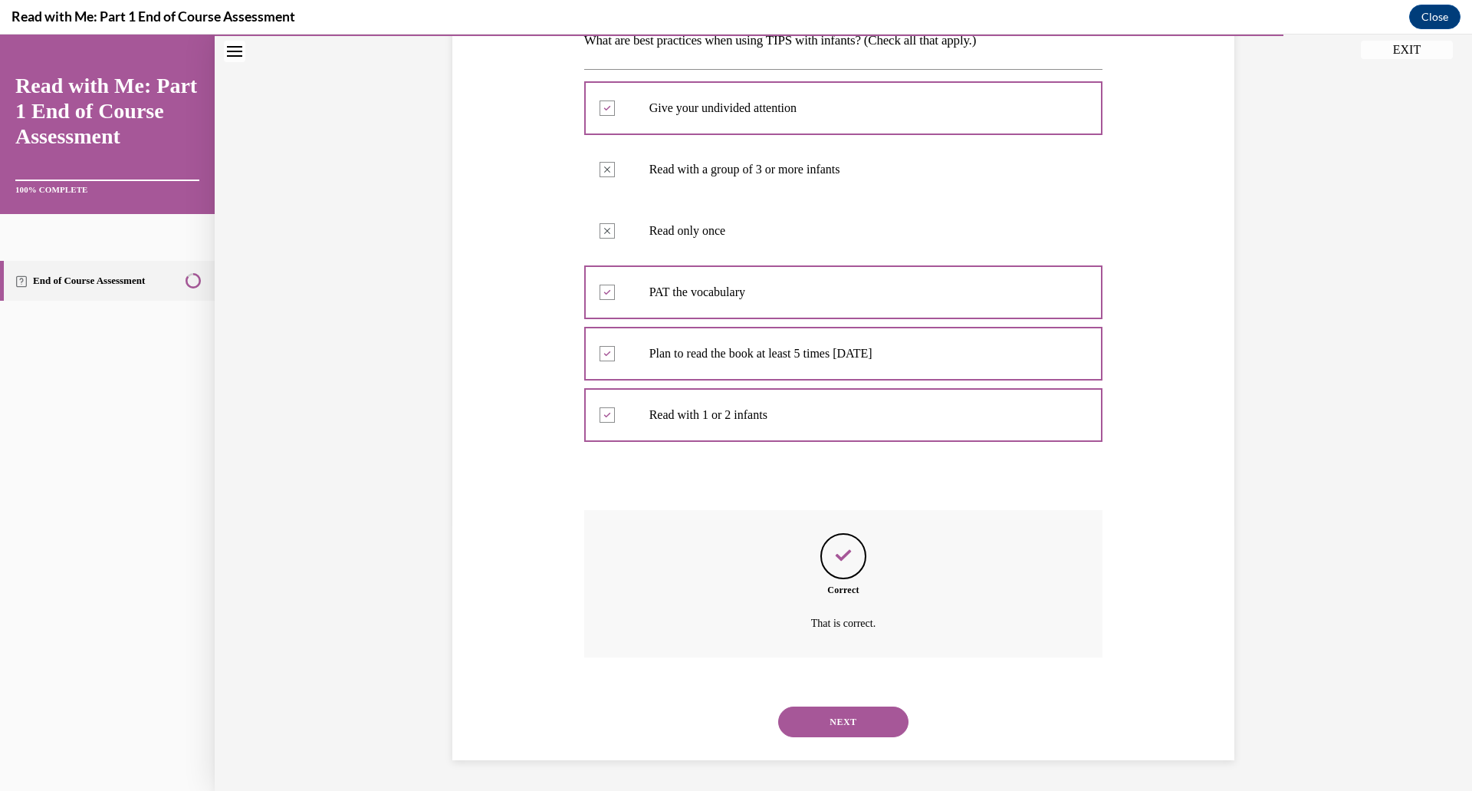
click at [830, 719] on button "NEXT" at bounding box center [843, 721] width 130 height 31
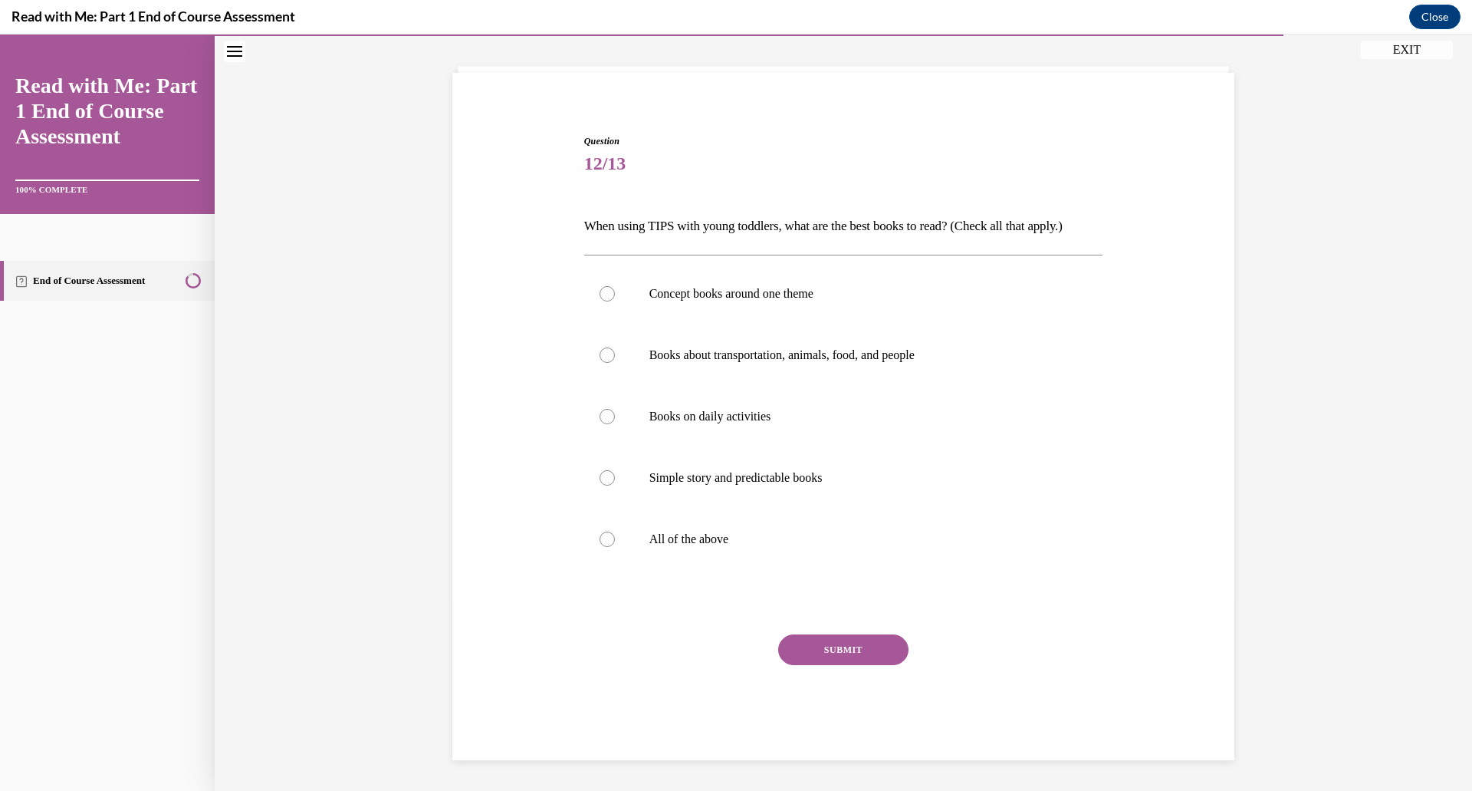
scroll to position [79, 0]
click at [696, 544] on p "All of the above" at bounding box center [858, 538] width 416 height 15
click at [615, 544] on input "All of the above" at bounding box center [607, 538] width 15 height 15
radio input "true"
click at [819, 655] on button "SUBMIT" at bounding box center [843, 649] width 130 height 31
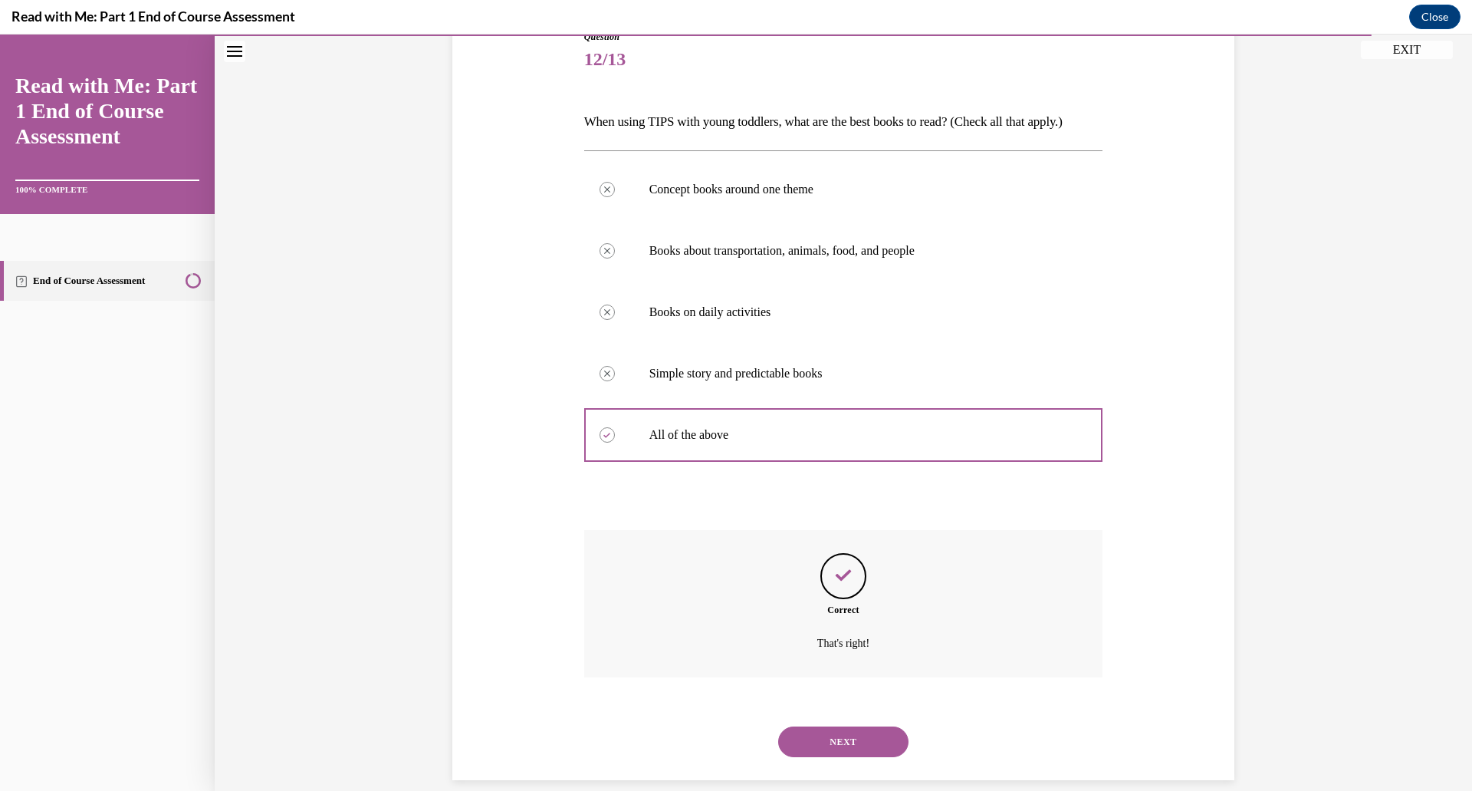
scroll to position [203, 0]
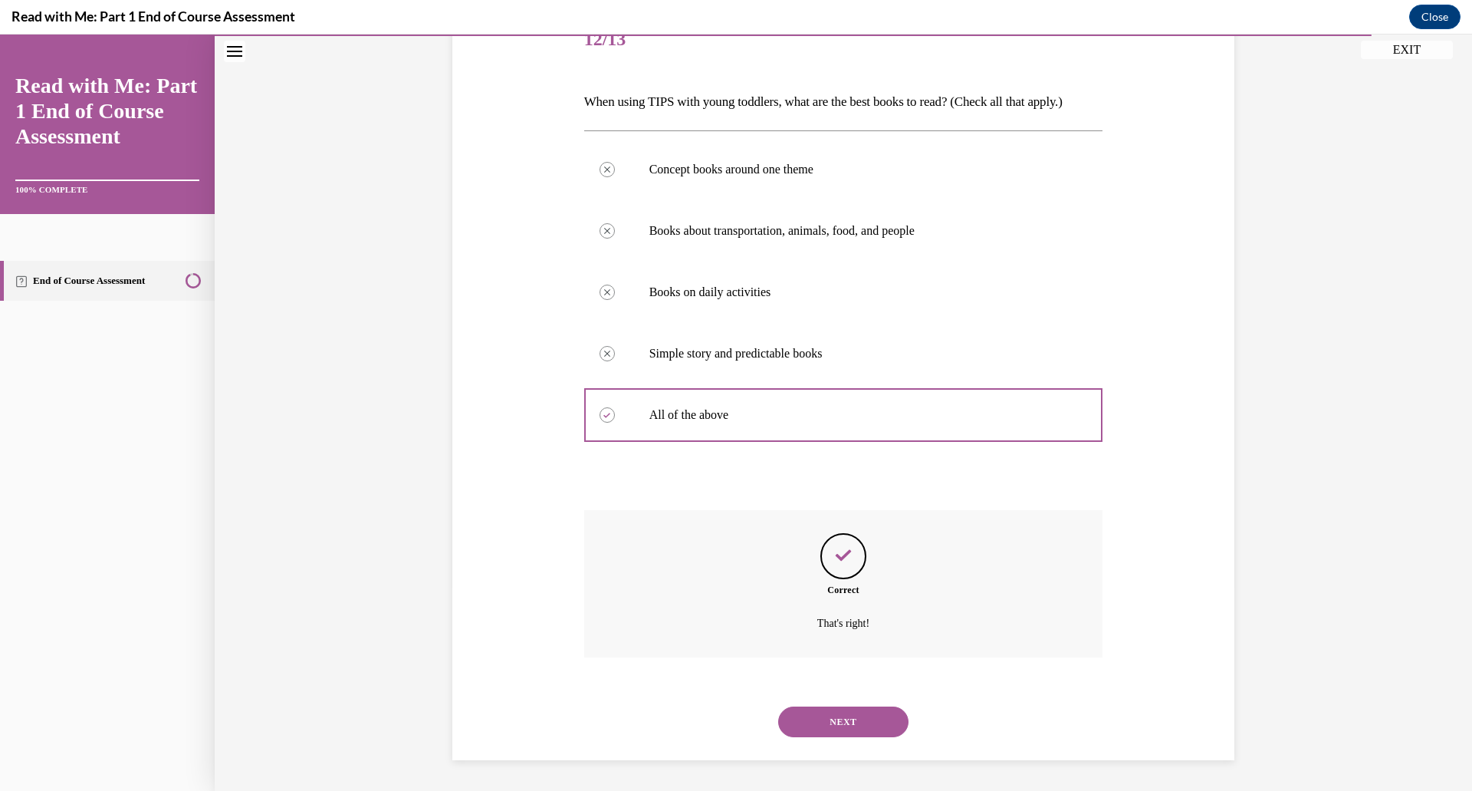
click at [832, 722] on button "NEXT" at bounding box center [843, 721] width 130 height 31
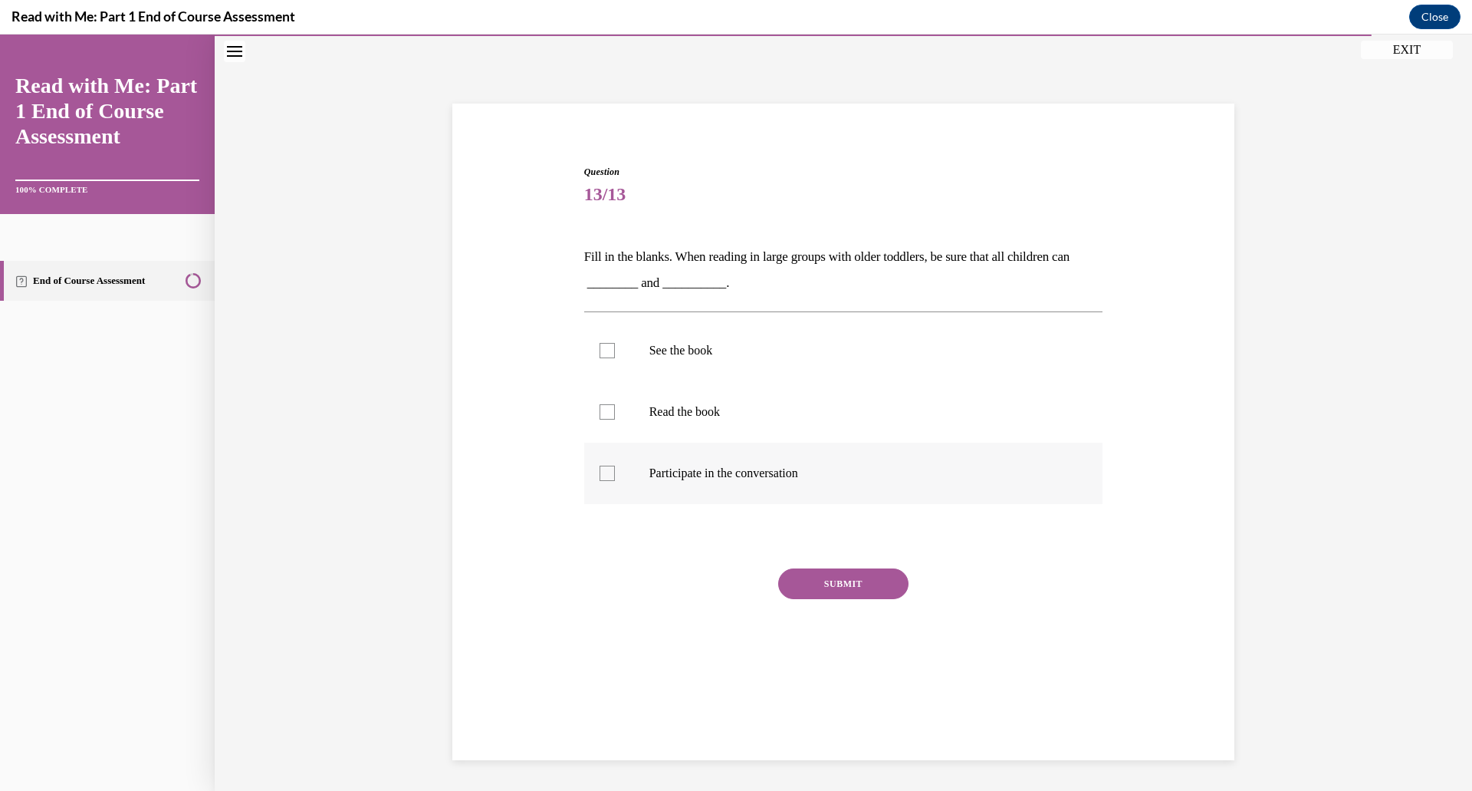
drag, startPoint x: 642, startPoint y: 470, endPoint x: 635, endPoint y: 451, distance: 20.4
click at [642, 470] on label "Participate in the conversation" at bounding box center [843, 472] width 519 height 61
click at [615, 470] on input "Participate in the conversation" at bounding box center [607, 472] width 15 height 15
checkbox input "true"
click at [633, 353] on label "See the book" at bounding box center [843, 350] width 519 height 61
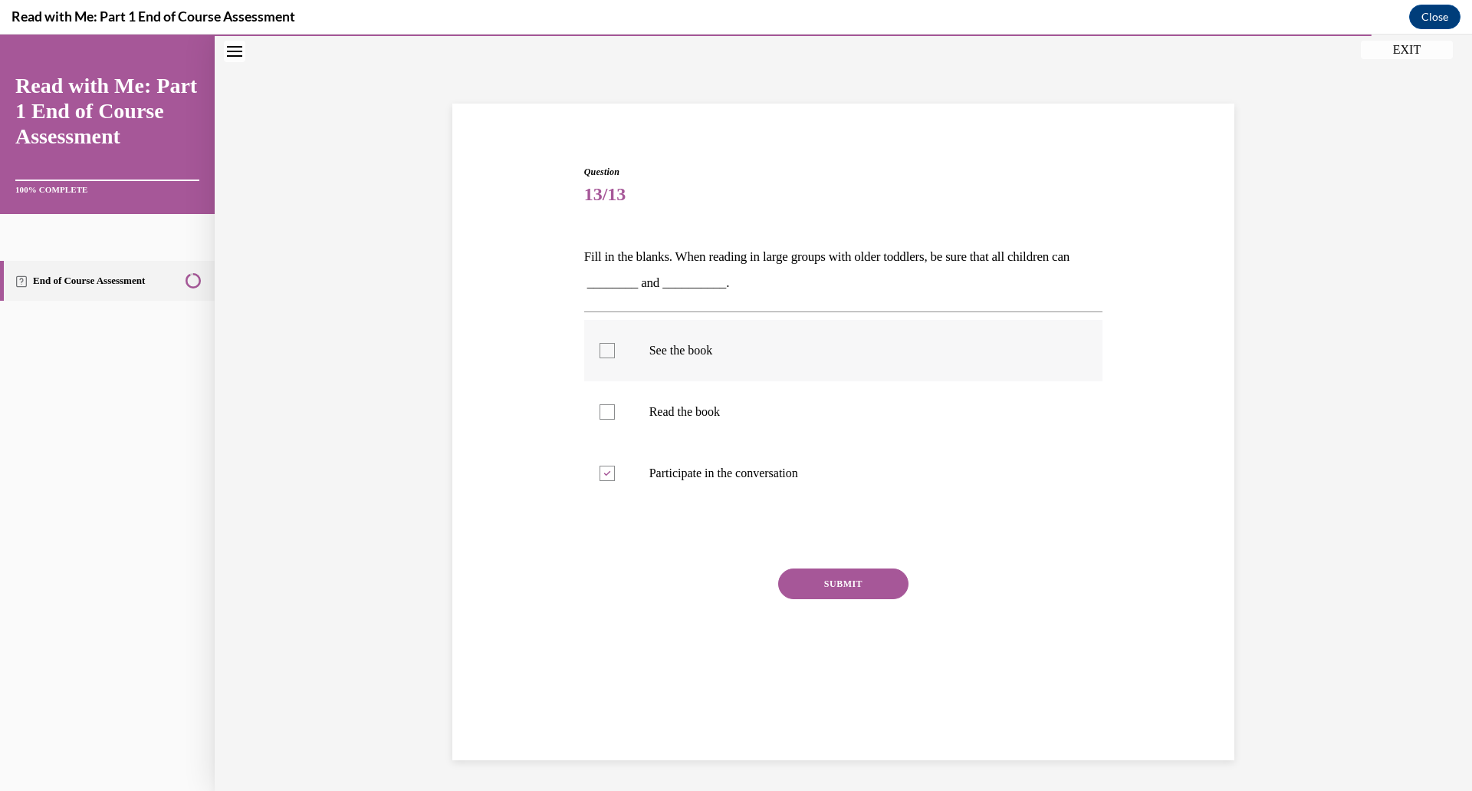
click at [615, 353] on input "See the book" at bounding box center [607, 350] width 15 height 15
checkbox input "true"
click at [838, 579] on button "SUBMIT" at bounding box center [843, 583] width 130 height 31
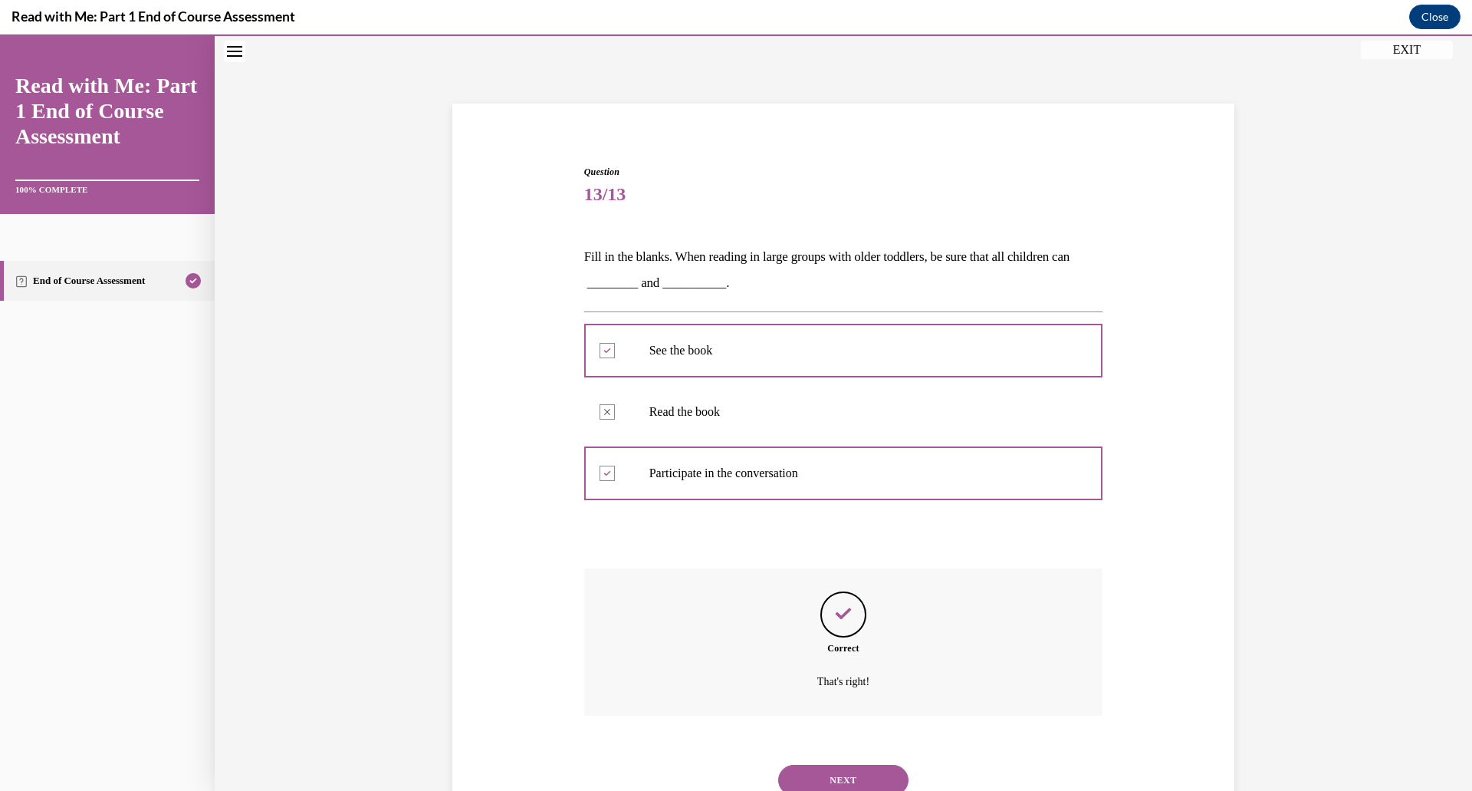
scroll to position [107, 0]
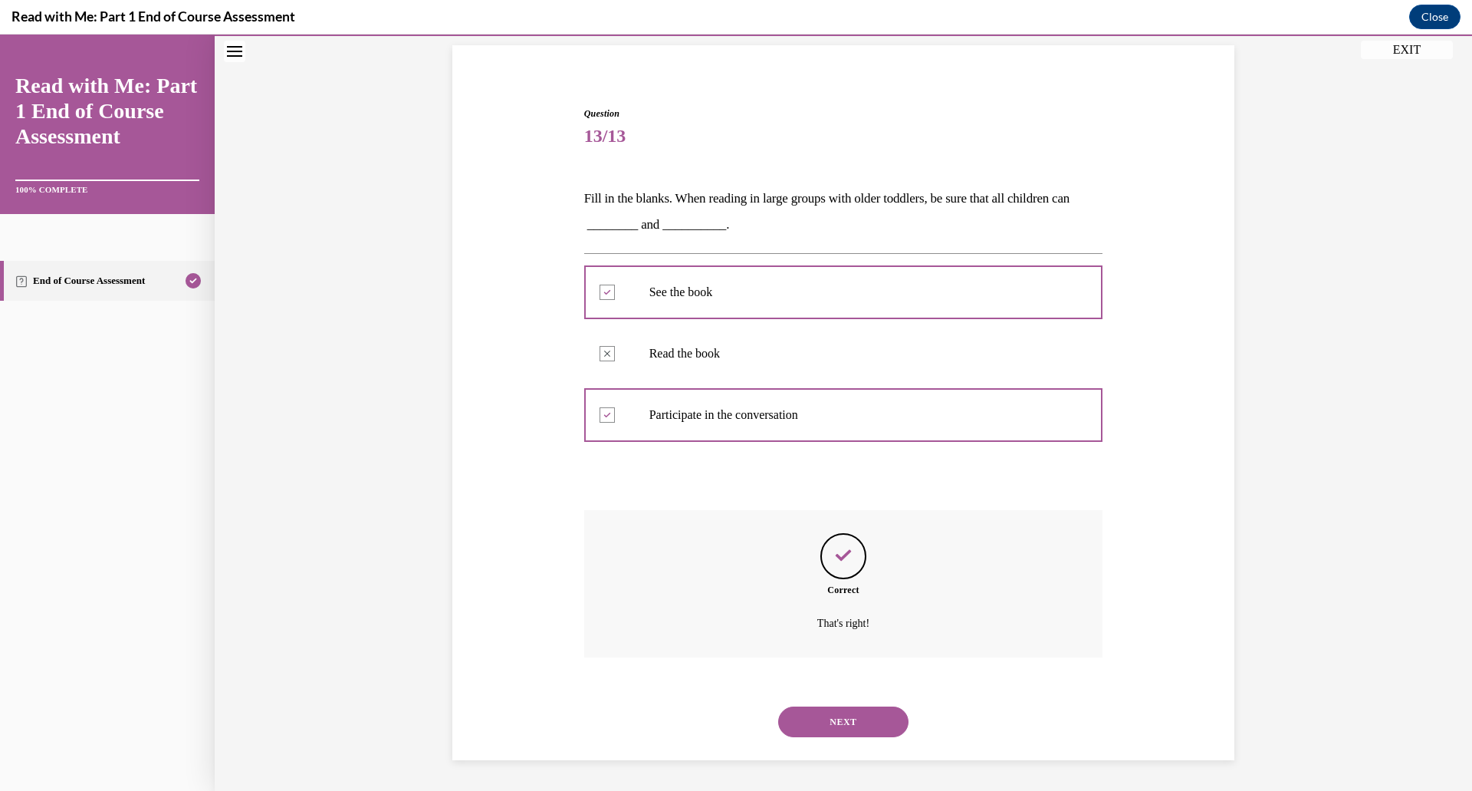
click at [839, 713] on button "NEXT" at bounding box center [843, 721] width 130 height 31
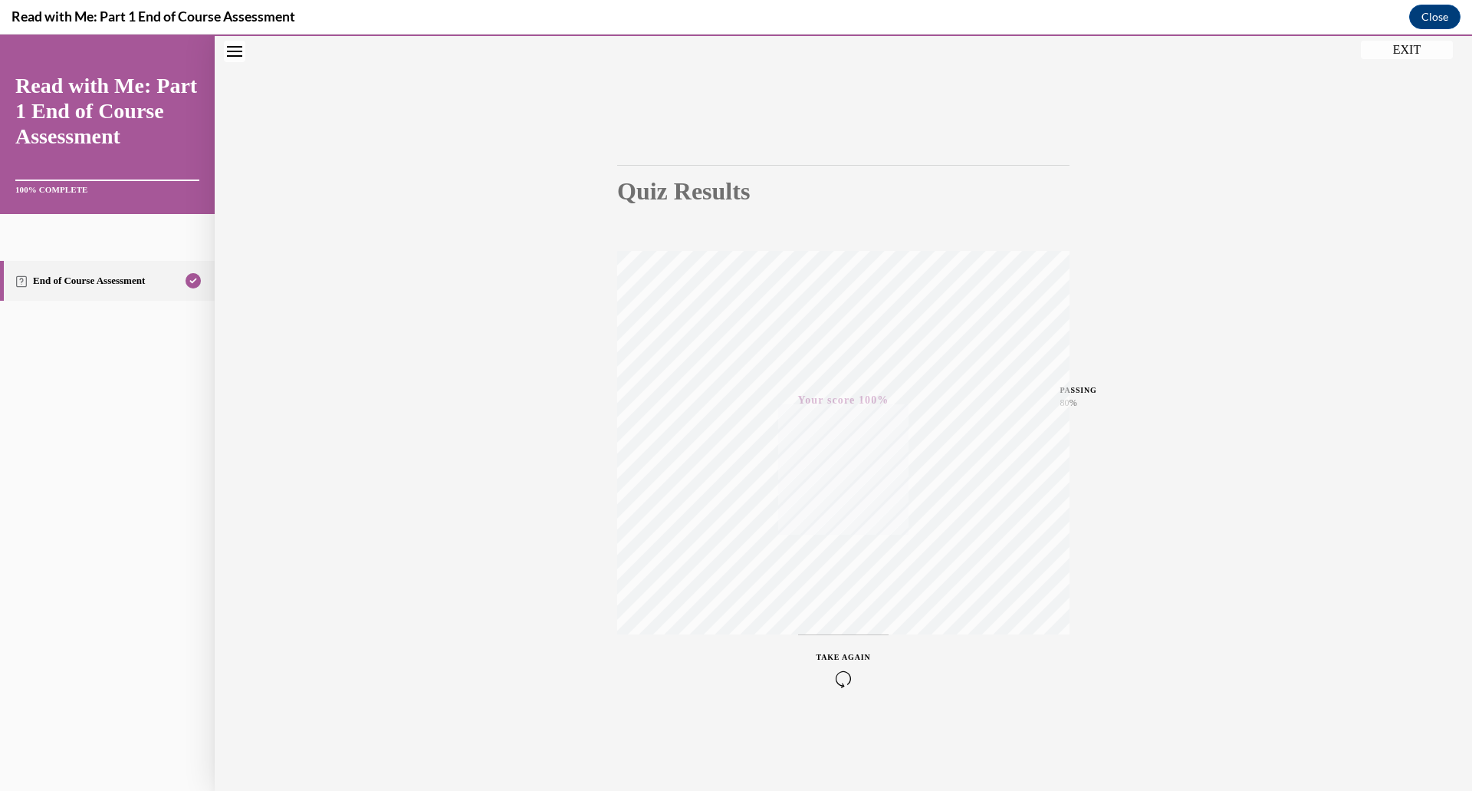
click at [1390, 49] on button "EXIT" at bounding box center [1407, 50] width 92 height 18
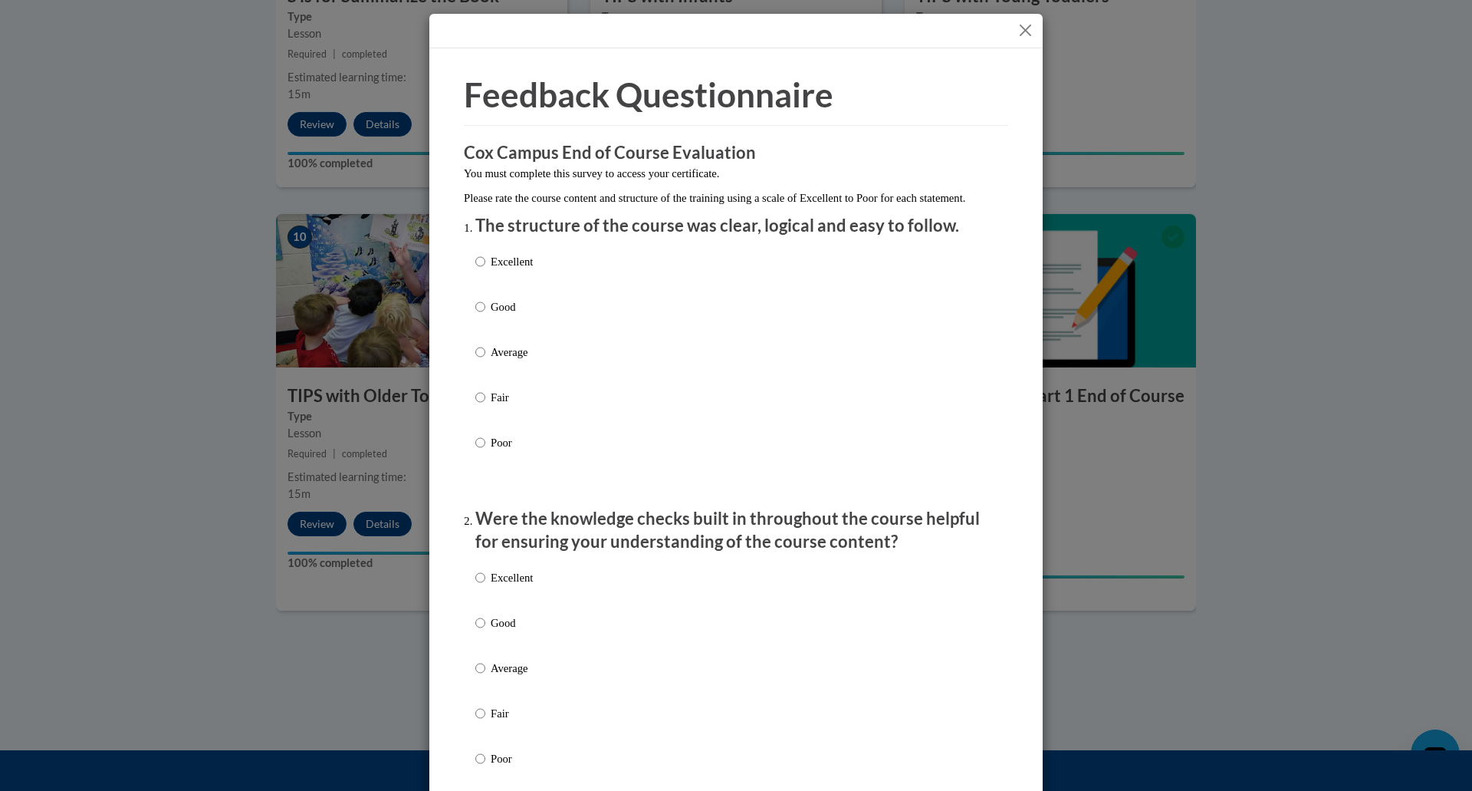
drag, startPoint x: 514, startPoint y: 268, endPoint x: 511, endPoint y: 281, distance: 13.2
click at [514, 270] on p "Excellent" at bounding box center [512, 261] width 42 height 17
click at [485, 270] on input "Excellent" at bounding box center [480, 261] width 10 height 17
radio input "true"
click at [518, 586] on p "Excellent" at bounding box center [512, 577] width 42 height 17
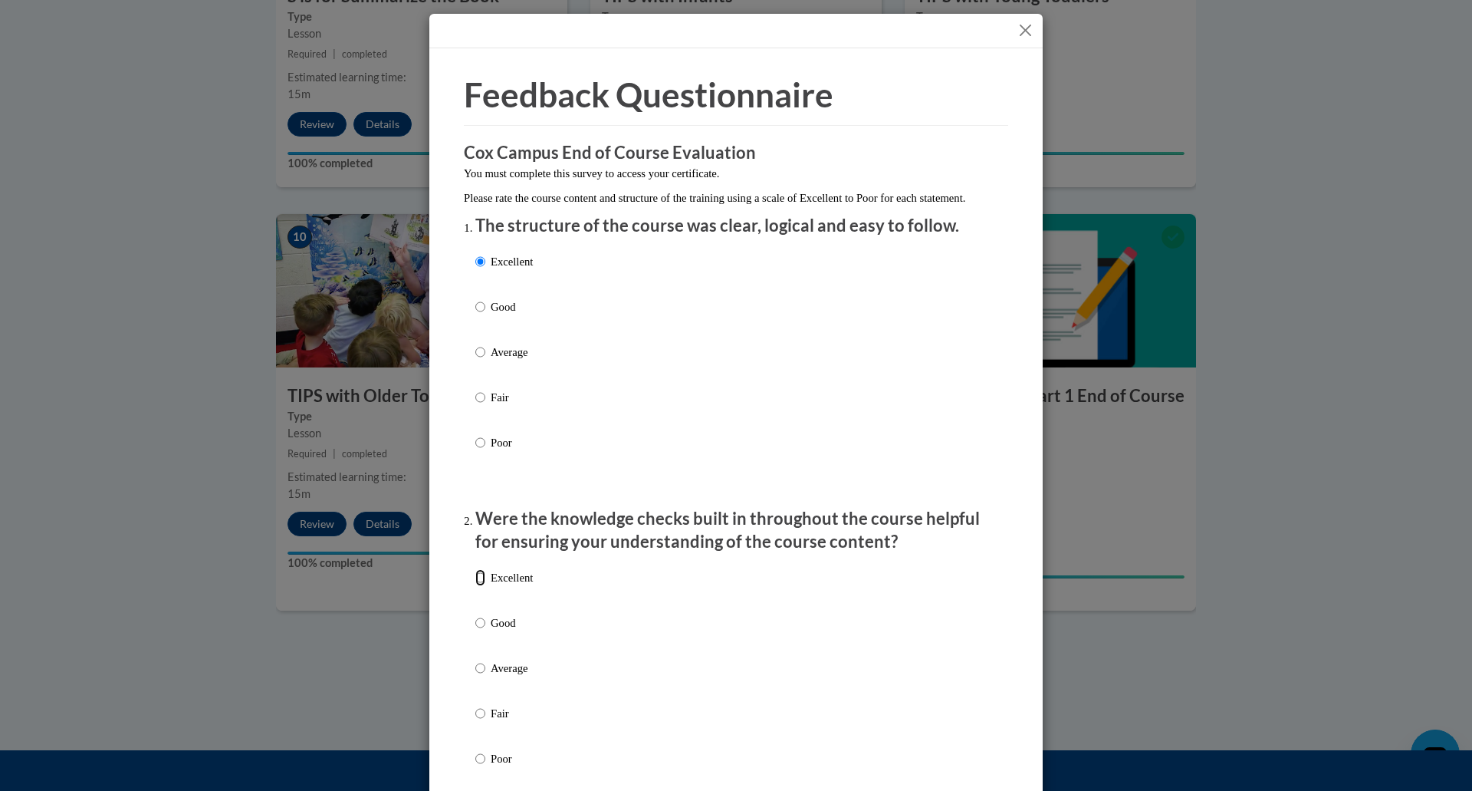
click at [485, 586] on input "Excellent" at bounding box center [480, 577] width 10 height 17
radio input "true"
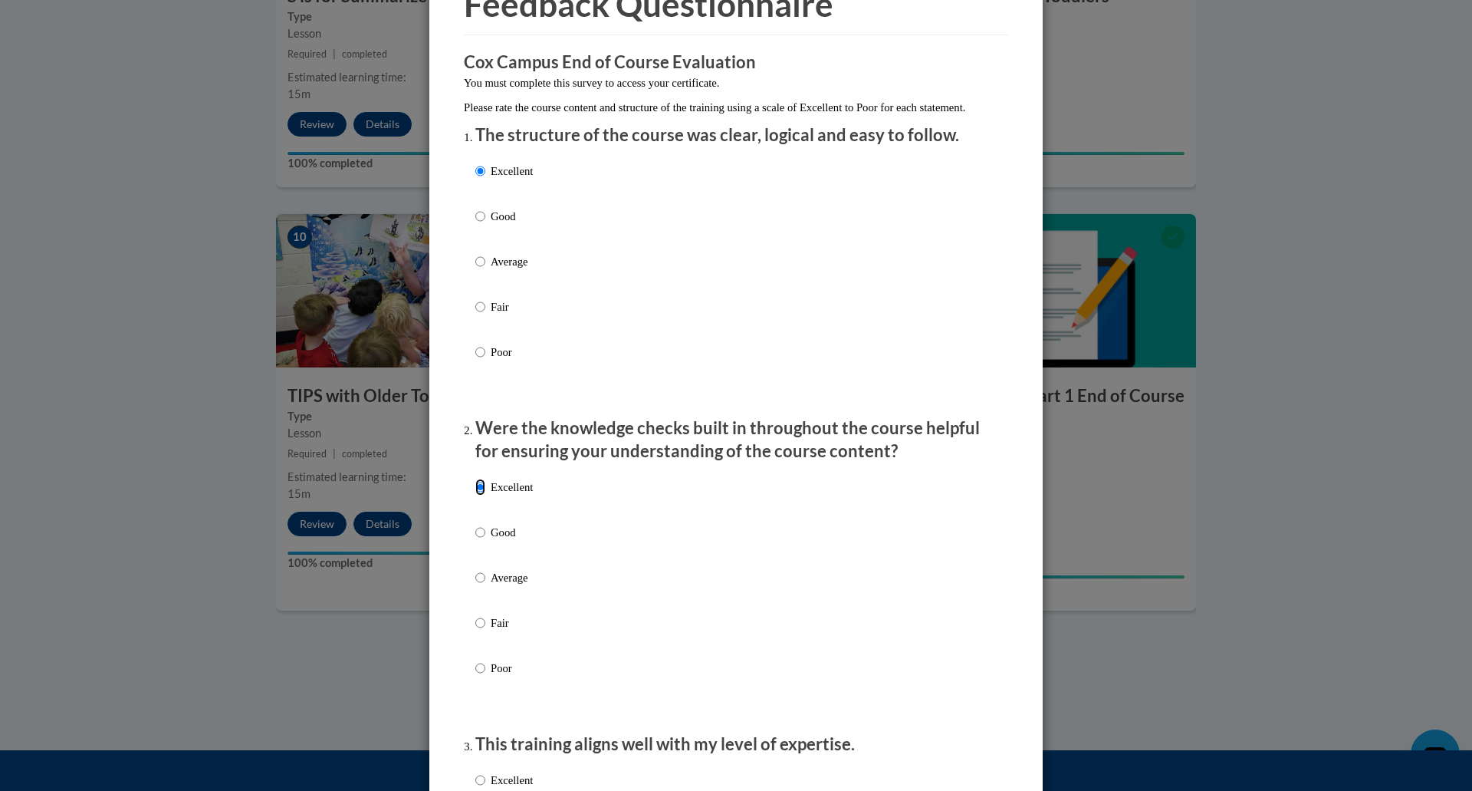
scroll to position [285, 0]
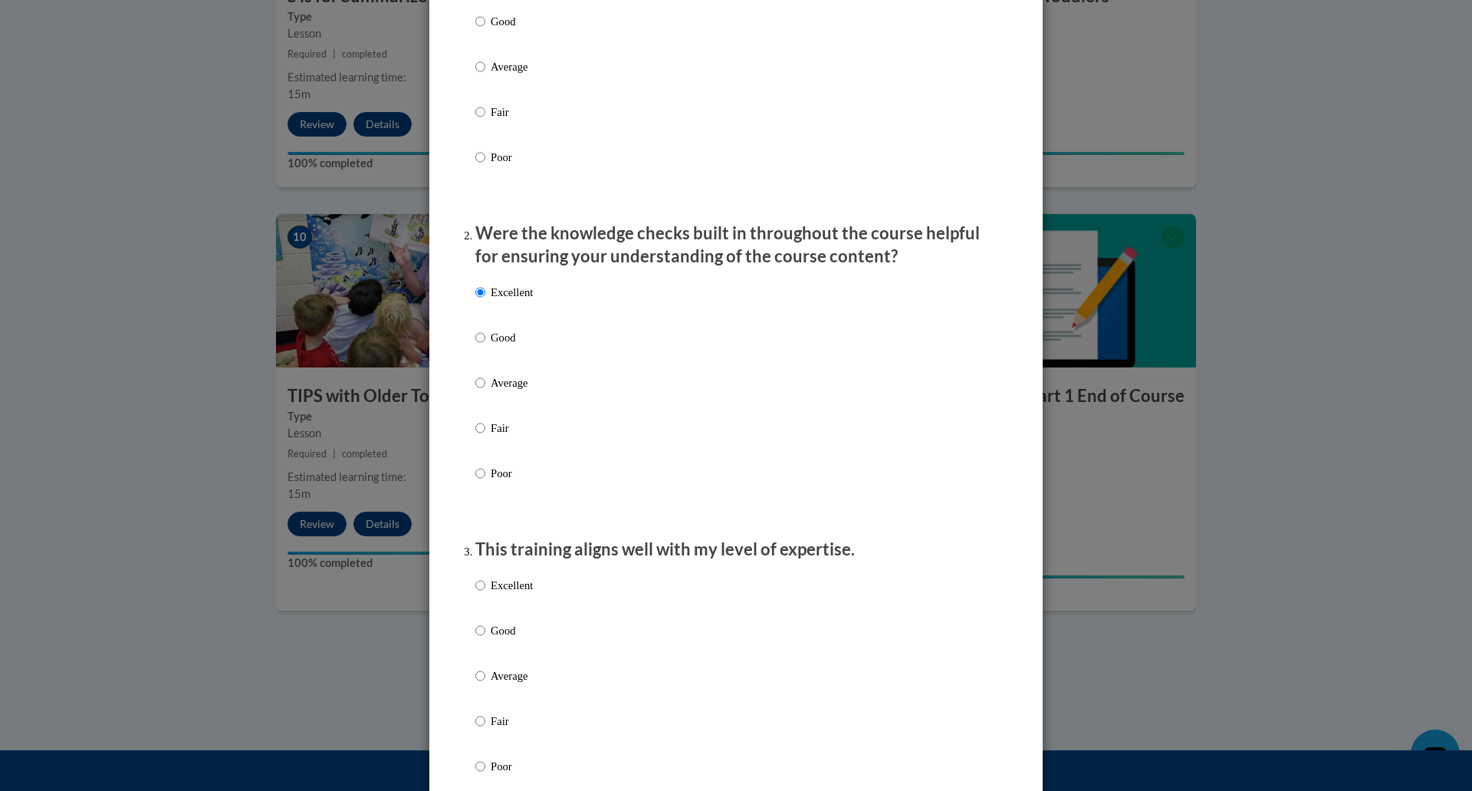
click at [517, 594] on p "Excellent" at bounding box center [512, 585] width 42 height 17
click at [485, 594] on input "Excellent" at bounding box center [480, 585] width 10 height 17
radio input "true"
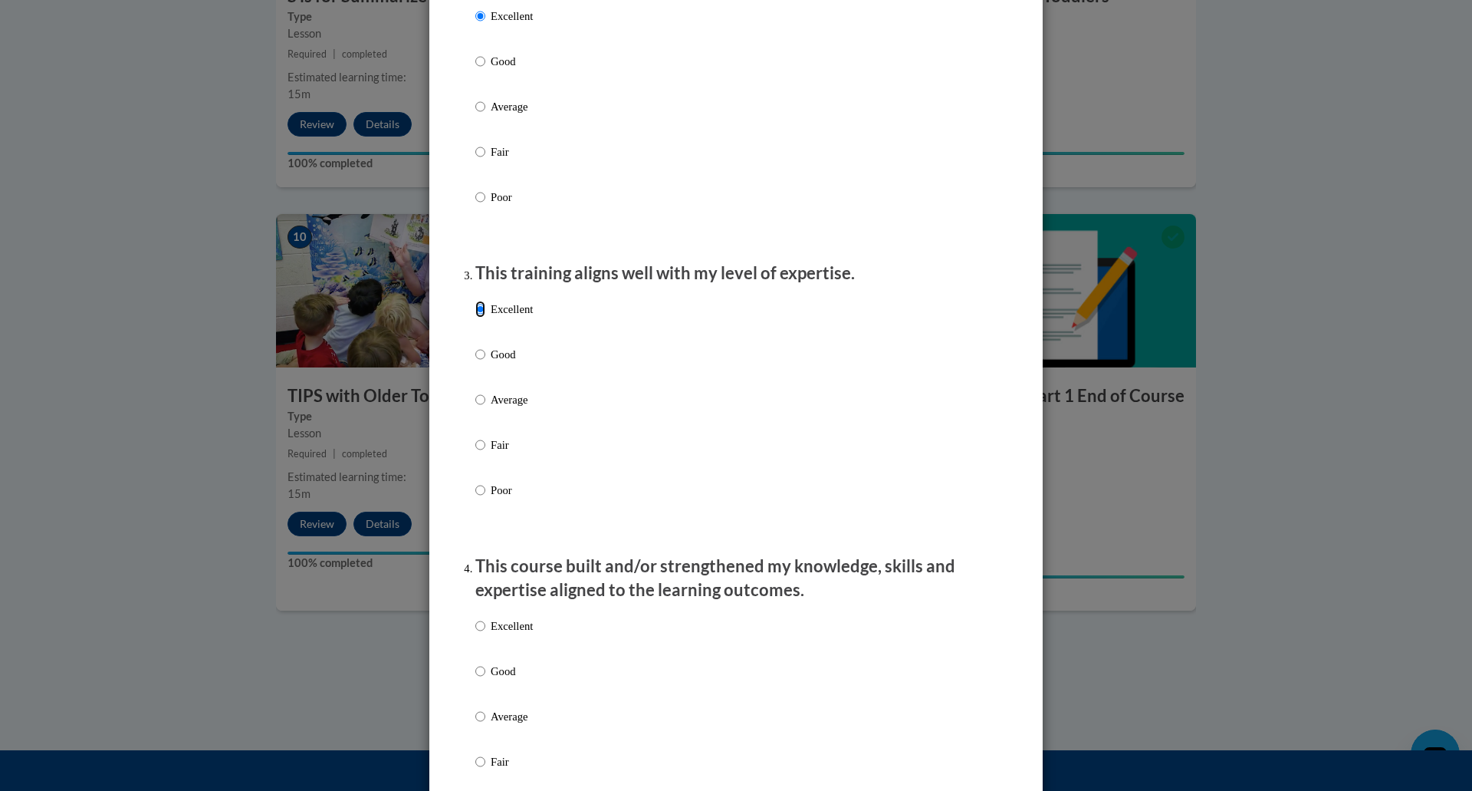
scroll to position [582, 0]
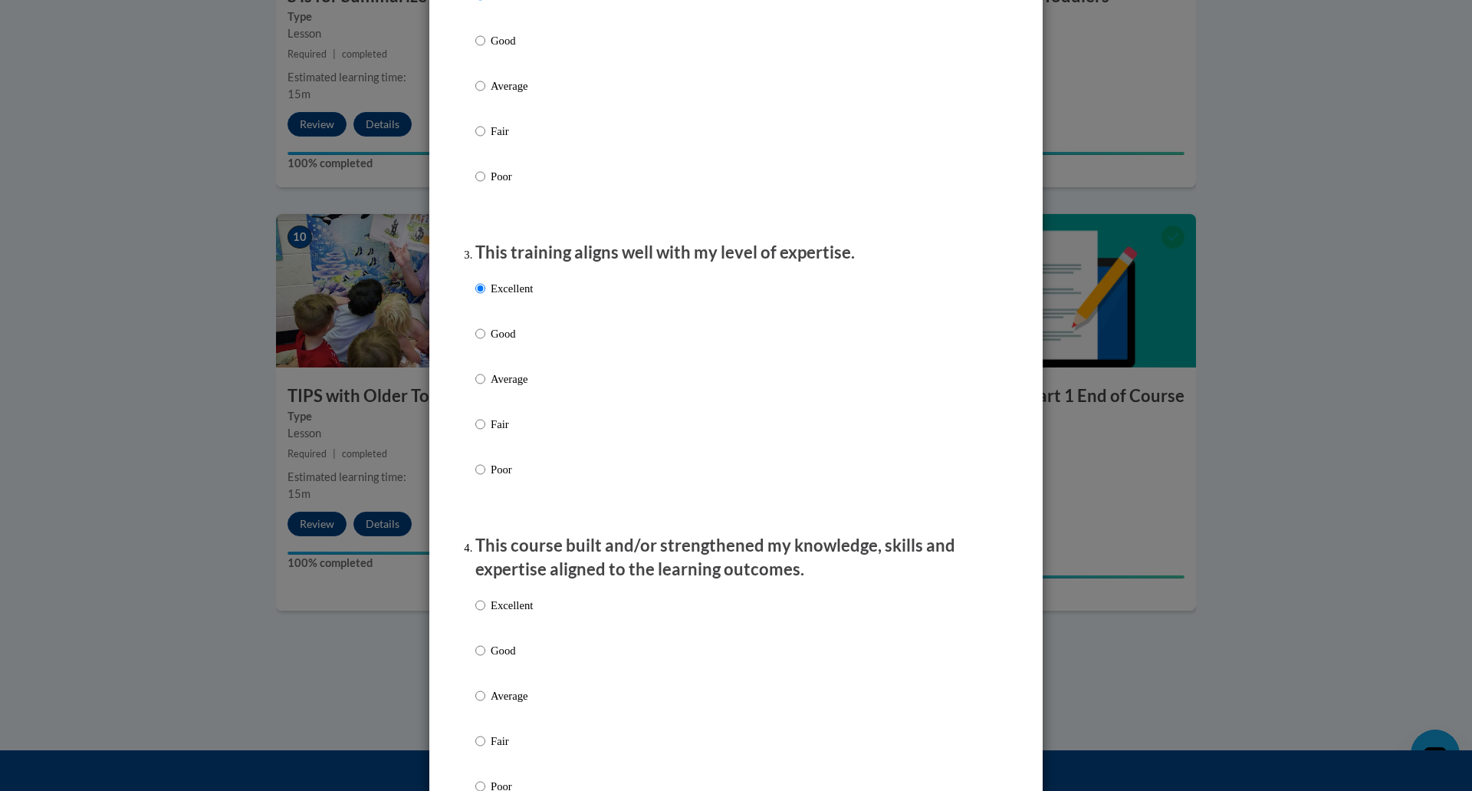
click at [500, 613] on p "Excellent" at bounding box center [512, 605] width 42 height 17
click at [485, 613] on input "Excellent" at bounding box center [480, 605] width 10 height 17
radio input "true"
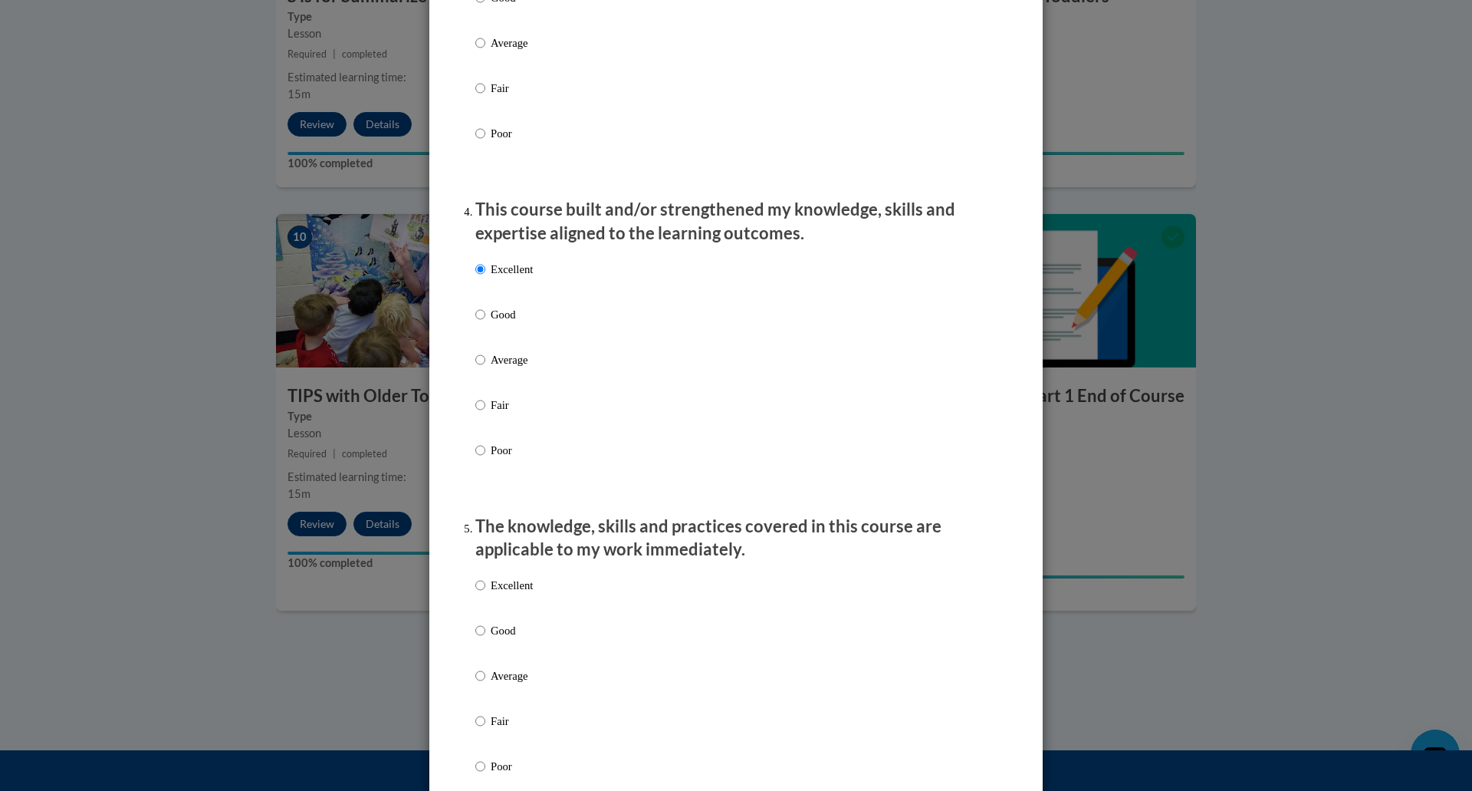
click at [504, 608] on label "Excellent" at bounding box center [504, 597] width 58 height 41
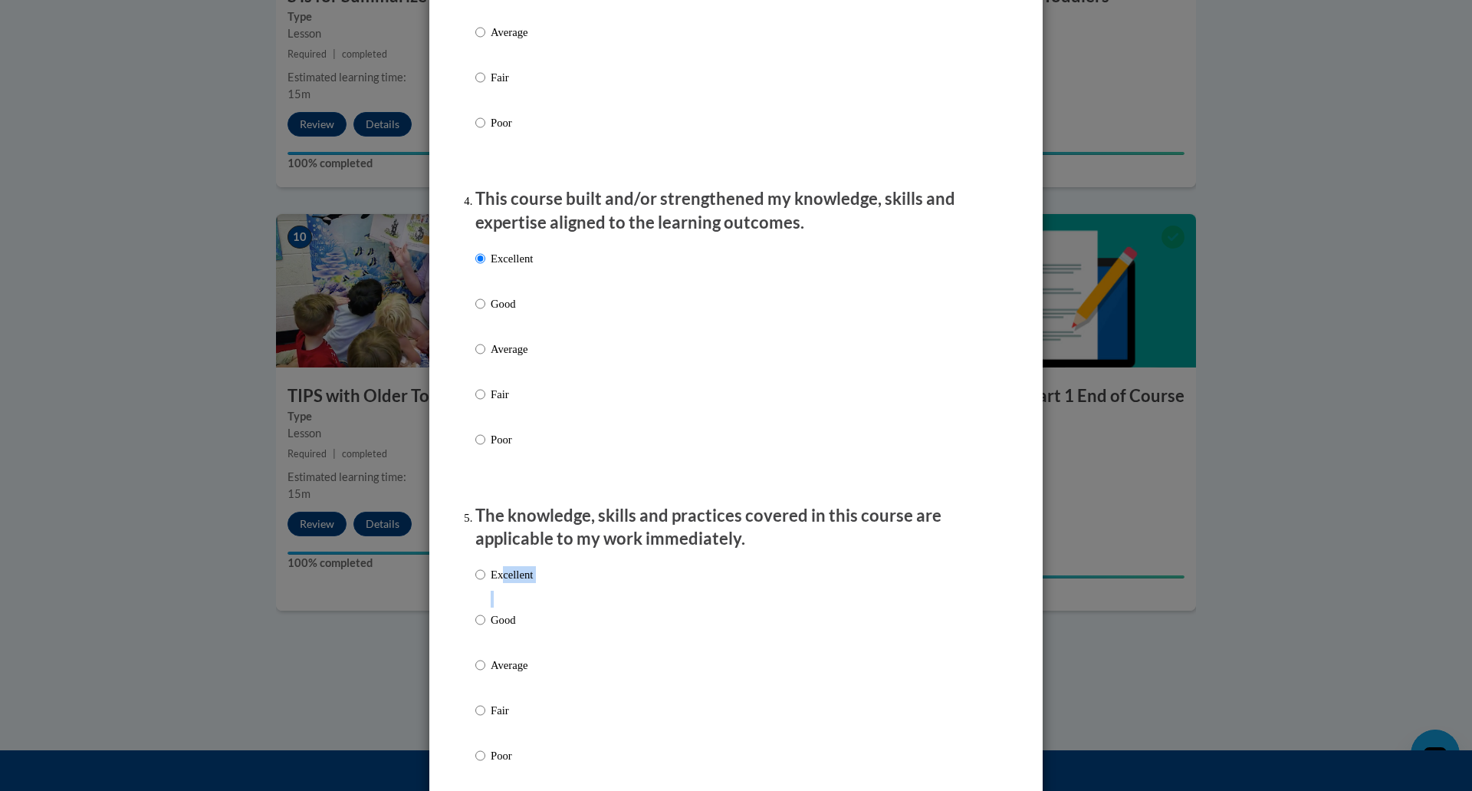
scroll to position [945, 0]
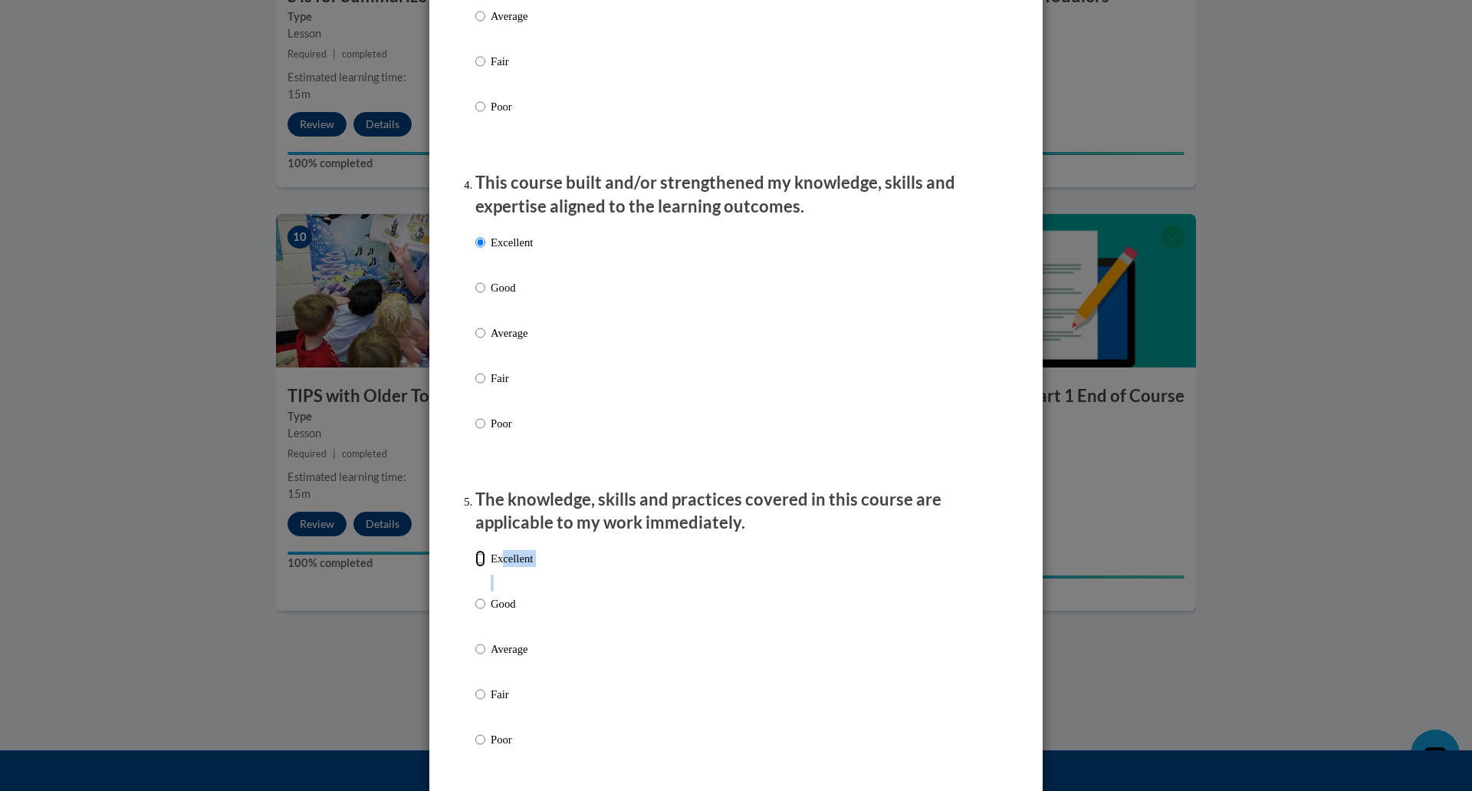
click at [487, 574] on label "Excellent" at bounding box center [504, 570] width 58 height 41
drag, startPoint x: 483, startPoint y: 570, endPoint x: 486, endPoint y: 578, distance: 9.0
click at [484, 567] on input "Excellent" at bounding box center [480, 558] width 10 height 17
radio input "true"
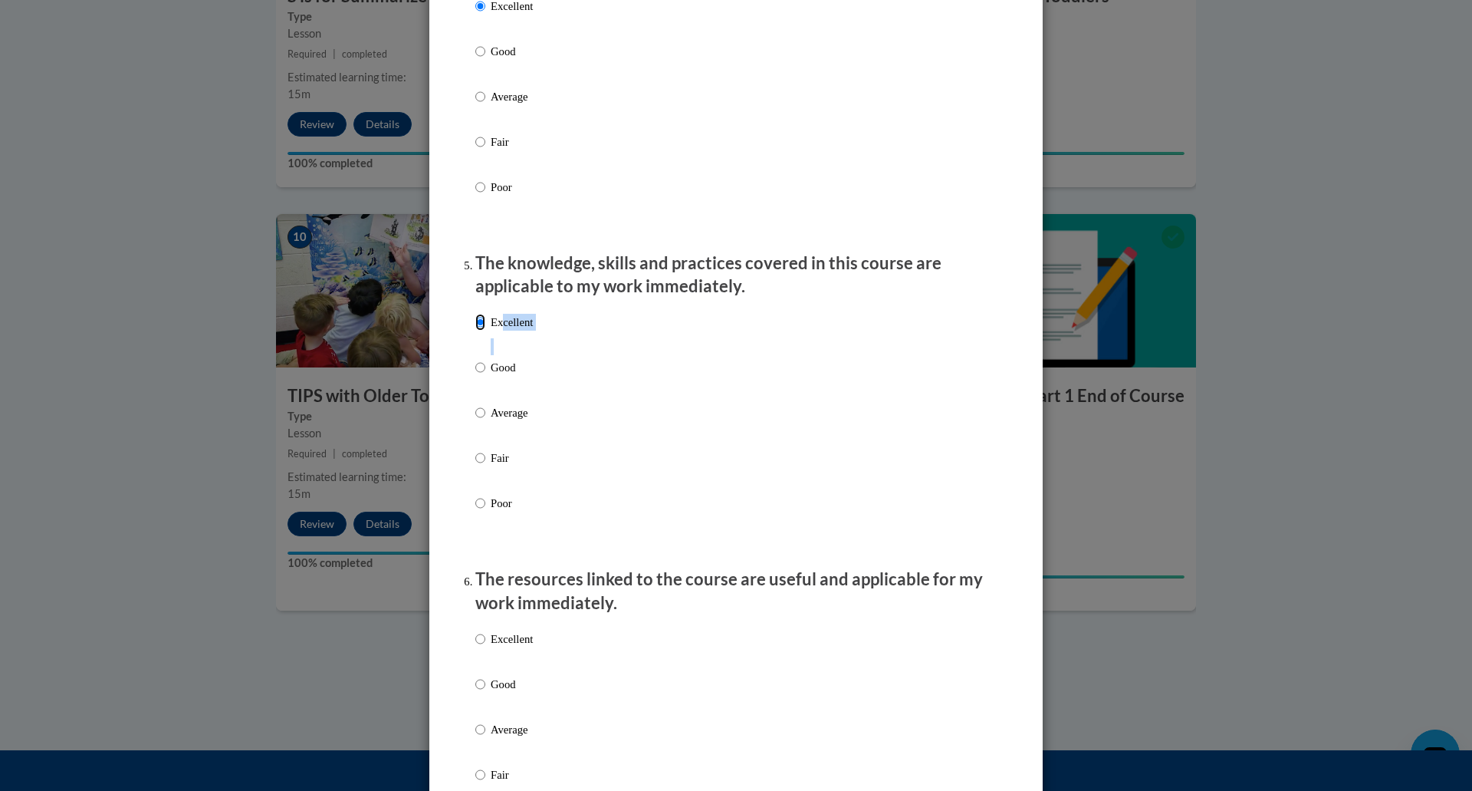
scroll to position [1182, 0]
click at [485, 646] on input "Excellent" at bounding box center [480, 638] width 10 height 17
radio input "true"
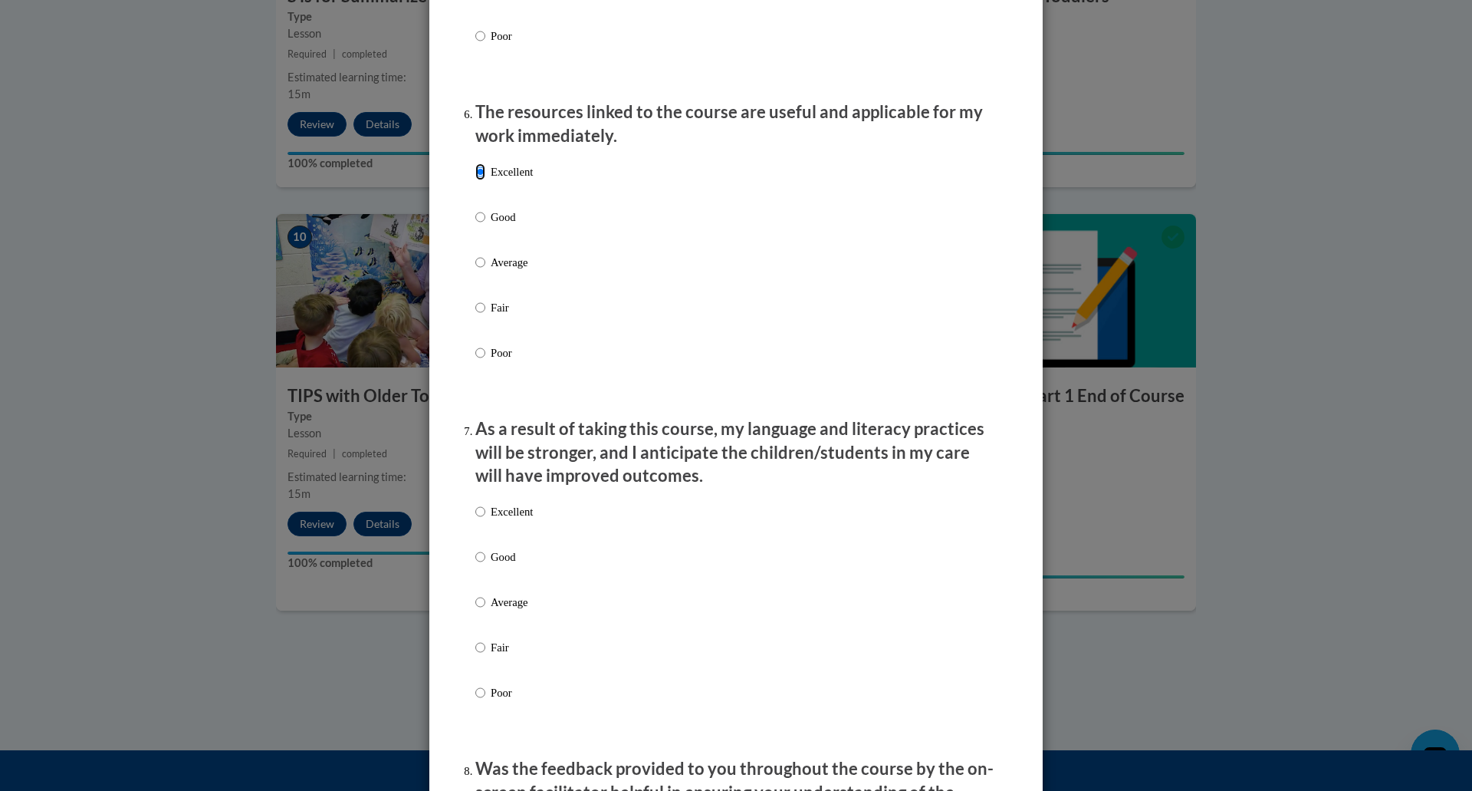
scroll to position [1698, 0]
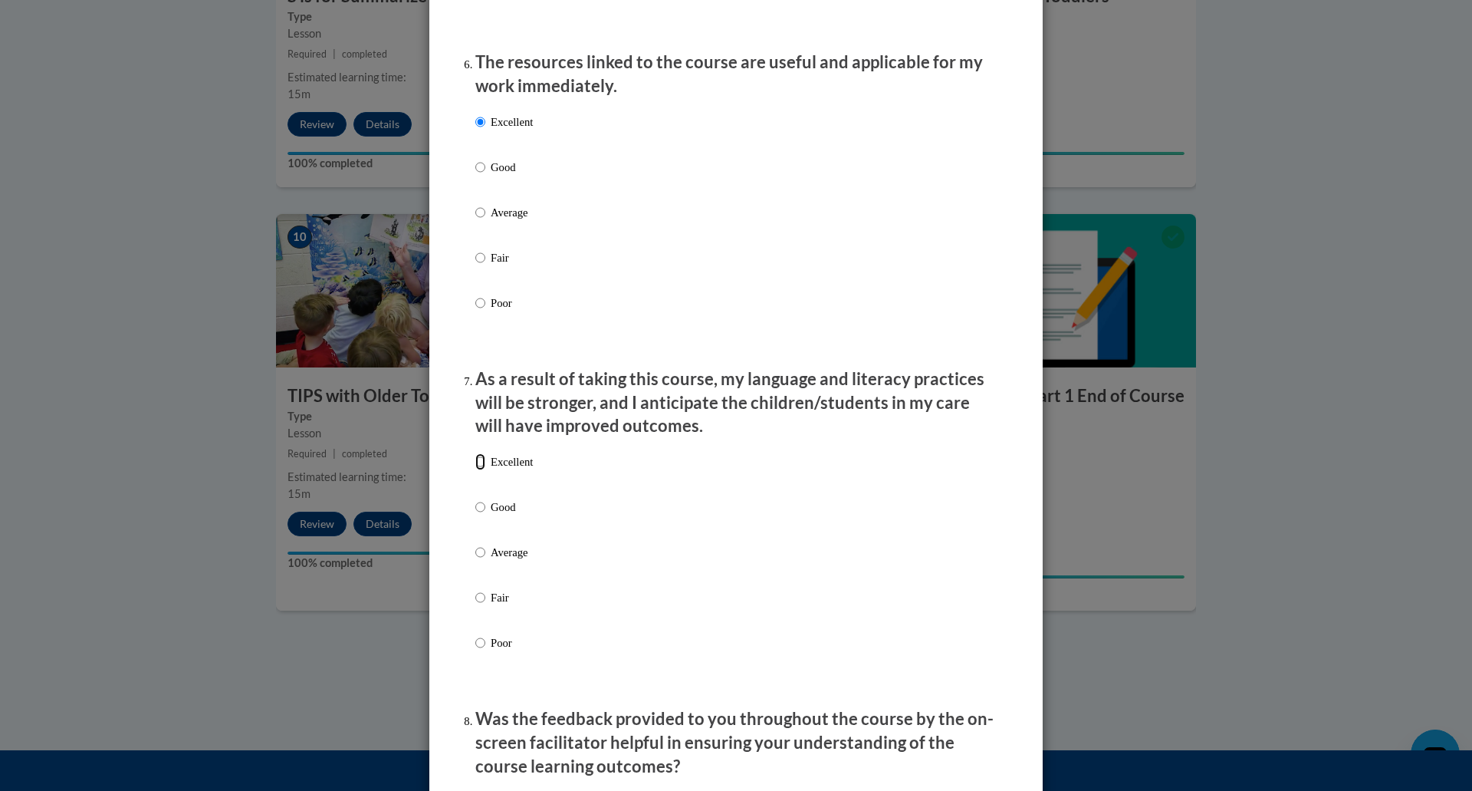
click at [476, 470] on input "Excellent" at bounding box center [480, 461] width 10 height 17
radio input "true"
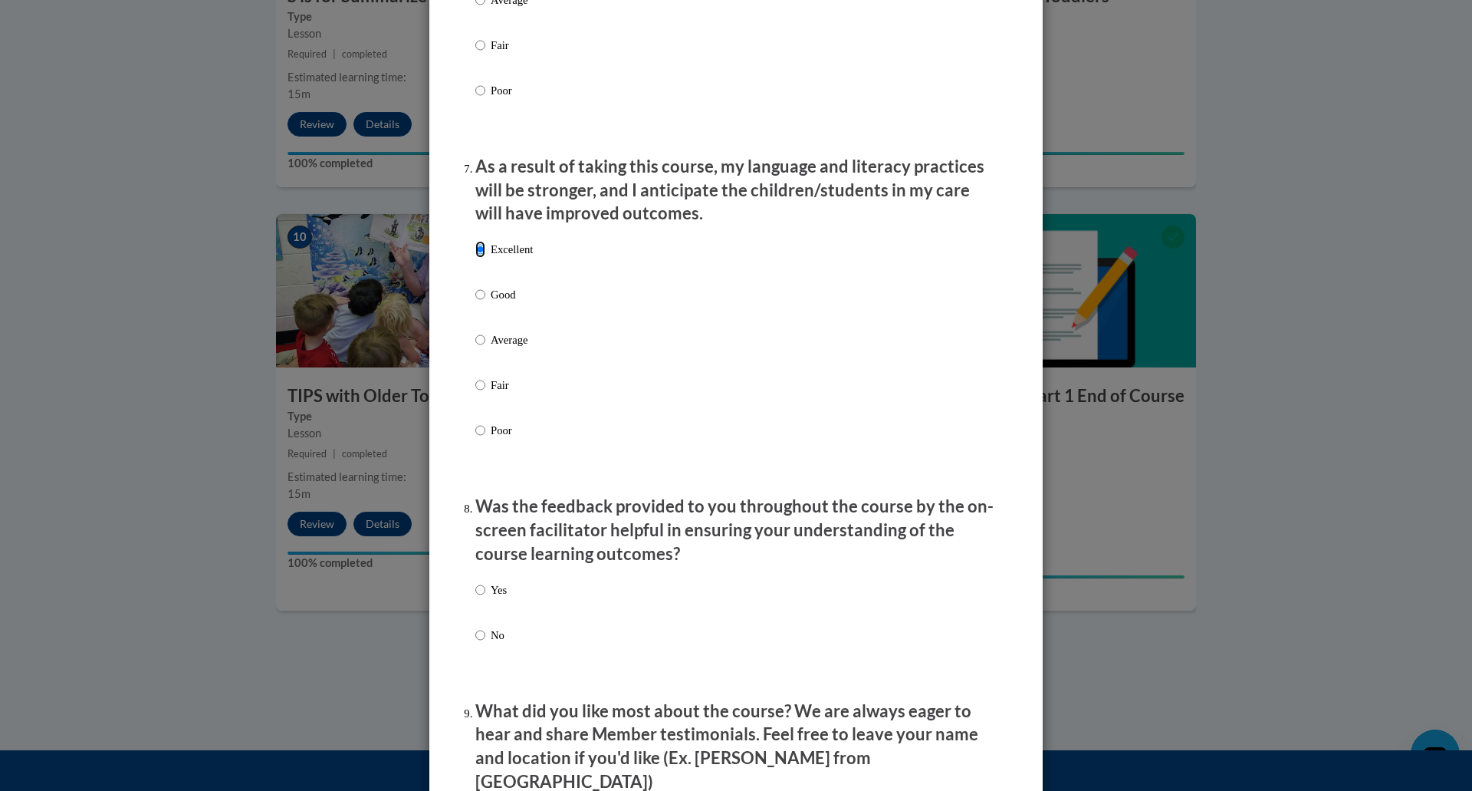
scroll to position [1945, 0]
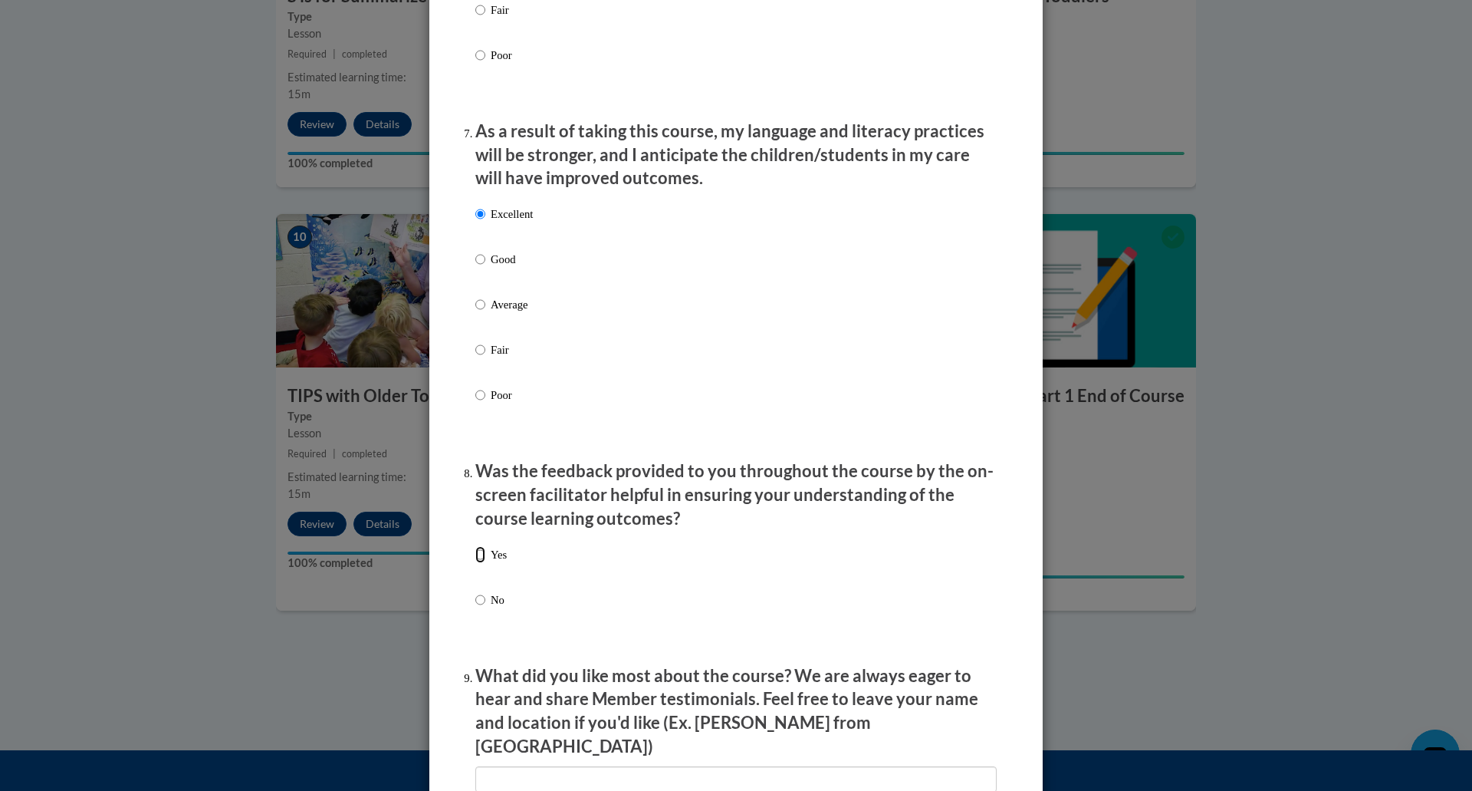
click at [475, 563] on input "Yes" at bounding box center [480, 554] width 10 height 17
radio input "true"
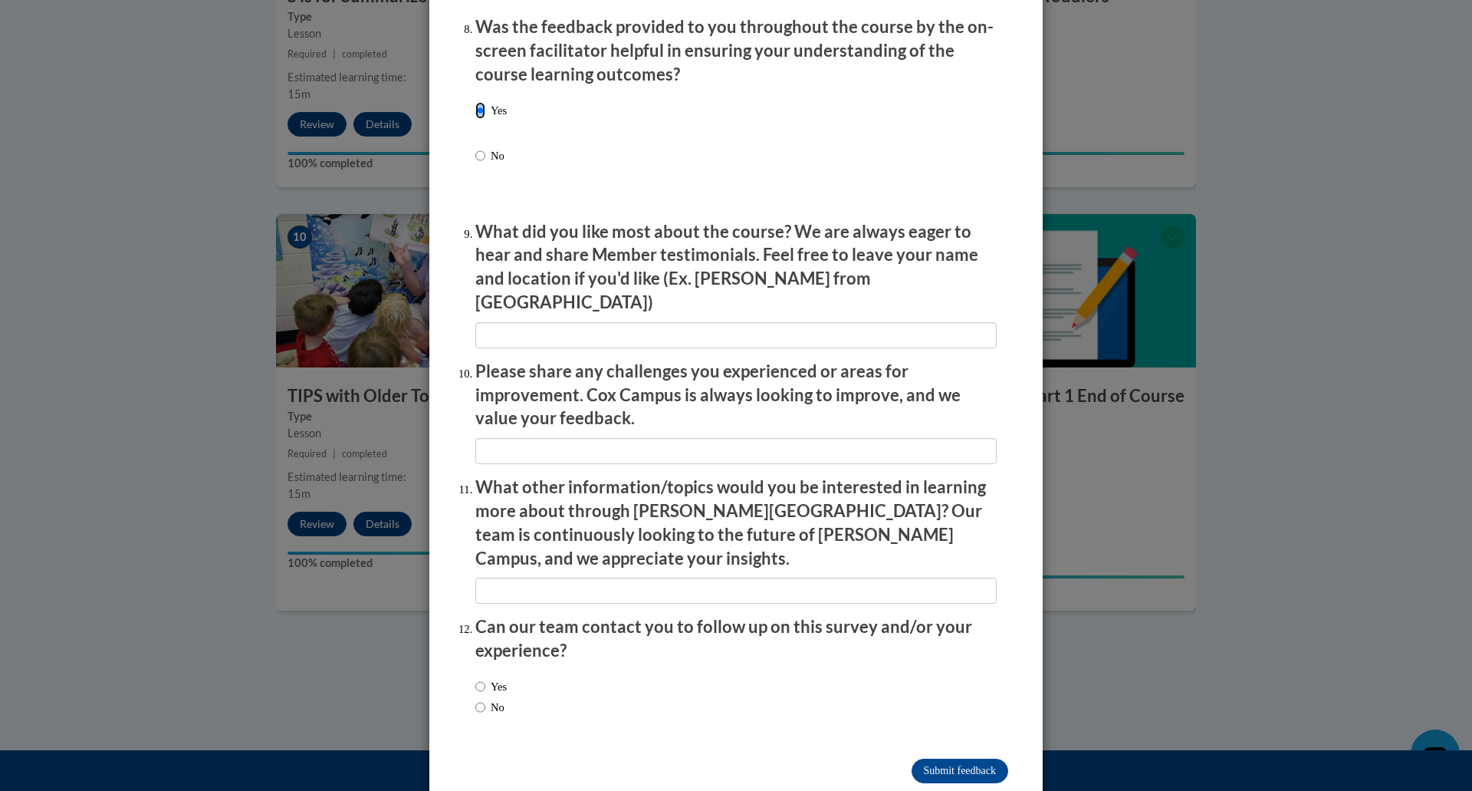
scroll to position [2396, 0]
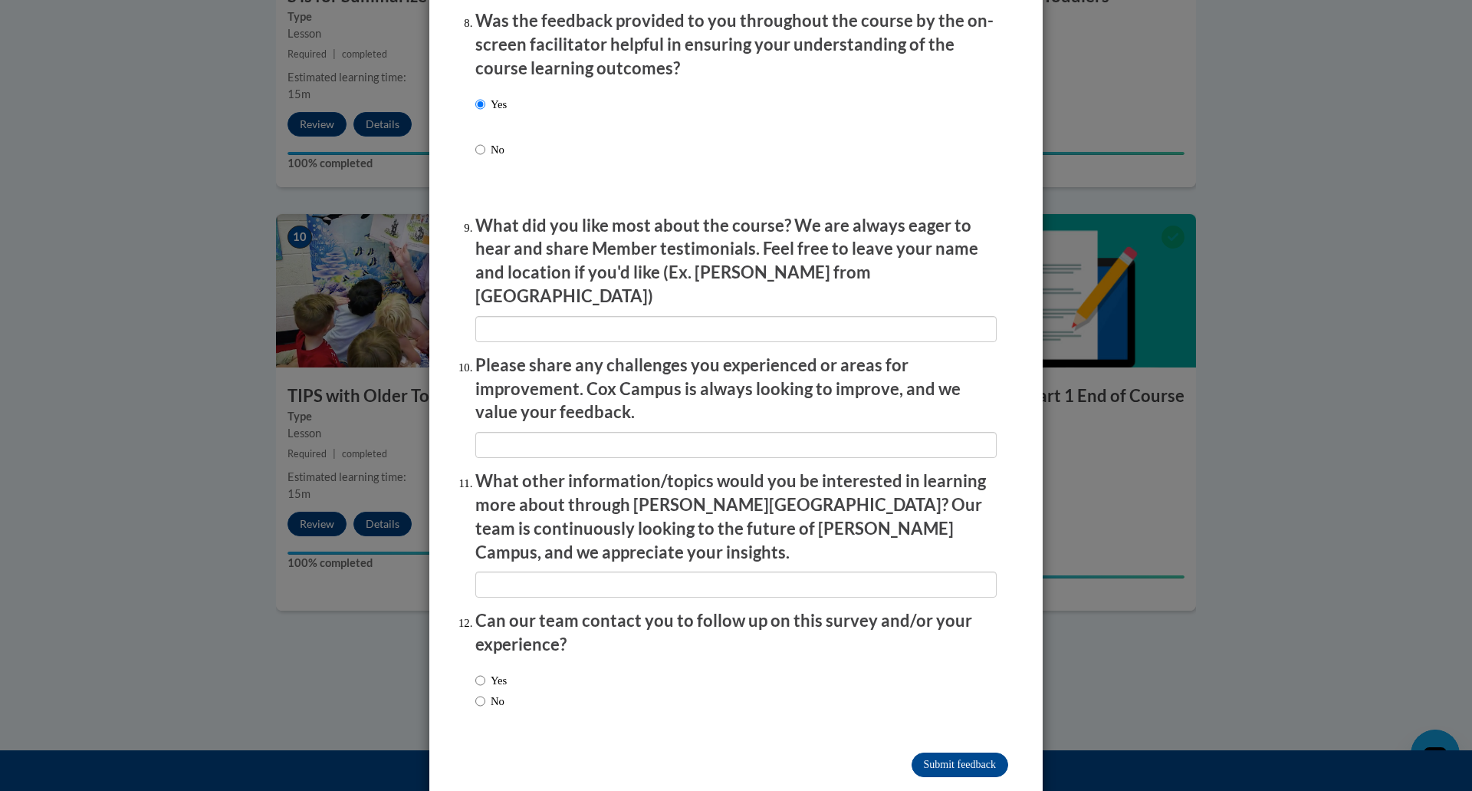
click at [503, 692] on label "No" at bounding box center [489, 700] width 29 height 17
click at [485, 692] on input "No" at bounding box center [480, 700] width 10 height 17
radio input "true"
click at [937, 752] on input "Submit feedback" at bounding box center [960, 764] width 97 height 25
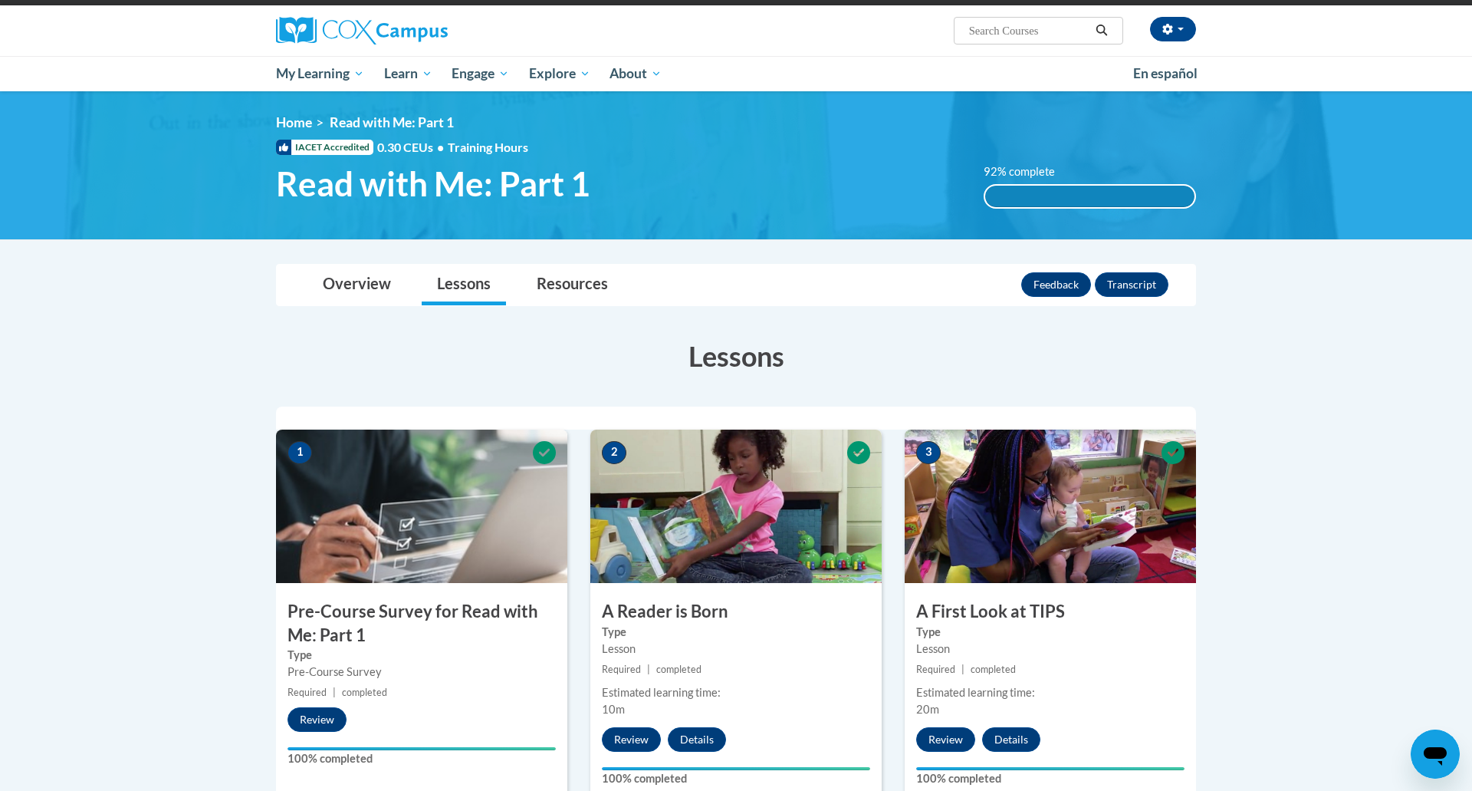
scroll to position [102, 0]
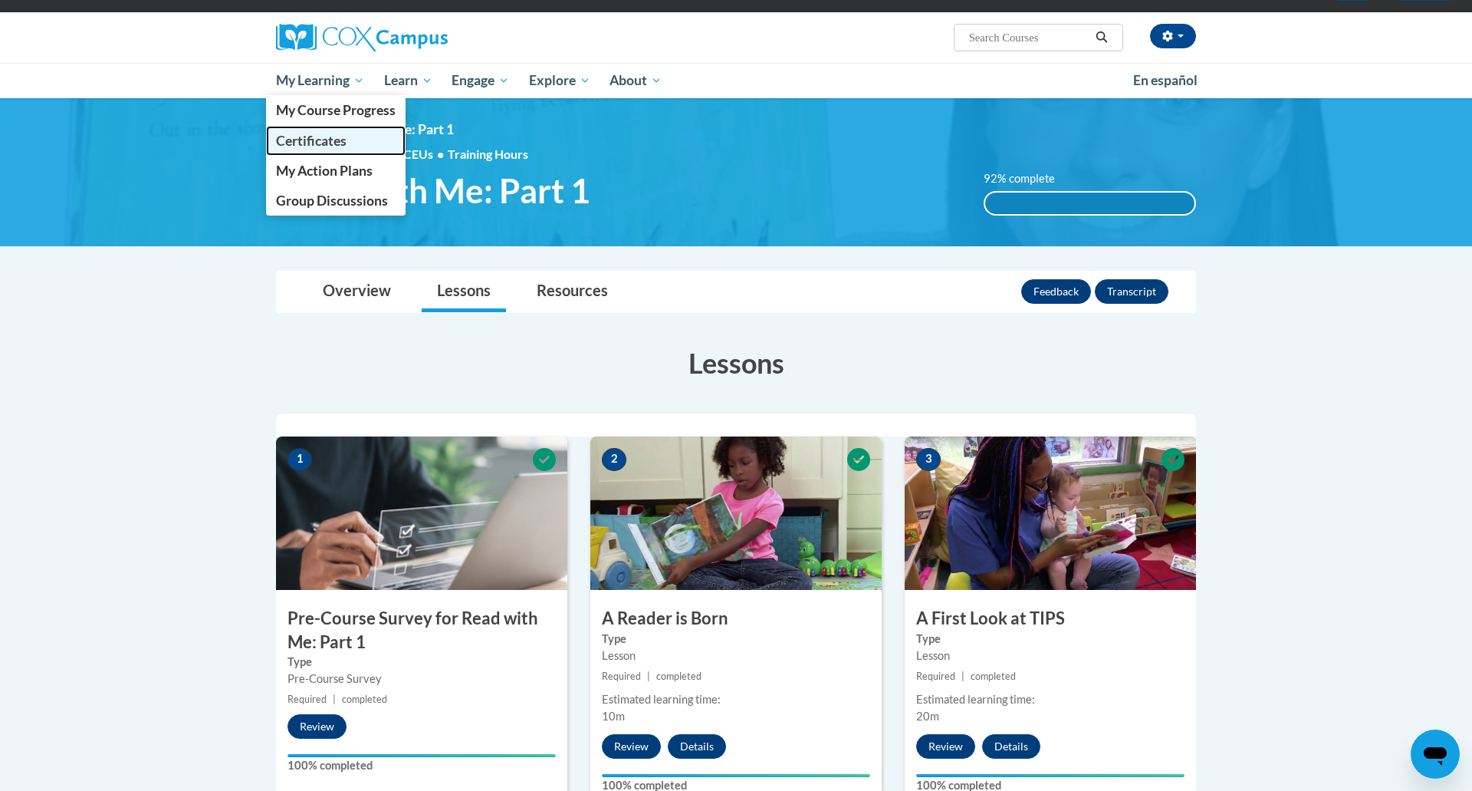
click at [344, 142] on span "Certificates" at bounding box center [311, 141] width 71 height 16
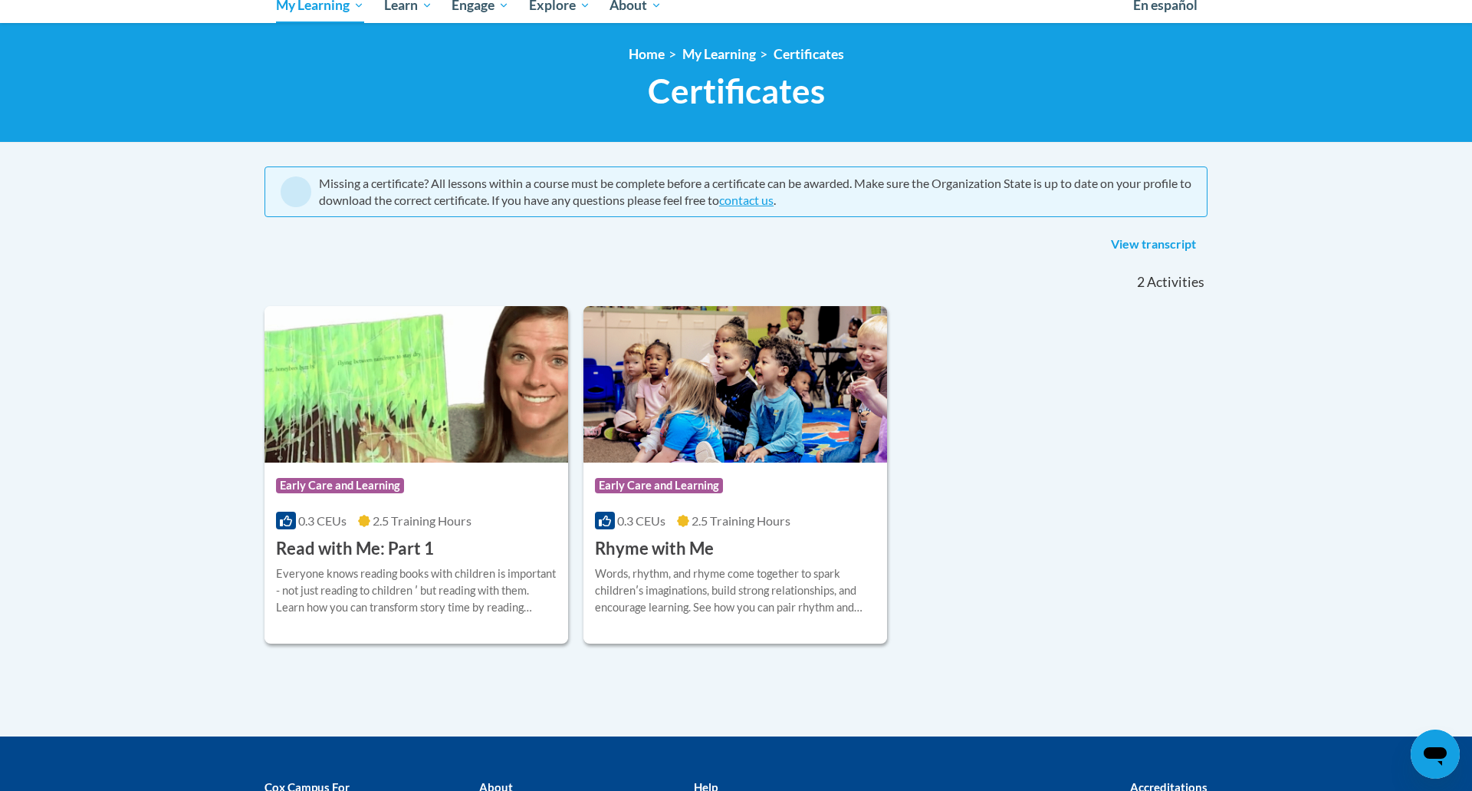
scroll to position [113, 0]
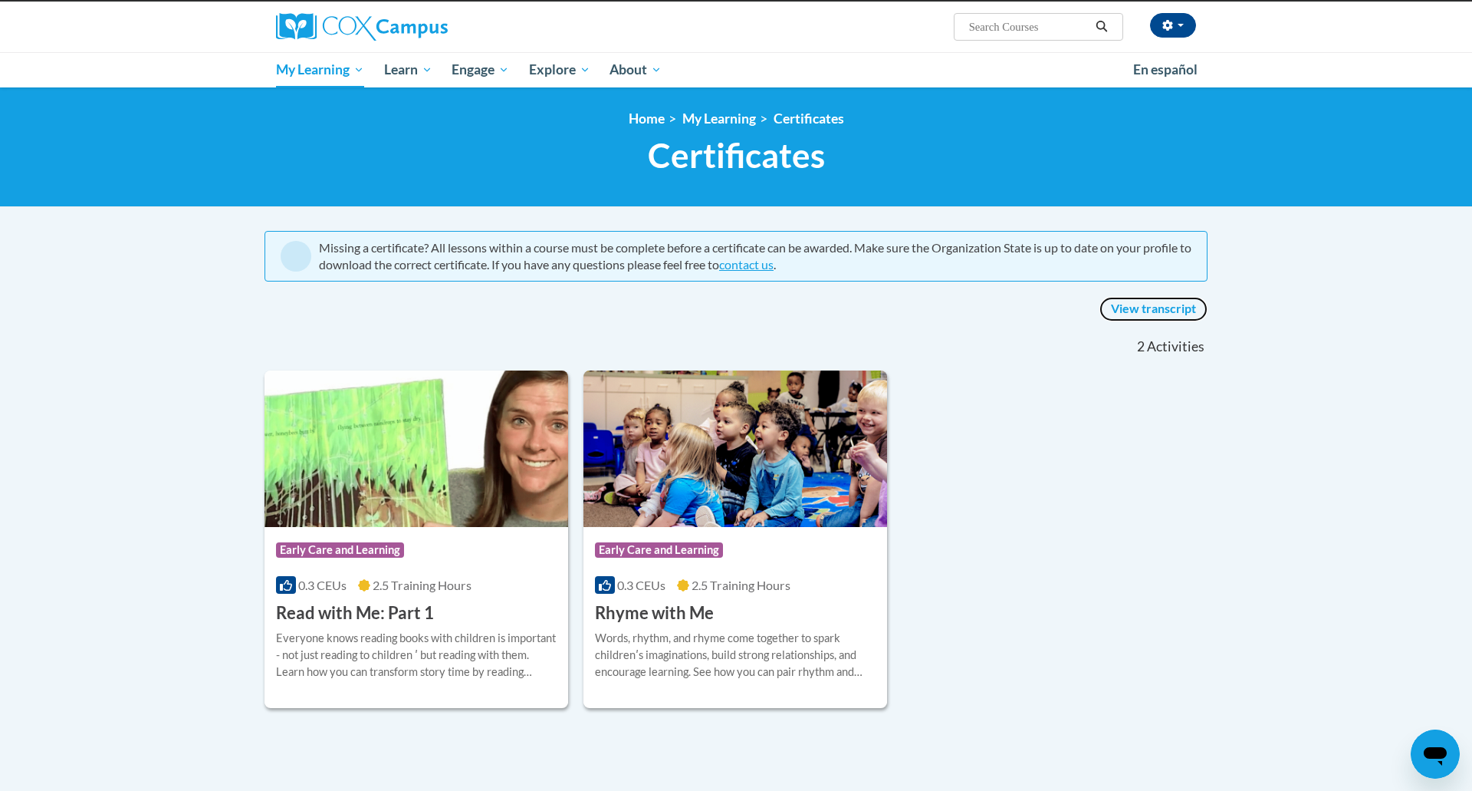
click at [1143, 304] on link "View transcript" at bounding box center [1154, 309] width 108 height 25
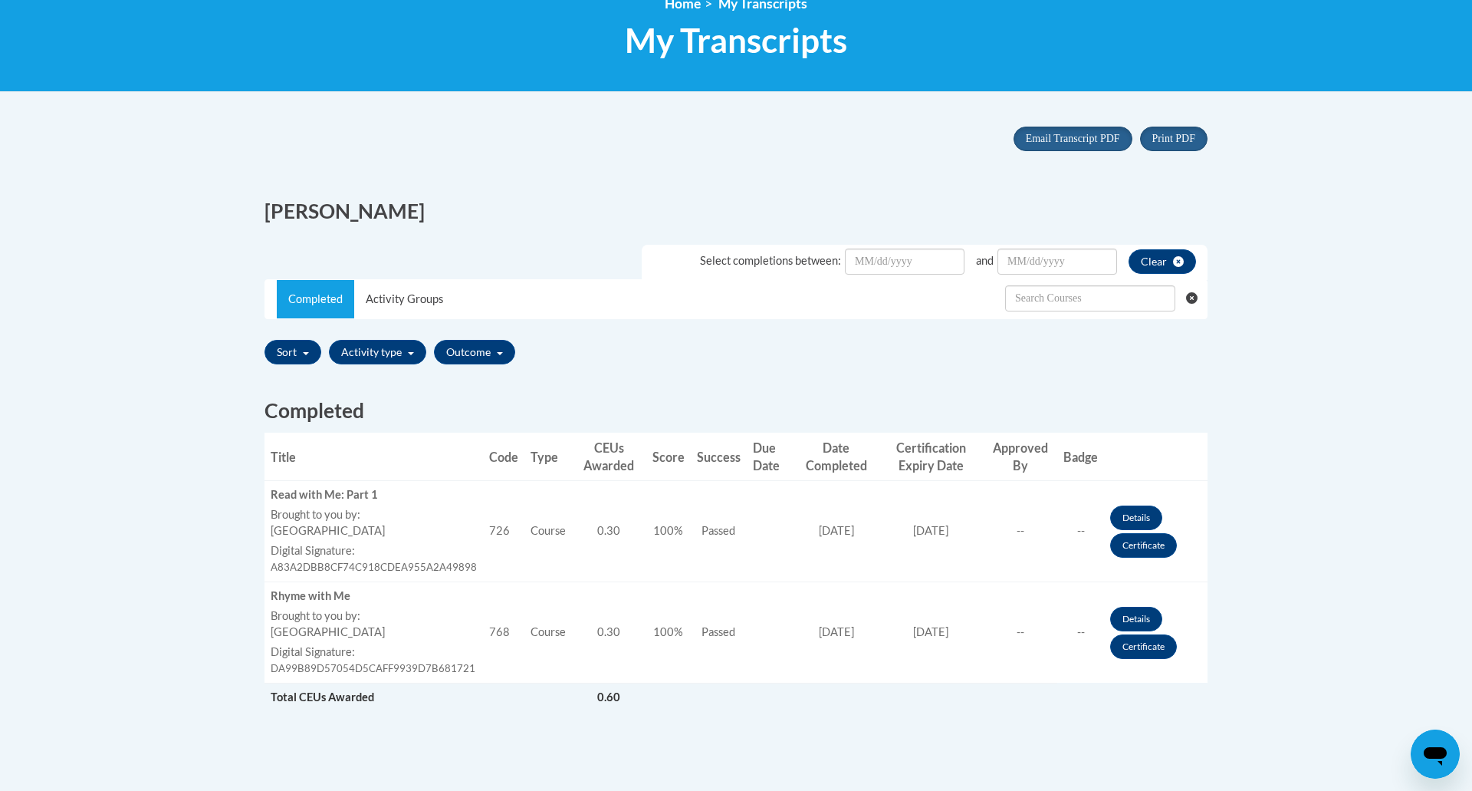
scroll to position [266, 0]
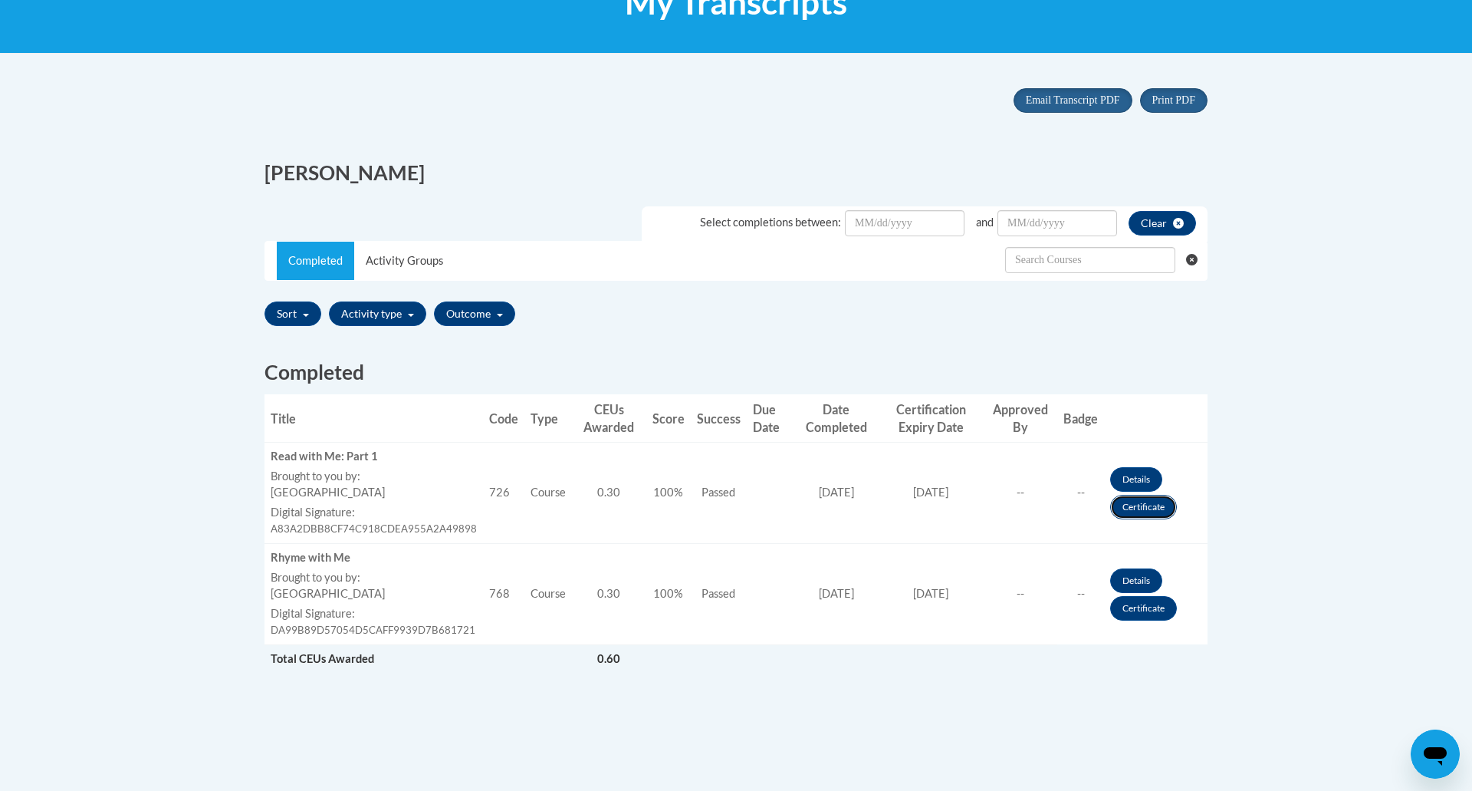
click at [1130, 508] on link "Certificate" at bounding box center [1143, 507] width 67 height 25
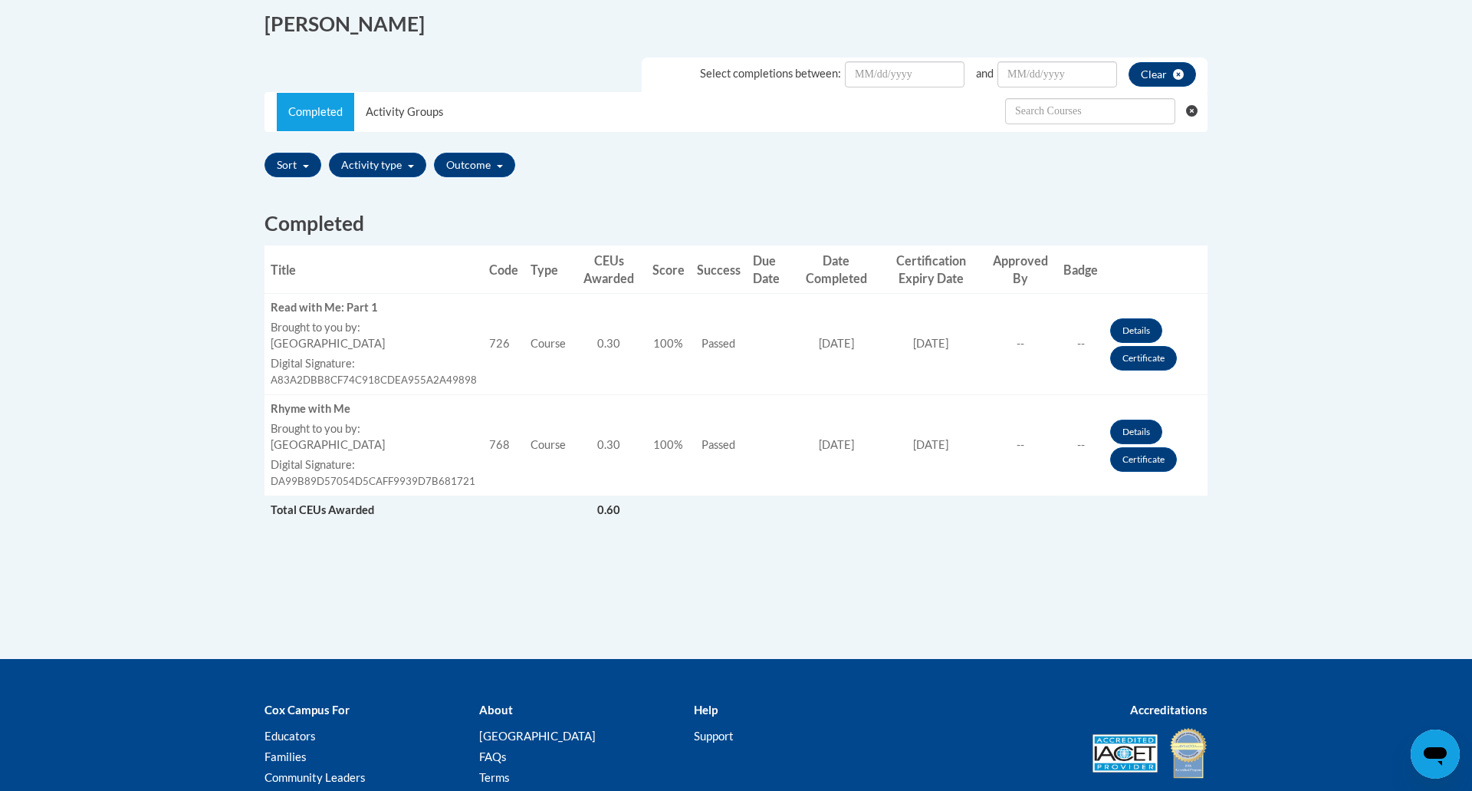
scroll to position [266, 0]
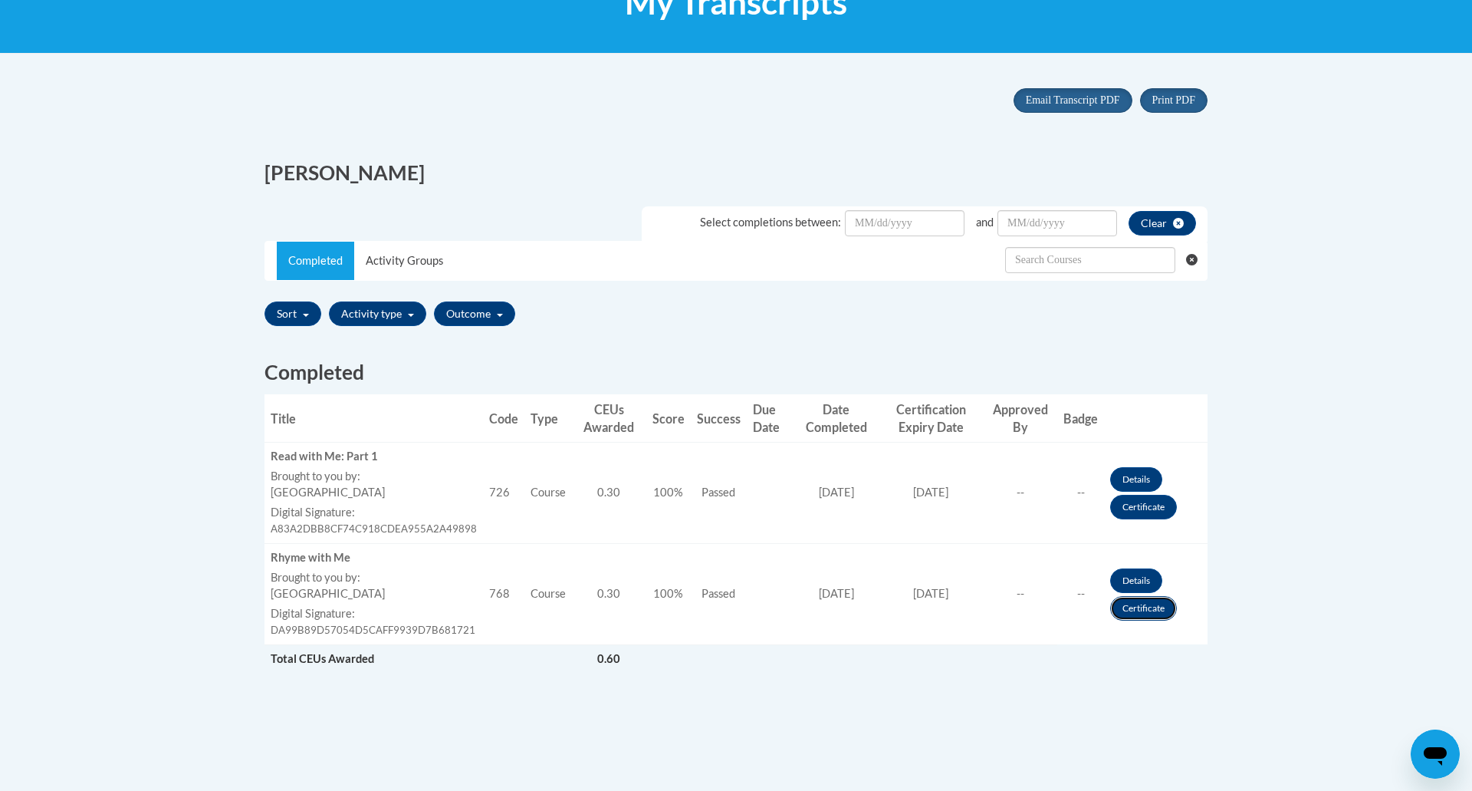
click at [1137, 613] on link "Certificate" at bounding box center [1143, 608] width 67 height 25
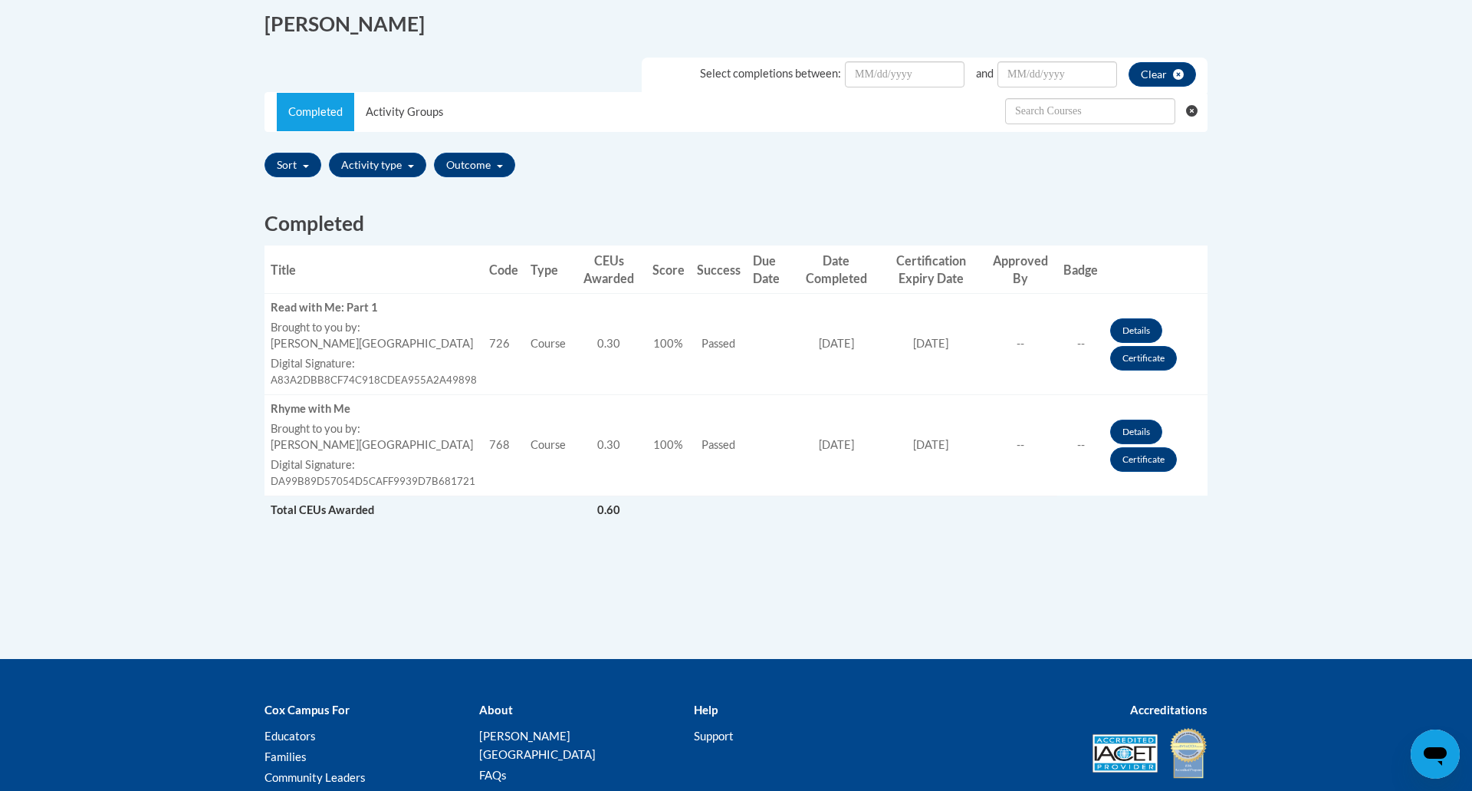
scroll to position [266, 0]
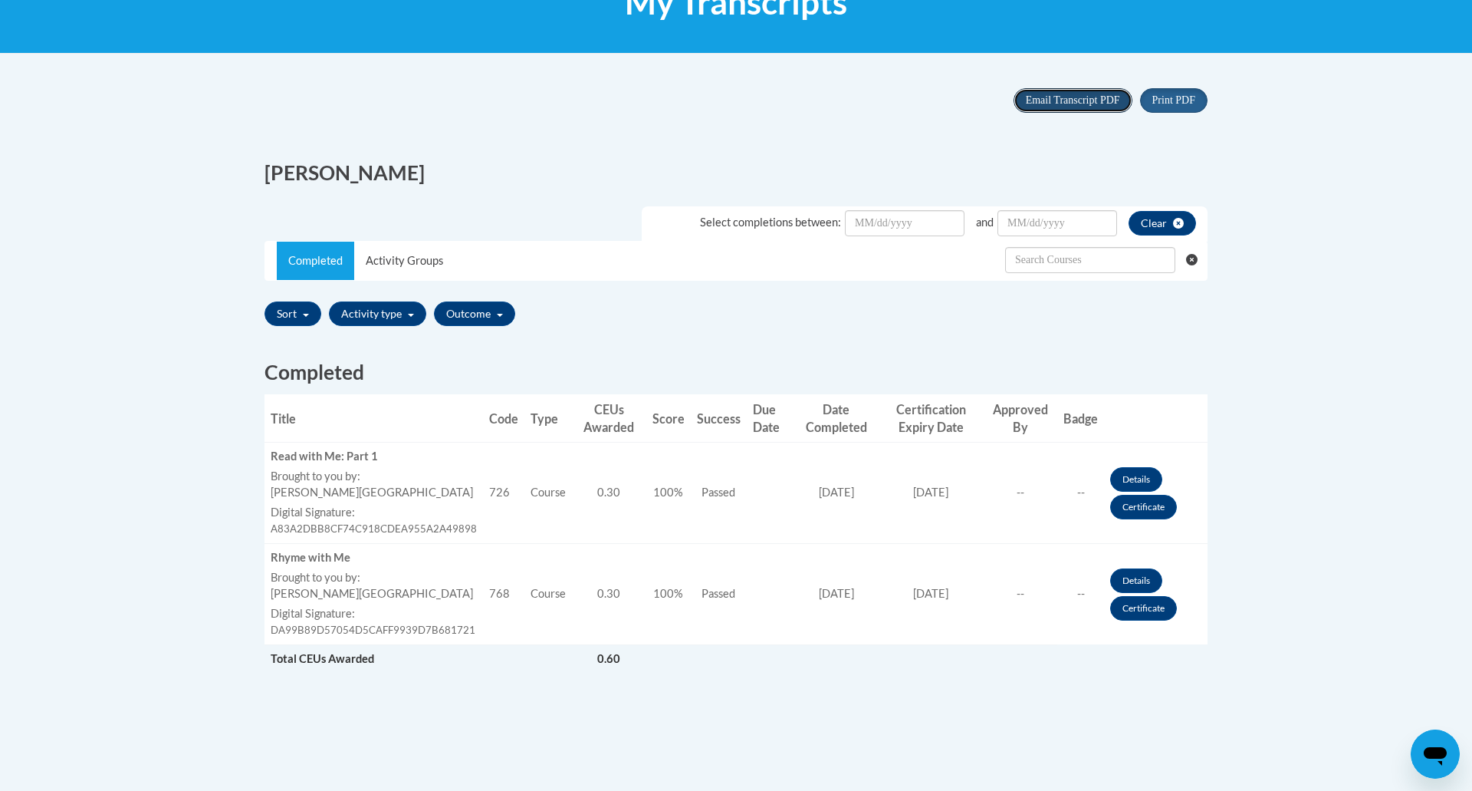
click at [1062, 103] on span "Email Transcript PDF" at bounding box center [1073, 100] width 94 height 12
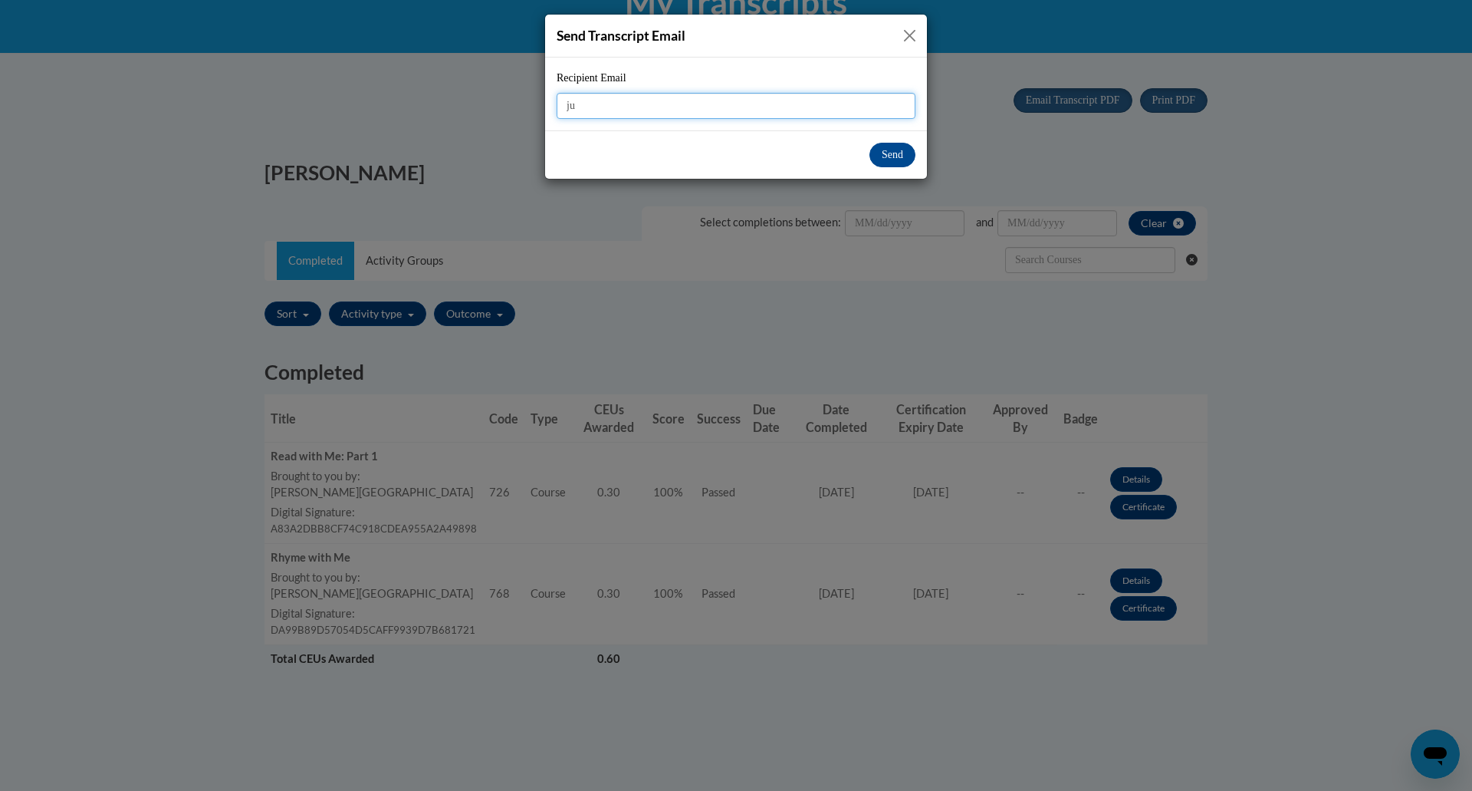
type input "j"
paste input "[EMAIL_ADDRESS][DOMAIN_NAME]"
type input "[EMAIL_ADDRESS][DOMAIN_NAME]"
click at [905, 156] on button "Send" at bounding box center [893, 155] width 46 height 25
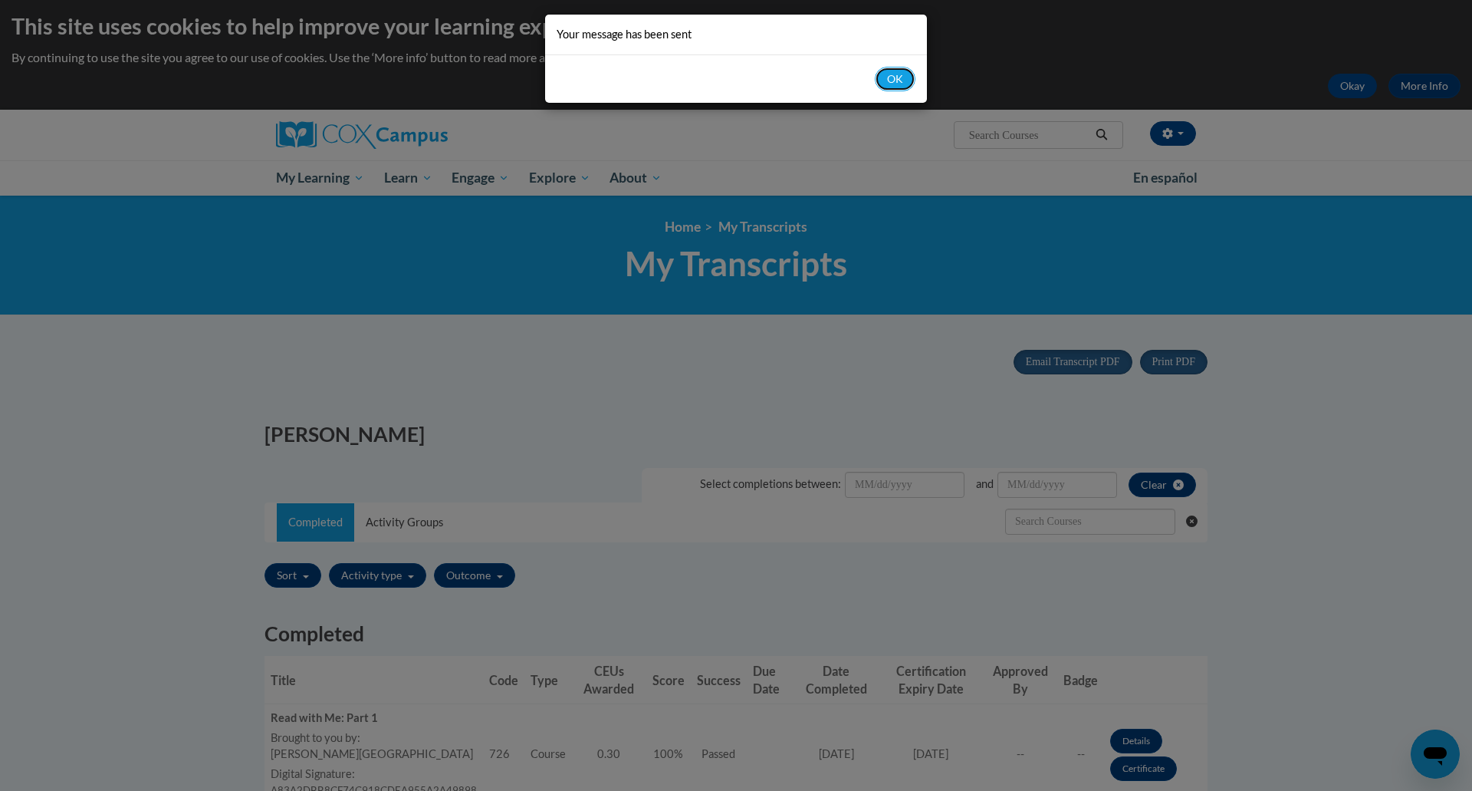
scroll to position [0, 0]
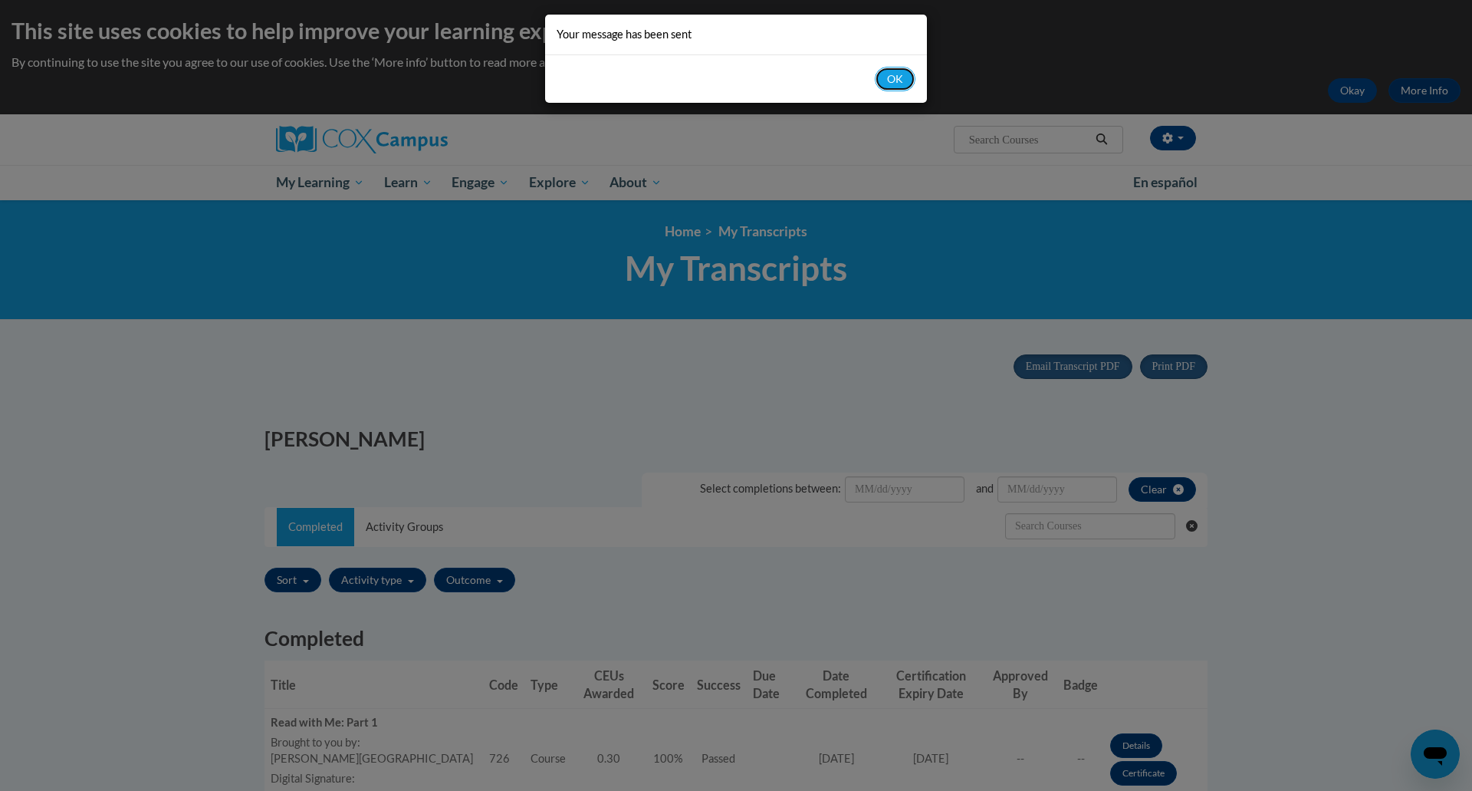
click at [894, 81] on button "OK" at bounding box center [895, 79] width 41 height 25
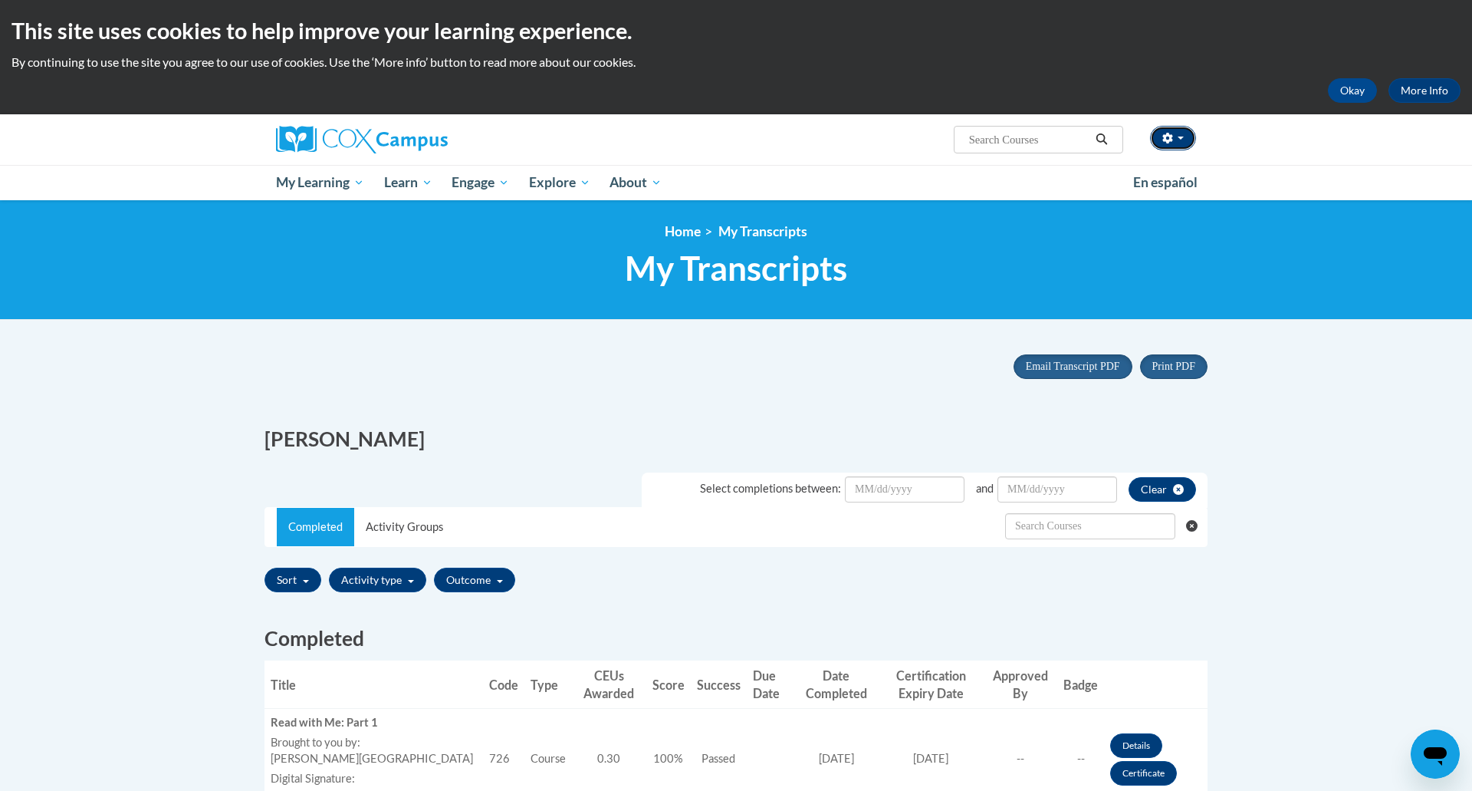
click at [1172, 136] on icon "button" at bounding box center [1168, 138] width 10 height 11
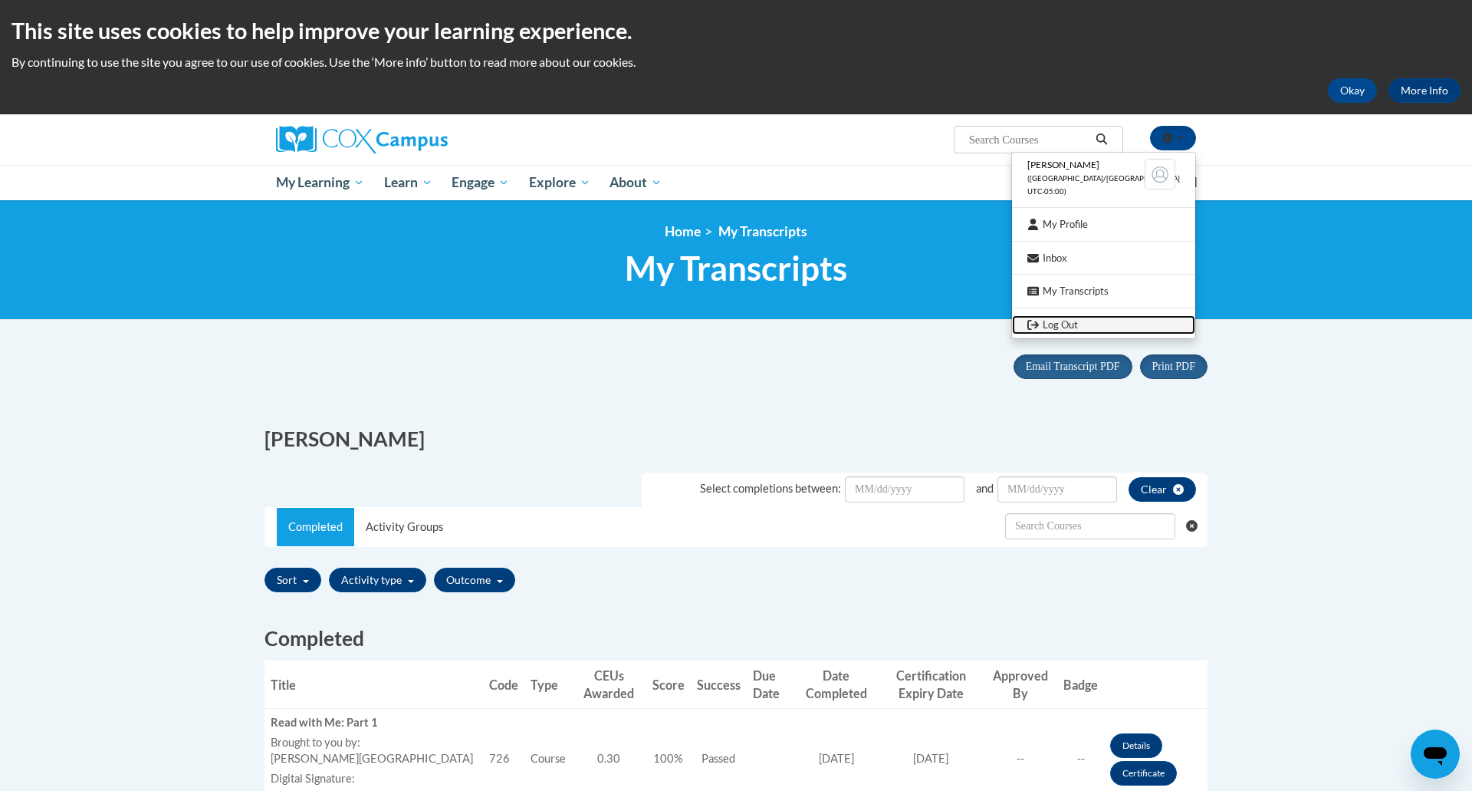
click at [1114, 329] on link "Log Out" at bounding box center [1103, 324] width 183 height 19
